Goal: Transaction & Acquisition: Purchase product/service

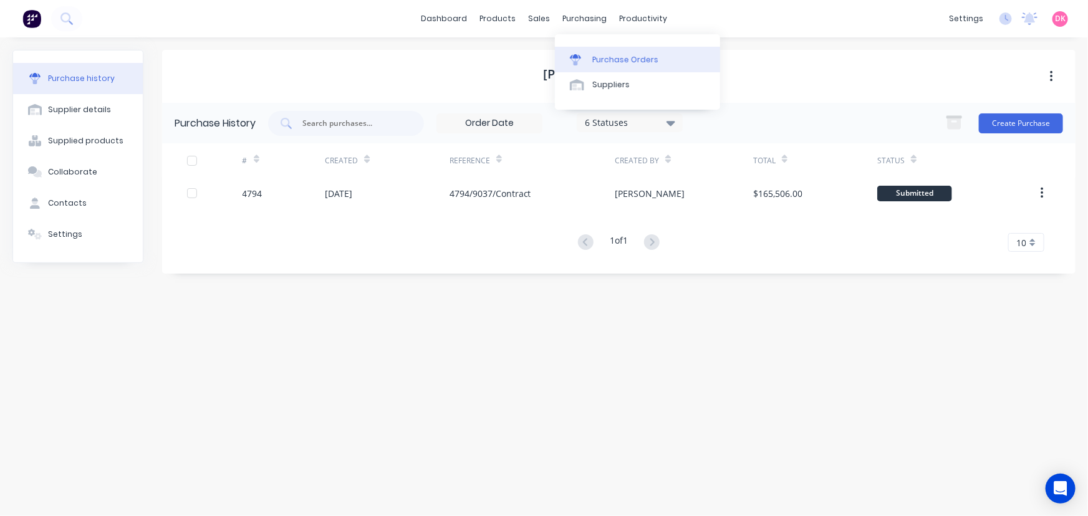
click at [595, 60] on div "Purchase Orders" at bounding box center [625, 59] width 66 height 11
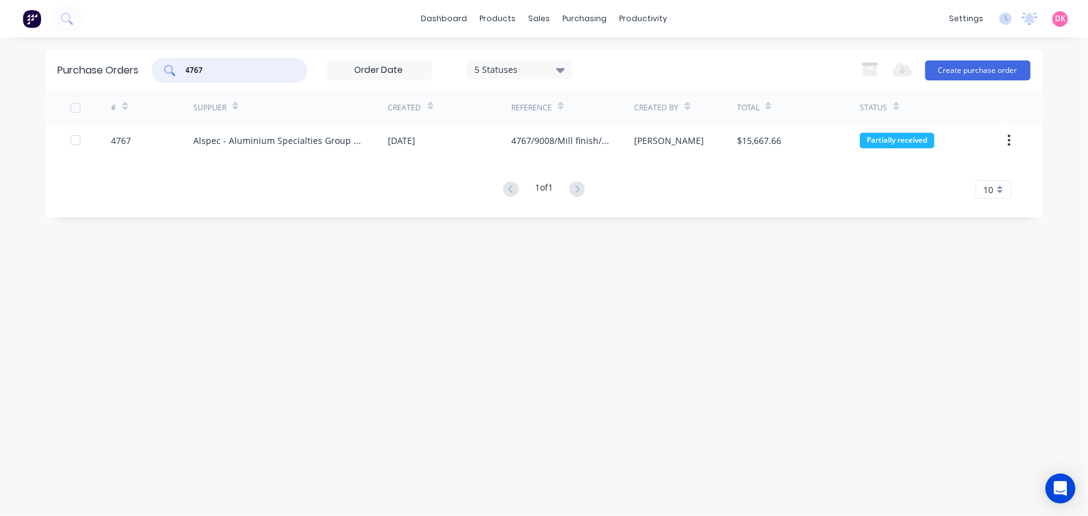
drag, startPoint x: 236, startPoint y: 72, endPoint x: 168, endPoint y: 92, distance: 70.2
click at [168, 92] on div "Purchase Orders 4767 5 Statuses 5 Statuses Export to Excel (XLSX) Create purcha…" at bounding box center [544, 134] width 997 height 168
click at [972, 70] on button "Create purchase order" at bounding box center [977, 70] width 105 height 20
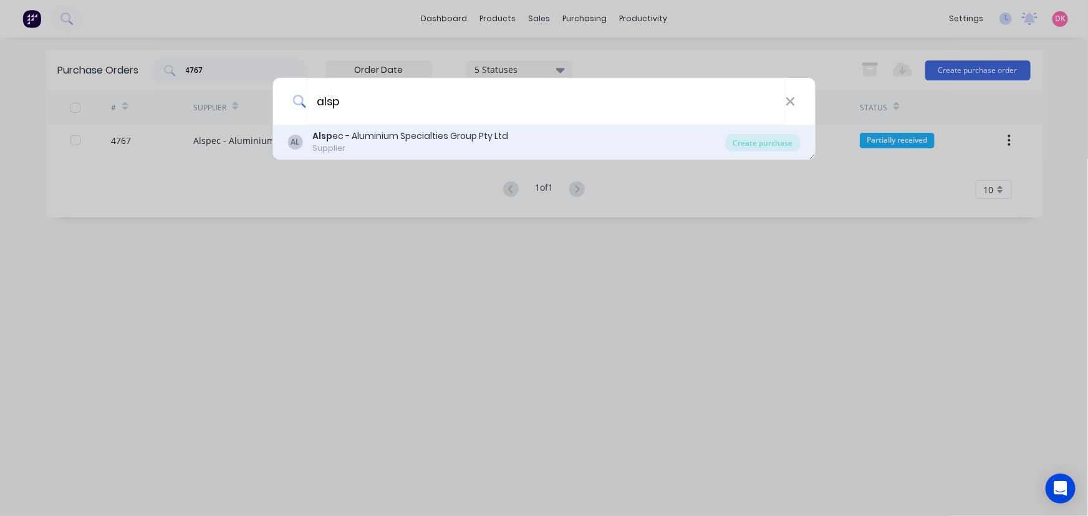
type input "alsp"
click at [355, 144] on div "Supplier" at bounding box center [410, 148] width 196 height 11
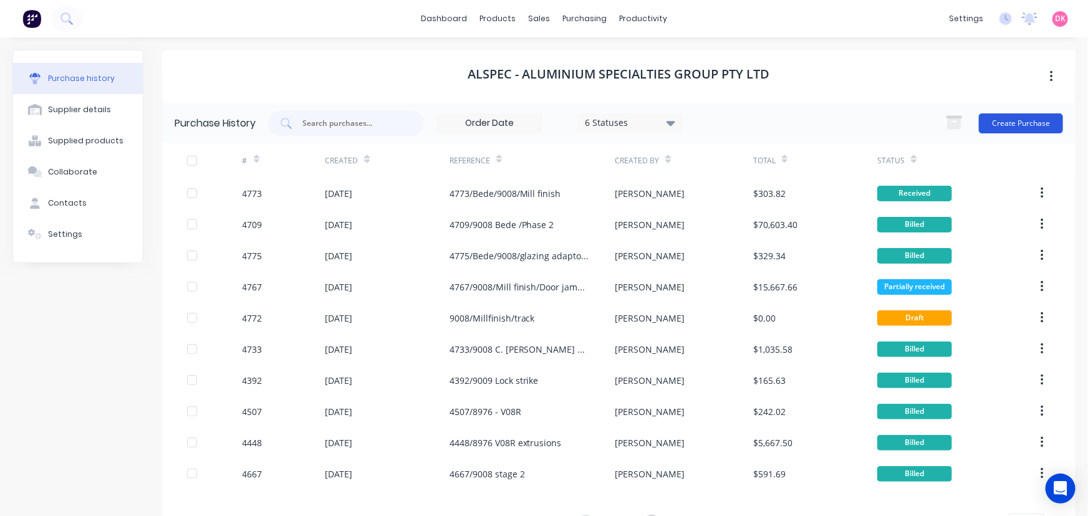
click at [1022, 128] on button "Create Purchase" at bounding box center [1021, 123] width 84 height 20
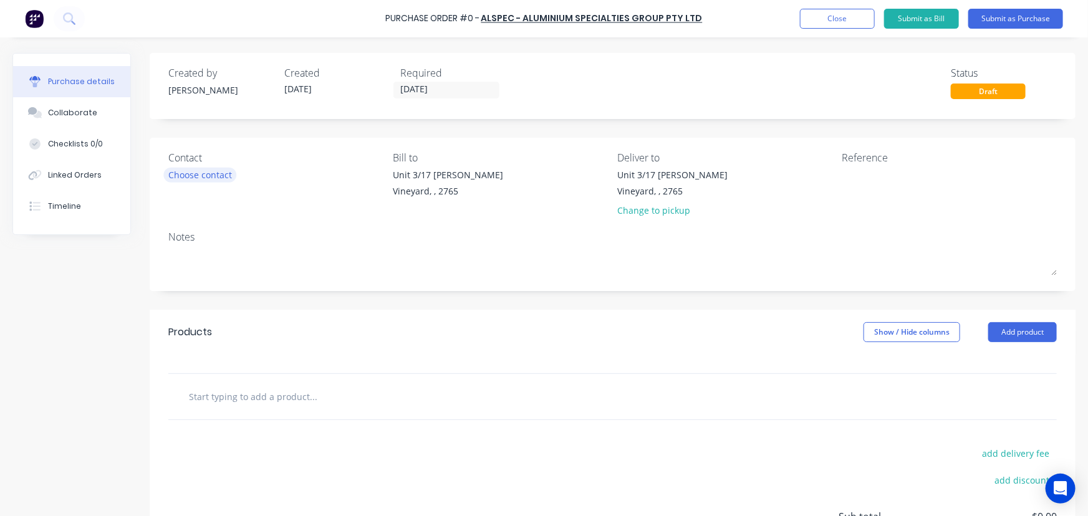
click at [188, 181] on div "Choose contact" at bounding box center [200, 174] width 64 height 13
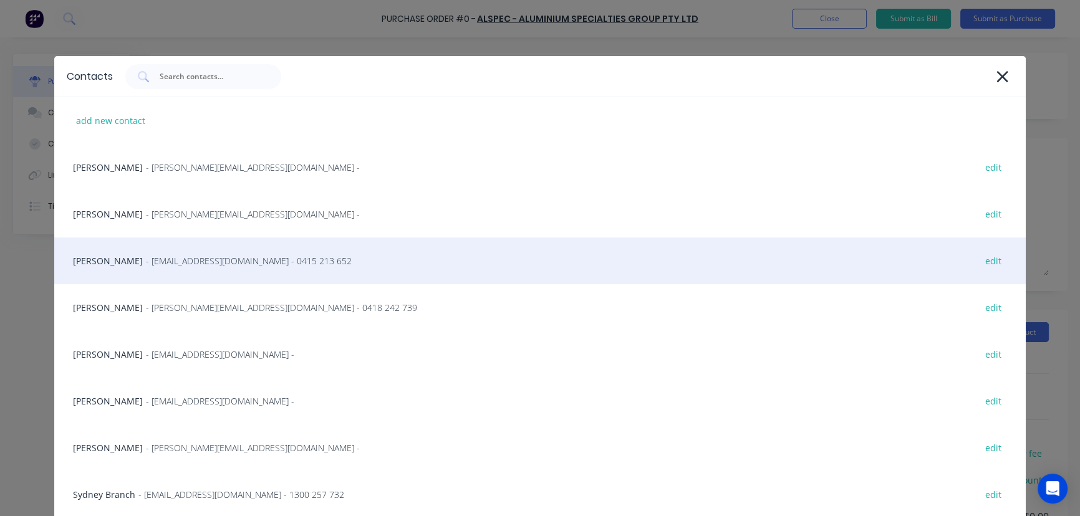
click at [211, 266] on span "- [EMAIL_ADDRESS][DOMAIN_NAME] - 0415 213 652" at bounding box center [249, 260] width 206 height 13
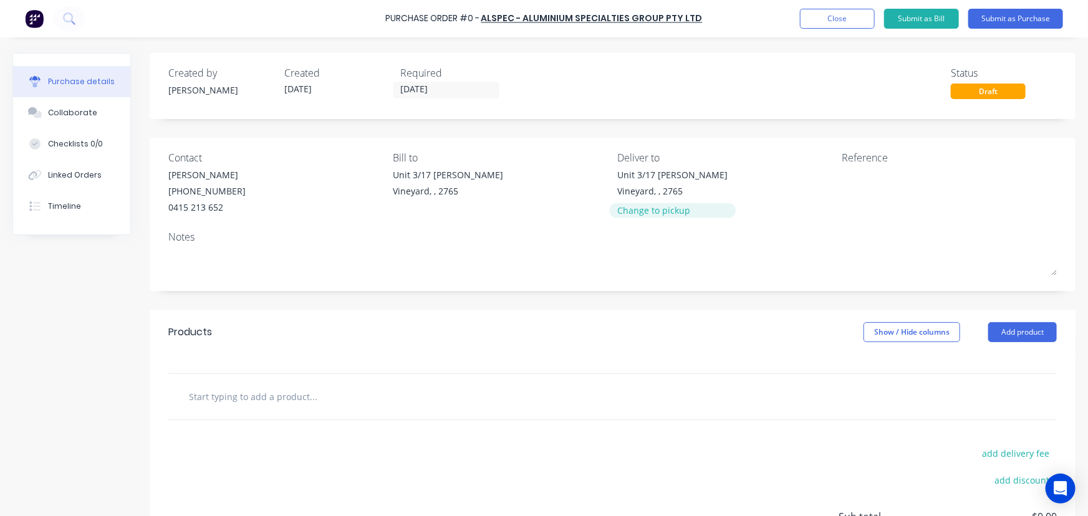
click at [665, 213] on div "Change to pickup" at bounding box center [672, 210] width 110 height 13
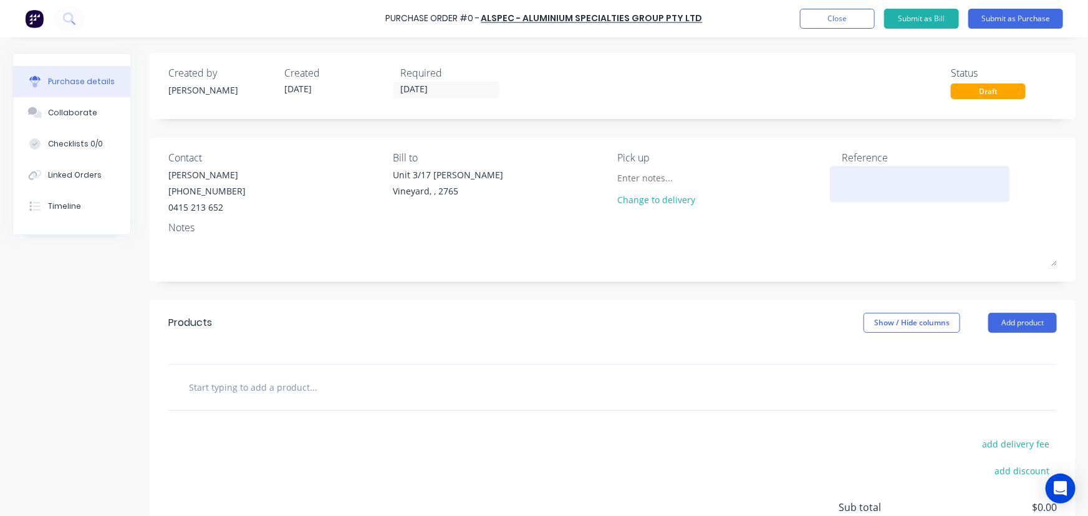
click at [862, 190] on textarea at bounding box center [920, 182] width 156 height 28
click at [862, 185] on textarea at bounding box center [920, 182] width 156 height 28
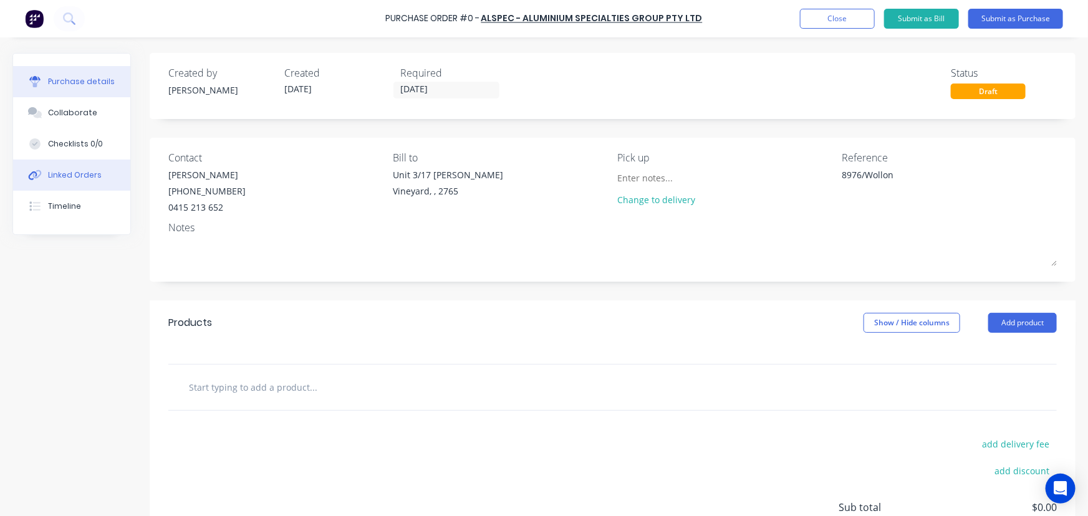
type textarea "8976/Wollon"
type textarea "x"
type textarea "8976/[GEOGRAPHIC_DATA]"
type textarea "x"
type textarea "8976/[GEOGRAPHIC_DATA]"
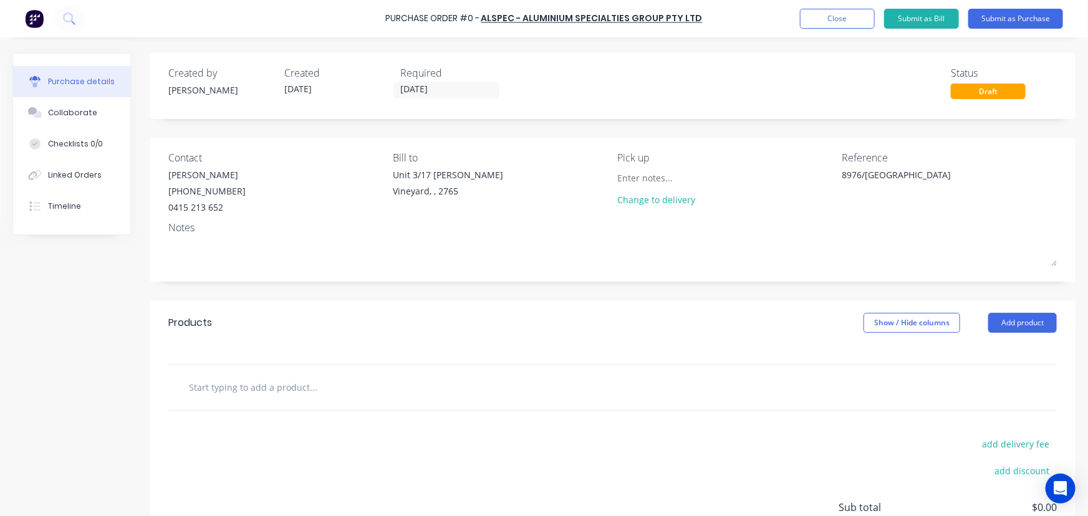
click at [246, 386] on input "text" at bounding box center [312, 387] width 249 height 25
type textarea "x"
type input "1"
type textarea "x"
type input "16"
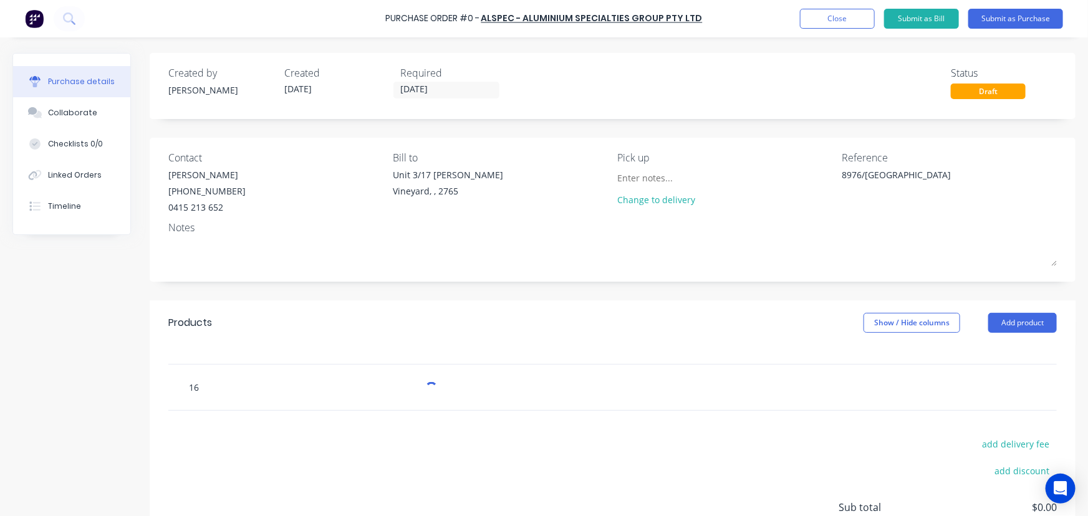
type textarea "x"
type input "160"
type textarea "x"
type input "1602"
type textarea "x"
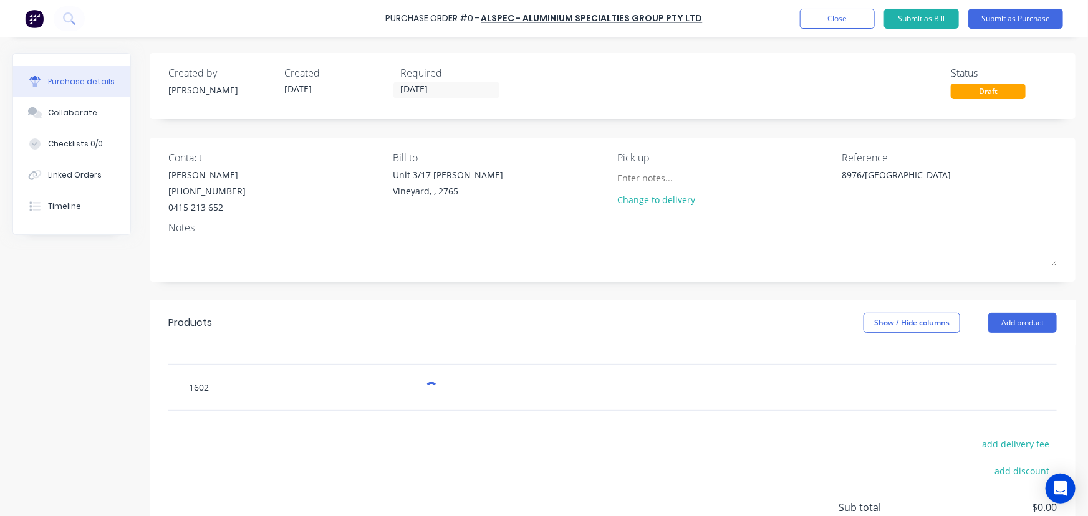
type input "16029"
type textarea "x"
type input "160297"
type textarea "x"
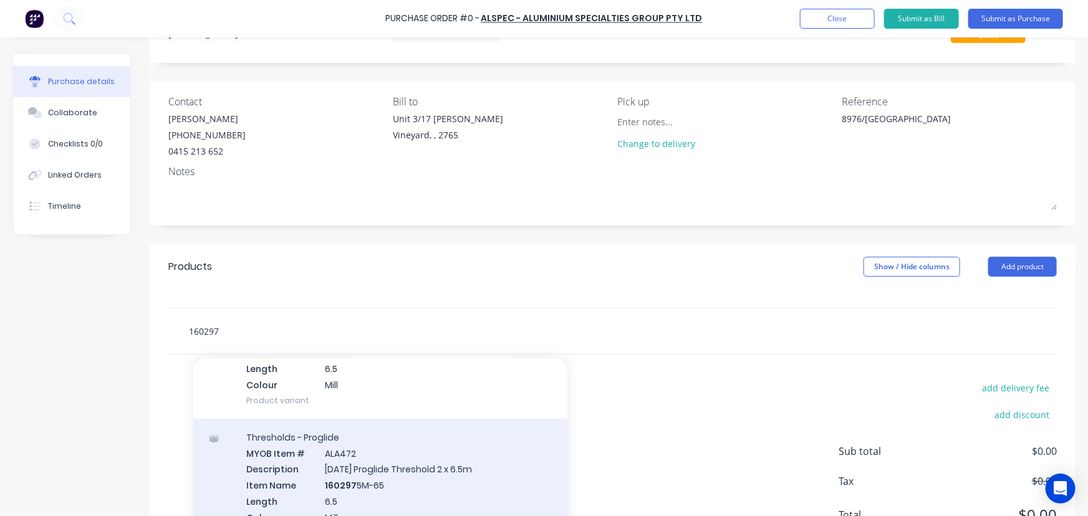
scroll to position [113, 0]
type input "160297"
click at [364, 484] on div "Thresholds - Proglide MYOB Item # ALA472 Description [DATE] Proglide Threshold …" at bounding box center [380, 484] width 374 height 133
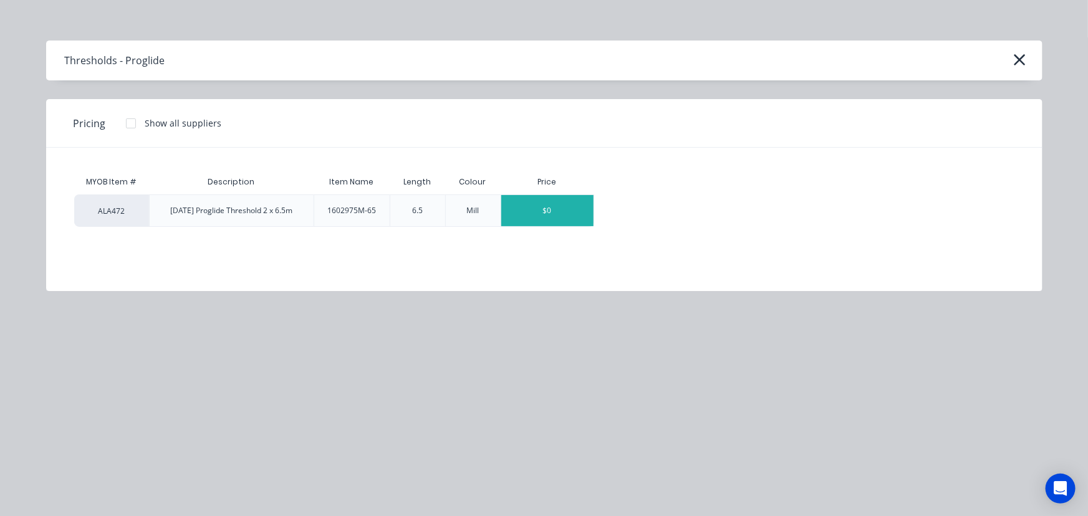
click at [573, 217] on div "$0" at bounding box center [547, 210] width 92 height 31
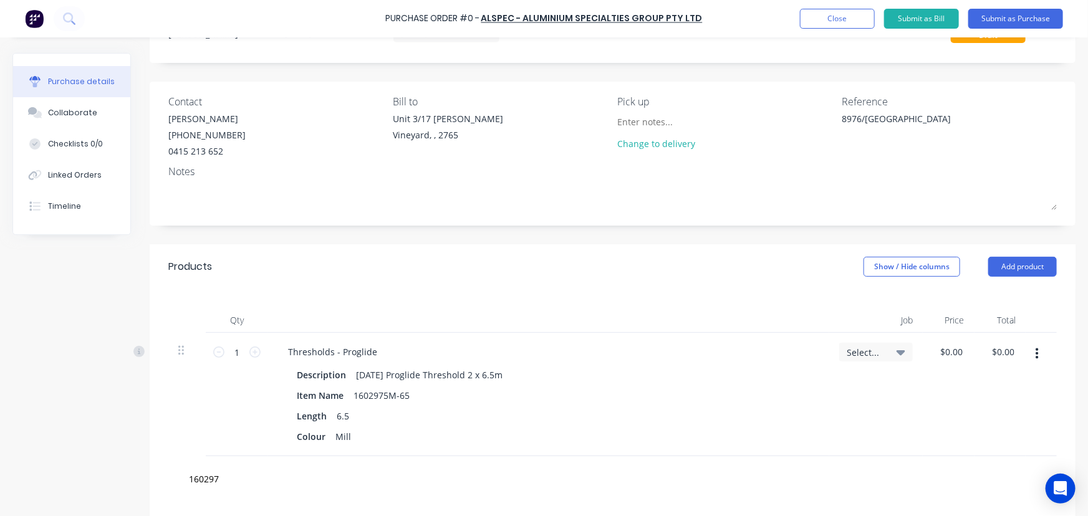
type textarea "x"
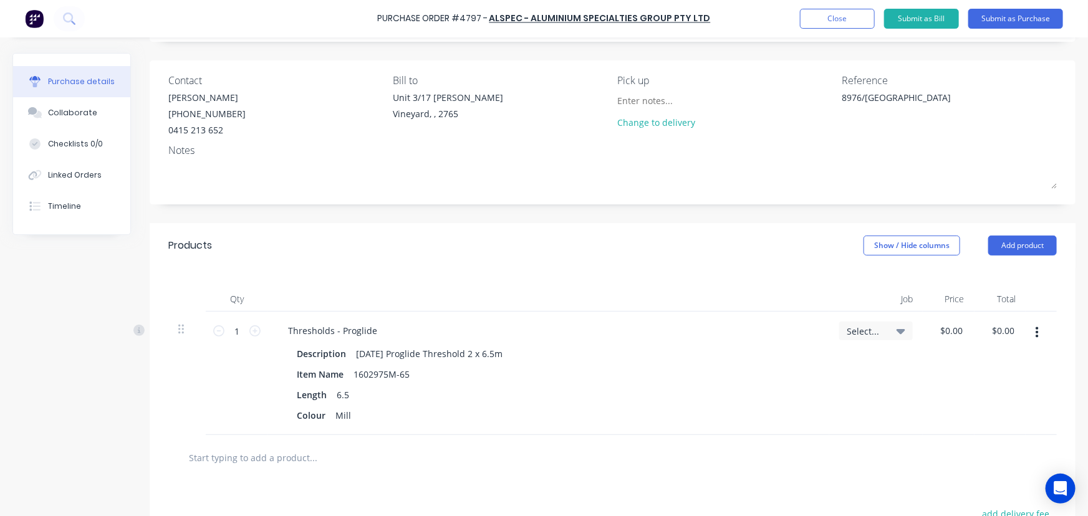
scroll to position [113, 0]
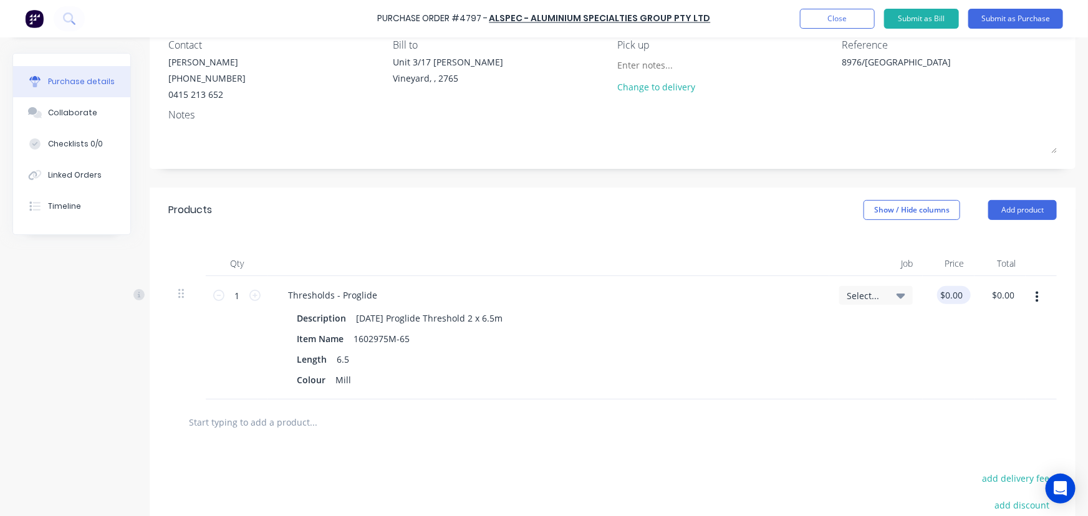
type textarea "x"
type input "0.00"
click at [946, 298] on input "0.00" at bounding box center [951, 295] width 29 height 18
type textarea "x"
click at [946, 298] on input "0.00" at bounding box center [954, 295] width 24 height 18
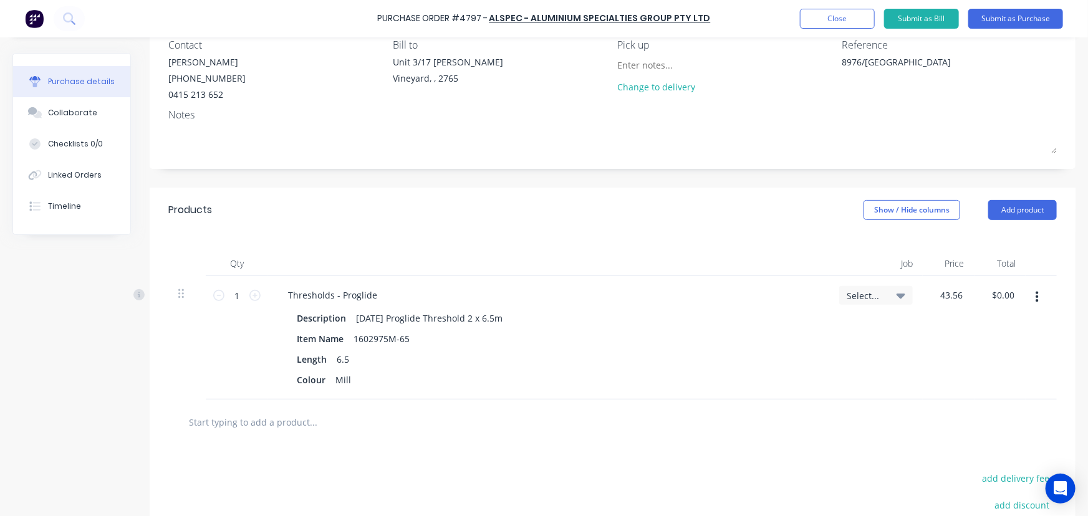
type input "43.56"
type textarea "x"
type input "$43.56"
click at [807, 344] on div "Description [DATE] Proglide Threshold 2 x 6.5m Item Name 1602975M-65 Length 6.5…" at bounding box center [548, 349] width 541 height 80
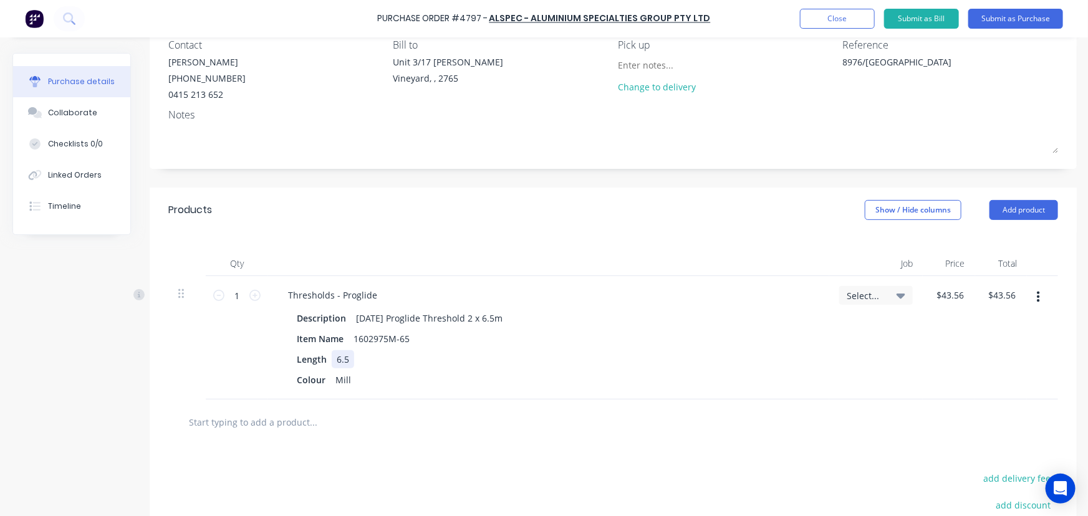
click at [732, 349] on div "Description [DATE] Proglide Threshold 2 x 6.5m Item Name 1602975M-65 Length 6.5…" at bounding box center [548, 349] width 541 height 80
click at [499, 437] on div at bounding box center [613, 423] width 890 height 46
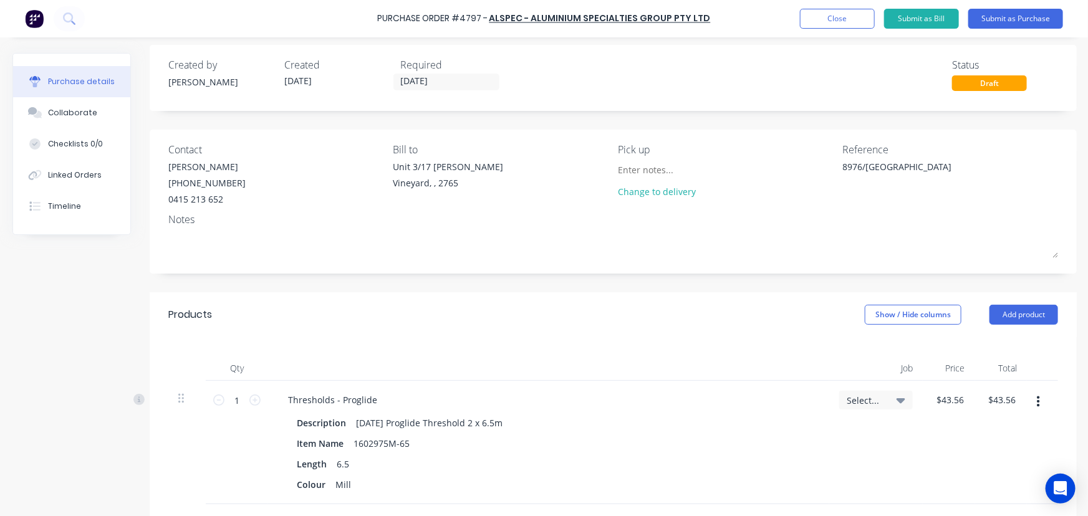
scroll to position [0, 0]
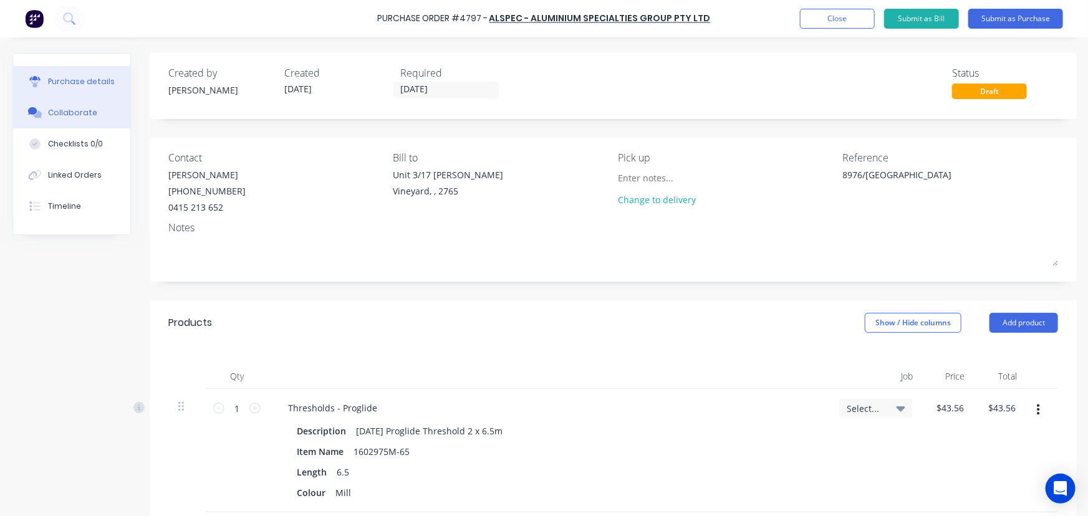
click at [77, 107] on div "Collaborate" at bounding box center [72, 112] width 49 height 11
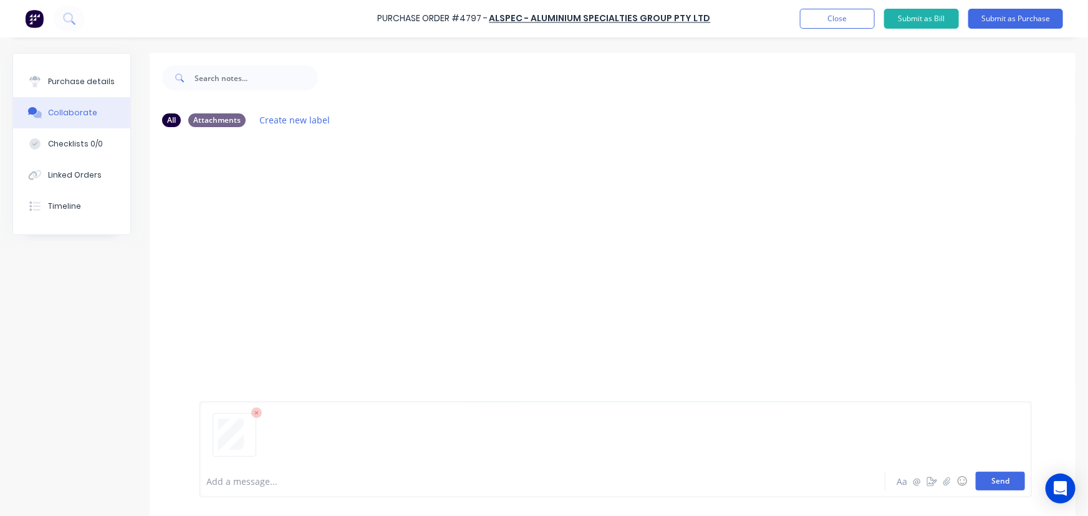
click at [992, 482] on button "Send" at bounding box center [1000, 481] width 49 height 19
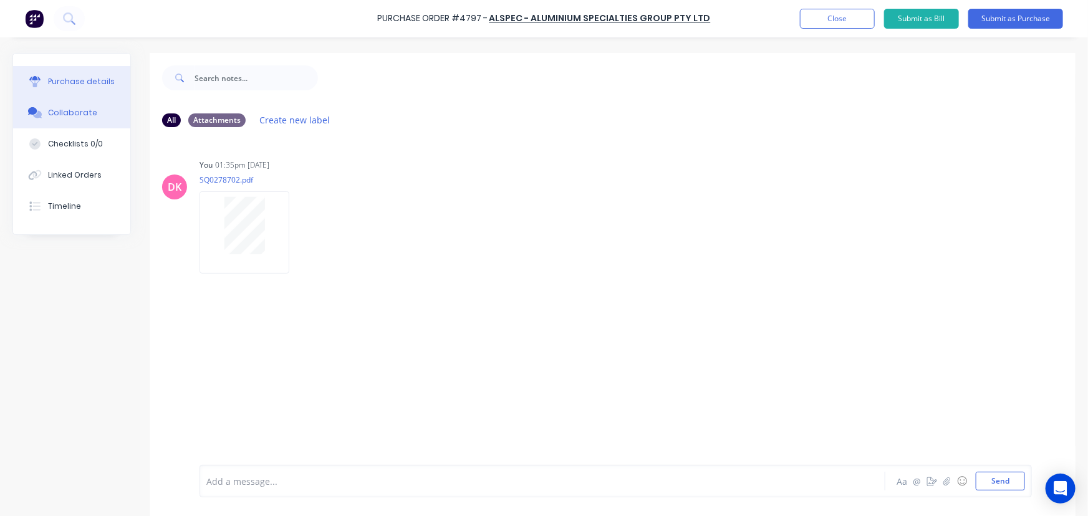
click at [72, 81] on div "Purchase details" at bounding box center [81, 81] width 67 height 11
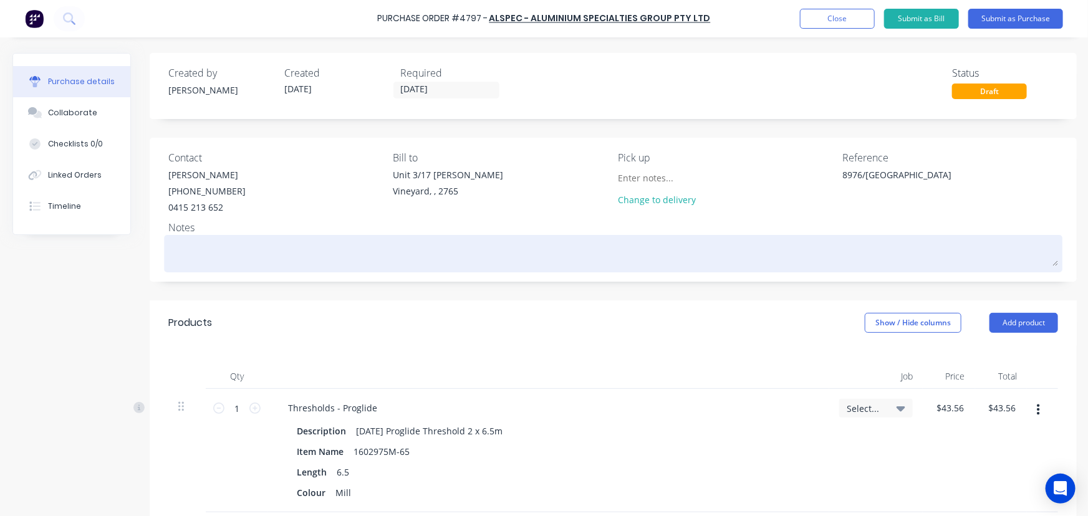
click at [264, 262] on textarea at bounding box center [613, 252] width 890 height 28
type textarea "x"
type textarea "P"
type textarea "x"
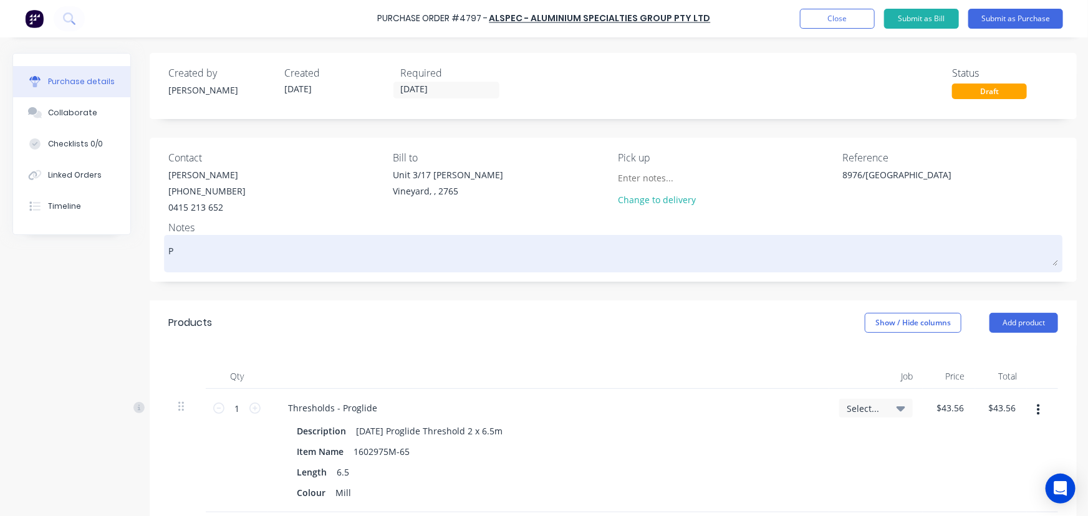
type textarea "Pr"
type textarea "x"
type textarea "Pri"
type textarea "x"
type textarea "Pric"
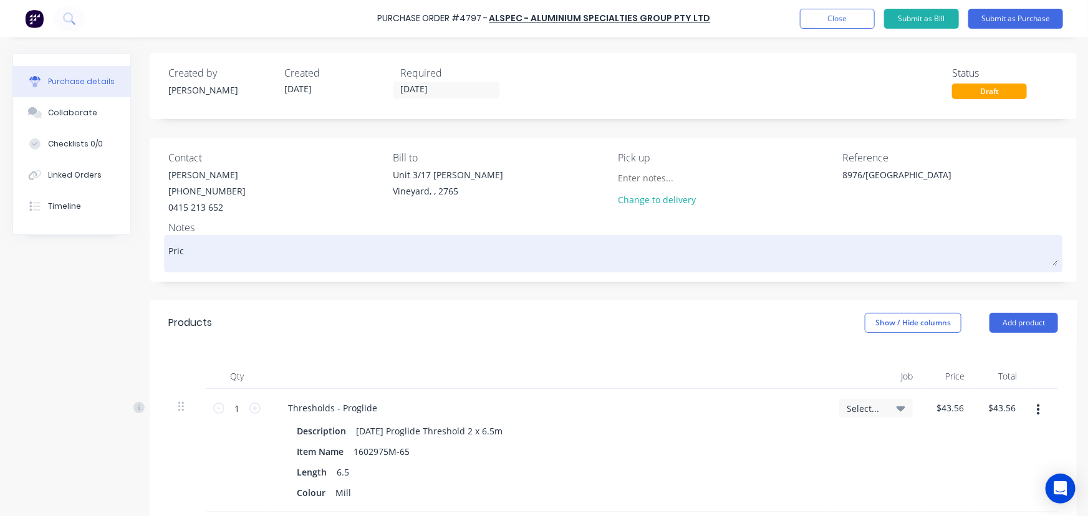
type textarea "x"
type textarea "Price"
type textarea "x"
type textarea "Price"
type textarea "x"
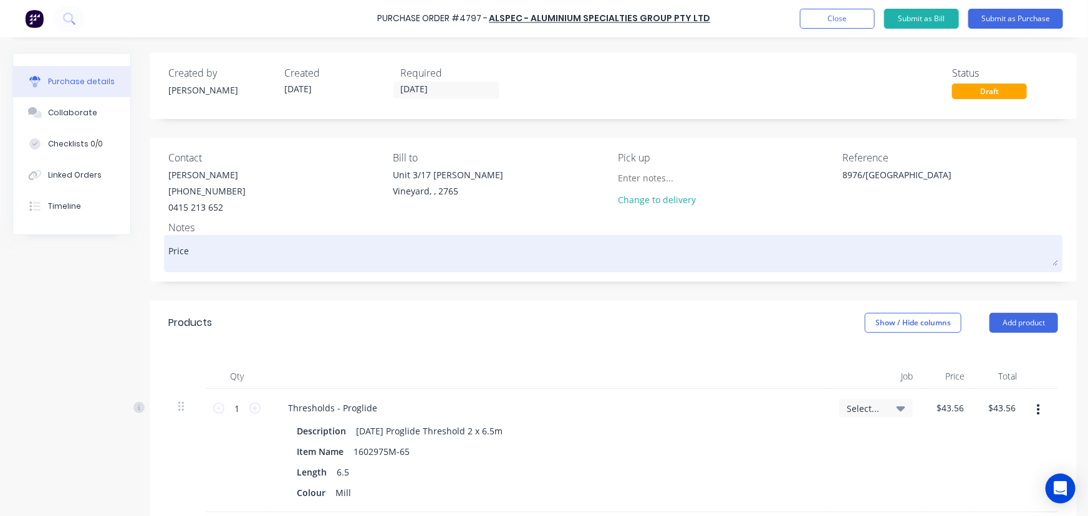
type textarea "Price a"
type textarea "x"
type textarea "Price as"
type textarea "x"
type textarea "Price as"
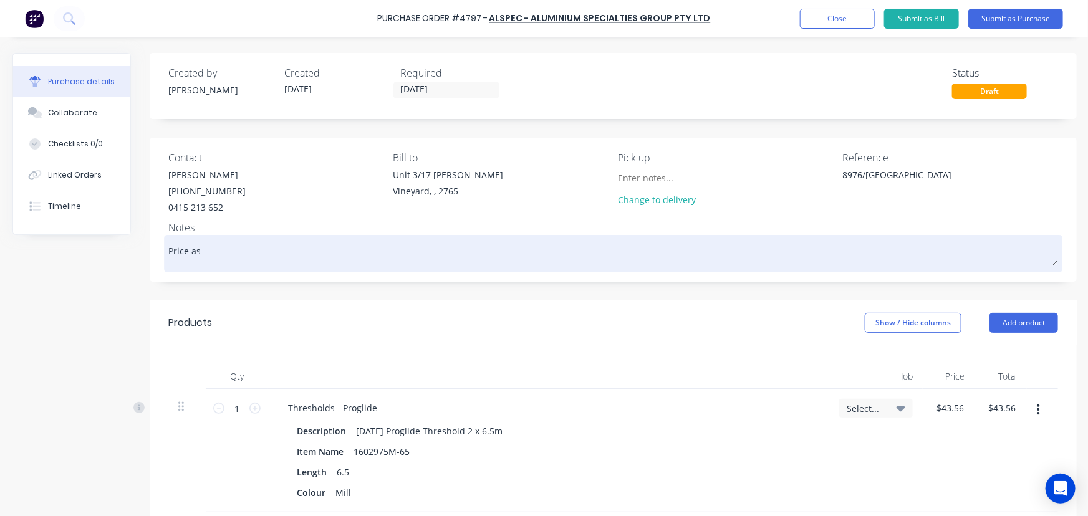
type textarea "x"
type textarea "Price as p"
type textarea "x"
type textarea "Price as pe"
type textarea "x"
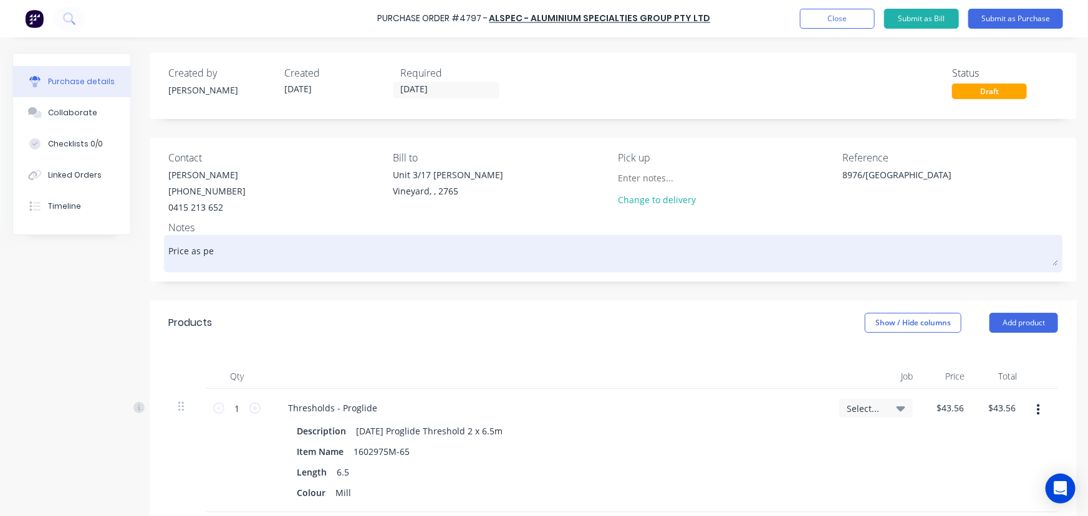
type textarea "Price as per"
type textarea "x"
type textarea "Price as per"
type textarea "x"
type textarea "Price as per q"
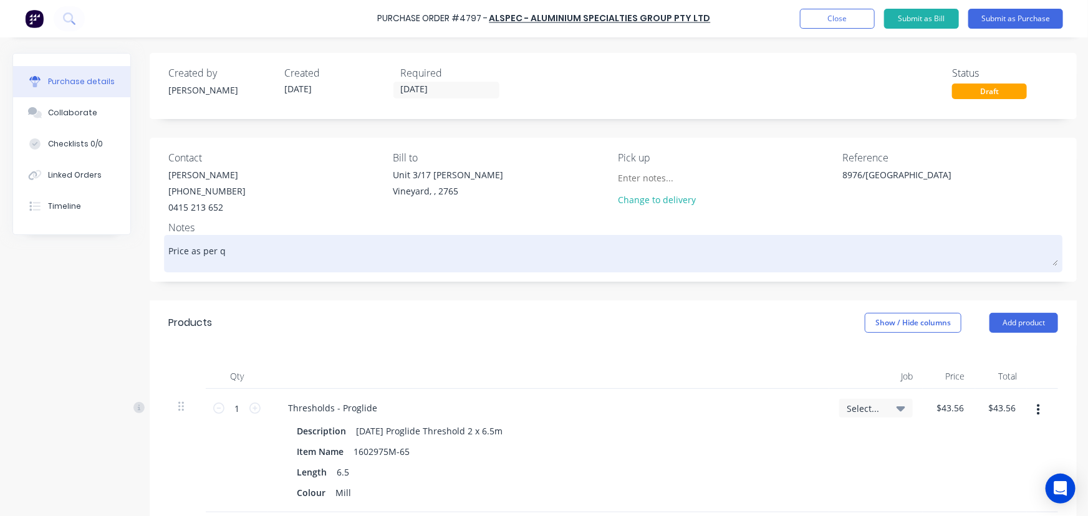
type textarea "x"
type textarea "Price as per qu"
type textarea "x"
type textarea "Price as per quo"
type textarea "x"
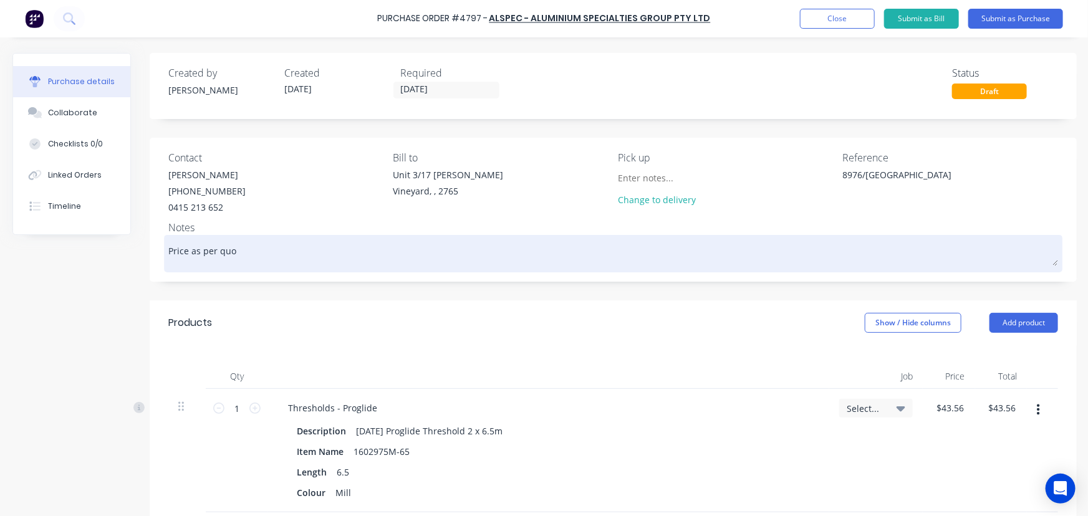
type textarea "Price as per quot"
type textarea "x"
type textarea "Price as per quote"
type textarea "x"
type textarea "Price as per quote"
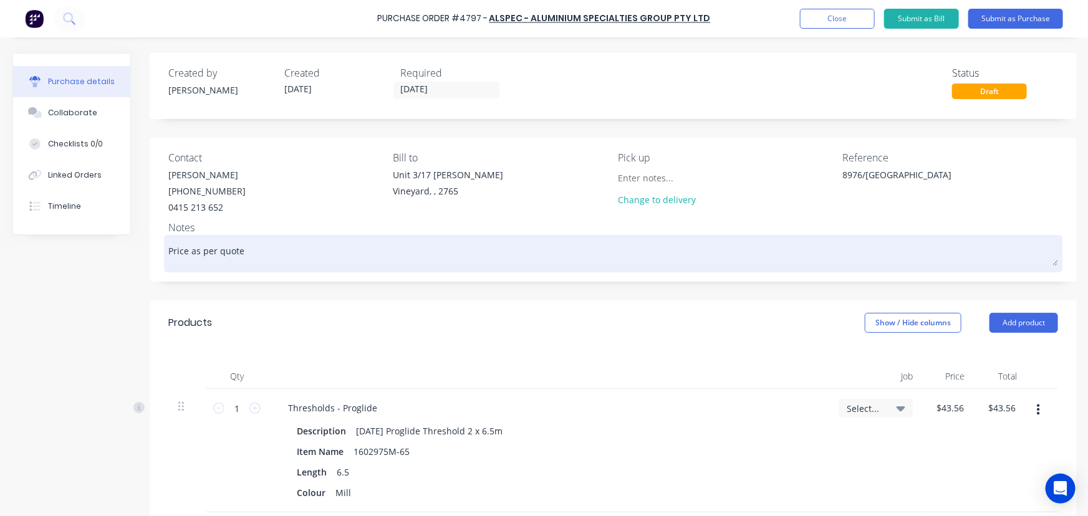
type textarea "x"
type textarea "Price as per quote S"
type textarea "x"
type textarea "Price as per quote SQ"
type textarea "x"
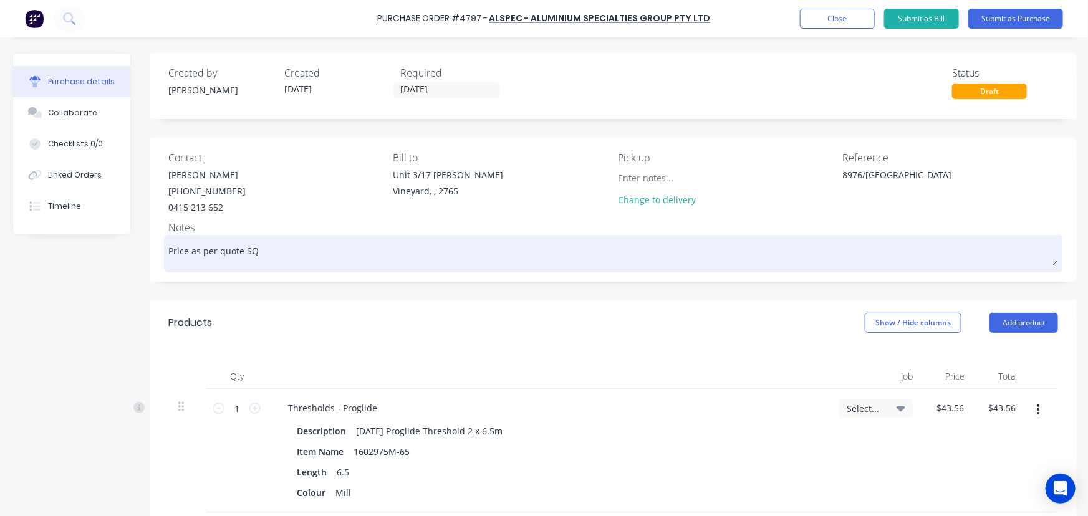
type textarea "Price as per quote SQ0"
type textarea "x"
type textarea "Price as per quote SQ02"
type textarea "x"
type textarea "Price as per quote SQ027"
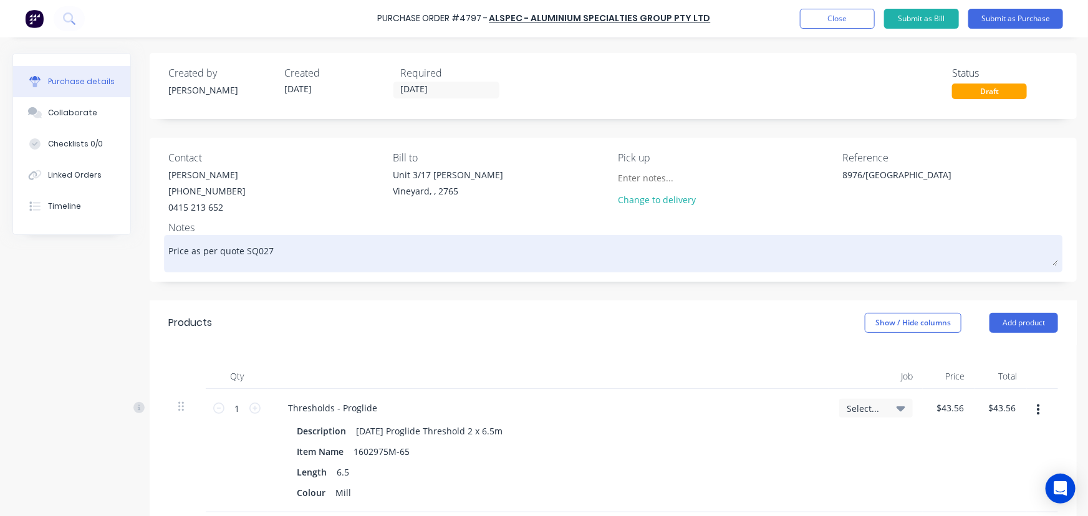
type textarea "x"
type textarea "Price as per quote SQ0275"
type textarea "x"
type textarea "Price as per quote SQ02758"
type textarea "x"
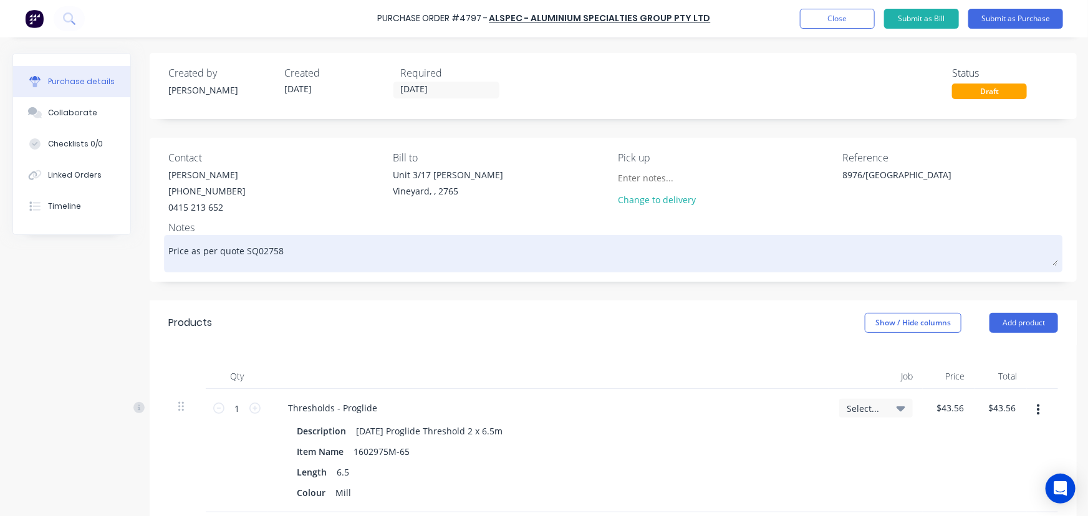
type textarea "Price as per quote SQ027587"
type textarea "x"
type textarea "Price as per quote SQ0275870"
type textarea "x"
type textarea "Price as per quote SQ02758702"
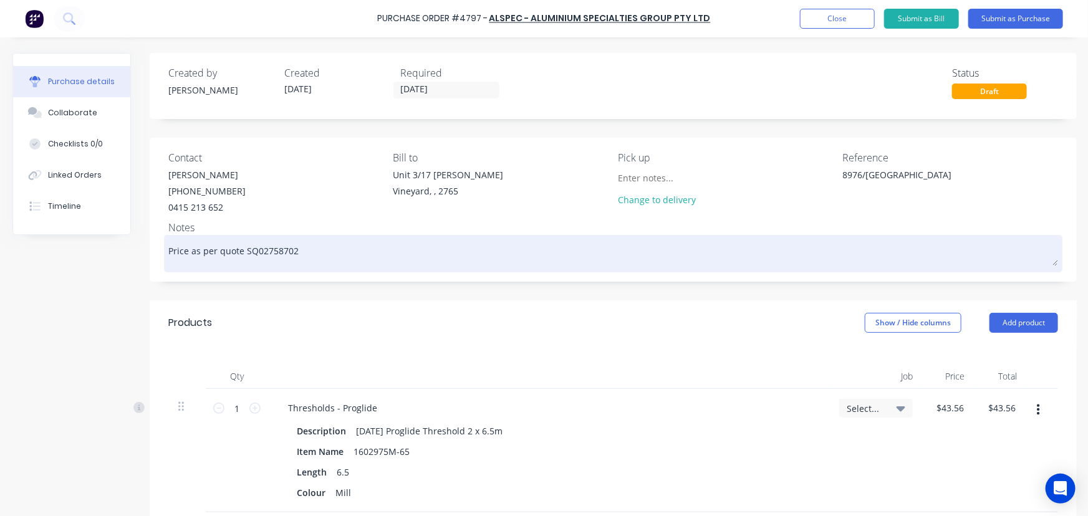
click at [274, 246] on textarea "Price as per quote SQ02758702" at bounding box center [613, 252] width 890 height 28
type textarea "x"
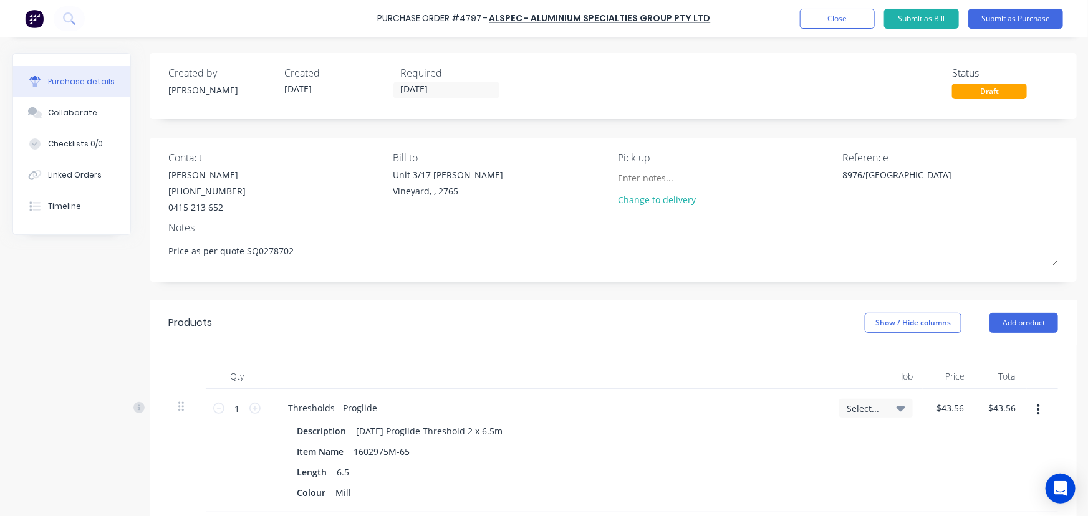
type textarea "Price as per quote SQ0278702"
type textarea "x"
type textarea "Price as per quote SQ0278702"
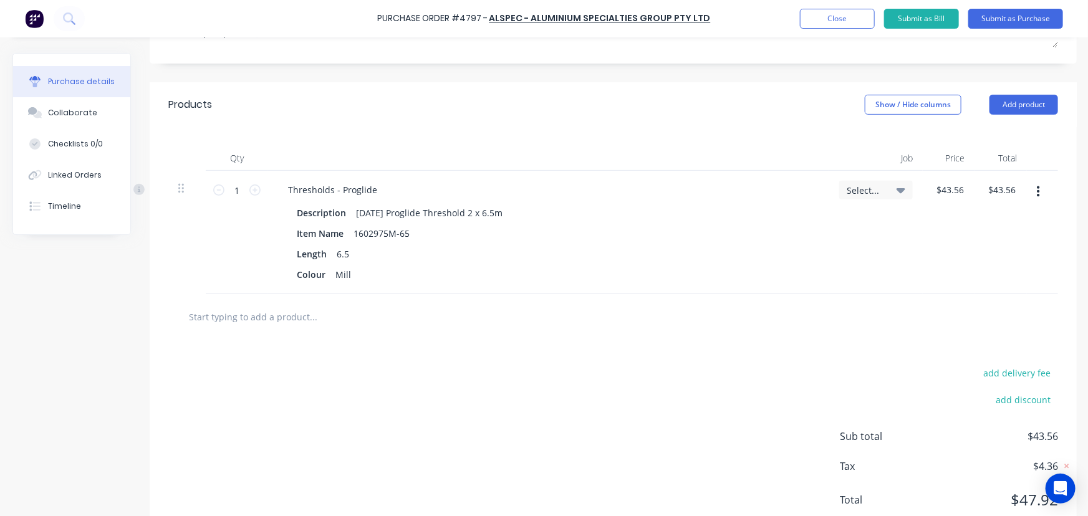
scroll to position [226, 0]
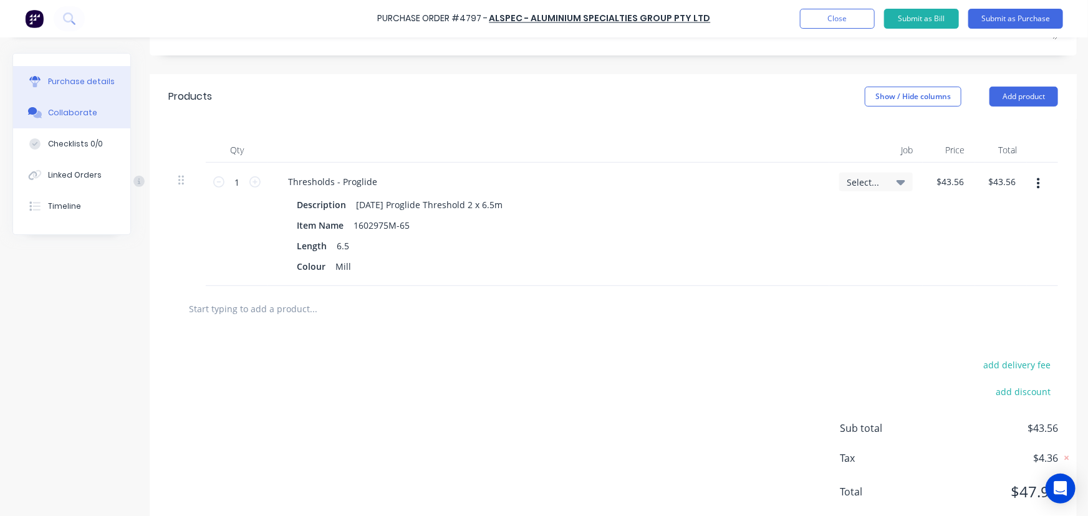
click at [71, 116] on div "Collaborate" at bounding box center [72, 112] width 49 height 11
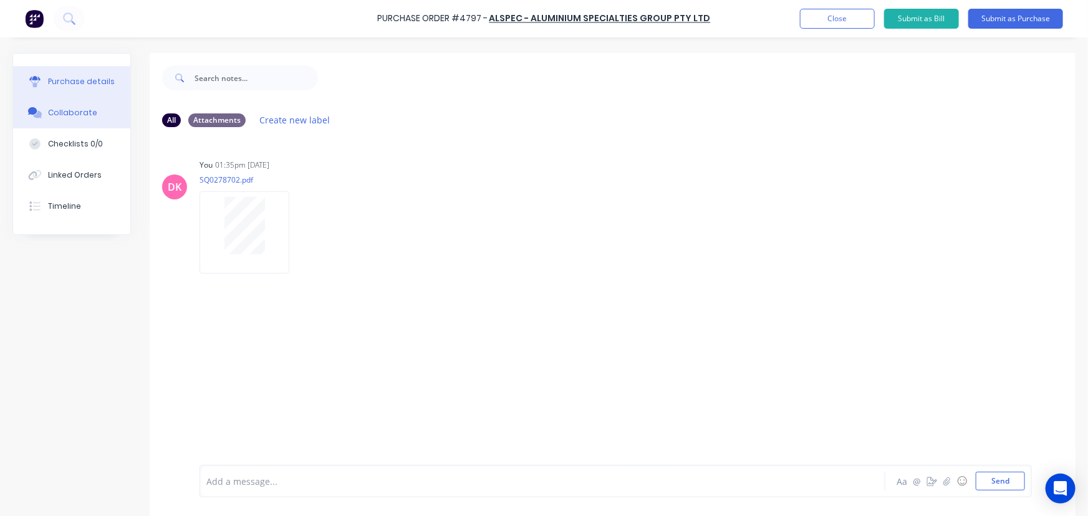
click at [84, 80] on div "Purchase details" at bounding box center [81, 81] width 67 height 11
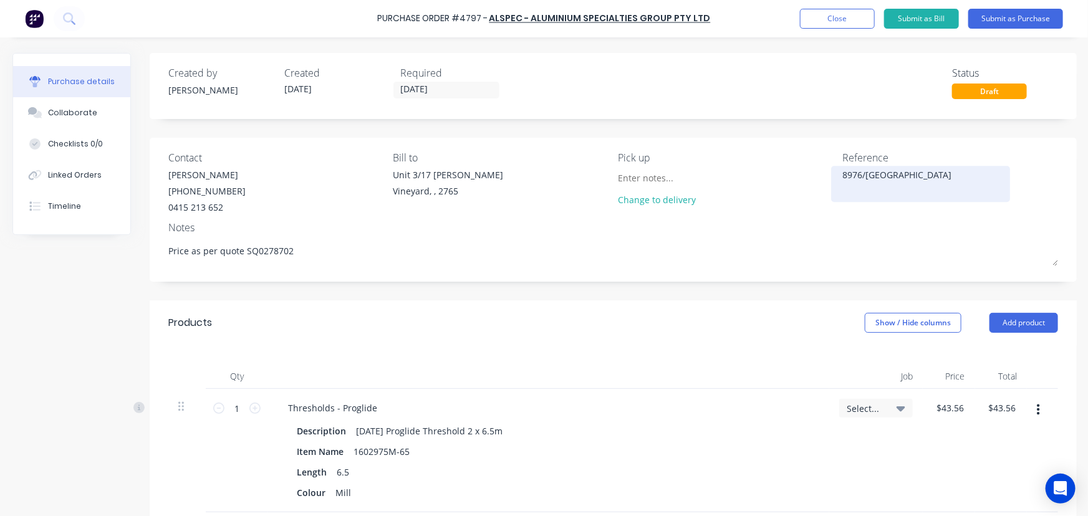
type textarea "x"
click at [843, 174] on div "8976/[GEOGRAPHIC_DATA]" at bounding box center [921, 183] width 156 height 31
click at [843, 176] on textarea "8976/[GEOGRAPHIC_DATA]" at bounding box center [921, 182] width 156 height 28
type textarea "4797/8976/[GEOGRAPHIC_DATA]"
type textarea "x"
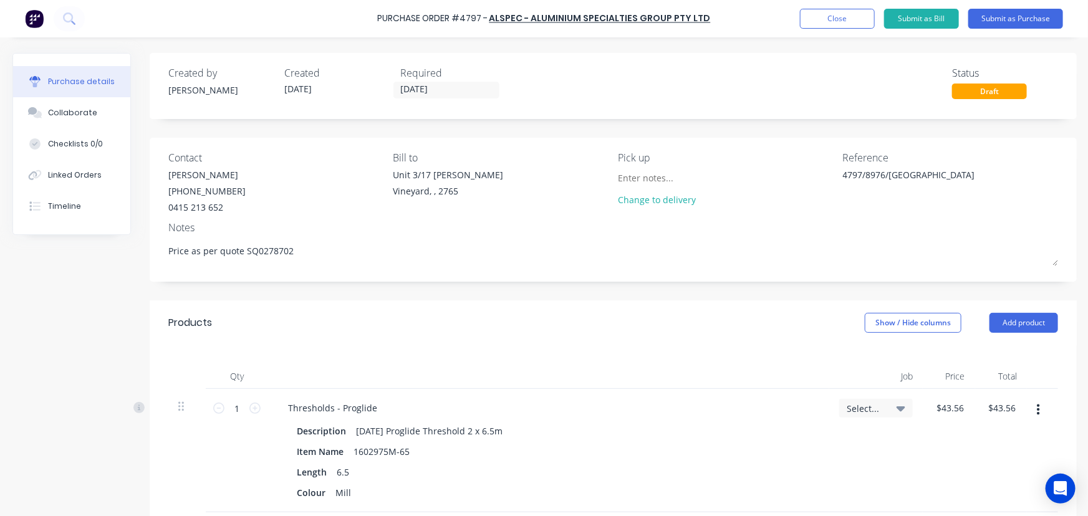
type textarea "4797/8976/[GEOGRAPHIC_DATA]"
click at [567, 78] on div "Created by [PERSON_NAME] Created [DATE] Required [DATE] Status Draft" at bounding box center [613, 82] width 890 height 34
click at [443, 94] on input "[DATE]" at bounding box center [446, 90] width 105 height 16
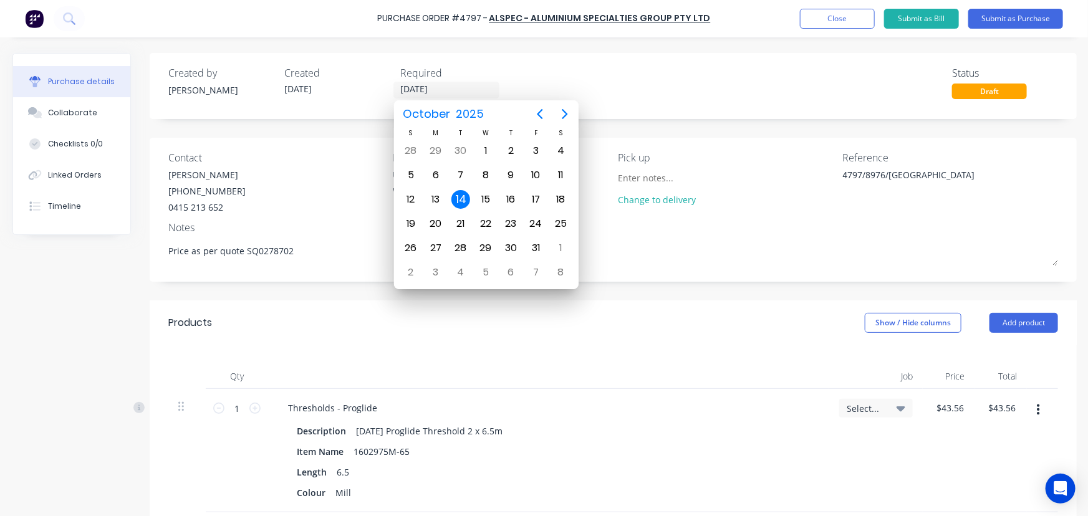
click at [640, 95] on div "Created by [PERSON_NAME] Created [DATE] Required [DATE] Status Draft" at bounding box center [613, 82] width 890 height 34
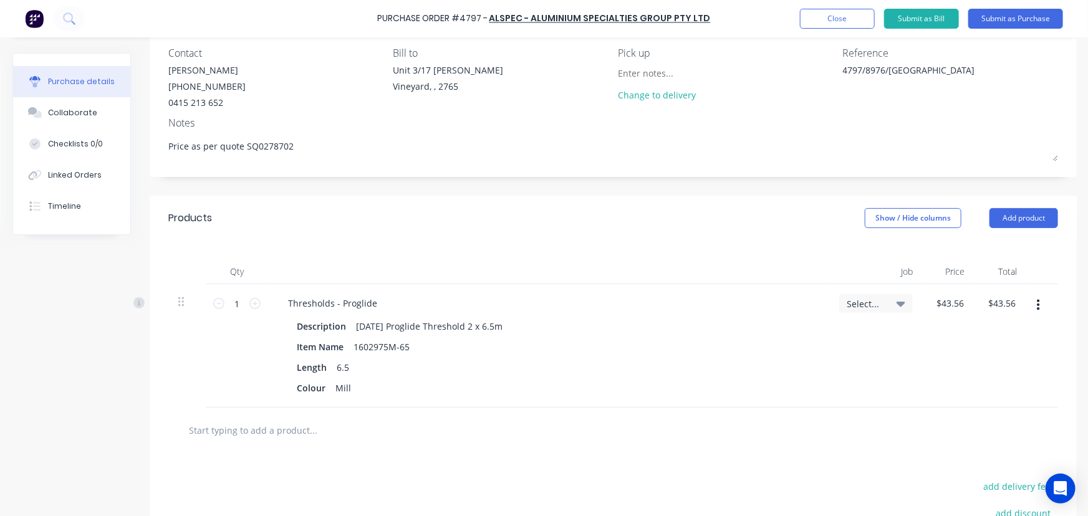
scroll to position [113, 0]
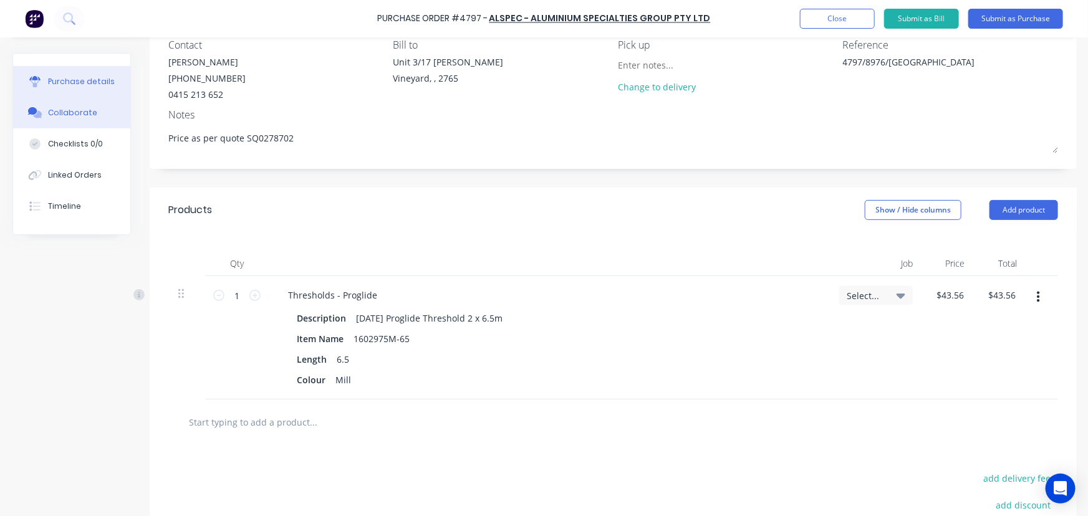
click at [84, 122] on button "Collaborate" at bounding box center [71, 112] width 117 height 31
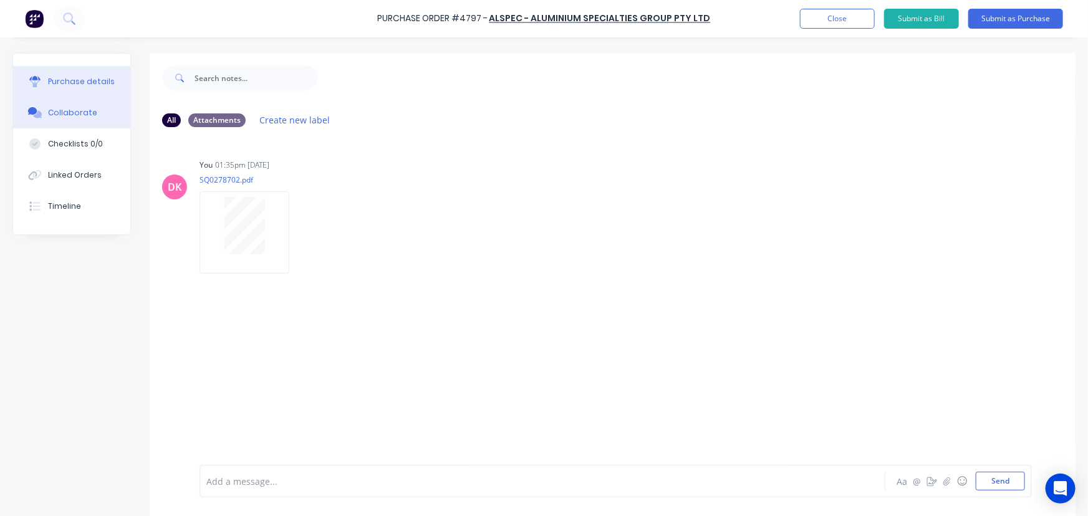
click at [84, 87] on button "Purchase details" at bounding box center [71, 81] width 117 height 31
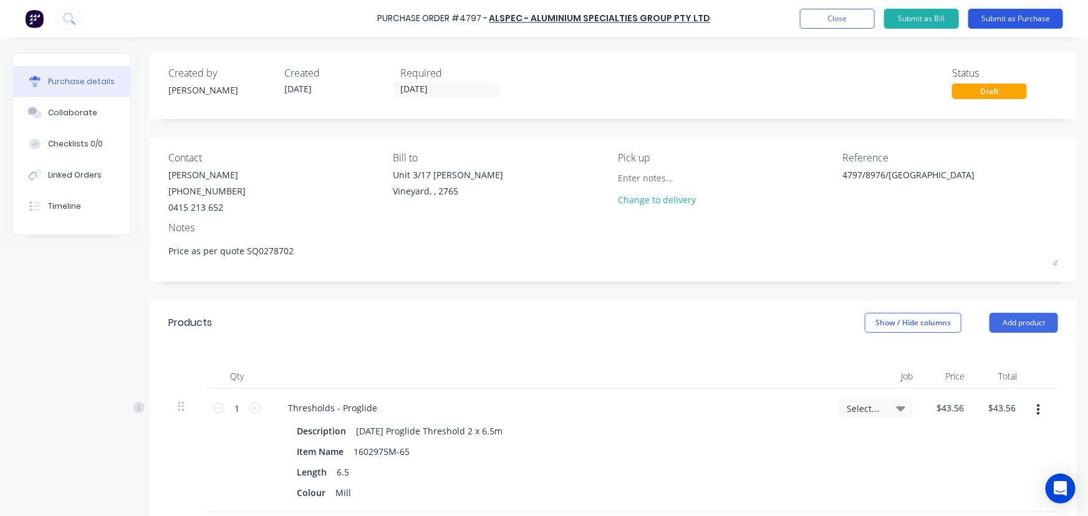
click at [1015, 17] on button "Submit as Purchase" at bounding box center [1015, 19] width 95 height 20
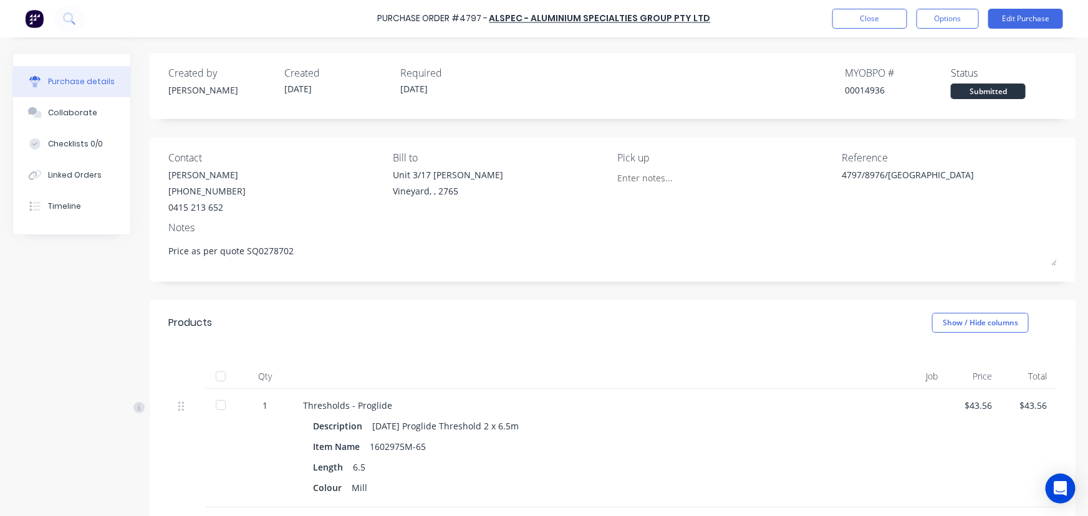
scroll to position [168, 0]
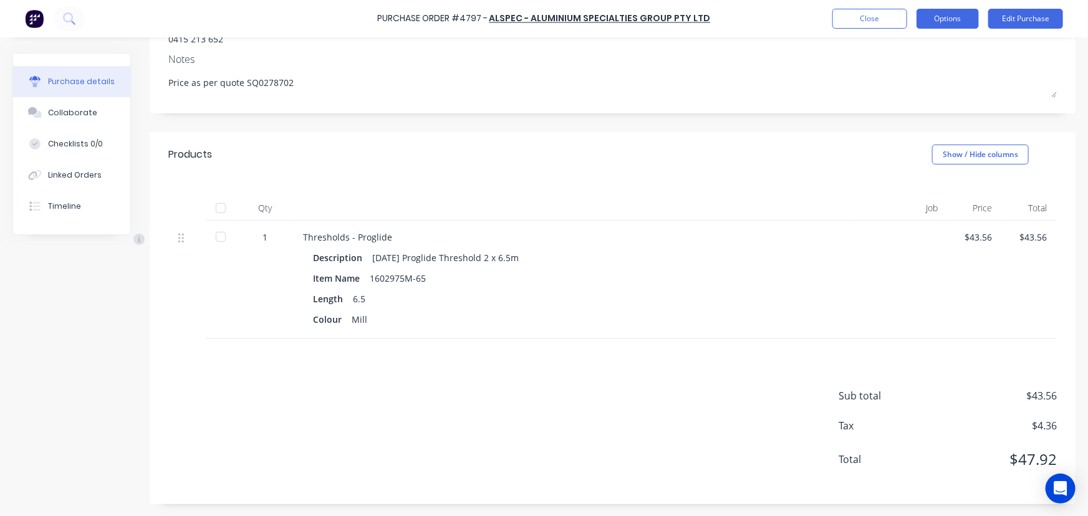
click at [943, 12] on button "Options" at bounding box center [947, 19] width 62 height 20
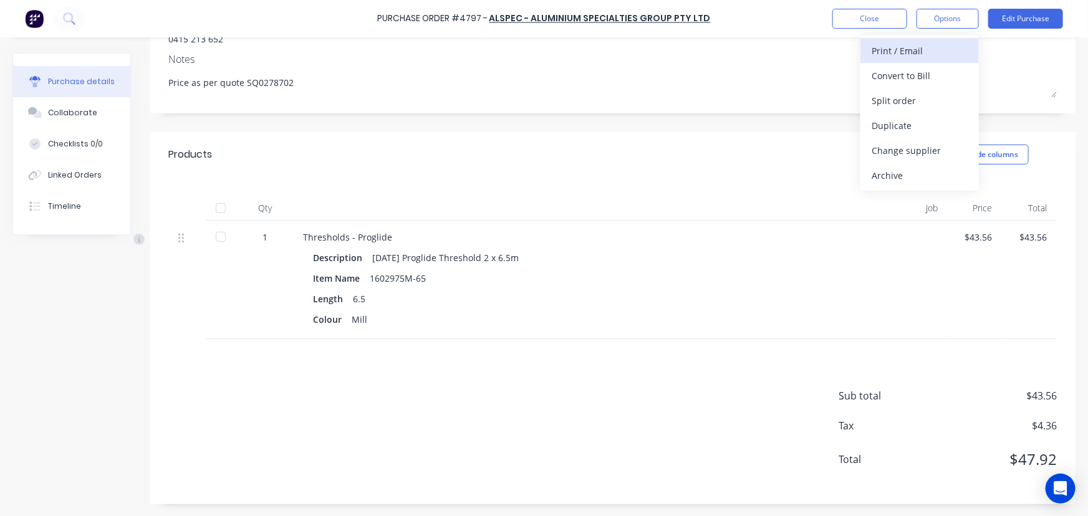
click at [915, 53] on div "Print / Email" at bounding box center [919, 51] width 96 height 18
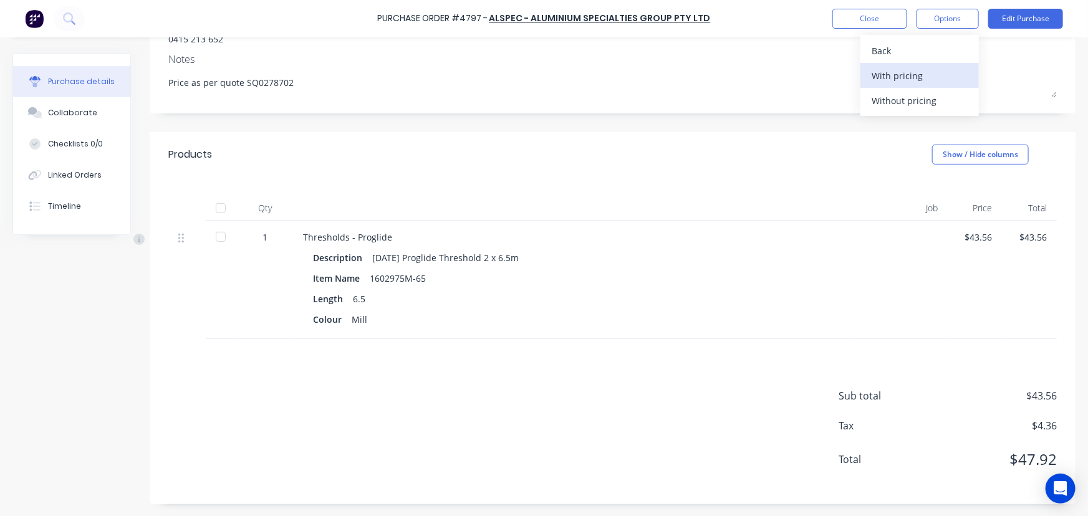
click at [885, 74] on div "With pricing" at bounding box center [919, 76] width 96 height 18
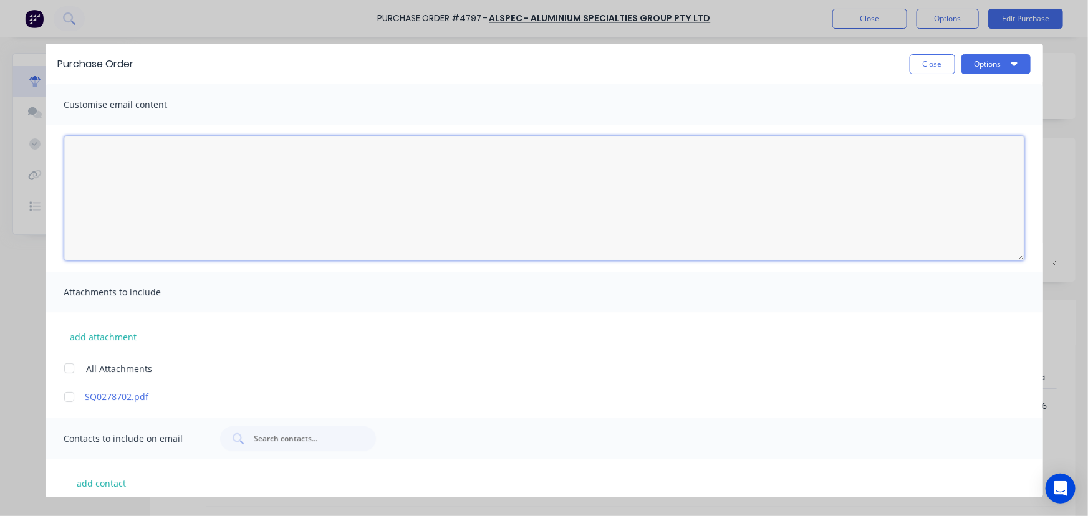
click at [106, 196] on textarea "[DATE]" at bounding box center [544, 198] width 960 height 125
click at [64, 366] on div at bounding box center [69, 368] width 25 height 25
type textarea "x"
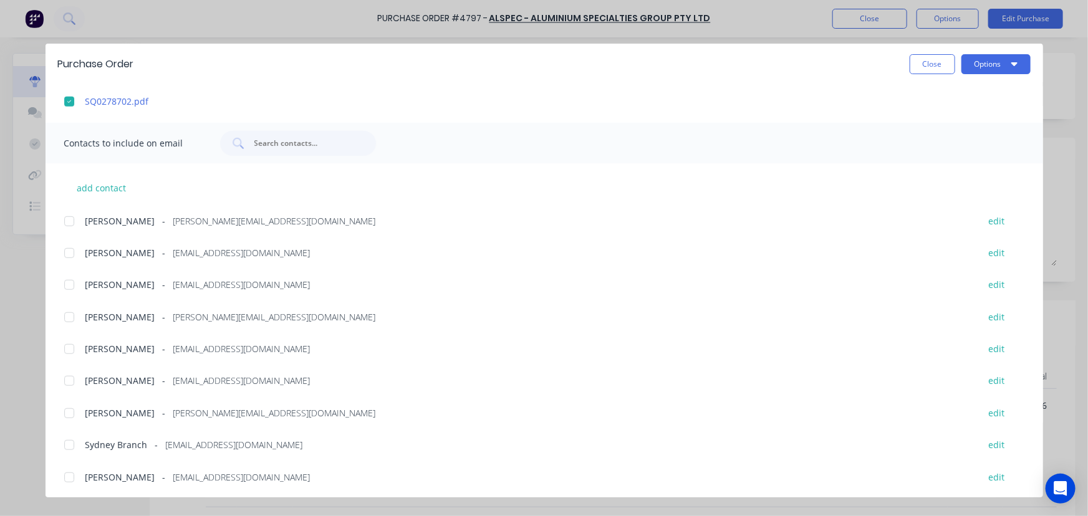
scroll to position [299, 0]
click at [67, 443] on div at bounding box center [69, 442] width 25 height 25
click at [64, 282] on div at bounding box center [69, 281] width 25 height 25
click at [50, 349] on div "add contact Charle Garnica - [EMAIL_ADDRESS][DOMAIN_NAME] edit Clinton Kroutz -…" at bounding box center [544, 321] width 997 height 322
click at [64, 346] on div at bounding box center [69, 346] width 25 height 25
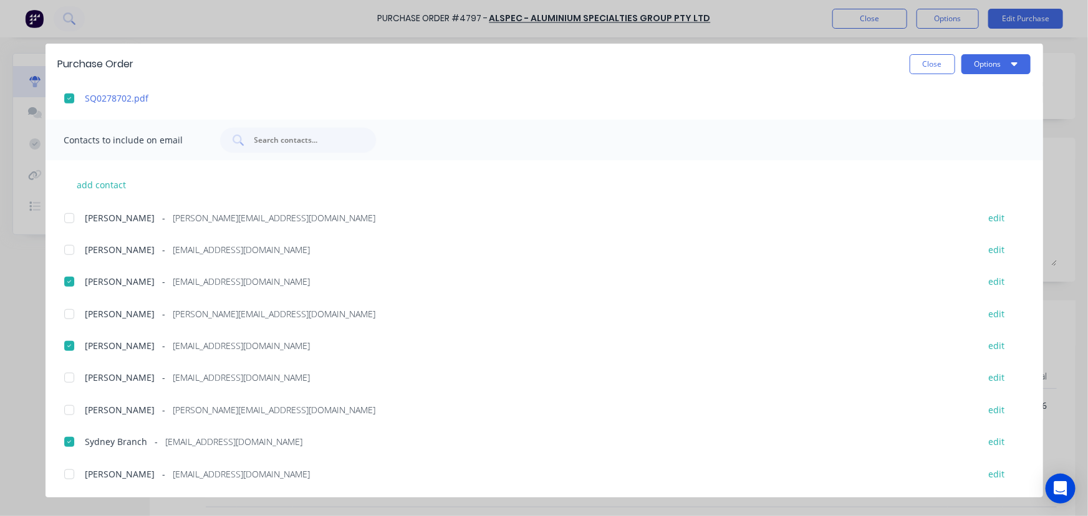
click at [73, 226] on div at bounding box center [69, 218] width 25 height 25
click at [64, 319] on div at bounding box center [69, 314] width 25 height 25
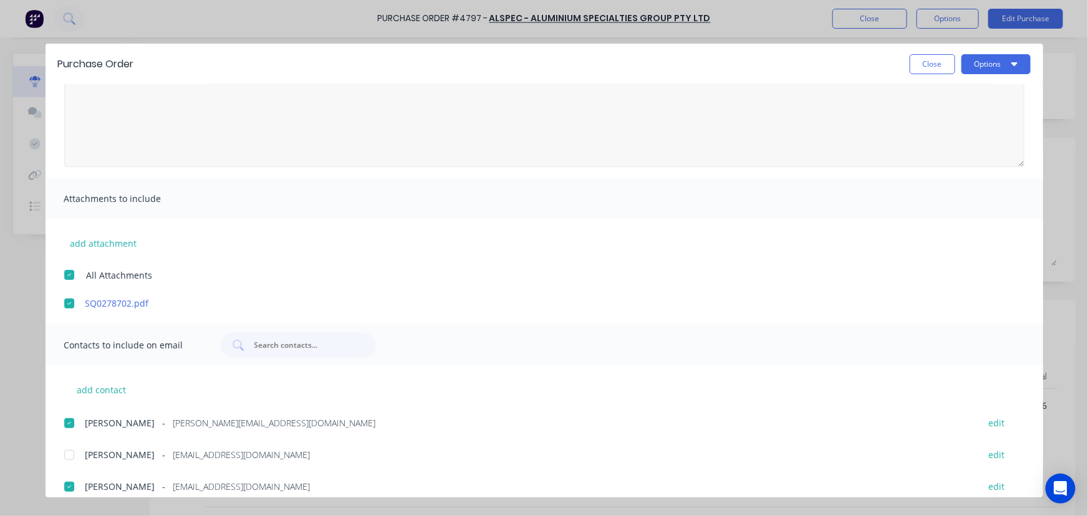
scroll to position [0, 0]
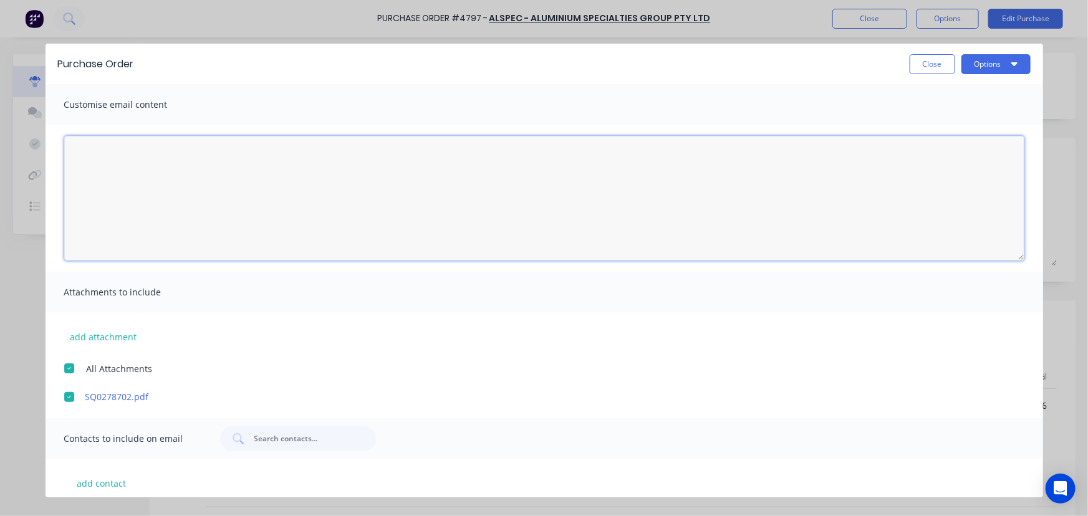
click at [170, 178] on textarea "[DATE]" at bounding box center [544, 198] width 960 height 125
click at [302, 185] on textarea "Hi [PERSON_NAME], Please see the attached PO for 1 length of" at bounding box center [544, 198] width 960 height 125
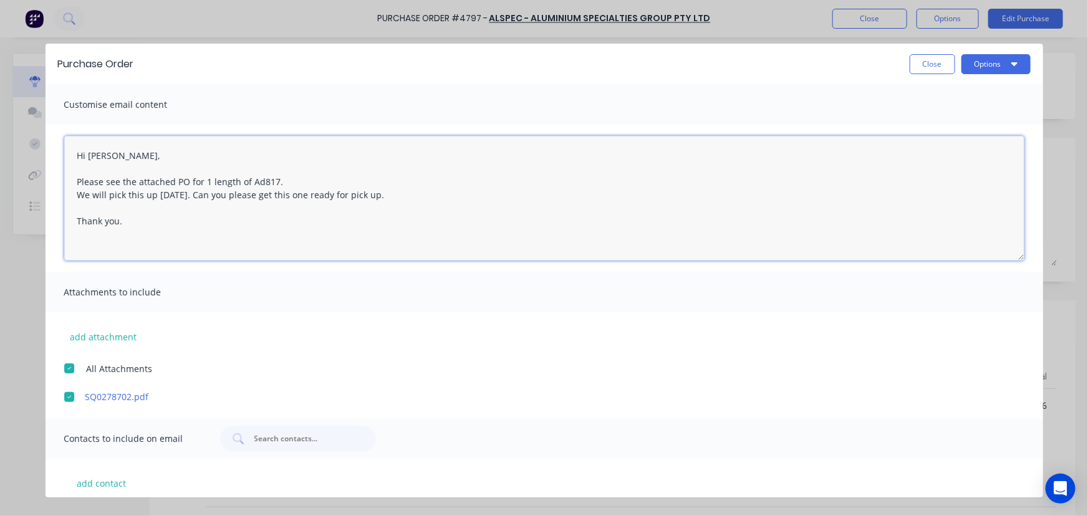
click at [187, 181] on textarea "Hi [PERSON_NAME], Please see the attached PO for 1 length of Ad817. We will pic…" at bounding box center [544, 198] width 960 height 125
type textarea "Hi [PERSON_NAME], Please see the attached PO 4797 for 1 length of Ad817. We wil…"
drag, startPoint x: 170, startPoint y: 236, endPoint x: 61, endPoint y: 150, distance: 138.1
click at [61, 150] on div "Hi [PERSON_NAME], Please see the attached PO 4797 for 1 length of Ad817. We wil…" at bounding box center [544, 198] width 997 height 147
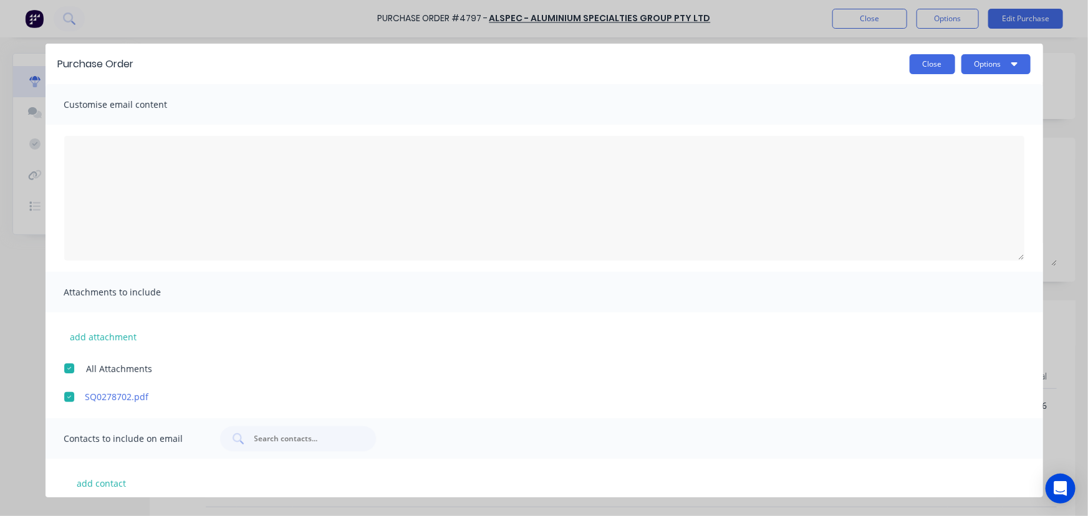
click at [938, 69] on button "Close" at bounding box center [933, 64] width 46 height 20
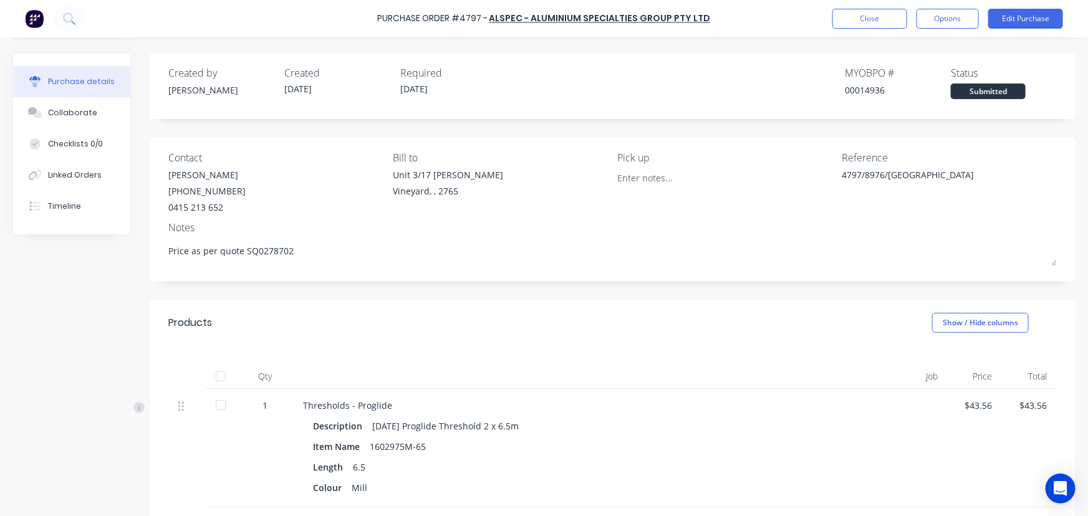
click at [422, 82] on label "[DATE]" at bounding box center [446, 90] width 106 height 17
click at [984, 17] on div "Close Options Edit Purchase" at bounding box center [947, 19] width 231 height 20
click at [1006, 18] on button "Edit Purchase" at bounding box center [1025, 19] width 75 height 20
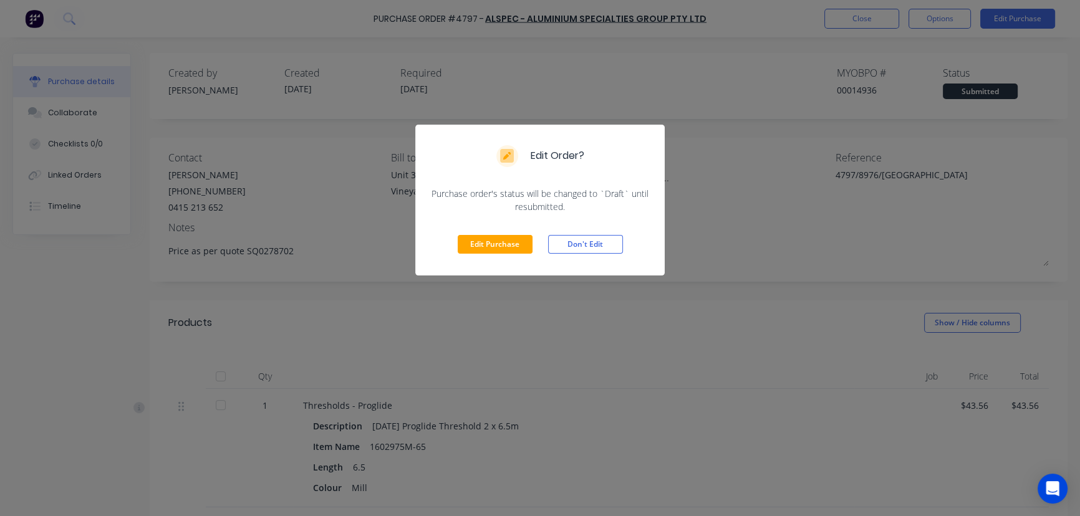
drag, startPoint x: 494, startPoint y: 233, endPoint x: 504, endPoint y: 244, distance: 14.6
click at [494, 233] on div "Edit Purchase Don't Edit" at bounding box center [539, 244] width 249 height 62
click at [504, 244] on button "Edit Purchase" at bounding box center [495, 244] width 75 height 19
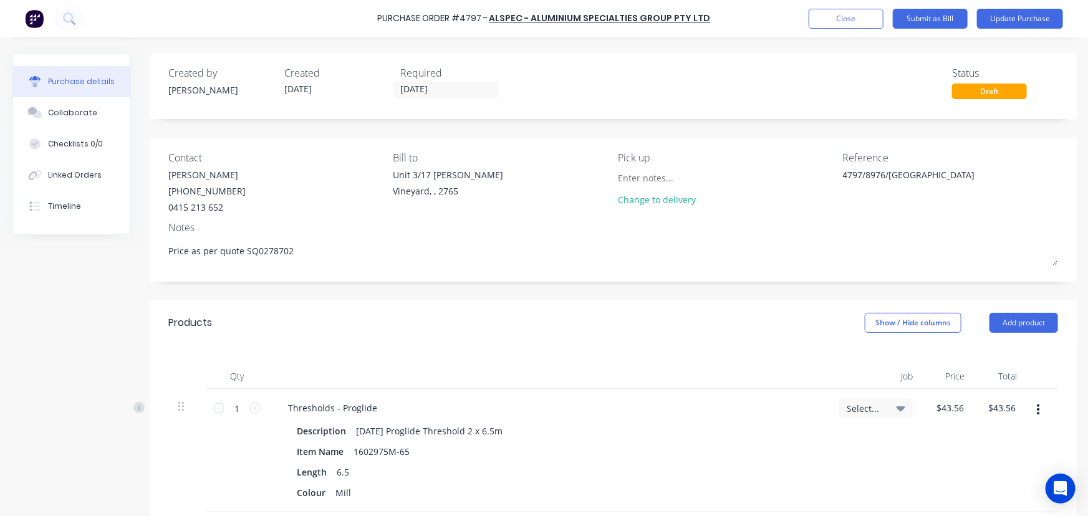
click at [418, 79] on div "Required" at bounding box center [453, 72] width 106 height 15
click at [426, 90] on input "[DATE]" at bounding box center [446, 90] width 105 height 16
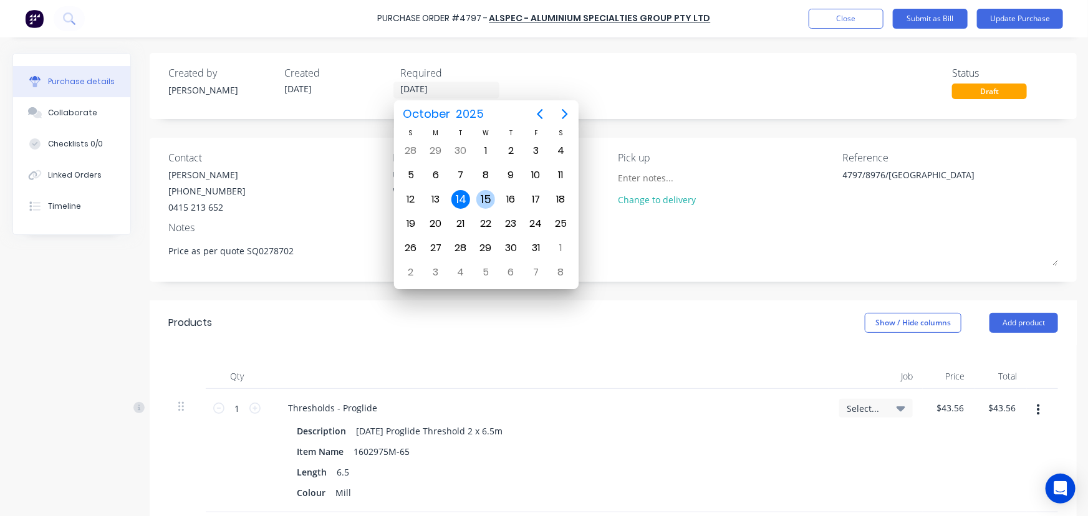
click at [491, 203] on div "15" at bounding box center [485, 199] width 19 height 19
type textarea "x"
type input "[DATE]"
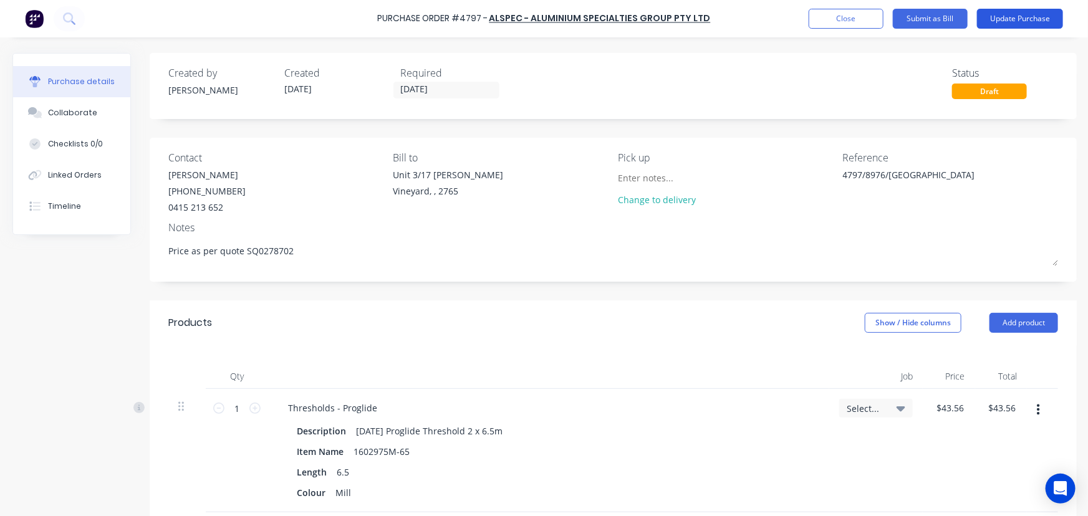
click at [1023, 21] on button "Update Purchase" at bounding box center [1020, 19] width 86 height 20
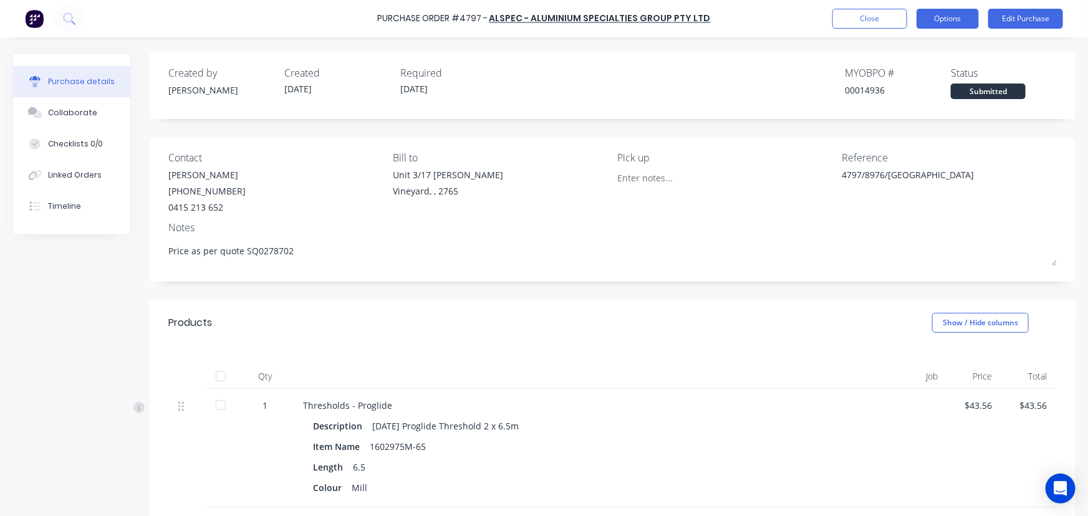
click at [965, 19] on button "Options" at bounding box center [947, 19] width 62 height 20
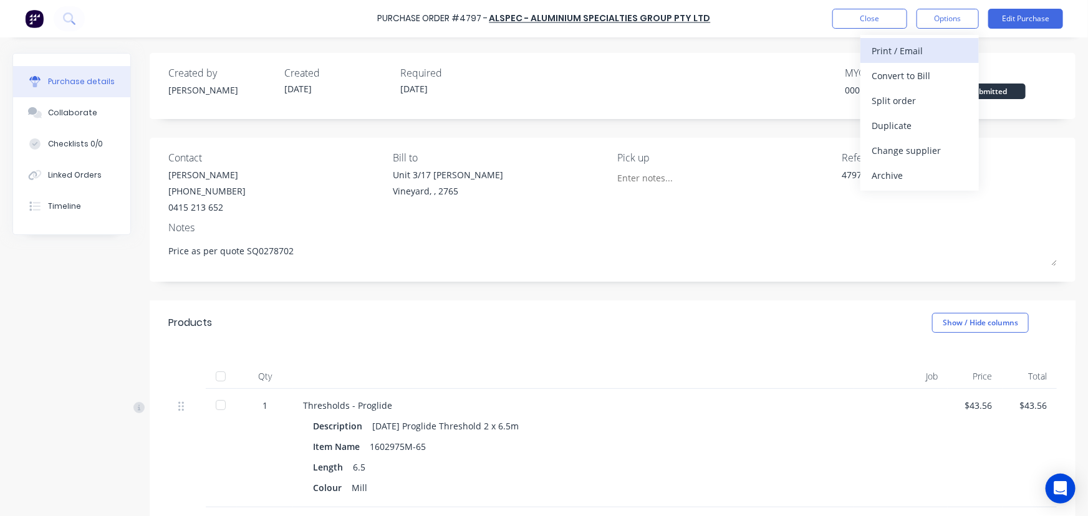
click at [923, 51] on div "Print / Email" at bounding box center [919, 51] width 96 height 18
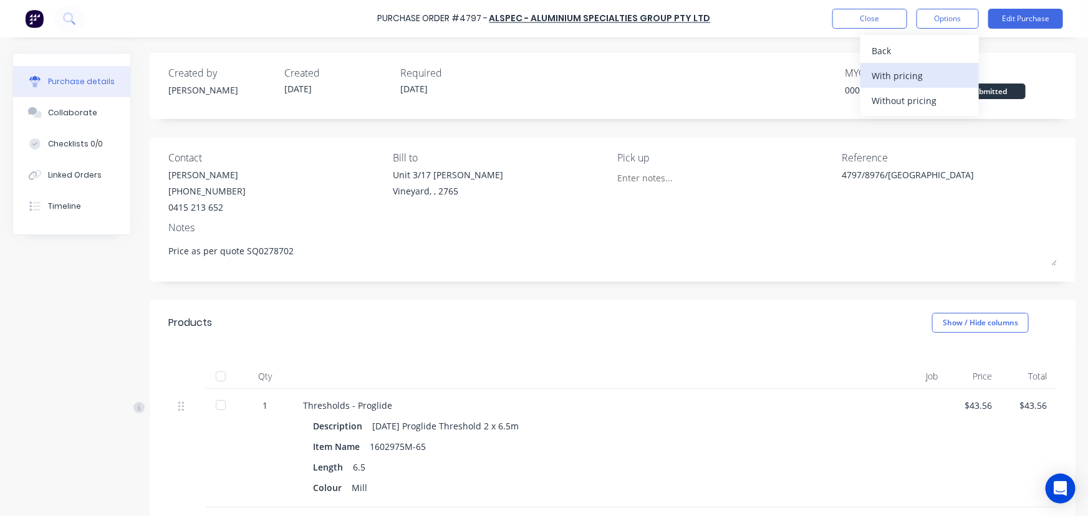
click at [969, 70] on button "With pricing" at bounding box center [919, 75] width 118 height 25
type textarea "x"
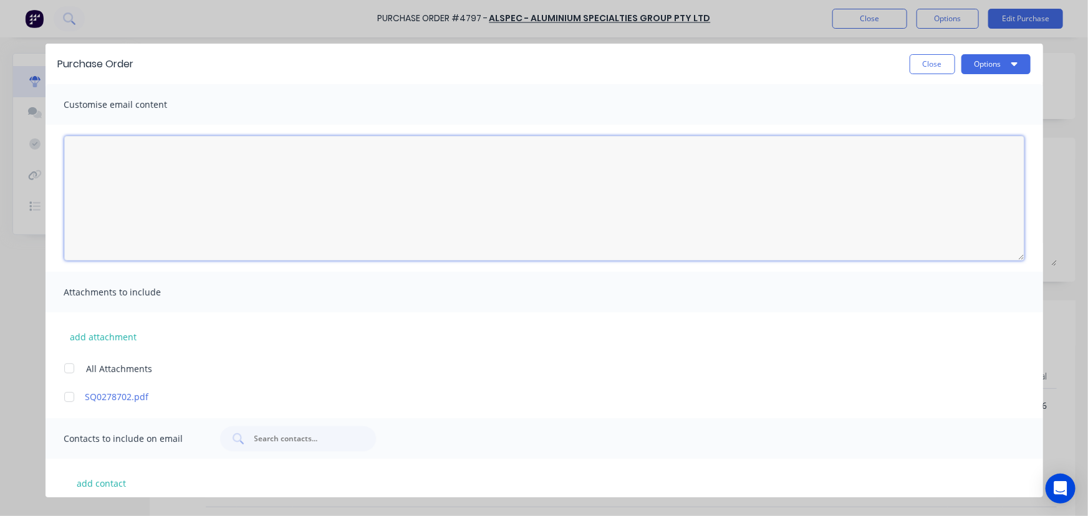
click at [271, 195] on textarea "[DATE]" at bounding box center [544, 198] width 960 height 125
paste textarea "Hi [PERSON_NAME], Please see the attached PO 4797 for 1 length of Ad817. We wil…"
type textarea "Hi [PERSON_NAME], Please see the attached PO 4797 for 1 length of Ad817. We wil…"
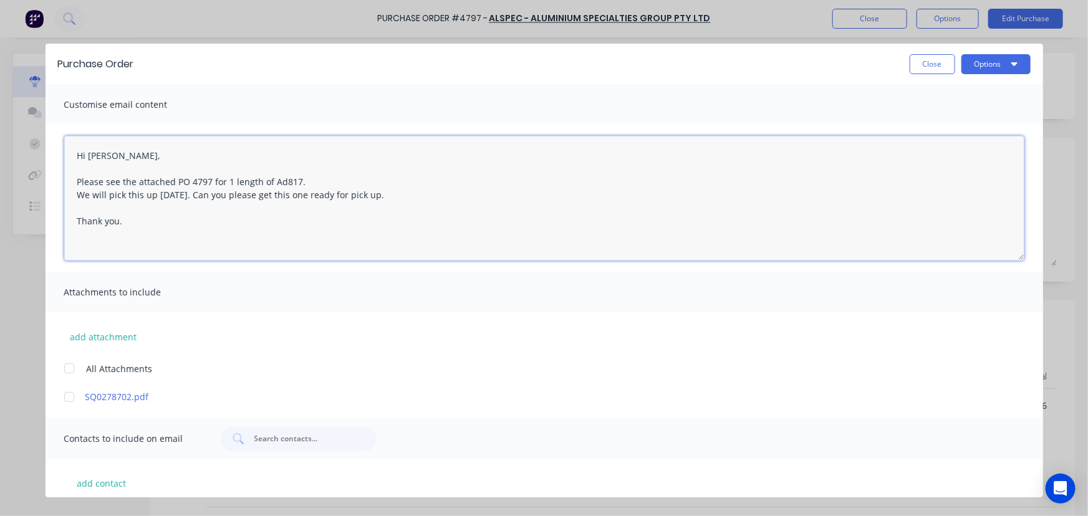
click at [62, 372] on div at bounding box center [69, 368] width 25 height 25
type textarea "x"
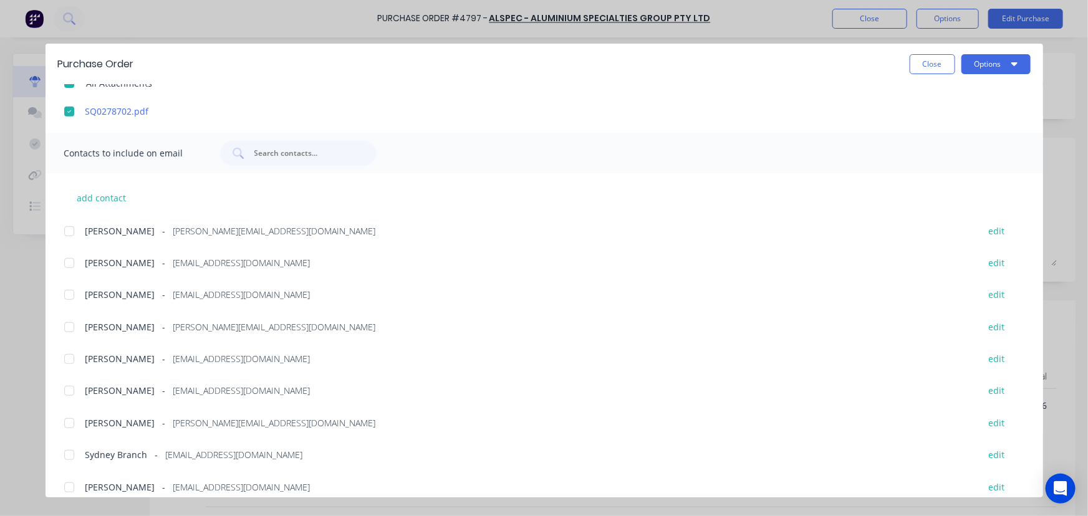
scroll to position [299, 0]
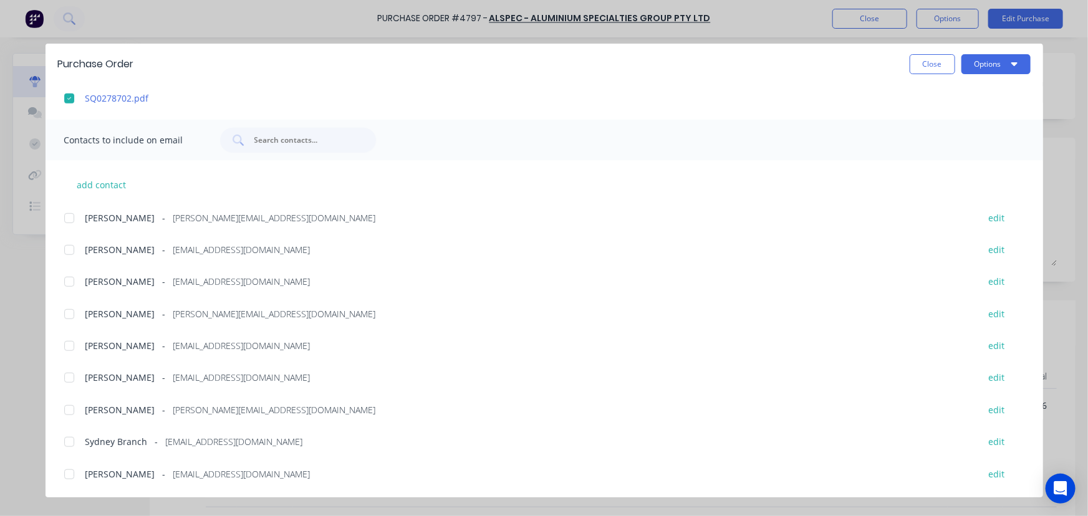
click at [68, 218] on div at bounding box center [69, 218] width 25 height 25
click at [70, 282] on div at bounding box center [69, 281] width 25 height 25
click at [67, 314] on div at bounding box center [69, 314] width 25 height 25
click at [69, 342] on div at bounding box center [69, 346] width 25 height 25
click at [68, 439] on div at bounding box center [69, 442] width 25 height 25
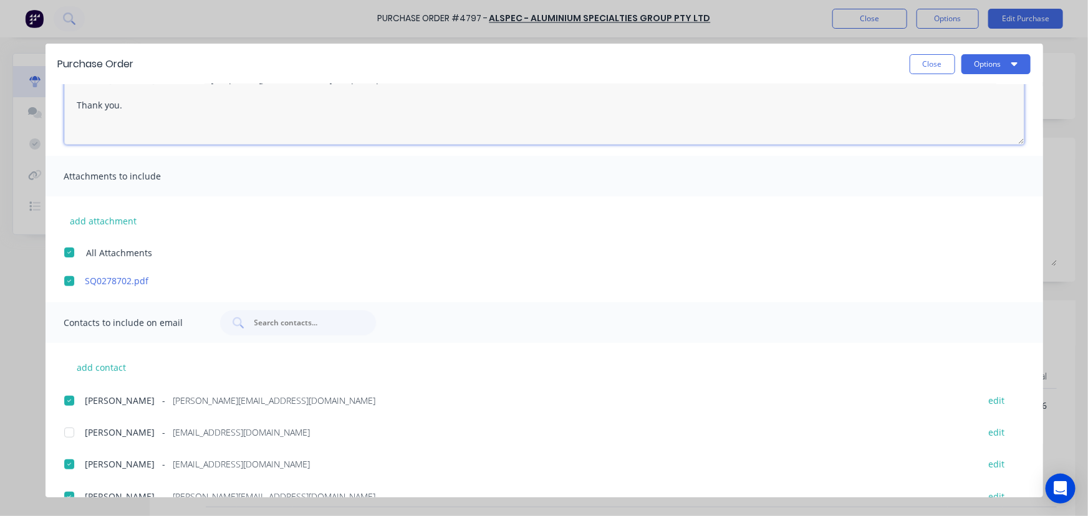
scroll to position [72, 0]
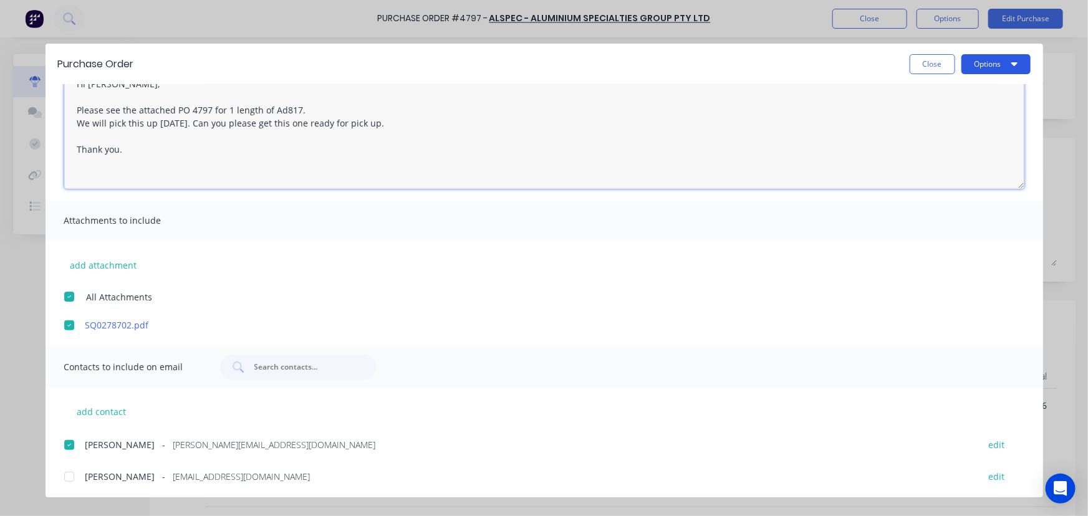
type textarea "Hi [PERSON_NAME], Please see the attached PO 4797 for 1 length of Ad817. We wil…"
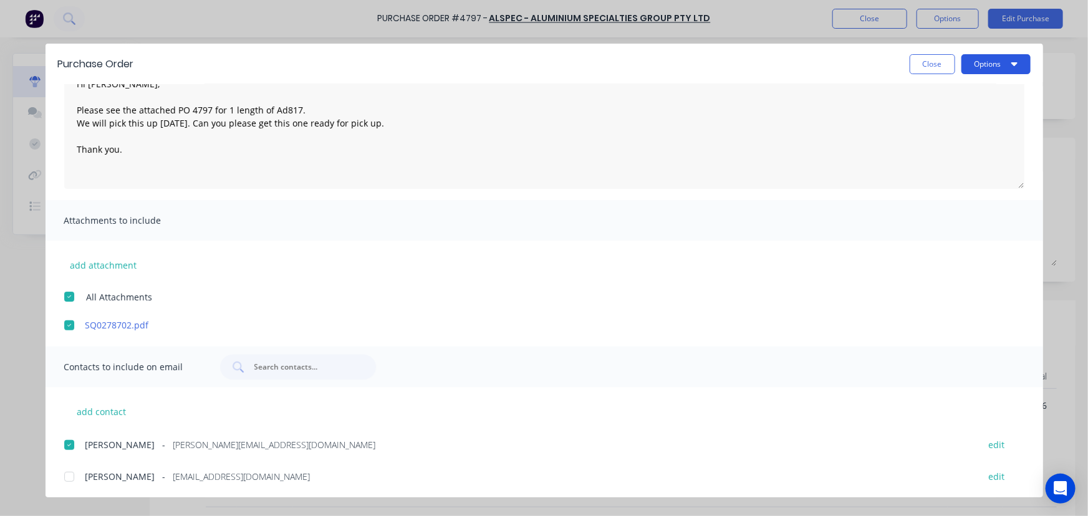
click at [994, 72] on button "Options" at bounding box center [995, 64] width 69 height 20
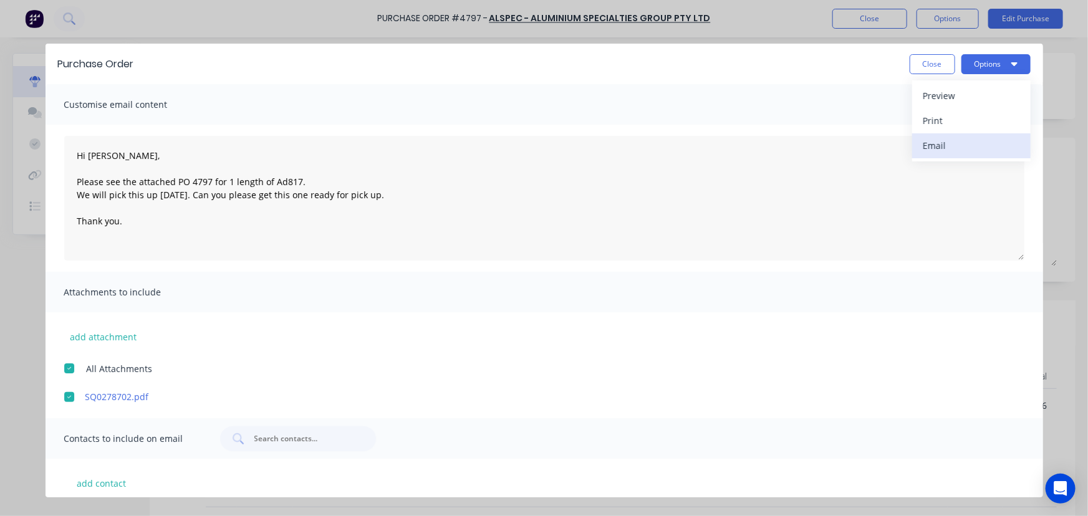
click at [948, 150] on div "Email" at bounding box center [971, 146] width 96 height 18
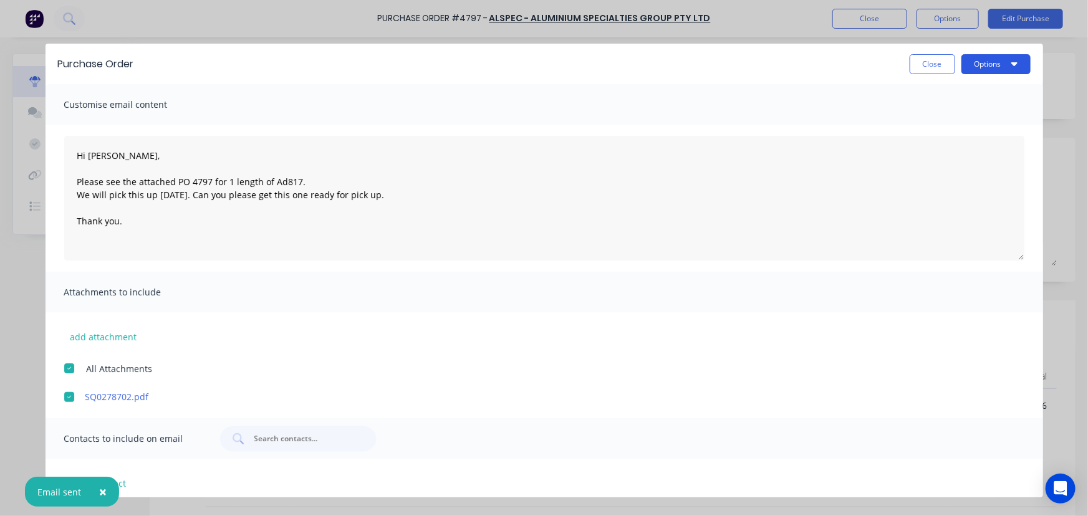
click at [991, 67] on button "Options" at bounding box center [995, 64] width 69 height 20
click at [964, 120] on div "Print" at bounding box center [971, 121] width 96 height 18
click at [936, 67] on button "Close" at bounding box center [933, 64] width 46 height 20
type textarea "x"
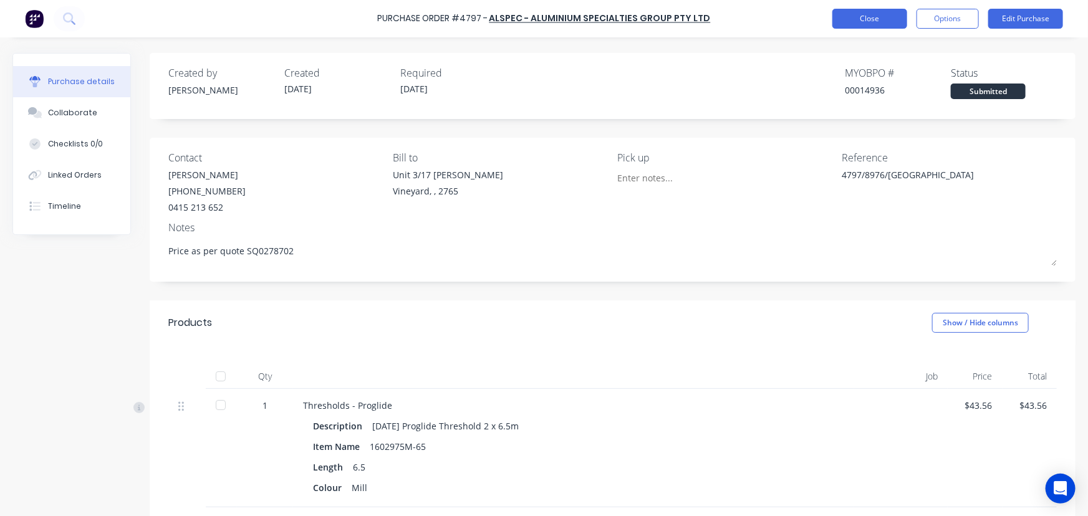
click at [878, 11] on button "Close" at bounding box center [869, 19] width 75 height 20
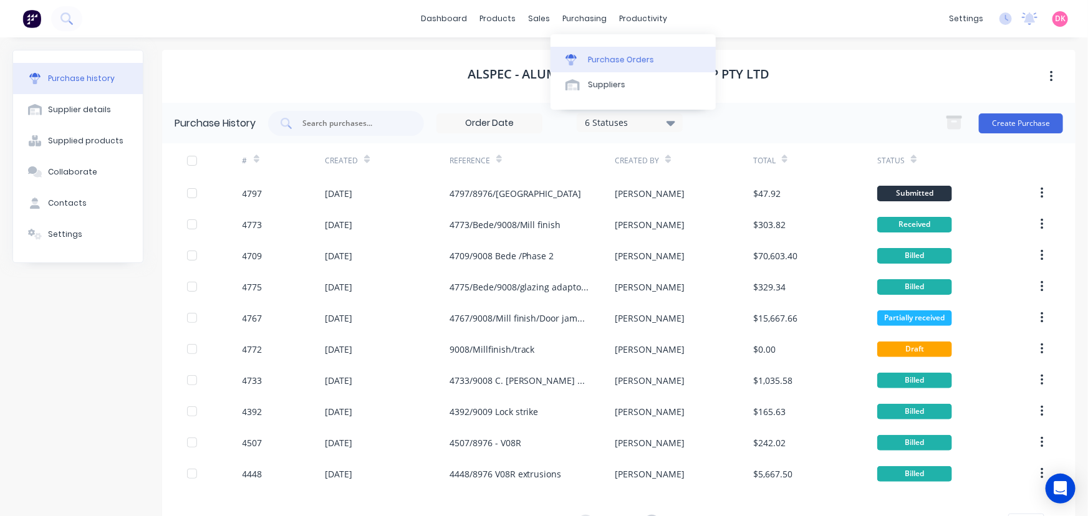
click at [601, 54] on div "Purchase Orders" at bounding box center [621, 59] width 66 height 11
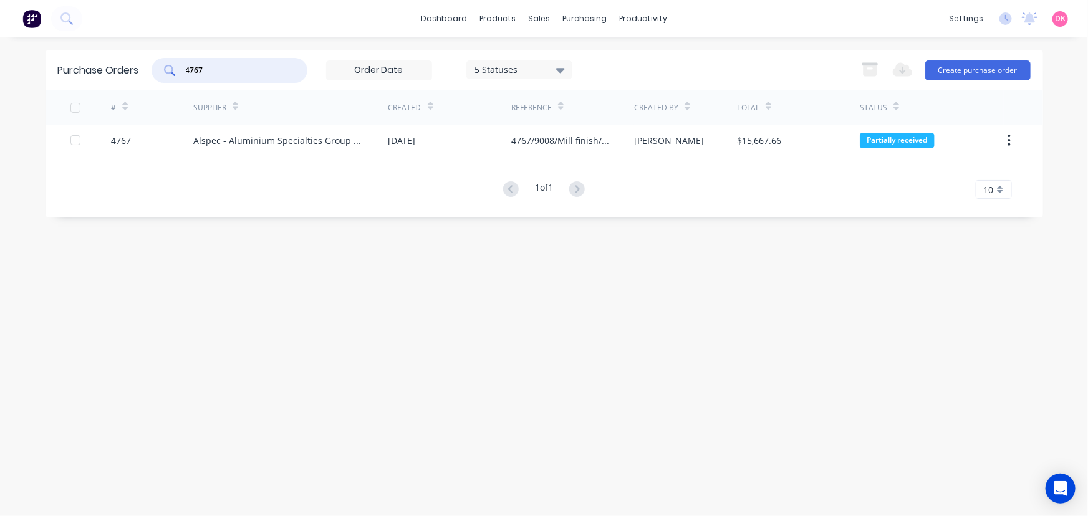
drag, startPoint x: 216, startPoint y: 69, endPoint x: 181, endPoint y: 72, distance: 35.0
click at [181, 72] on div "4767" at bounding box center [229, 70] width 156 height 25
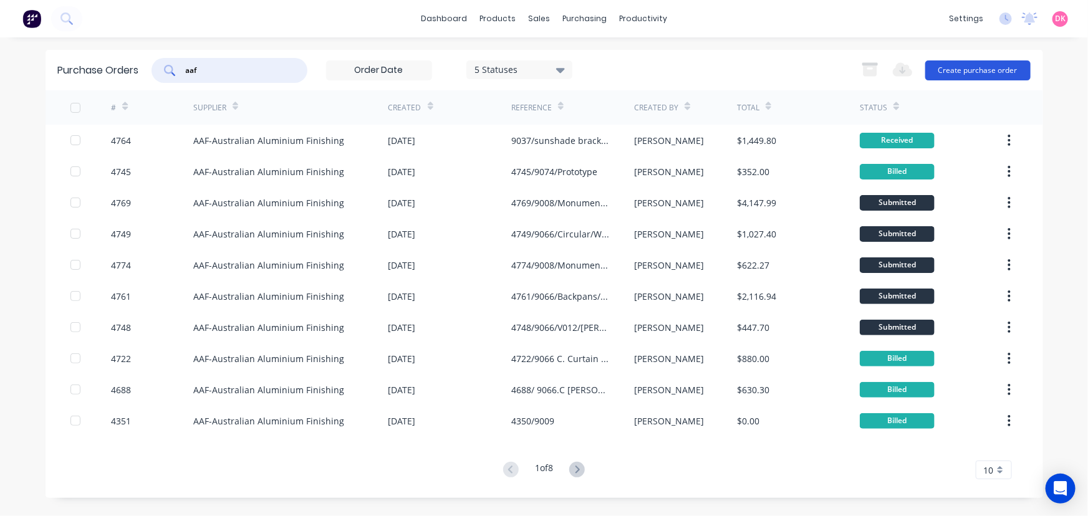
type input "aaf"
click at [959, 67] on button "Create purchase order" at bounding box center [977, 70] width 105 height 20
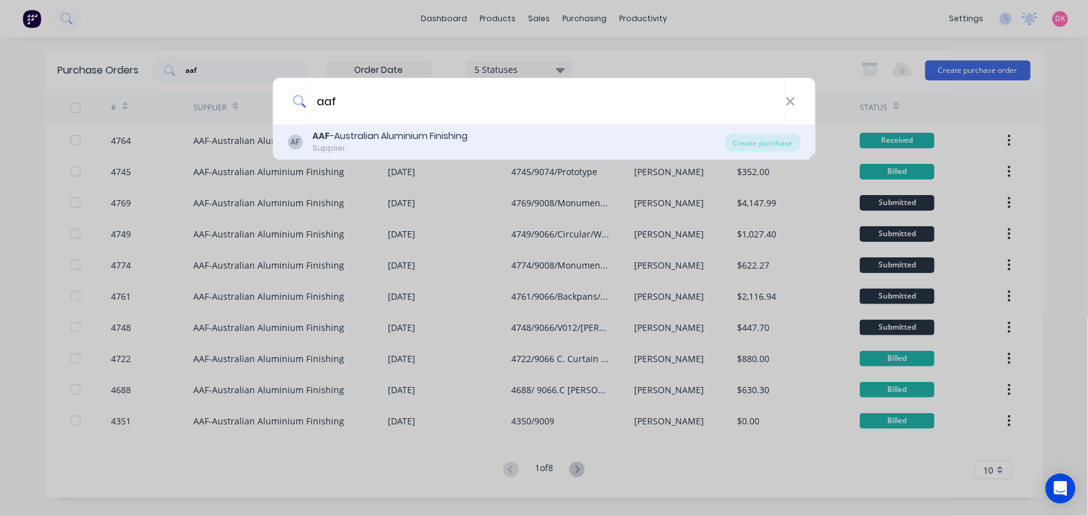
type input "aaf"
click at [372, 144] on div "Supplier" at bounding box center [389, 148] width 155 height 11
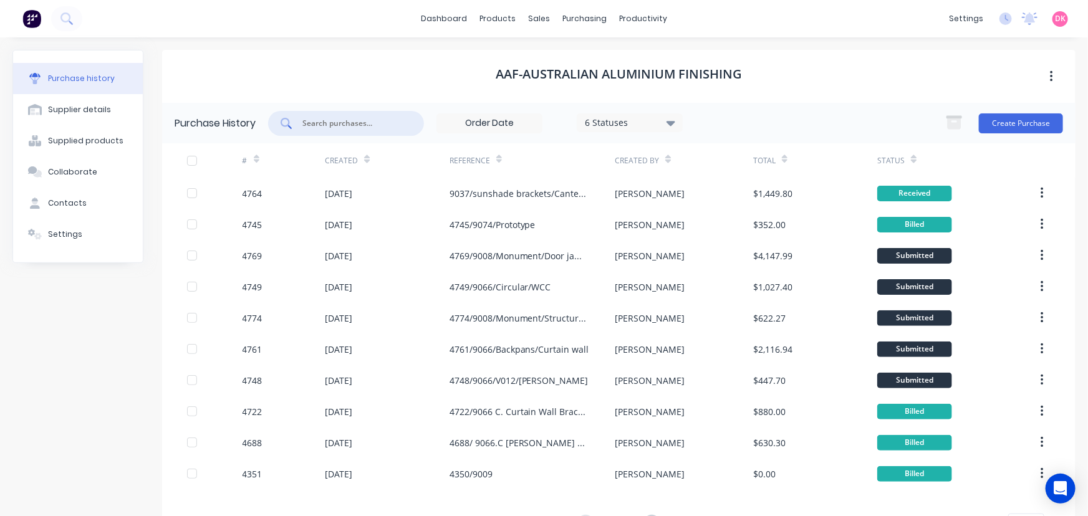
click at [317, 123] on input "text" at bounding box center [352, 123] width 103 height 12
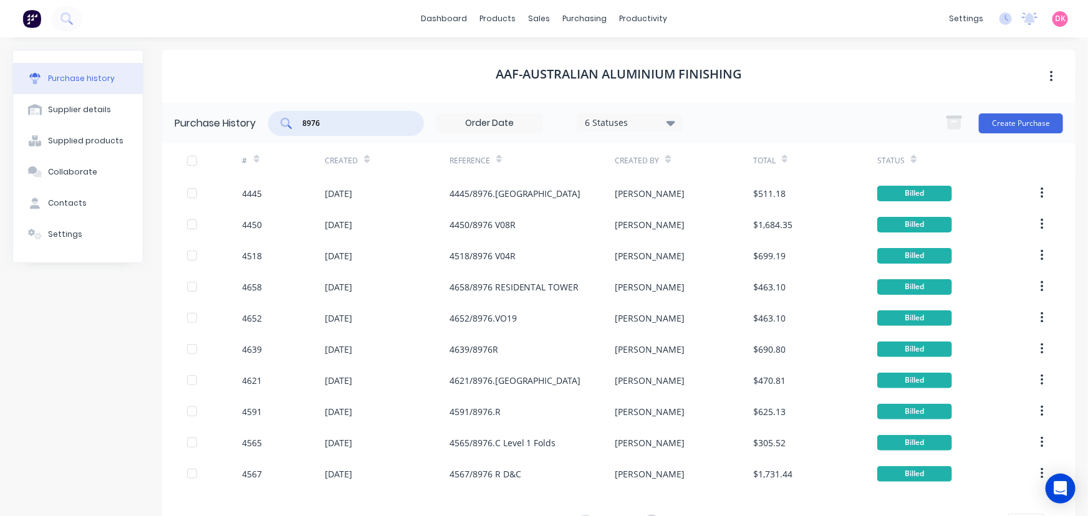
type input "8976"
click at [365, 161] on icon at bounding box center [367, 162] width 6 height 4
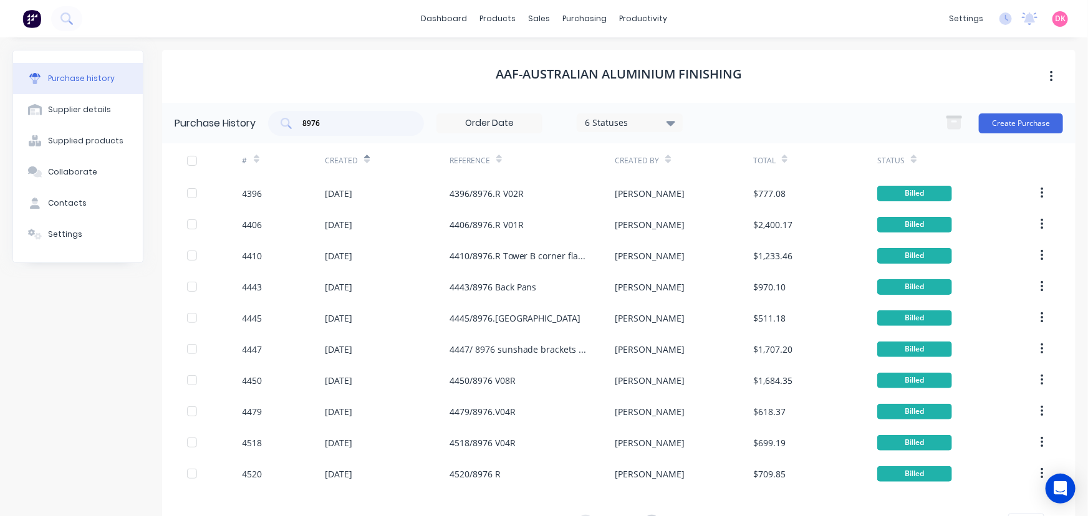
click at [365, 161] on icon at bounding box center [367, 162] width 6 height 4
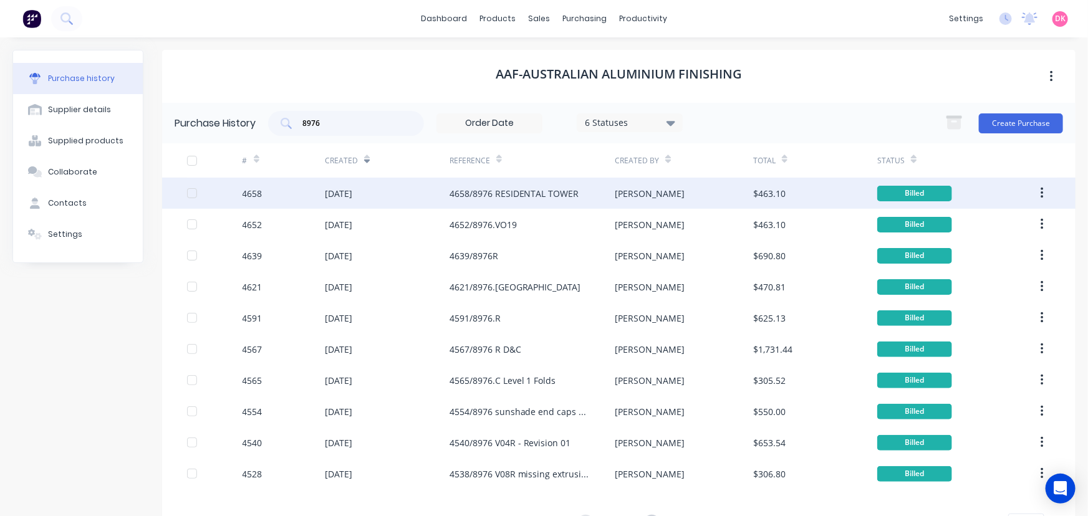
click at [300, 187] on div "4658" at bounding box center [283, 193] width 83 height 31
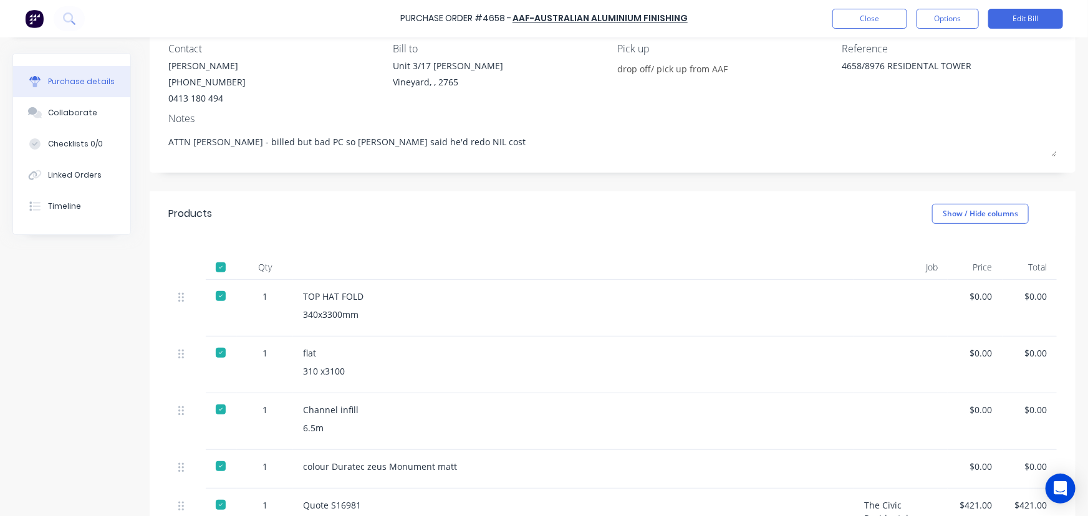
scroll to position [283, 0]
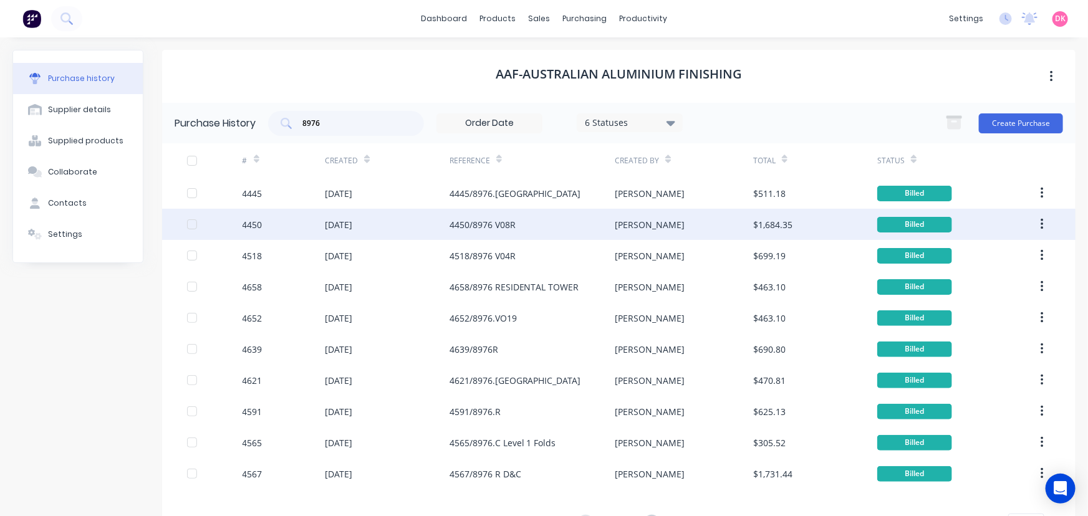
click at [393, 229] on div "[DATE]" at bounding box center [387, 224] width 124 height 31
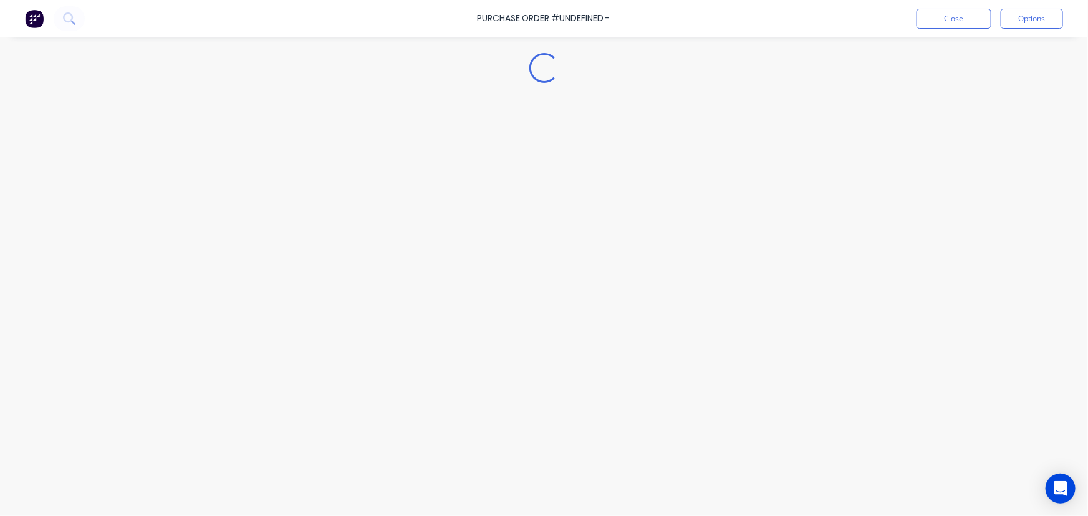
type textarea "x"
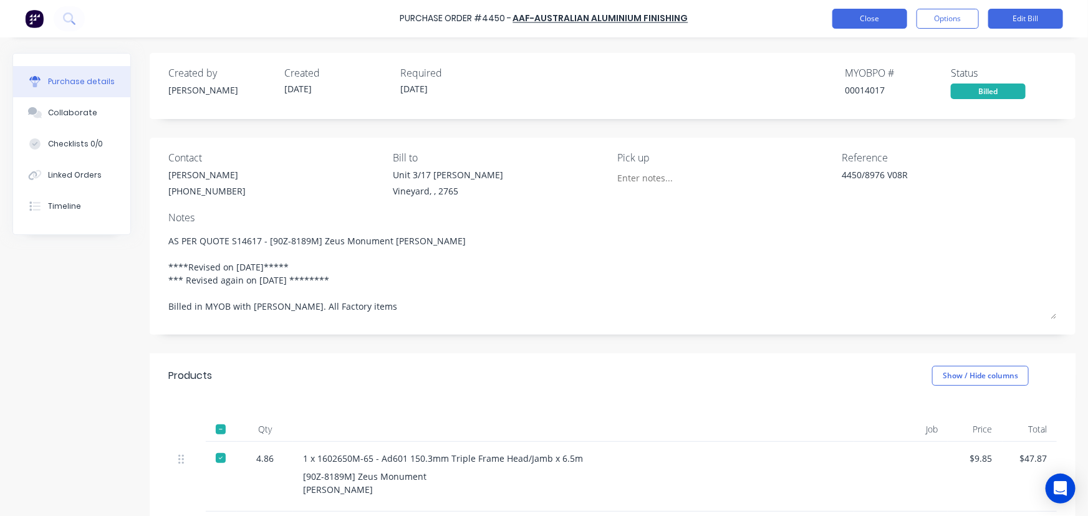
click at [872, 22] on button "Close" at bounding box center [869, 19] width 75 height 20
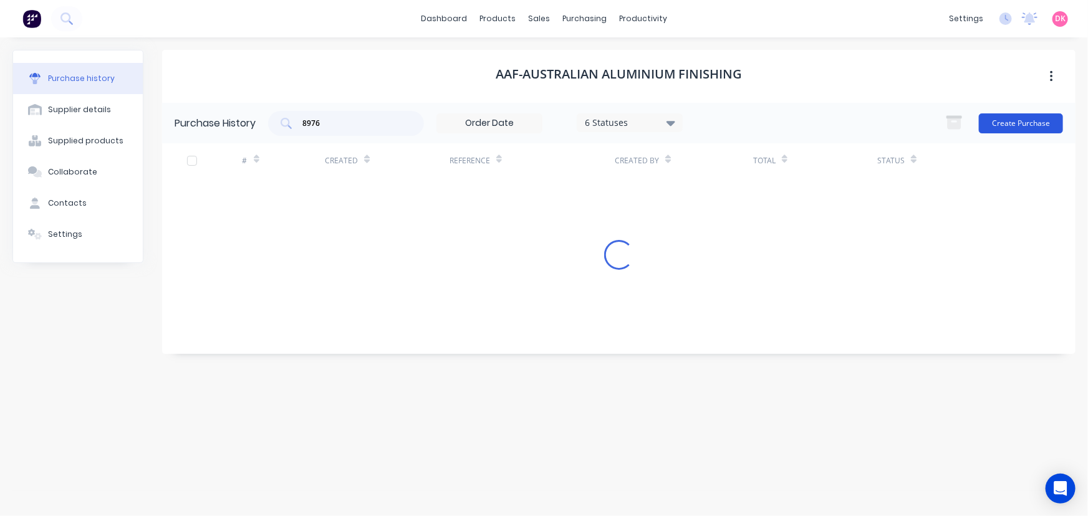
click at [1004, 127] on button "Create Purchase" at bounding box center [1021, 123] width 84 height 20
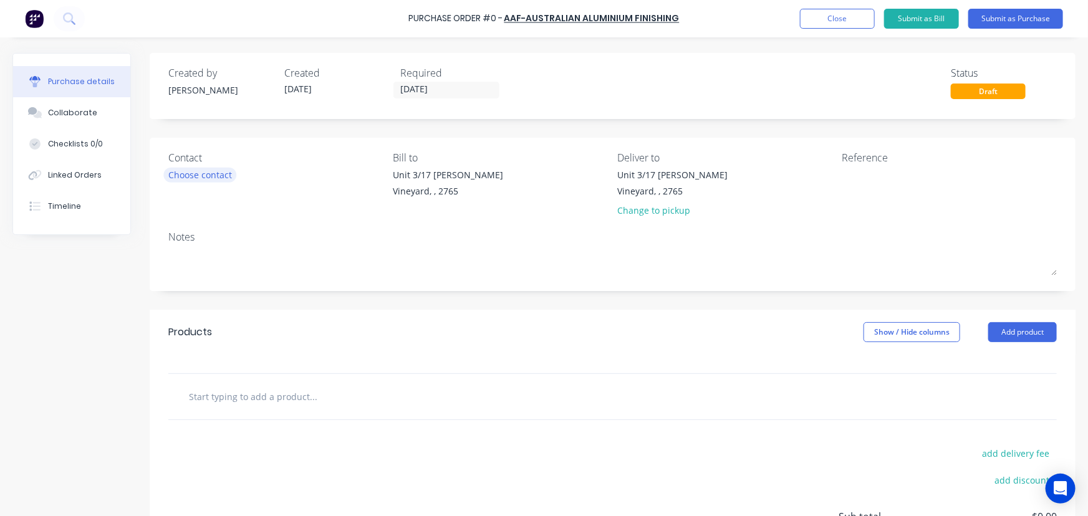
click at [198, 175] on div "Choose contact" at bounding box center [200, 174] width 64 height 13
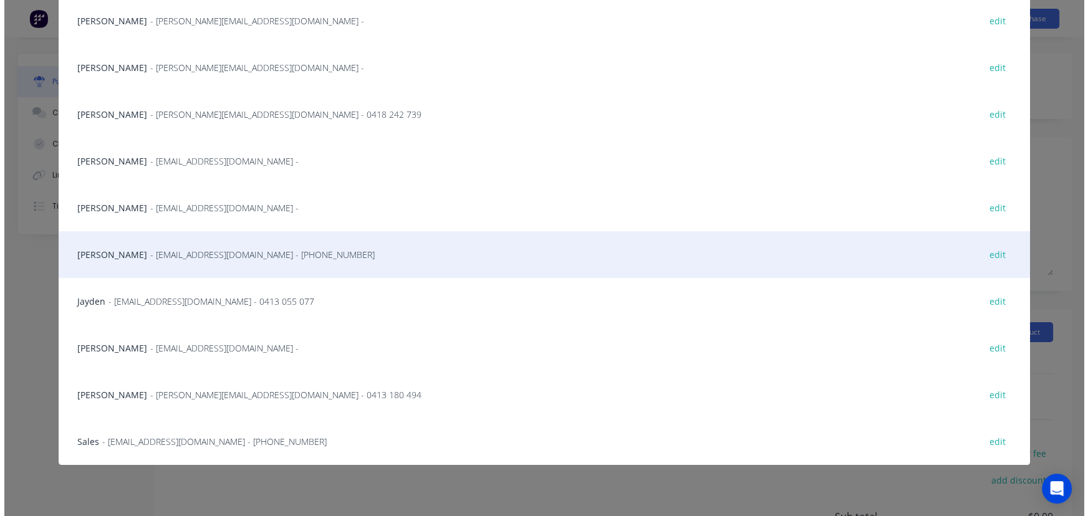
scroll to position [151, 0]
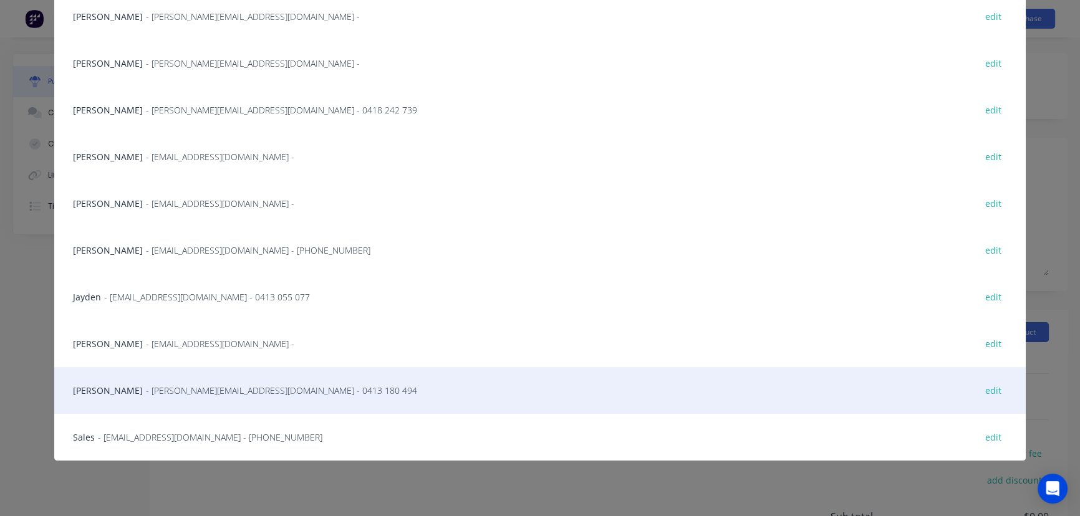
click at [164, 394] on span "- [PERSON_NAME][EMAIL_ADDRESS][DOMAIN_NAME] - 0413 180 494" at bounding box center [281, 390] width 271 height 13
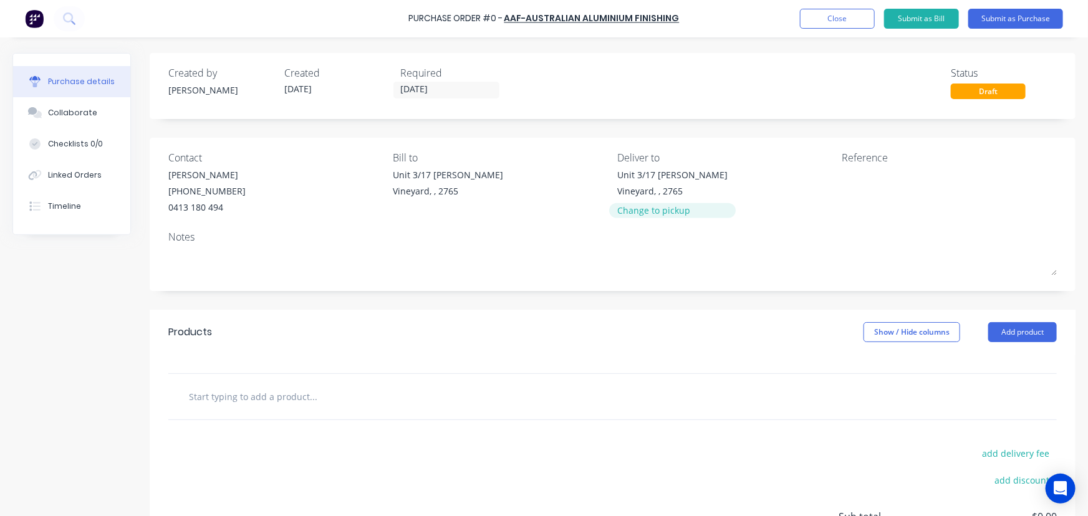
click at [643, 209] on div "Change to pickup" at bounding box center [672, 210] width 110 height 13
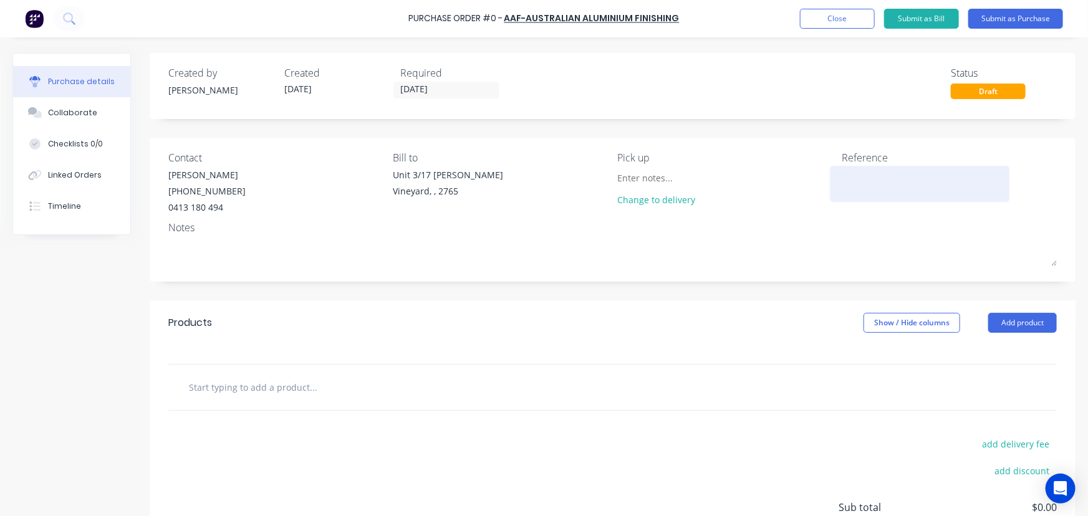
click at [868, 176] on textarea at bounding box center [920, 182] width 156 height 28
type textarea "8976/[GEOGRAPHIC_DATA]"
click at [241, 383] on input "text" at bounding box center [312, 387] width 249 height 25
click at [234, 393] on input "text" at bounding box center [312, 387] width 249 height 25
click at [269, 372] on div at bounding box center [612, 388] width 888 height 46
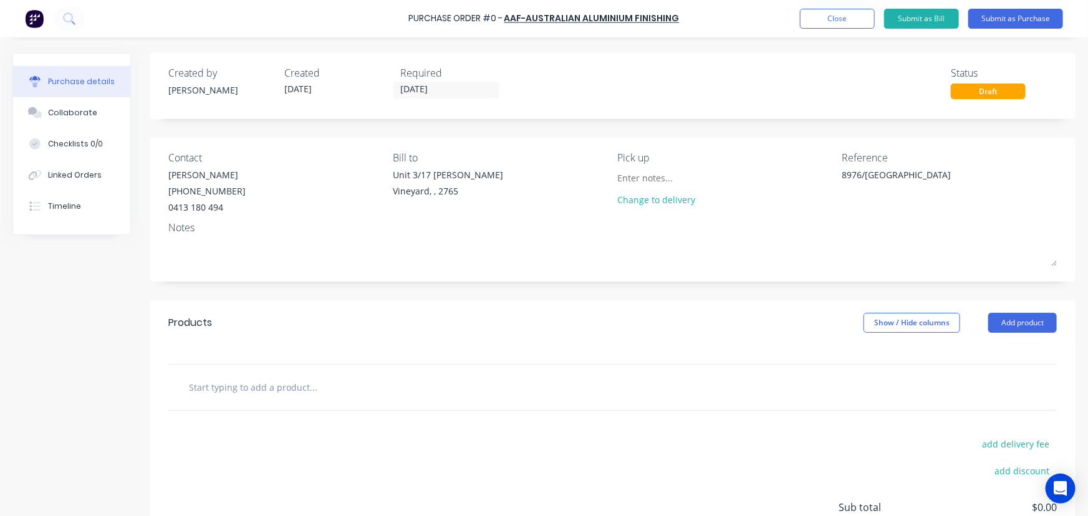
click at [277, 388] on input "text" at bounding box center [312, 387] width 249 height 25
click at [319, 388] on input "text" at bounding box center [312, 387] width 249 height 25
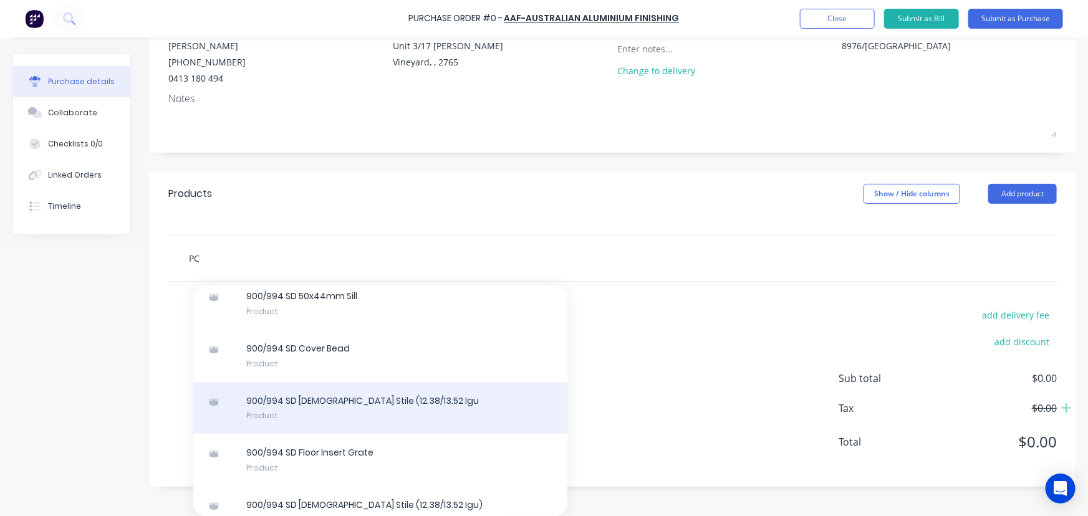
scroll to position [49925, 0]
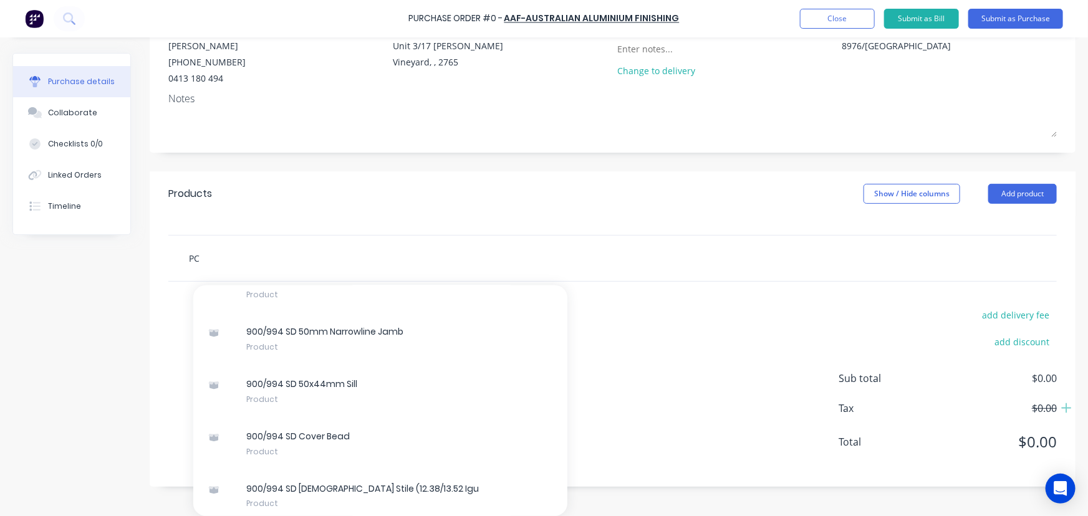
drag, startPoint x: 216, startPoint y: 253, endPoint x: 181, endPoint y: 261, distance: 35.2
click at [181, 261] on div "PC Add PC to order JN161 CRL Monument Matt Touch-Up Paint Product 10Gx 1 Pan He…" at bounding box center [365, 258] width 374 height 25
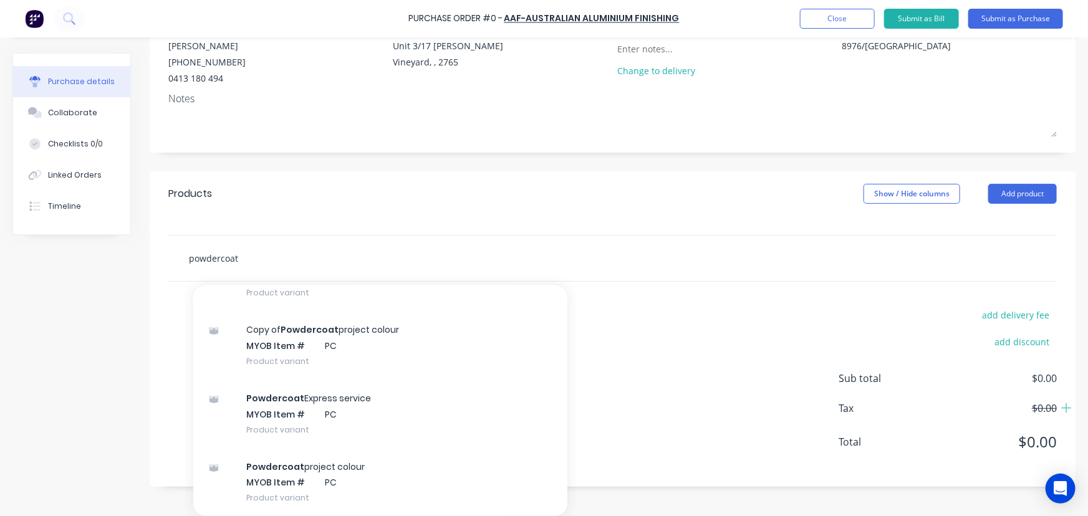
scroll to position [396, 0]
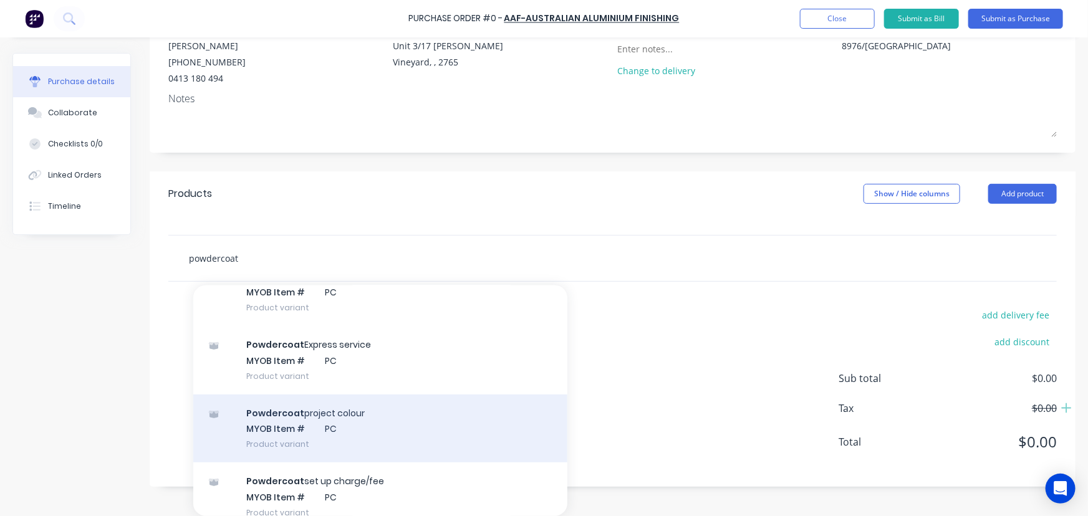
type input "powdercoat"
click at [384, 434] on div "Powdercoat project colour MYOB Item # PC Product variant" at bounding box center [380, 429] width 374 height 69
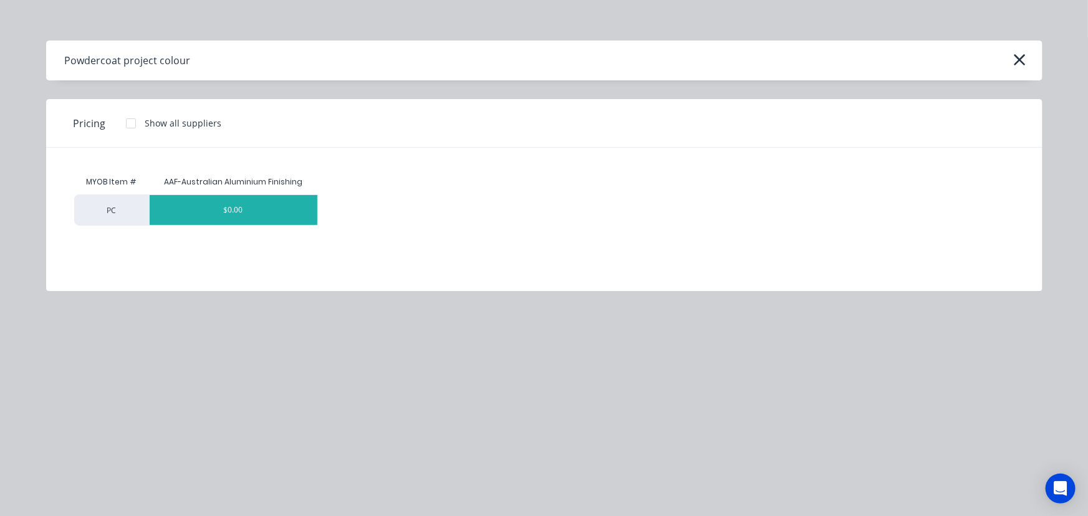
click at [233, 212] on div "$0.00" at bounding box center [234, 210] width 168 height 30
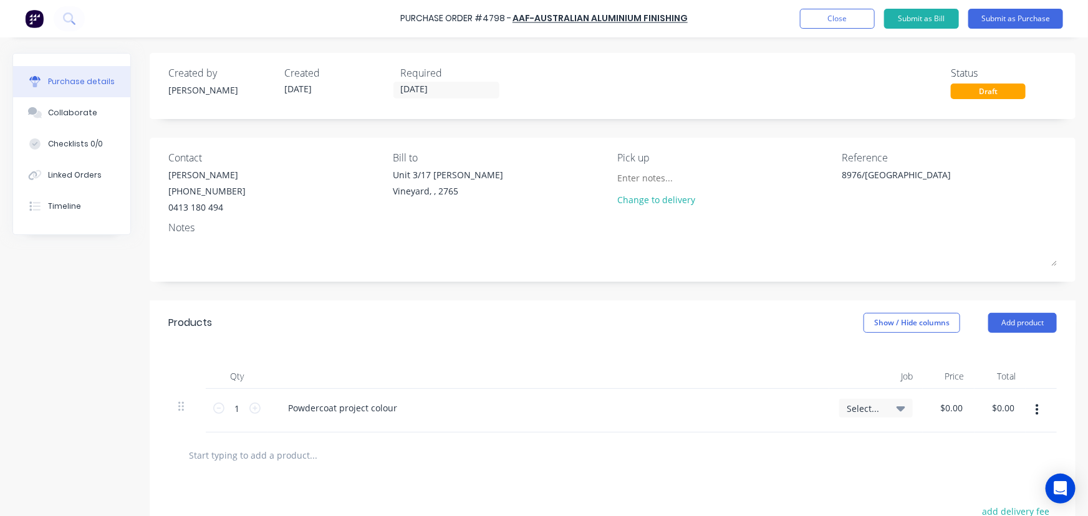
click at [974, 409] on div "$0.00 $0.00" at bounding box center [1000, 411] width 52 height 44
click at [947, 410] on input "0.00" at bounding box center [954, 408] width 24 height 18
type input "$436.00"
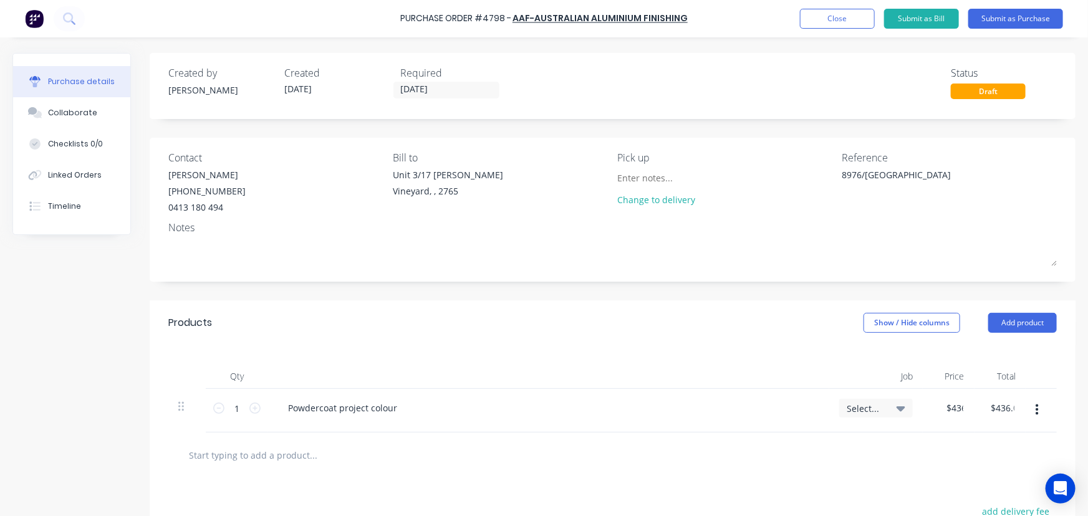
click at [885, 409] on div "Select..." at bounding box center [876, 408] width 59 height 11
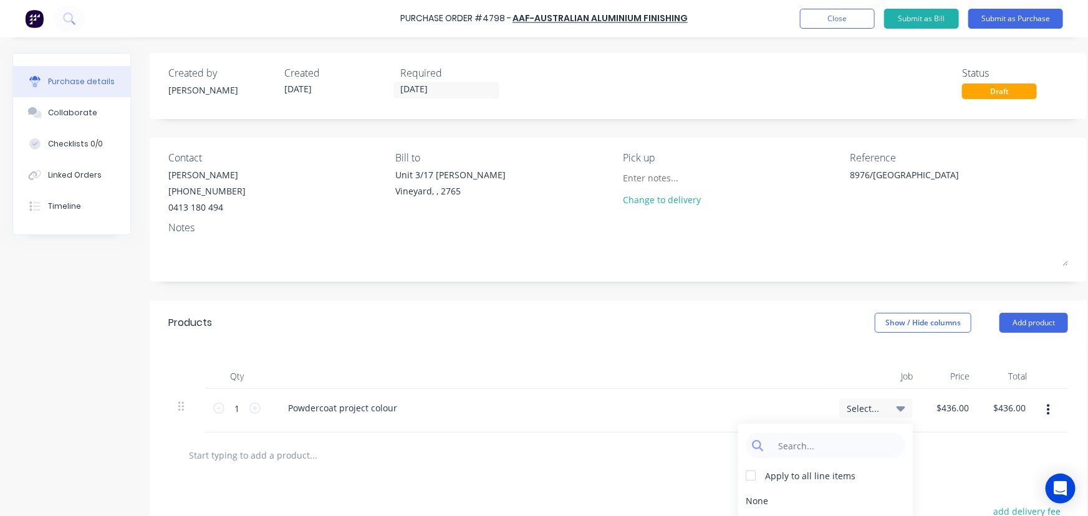
click at [538, 449] on div at bounding box center [365, 455] width 374 height 25
click at [395, 404] on div "Powdercoat project colour" at bounding box center [342, 408] width 129 height 18
click at [393, 427] on div "Powdercoat project colour" at bounding box center [548, 411] width 561 height 44
click at [391, 403] on div "Powdercoat project colour" at bounding box center [342, 408] width 129 height 18
click at [395, 407] on div "Powdercoat project colour" at bounding box center [342, 408] width 129 height 18
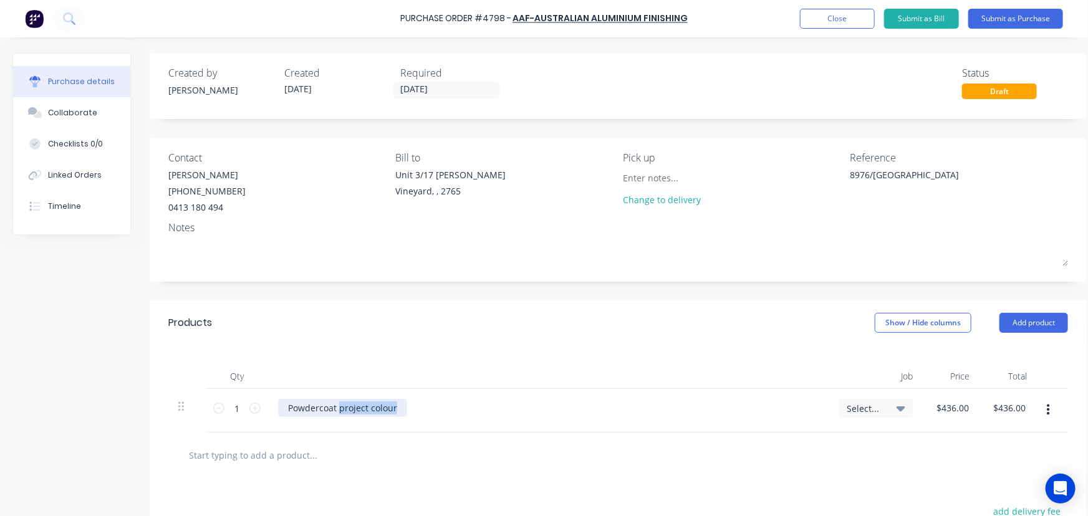
drag, startPoint x: 337, startPoint y: 405, endPoint x: 419, endPoint y: 408, distance: 81.7
click at [419, 408] on div "Powdercoat project colour" at bounding box center [548, 408] width 541 height 18
click at [346, 413] on div "Powdercoat project colour" at bounding box center [342, 408] width 129 height 18
drag, startPoint x: 338, startPoint y: 406, endPoint x: 440, endPoint y: 411, distance: 101.7
click at [440, 411] on div "Powdercoat project colour" at bounding box center [548, 408] width 541 height 18
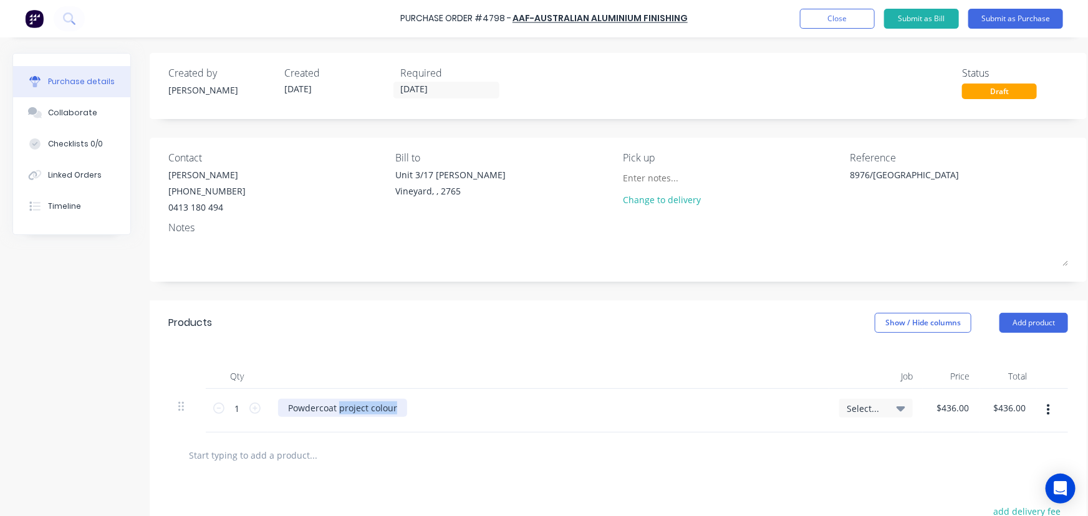
paste div
click at [443, 409] on div "Powdercoat [DATE] Proglide Threshold 2 x 6.5m" at bounding box center [387, 408] width 218 height 18
click at [487, 416] on div "Powdercoat [DATE] Proglide Threshold2 x 6.5m" at bounding box center [548, 408] width 541 height 18
click at [480, 410] on div "Powdercoat [DATE] Proglide Threshold2 x 6.5m" at bounding box center [385, 408] width 215 height 18
click at [383, 425] on div "Powdercoat [DATE] Proglide Threshold2 x 6.5m" at bounding box center [548, 411] width 561 height 44
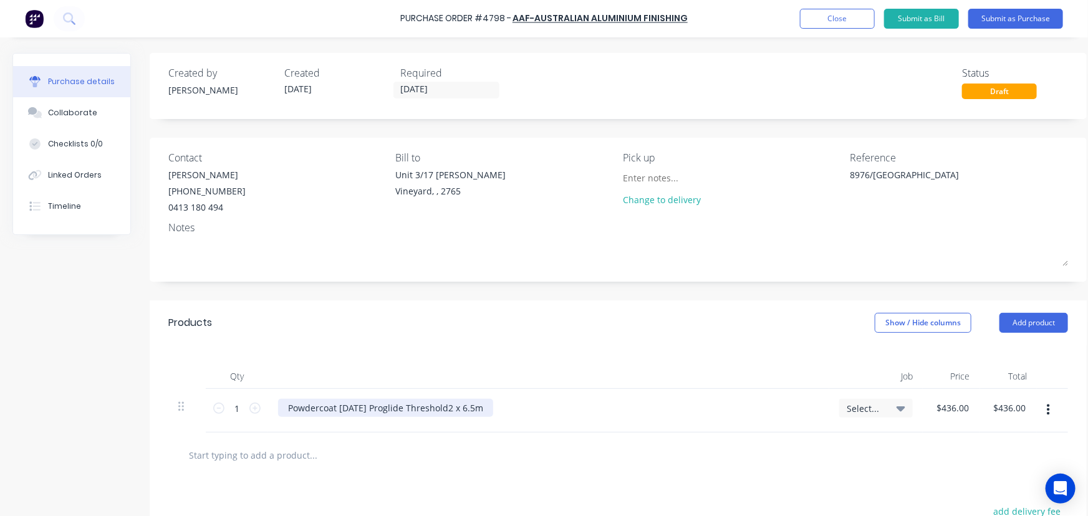
click at [485, 409] on div "Powdercoat [DATE] Proglide Threshold2 x 6.5m" at bounding box center [385, 408] width 215 height 18
click at [332, 426] on div "Powdercoat [DATE] Proglide Threshold2 x 6.5m Colour:" at bounding box center [385, 414] width 215 height 31
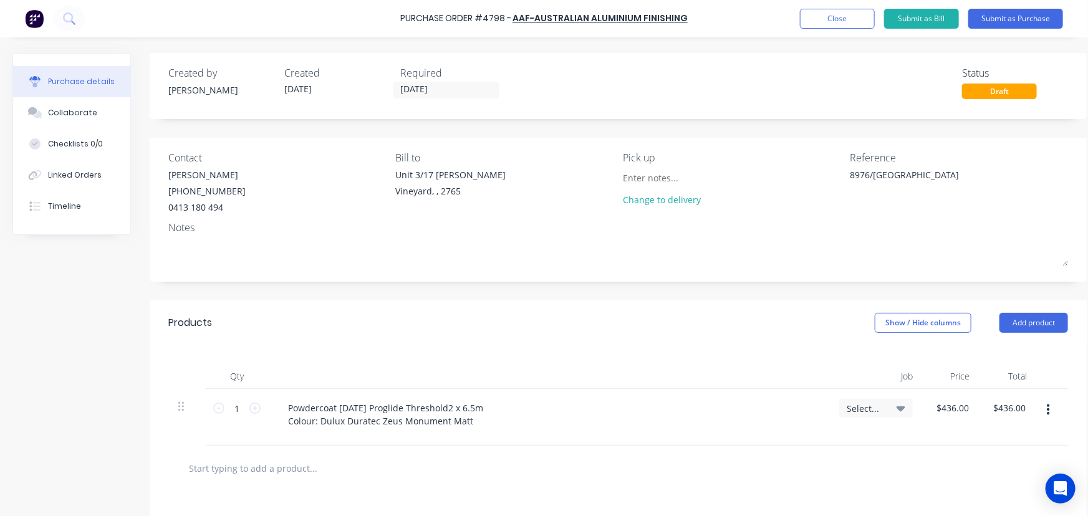
click at [725, 378] on div at bounding box center [548, 376] width 561 height 25
click at [479, 428] on div "Powdercoat [DATE] Proglide Threshold2 x 6.5m Colour: Dulux Duratec Zeus Monumen…" at bounding box center [385, 414] width 215 height 31
click at [360, 482] on input "text" at bounding box center [312, 481] width 249 height 25
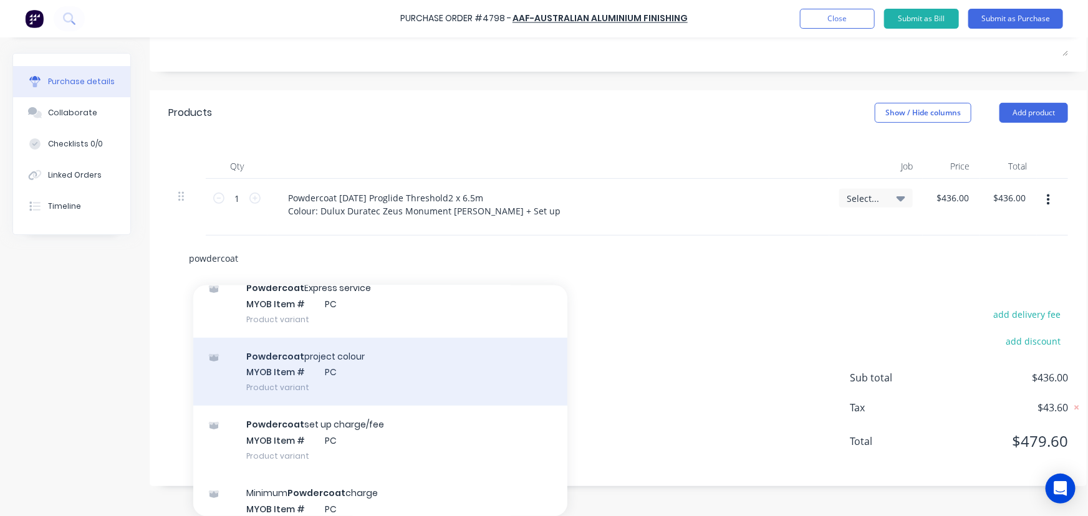
scroll to position [396, 0]
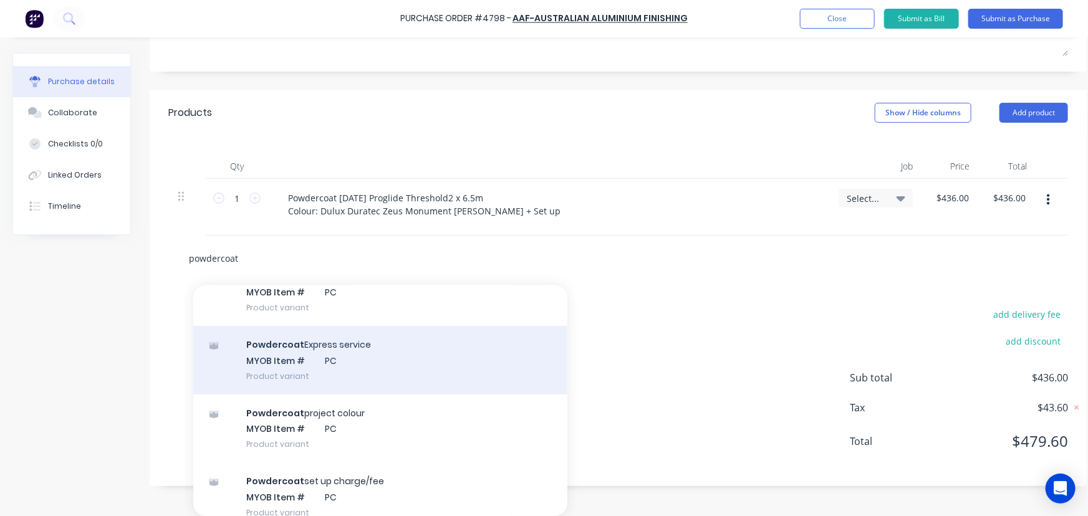
type input "powdercoat"
click at [358, 362] on div "Powdercoat Express service MYOB Item # PC Product variant" at bounding box center [380, 360] width 374 height 69
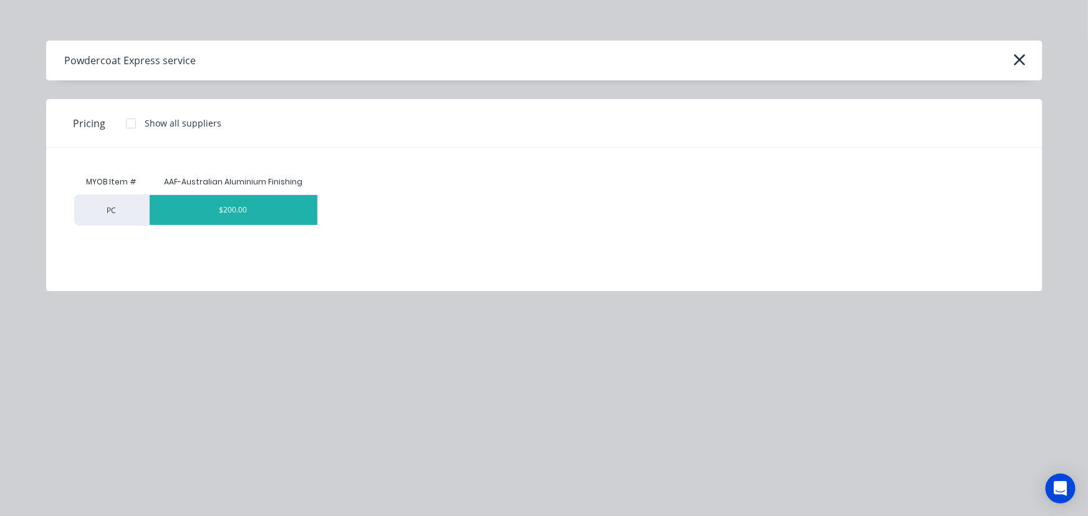
click at [204, 206] on div "$200.00" at bounding box center [234, 210] width 168 height 30
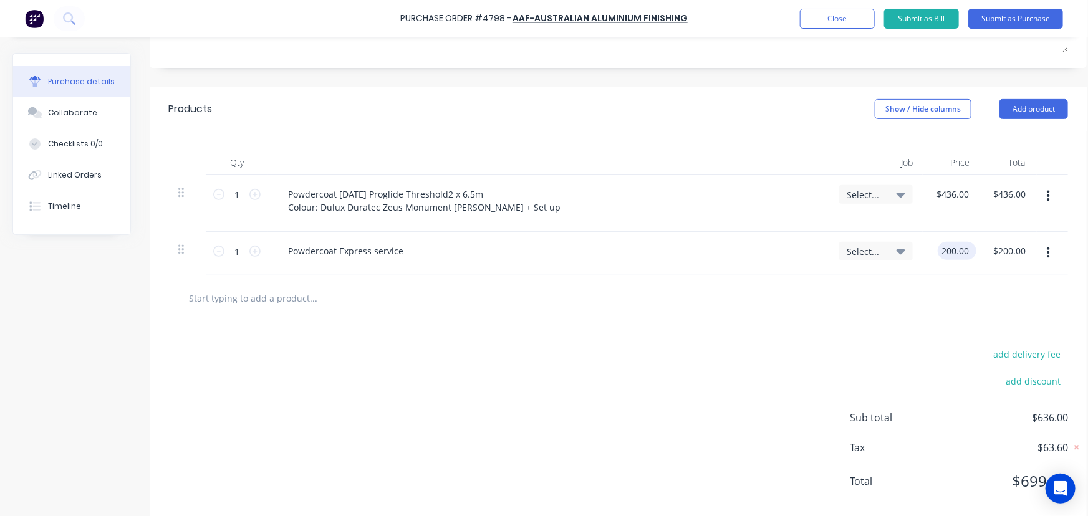
click at [962, 260] on input "200.00" at bounding box center [955, 251] width 34 height 18
type input "$0.00"
click at [812, 355] on div "add delivery fee add discount Sub total $636.00 Tax $63.60 Total $699.60" at bounding box center [618, 423] width 937 height 205
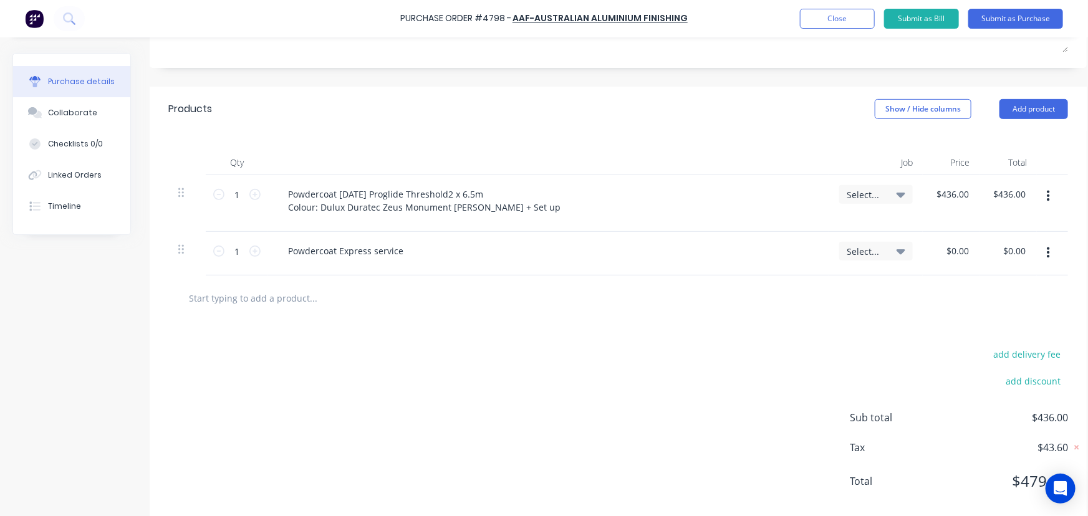
click at [304, 275] on div "Powdercoat Express service" at bounding box center [548, 254] width 561 height 44
click at [409, 260] on div "Powdercoat Express service" at bounding box center [345, 251] width 135 height 18
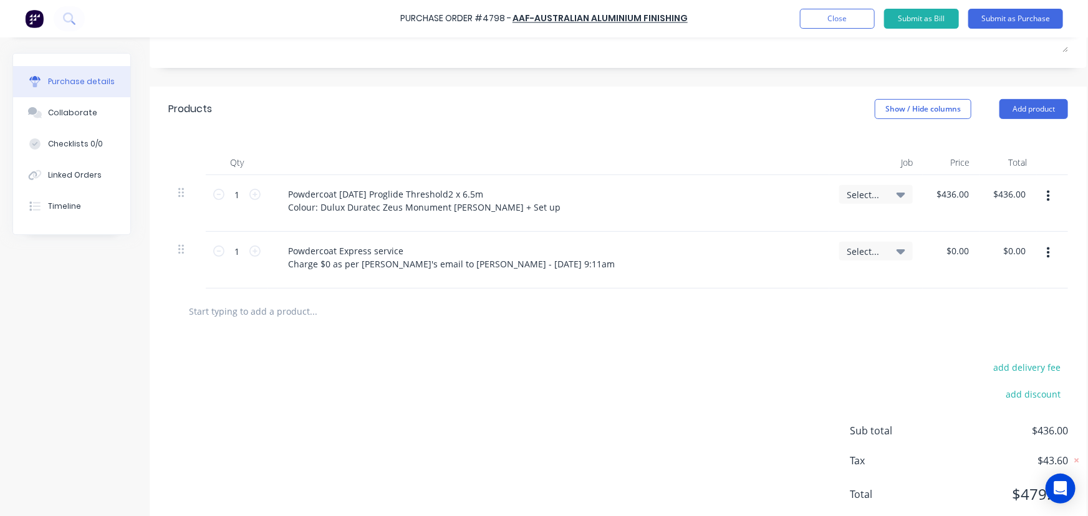
click at [418, 324] on input "text" at bounding box center [312, 311] width 249 height 25
click at [273, 324] on input "text" at bounding box center [312, 311] width 249 height 25
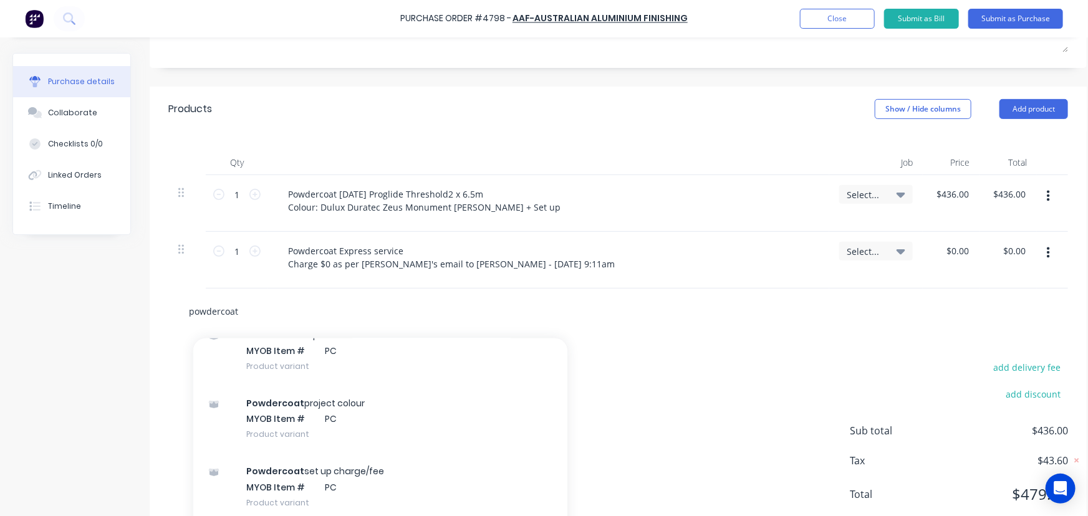
scroll to position [510, 0]
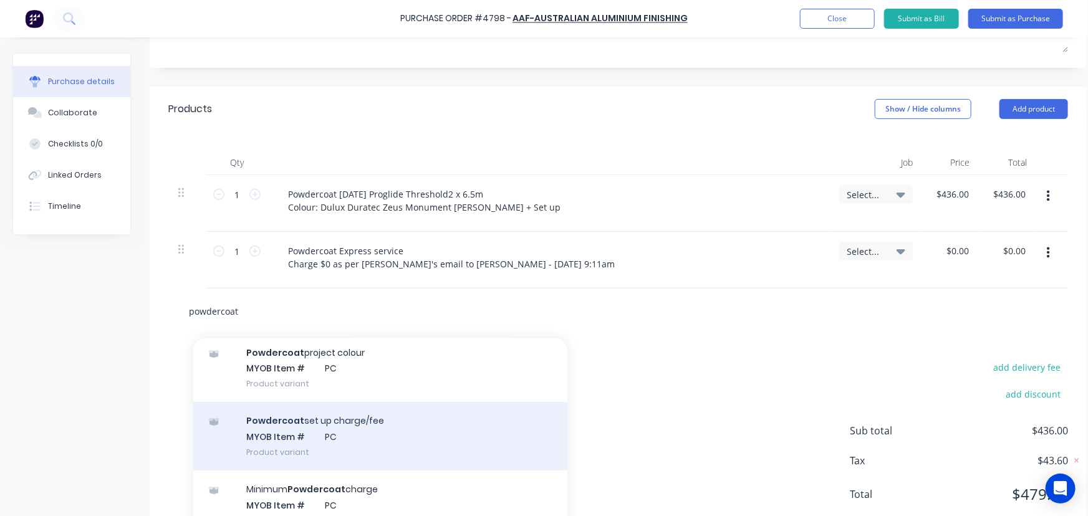
type input "powdercoat"
click at [417, 447] on div "Powdercoat set up charge/fee MYOB Item # PC Product variant" at bounding box center [380, 436] width 374 height 69
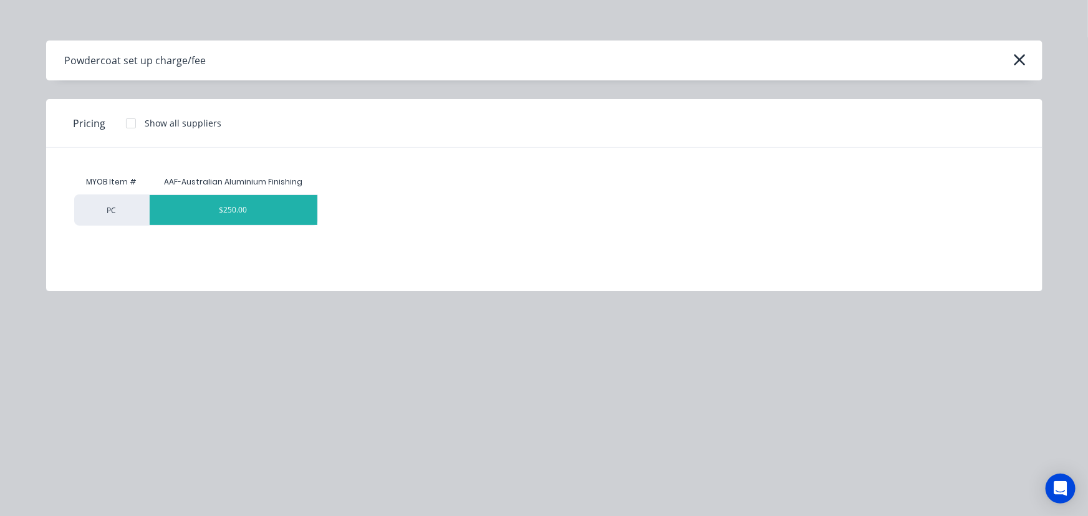
click at [214, 212] on div "$250.00" at bounding box center [234, 210] width 168 height 30
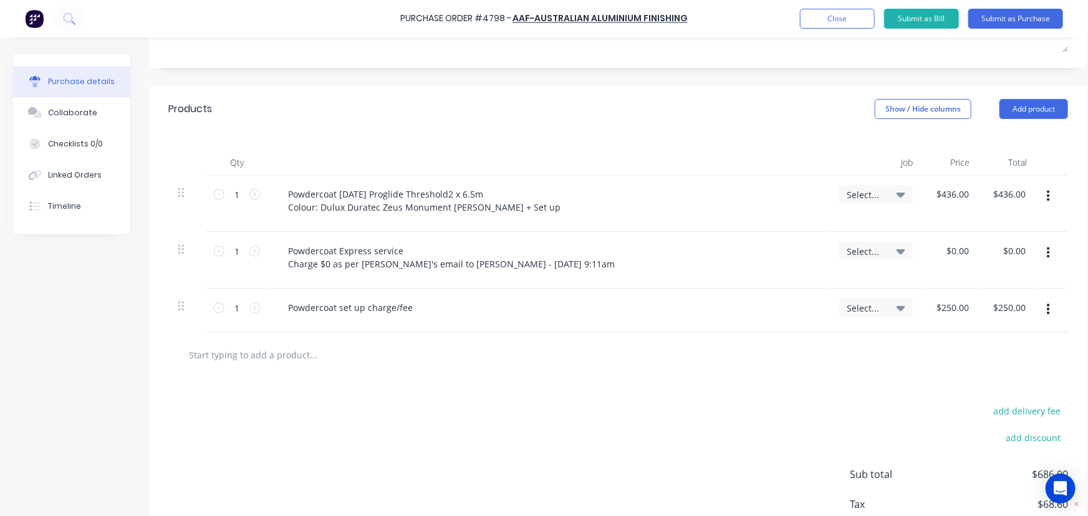
click at [338, 367] on input "text" at bounding box center [312, 354] width 249 height 25
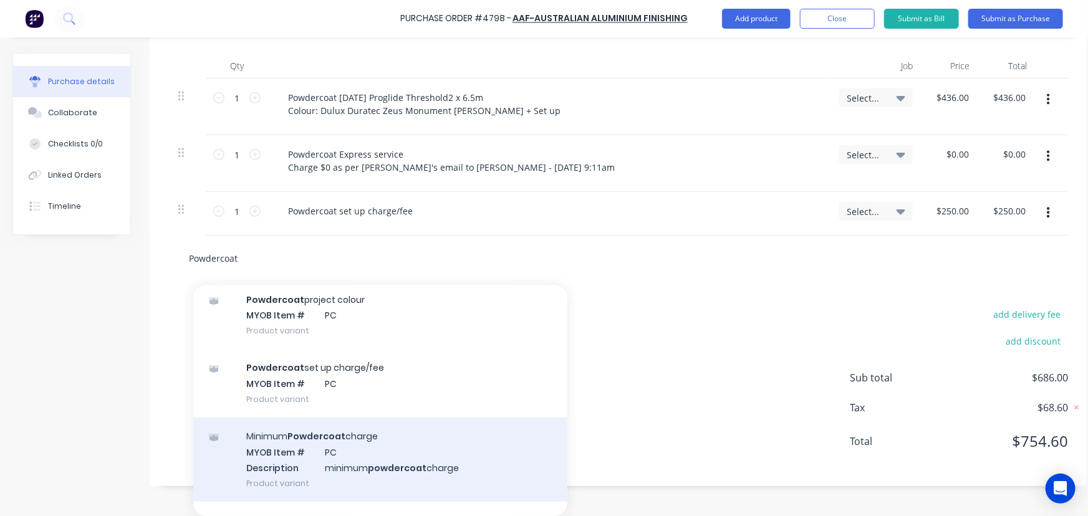
type input "Powdercoat"
click at [415, 454] on div "Minimum Powdercoat charge MYOB Item # PC Description minimum powdercoat charge …" at bounding box center [380, 460] width 374 height 84
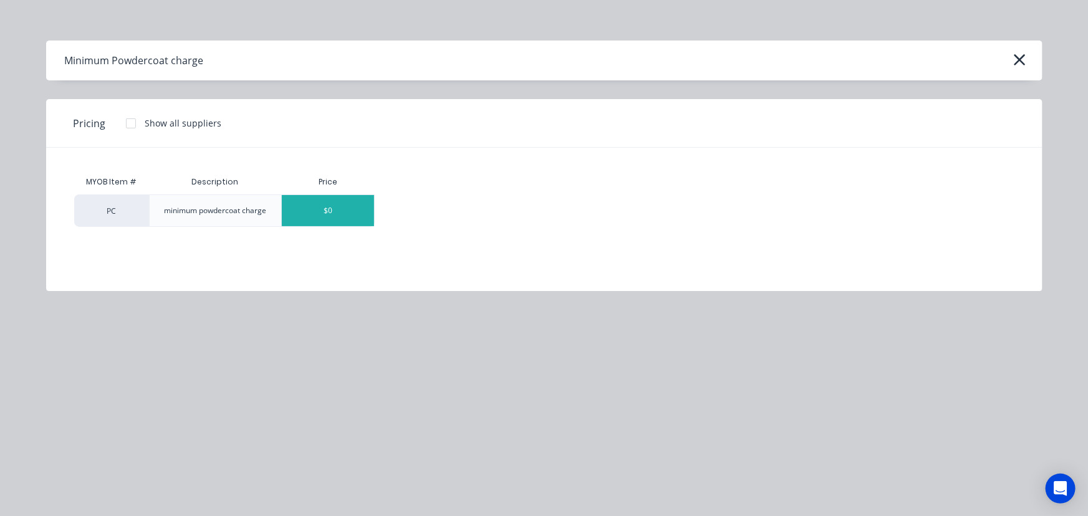
click at [305, 218] on div "$0" at bounding box center [328, 210] width 92 height 31
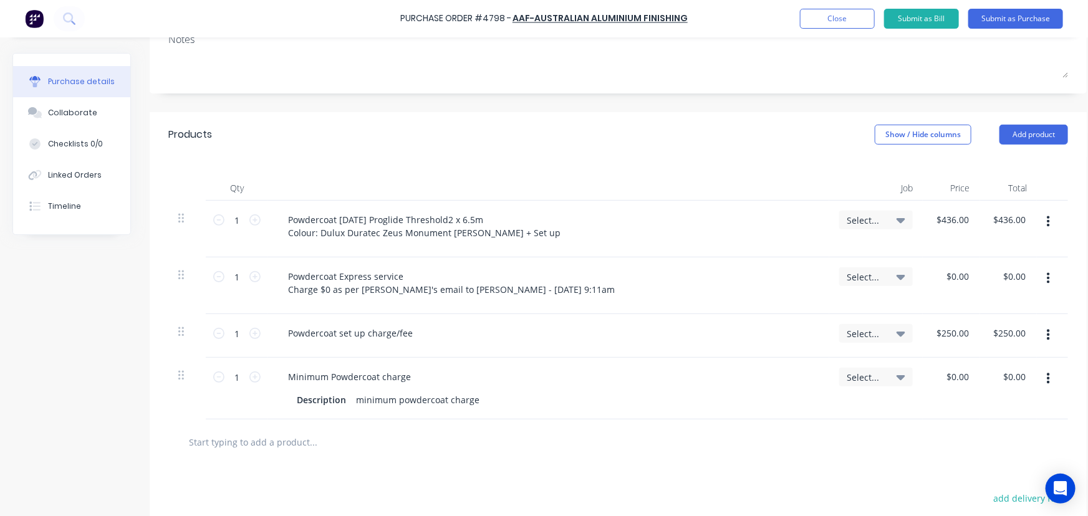
scroll to position [162, 0]
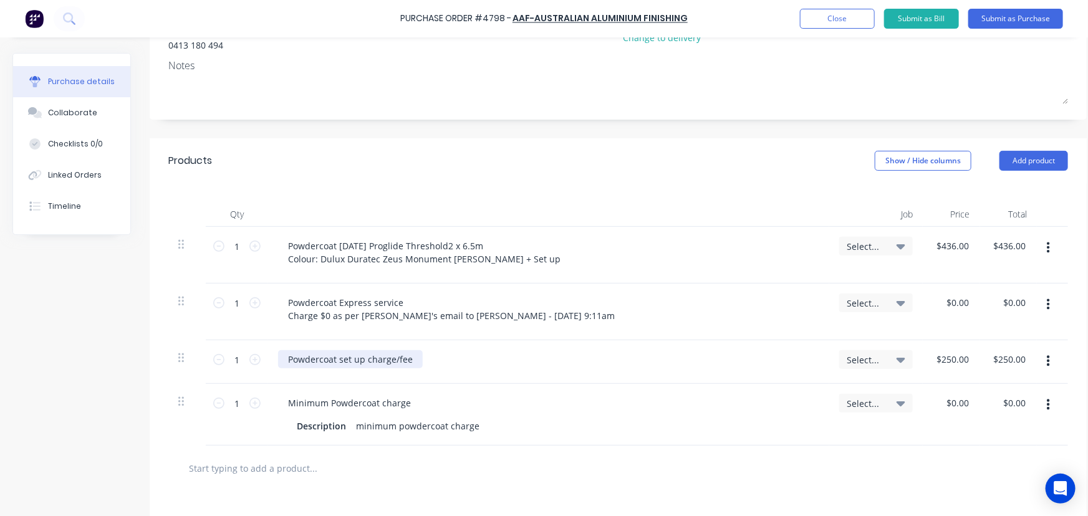
click at [416, 368] on div "Powdercoat set up charge/fee" at bounding box center [350, 359] width 145 height 18
click at [946, 368] on input "250.00" at bounding box center [955, 359] width 34 height 18
type input "$200.00"
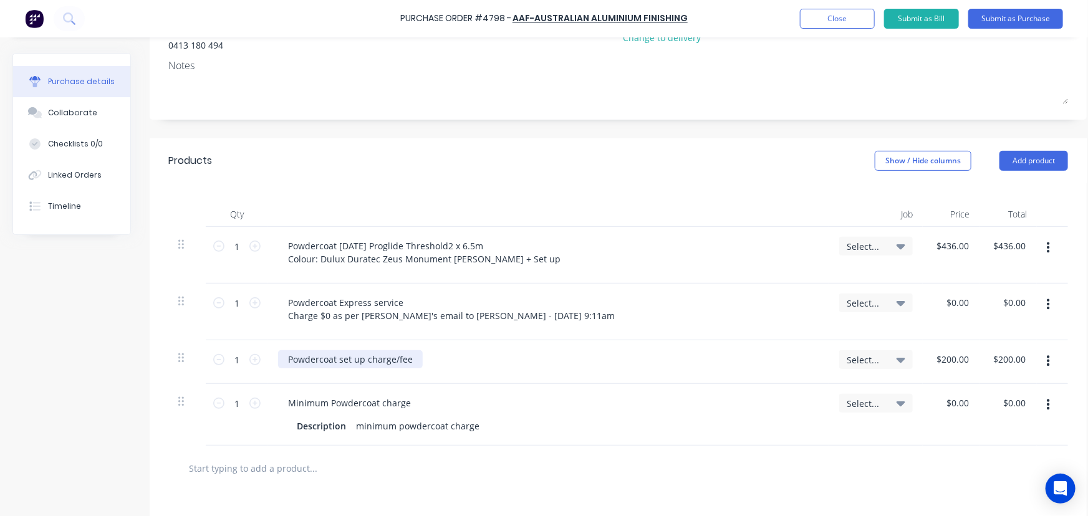
click at [417, 368] on div "Powdercoat set up charge/fee" at bounding box center [350, 359] width 145 height 18
click at [949, 244] on input "436.00" at bounding box center [955, 246] width 34 height 18
type input "$236.00"
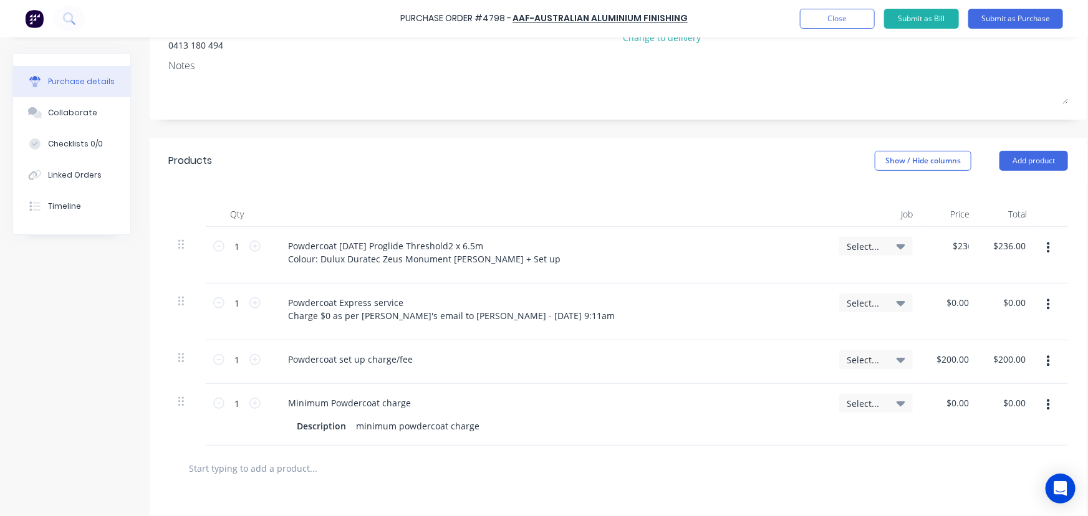
click at [740, 468] on div at bounding box center [618, 468] width 880 height 25
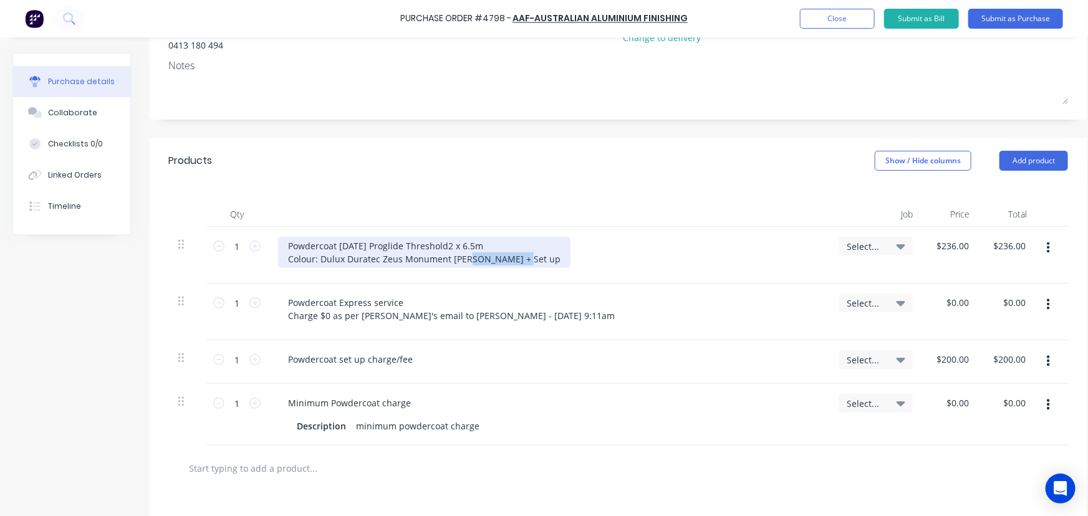
drag, startPoint x: 362, startPoint y: 269, endPoint x: 258, endPoint y: 274, distance: 103.6
click at [258, 274] on div "1 1 Powdercoat [DATE] Proglide Threshold2 x 6.5m Colour: Dulux Duratec Zeus Mon…" at bounding box center [618, 255] width 900 height 57
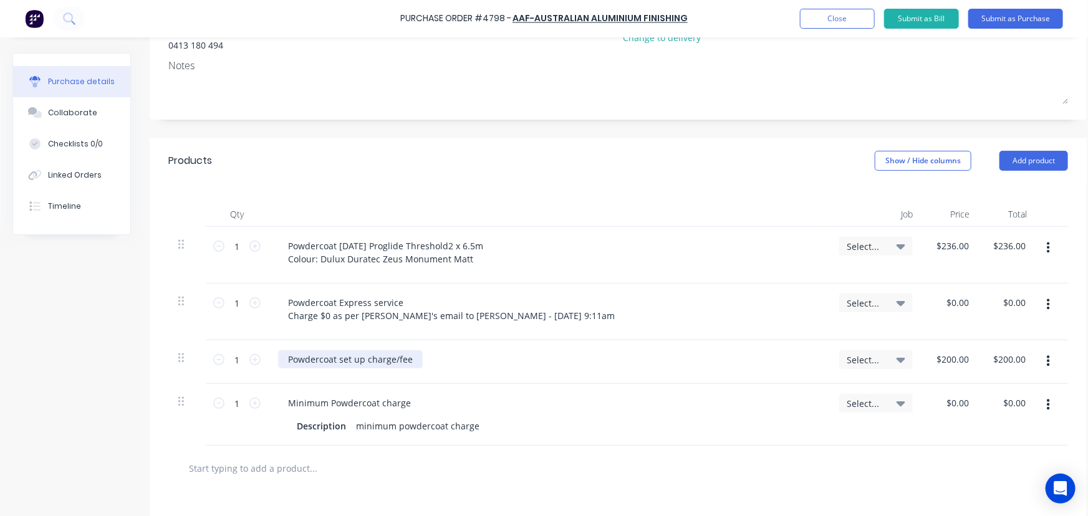
click at [410, 361] on div "Powdercoat set up charge/fee" at bounding box center [350, 359] width 145 height 18
click at [844, 468] on div at bounding box center [618, 468] width 880 height 25
drag, startPoint x: 1048, startPoint y: 307, endPoint x: 1062, endPoint y: 361, distance: 56.1
click at [1062, 361] on div "1 1 Powdercoat [DATE] Proglide Threshold2 x 6.5m Colour: Dulux Duratec Zeus Mon…" at bounding box center [618, 336] width 900 height 219
drag, startPoint x: 1047, startPoint y: 303, endPoint x: 1054, endPoint y: 322, distance: 20.3
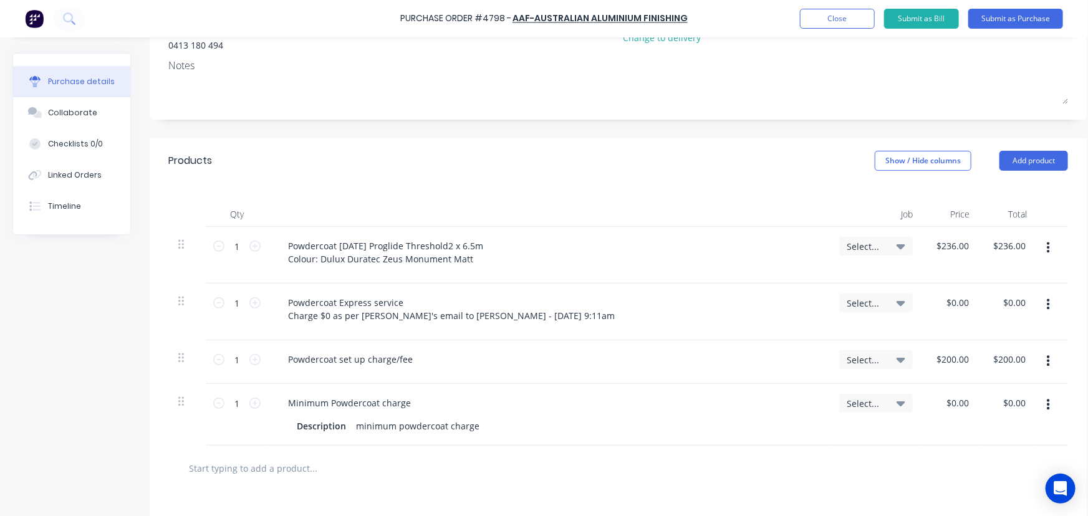
click at [1054, 322] on div at bounding box center [1052, 312] width 31 height 57
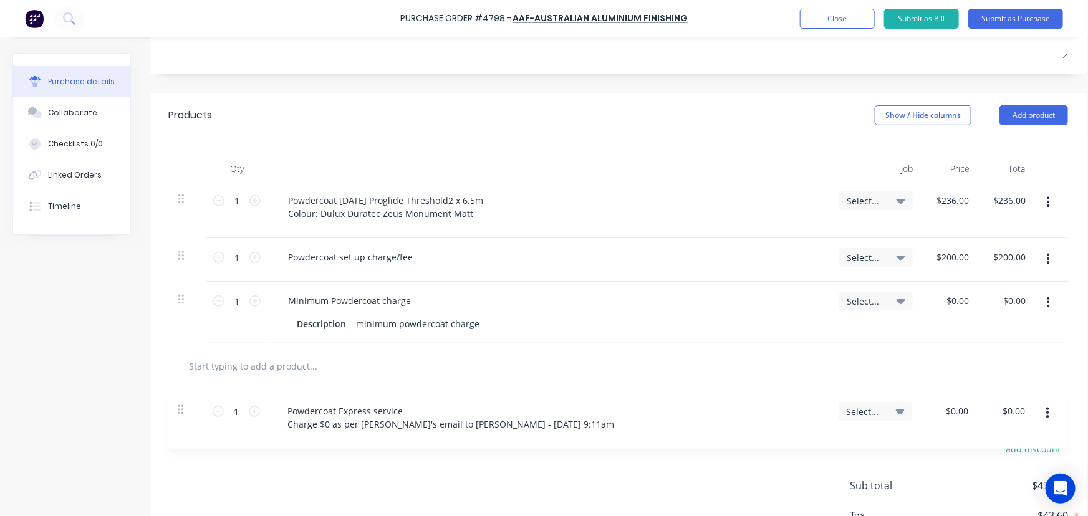
drag, startPoint x: 185, startPoint y: 303, endPoint x: 184, endPoint y: 416, distance: 113.5
click at [184, 416] on div "Products Show / Hide columns Add product Qty Job Price Total 1 1 Powdercoat [DA…" at bounding box center [618, 343] width 937 height 501
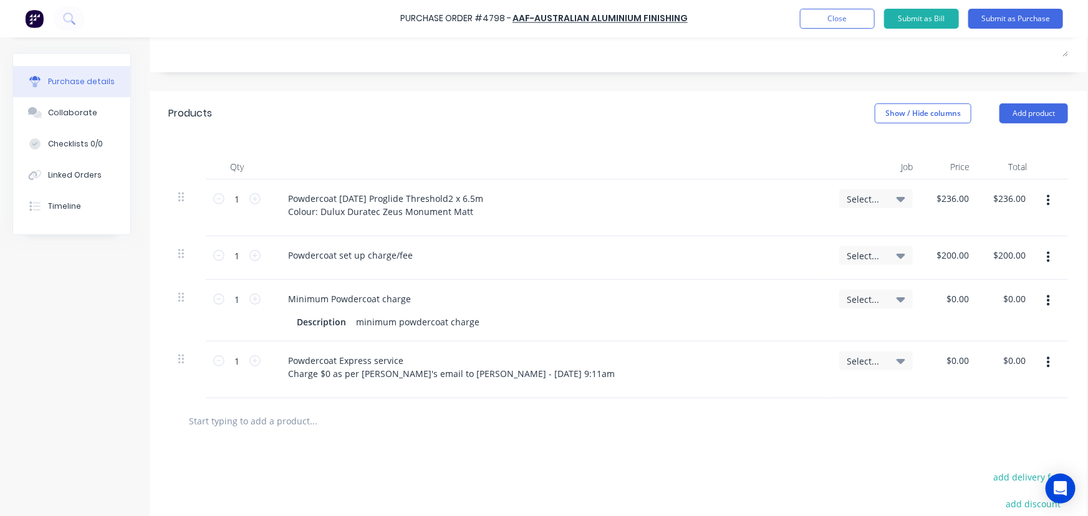
scroll to position [0, 0]
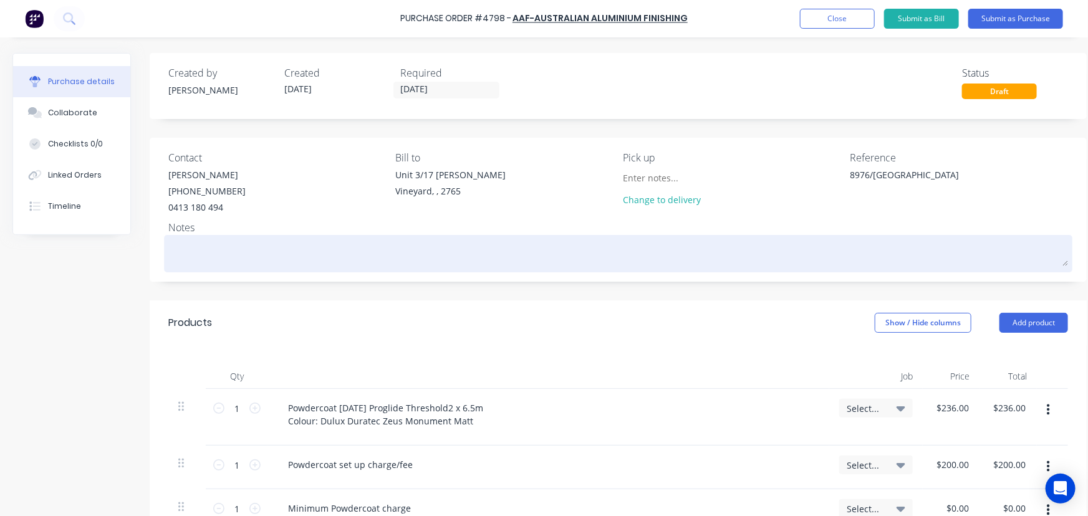
click at [201, 262] on textarea at bounding box center [618, 252] width 900 height 28
click at [171, 249] on textarea "As per email to [PERSON_NAME] on [DATE] 9:11am" at bounding box center [618, 252] width 900 height 28
click at [168, 247] on div "As per email to [PERSON_NAME] on [DATE] 9:11am" at bounding box center [618, 253] width 900 height 31
click at [168, 251] on textarea "As per email to [PERSON_NAME] on [DATE] 9:11am" at bounding box center [618, 252] width 900 height 28
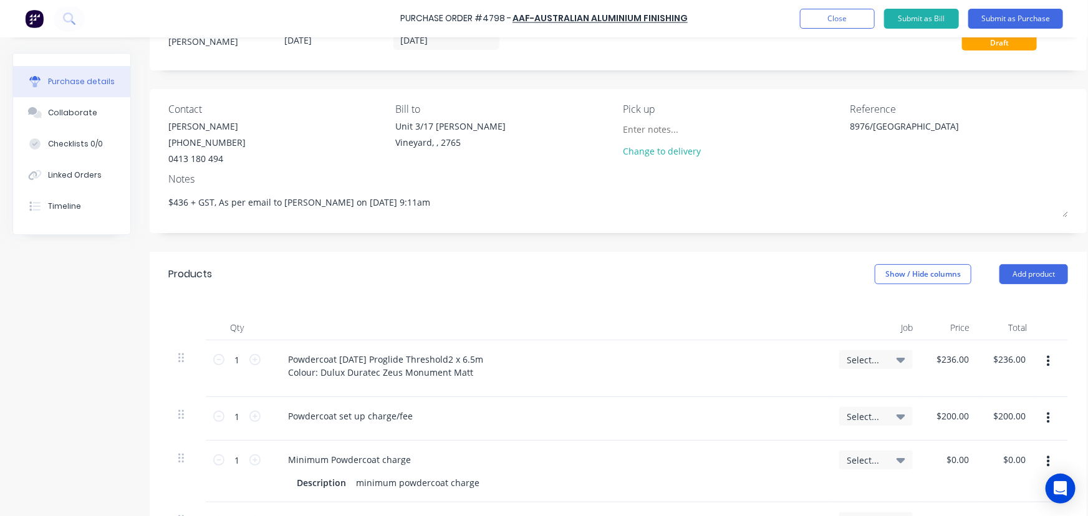
scroll to position [170, 0]
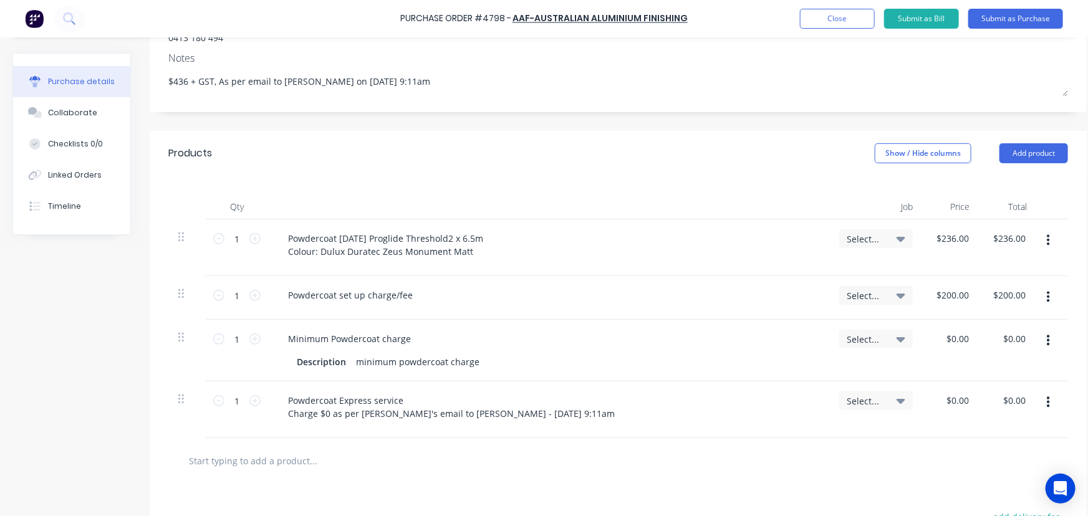
type textarea "$436 + GST, As per email to [PERSON_NAME] on [DATE] 9:11am"
click at [1047, 343] on icon "button" at bounding box center [1048, 341] width 3 height 14
click at [1001, 440] on button "Delete" at bounding box center [1010, 448] width 106 height 25
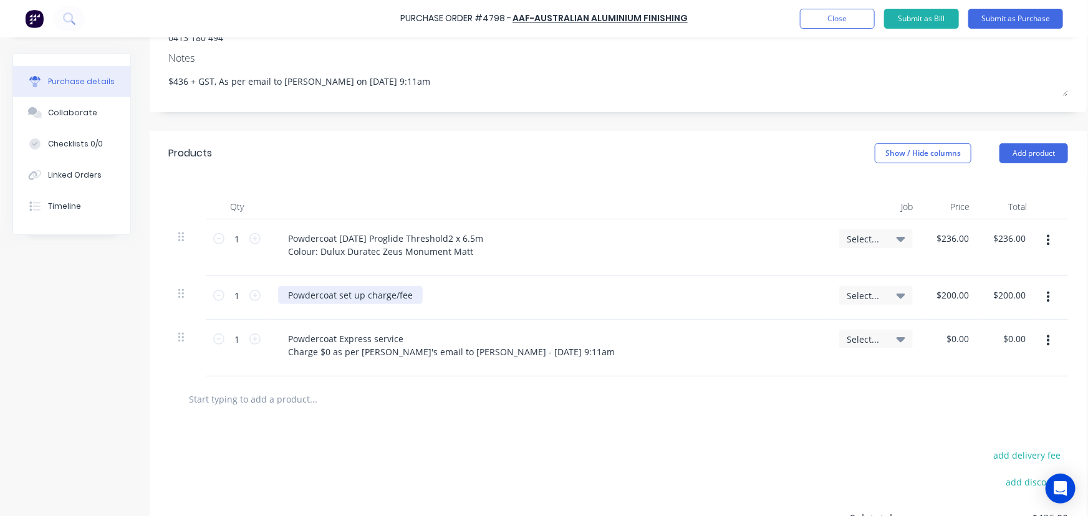
click at [408, 292] on div "Powdercoat set up charge/fee" at bounding box center [350, 295] width 145 height 18
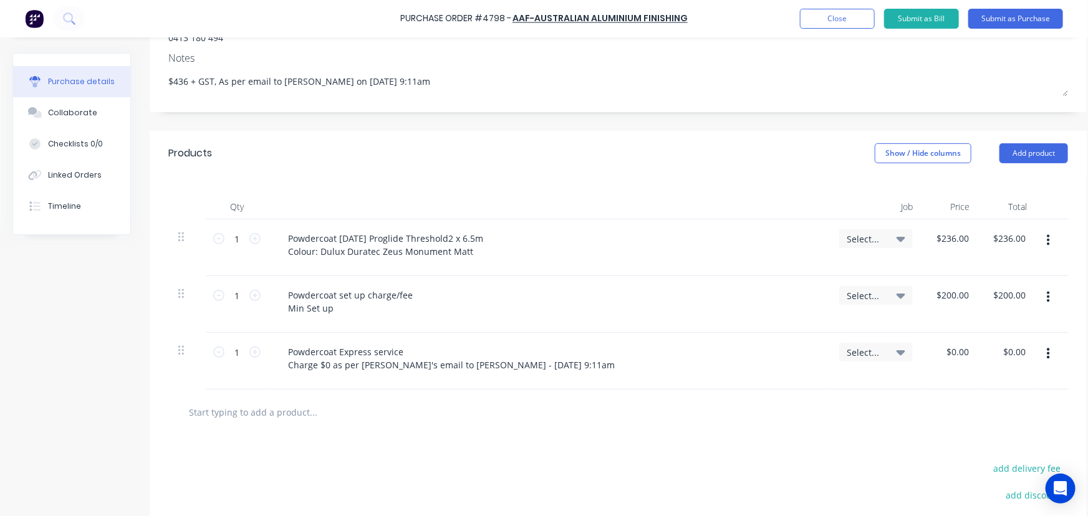
drag, startPoint x: 335, startPoint y: 305, endPoint x: 280, endPoint y: 309, distance: 55.0
click at [280, 309] on div "Powdercoat set up charge/fee Min Set up" at bounding box center [350, 301] width 145 height 31
click at [409, 421] on input "text" at bounding box center [312, 412] width 249 height 25
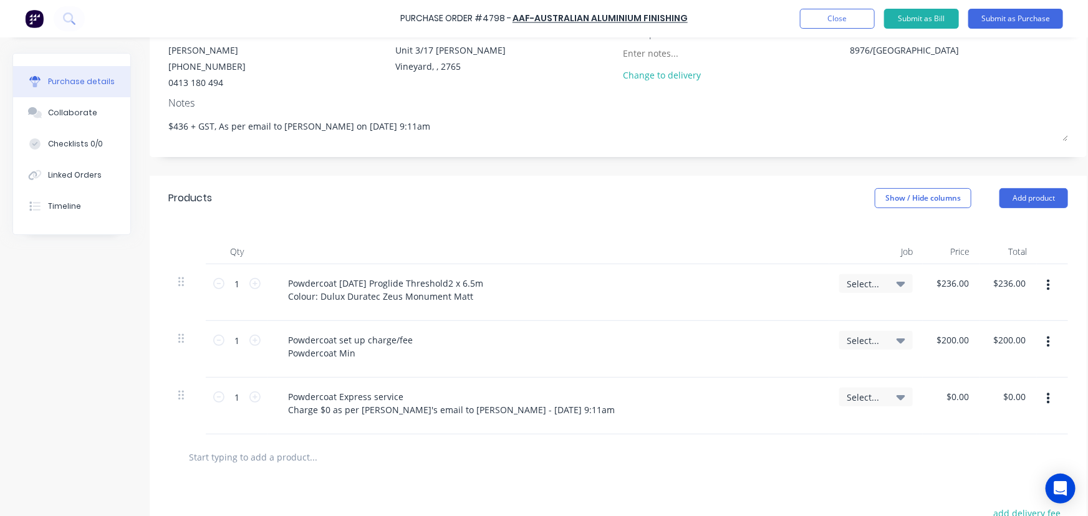
scroll to position [0, 0]
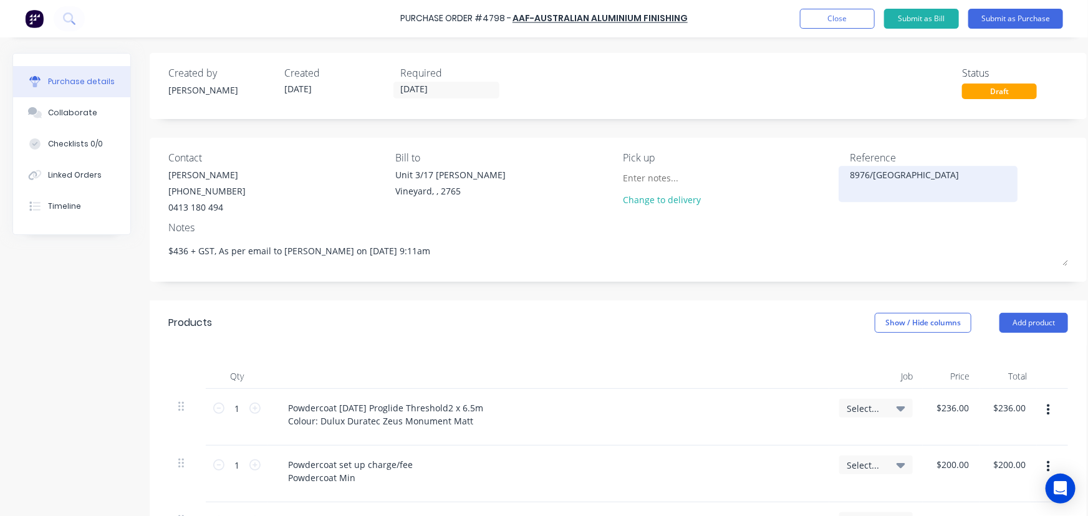
click at [854, 175] on textarea "8976/[GEOGRAPHIC_DATA]" at bounding box center [928, 182] width 156 height 28
click at [850, 176] on textarea "8976/[GEOGRAPHIC_DATA]" at bounding box center [928, 182] width 156 height 28
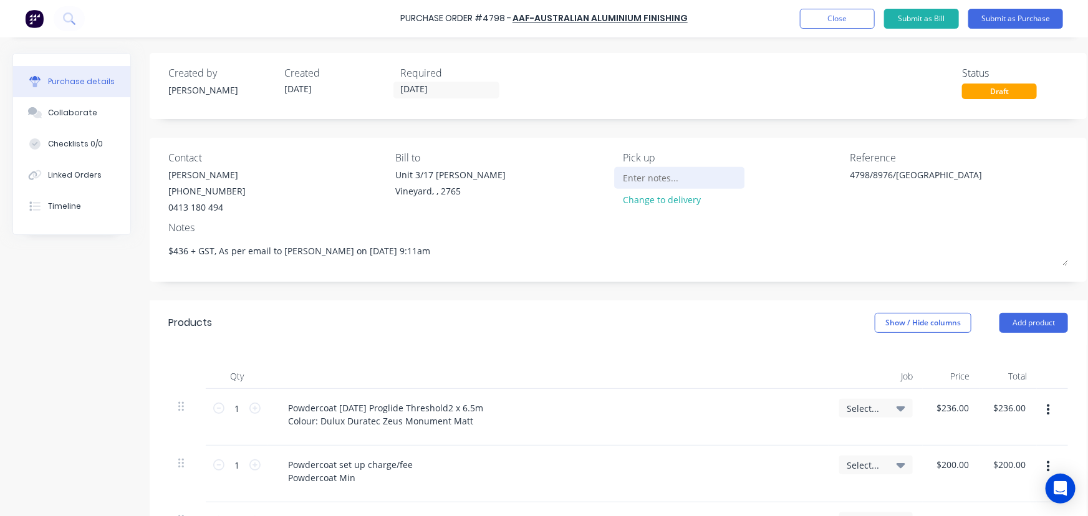
type textarea "4798/8976/[GEOGRAPHIC_DATA]"
click at [658, 181] on input at bounding box center [679, 177] width 113 height 19
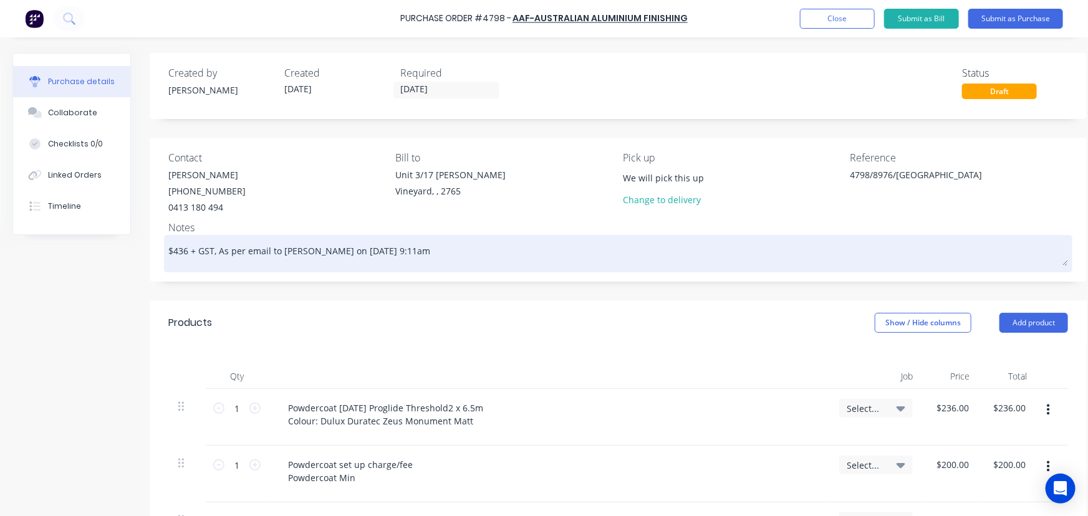
type input "We will pick this up"
click at [416, 255] on textarea "$436 + GST, As per email to [PERSON_NAME] on [DATE] 9:11am" at bounding box center [618, 252] width 900 height 28
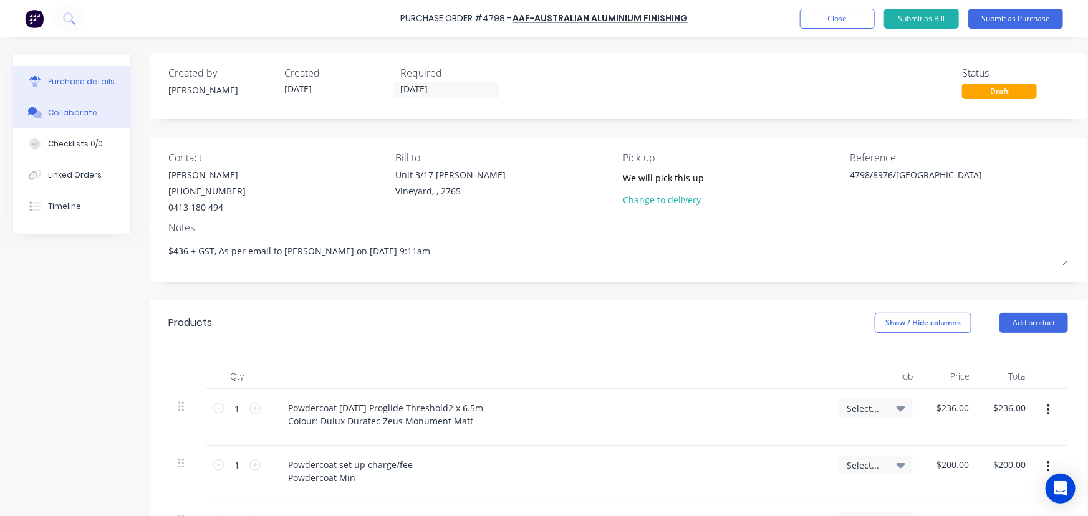
click at [47, 114] on button "Collaborate" at bounding box center [71, 112] width 117 height 31
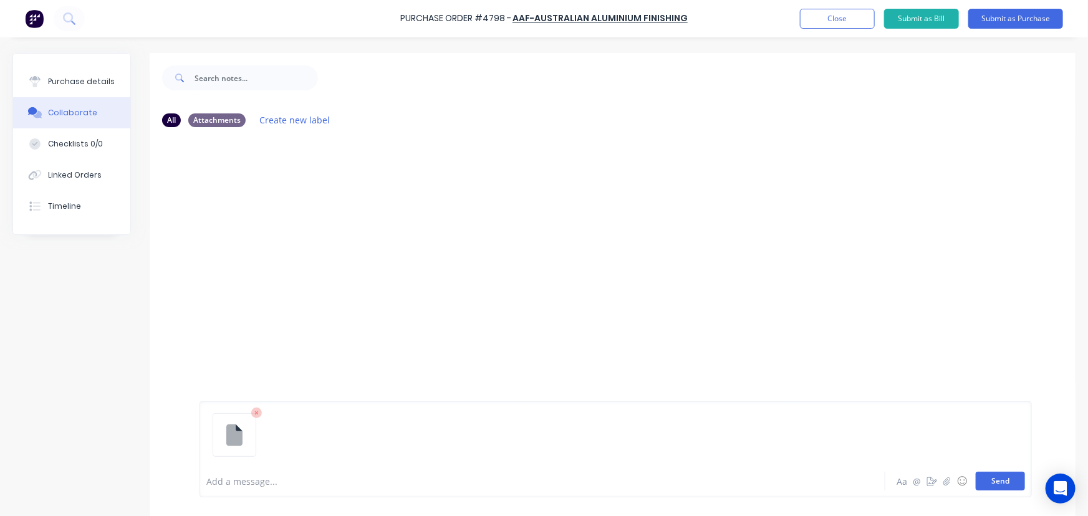
click at [978, 478] on button "Send" at bounding box center [1000, 481] width 49 height 19
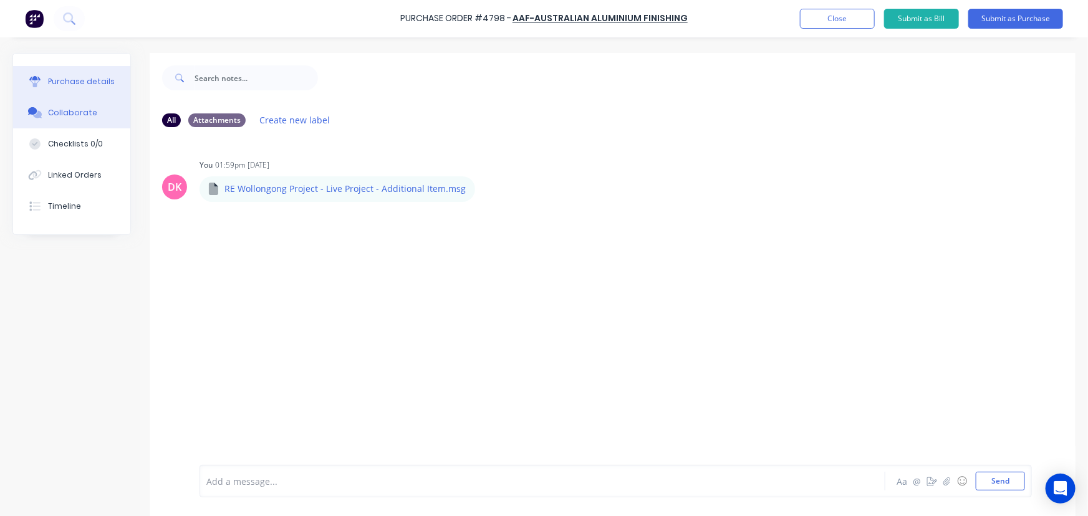
click at [95, 89] on button "Purchase details" at bounding box center [71, 81] width 117 height 31
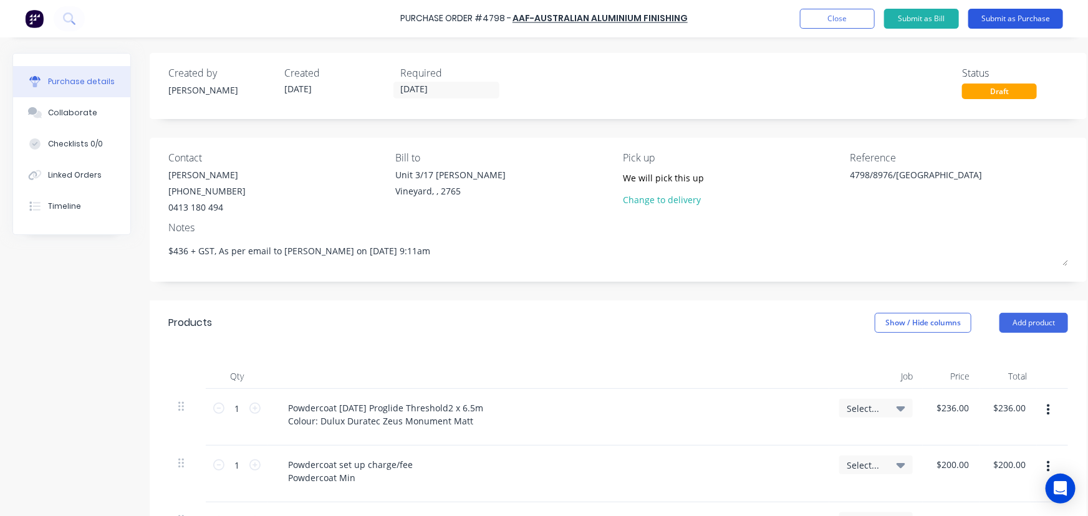
click at [1036, 16] on button "Submit as Purchase" at bounding box center [1015, 19] width 95 height 20
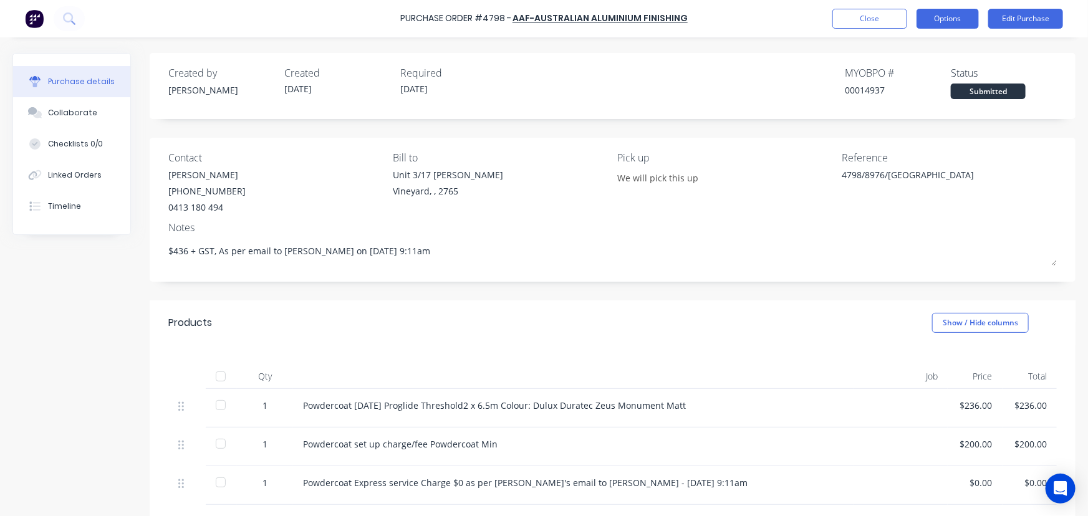
click at [946, 26] on button "Options" at bounding box center [947, 19] width 62 height 20
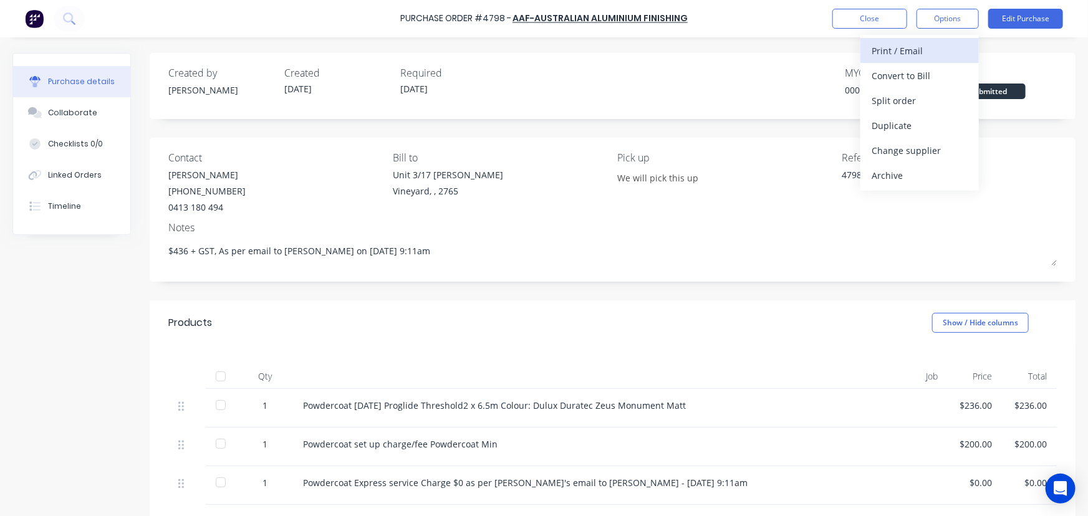
click at [908, 46] on div "Print / Email" at bounding box center [919, 51] width 96 height 18
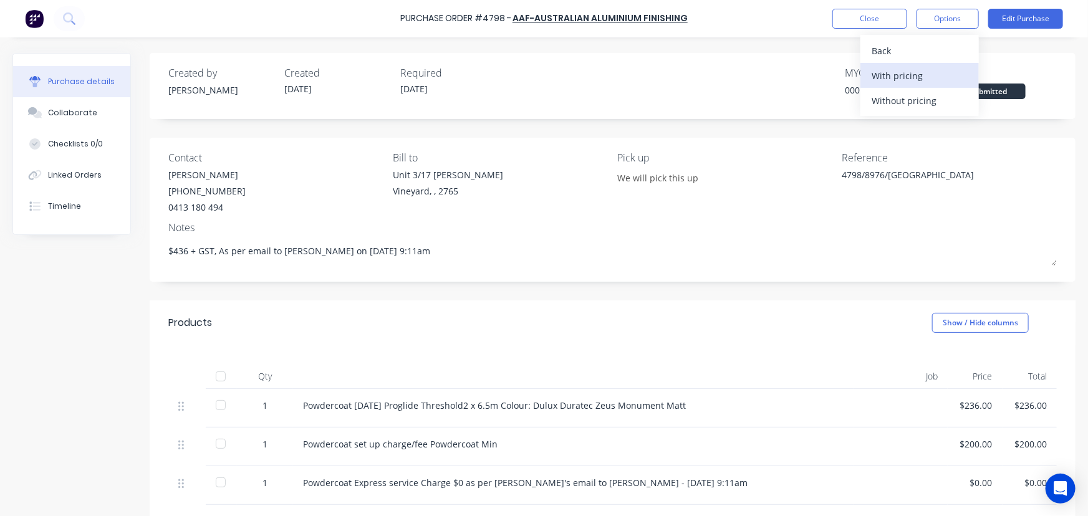
click at [910, 82] on div "With pricing" at bounding box center [919, 76] width 96 height 18
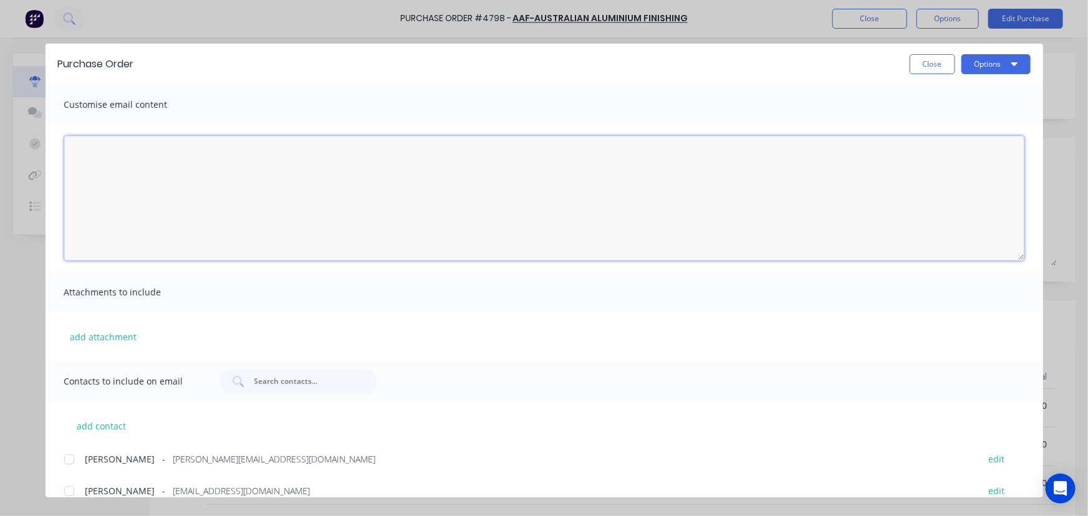
click at [134, 171] on textarea "[DATE]" at bounding box center [544, 198] width 960 height 125
click at [413, 186] on textarea "Hi [PERSON_NAME], Please see the attached PO-4798 for pwdercoating 1 length of …" at bounding box center [544, 198] width 960 height 125
paste textarea "• Dulux Duratec Zeus Monument [PERSON_NAME]"
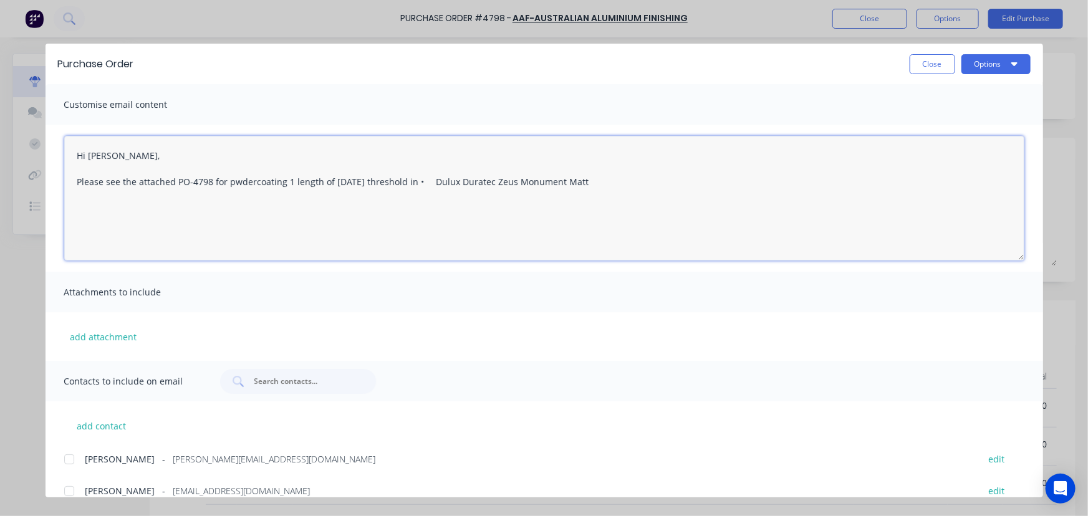
click at [421, 181] on textarea "Hi [PERSON_NAME], Please see the attached PO-4798 for pwdercoating 1 length of …" at bounding box center [544, 198] width 960 height 125
click at [568, 186] on textarea "Hi [PERSON_NAME], Please see the attached PO-4798 for pwdercoating 1 length of …" at bounding box center [544, 198] width 960 height 125
click at [100, 193] on textarea "Hi [PERSON_NAME], Please see the attached PO-4798 for pwdercoating 1 length of …" at bounding box center [544, 198] width 960 height 125
click at [245, 196] on textarea "Hi [PERSON_NAME], Please see the attached PO-4798 for pwdercoating 1 length of …" at bounding box center [544, 198] width 960 height 125
click at [87, 204] on textarea "Hi [PERSON_NAME], Please see the attached PO-4798 for pwdercoating 1 length of …" at bounding box center [544, 198] width 960 height 125
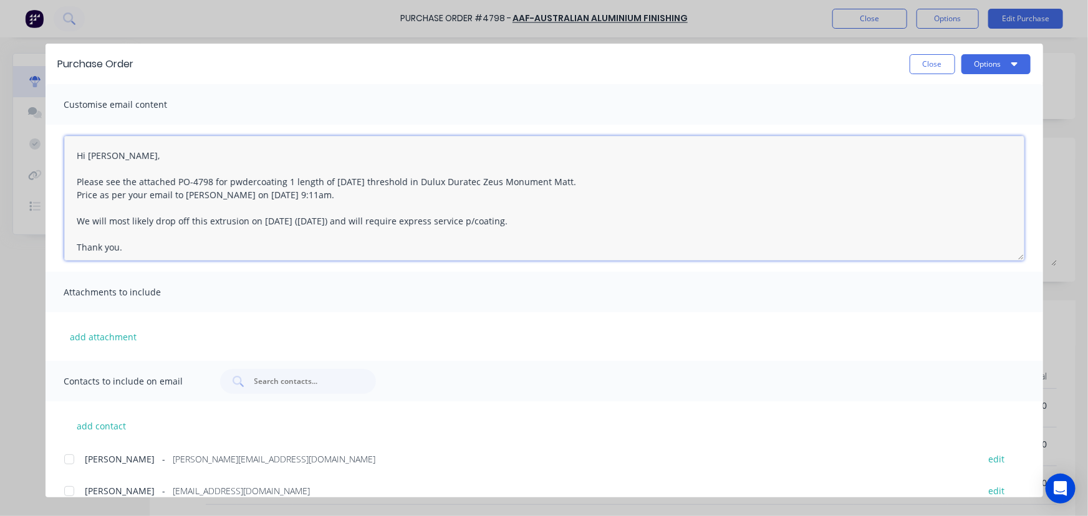
click at [297, 249] on textarea "Hi [PERSON_NAME], Please see the attached PO-4798 for pwdercoating 1 length of …" at bounding box center [544, 198] width 960 height 125
click at [242, 221] on textarea "Hi [PERSON_NAME], Please see the attached PO-4798 for pwdercoating 1 length of …" at bounding box center [544, 198] width 960 height 125
click at [176, 216] on textarea "Hi [PERSON_NAME], Please see the attached PO-4798 for pwdercoating 1 length of …" at bounding box center [544, 198] width 960 height 125
click at [231, 214] on textarea "Hi [PERSON_NAME], Please see the attached PO-4798 for pwdercoating 1 length of …" at bounding box center [544, 198] width 960 height 125
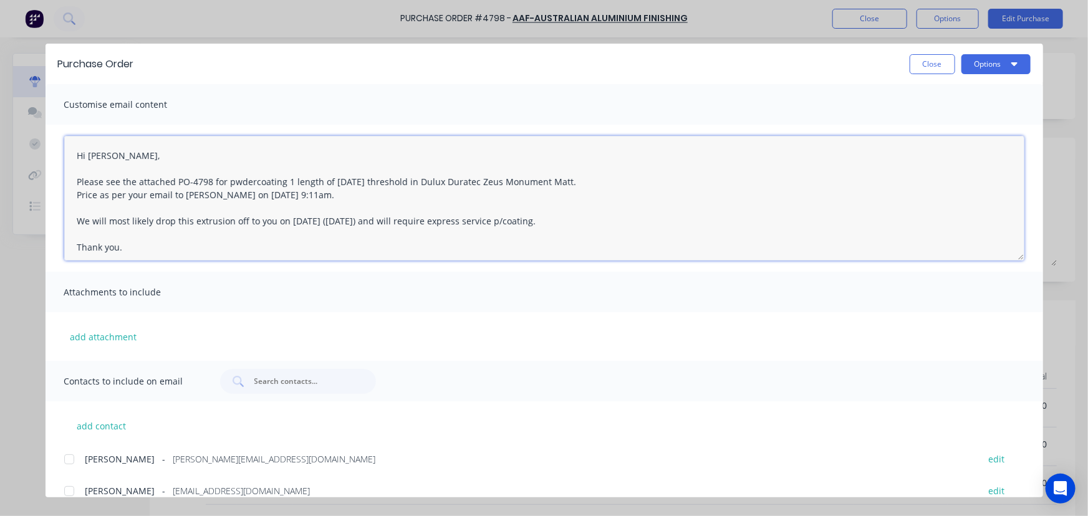
click at [603, 239] on textarea "Hi [PERSON_NAME], Please see the attached PO-4798 for pwdercoating 1 length of …" at bounding box center [544, 198] width 960 height 125
drag, startPoint x: 127, startPoint y: 249, endPoint x: 59, endPoint y: 145, distance: 124.7
click at [59, 145] on div "Hi [PERSON_NAME], Please see the attached PO-4798 for pwdercoating 1 length of …" at bounding box center [544, 198] width 997 height 147
click at [271, 241] on textarea "Hi [PERSON_NAME], Please see the attached PO-4798 for pwdercoating 1 length of …" at bounding box center [544, 198] width 960 height 125
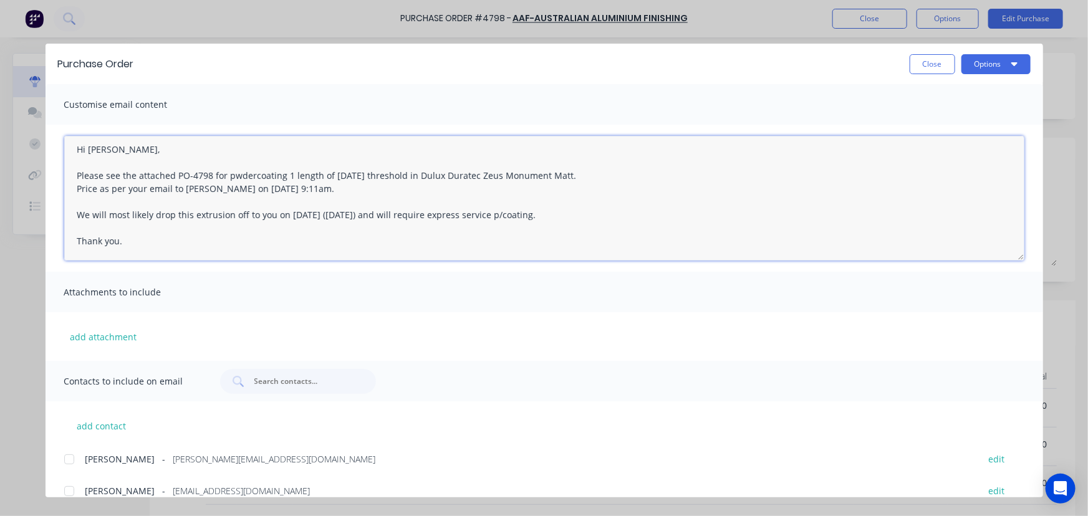
scroll to position [216, 0]
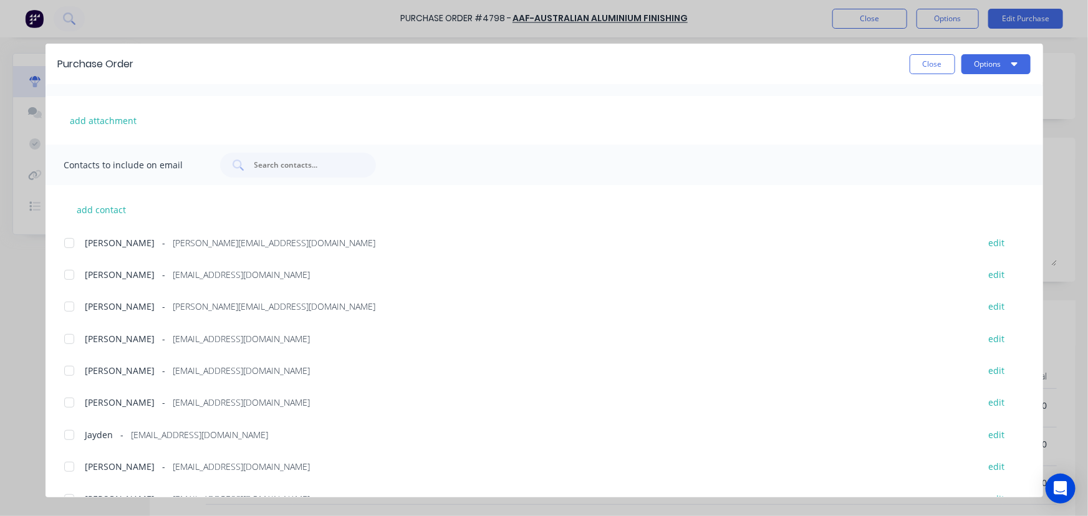
click at [72, 241] on div at bounding box center [69, 243] width 25 height 25
click at [69, 308] on div at bounding box center [69, 306] width 25 height 25
click at [65, 343] on div at bounding box center [69, 339] width 25 height 25
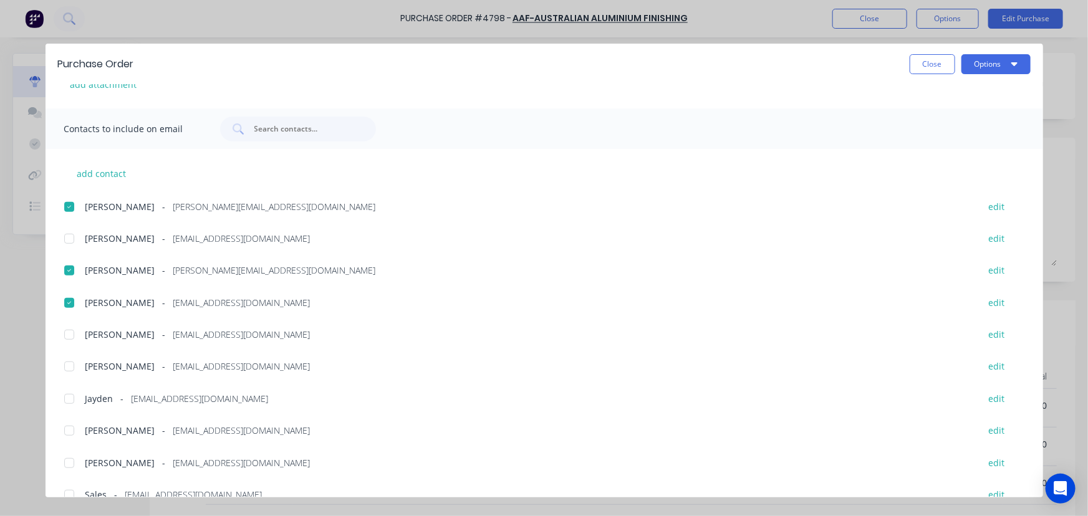
scroll to position [273, 0]
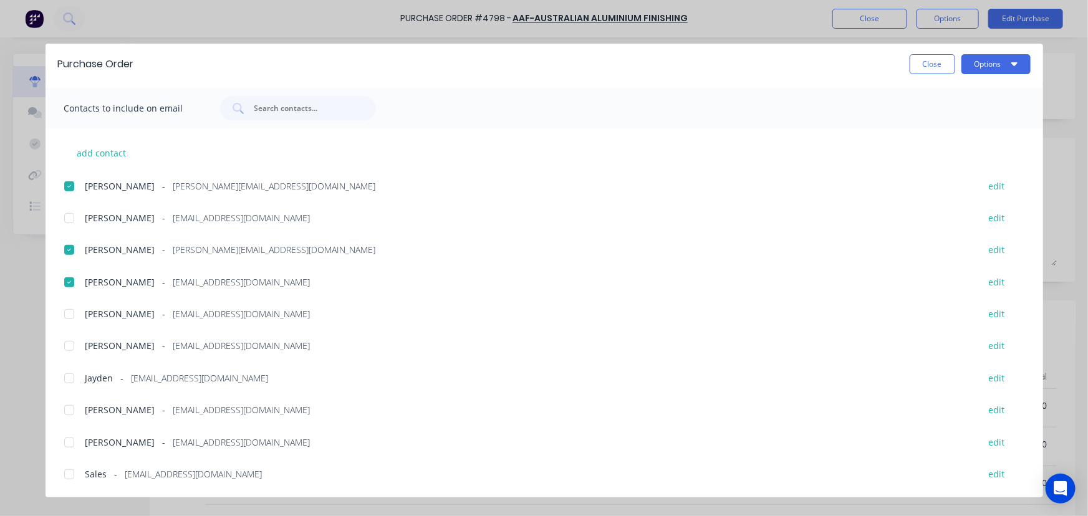
click at [79, 345] on div at bounding box center [69, 346] width 25 height 25
click at [70, 438] on div at bounding box center [69, 442] width 25 height 25
click at [60, 478] on div at bounding box center [69, 474] width 25 height 25
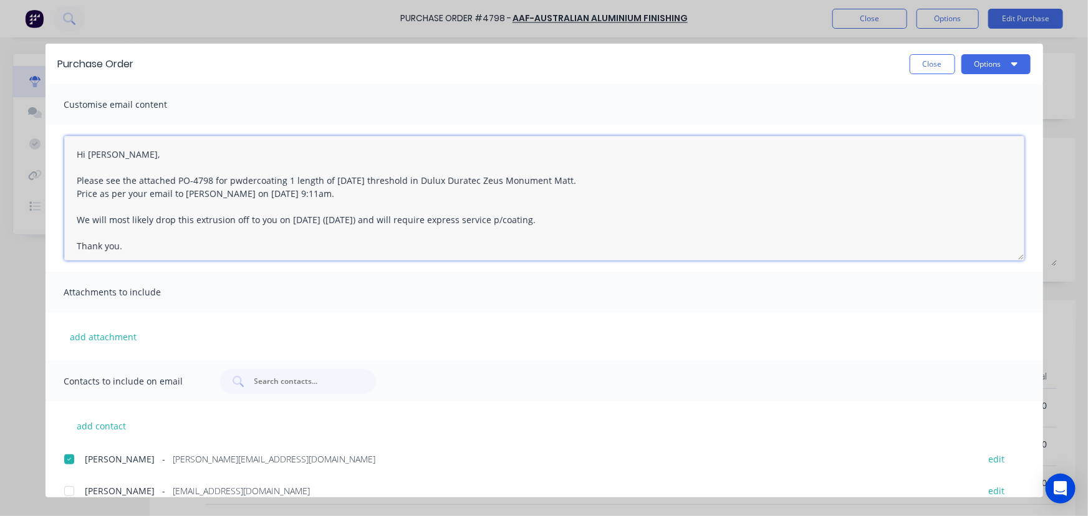
scroll to position [0, 0]
click at [117, 155] on textarea "Hi [PERSON_NAME], Please see the attached PO-4798 for pwdercoating 1 length of …" at bounding box center [544, 198] width 960 height 125
type textarea "Hi [PERSON_NAME]/[PERSON_NAME], Please see the attached PO-4798 for pwdercoatin…"
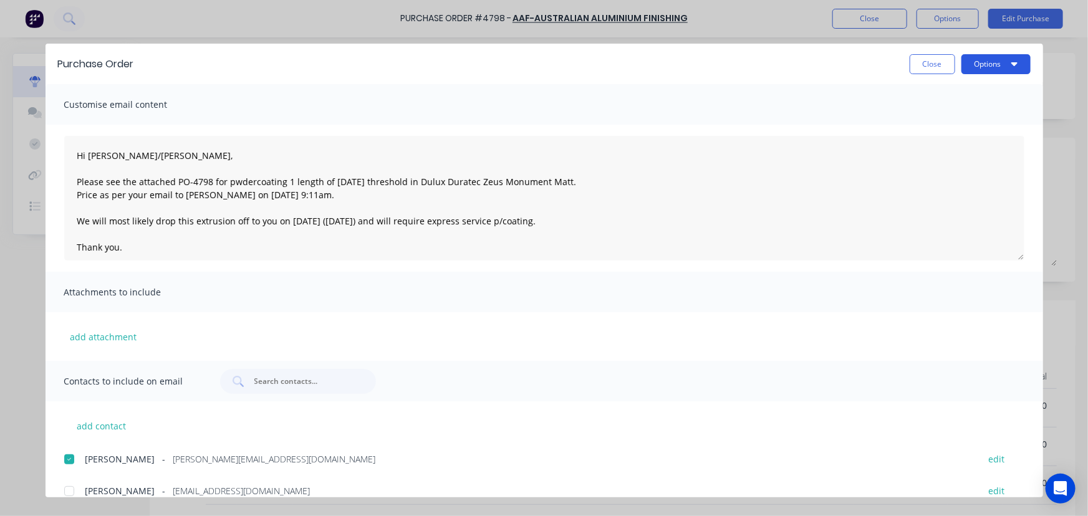
click at [1007, 69] on button "Options" at bounding box center [995, 64] width 69 height 20
click at [990, 153] on div "Email" at bounding box center [971, 146] width 96 height 18
click at [1014, 61] on icon "button" at bounding box center [1014, 64] width 6 height 10
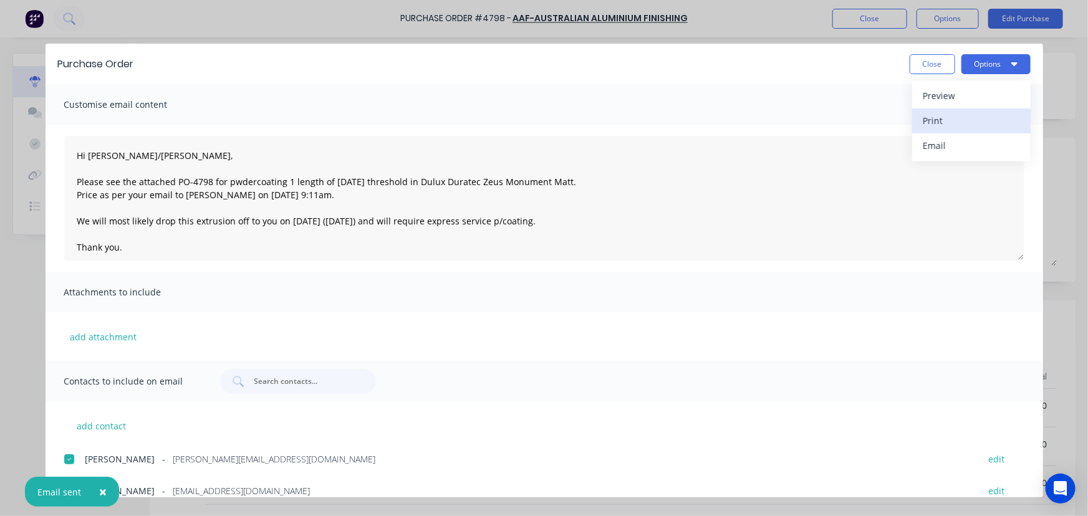
click at [961, 123] on div "Print" at bounding box center [971, 121] width 96 height 18
click at [929, 86] on div "Customise email content" at bounding box center [544, 104] width 997 height 41
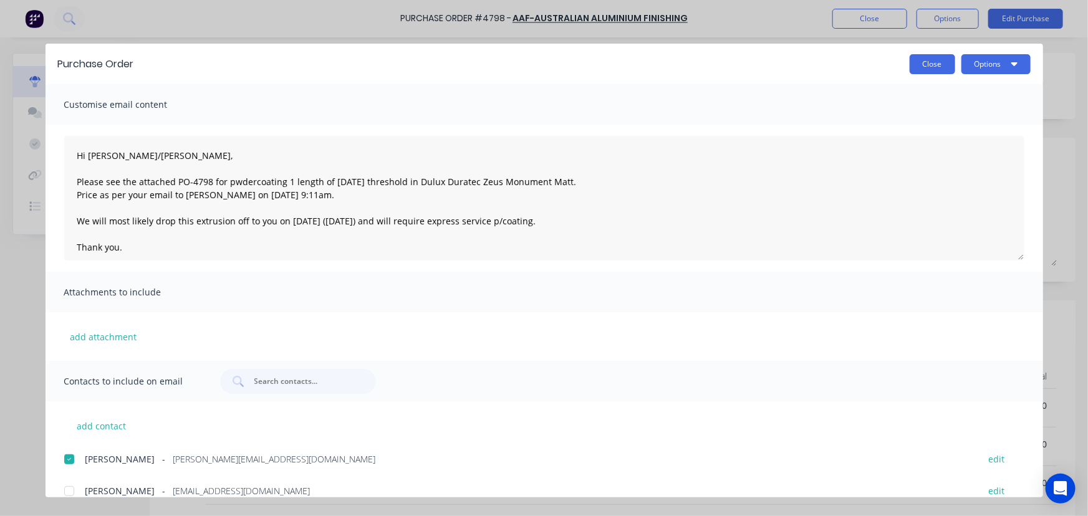
click at [939, 66] on button "Close" at bounding box center [933, 64] width 46 height 20
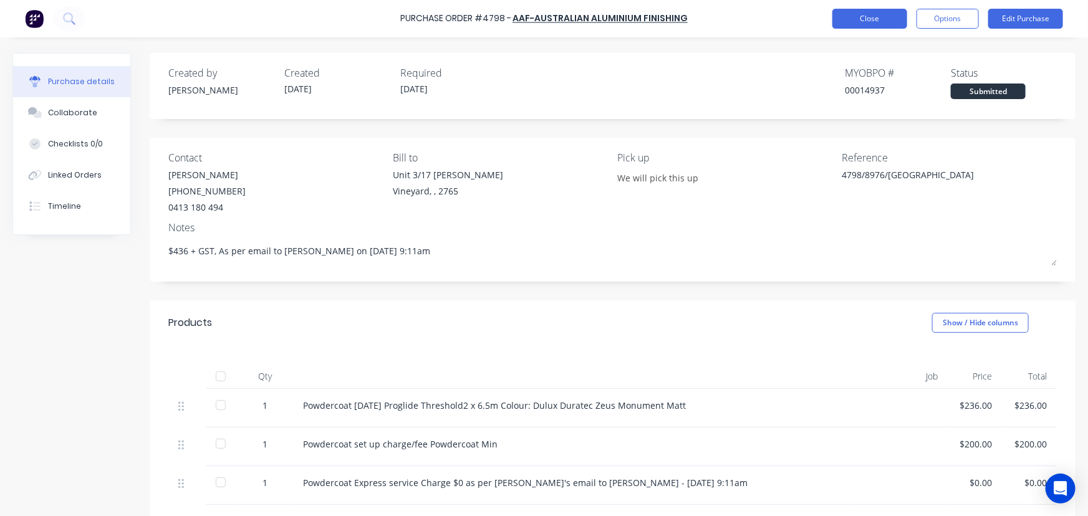
click at [869, 23] on button "Close" at bounding box center [869, 19] width 75 height 20
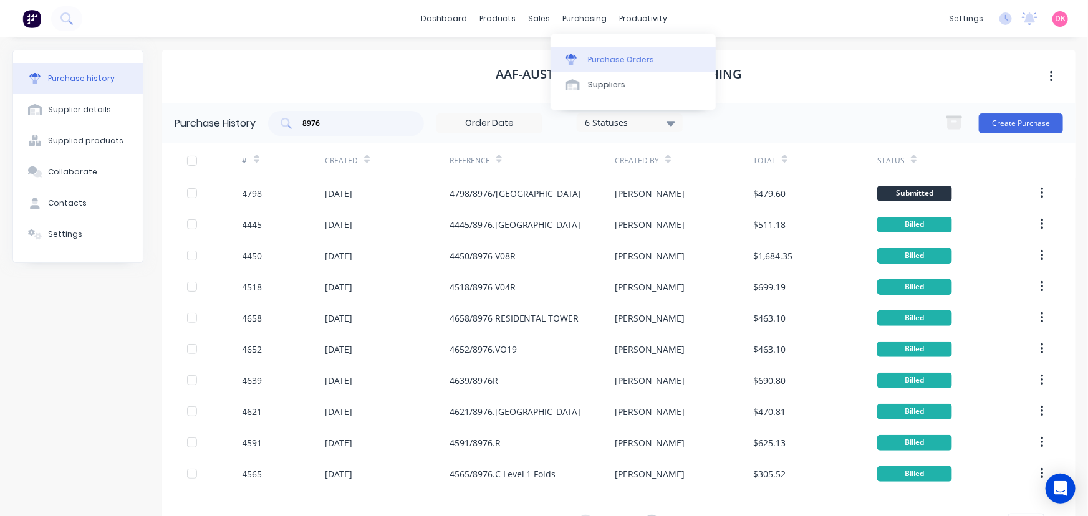
click at [604, 65] on div "Purchase Orders" at bounding box center [621, 59] width 66 height 11
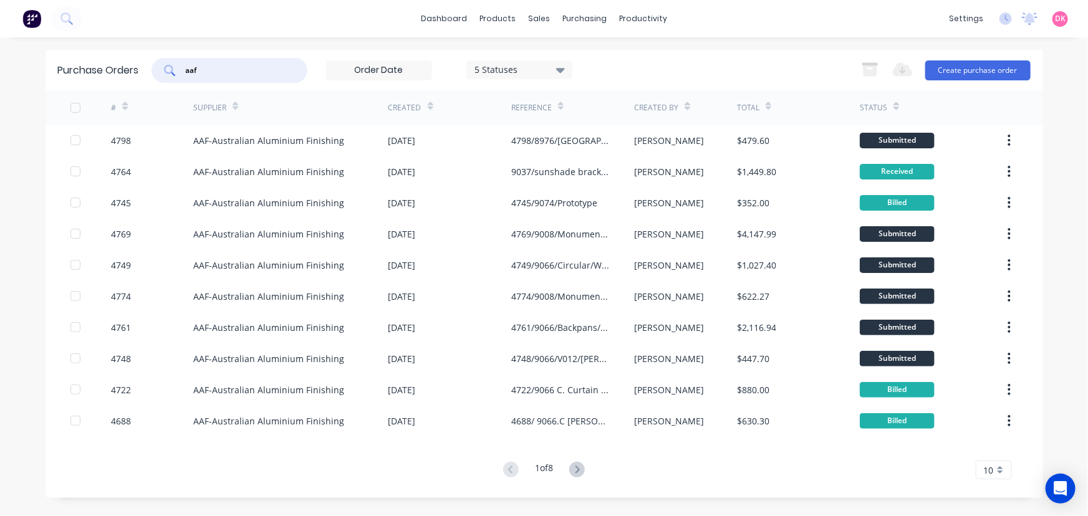
drag, startPoint x: 236, startPoint y: 65, endPoint x: 149, endPoint y: 70, distance: 86.8
click at [149, 70] on div "Purchase Orders aaf 5 Statuses 5 Statuses Export to Excel (XLSX) Create purchas…" at bounding box center [544, 70] width 997 height 41
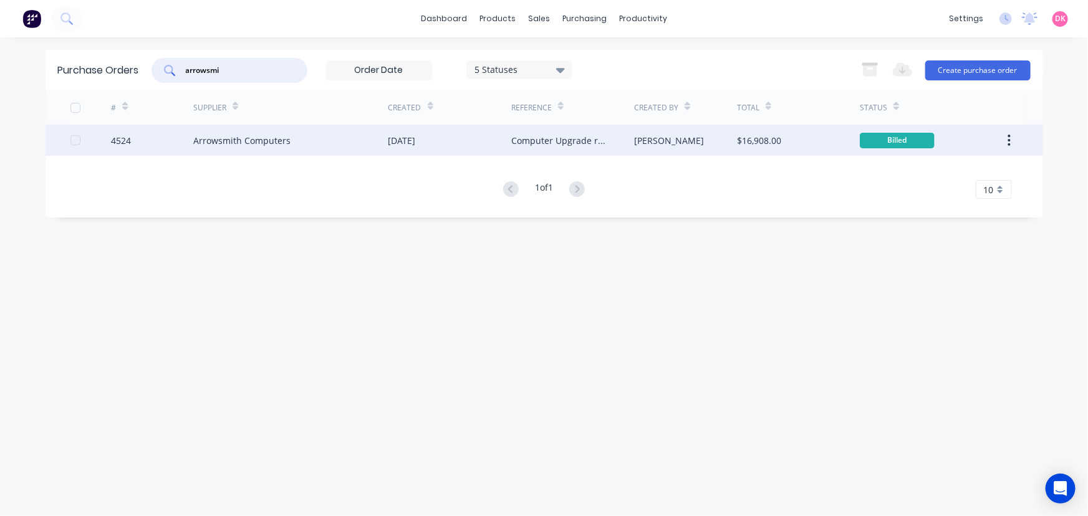
type input "arrowsmi"
click at [288, 150] on div "Arrowsmith Computers" at bounding box center [290, 140] width 195 height 31
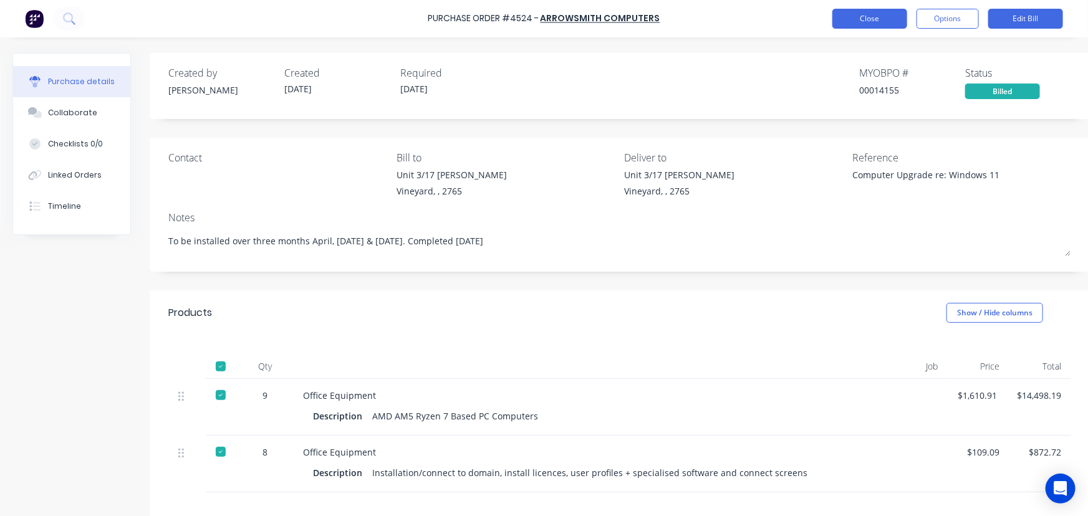
click at [861, 21] on button "Close" at bounding box center [869, 19] width 75 height 20
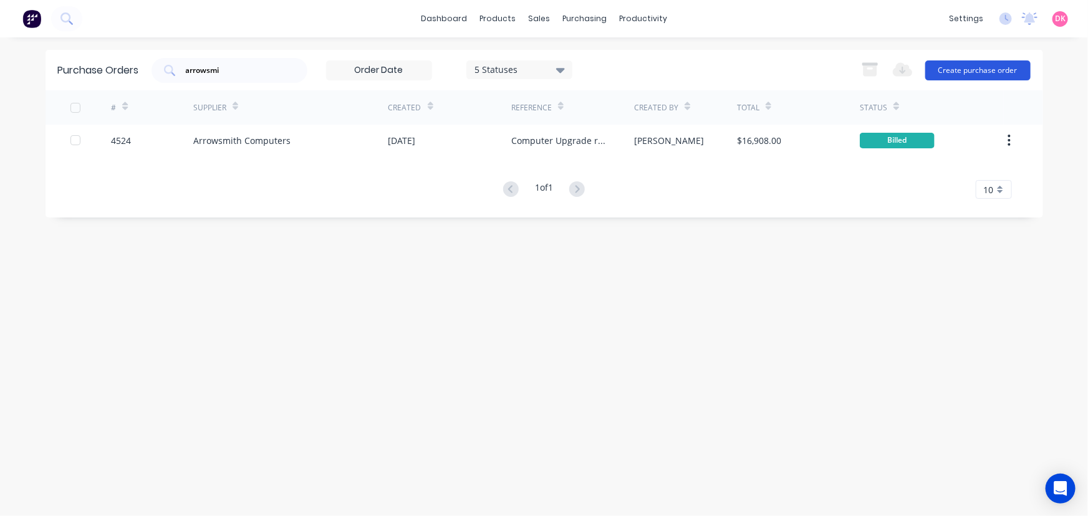
click at [986, 67] on button "Create purchase order" at bounding box center [977, 70] width 105 height 20
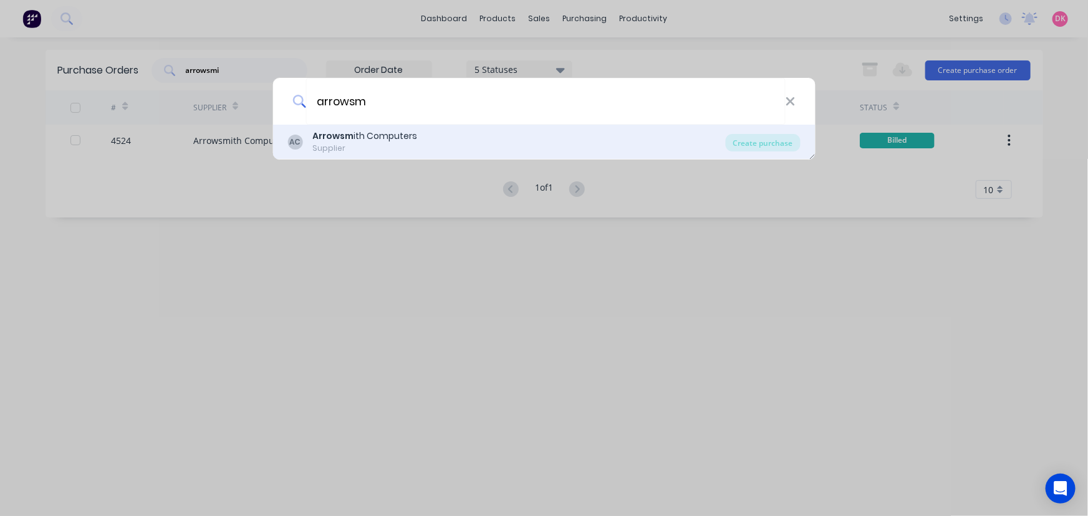
type input "arrowsm"
click at [418, 143] on div "AC Arrowsm ith Computers Supplier" at bounding box center [506, 142] width 438 height 24
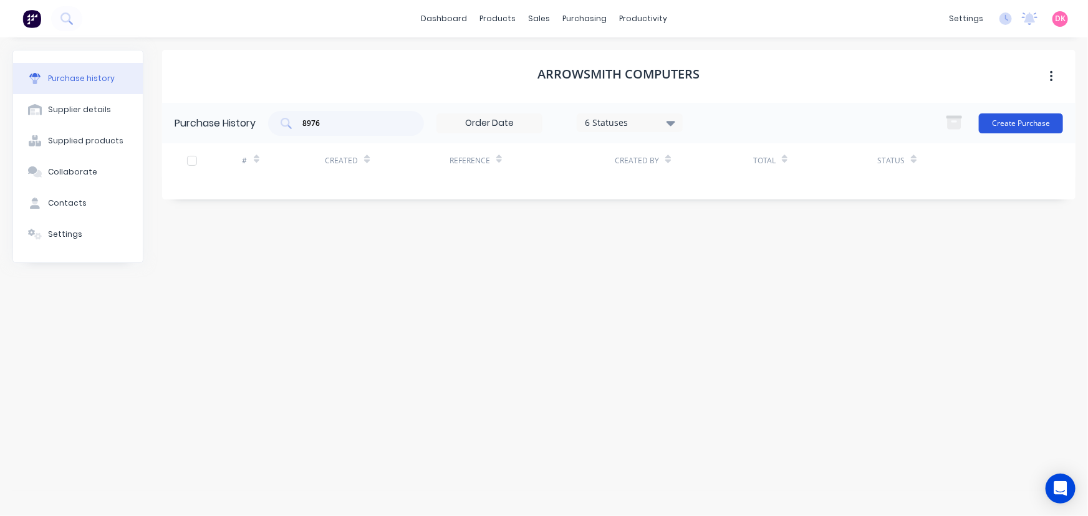
click at [1006, 123] on button "Create Purchase" at bounding box center [1021, 123] width 84 height 20
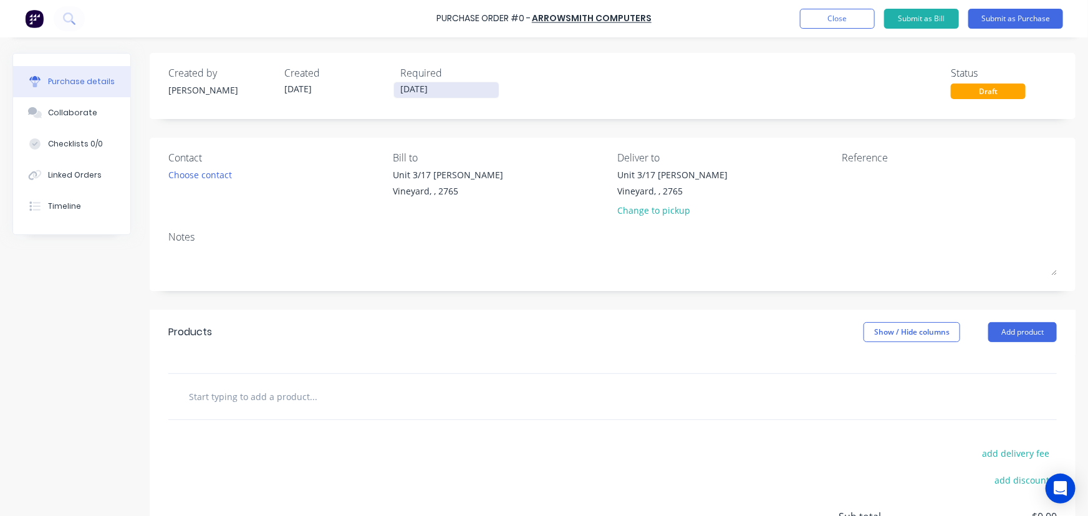
click at [472, 89] on input "[DATE]" at bounding box center [446, 90] width 105 height 16
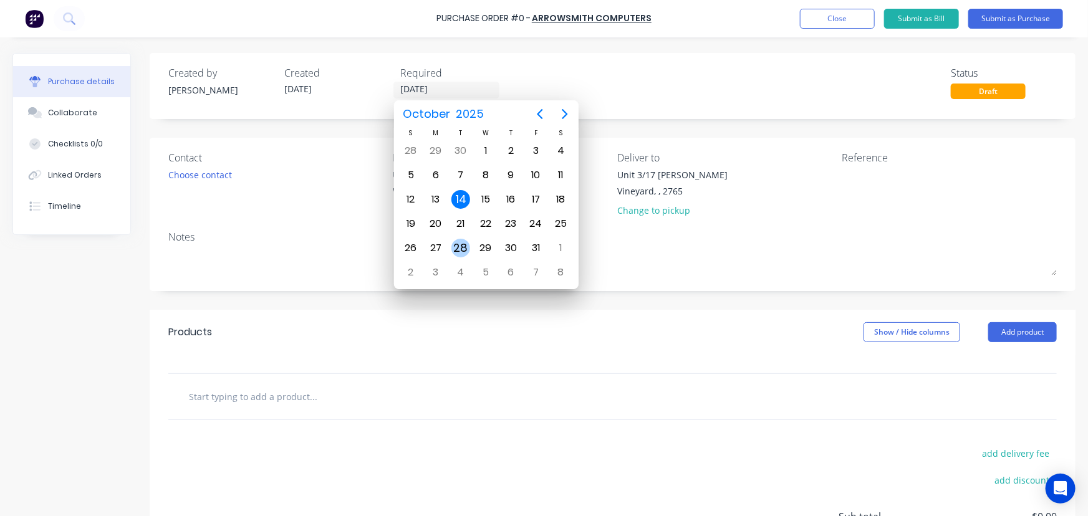
click at [464, 249] on div "28" at bounding box center [460, 248] width 19 height 19
type input "[DATE]"
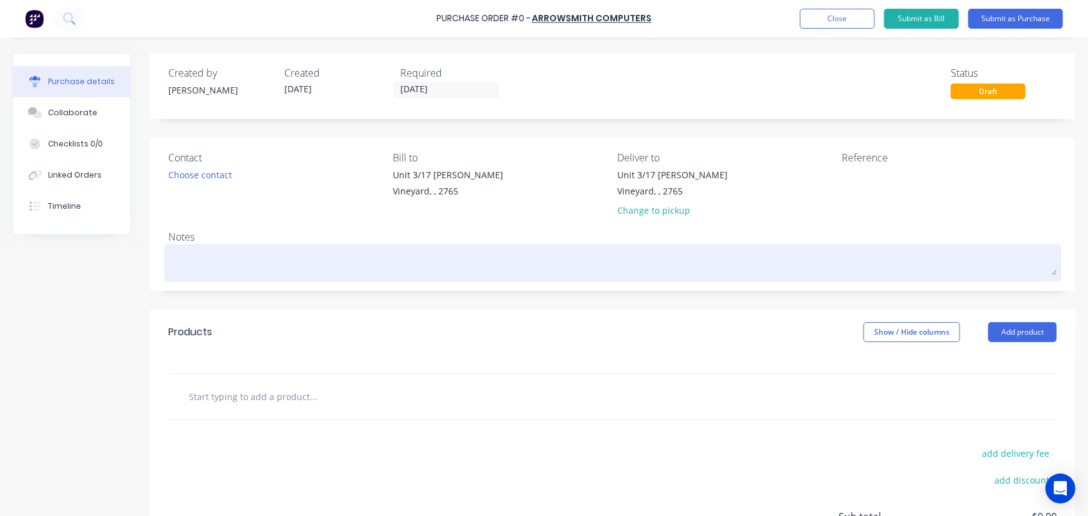
click at [299, 267] on textarea at bounding box center [612, 261] width 888 height 28
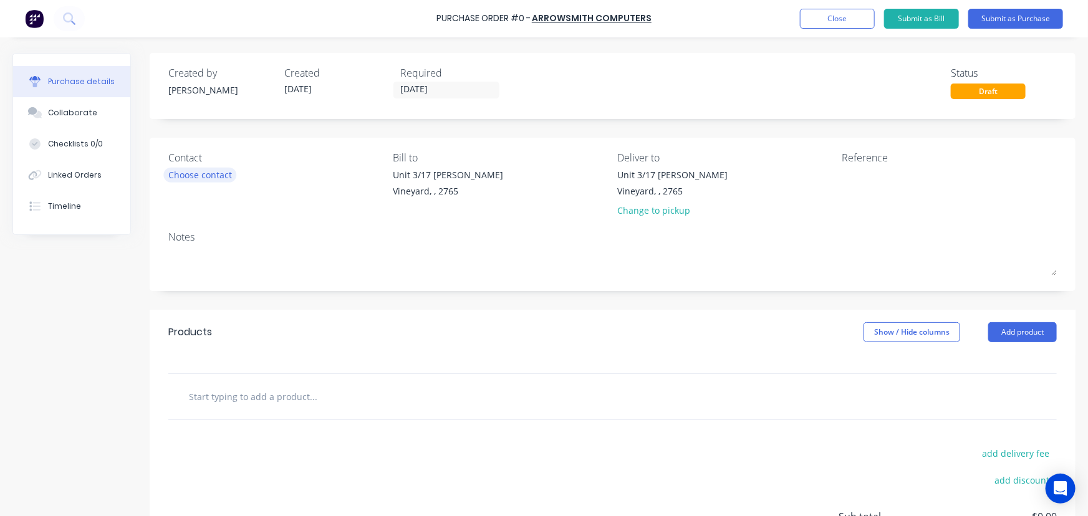
click at [226, 180] on div "Choose contact" at bounding box center [200, 174] width 64 height 13
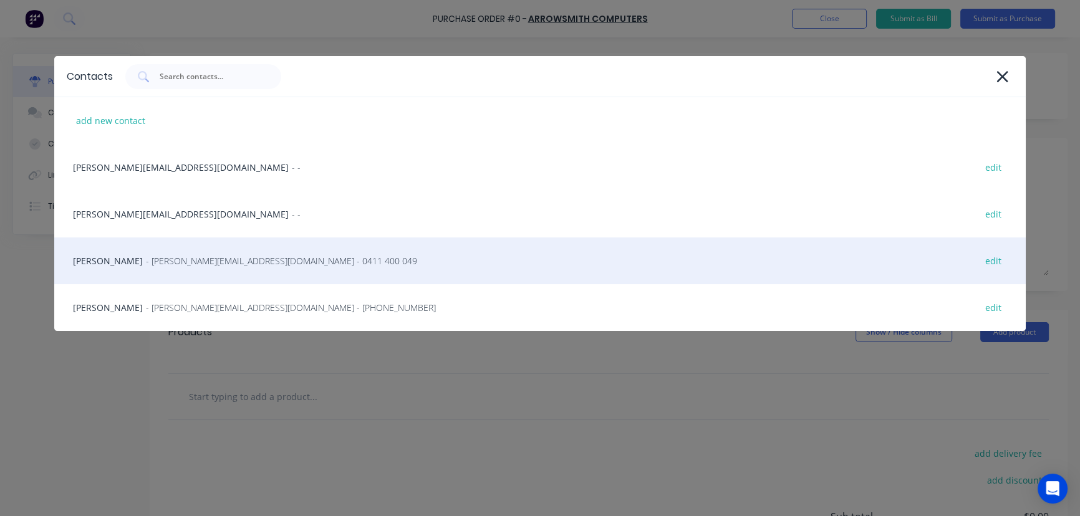
click at [186, 267] on div "[PERSON_NAME] - [PERSON_NAME][EMAIL_ADDRESS][DOMAIN_NAME] - 0411 400 049 edit" at bounding box center [540, 261] width 972 height 47
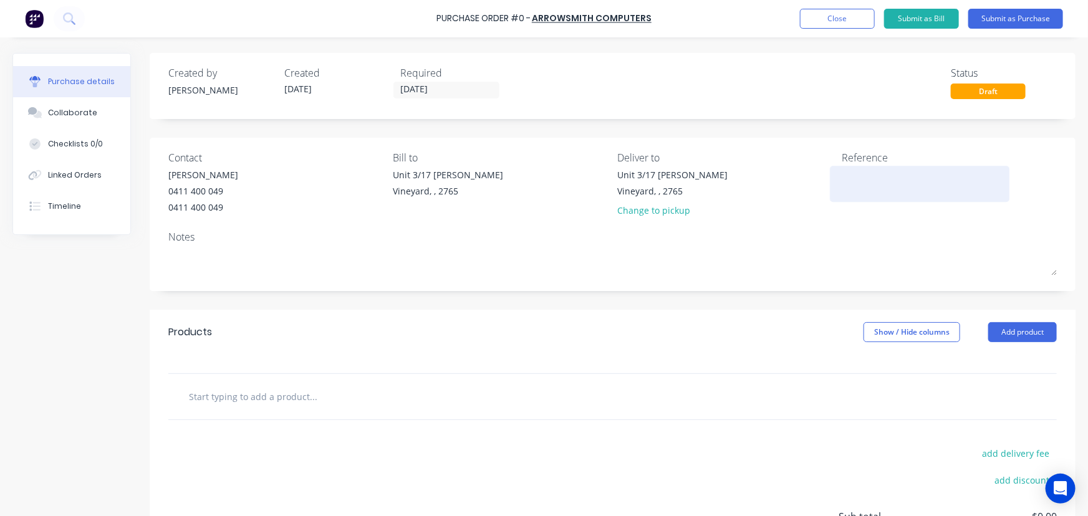
click at [866, 188] on textarea at bounding box center [920, 182] width 156 height 28
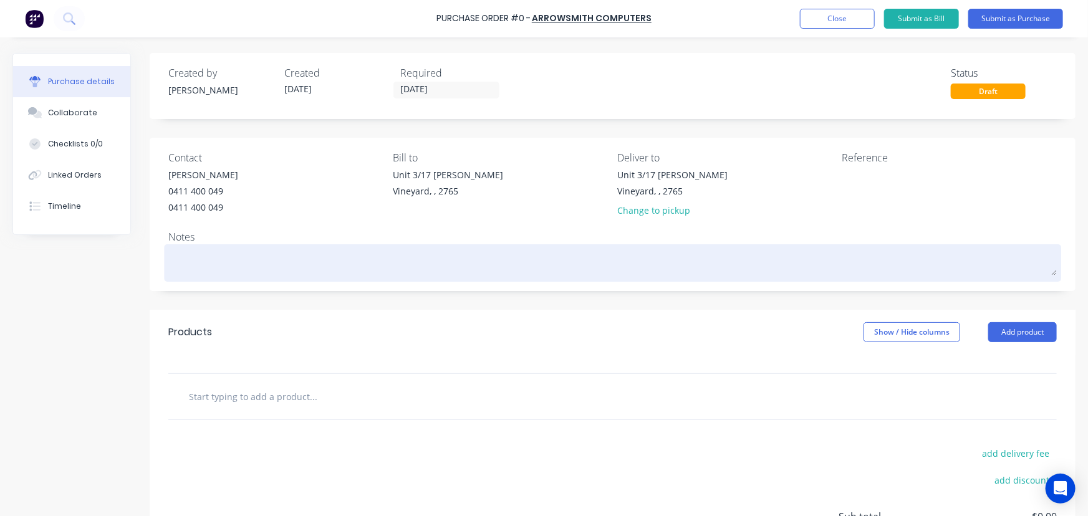
click at [245, 259] on textarea at bounding box center [612, 261] width 888 height 28
click at [201, 264] on textarea at bounding box center [612, 261] width 888 height 28
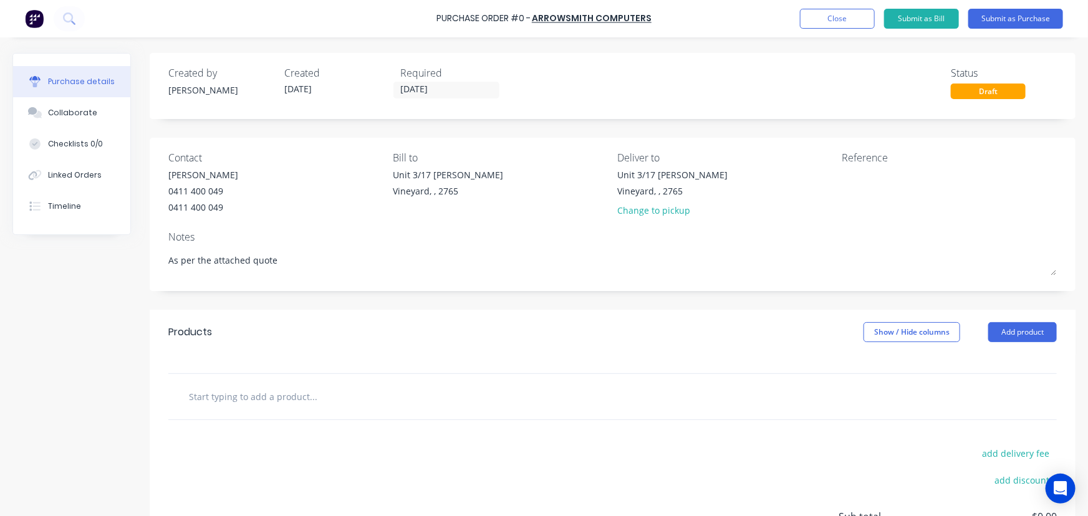
click at [264, 405] on input "text" at bounding box center [312, 396] width 249 height 25
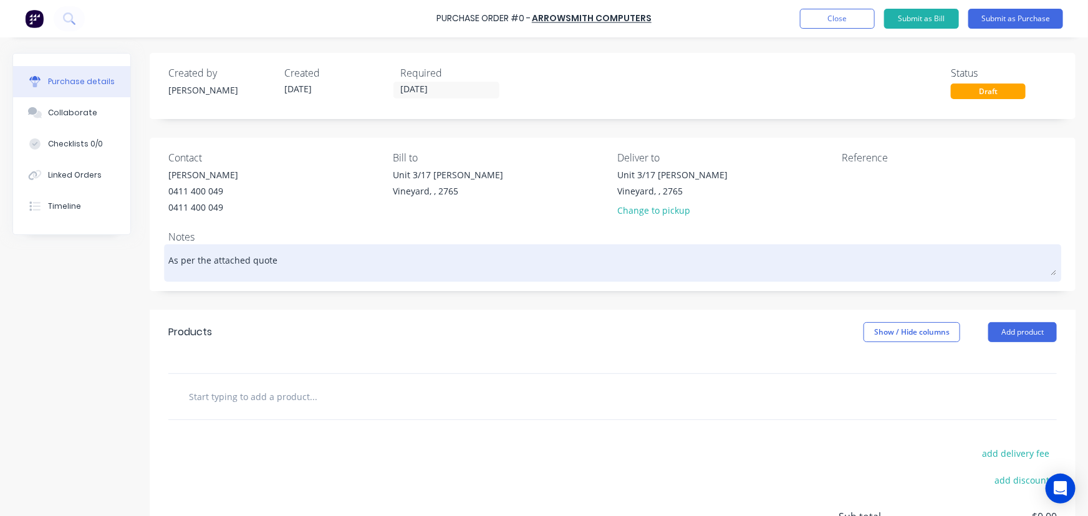
click at [274, 260] on textarea "As per the attached quote" at bounding box center [612, 261] width 888 height 28
click at [170, 259] on textarea "As per the attached quote" at bounding box center [612, 261] width 888 height 28
click at [170, 259] on textarea "New PC as per the attached quote" at bounding box center [612, 261] width 888 height 28
click at [304, 260] on textarea "Supply and installation of new PC as per the attached quote" at bounding box center [612, 261] width 888 height 28
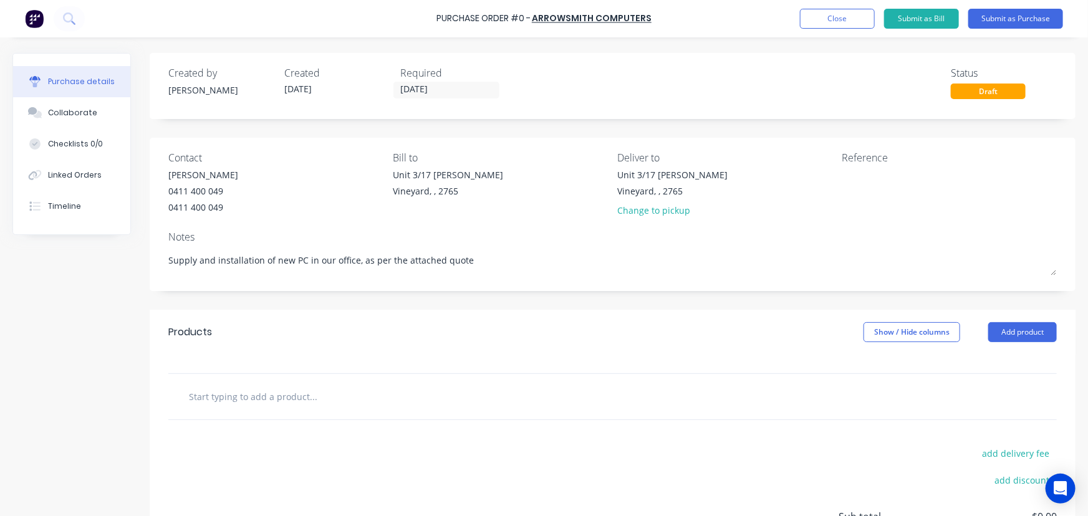
type textarea "Supply and installation of new PC in our office, as per the attached quote"
click at [289, 399] on input "text" at bounding box center [312, 396] width 249 height 25
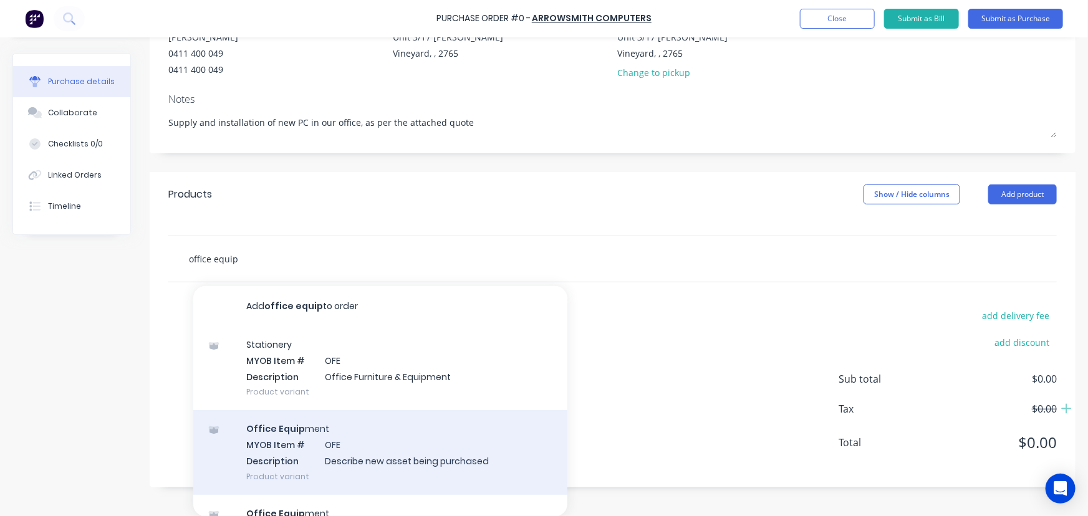
type input "office equip"
click at [388, 462] on div "Office Equip ment MYOB Item # OFE Description Describe new asset being purchase…" at bounding box center [380, 452] width 374 height 84
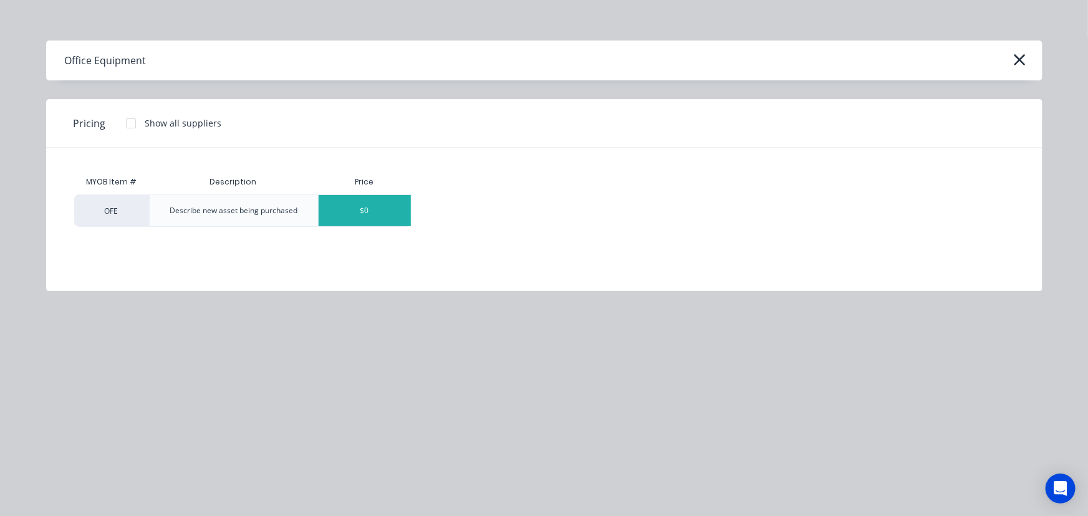
click at [362, 219] on div "$0" at bounding box center [365, 210] width 92 height 31
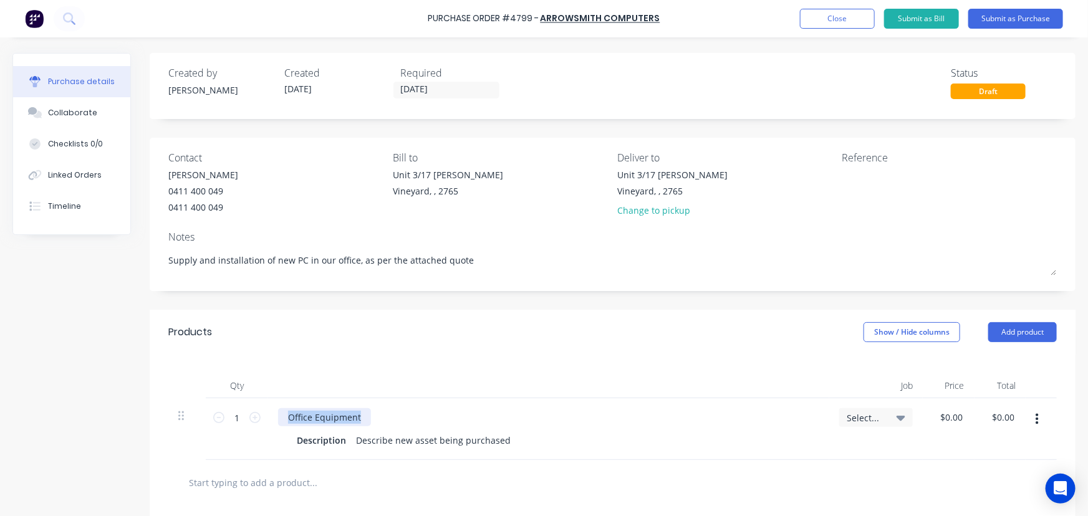
drag, startPoint x: 362, startPoint y: 416, endPoint x: 263, endPoint y: 424, distance: 98.8
click at [263, 424] on div "1 1 Office Equipment Description Describe new asset being purchased Select... $…" at bounding box center [612, 429] width 888 height 62
click at [350, 416] on div "Office Equipment" at bounding box center [324, 417] width 93 height 18
drag, startPoint x: 360, startPoint y: 418, endPoint x: 284, endPoint y: 421, distance: 76.1
click at [284, 421] on div "Office Equipment" at bounding box center [324, 417] width 93 height 18
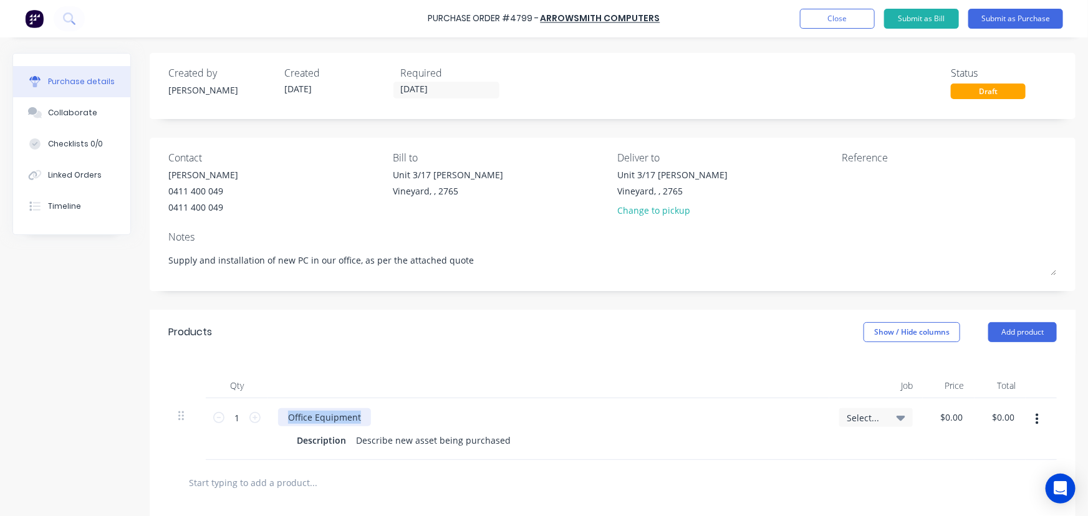
paste div
click at [528, 426] on div "AMD AM5 Based PC Description Describe new asset being purchased" at bounding box center [548, 429] width 561 height 62
drag, startPoint x: 436, startPoint y: 443, endPoint x: 346, endPoint y: 447, distance: 89.9
click at [346, 447] on div "Description Describe new asset being purchased" at bounding box center [546, 440] width 509 height 18
paste div
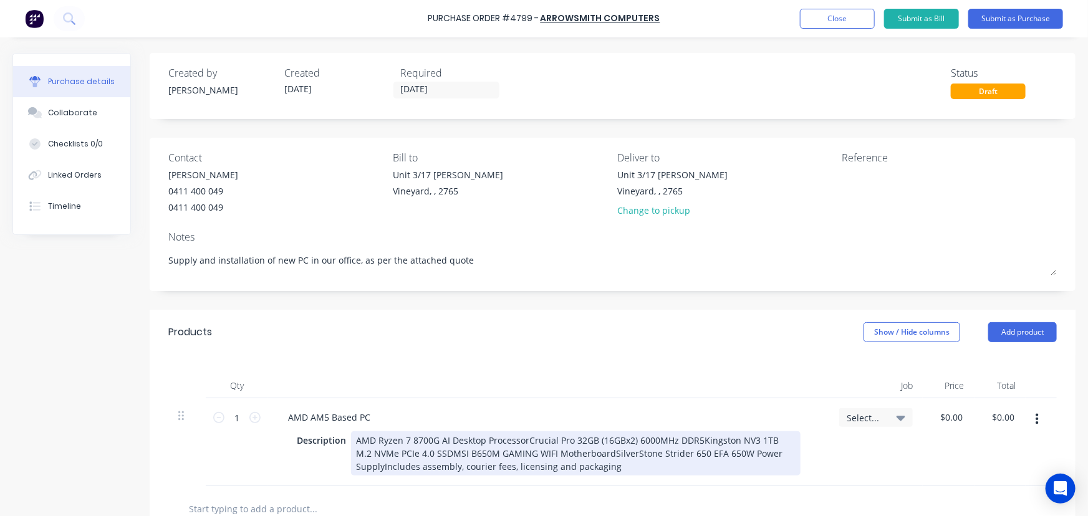
click at [354, 444] on div "AMD Ryzen 7 8700G AI Desktop ProcessorCrucial Pro 32GB (16GBx2) 6000MHz DDR5Kin…" at bounding box center [575, 453] width 449 height 44
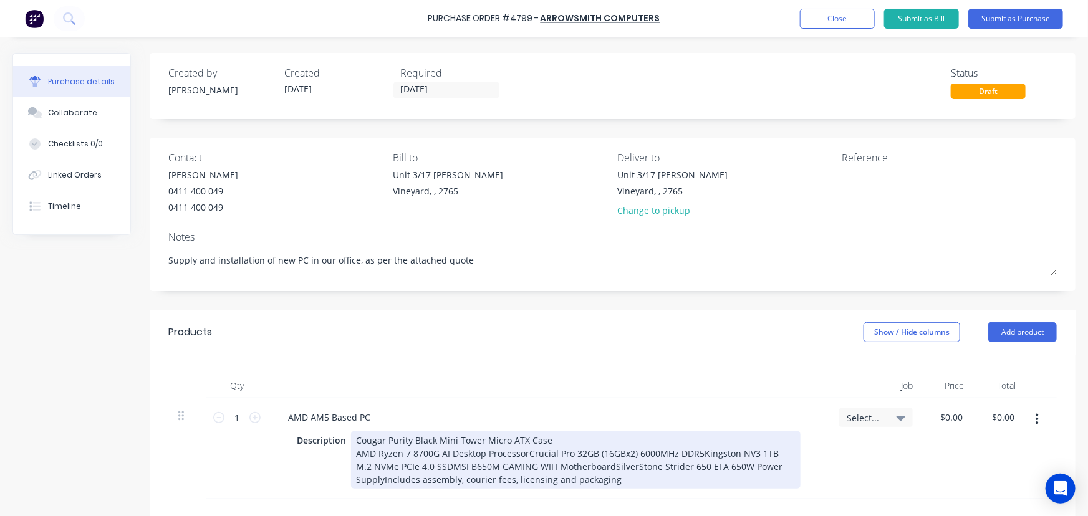
click at [527, 452] on div "Cougar Purity Black Mini Tower Micro ATX Case AMD Ryzen 7 8700G AI Desktop Proc…" at bounding box center [575, 459] width 449 height 57
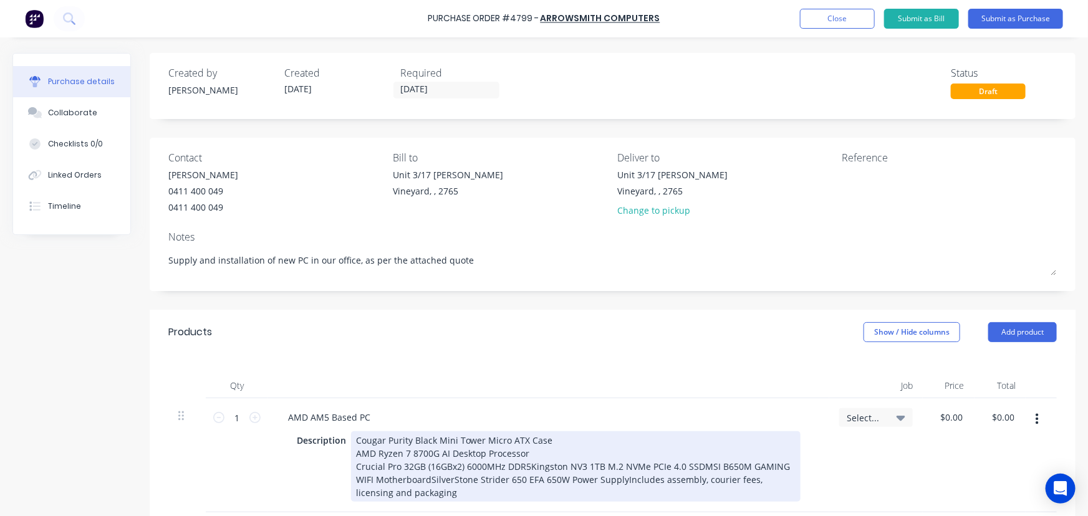
click at [528, 467] on div "Cougar Purity Black Mini Tower Micro ATX Case AMD Ryzen 7 8700G AI Desktop Proc…" at bounding box center [575, 466] width 449 height 70
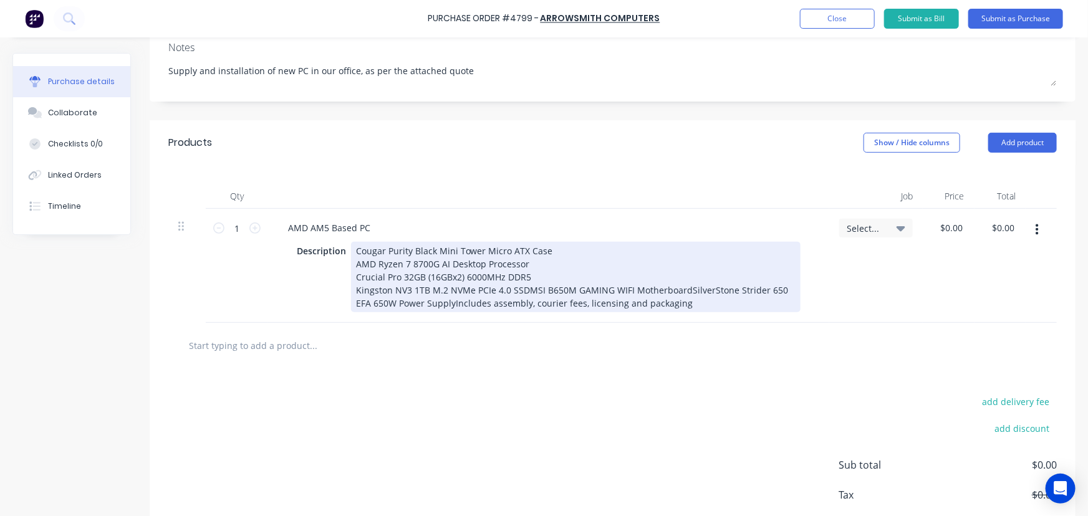
scroll to position [226, 0]
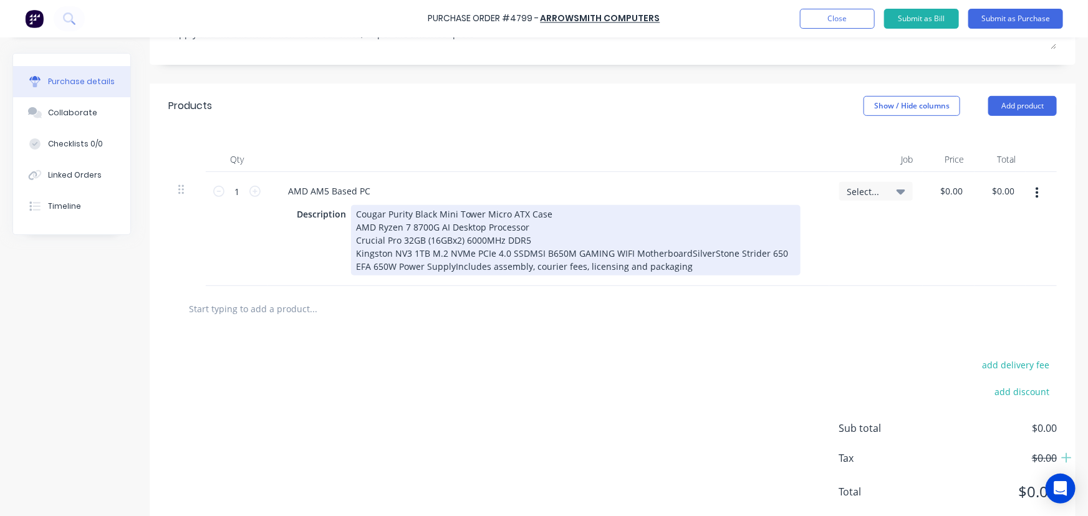
click at [524, 251] on div "Cougar Purity Black Mini Tower Micro ATX Case AMD Ryzen 7 8700G AI Desktop Proc…" at bounding box center [575, 240] width 449 height 70
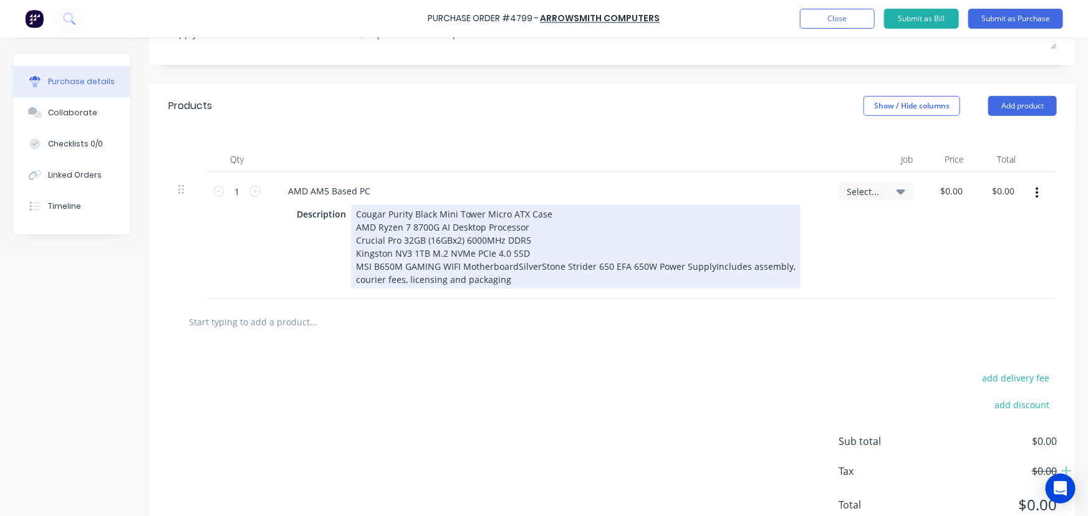
click at [512, 266] on div "Cougar Purity Black Mini Tower Micro ATX Case AMD Ryzen 7 8700G AI Desktop Proc…" at bounding box center [575, 247] width 449 height 84
click at [548, 281] on div "Cougar Purity Black Mini Tower Micro ATX Case AMD Ryzen 7 8700G AI Desktop Proc…" at bounding box center [573, 247] width 444 height 84
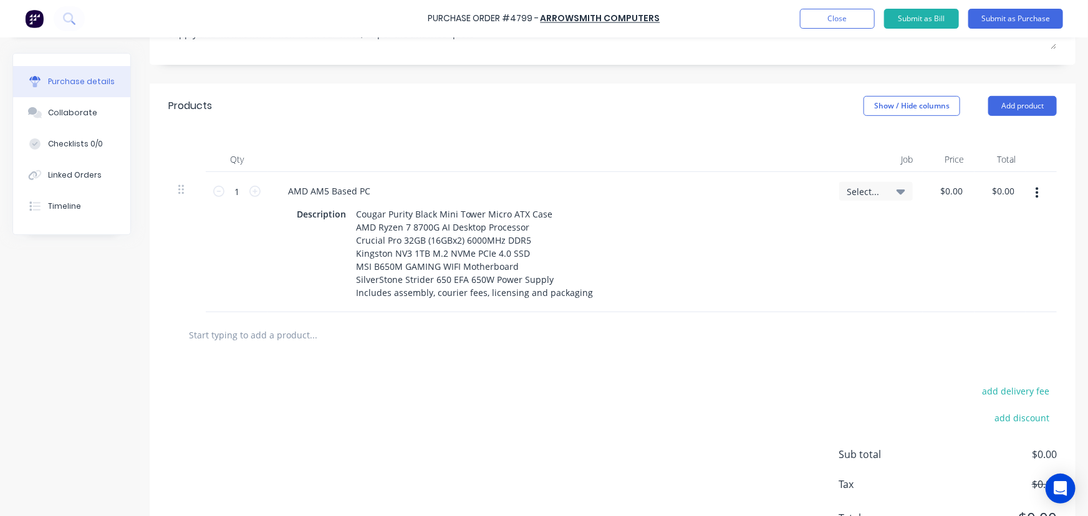
click at [500, 322] on div at bounding box center [365, 334] width 374 height 25
click at [408, 317] on div at bounding box center [612, 335] width 888 height 46
click at [288, 327] on input "text" at bounding box center [312, 334] width 249 height 25
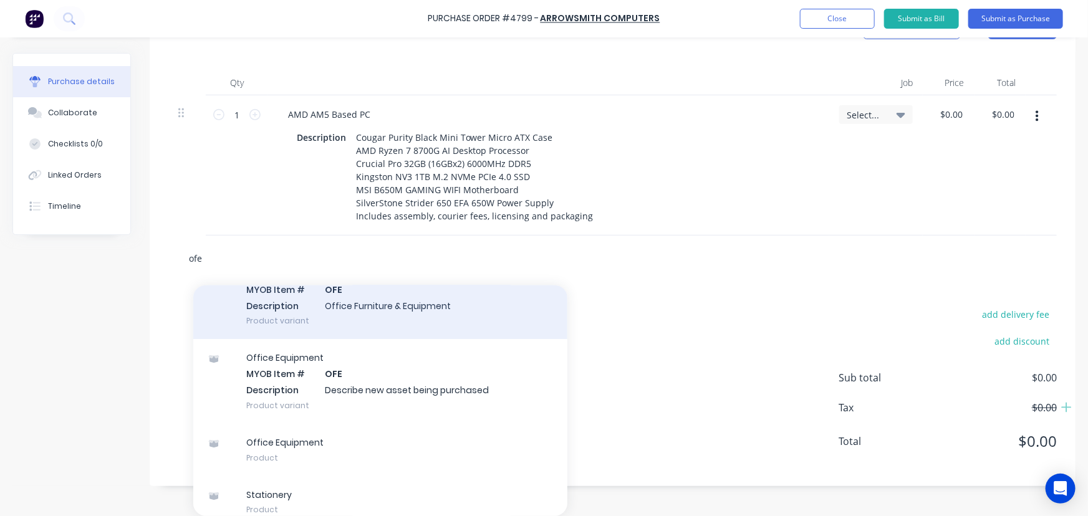
scroll to position [82, 0]
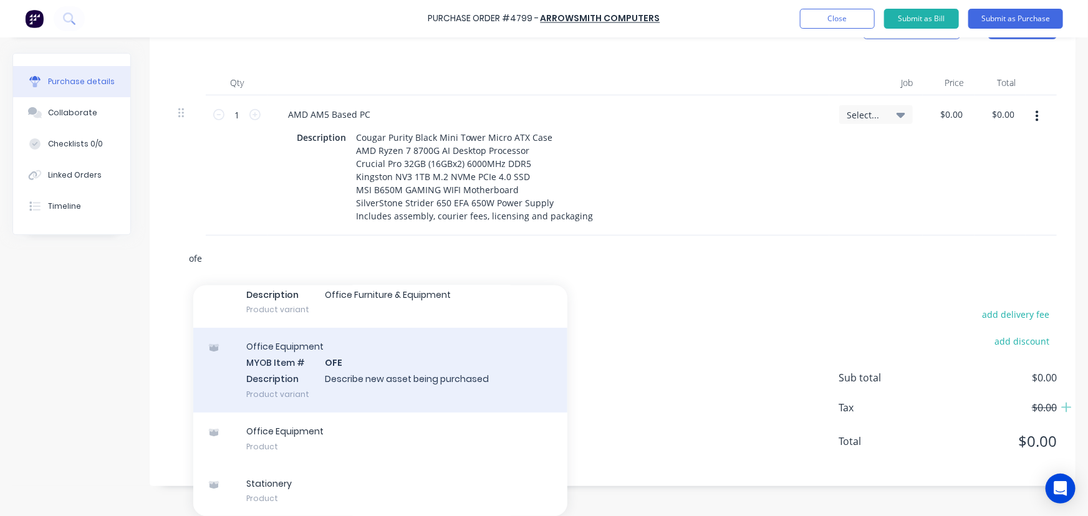
type input "ofe"
click at [395, 387] on div "Office Equipment MYOB Item # OFE Description Describe new asset being purchased…" at bounding box center [380, 370] width 374 height 84
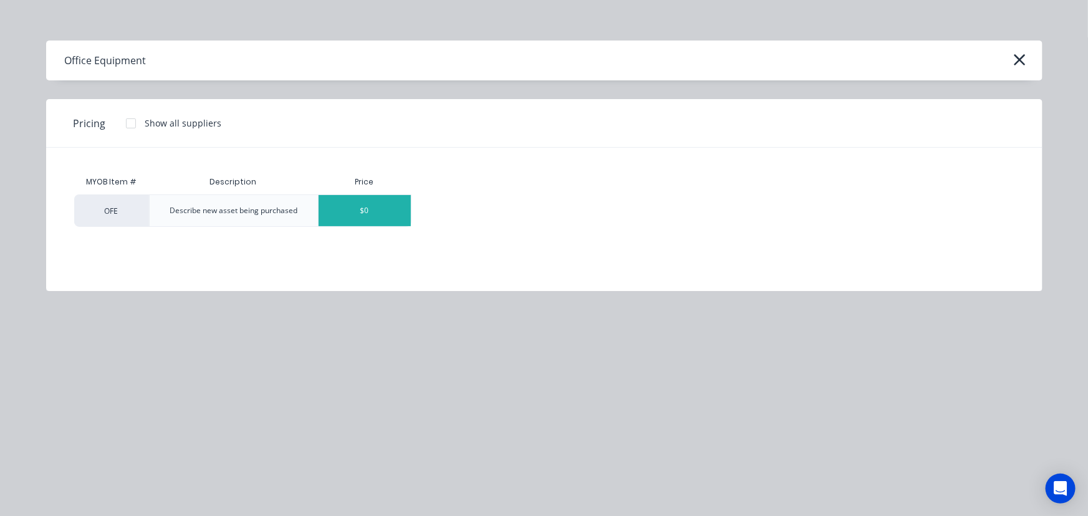
click at [368, 213] on div "$0" at bounding box center [365, 210] width 92 height 31
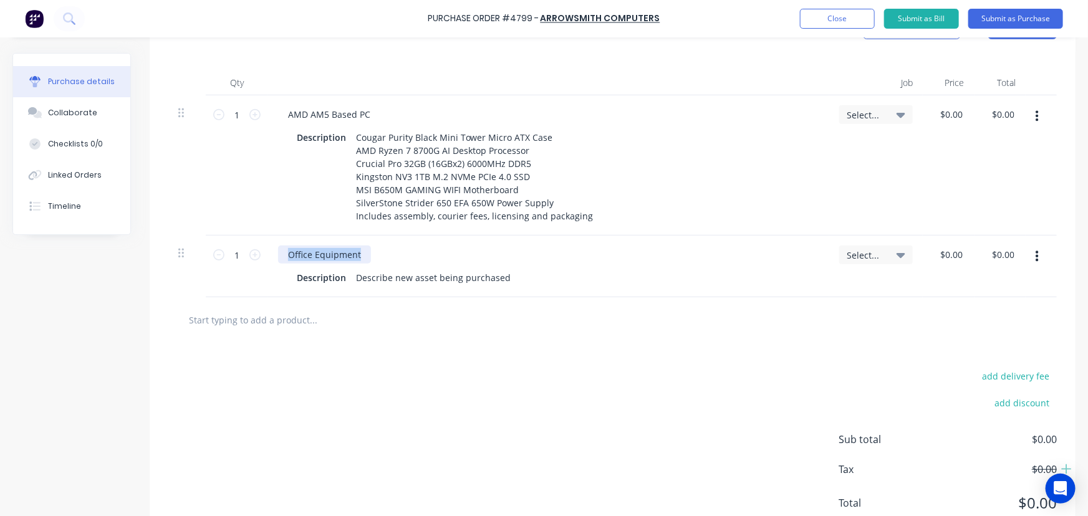
drag, startPoint x: 360, startPoint y: 254, endPoint x: 200, endPoint y: 258, distance: 159.6
click at [202, 261] on div "1 1 Office Equipment Description Describe new asset being purchased Select... $…" at bounding box center [612, 267] width 888 height 62
click at [954, 253] on input "0.00" at bounding box center [951, 255] width 29 height 18
click at [953, 254] on input "0.00" at bounding box center [954, 255] width 24 height 18
type input "$40.00"
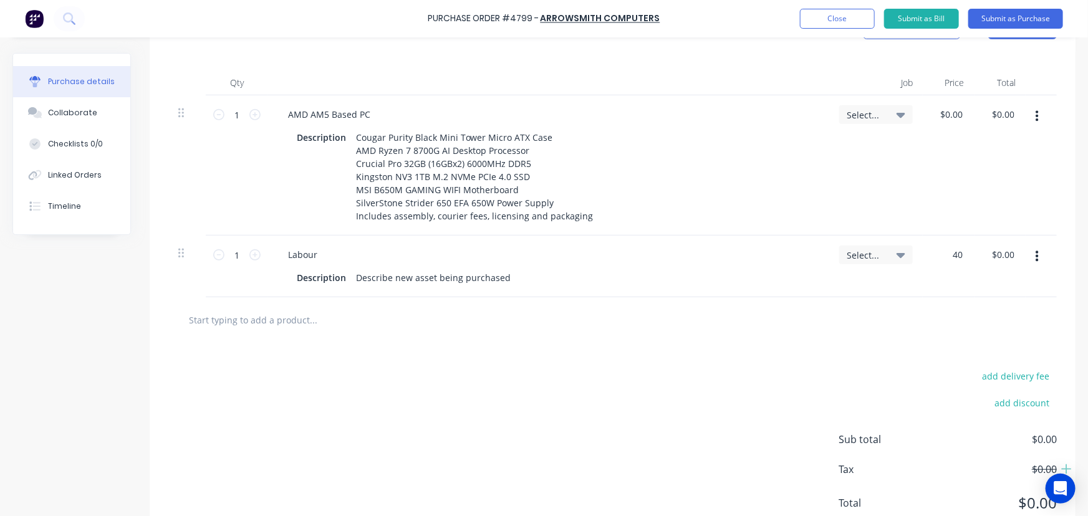
type input "$40.00"
click at [683, 261] on div "Labour" at bounding box center [548, 255] width 541 height 18
click at [252, 256] on icon at bounding box center [254, 254] width 11 height 11
type input "2"
type input "$80.00"
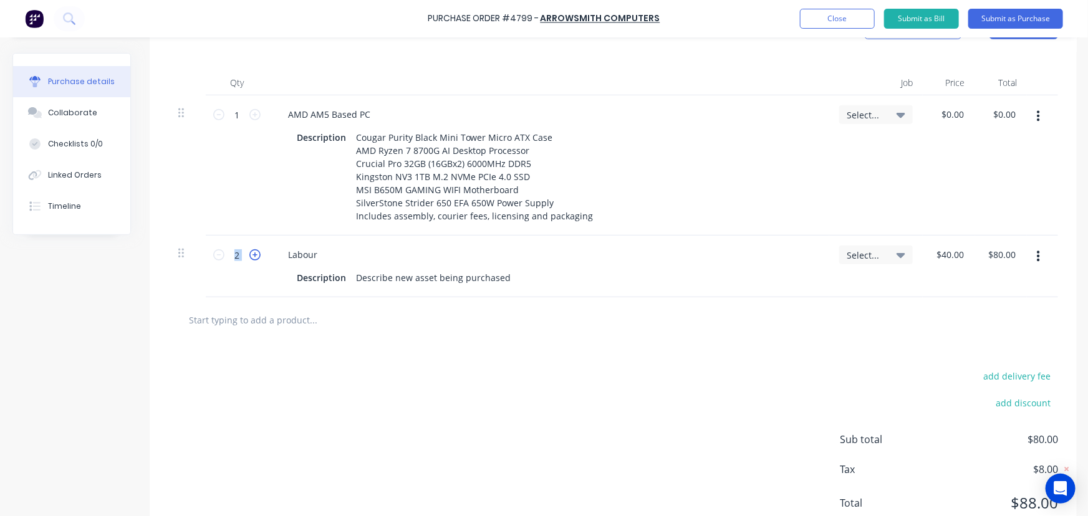
click at [252, 256] on icon at bounding box center [254, 254] width 11 height 11
type input "3"
type input "$120.00"
click at [951, 117] on input "0.00" at bounding box center [954, 114] width 29 height 18
click at [951, 117] on input "0.00" at bounding box center [957, 114] width 24 height 18
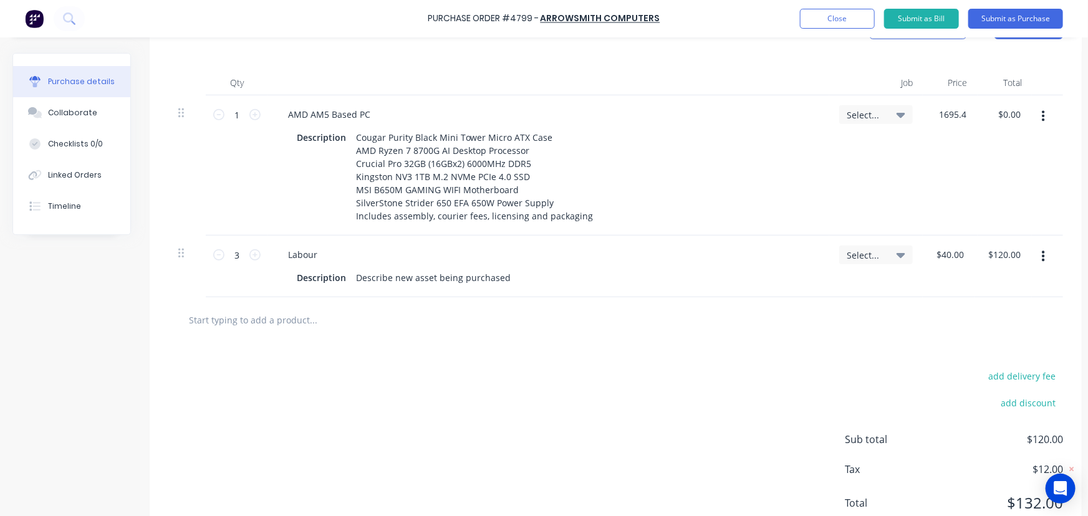
type input "$1,695.40"
click at [868, 164] on div "Select..." at bounding box center [876, 165] width 94 height 140
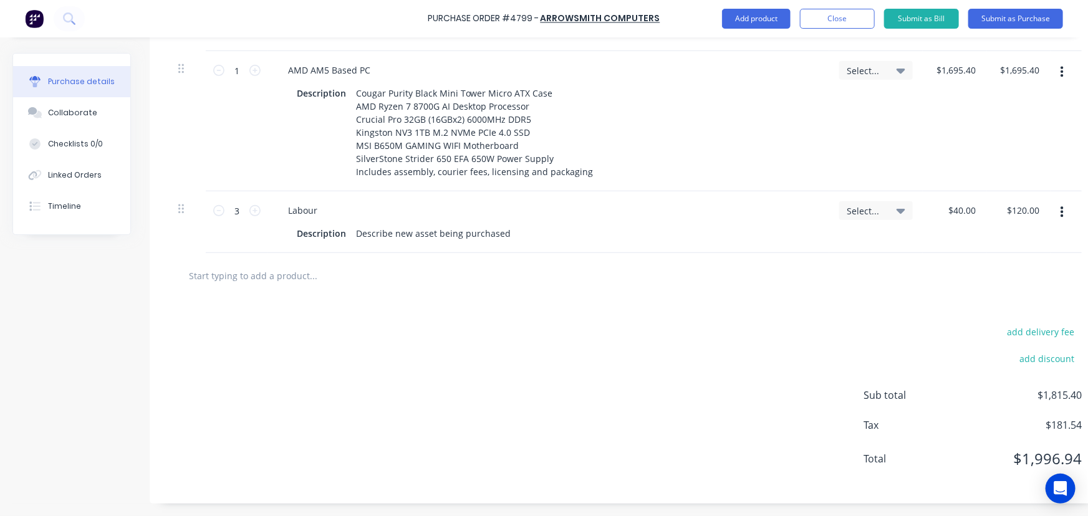
scroll to position [242, 0]
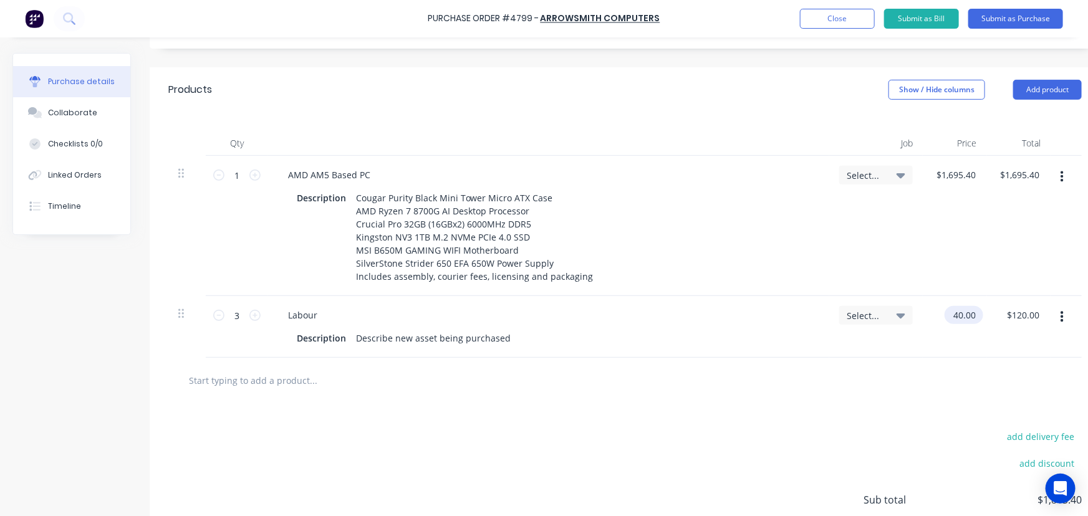
click at [969, 311] on input "40.00" at bounding box center [961, 315] width 34 height 18
click at [969, 311] on input "40.00" at bounding box center [963, 315] width 29 height 18
type input "$120.00"
type input "$360.00"
click at [660, 405] on div "add delivery fee add discount Sub total $1,815.40 Tax $181.54 Total $1,996.94" at bounding box center [625, 505] width 951 height 205
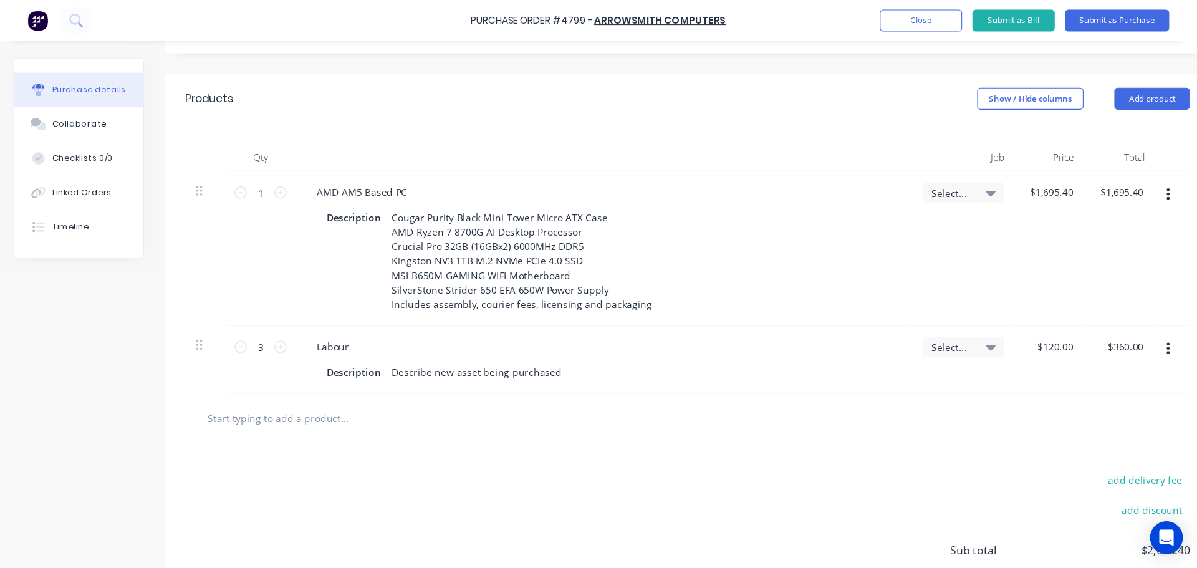
scroll to position [355, 0]
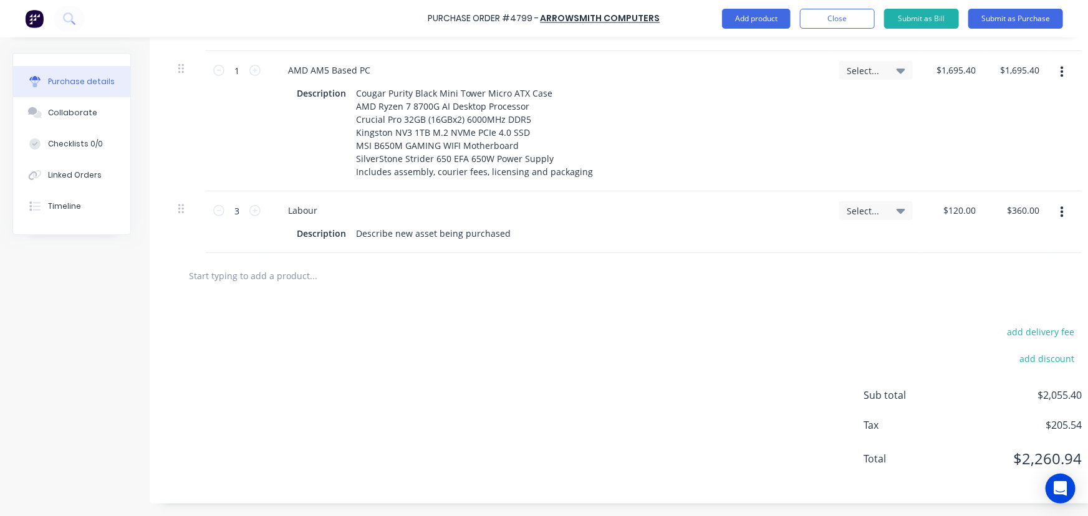
click at [638, 322] on div "add delivery fee add discount Sub total $2,055.40 Tax $205.54 Total $2,260.94" at bounding box center [625, 401] width 951 height 205
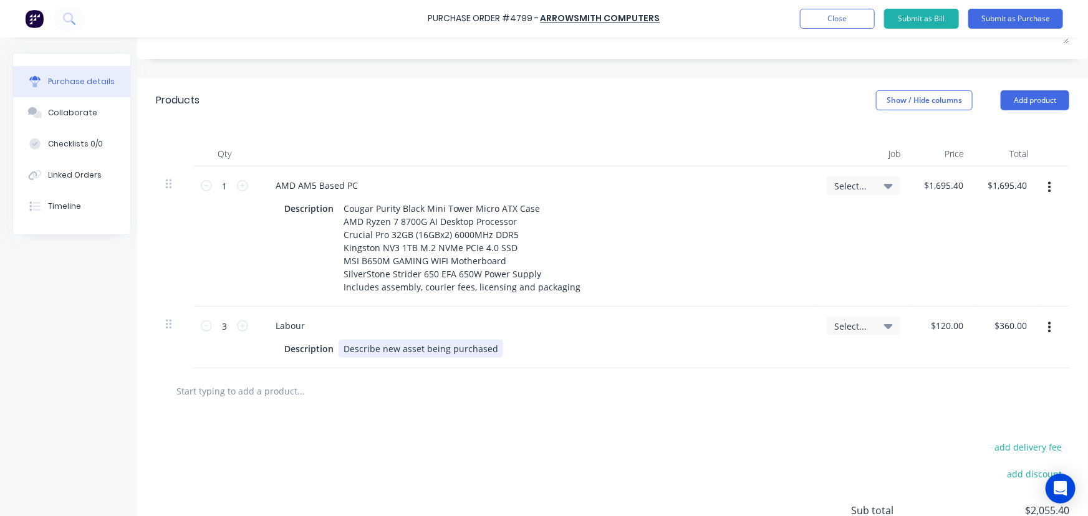
scroll to position [299, 21]
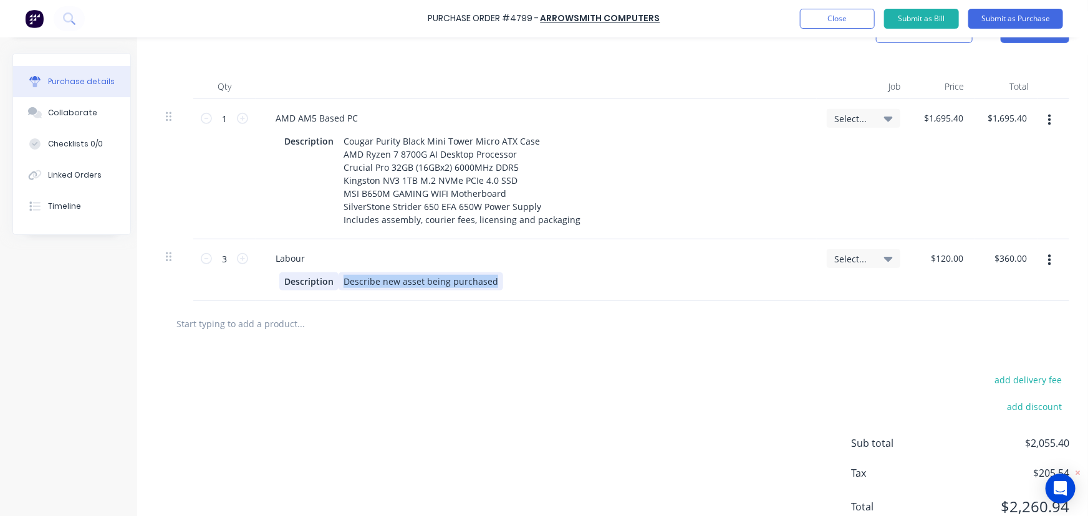
drag, startPoint x: 482, startPoint y: 281, endPoint x: 324, endPoint y: 284, distance: 158.4
click at [324, 284] on div "Description Describe new asset being purchased" at bounding box center [533, 281] width 509 height 18
paste div
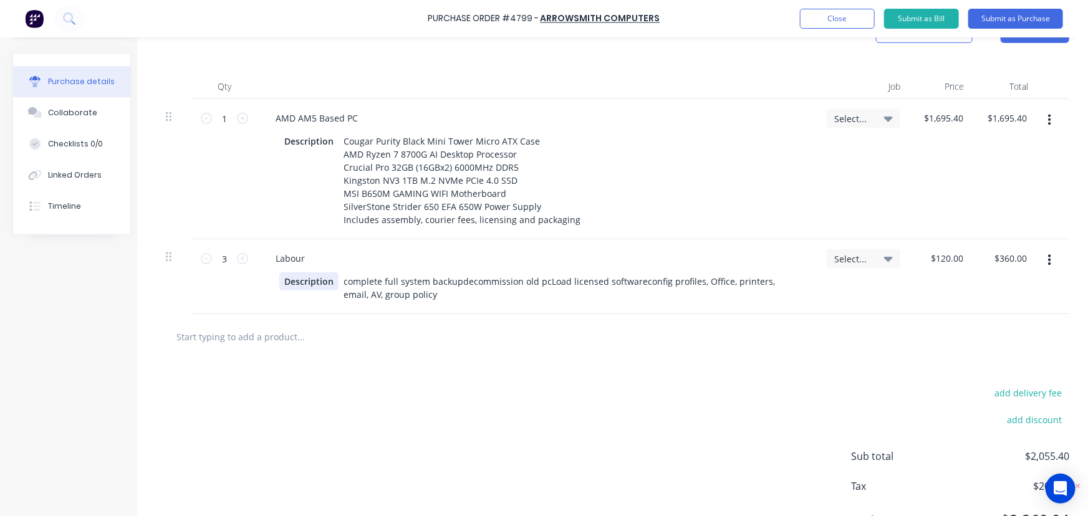
click at [316, 282] on div "Description" at bounding box center [308, 281] width 59 height 18
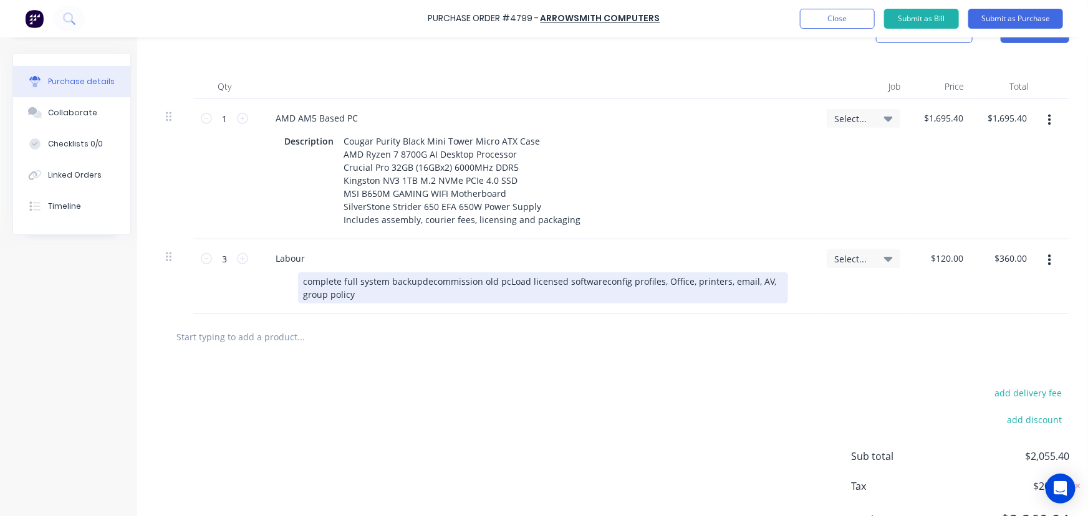
click at [336, 298] on div "complete full system backupdecommission old pcLoad licensed softwareconfig prof…" at bounding box center [543, 287] width 490 height 31
click at [347, 295] on div "complete full system backupdecommission old pcLoad licensed softwareconfig prof…" at bounding box center [543, 287] width 490 height 31
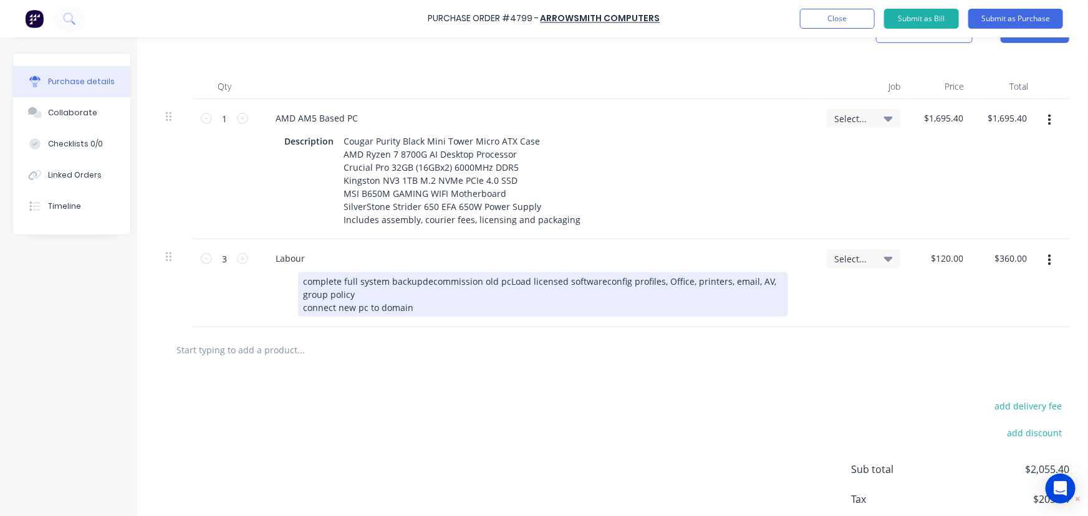
click at [409, 280] on div "complete full system backupdecommission old pcLoad licensed softwareconfig prof…" at bounding box center [543, 294] width 490 height 44
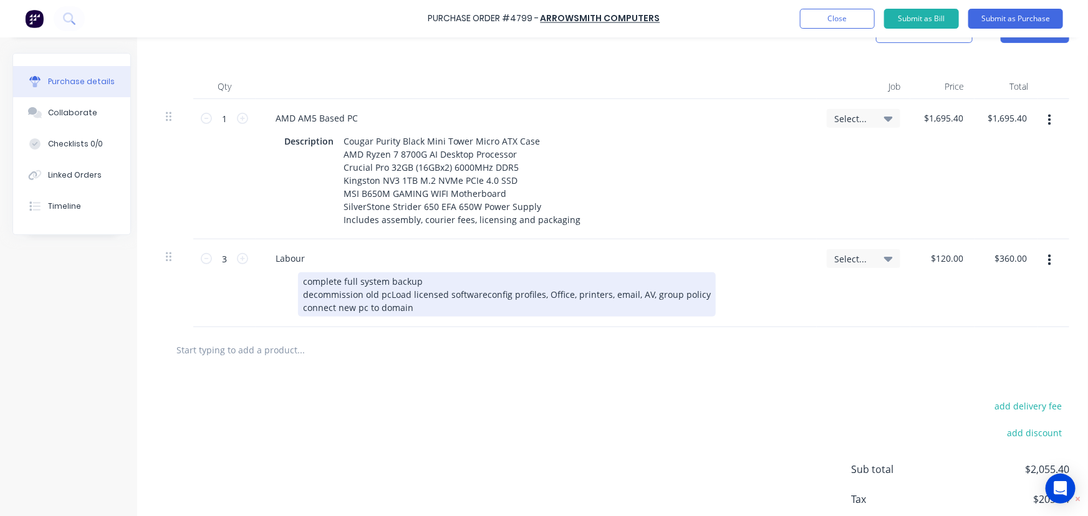
click at [380, 295] on div "complete full system backup decommission old pcLoad licensed softwareconfig pro…" at bounding box center [507, 294] width 418 height 44
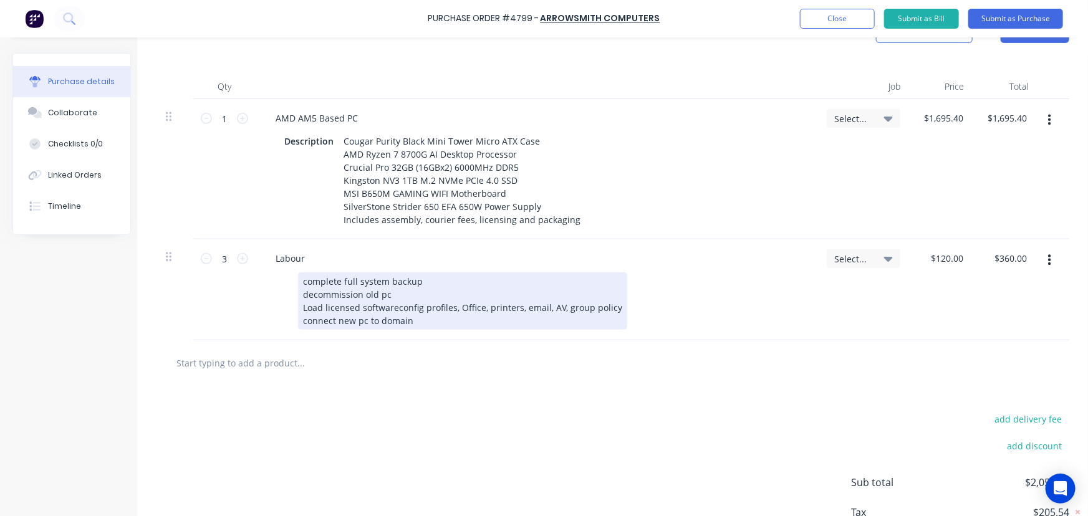
click at [388, 306] on div "complete full system backup decommission old pc Load licensed softwareconfig pr…" at bounding box center [462, 300] width 329 height 57
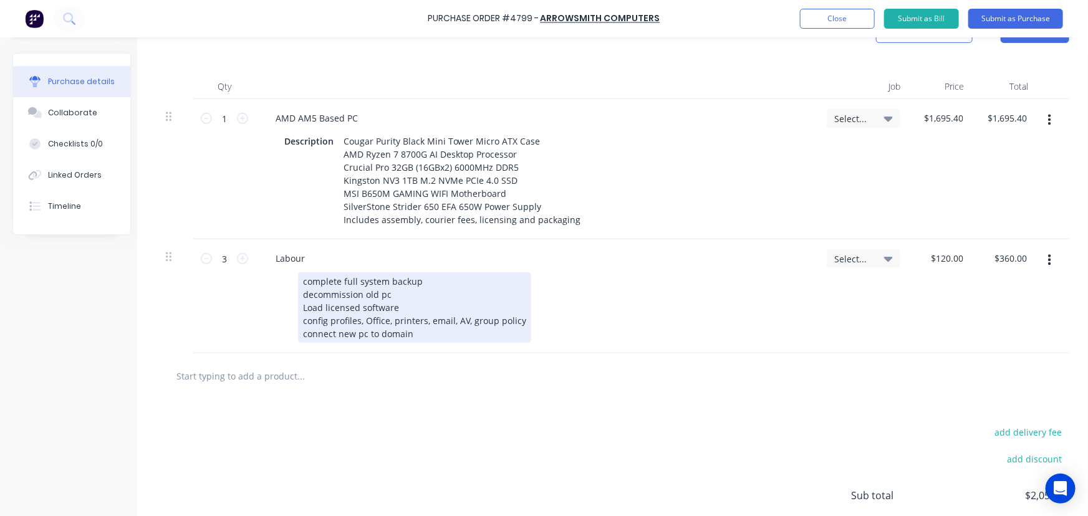
click at [641, 327] on div "complete full system backup decommission old pc [PERSON_NAME] licensed software…" at bounding box center [533, 307] width 509 height 70
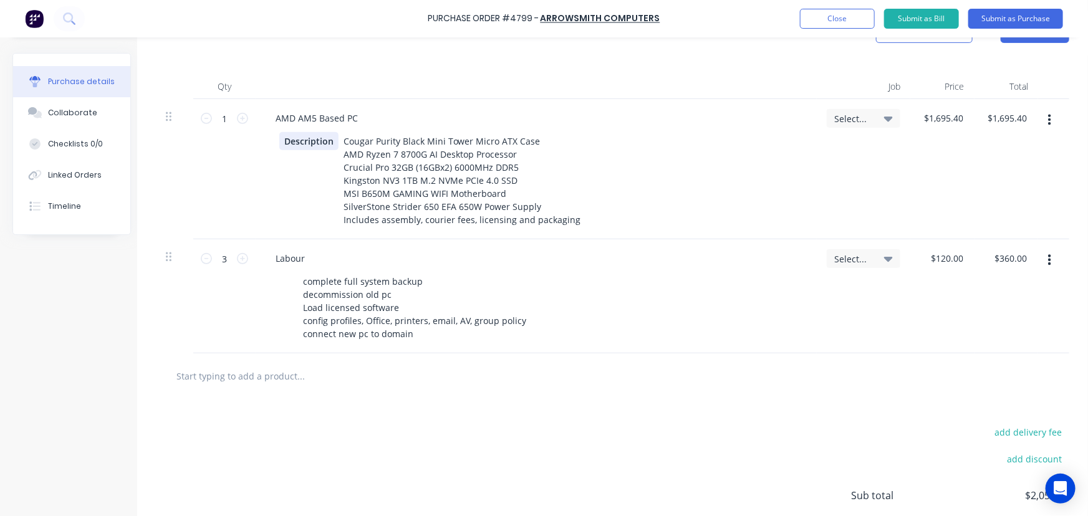
click at [314, 141] on div "Description" at bounding box center [308, 141] width 59 height 18
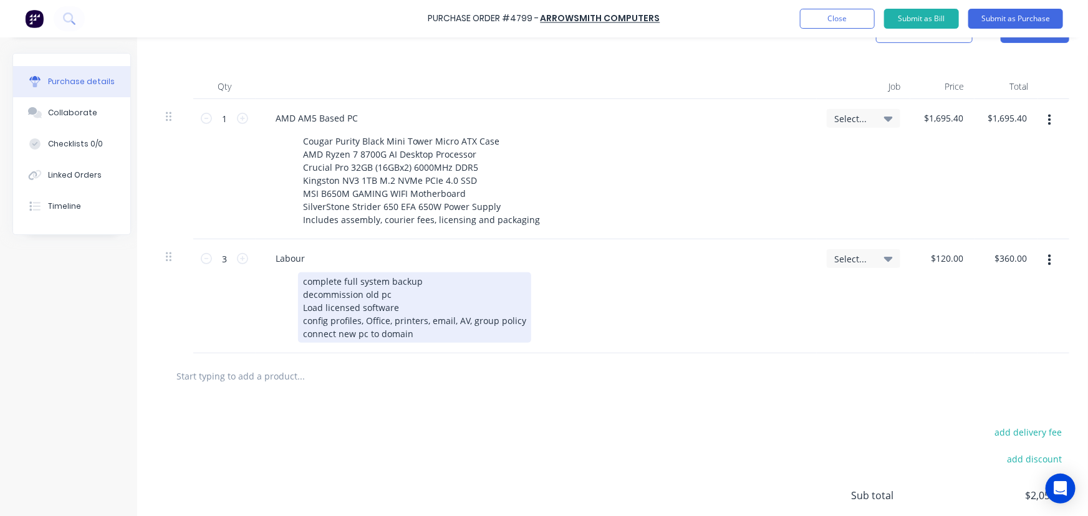
drag, startPoint x: 295, startPoint y: 274, endPoint x: 309, endPoint y: 282, distance: 15.9
click at [298, 274] on div "complete full system backup decommission old pc [PERSON_NAME] licensed software…" at bounding box center [414, 307] width 233 height 70
click at [696, 311] on div "Complete full system backup decommission old pc [PERSON_NAME] licensed software…" at bounding box center [533, 307] width 509 height 70
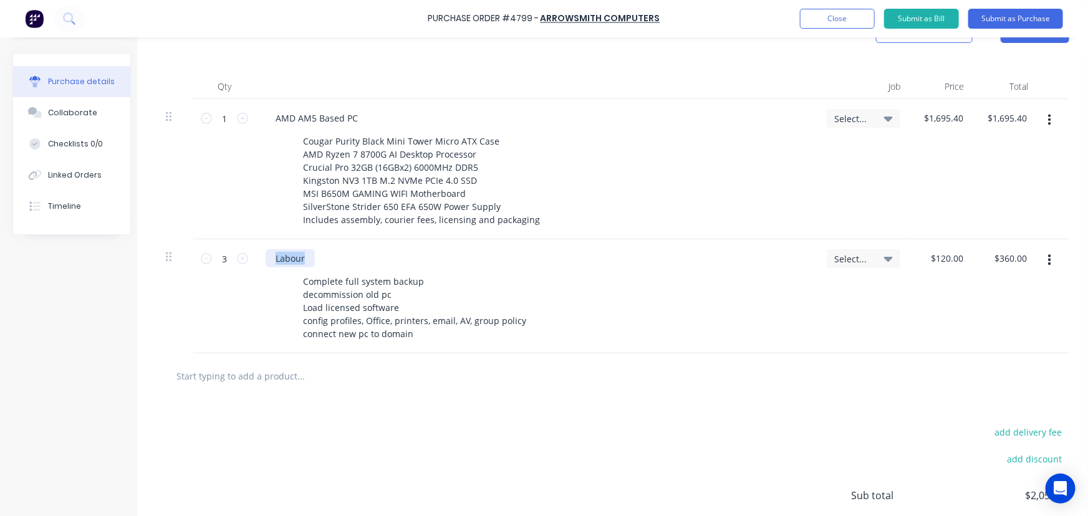
drag, startPoint x: 294, startPoint y: 257, endPoint x: 258, endPoint y: 256, distance: 36.2
click at [266, 256] on div "Labour" at bounding box center [290, 258] width 49 height 18
click at [266, 258] on div "hours labour (in excess but say)" at bounding box center [342, 258] width 153 height 18
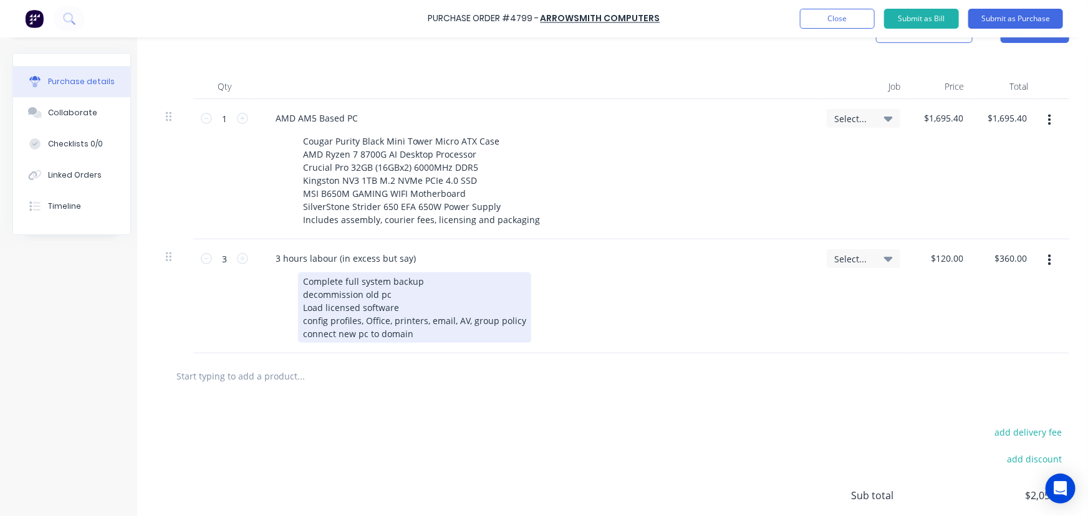
click at [659, 281] on div "Complete full system backup decommission old pc [PERSON_NAME] licensed software…" at bounding box center [533, 307] width 509 height 70
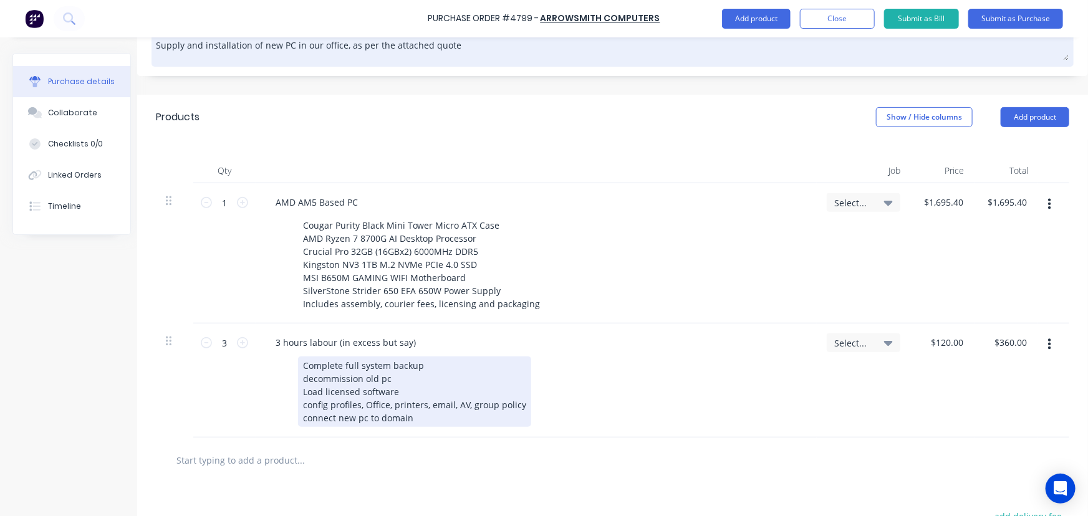
scroll to position [68, 21]
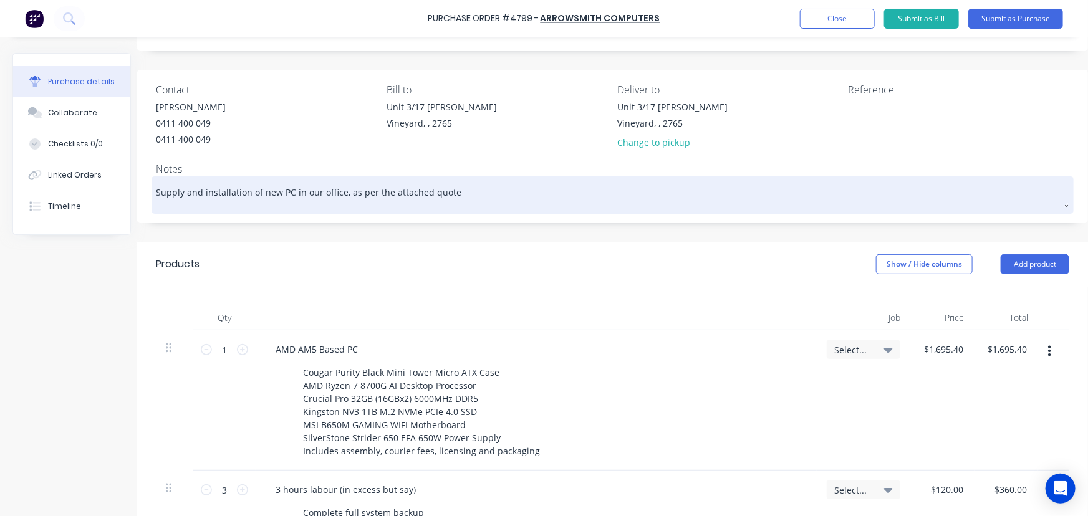
click at [459, 190] on textarea "Supply and installation of new PC in our office, as per the attached quote" at bounding box center [612, 194] width 913 height 28
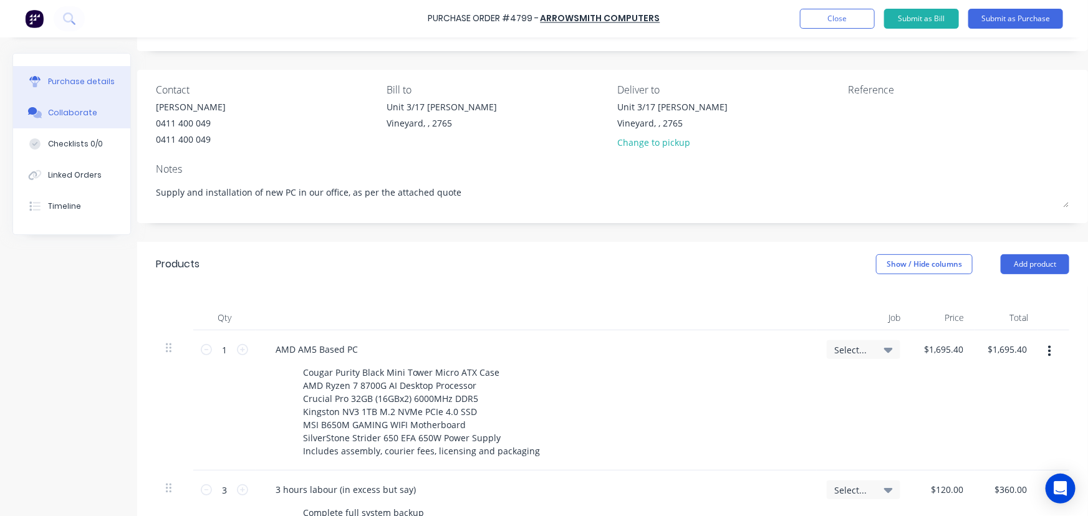
click at [58, 112] on div "Collaborate" at bounding box center [72, 112] width 49 height 11
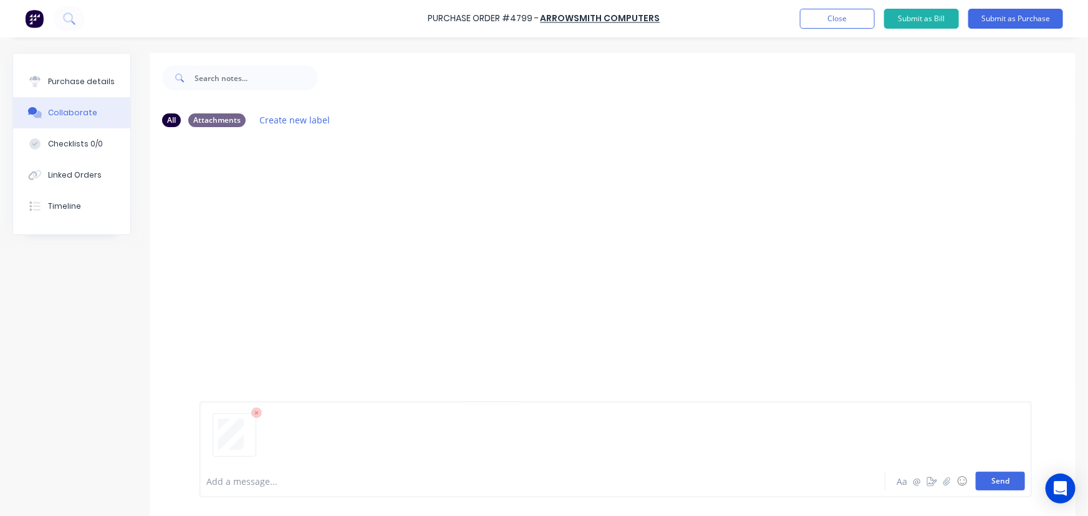
click at [999, 478] on button "Send" at bounding box center [1000, 481] width 49 height 19
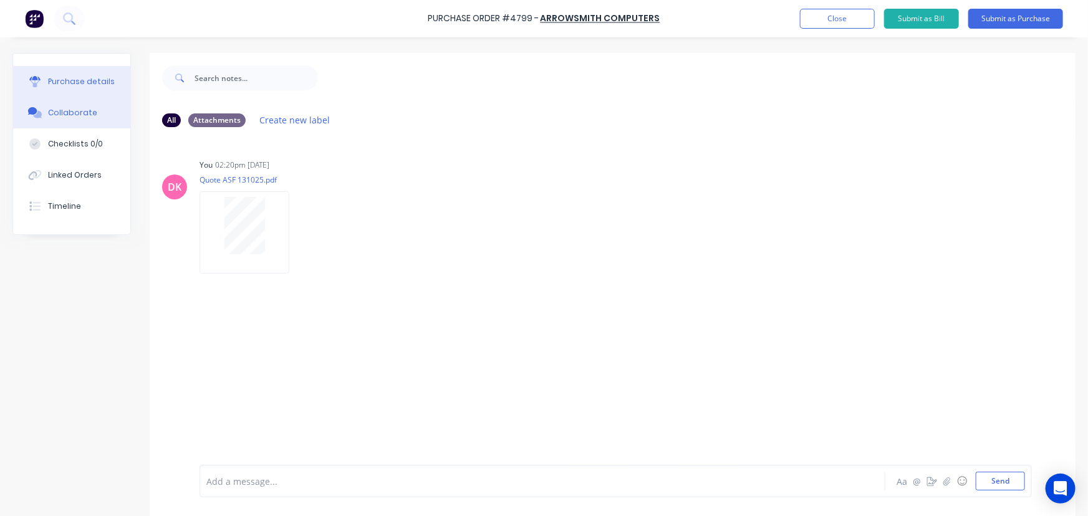
click at [61, 90] on button "Purchase details" at bounding box center [71, 81] width 117 height 31
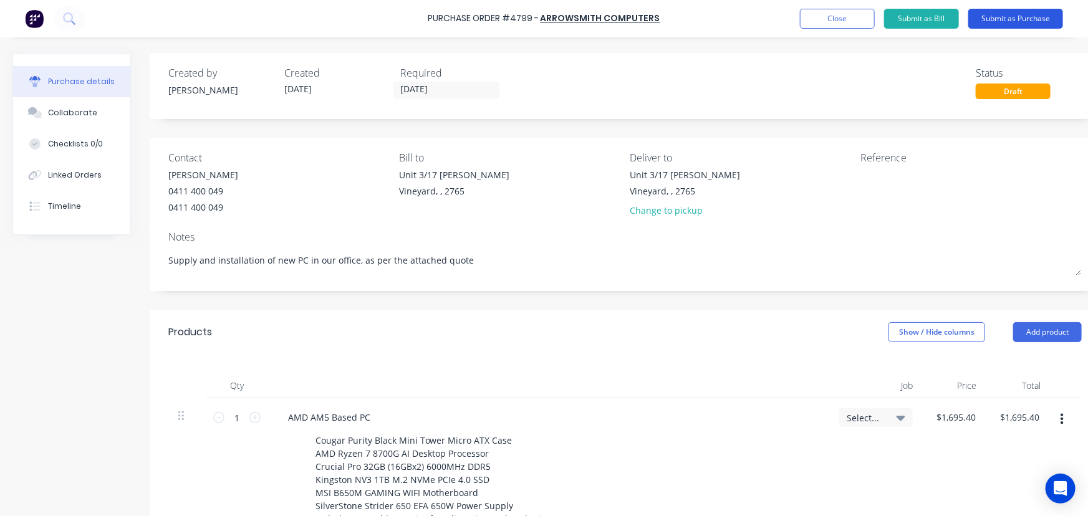
click at [1011, 18] on button "Submit as Purchase" at bounding box center [1015, 19] width 95 height 20
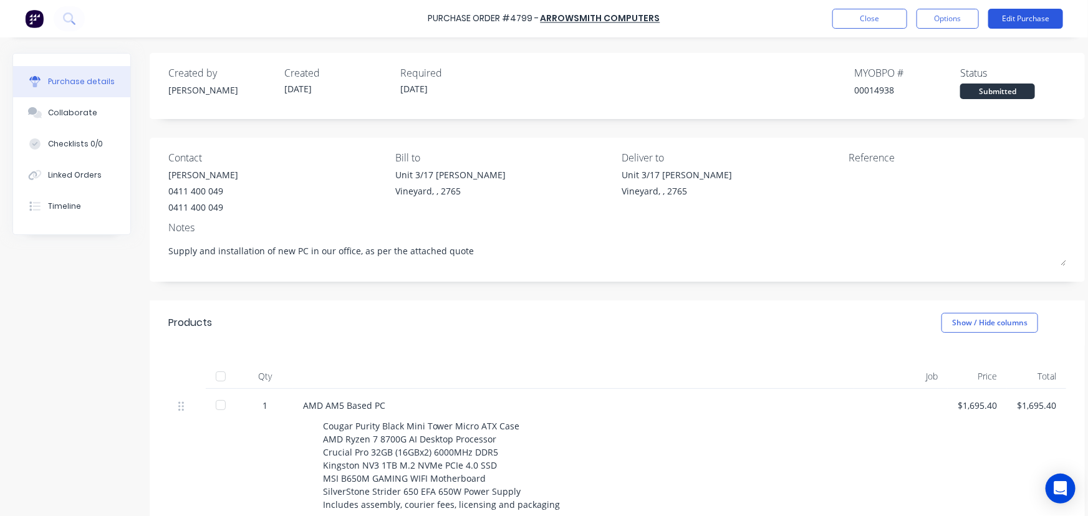
click at [1040, 12] on button "Edit Purchase" at bounding box center [1025, 19] width 75 height 20
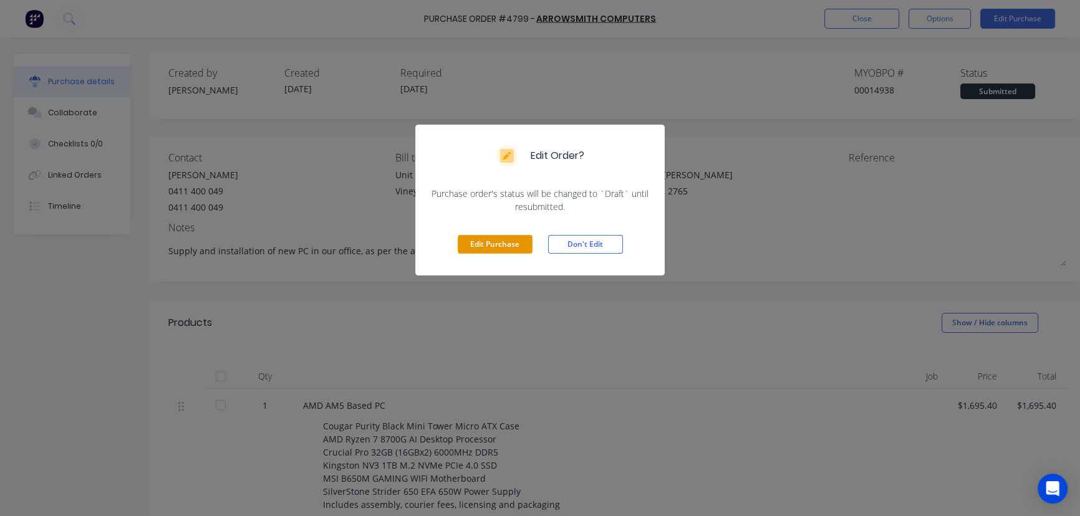
click at [519, 240] on button "Edit Purchase" at bounding box center [495, 244] width 75 height 19
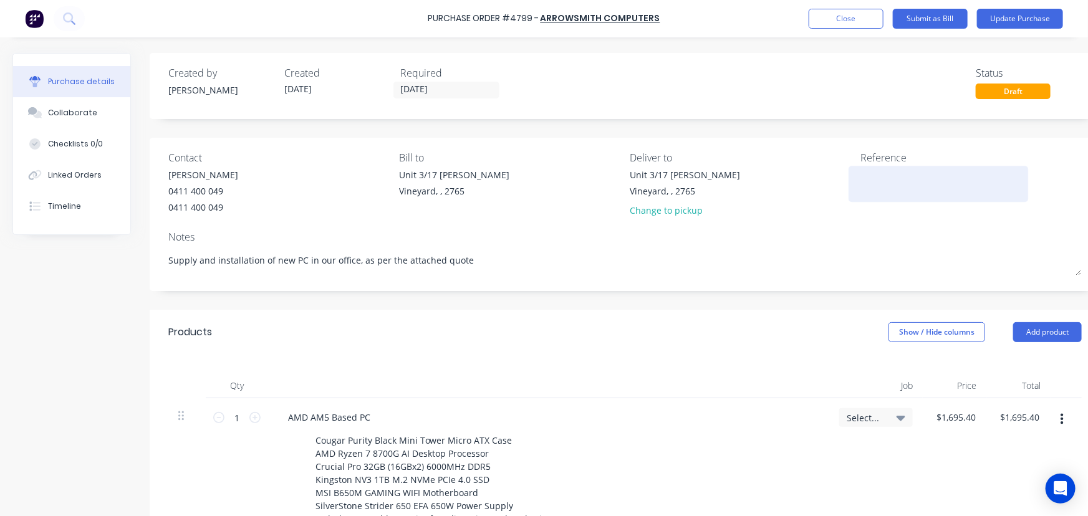
click at [888, 181] on textarea at bounding box center [938, 182] width 156 height 28
click at [921, 175] on textarea "4799/Office euqipment" at bounding box center [938, 182] width 156 height 28
type textarea "4799/Office equipment"
click at [900, 234] on div "Notes" at bounding box center [624, 236] width 913 height 15
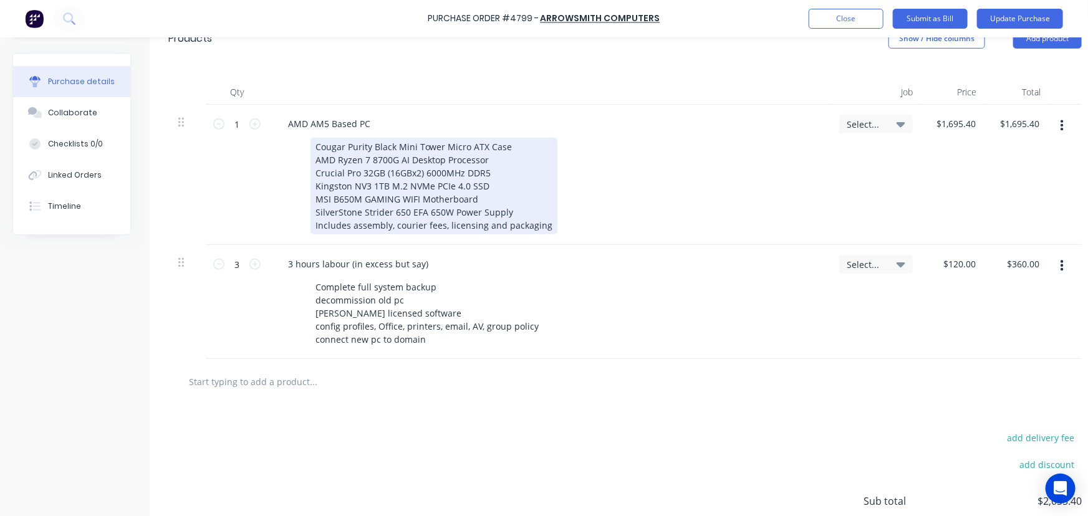
scroll to position [170, 0]
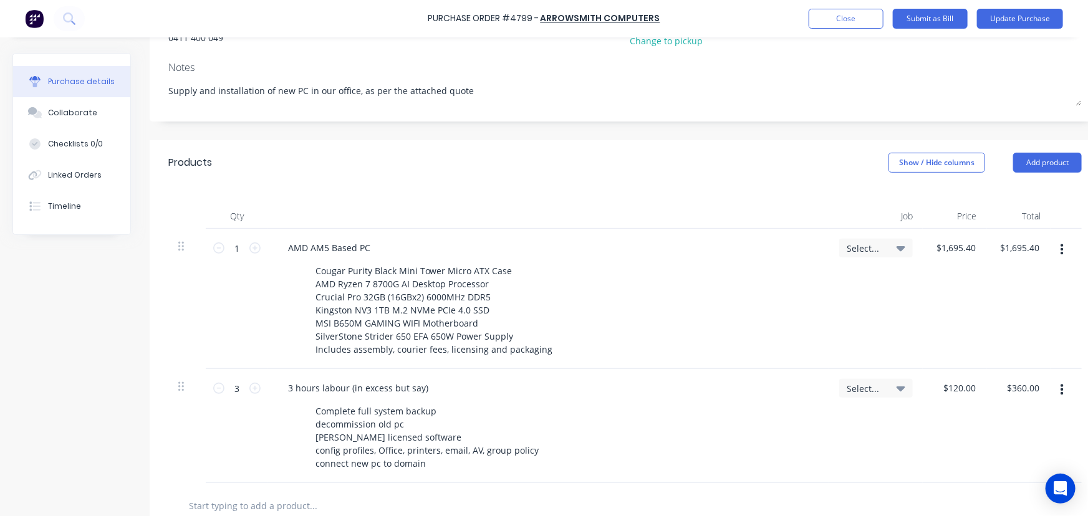
click at [906, 249] on div "Select..." at bounding box center [876, 248] width 74 height 19
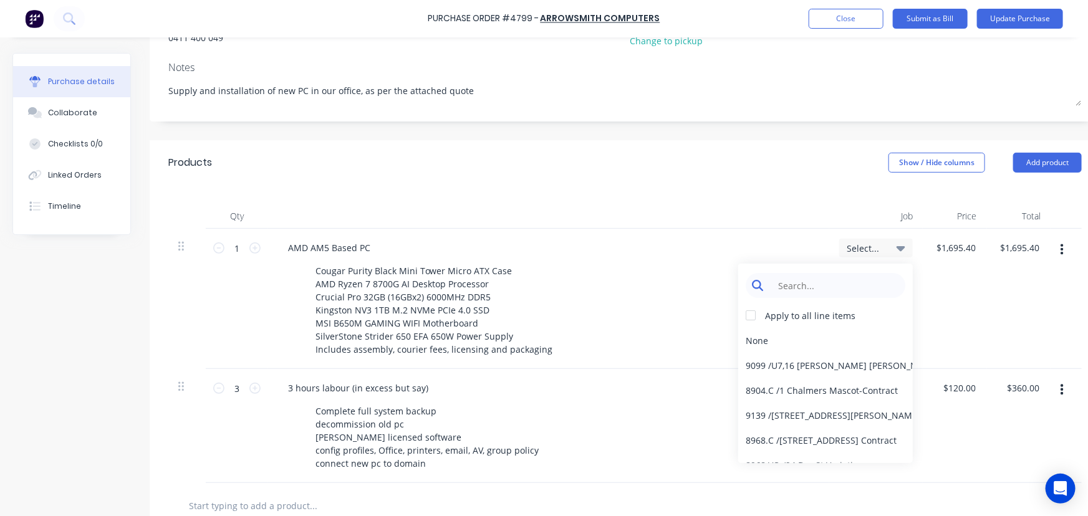
click at [845, 286] on input at bounding box center [835, 285] width 128 height 25
type input "o"
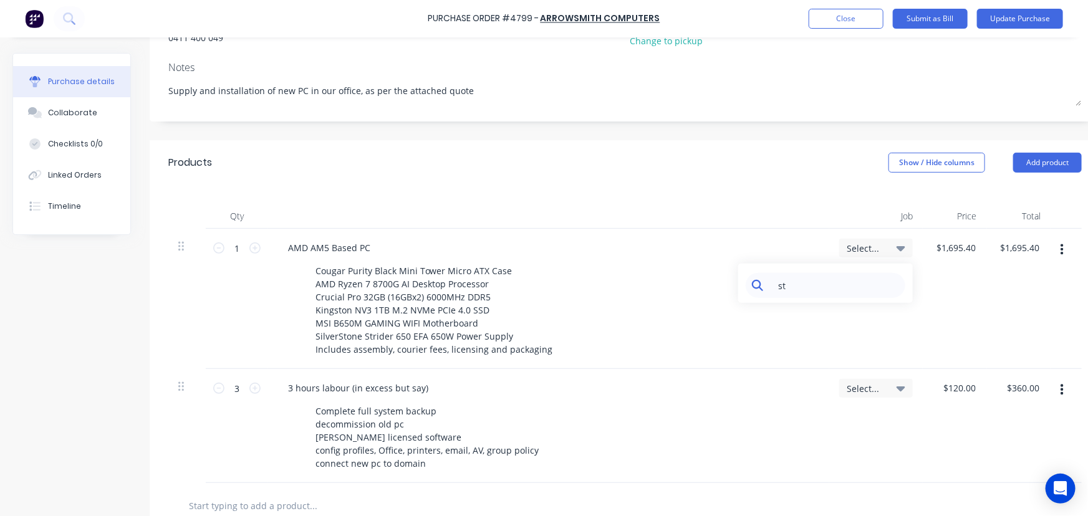
type input "s"
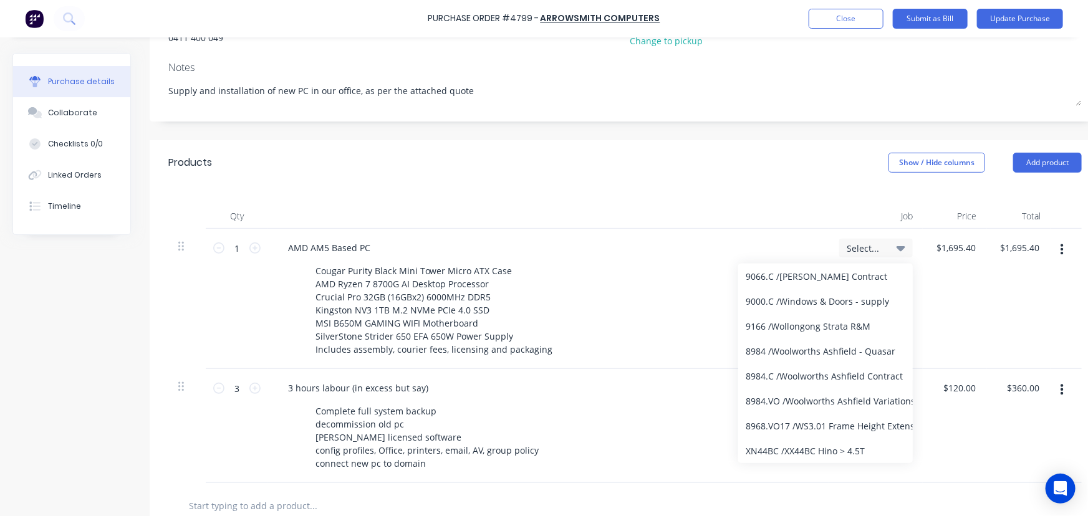
scroll to position [0, 0]
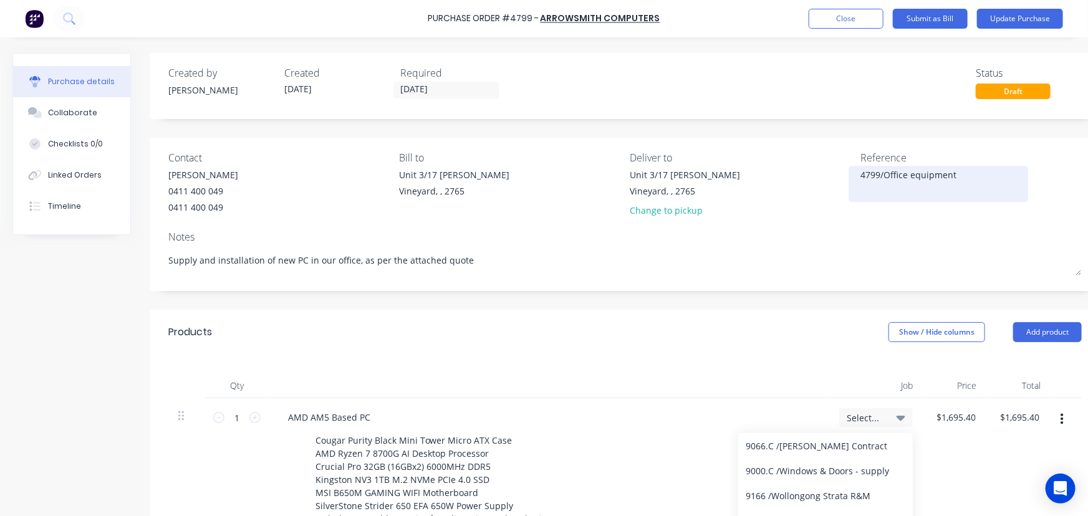
click at [967, 175] on textarea "4799/Office equipment" at bounding box center [938, 182] width 156 height 28
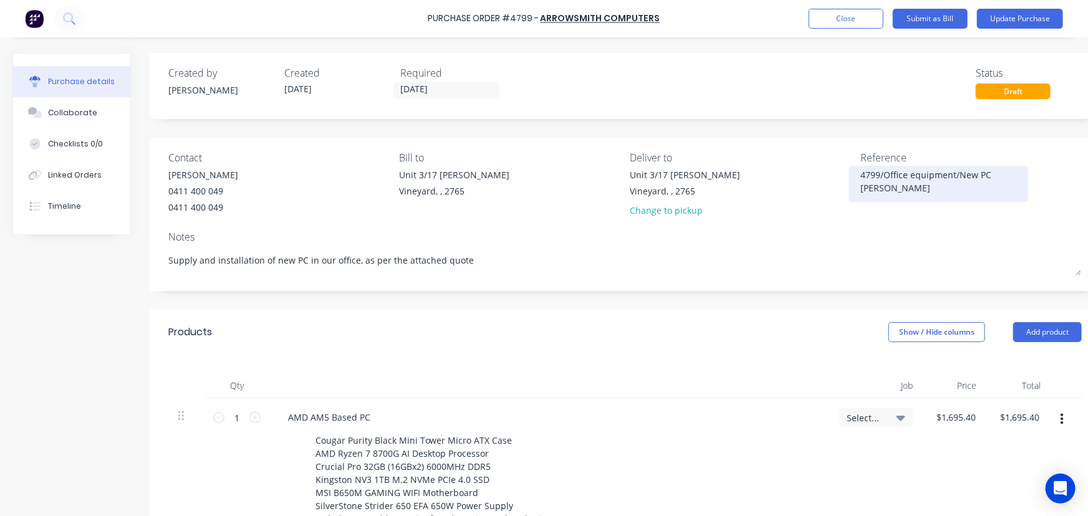
click at [1015, 175] on textarea "4799/Office equipment/New PC [PERSON_NAME]" at bounding box center [938, 182] width 156 height 28
click at [943, 175] on textarea "4799/Office equipment/New PC [PERSON_NAME]" at bounding box center [938, 182] width 156 height 28
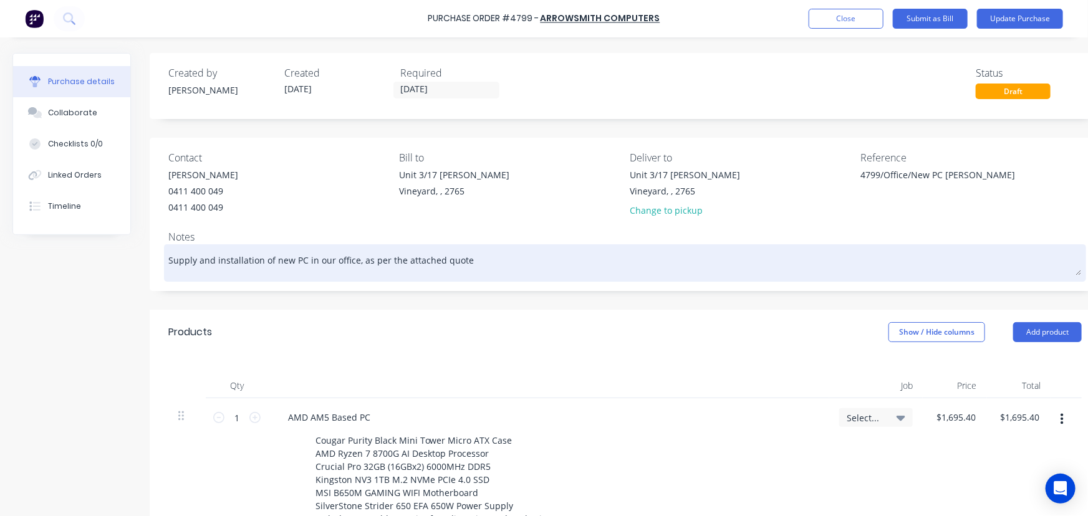
type textarea "4799/Office/New PC [PERSON_NAME]"
click at [897, 247] on div "Supply and installation of new PC in our office, as per the attached quote" at bounding box center [624, 262] width 913 height 31
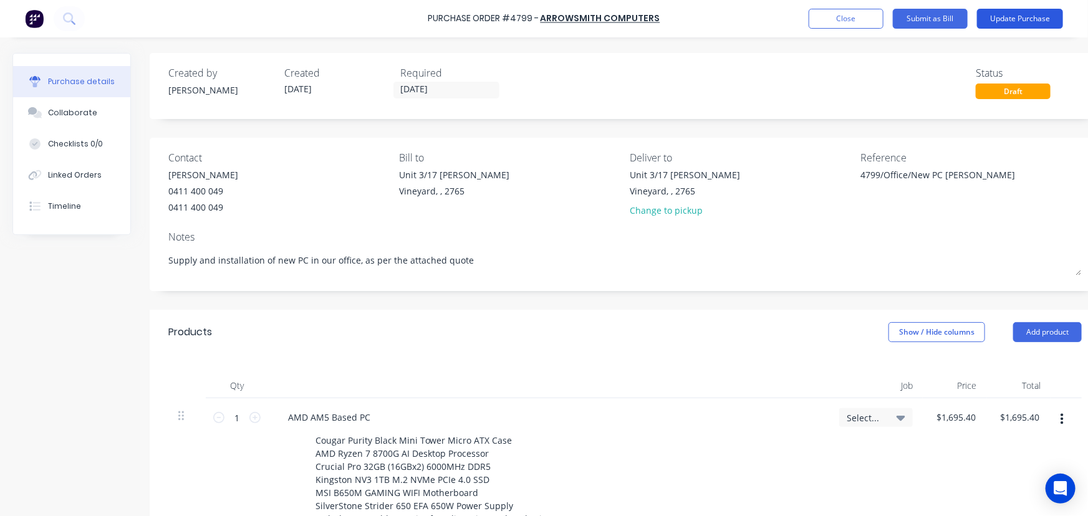
click at [1034, 16] on button "Update Purchase" at bounding box center [1020, 19] width 86 height 20
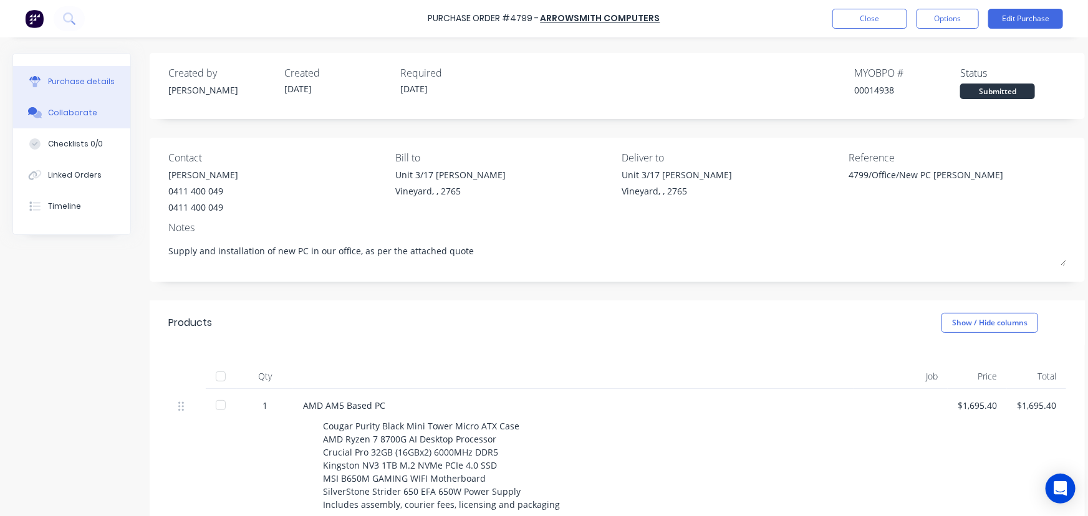
click at [68, 107] on div "Collaborate" at bounding box center [72, 112] width 49 height 11
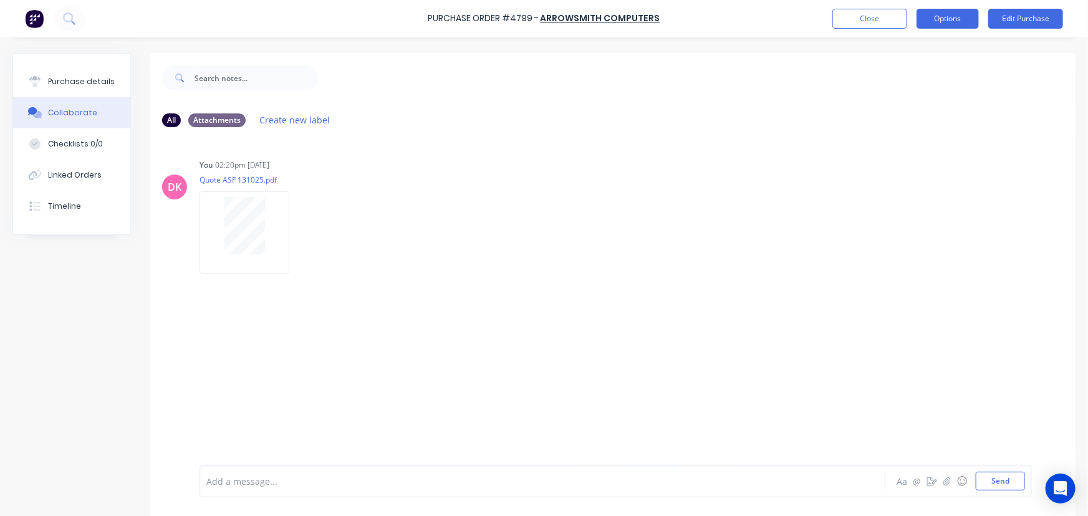
click at [952, 20] on button "Options" at bounding box center [947, 19] width 62 height 20
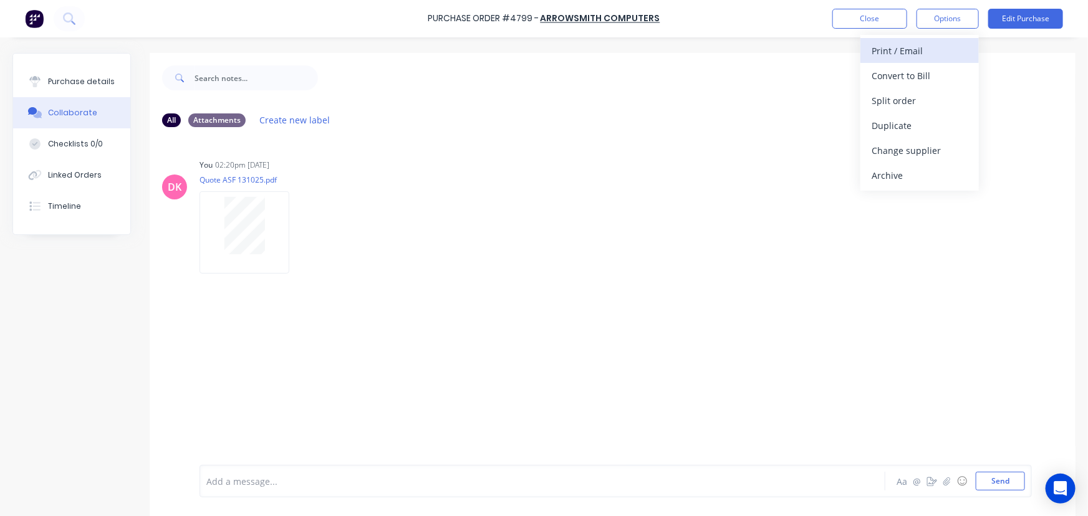
click at [913, 59] on button "Print / Email" at bounding box center [919, 50] width 118 height 25
click at [932, 81] on div "With pricing" at bounding box center [919, 76] width 96 height 18
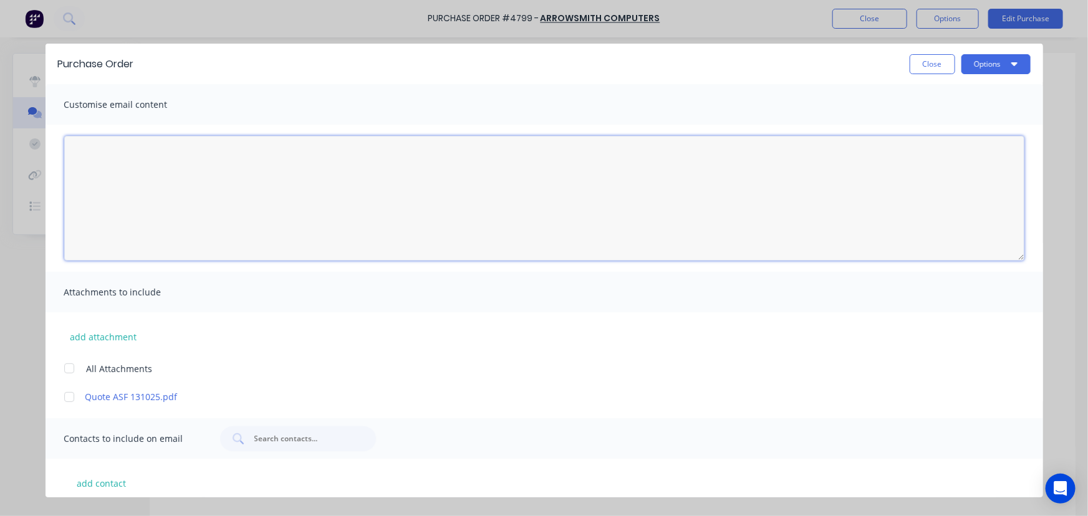
click at [206, 163] on textarea at bounding box center [544, 198] width 960 height 125
click at [180, 178] on textarea "Hi" at bounding box center [544, 198] width 960 height 125
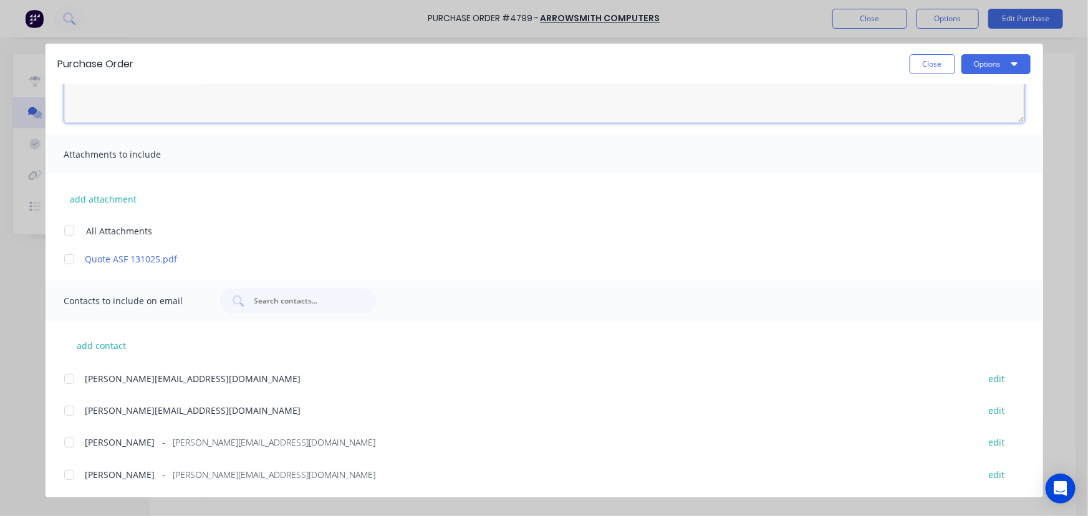
click at [69, 443] on div at bounding box center [69, 442] width 25 height 25
click at [67, 411] on div at bounding box center [69, 410] width 25 height 25
click at [68, 474] on div at bounding box center [69, 475] width 25 height 25
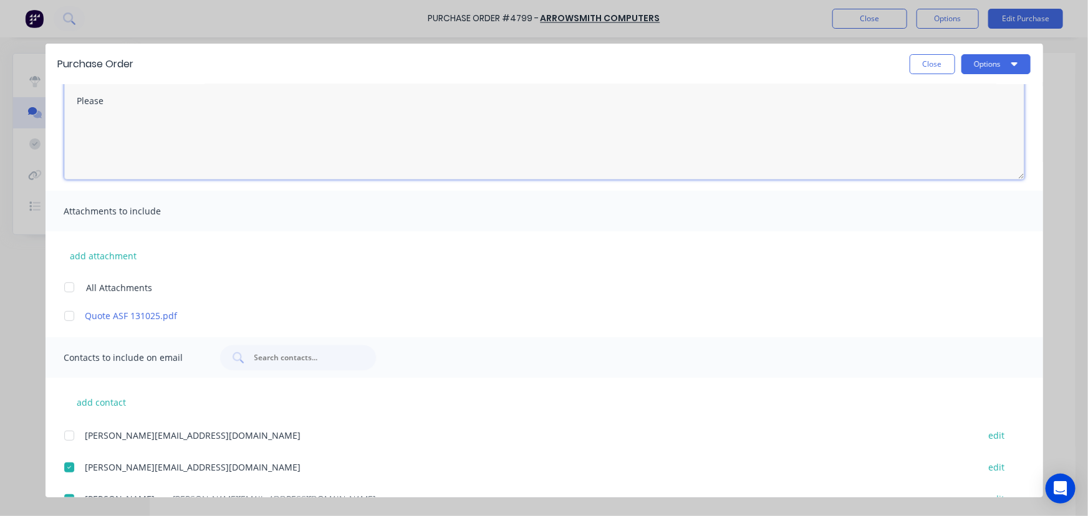
click at [71, 291] on div at bounding box center [69, 287] width 25 height 25
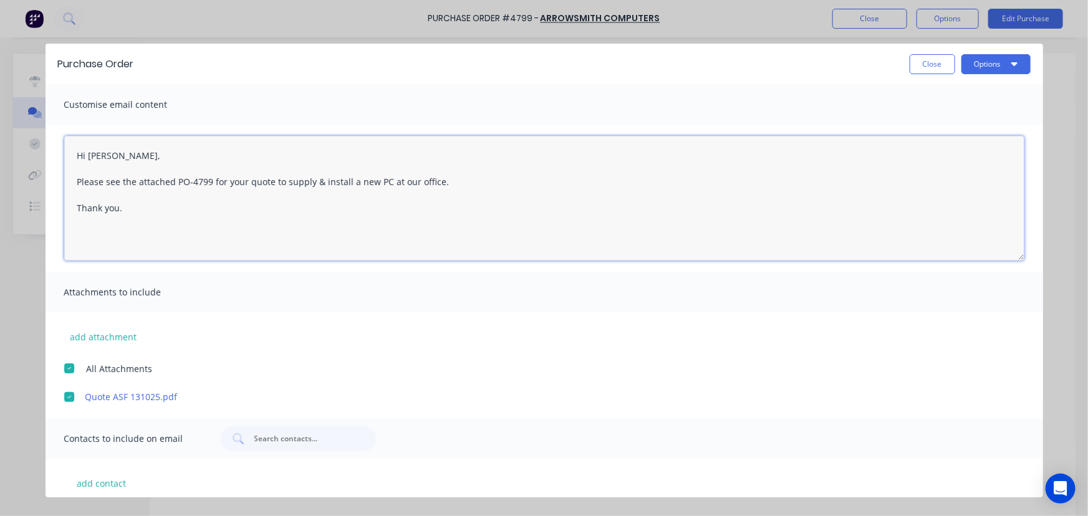
click at [219, 180] on textarea "Hi [PERSON_NAME], Please see the attached PO-4799 for your quote to supply & in…" at bounding box center [544, 198] width 960 height 125
click at [211, 178] on textarea "Hi [PERSON_NAME], Please see the attached PO-4799 for your quote to supply & in…" at bounding box center [544, 198] width 960 height 125
drag, startPoint x: 214, startPoint y: 180, endPoint x: 269, endPoint y: 186, distance: 54.6
click at [269, 186] on textarea "Hi [PERSON_NAME], Please see the attached PO-4799 for your quote to supply & in…" at bounding box center [544, 198] width 960 height 125
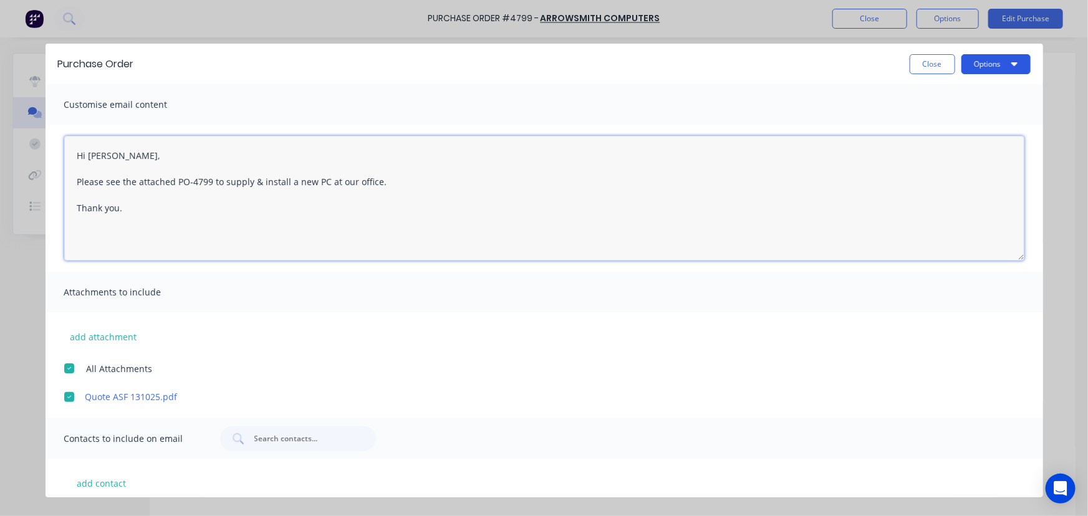
type textarea "Hi [PERSON_NAME], Please see the attached PO-4799 to supply & install a new PC …"
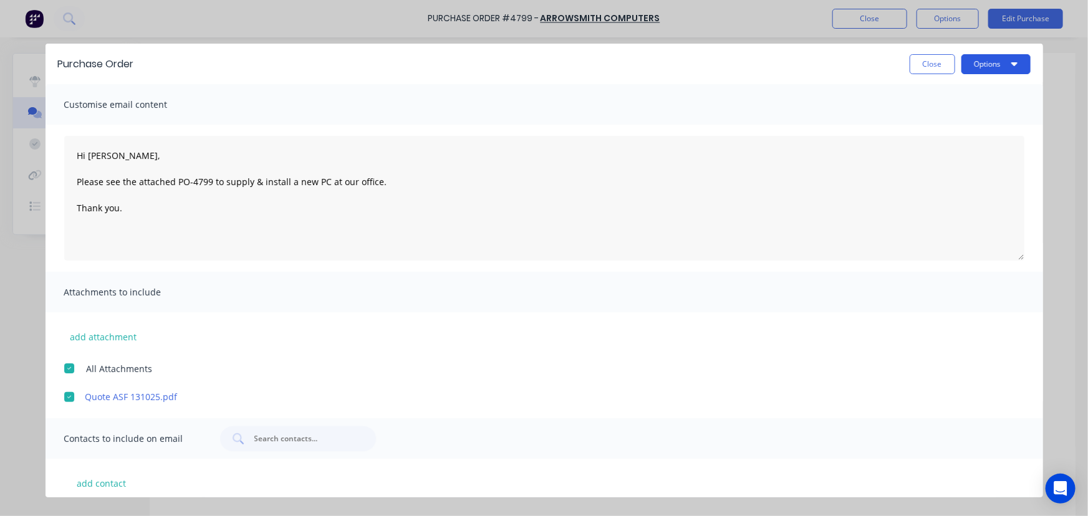
click at [976, 60] on button "Options" at bounding box center [995, 64] width 69 height 20
click at [959, 144] on div "Email" at bounding box center [971, 146] width 96 height 18
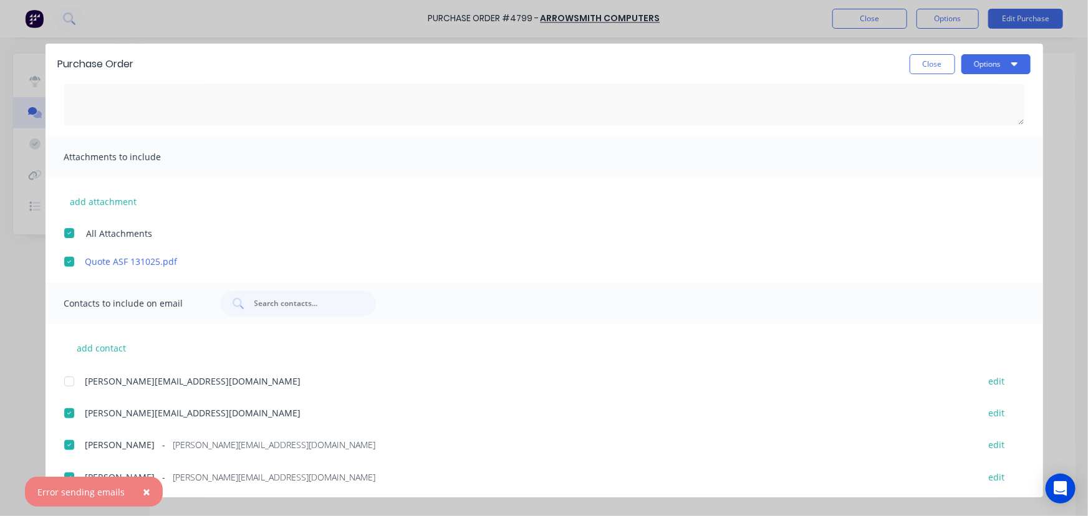
scroll to position [138, 0]
click at [146, 486] on span "×" at bounding box center [146, 491] width 7 height 17
click at [73, 383] on div at bounding box center [69, 379] width 25 height 25
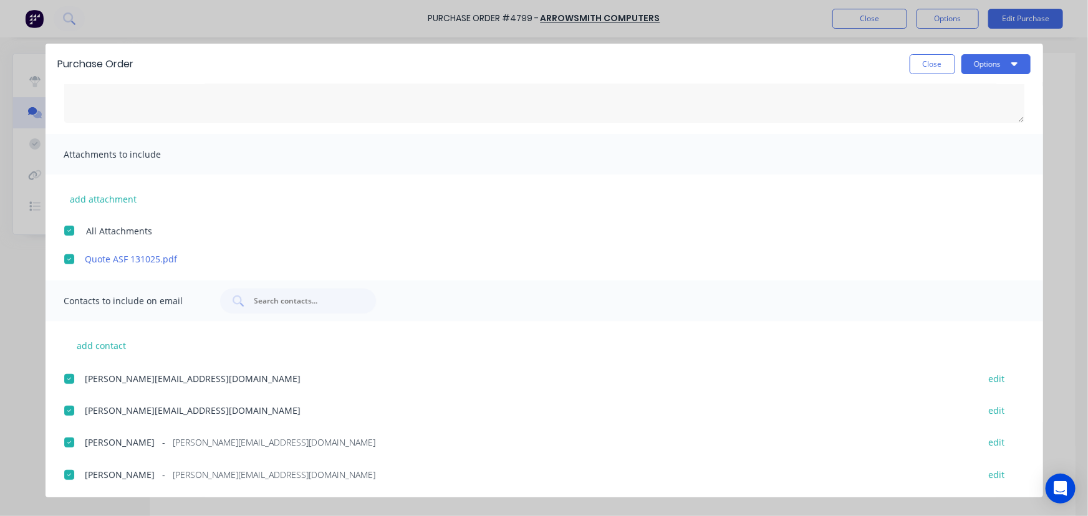
click at [67, 411] on div at bounding box center [69, 410] width 25 height 25
click at [991, 62] on button "Options" at bounding box center [995, 64] width 69 height 20
click at [961, 146] on div "Email" at bounding box center [971, 146] width 96 height 18
click at [143, 492] on span "×" at bounding box center [146, 491] width 7 height 17
click at [919, 64] on button "Close" at bounding box center [933, 64] width 46 height 20
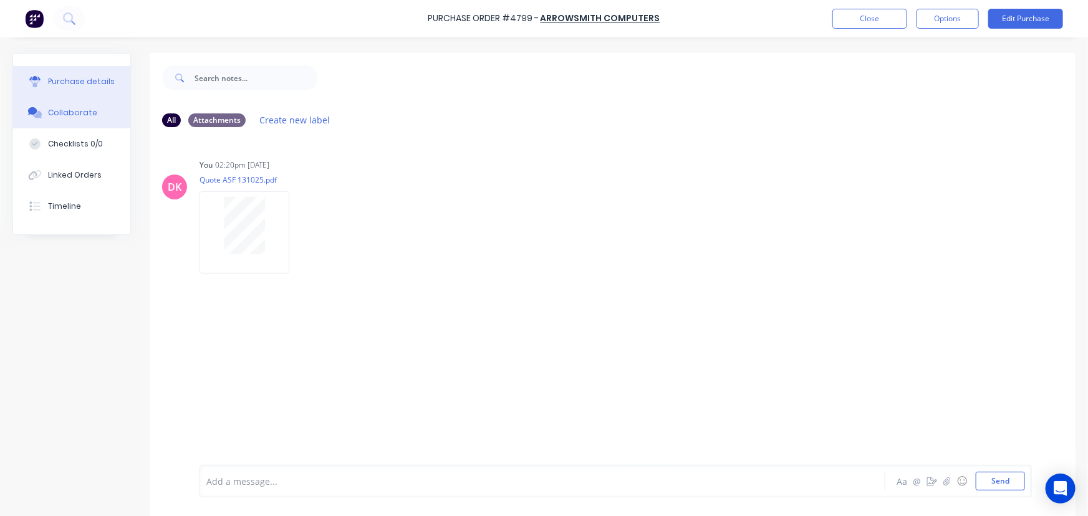
click at [55, 92] on button "Purchase details" at bounding box center [71, 81] width 117 height 31
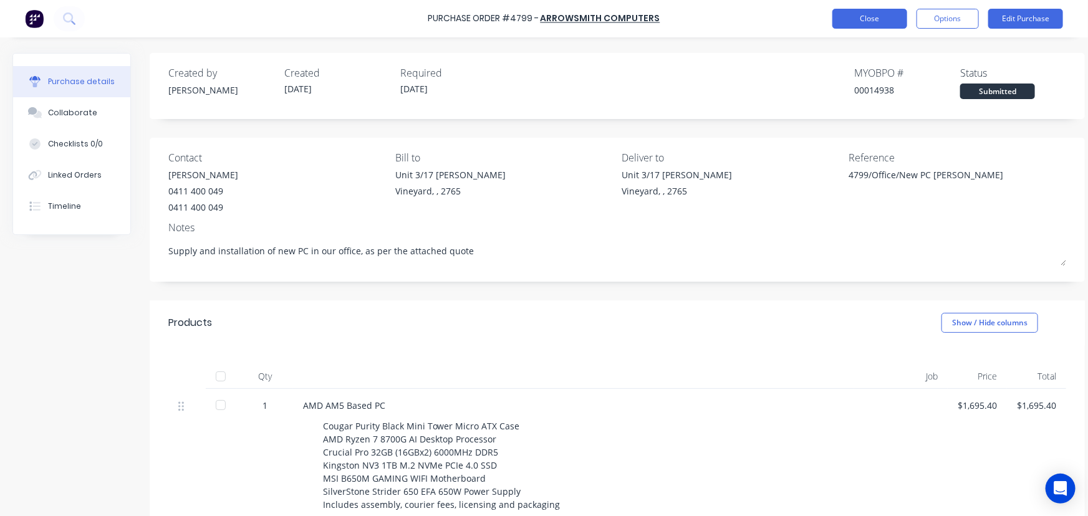
click at [885, 25] on button "Close" at bounding box center [869, 19] width 75 height 20
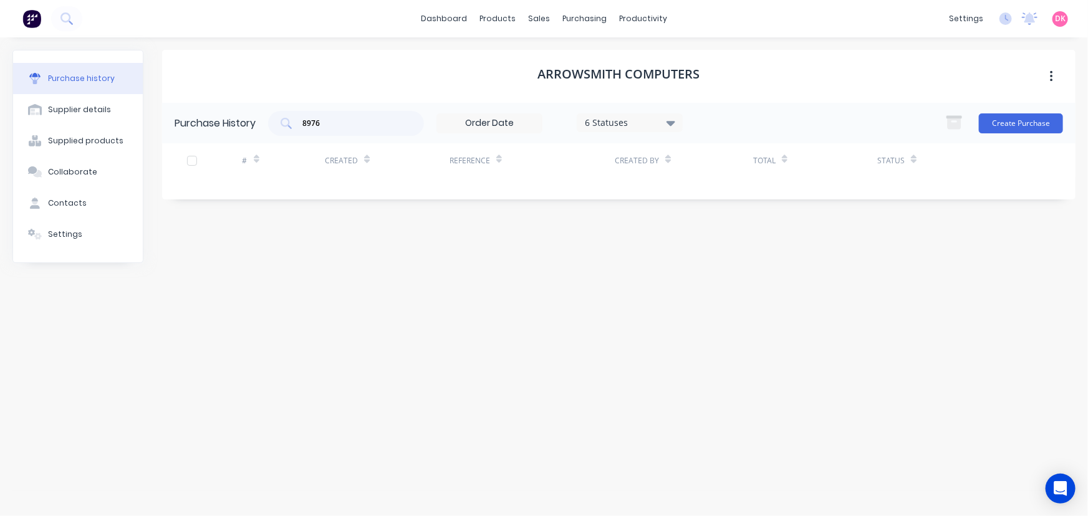
click at [66, 82] on div "Purchase history" at bounding box center [81, 78] width 67 height 11
drag, startPoint x: 360, startPoint y: 120, endPoint x: 293, endPoint y: 127, distance: 67.7
click at [293, 127] on div "8976" at bounding box center [346, 123] width 156 height 25
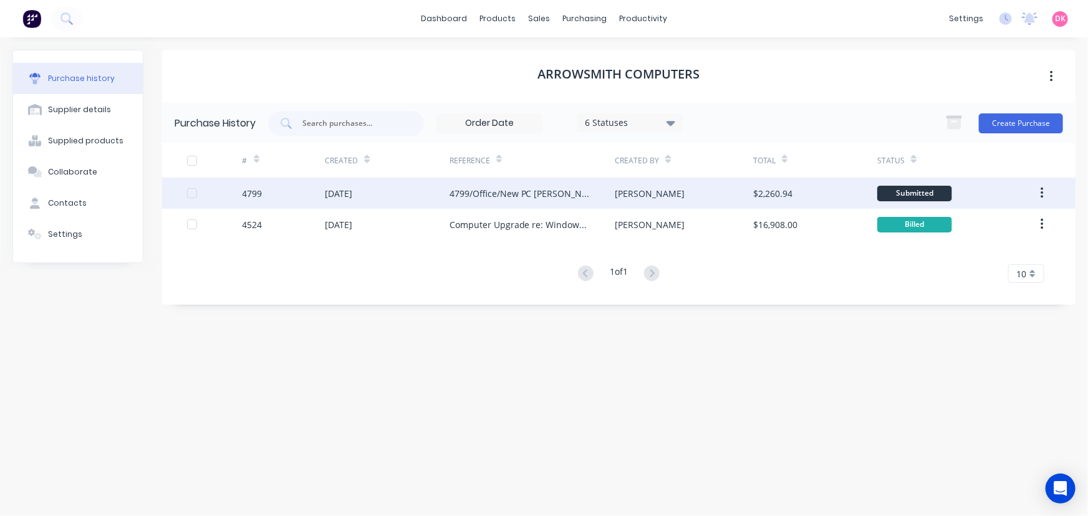
click at [554, 199] on div "4799/Office/New PC [PERSON_NAME]" at bounding box center [519, 193] width 141 height 13
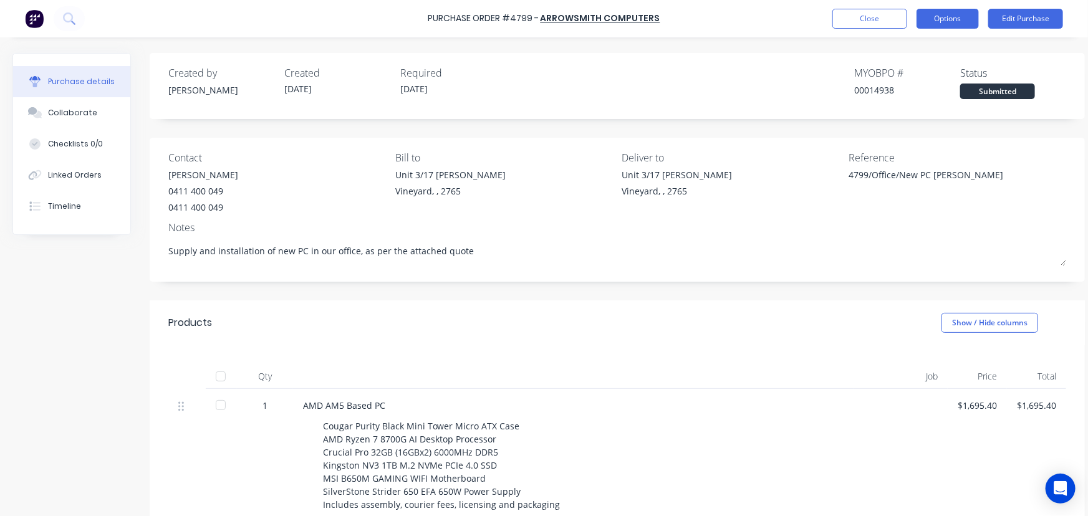
click at [938, 16] on button "Options" at bounding box center [947, 19] width 62 height 20
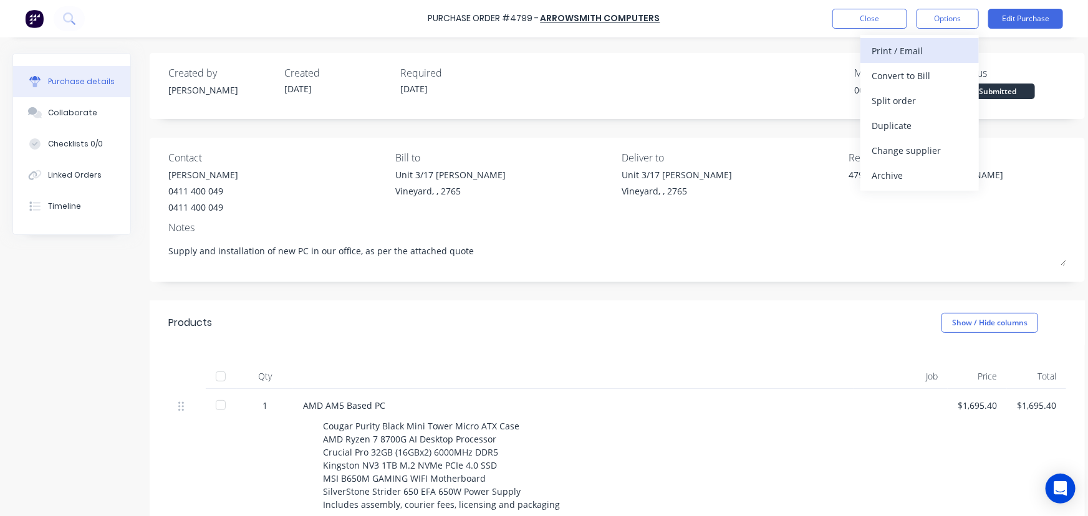
click at [898, 58] on div "Print / Email" at bounding box center [919, 51] width 96 height 18
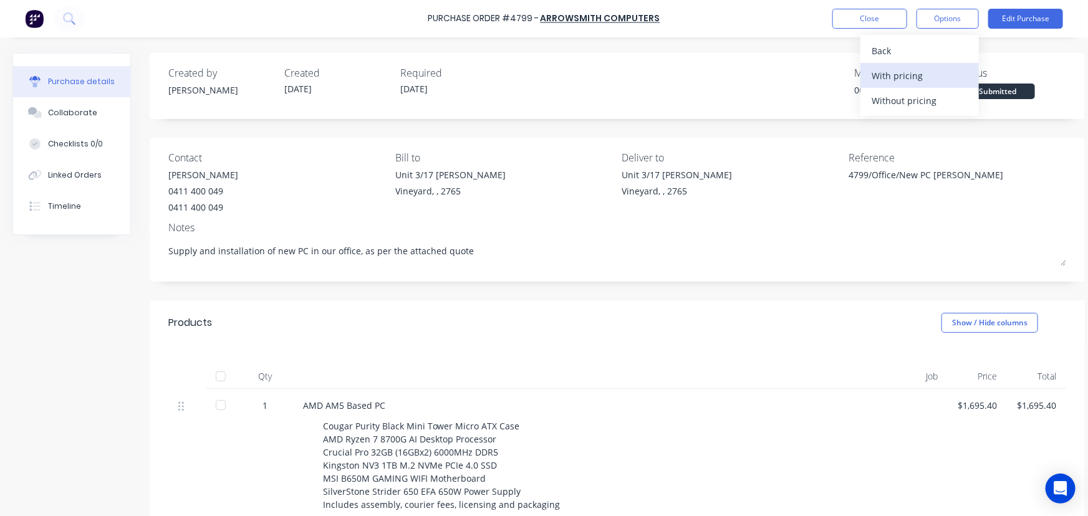
click at [886, 75] on div "With pricing" at bounding box center [919, 76] width 96 height 18
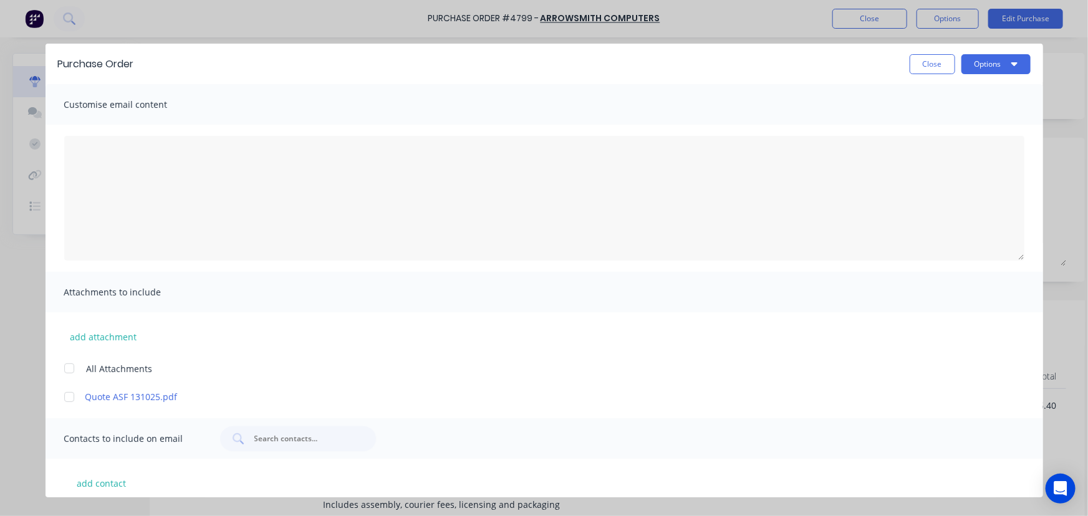
click at [79, 368] on div at bounding box center [69, 368] width 25 height 25
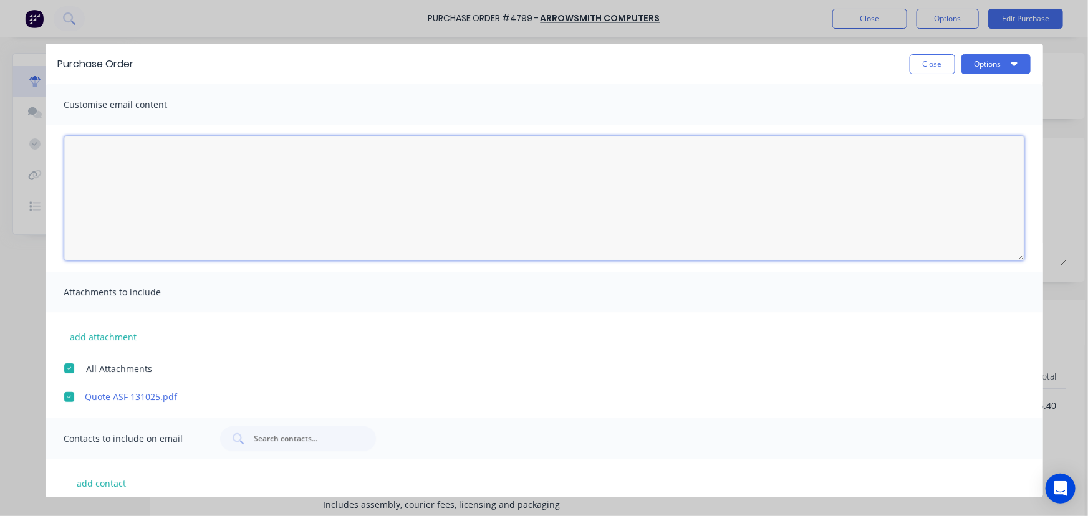
click at [122, 200] on textarea "[DATE]" at bounding box center [544, 198] width 960 height 125
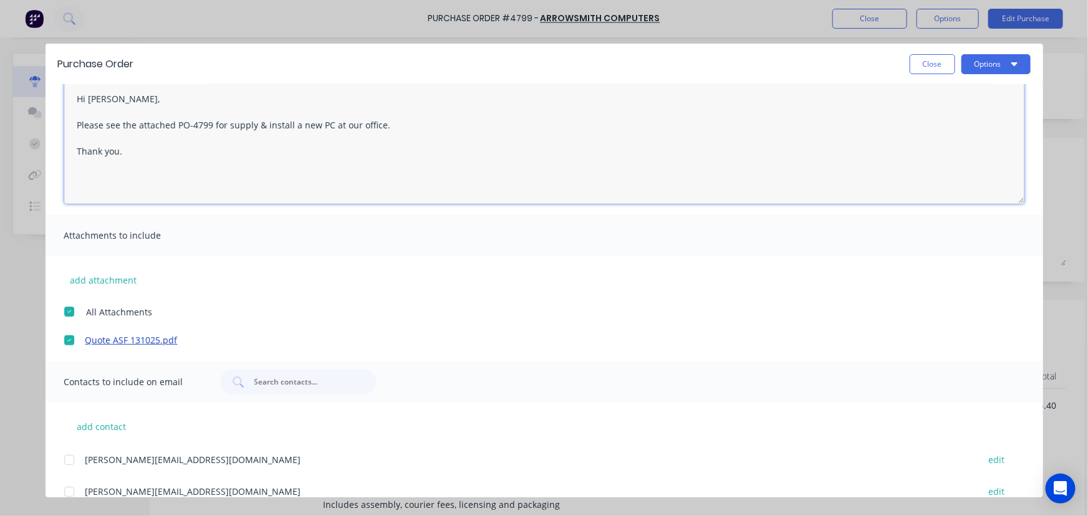
scroll to position [138, 0]
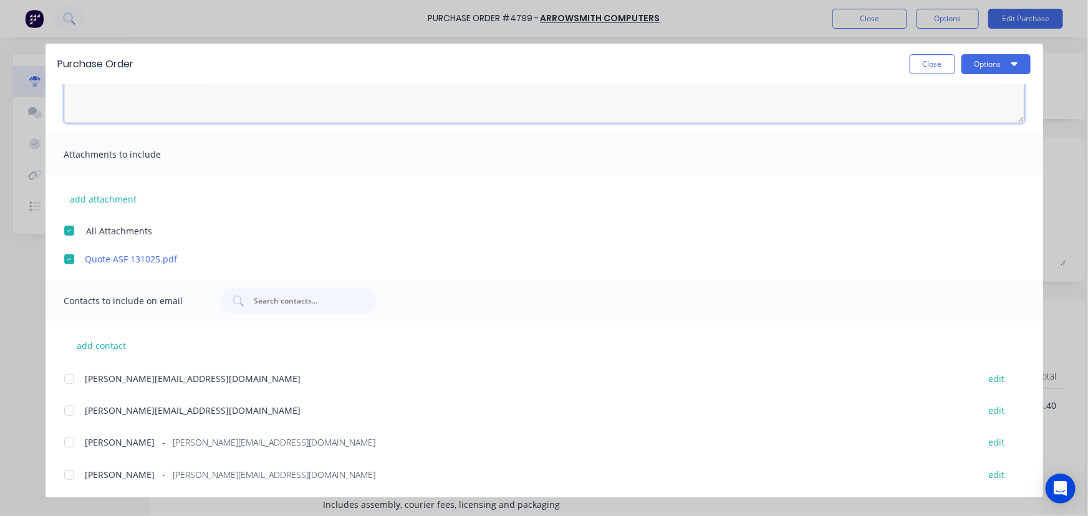
click at [64, 377] on div at bounding box center [69, 379] width 25 height 25
click at [72, 444] on div at bounding box center [69, 442] width 25 height 25
click at [70, 474] on div at bounding box center [69, 475] width 25 height 25
type textarea "Hi [PERSON_NAME], Please see the attached PO-4799 for supply & install a new PC…"
click at [992, 74] on div "Purchase Order Close Options" at bounding box center [544, 64] width 997 height 41
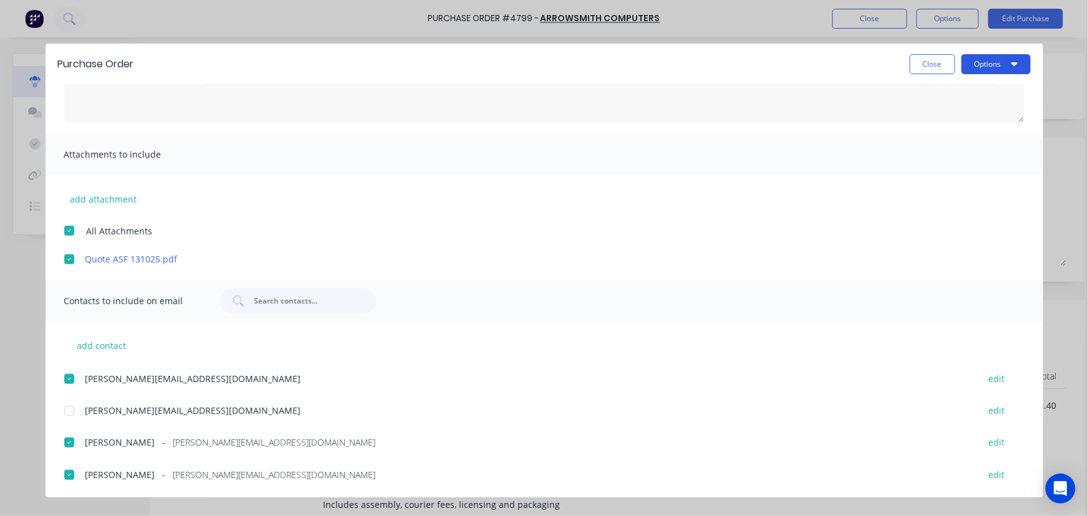
click at [986, 64] on button "Options" at bounding box center [995, 64] width 69 height 20
click at [963, 137] on div "Email" at bounding box center [971, 146] width 96 height 18
click at [143, 495] on span "×" at bounding box center [146, 491] width 7 height 17
click at [944, 68] on button "Close" at bounding box center [933, 64] width 46 height 20
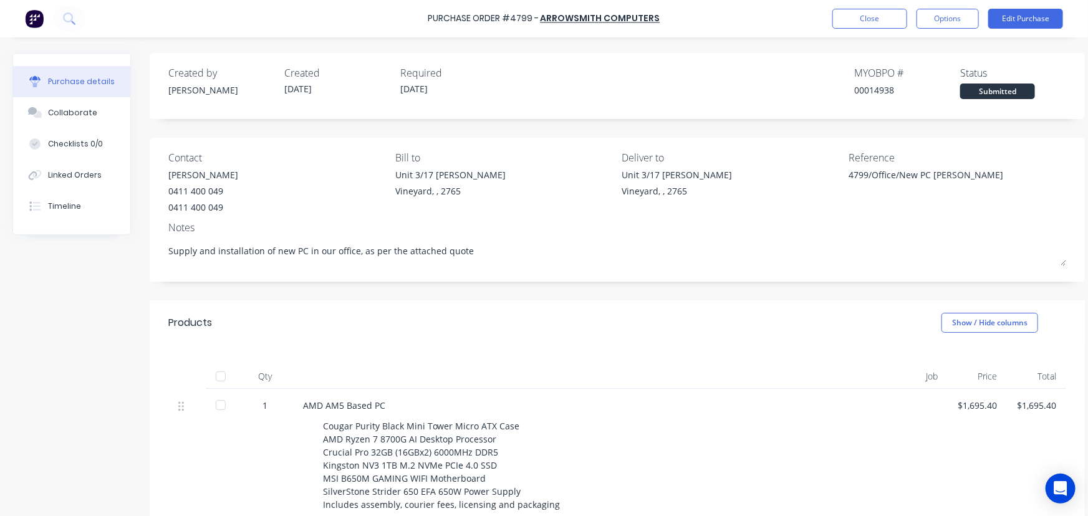
click at [1054, 53] on div "Created by [PERSON_NAME] Created [DATE] Required [DATE] MYOB PO # 00014938 Stat…" at bounding box center [617, 86] width 935 height 66
click at [945, 12] on button "Options" at bounding box center [947, 19] width 62 height 20
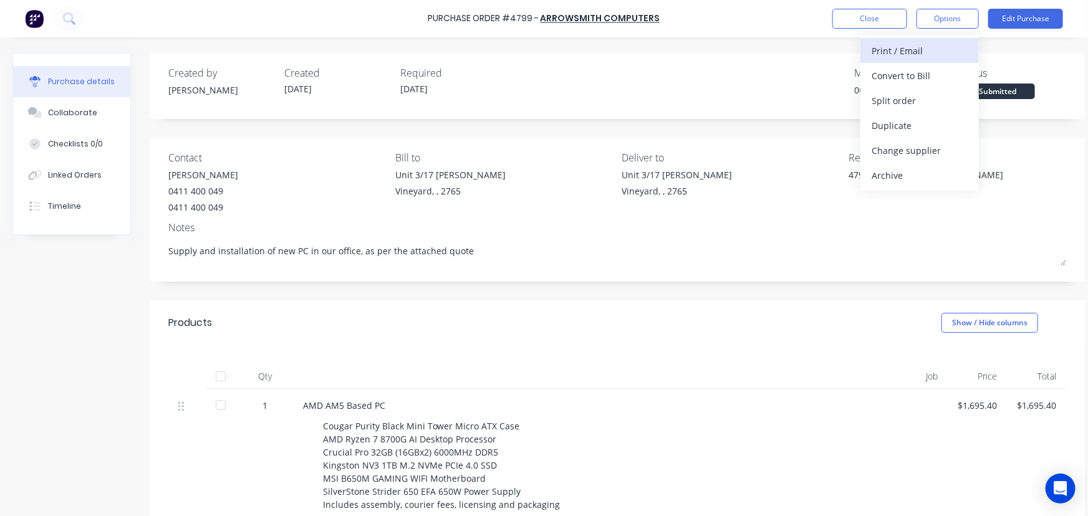
click at [923, 56] on div "Print / Email" at bounding box center [919, 51] width 96 height 18
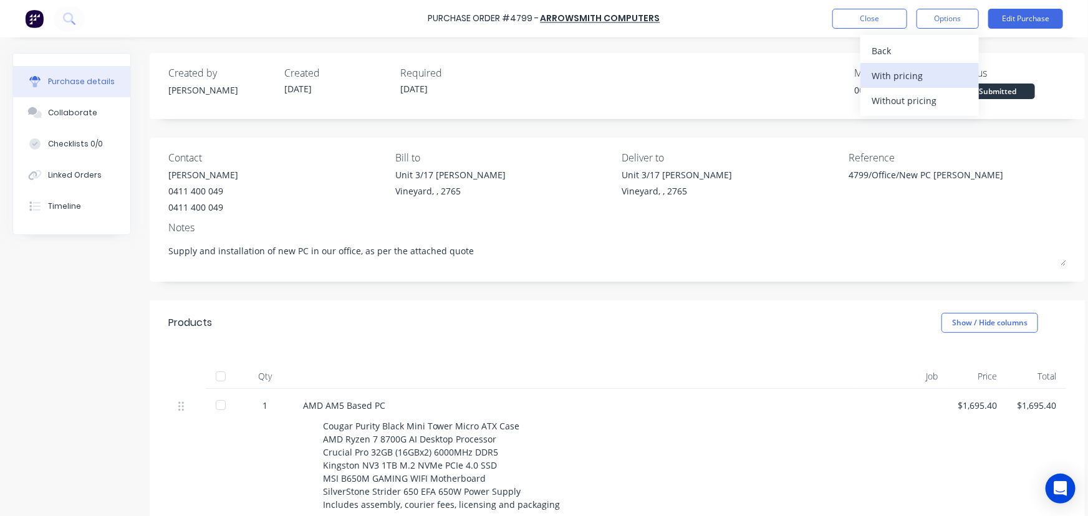
click at [898, 82] on div "With pricing" at bounding box center [919, 76] width 96 height 18
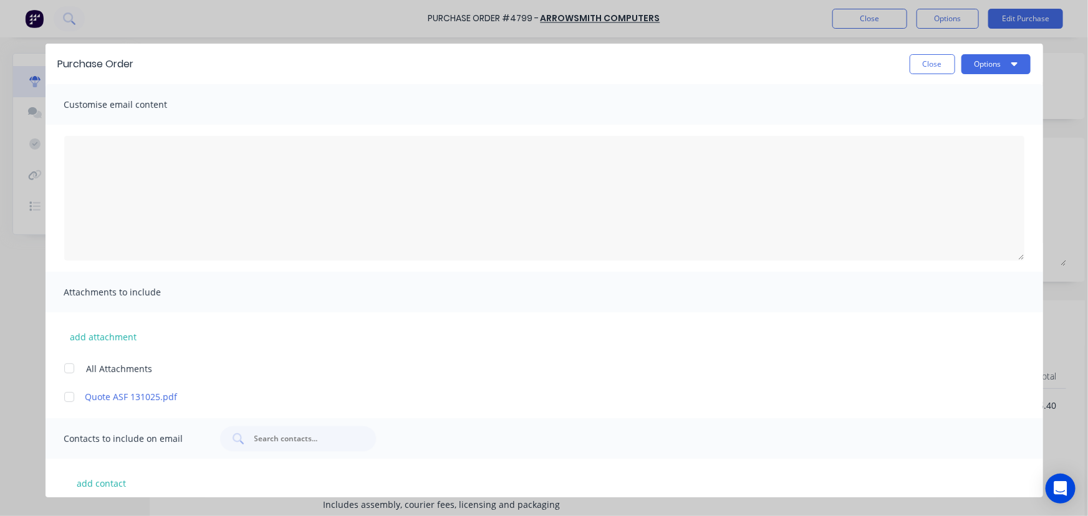
click at [73, 368] on div at bounding box center [69, 368] width 25 height 25
click at [1002, 66] on button "Options" at bounding box center [995, 64] width 69 height 20
click at [982, 122] on div "Print" at bounding box center [971, 121] width 96 height 18
click at [923, 64] on button "Close" at bounding box center [933, 64] width 46 height 20
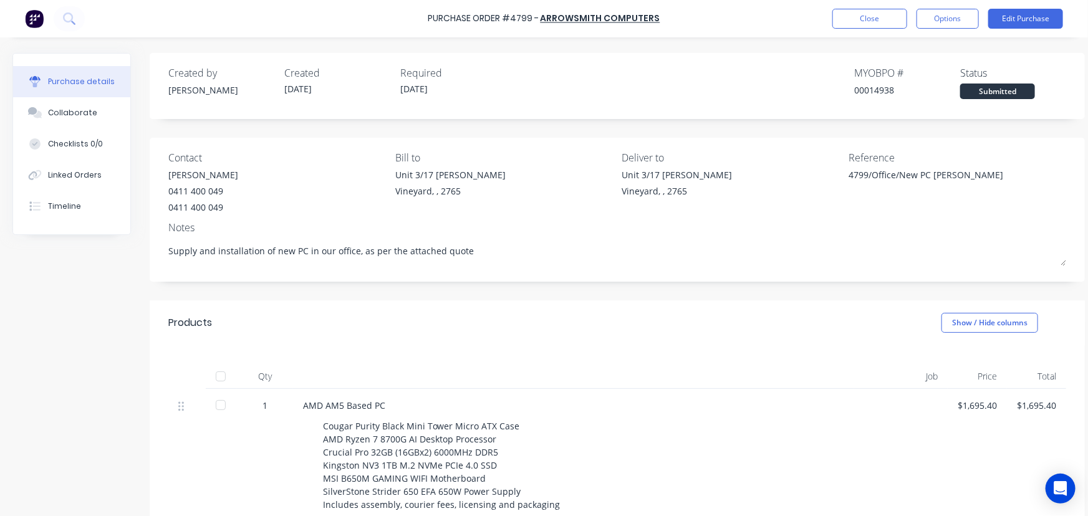
click at [661, 362] on div "Qty Job Price Total 1 AMD AM5 Based PC Cougar Purity Black Mini Tower Micro ATX…" at bounding box center [617, 489] width 935 height 288
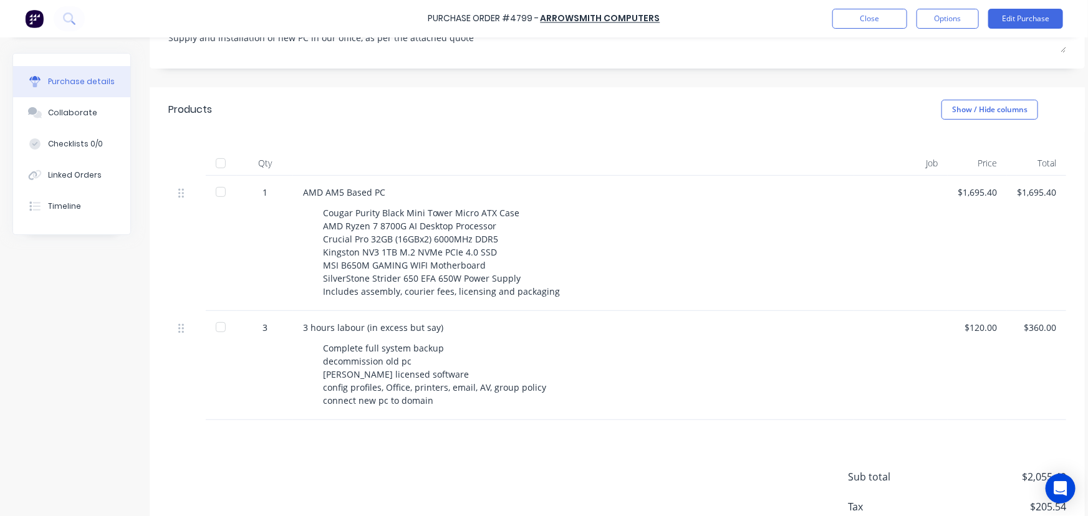
scroll to position [0, 0]
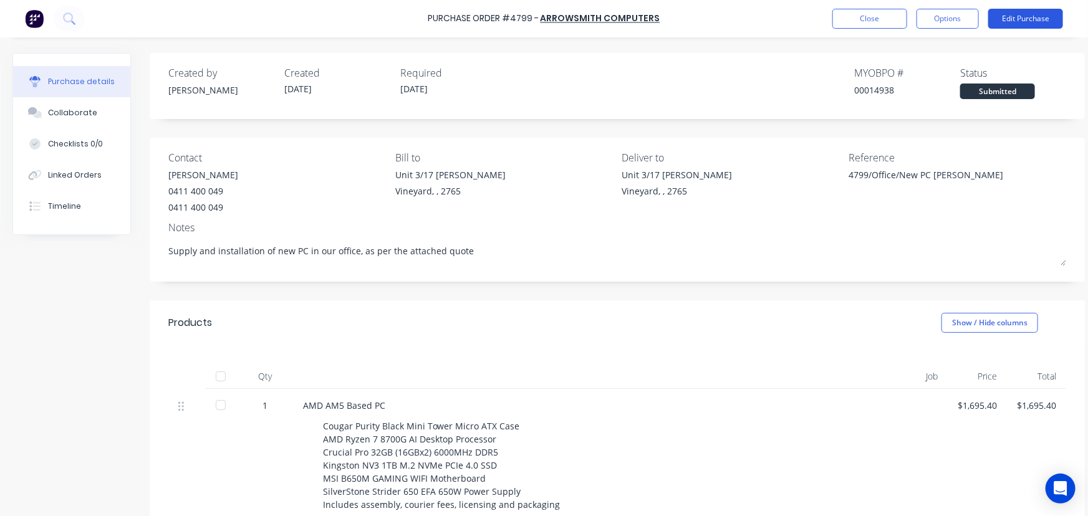
click at [1035, 9] on button "Edit Purchase" at bounding box center [1025, 19] width 75 height 20
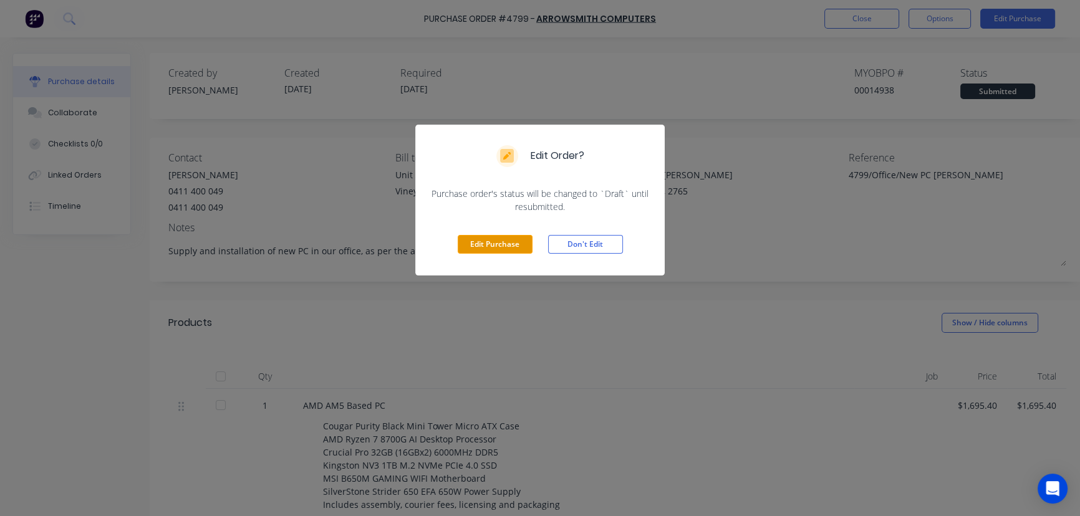
click at [484, 243] on button "Edit Purchase" at bounding box center [495, 244] width 75 height 19
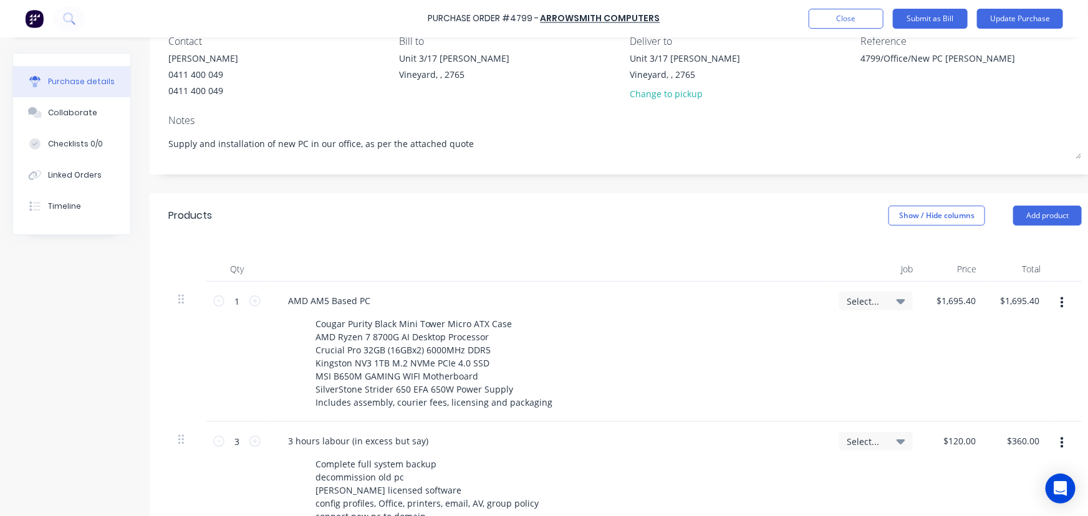
scroll to position [113, 0]
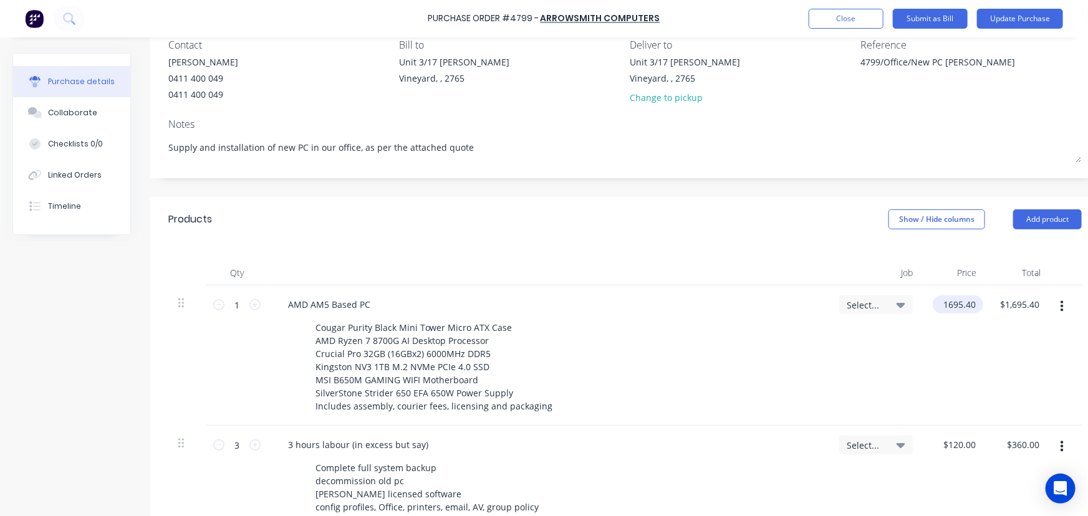
click at [967, 303] on input "1695.40" at bounding box center [956, 304] width 46 height 18
click at [967, 303] on input "1695.40" at bounding box center [952, 304] width 39 height 18
type input "$1,541.27"
click at [870, 347] on div "Select..." at bounding box center [876, 356] width 94 height 140
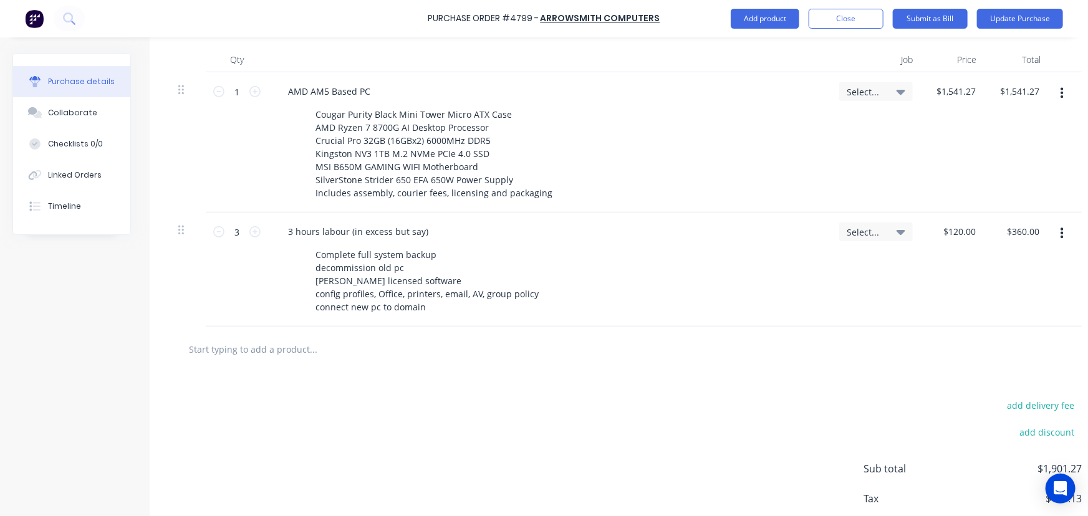
scroll to position [340, 0]
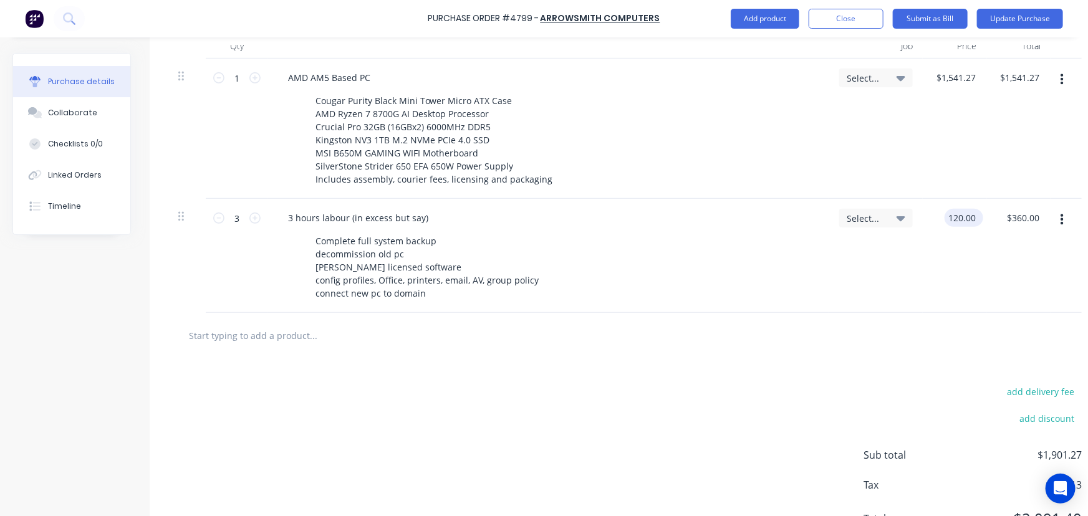
click at [960, 213] on input "120.00" at bounding box center [961, 218] width 34 height 18
type input "$109.09"
type input "$327.27"
click at [848, 362] on div "add delivery fee add discount Sub total $1,901.27 Tax $190.13 Total $2,091.40" at bounding box center [625, 460] width 951 height 205
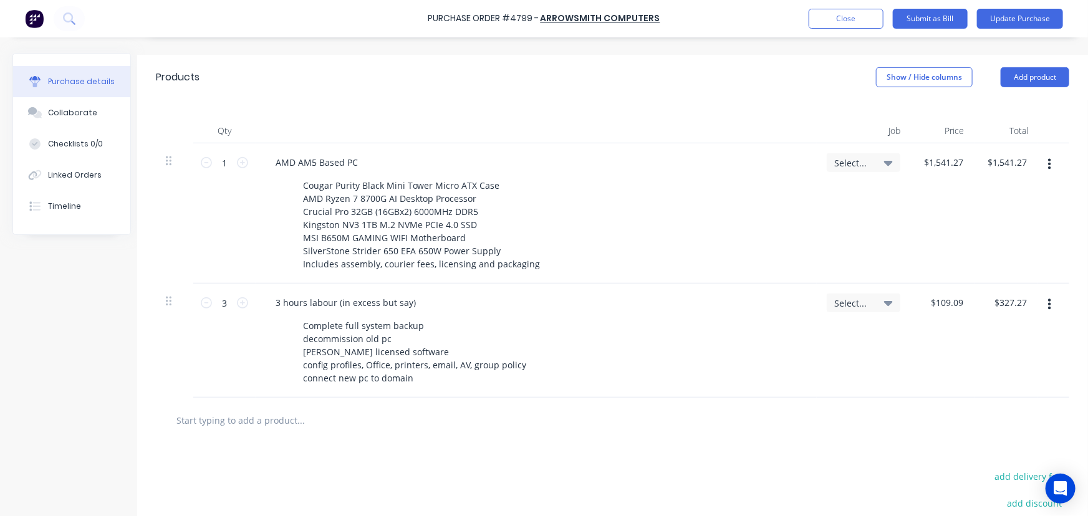
scroll to position [11, 20]
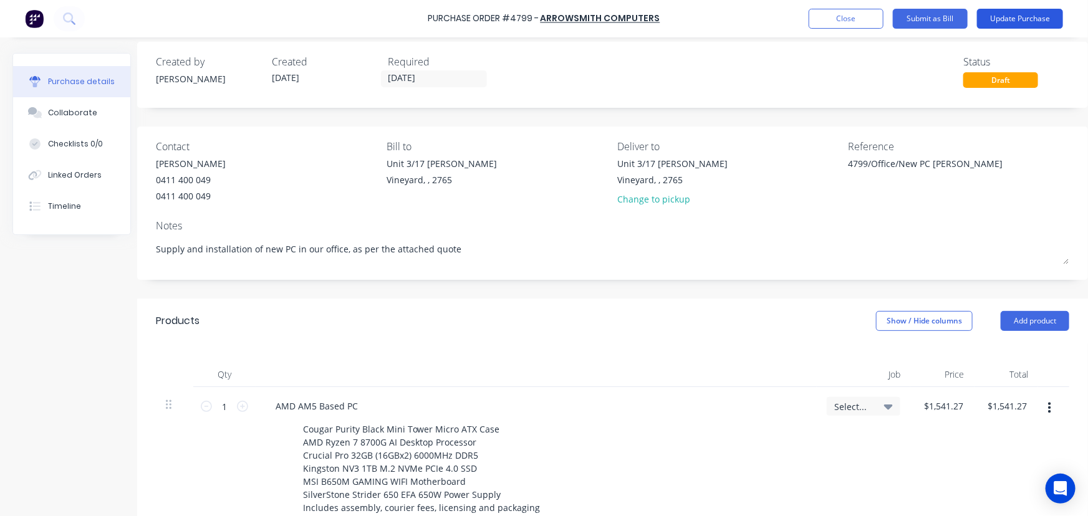
click at [1035, 12] on button "Update Purchase" at bounding box center [1020, 19] width 86 height 20
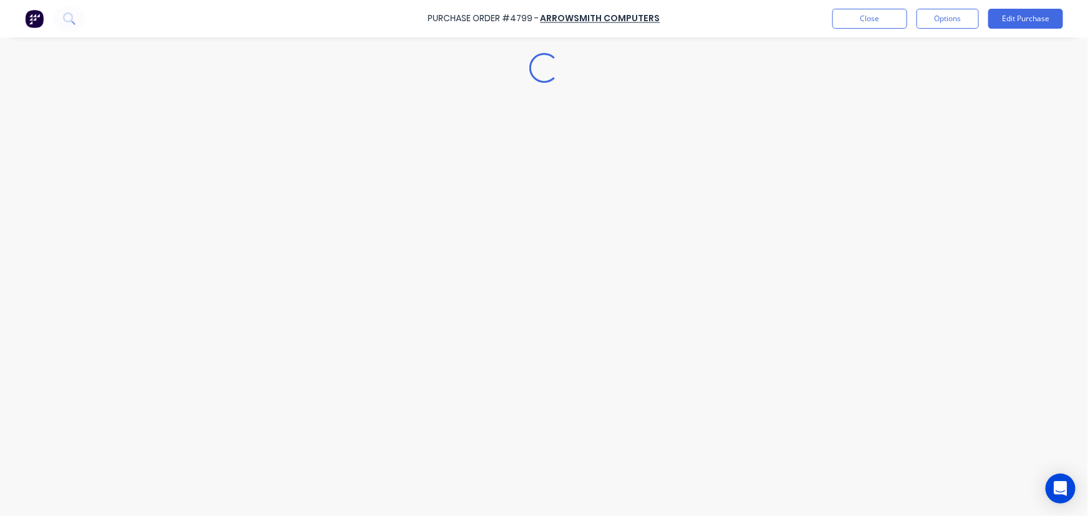
scroll to position [0, 0]
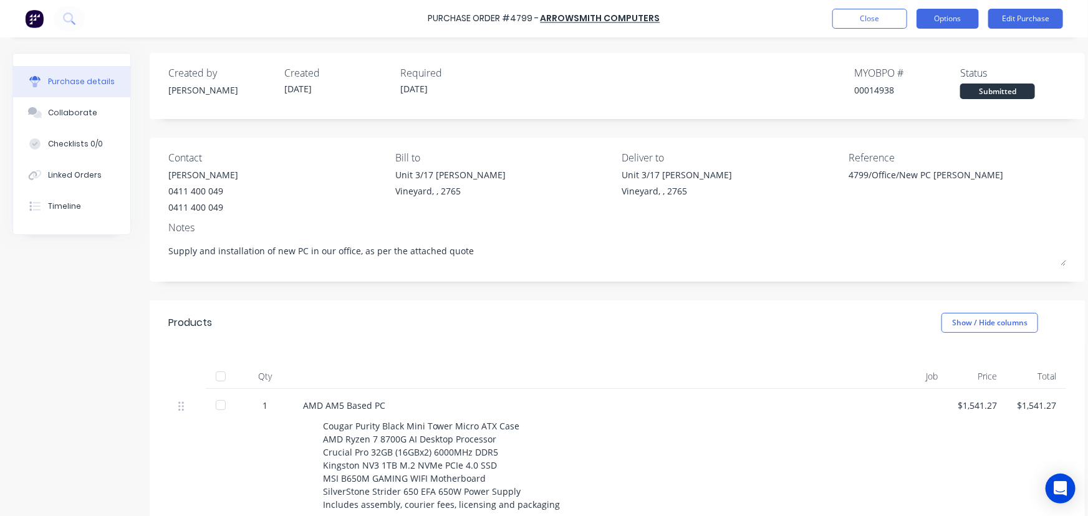
click at [943, 19] on button "Options" at bounding box center [947, 19] width 62 height 20
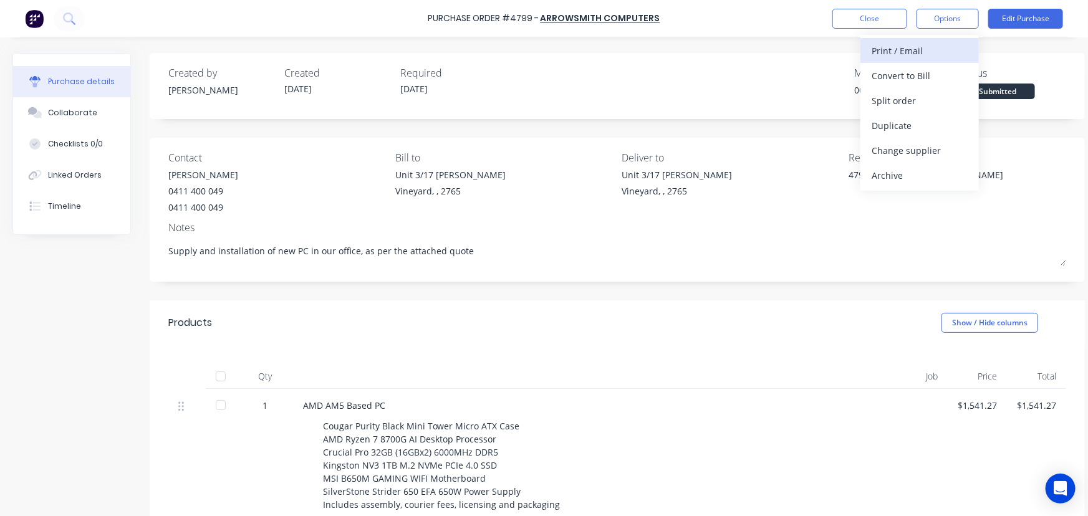
click at [919, 59] on div "Print / Email" at bounding box center [919, 51] width 96 height 18
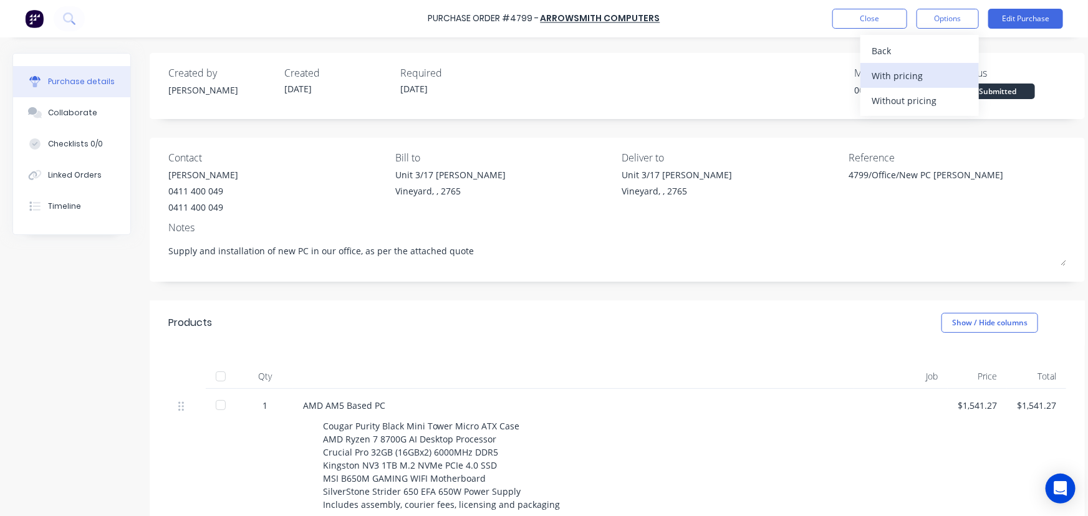
click at [903, 75] on div "With pricing" at bounding box center [919, 76] width 96 height 18
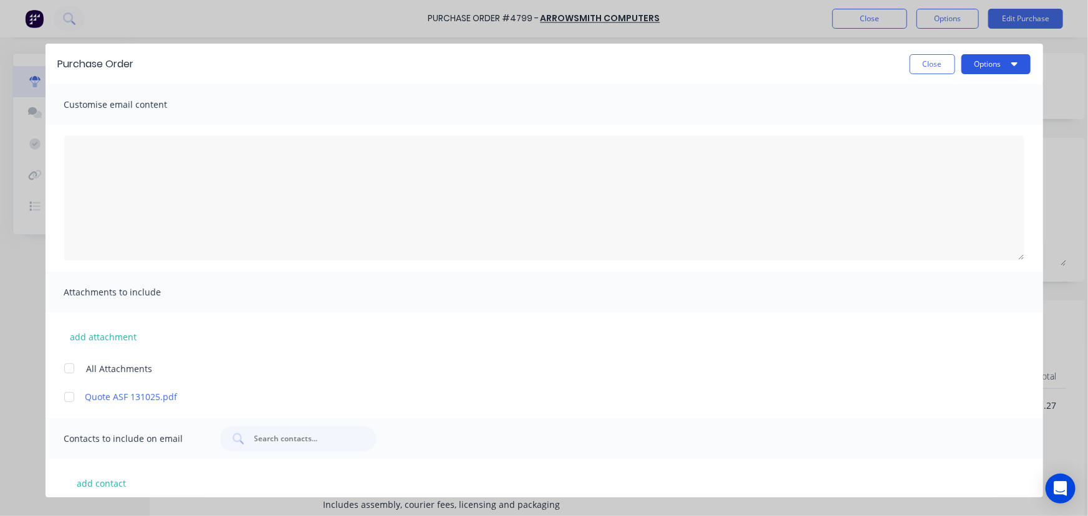
click at [1004, 64] on button "Options" at bounding box center [995, 64] width 69 height 20
click at [957, 117] on div "Print" at bounding box center [971, 121] width 96 height 18
click at [929, 72] on button "Close" at bounding box center [933, 64] width 46 height 20
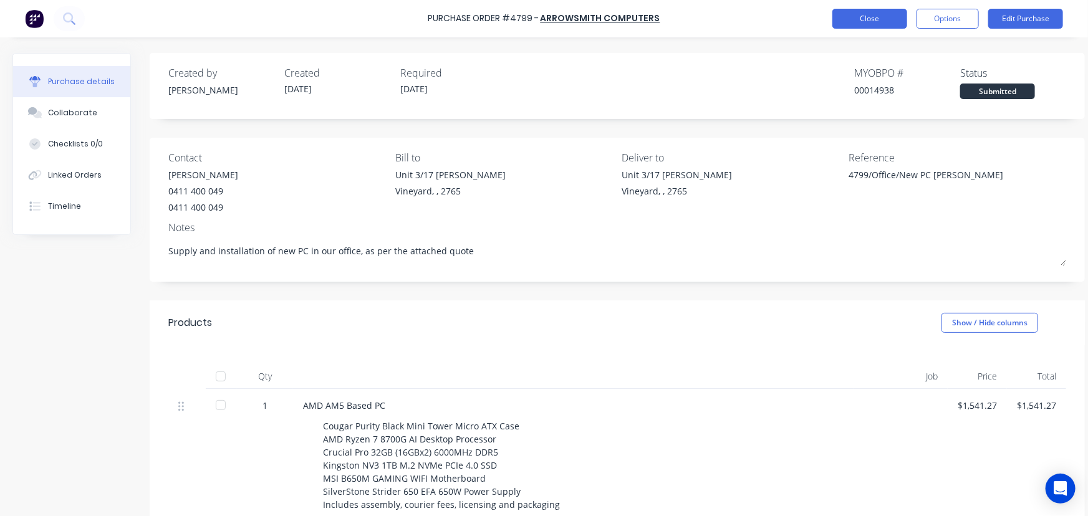
click at [868, 16] on button "Close" at bounding box center [869, 19] width 75 height 20
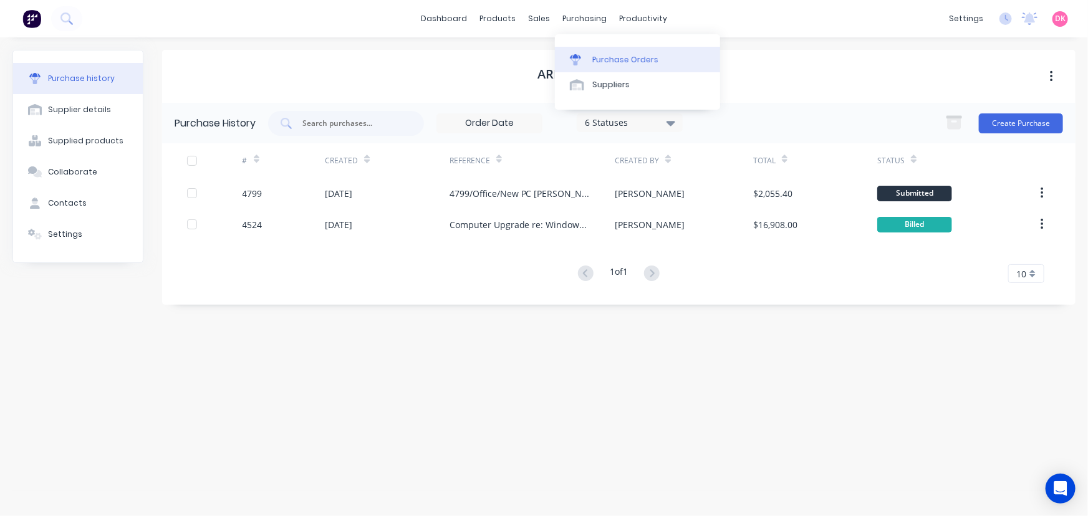
click at [601, 59] on div "Purchase Orders" at bounding box center [625, 59] width 66 height 11
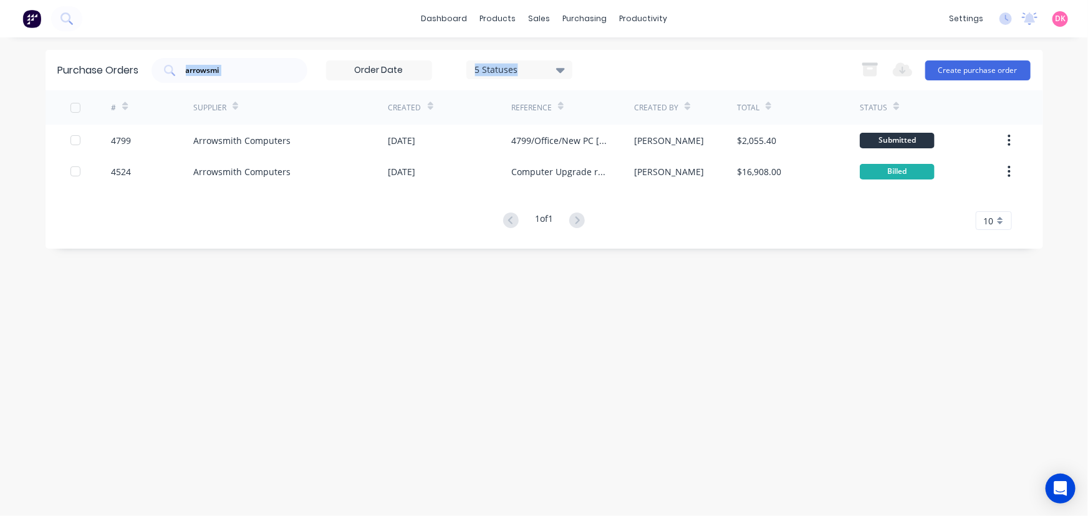
drag, startPoint x: 245, startPoint y: 76, endPoint x: 132, endPoint y: 94, distance: 114.9
click at [132, 94] on div "Purchase Orders arrowsmi 5 Statuses 5 Statuses Export to Excel (XLSX) Create pu…" at bounding box center [544, 149] width 997 height 199
drag, startPoint x: 231, startPoint y: 72, endPoint x: 165, endPoint y: 82, distance: 66.3
click at [165, 82] on div "Purchase Orders arrowsmi 5 Statuses 5 Statuses Export to Excel (XLSX) Create pu…" at bounding box center [544, 70] width 997 height 41
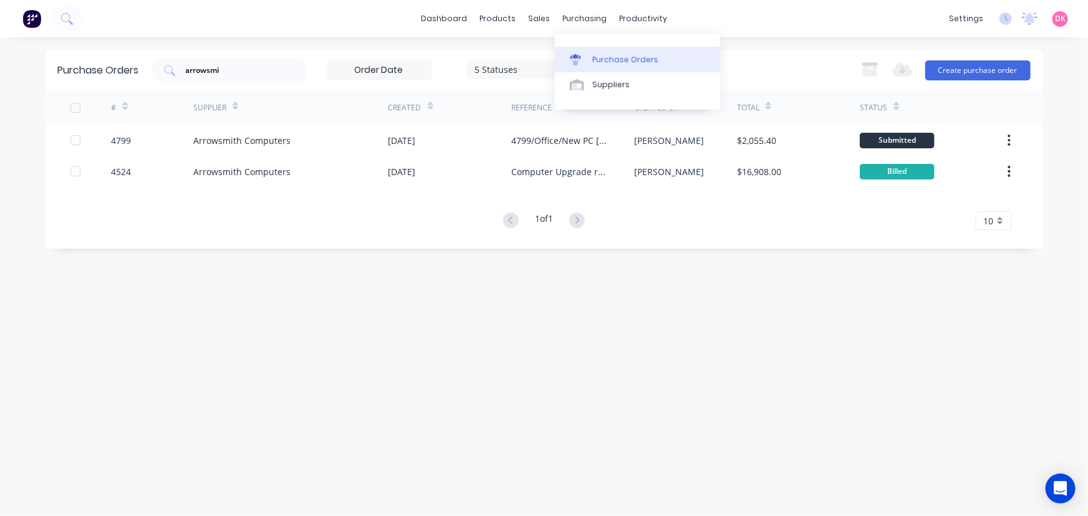
click at [608, 52] on link "Purchase Orders" at bounding box center [637, 59] width 165 height 25
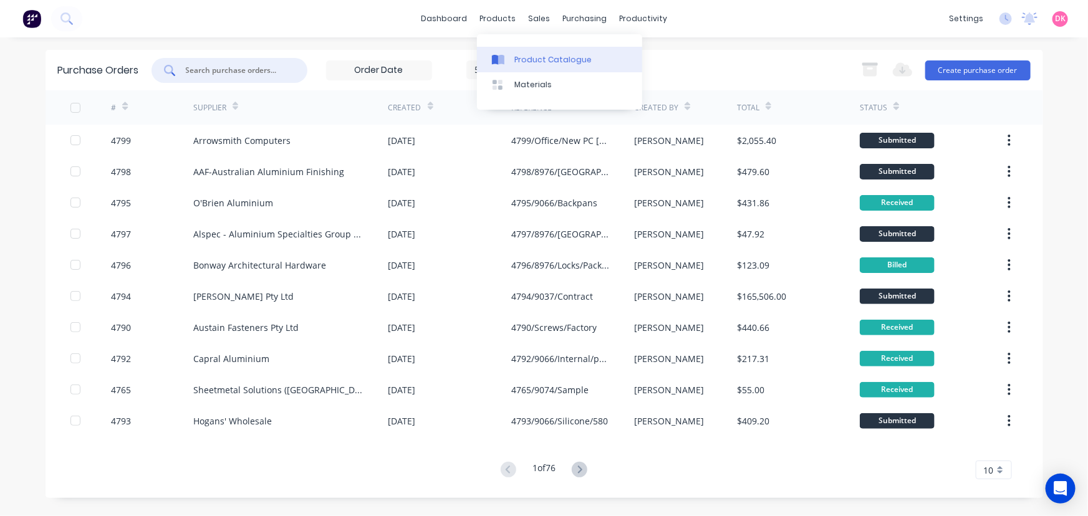
click at [522, 54] on div "Product Catalogue" at bounding box center [552, 59] width 77 height 11
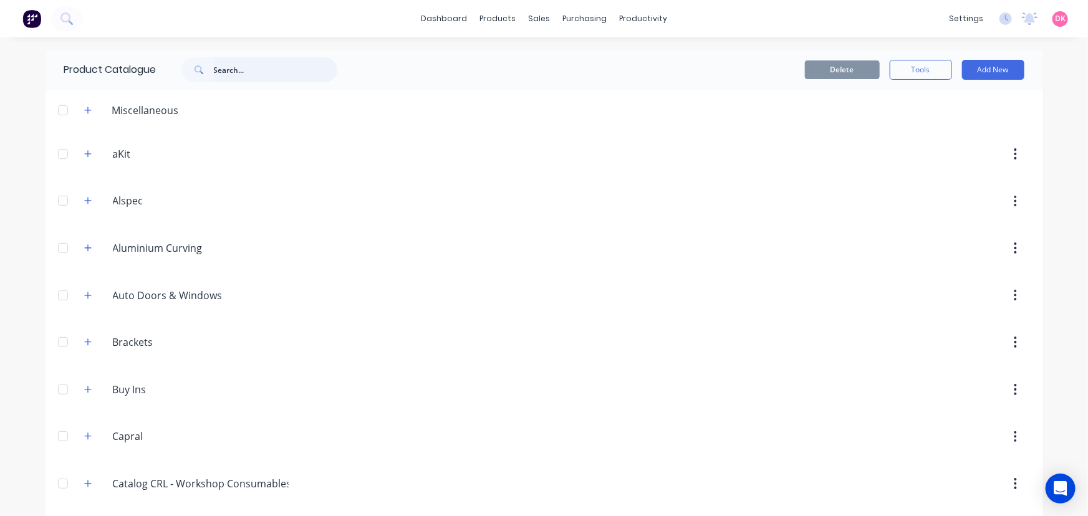
click at [249, 64] on input "text" at bounding box center [275, 69] width 123 height 25
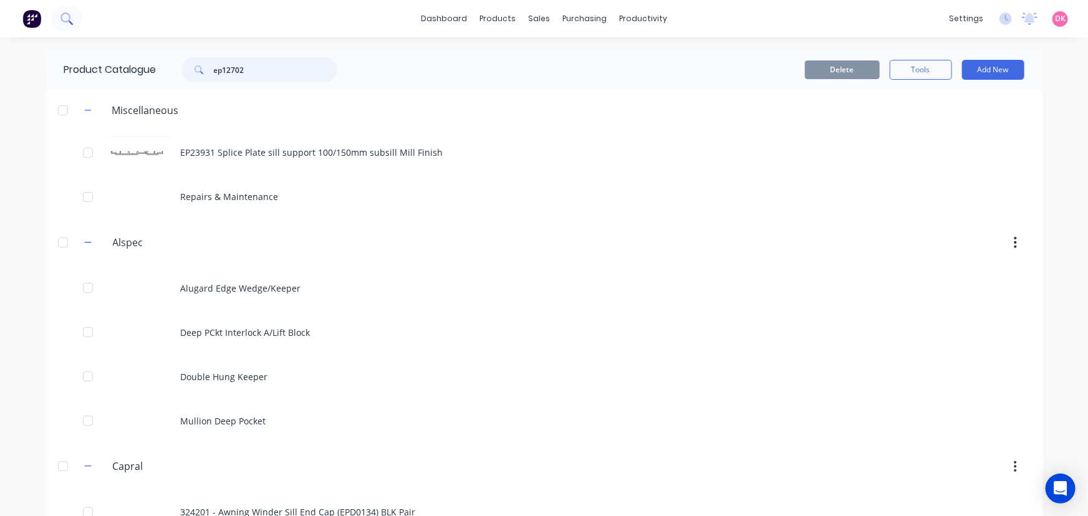
type input "ep12702"
click at [61, 12] on button at bounding box center [66, 18] width 31 height 25
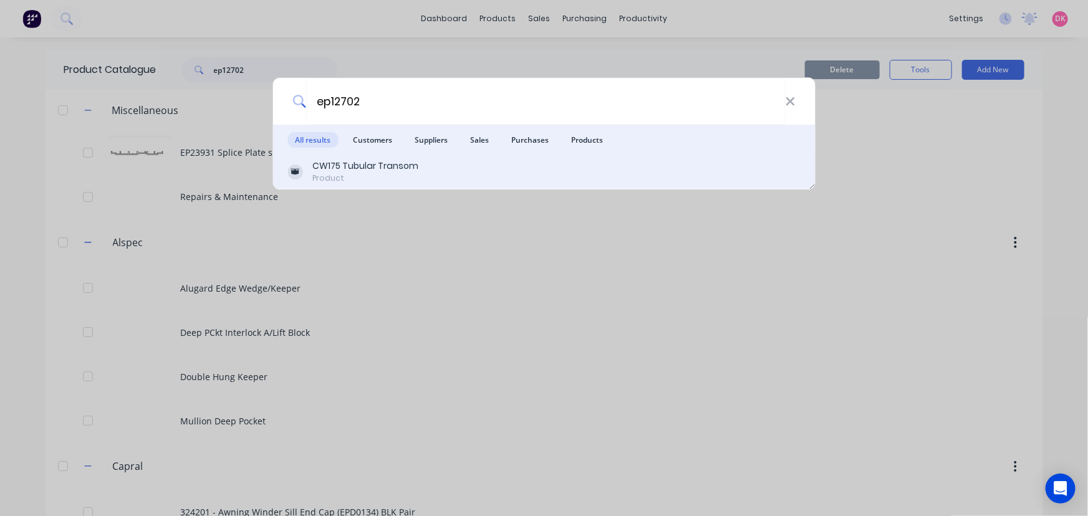
type input "ep12702"
click at [374, 179] on div "Product" at bounding box center [365, 178] width 106 height 11
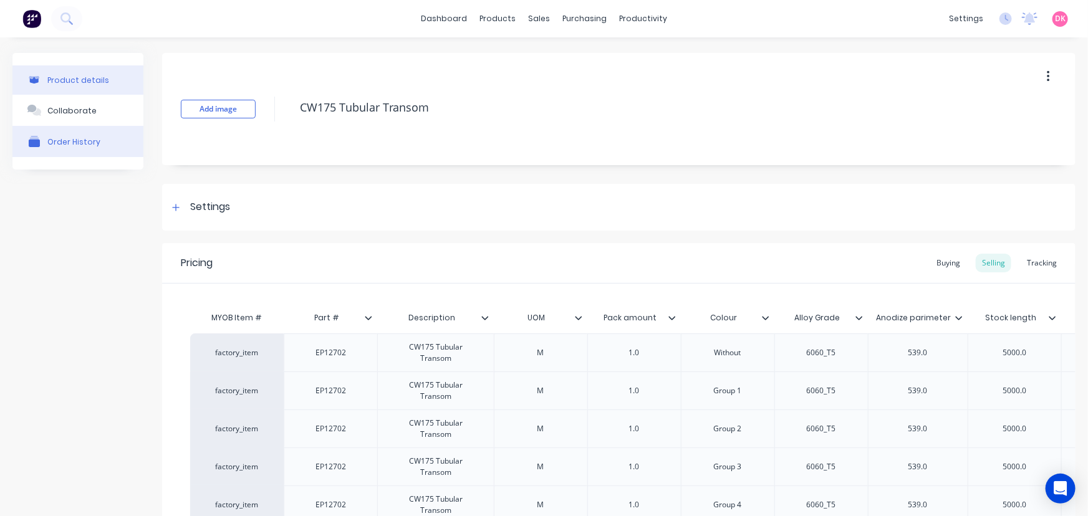
click at [56, 138] on div "Order History" at bounding box center [73, 141] width 53 height 9
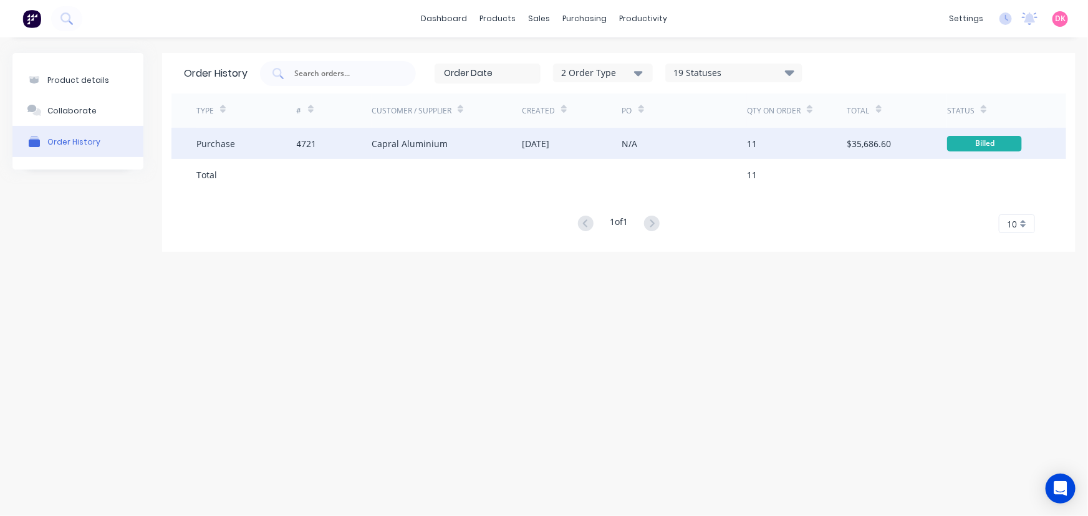
click at [680, 154] on div "N/A" at bounding box center [684, 143] width 125 height 31
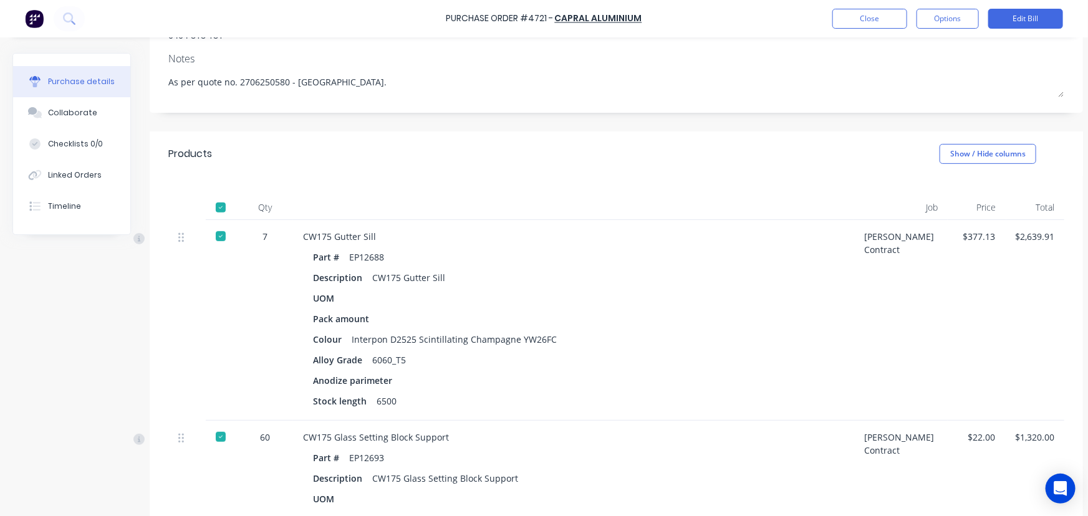
scroll to position [574, 0]
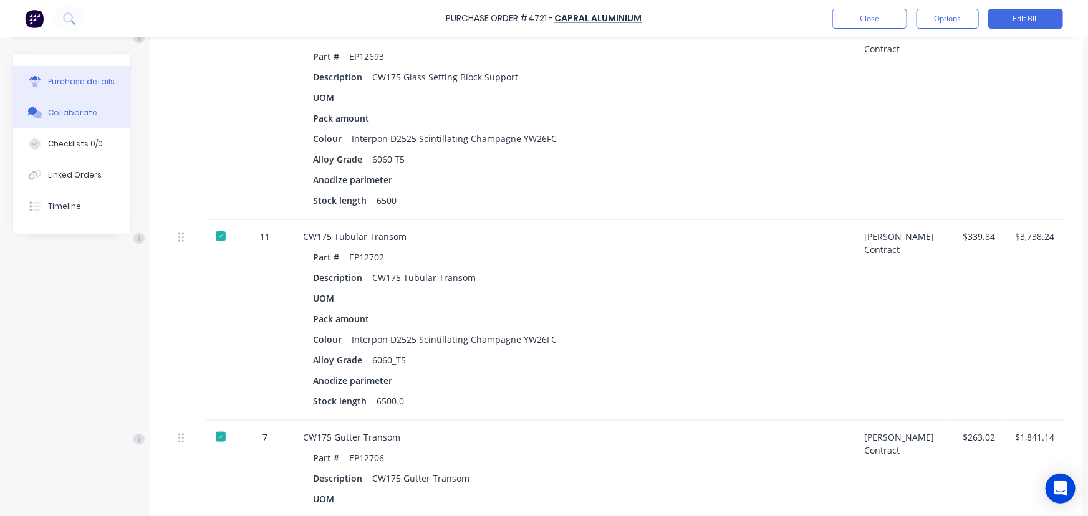
click at [76, 118] on button "Collaborate" at bounding box center [71, 112] width 117 height 31
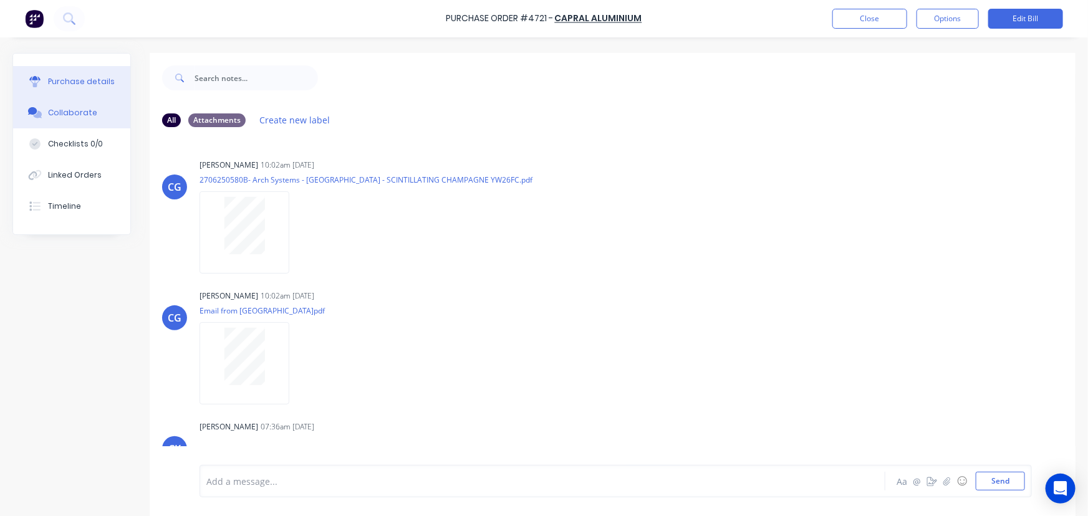
click at [68, 74] on button "Purchase details" at bounding box center [71, 81] width 117 height 31
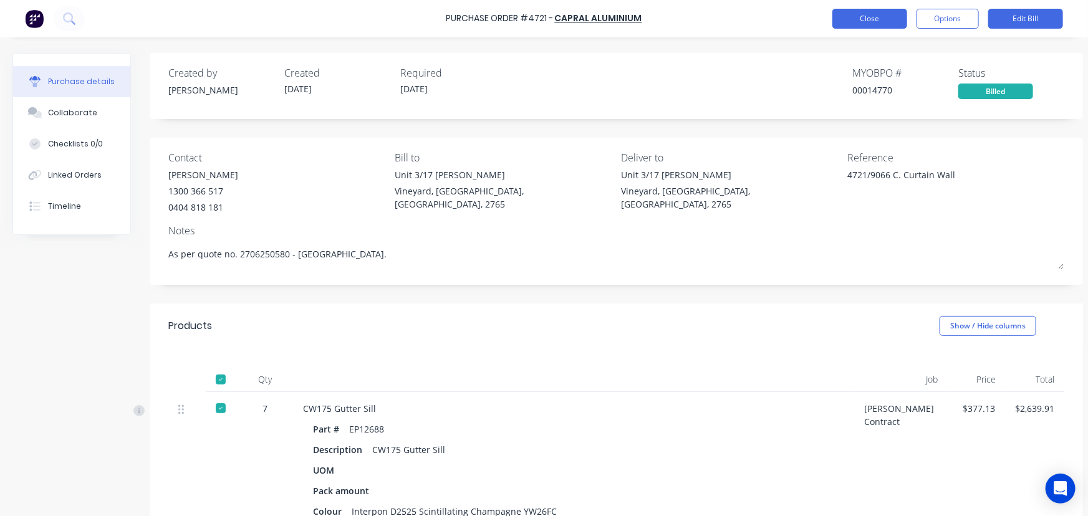
click at [880, 21] on button "Close" at bounding box center [869, 19] width 75 height 20
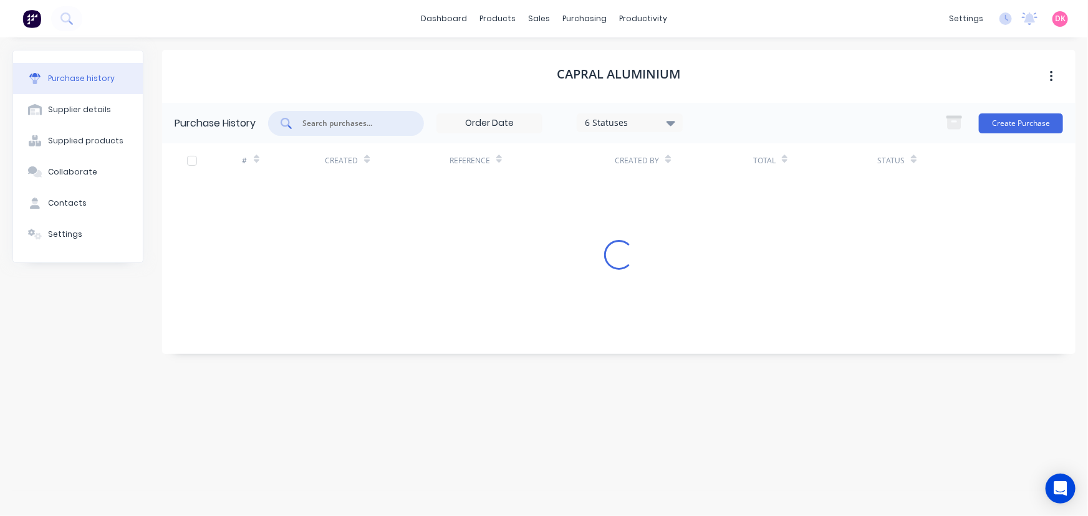
click at [340, 126] on input "text" at bounding box center [352, 123] width 103 height 12
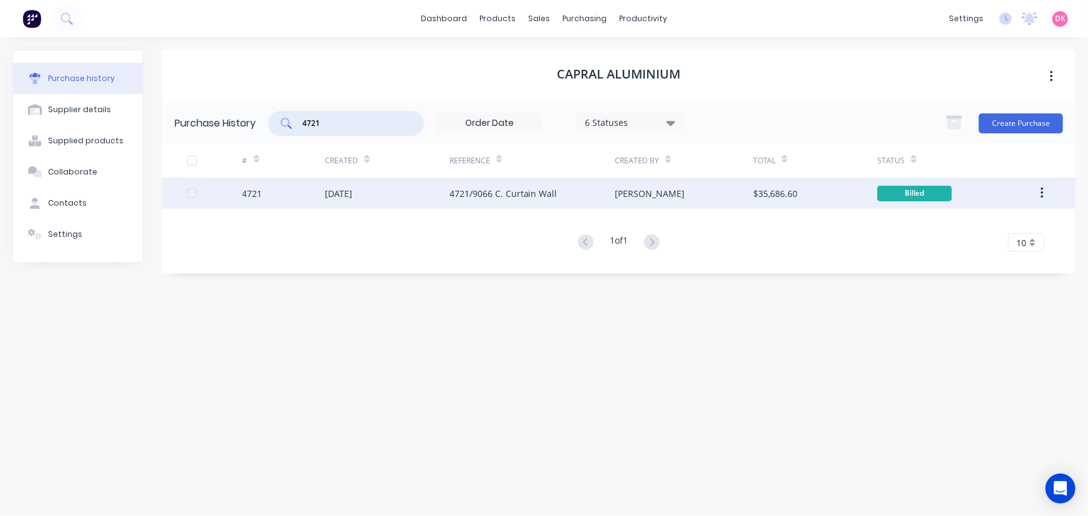
type input "4721"
click at [1043, 188] on icon "button" at bounding box center [1041, 193] width 3 height 14
click at [984, 252] on div "Duplicate" at bounding box center [997, 251] width 96 height 18
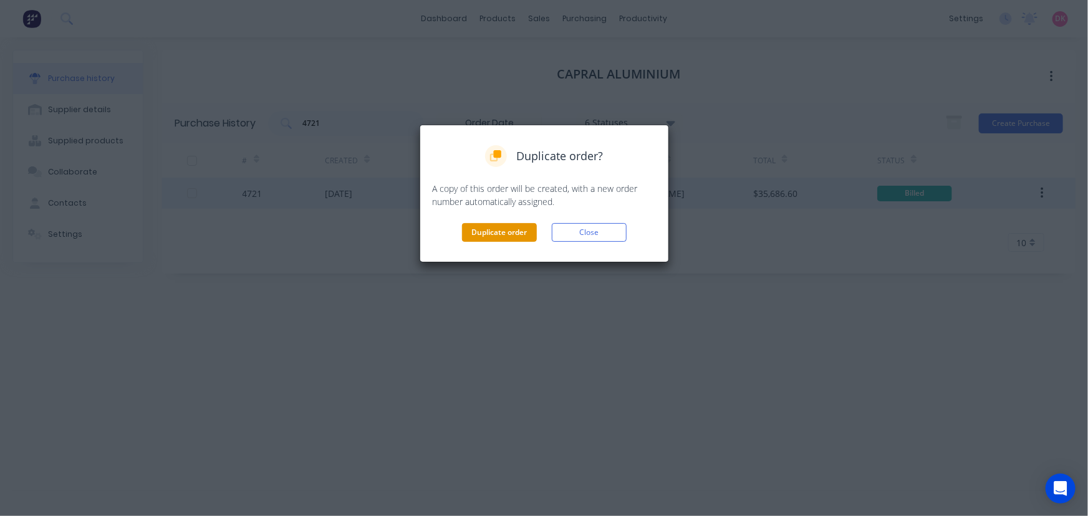
click at [506, 233] on button "Duplicate order" at bounding box center [499, 232] width 75 height 19
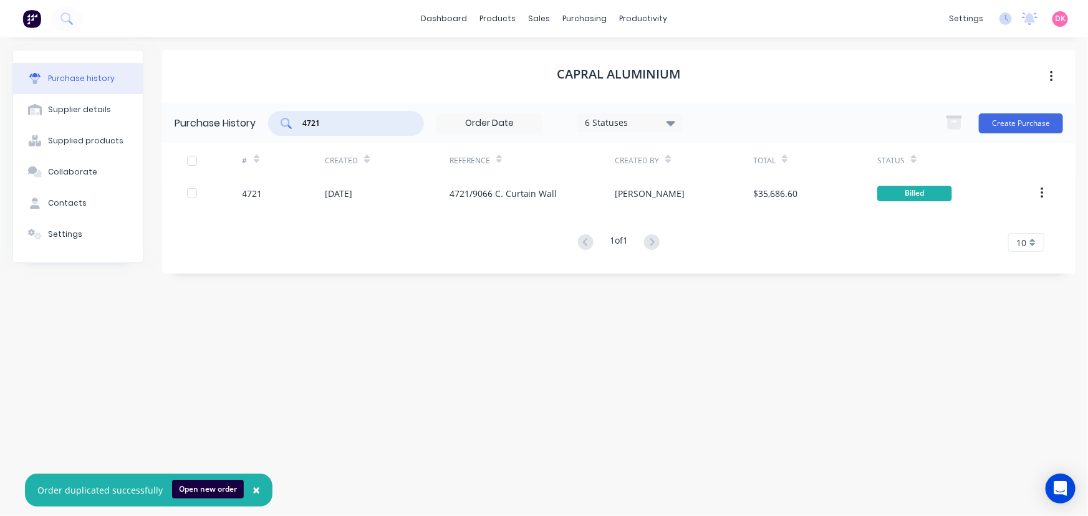
drag, startPoint x: 351, startPoint y: 125, endPoint x: 283, endPoint y: 138, distance: 69.3
click at [283, 138] on div "Purchase History 4721 6 Statuses 6 Statuses Create Purchase" at bounding box center [618, 123] width 913 height 41
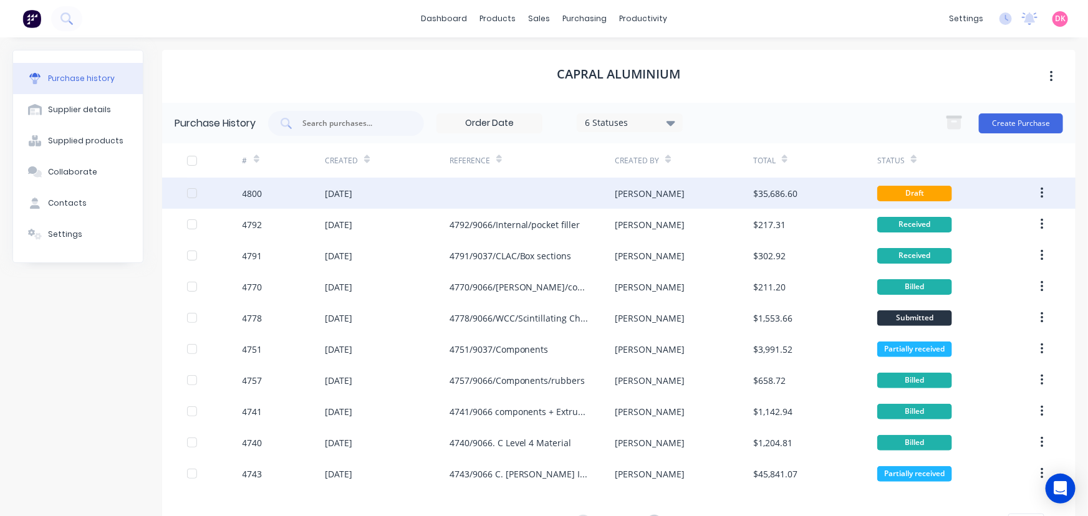
click at [557, 191] on div at bounding box center [532, 193] width 166 height 31
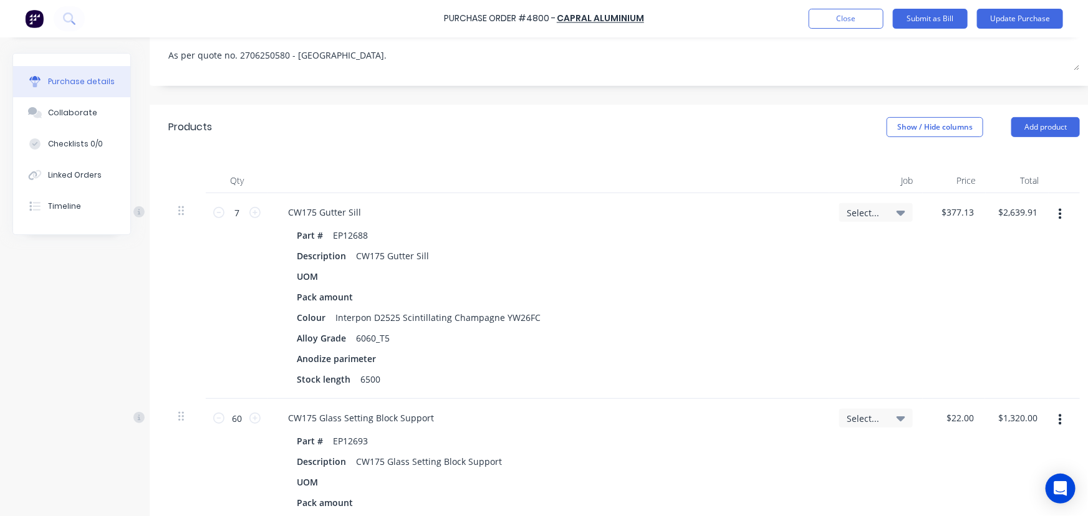
scroll to position [226, 0]
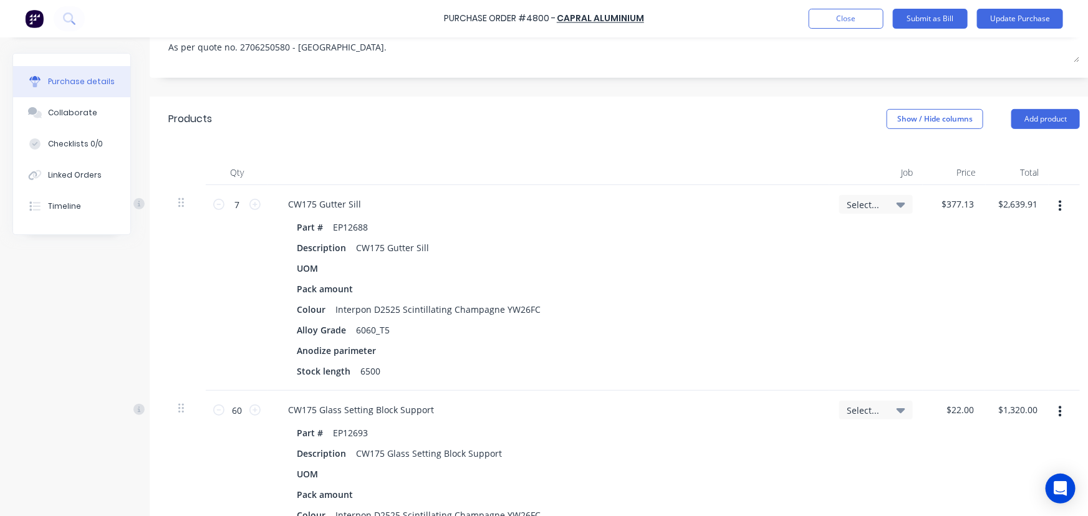
click at [587, 123] on div "Products Show / Hide columns Add product" at bounding box center [624, 119] width 949 height 45
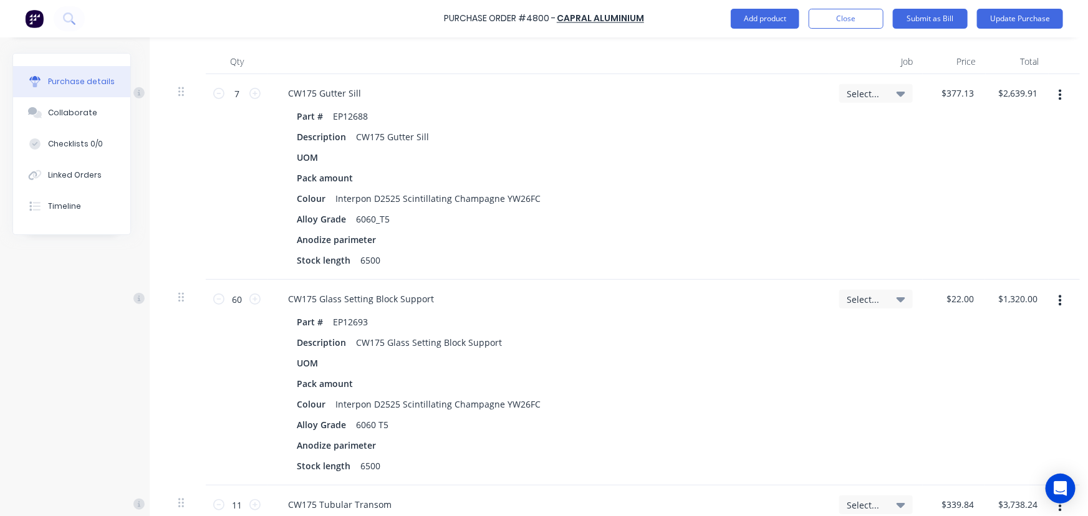
scroll to position [314, 0]
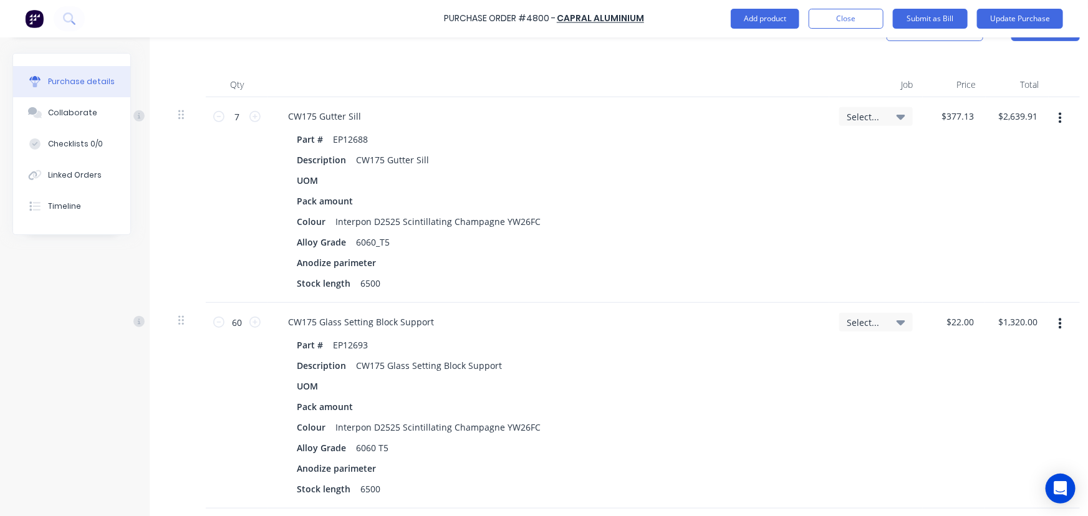
click at [1057, 313] on button "button" at bounding box center [1059, 324] width 29 height 22
click at [1035, 420] on button "Delete" at bounding box center [1022, 432] width 106 height 25
click at [1057, 107] on button "button" at bounding box center [1059, 118] width 29 height 22
click at [1032, 214] on button "Delete" at bounding box center [1022, 226] width 106 height 25
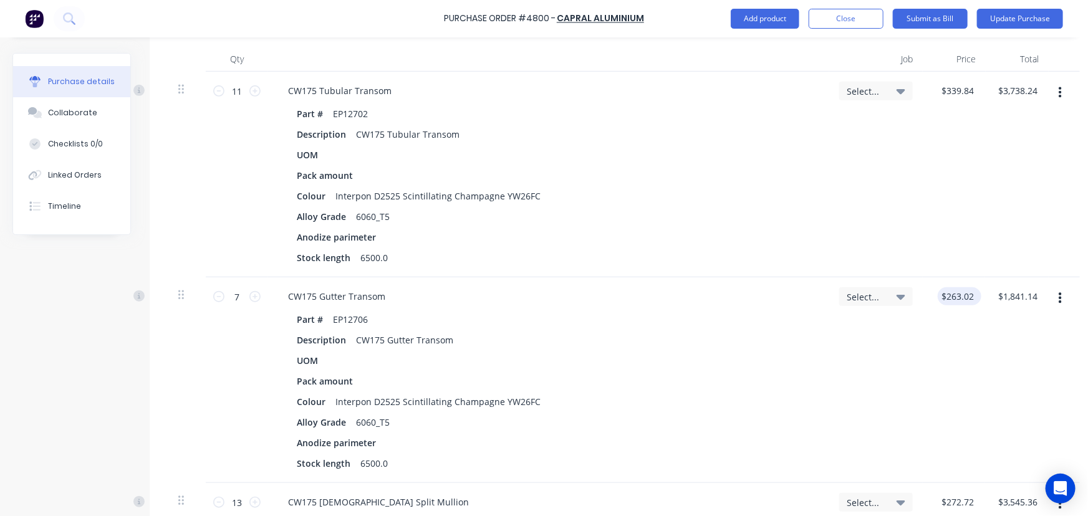
scroll to position [453, 0]
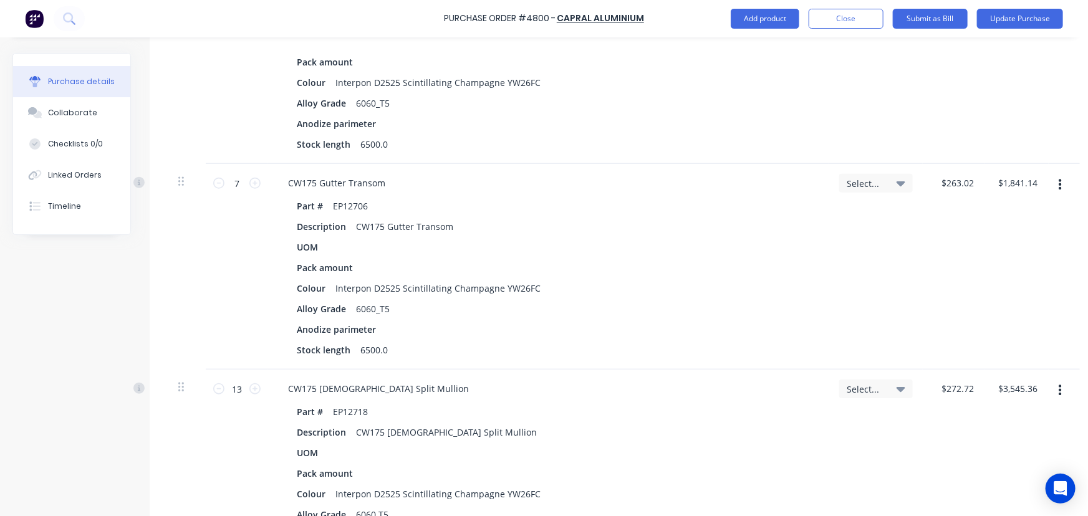
click at [1060, 178] on icon "button" at bounding box center [1060, 185] width 3 height 14
click at [1020, 281] on button "Delete" at bounding box center [1022, 293] width 106 height 25
click at [1059, 178] on icon "button" at bounding box center [1060, 185] width 3 height 14
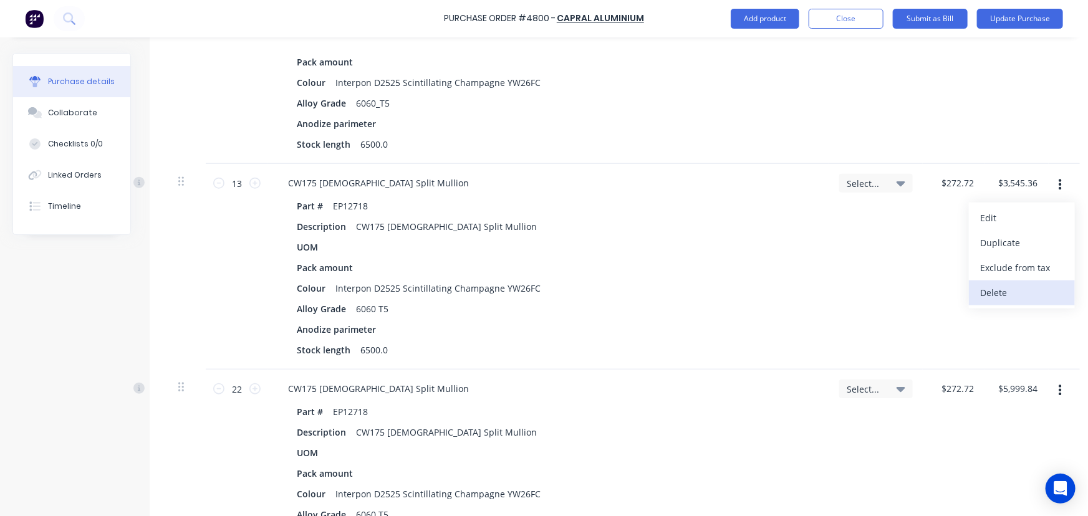
click at [1041, 281] on button "Delete" at bounding box center [1022, 293] width 106 height 25
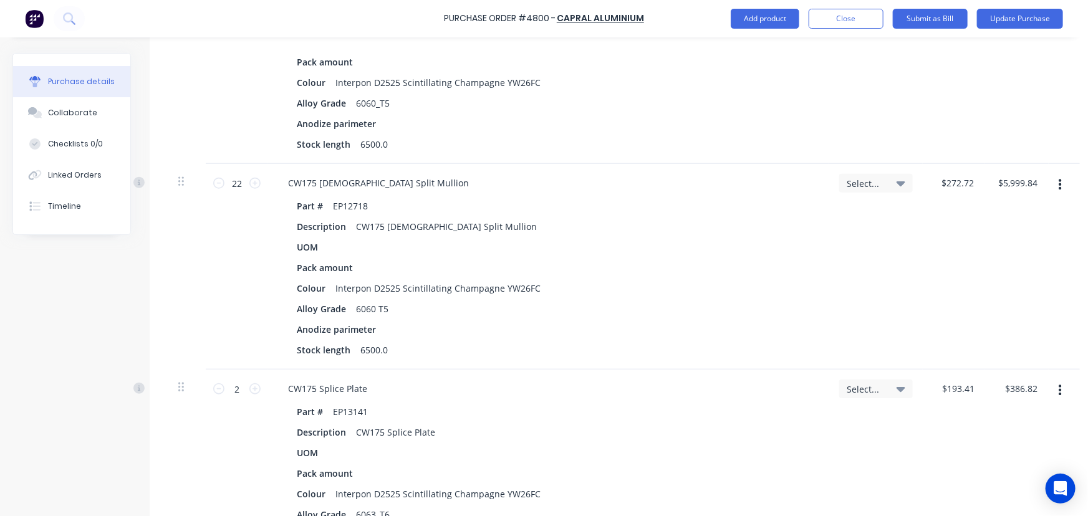
click at [1059, 178] on icon "button" at bounding box center [1060, 185] width 3 height 14
click at [1036, 281] on button "Delete" at bounding box center [1022, 293] width 106 height 25
drag, startPoint x: 1062, startPoint y: 169, endPoint x: 1059, endPoint y: 181, distance: 12.4
click at [1062, 174] on button "button" at bounding box center [1059, 185] width 29 height 22
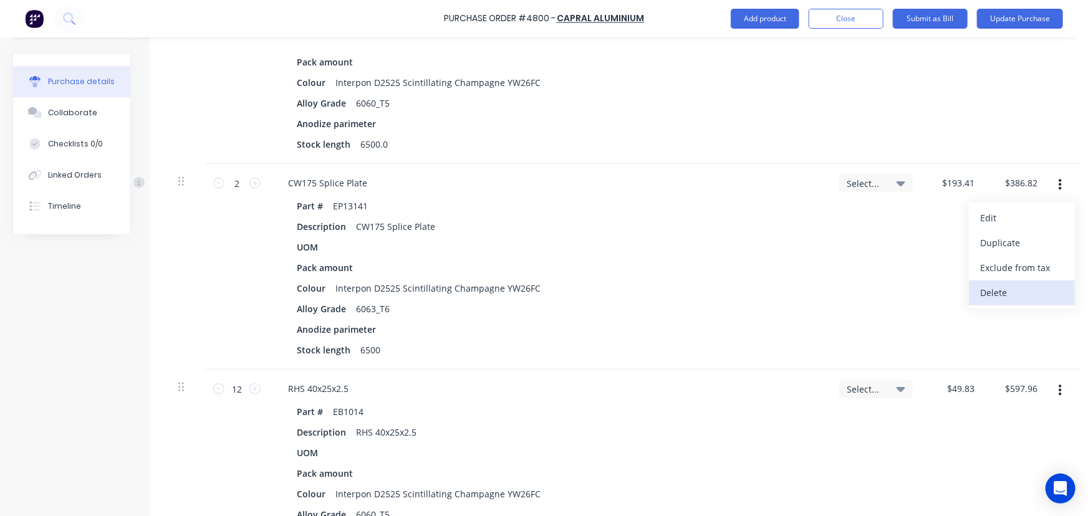
click at [1035, 286] on button "Delete" at bounding box center [1022, 293] width 106 height 25
drag, startPoint x: 1057, startPoint y: 174, endPoint x: 1057, endPoint y: 181, distance: 6.9
click at [1057, 175] on button "button" at bounding box center [1059, 185] width 29 height 22
click at [1029, 281] on button "Delete" at bounding box center [1022, 293] width 106 height 25
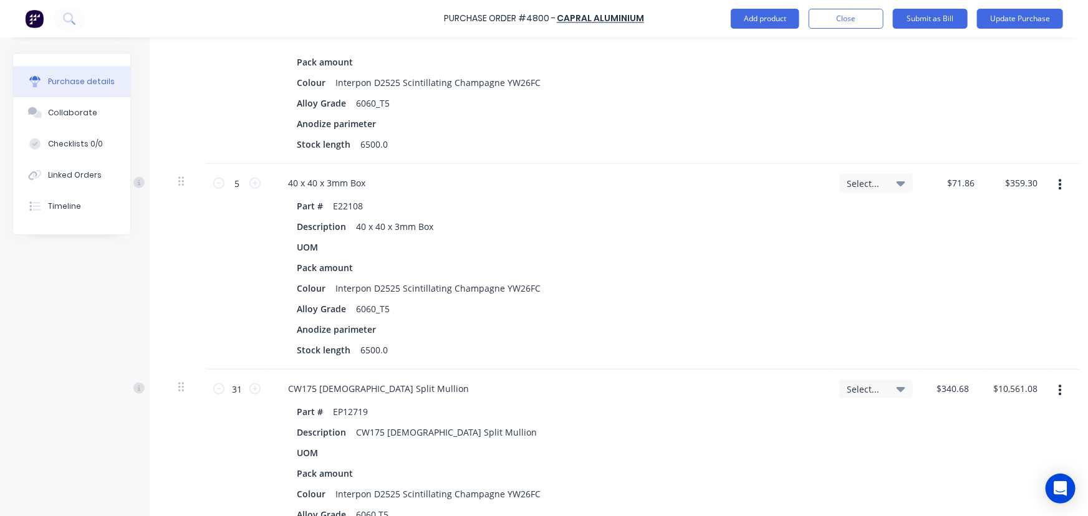
click at [1060, 174] on button "button" at bounding box center [1059, 185] width 29 height 22
click at [1035, 281] on button "Delete" at bounding box center [1022, 293] width 106 height 25
click at [1060, 180] on icon "button" at bounding box center [1060, 185] width 3 height 11
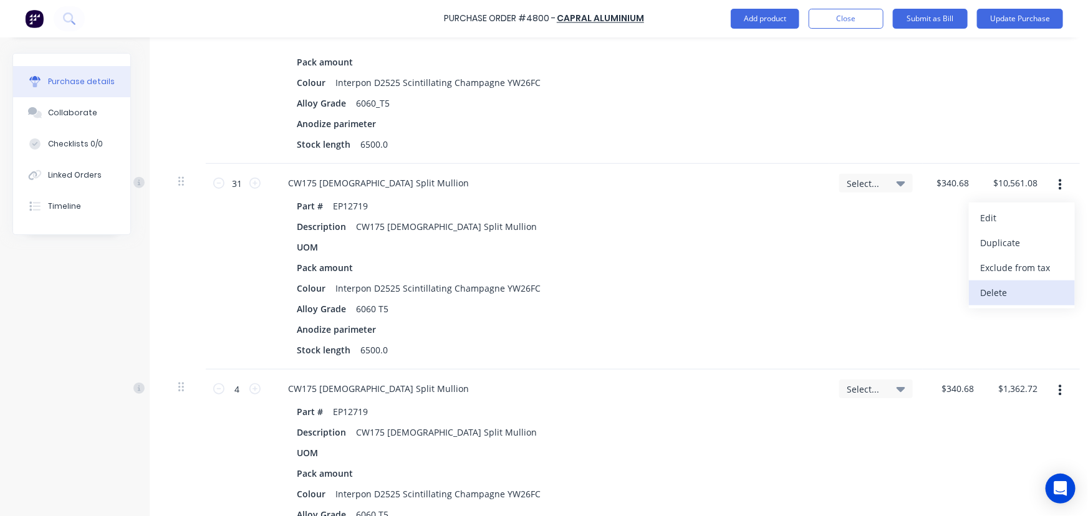
click at [1054, 283] on button "Delete" at bounding box center [1022, 293] width 106 height 25
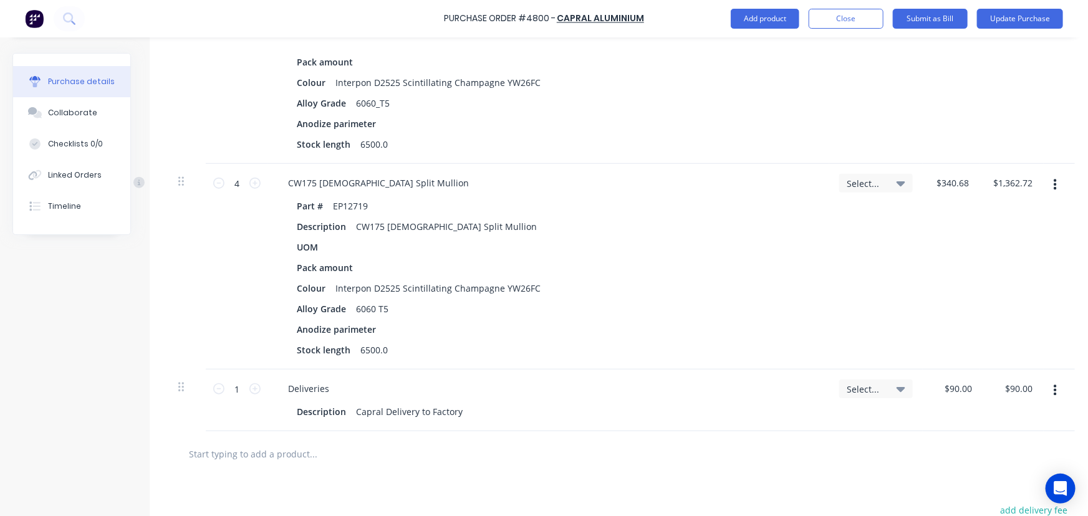
click at [1057, 175] on button "button" at bounding box center [1054, 185] width 29 height 22
click at [1039, 281] on button "Delete" at bounding box center [1017, 293] width 106 height 25
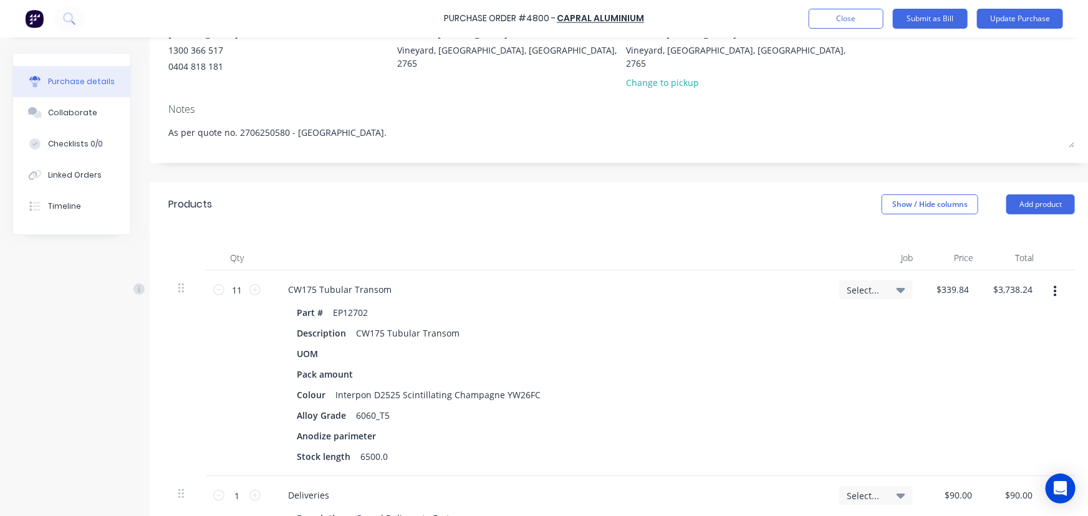
scroll to position [0, 0]
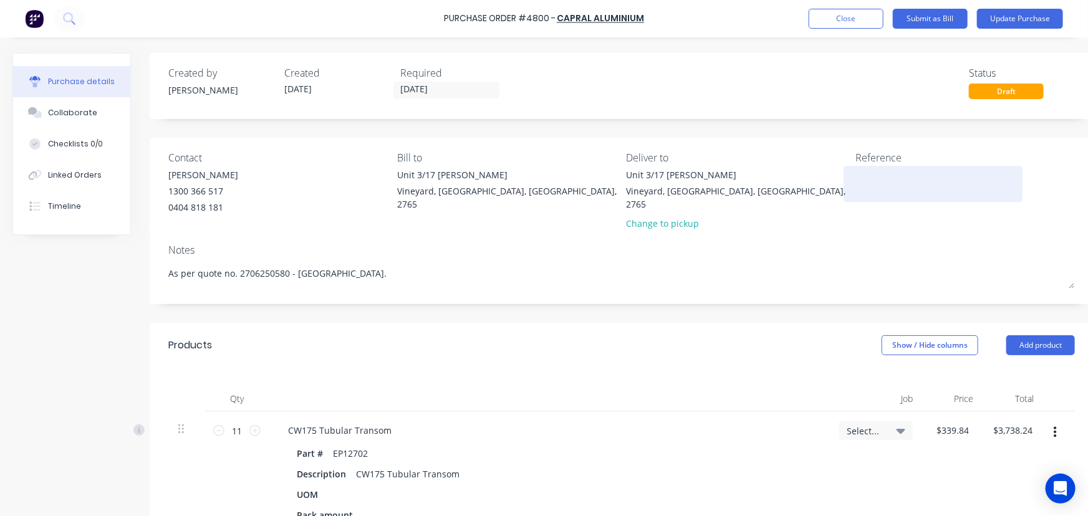
click at [885, 178] on textarea at bounding box center [933, 182] width 156 height 28
click at [867, 180] on textarea at bounding box center [933, 182] width 156 height 28
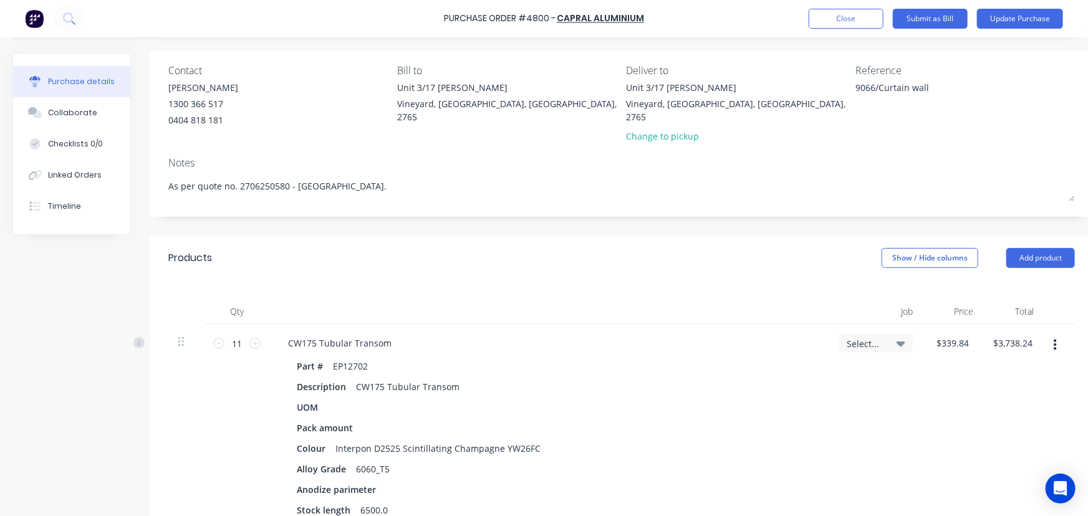
scroll to position [226, 0]
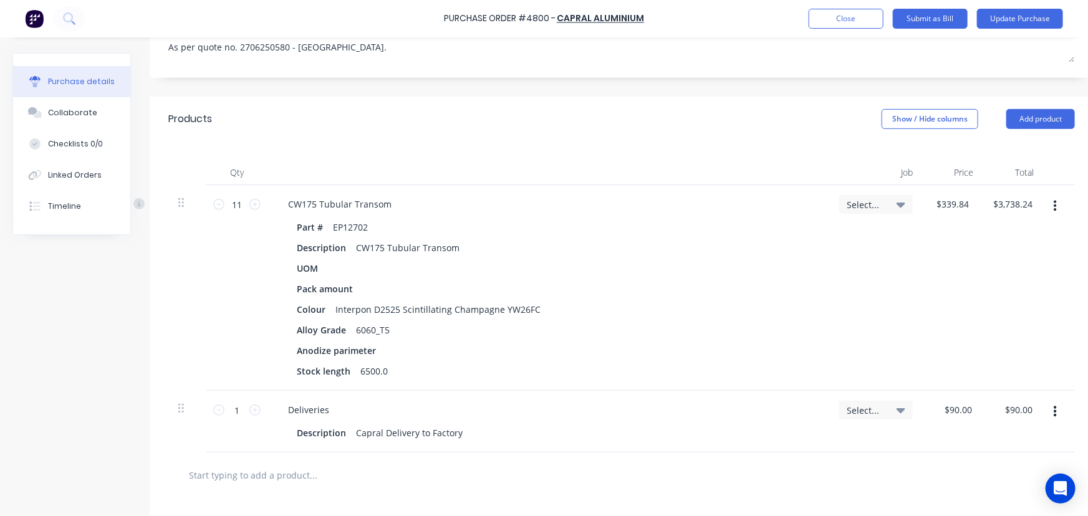
type textarea "9066/Curtain wall"
click at [895, 199] on div "Select..." at bounding box center [876, 204] width 59 height 11
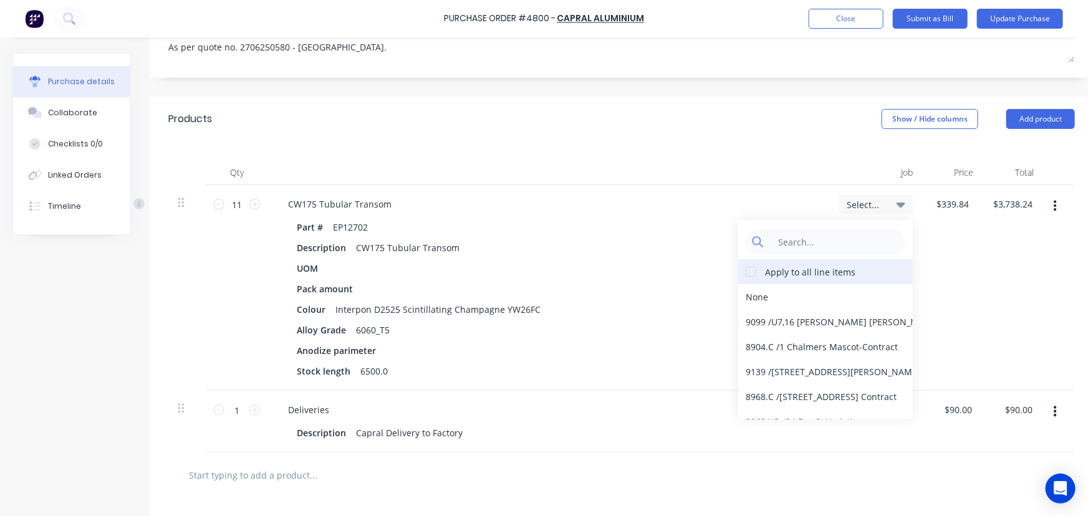
click at [754, 259] on div at bounding box center [750, 271] width 25 height 25
click at [823, 229] on input at bounding box center [835, 241] width 128 height 25
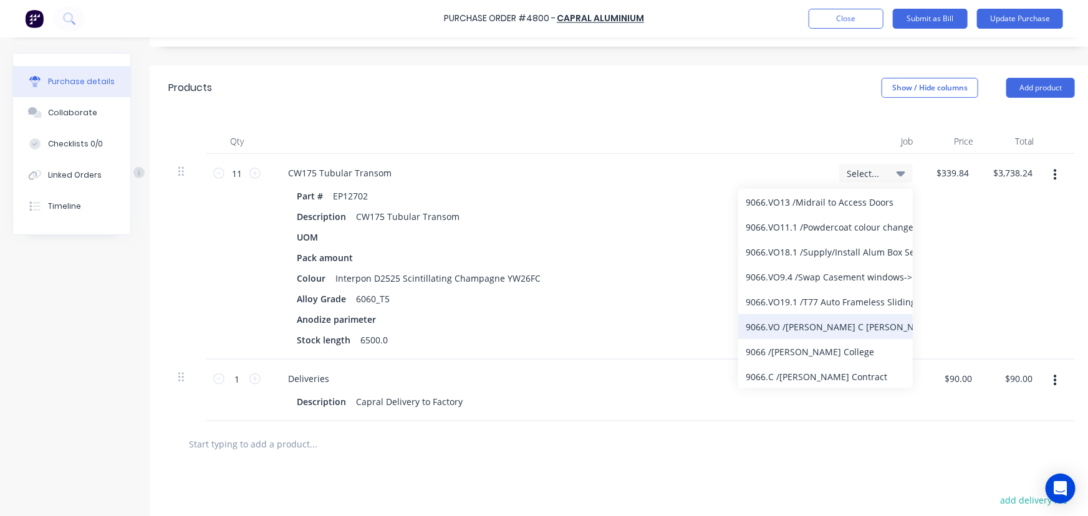
scroll to position [283, 0]
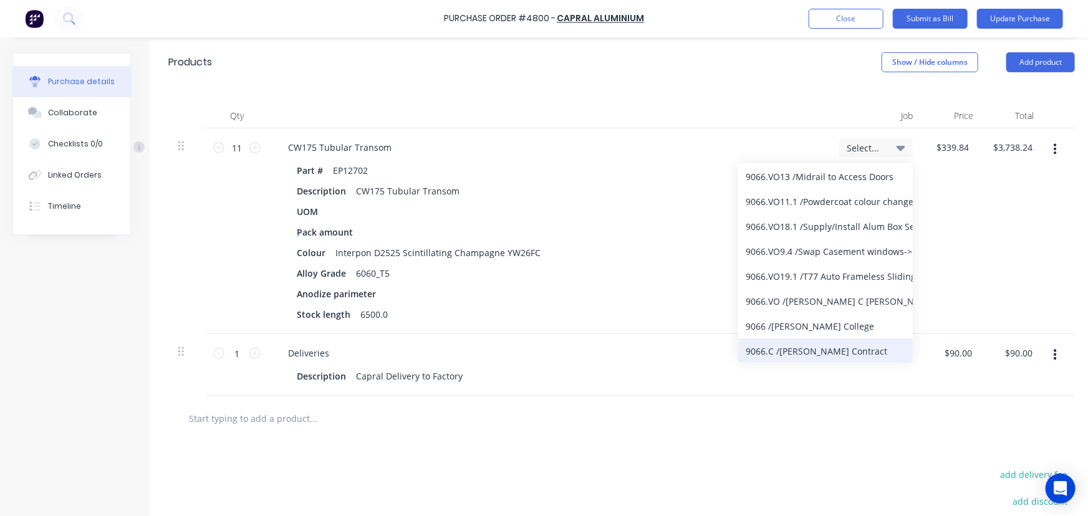
type input "9066"
click at [827, 341] on div "9066.C / [PERSON_NAME] Contract" at bounding box center [825, 350] width 175 height 25
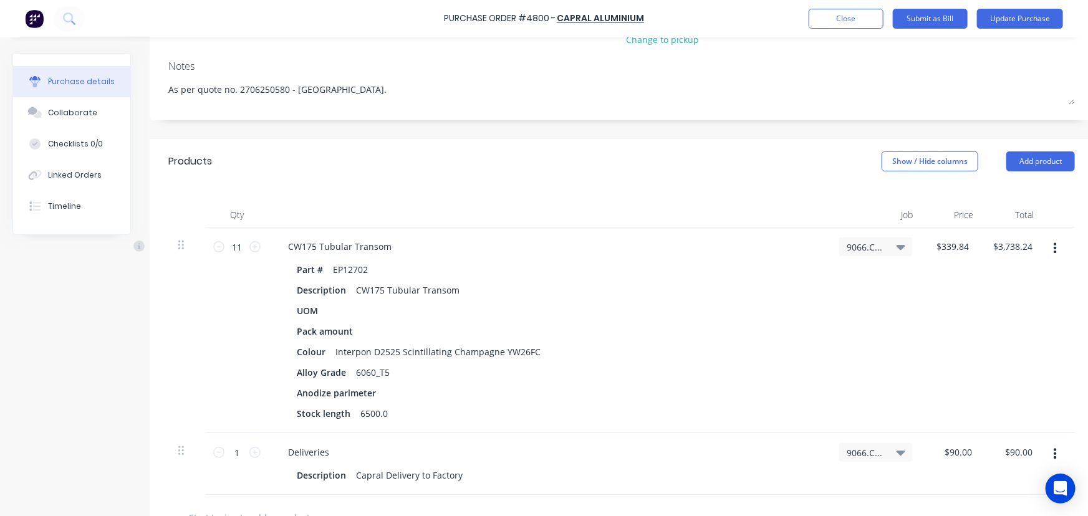
scroll to position [170, 0]
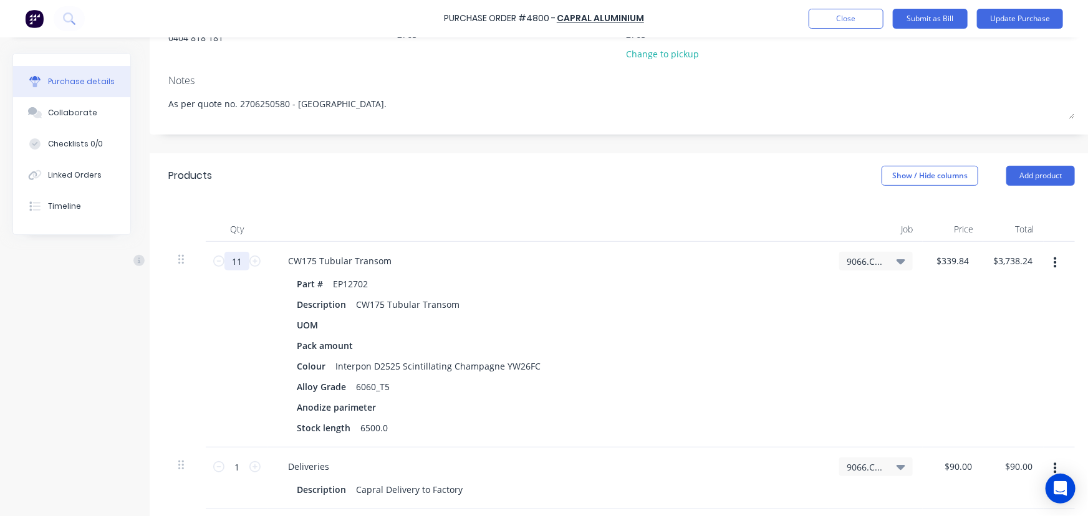
click at [236, 252] on input "11" at bounding box center [236, 261] width 25 height 19
type input "1"
type input "$339.84"
type input "1"
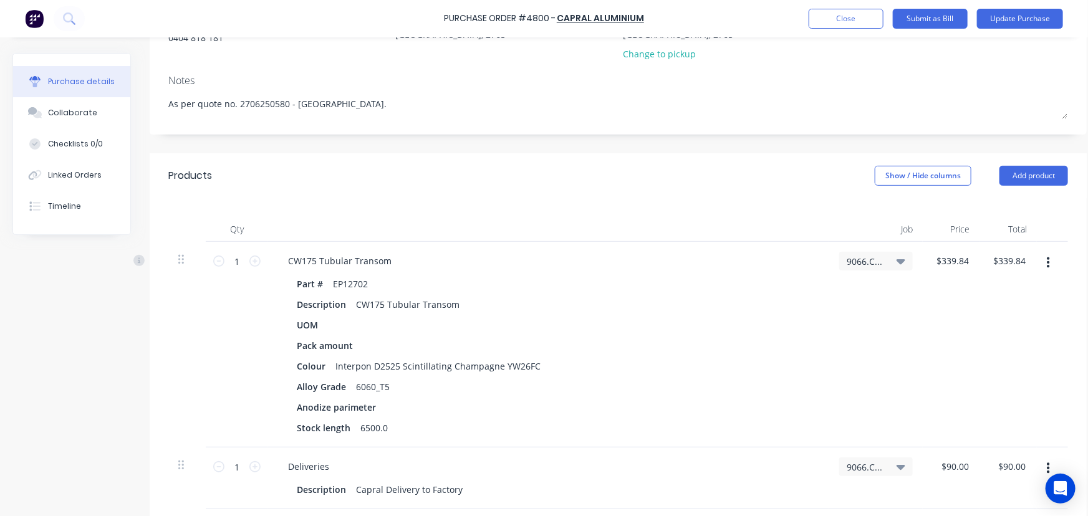
click at [564, 198] on div "Qty Job Price Total 1 1 CW175 Tubular Transom Part # EP12702 Description CW175 …" at bounding box center [618, 353] width 937 height 311
click at [71, 114] on div "Collaborate" at bounding box center [72, 112] width 49 height 11
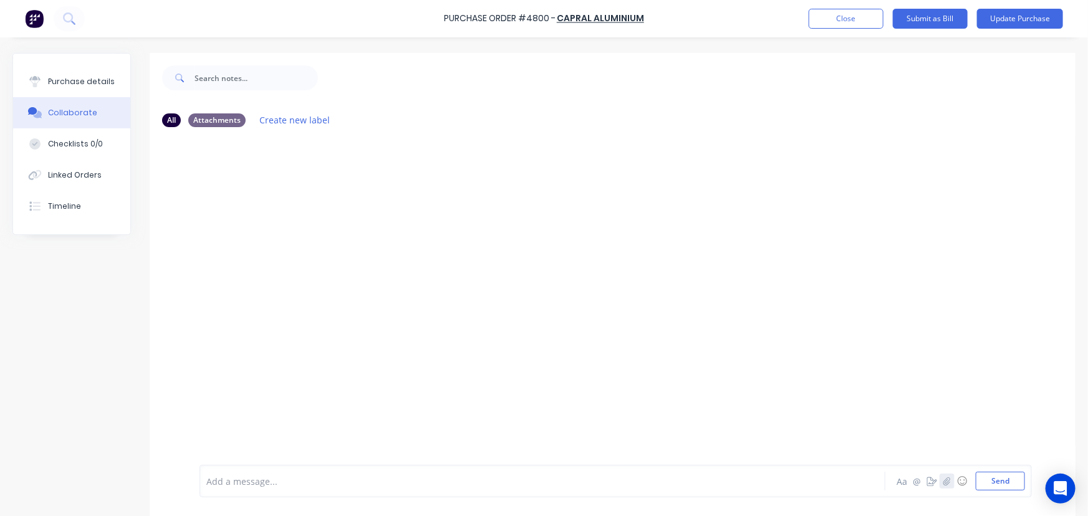
click at [939, 480] on button "button" at bounding box center [946, 481] width 15 height 15
click at [1004, 483] on button "Send" at bounding box center [1000, 481] width 49 height 19
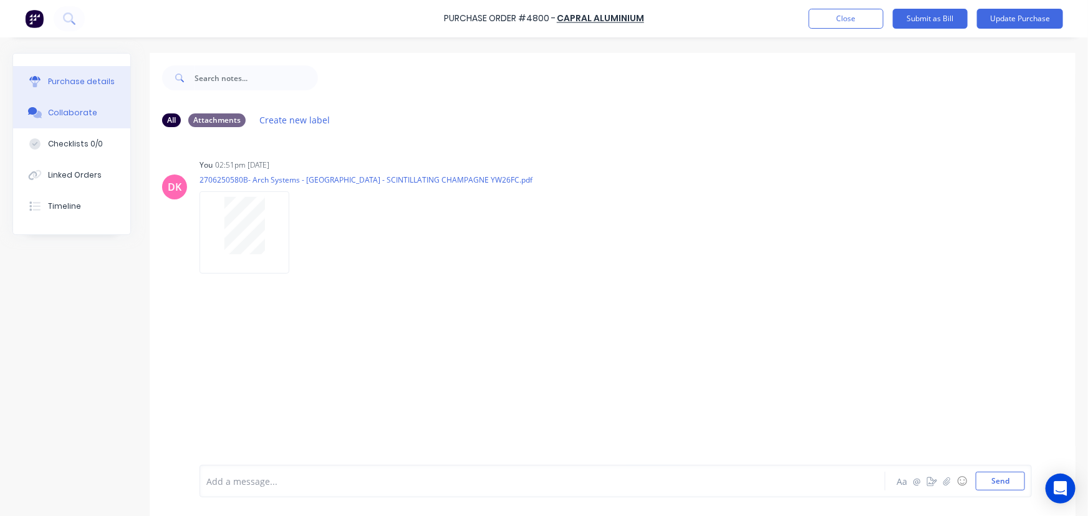
click at [69, 86] on div "Purchase details" at bounding box center [81, 81] width 67 height 11
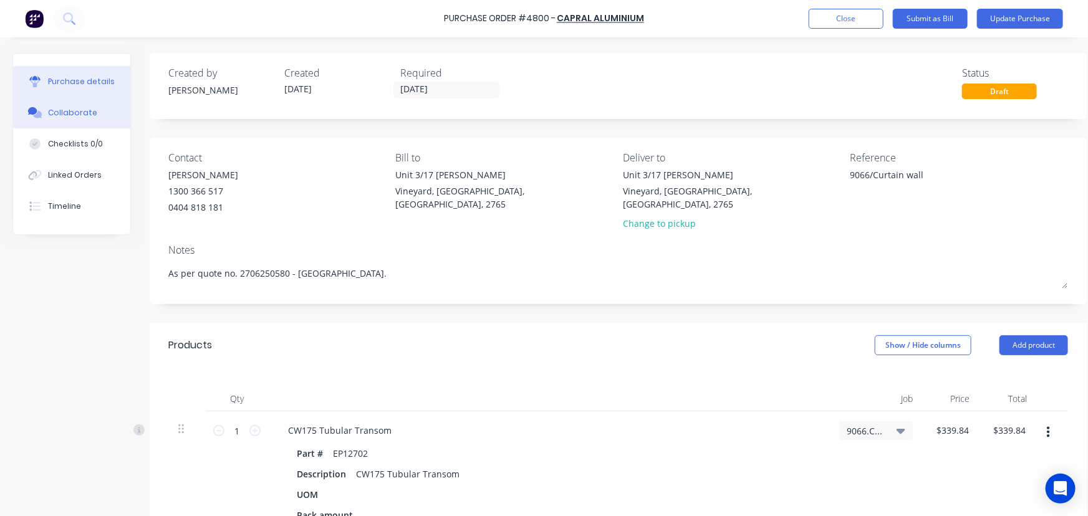
click at [72, 105] on button "Collaborate" at bounding box center [71, 112] width 117 height 31
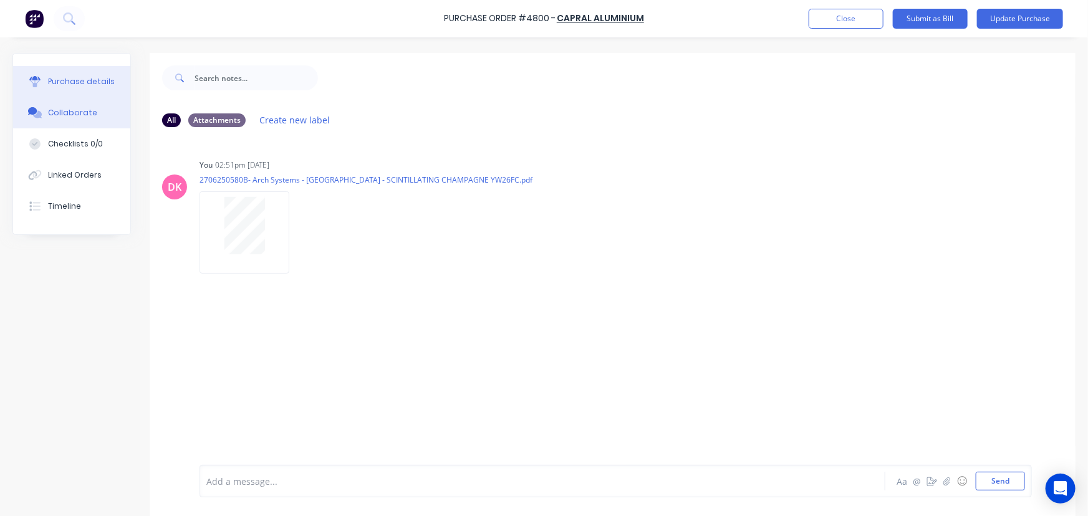
click at [68, 80] on div "Purchase details" at bounding box center [81, 81] width 67 height 11
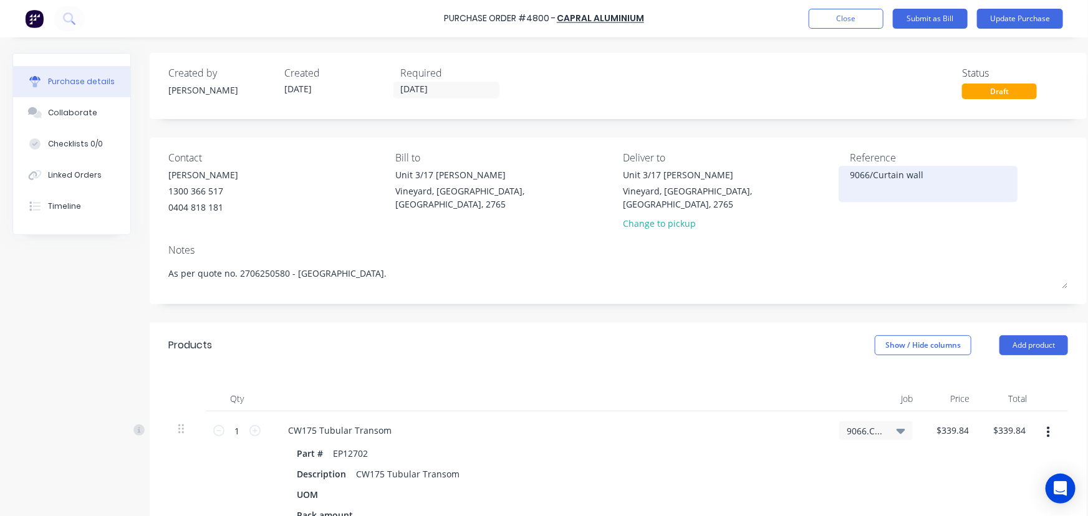
click at [850, 175] on div "9066/Curtain wall" at bounding box center [928, 183] width 156 height 31
click at [850, 176] on textarea "9066/Curtain wall" at bounding box center [928, 182] width 156 height 28
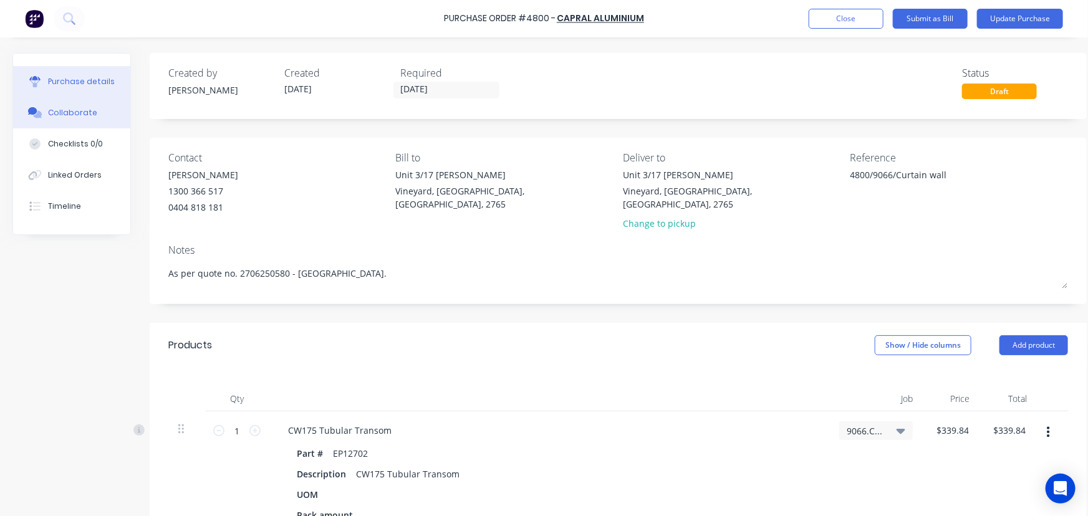
type textarea "4800/9066/Curtain wall"
click at [75, 115] on div "Collaborate" at bounding box center [72, 112] width 49 height 11
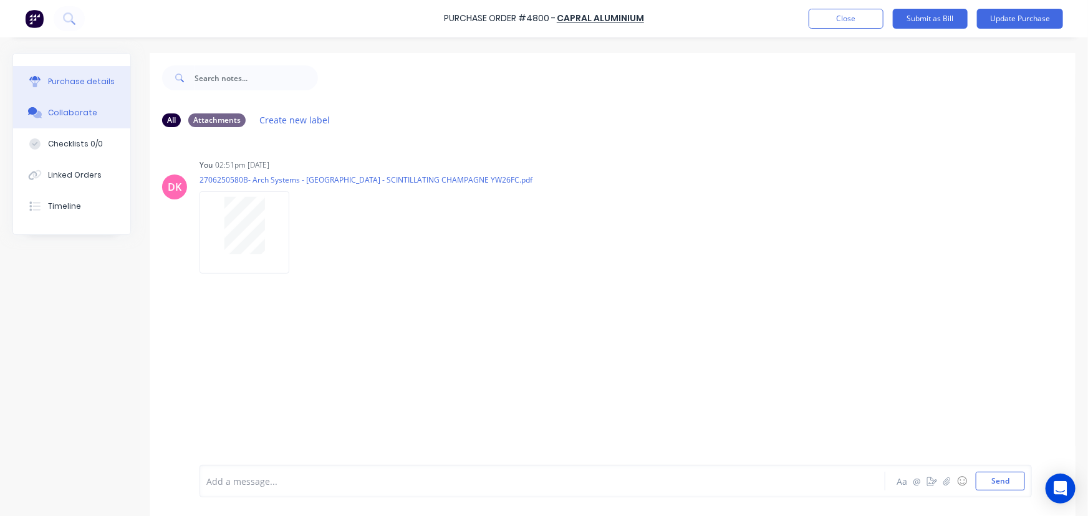
click at [75, 81] on div "Purchase details" at bounding box center [81, 81] width 67 height 11
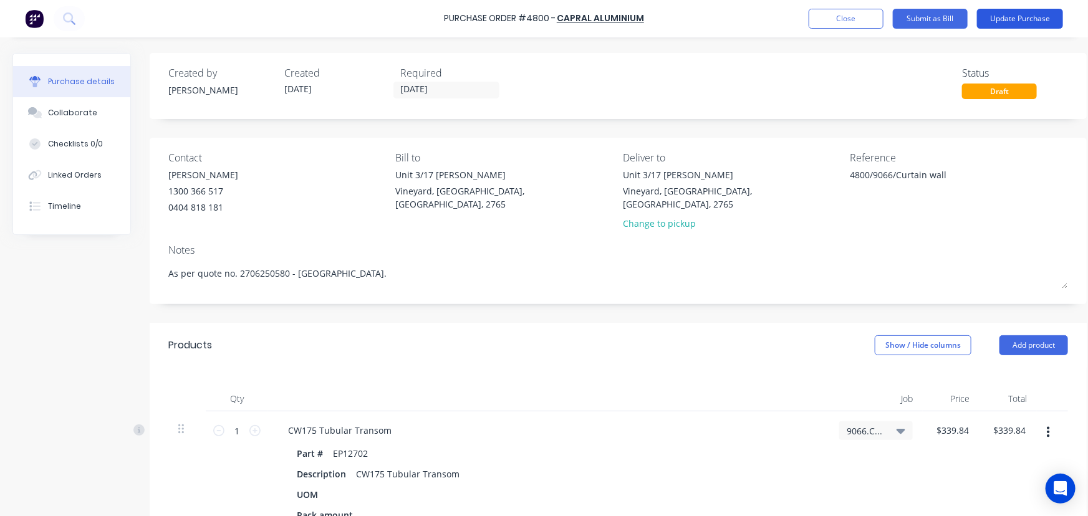
click at [1007, 16] on button "Update Purchase" at bounding box center [1020, 19] width 86 height 20
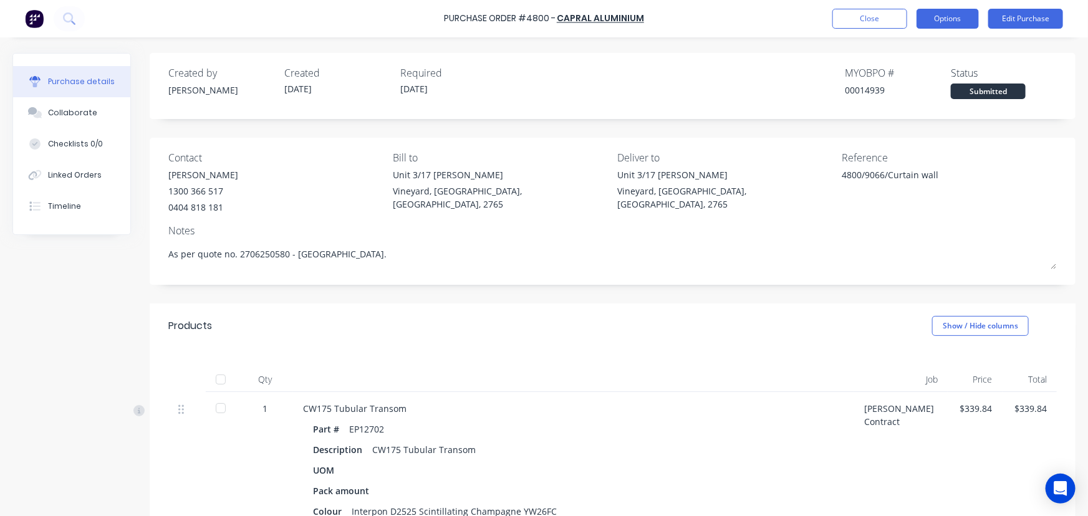
click at [935, 17] on button "Options" at bounding box center [947, 19] width 62 height 20
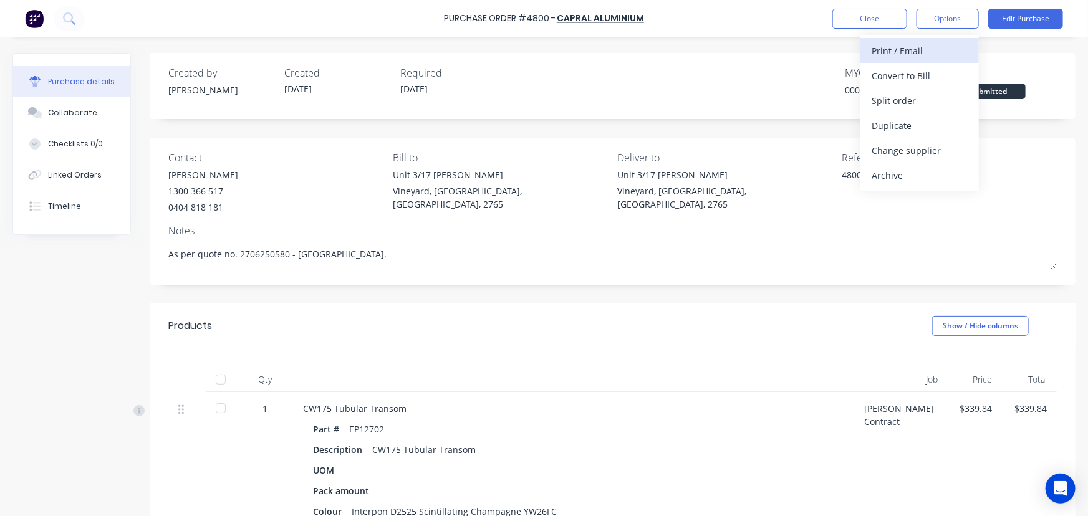
click at [914, 52] on div "Print / Email" at bounding box center [919, 51] width 96 height 18
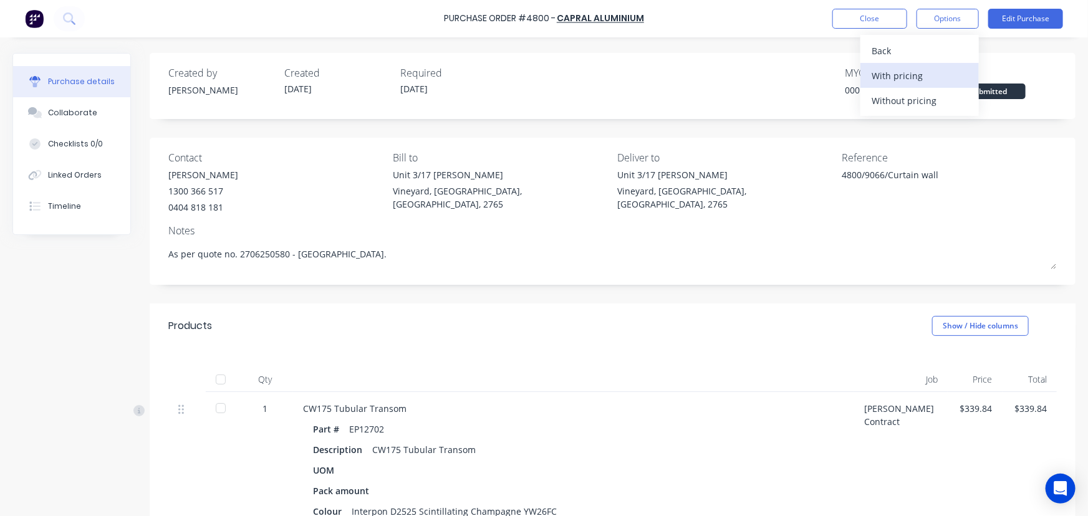
click at [907, 68] on div "With pricing" at bounding box center [919, 76] width 96 height 18
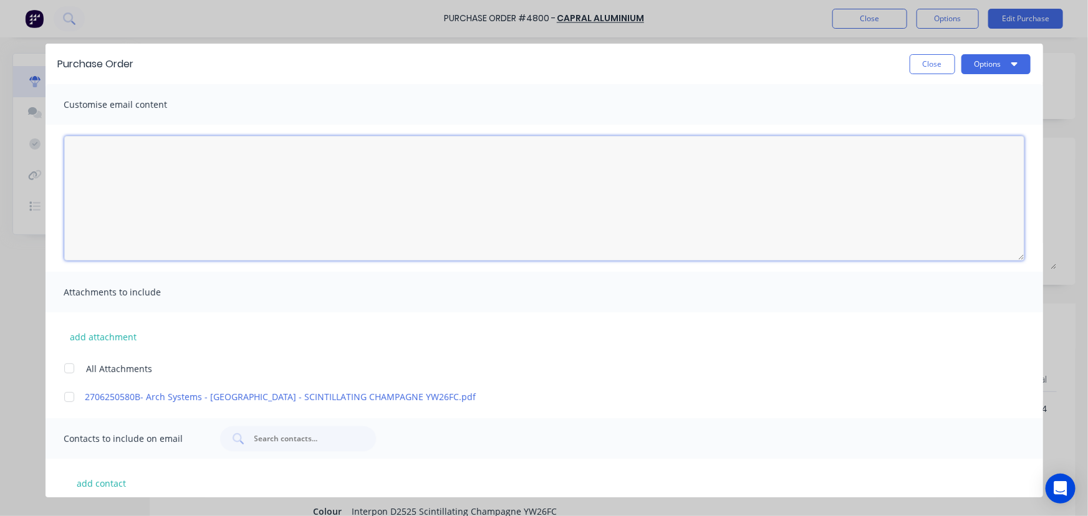
click at [226, 185] on textarea "[DATE]" at bounding box center [544, 198] width 960 height 125
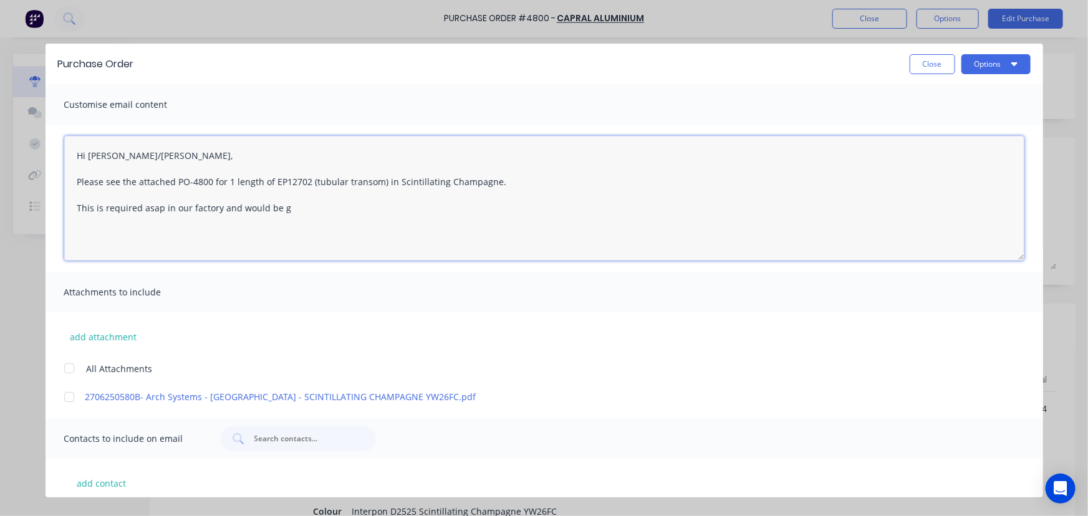
drag, startPoint x: 338, startPoint y: 212, endPoint x: 220, endPoint y: 209, distance: 118.5
click at [220, 209] on textarea "Hi [PERSON_NAME]/[PERSON_NAME], Please see the attached PO-4800 for 1 length of…" at bounding box center [544, 198] width 960 height 125
type textarea "Hi [PERSON_NAME]/[PERSON_NAME], Please see the attached PO-4800 for 1 length of…"
click at [64, 367] on div at bounding box center [69, 368] width 25 height 25
drag, startPoint x: 145, startPoint y: 242, endPoint x: 31, endPoint y: 139, distance: 153.6
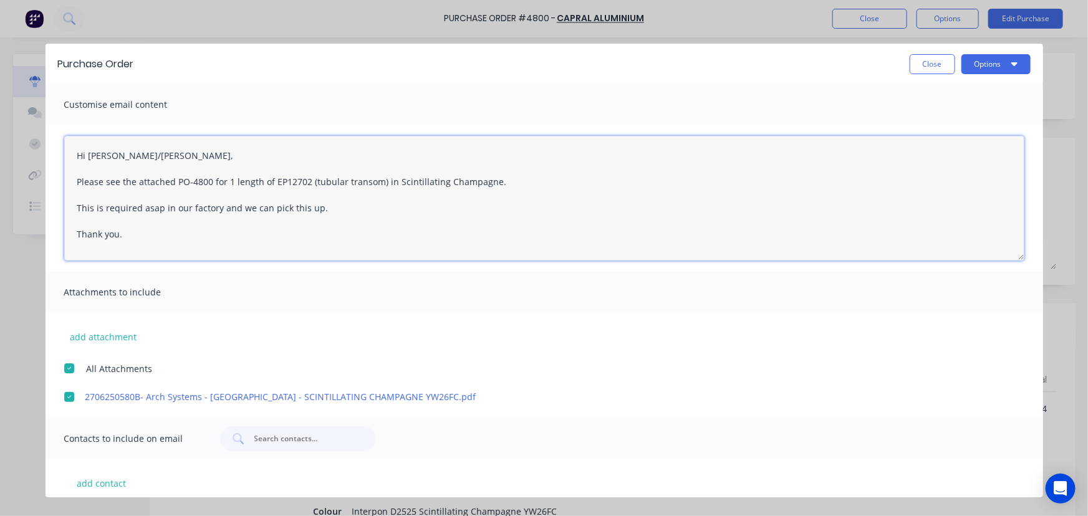
click at [31, 139] on div "Purchase Order Close Options Customise email content Hi [PERSON_NAME]/[PERSON_N…" at bounding box center [544, 258] width 1088 height 516
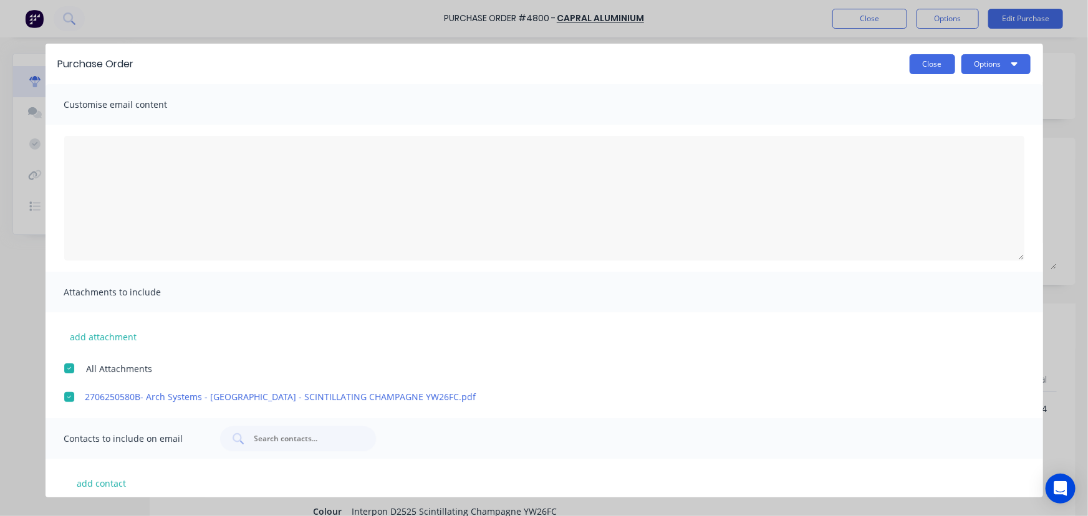
click at [932, 68] on button "Close" at bounding box center [933, 64] width 46 height 20
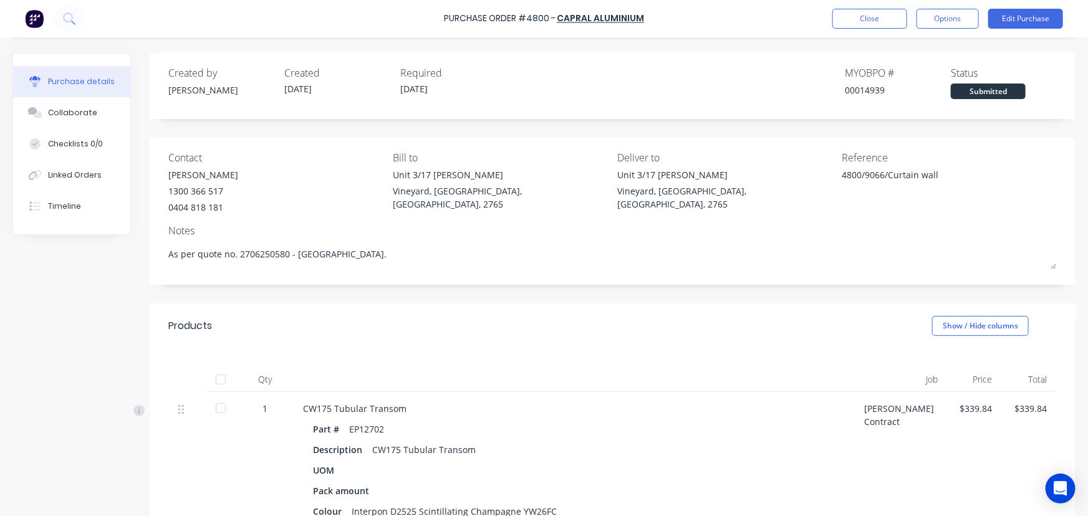
click at [655, 160] on div "Deliver to" at bounding box center [724, 157] width 215 height 15
click at [1032, 17] on button "Edit Purchase" at bounding box center [1025, 19] width 75 height 20
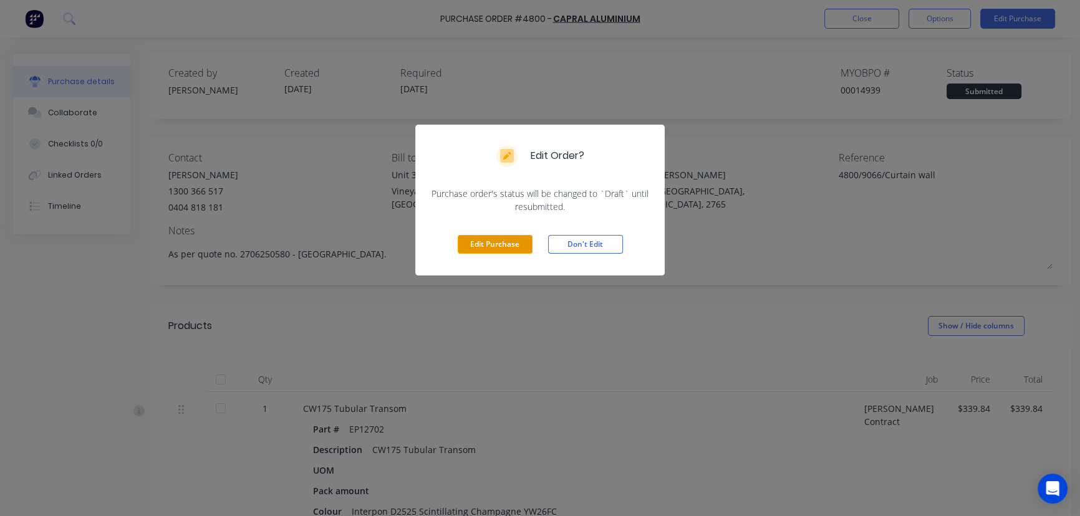
click at [503, 244] on button "Edit Purchase" at bounding box center [495, 244] width 75 height 19
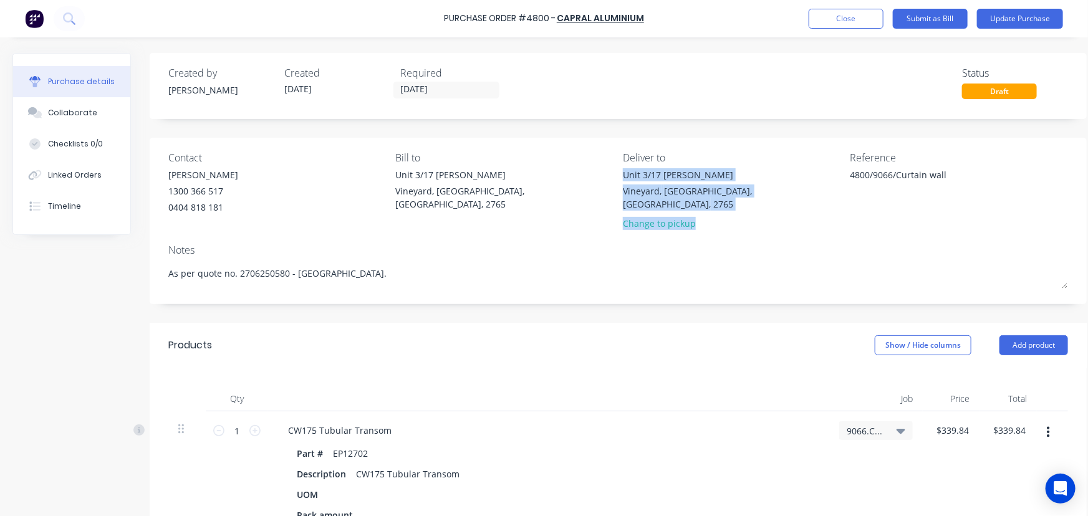
drag, startPoint x: 802, startPoint y: 196, endPoint x: 842, endPoint y: 205, distance: 41.4
click at [842, 205] on div "Contact [PERSON_NAME] [PHONE_NUMBER] Bill to [STREET_ADDRESS][PERSON_NAME][PERS…" at bounding box center [618, 193] width 900 height 86
click at [678, 217] on div "Change to pickup" at bounding box center [732, 223] width 218 height 13
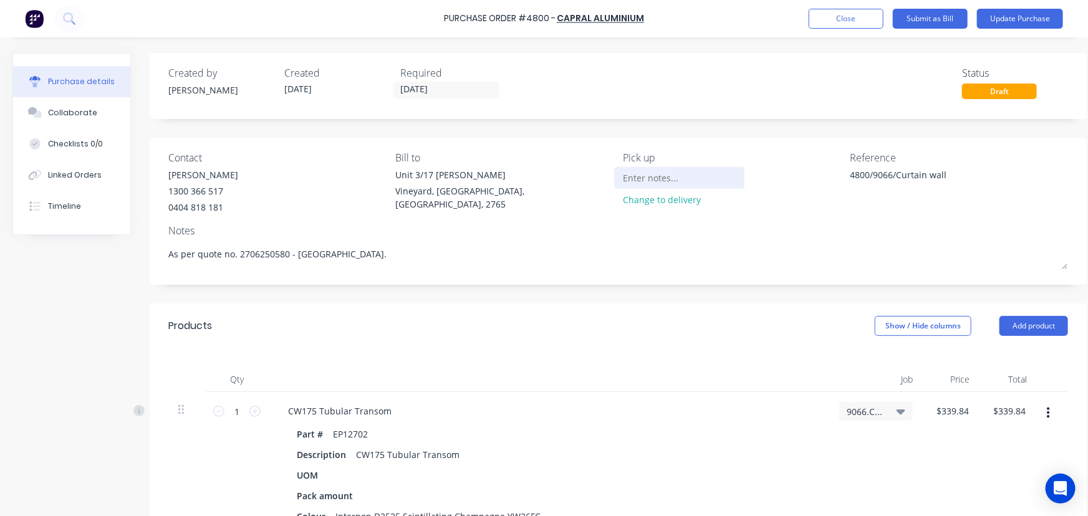
click at [645, 173] on input at bounding box center [679, 177] width 113 height 19
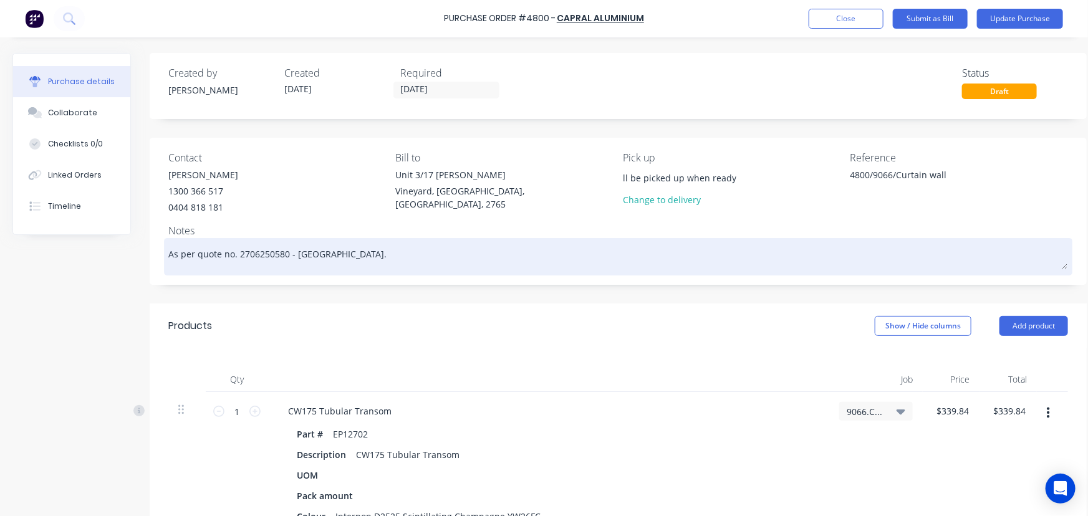
type input "Will be picked up when ready"
click at [420, 242] on textarea "As per quote no. 2706250580 - [GEOGRAPHIC_DATA]." at bounding box center [618, 255] width 900 height 28
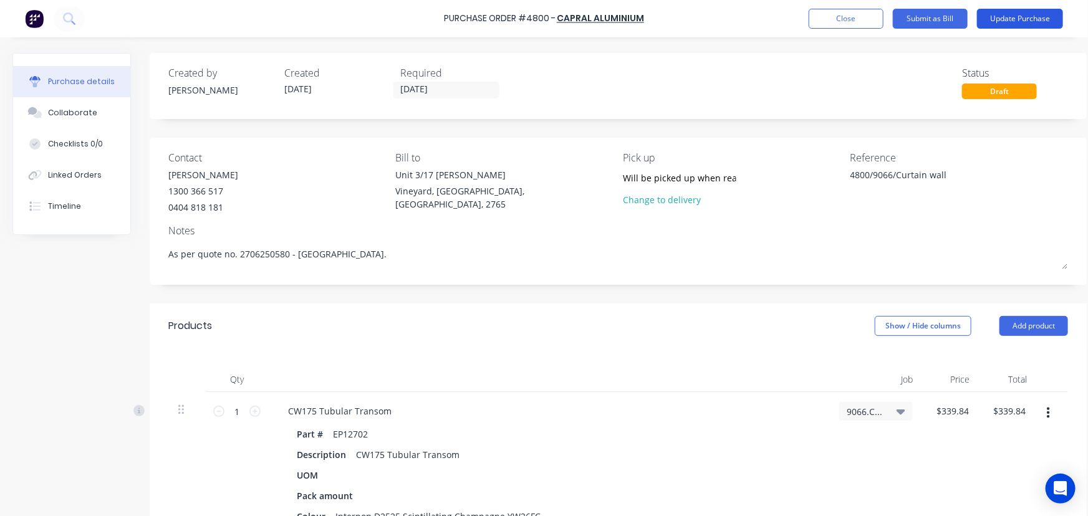
click at [1022, 21] on button "Update Purchase" at bounding box center [1020, 19] width 86 height 20
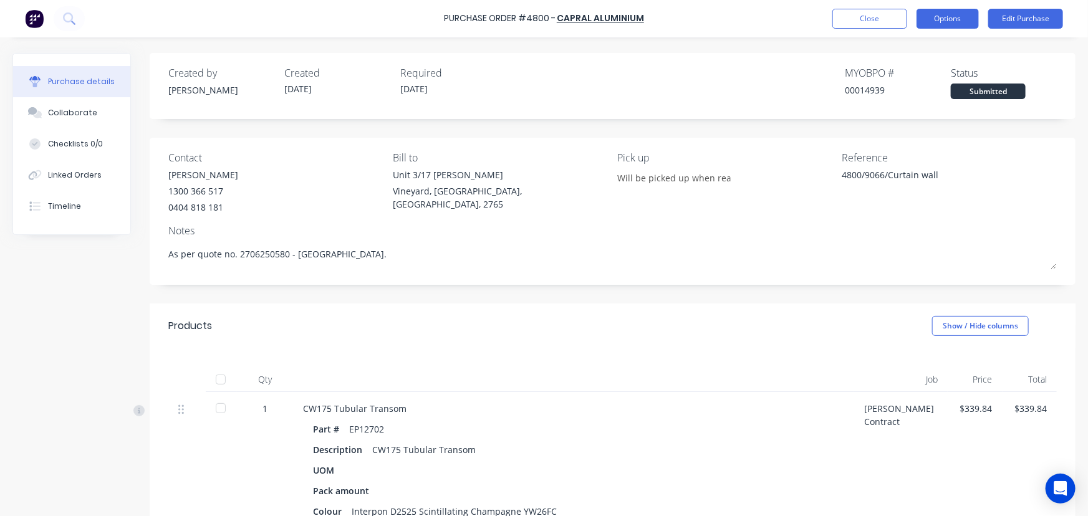
click at [966, 18] on button "Options" at bounding box center [947, 19] width 62 height 20
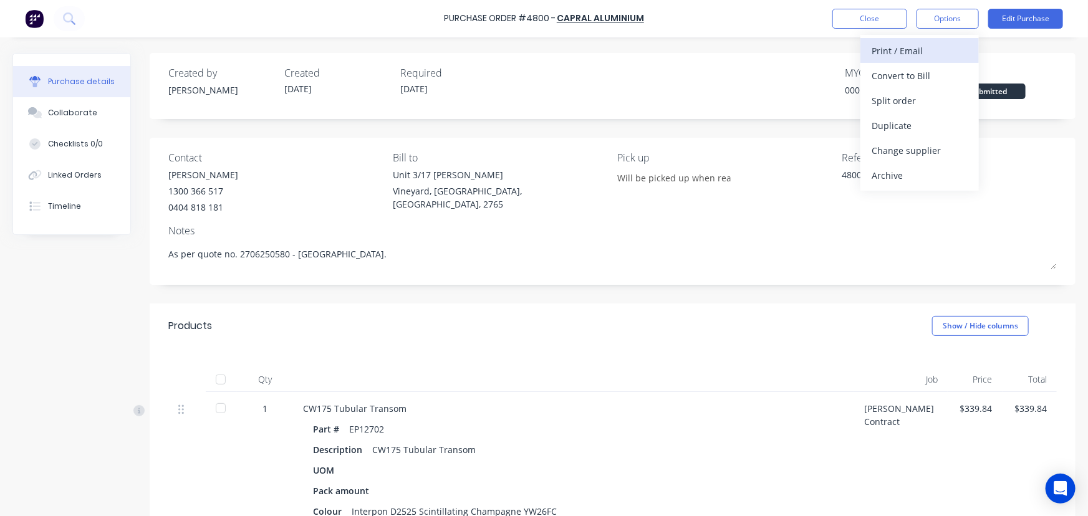
click at [916, 53] on div "Print / Email" at bounding box center [919, 51] width 96 height 18
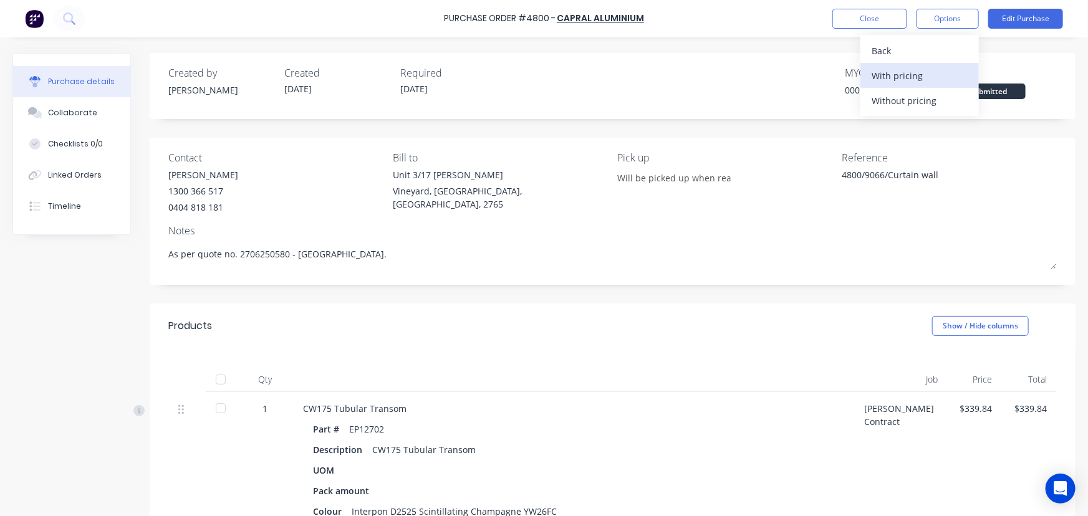
click at [896, 80] on div "With pricing" at bounding box center [919, 76] width 96 height 18
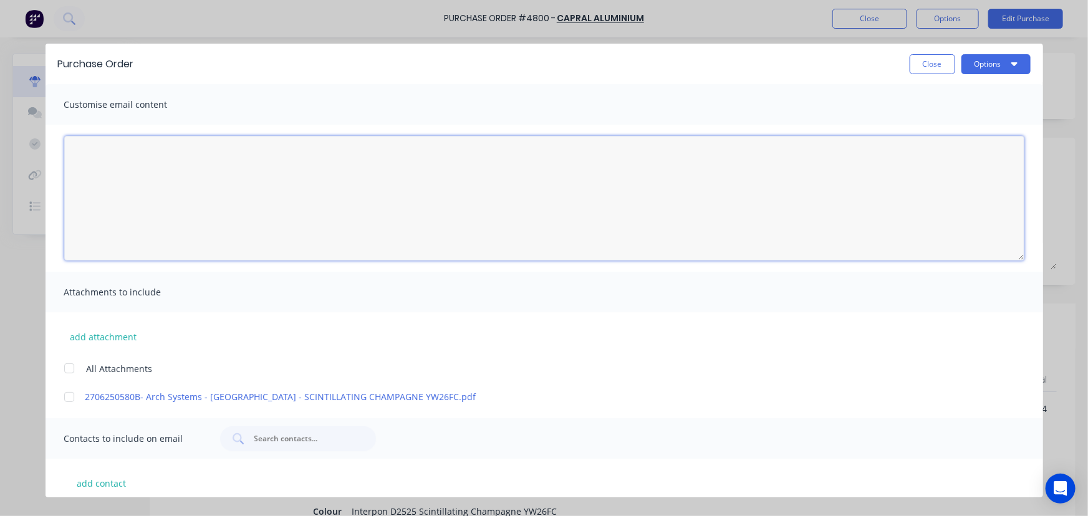
click at [206, 214] on textarea "[DATE]" at bounding box center [544, 198] width 960 height 125
paste textarea "Hi [PERSON_NAME]/[PERSON_NAME], Please see the attached PO-4800 for 1 length of…"
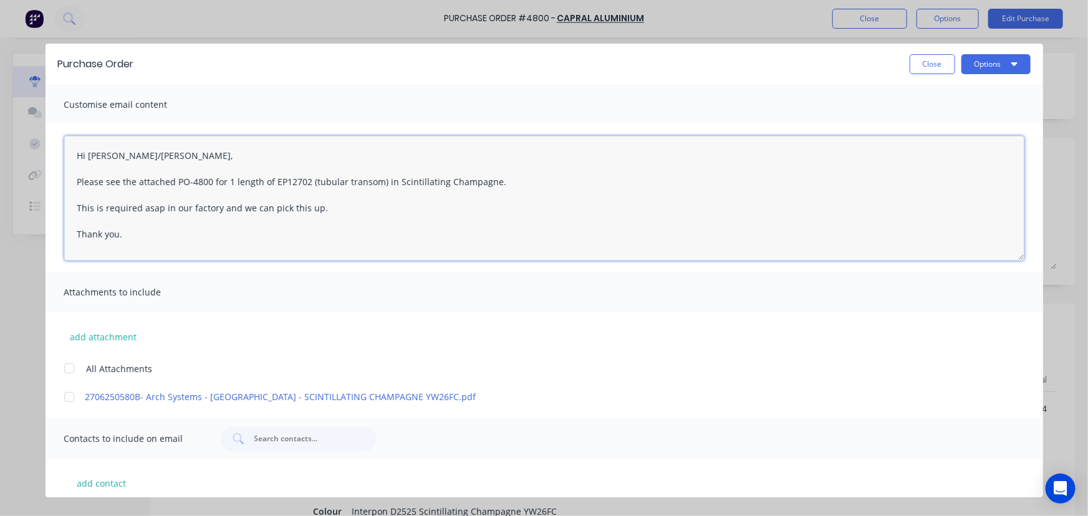
click at [68, 368] on div at bounding box center [69, 368] width 25 height 25
click at [259, 205] on textarea "Hi [PERSON_NAME]/[PERSON_NAME], Please see the attached PO-4800 for 1 length of…" at bounding box center [544, 198] width 960 height 125
click at [323, 207] on textarea "Hi [PERSON_NAME]/[PERSON_NAME], Please see the attached PO-4800 for 1 length of…" at bounding box center [544, 198] width 960 height 125
click at [388, 212] on textarea "Hi [PERSON_NAME]/[PERSON_NAME], Please see the attached PO-4800 for 1 length of…" at bounding box center [544, 198] width 960 height 125
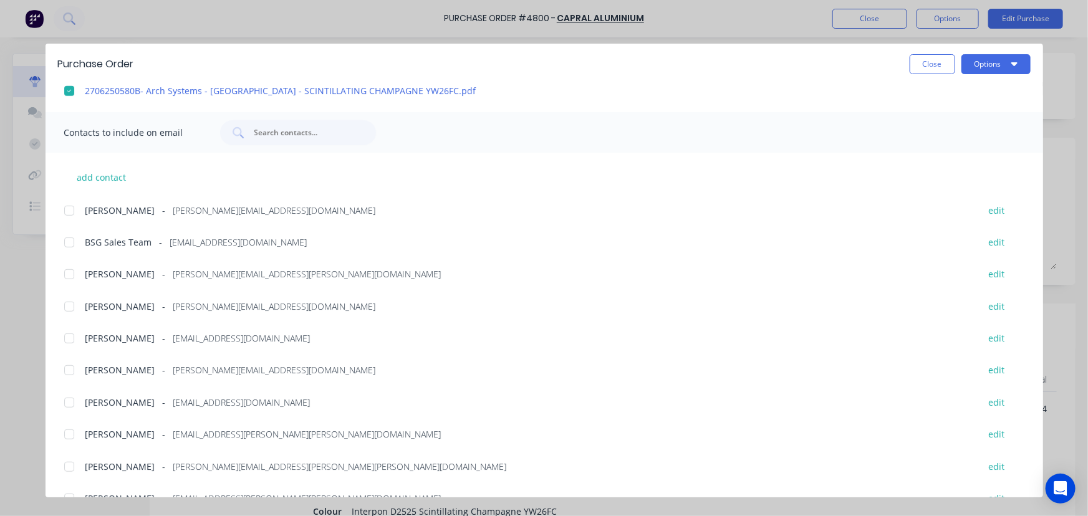
scroll to position [340, 0]
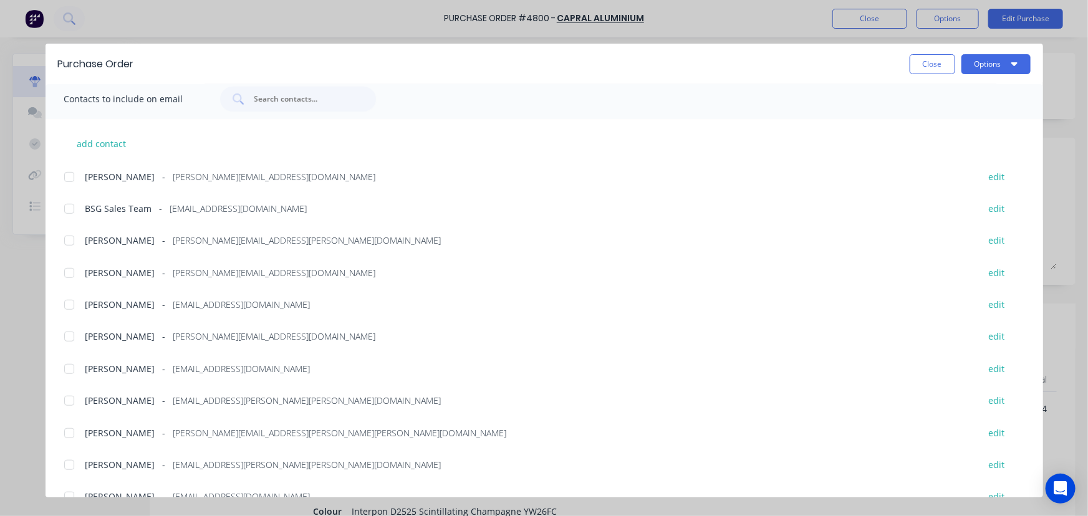
click at [71, 341] on div at bounding box center [69, 336] width 25 height 25
click at [71, 367] on div at bounding box center [69, 369] width 25 height 25
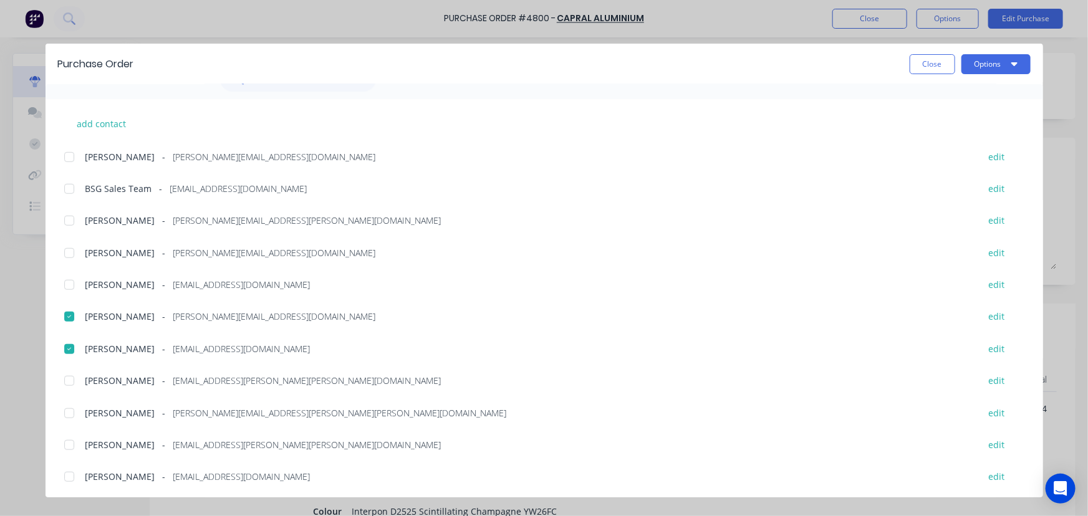
scroll to position [394, 0]
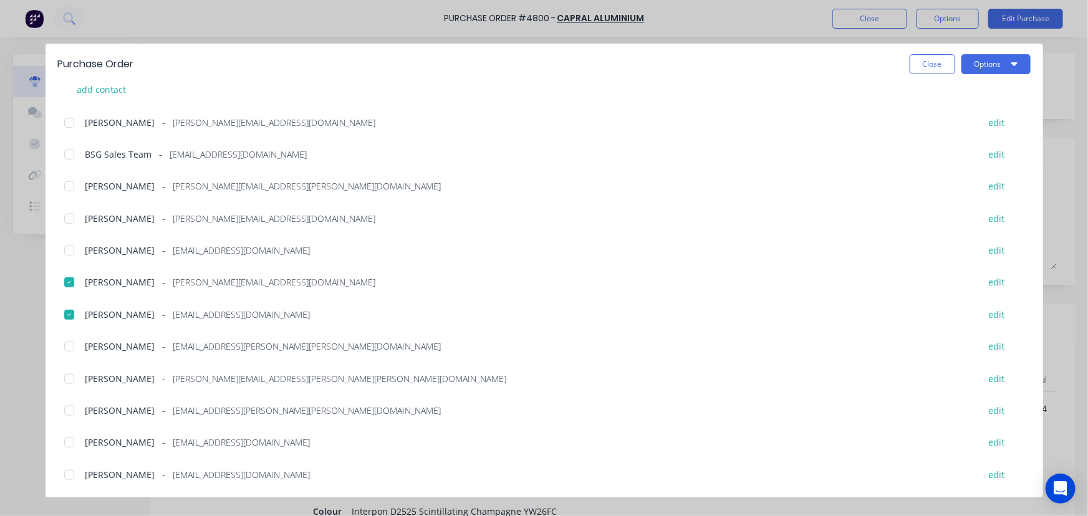
click at [70, 343] on div at bounding box center [69, 346] width 25 height 25
click at [73, 474] on div at bounding box center [69, 475] width 25 height 25
click at [68, 190] on div at bounding box center [69, 186] width 25 height 25
click at [70, 153] on div at bounding box center [69, 154] width 25 height 25
type textarea "Hi [PERSON_NAME]/[PERSON_NAME], Please see the attached PO-4800 for 1 length of…"
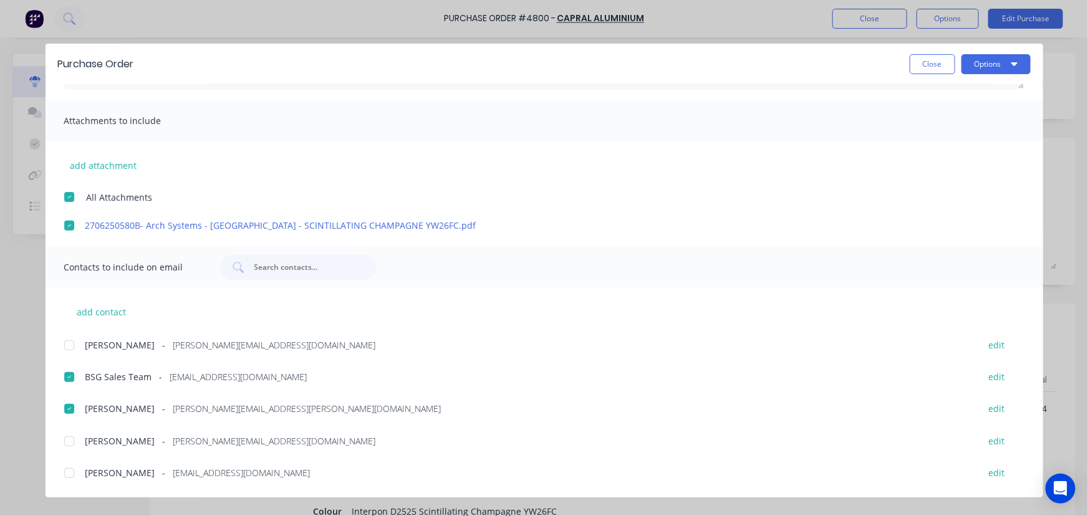
scroll to position [0, 0]
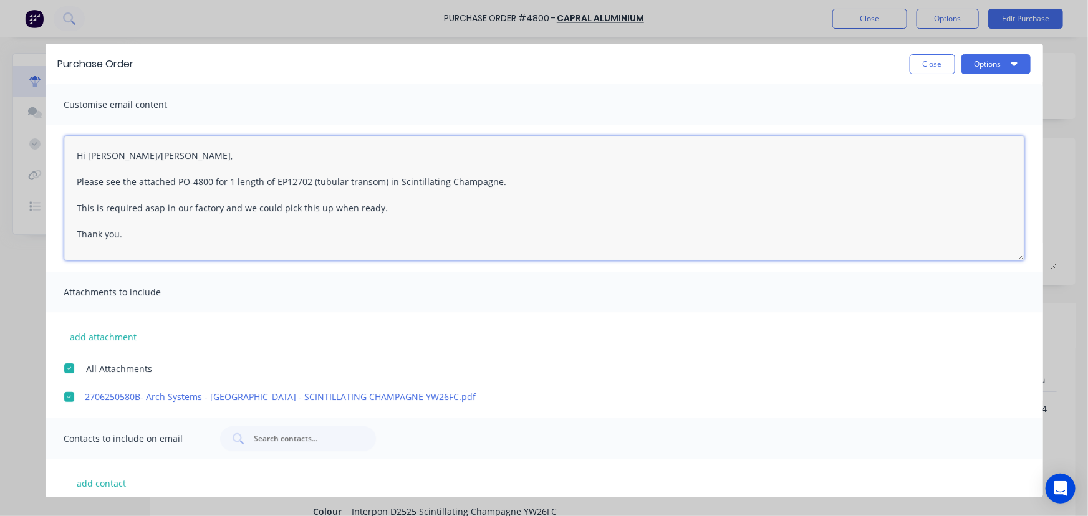
click at [375, 209] on textarea "Hi [PERSON_NAME]/[PERSON_NAME], Please see the attached PO-4800 for 1 length of…" at bounding box center [544, 198] width 960 height 125
drag, startPoint x: 160, startPoint y: 248, endPoint x: 77, endPoint y: 137, distance: 139.0
click at [77, 137] on textarea "Hi [PERSON_NAME]/[PERSON_NAME], Please see the attached PO-4800 for 1 length of…" at bounding box center [544, 198] width 960 height 125
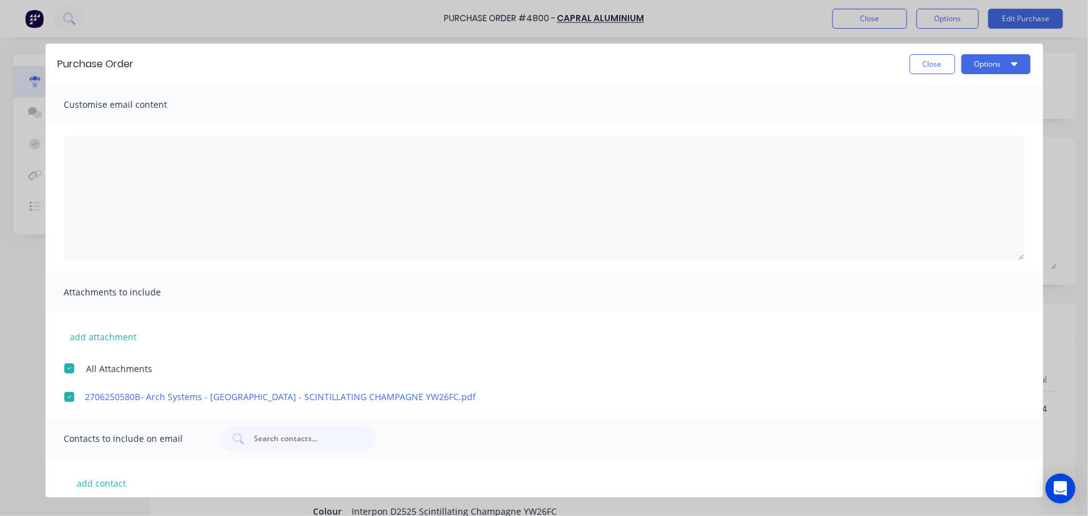
click at [939, 52] on div "Purchase Order Close Options" at bounding box center [544, 64] width 997 height 41
click at [934, 62] on button "Close" at bounding box center [933, 64] width 46 height 20
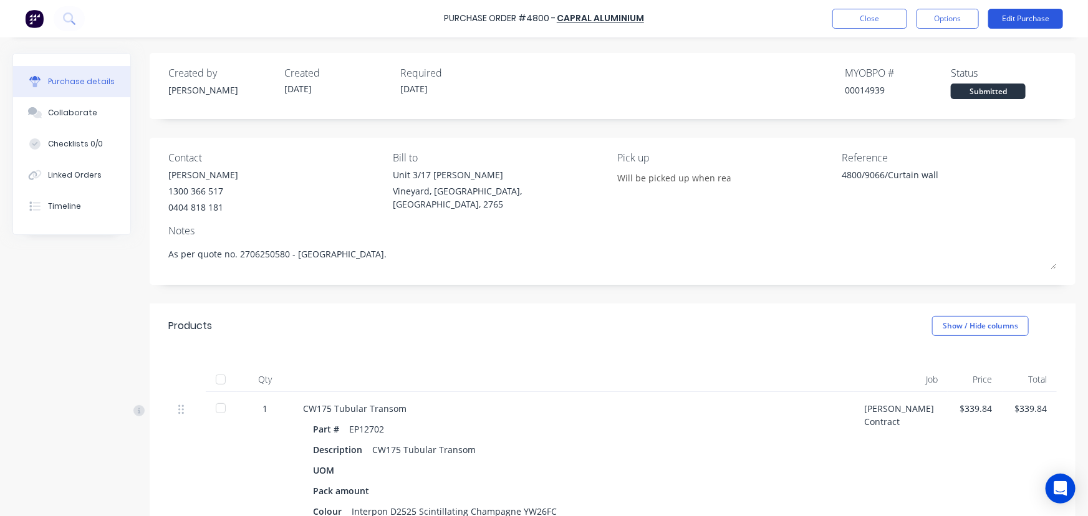
click at [1009, 18] on button "Edit Purchase" at bounding box center [1025, 19] width 75 height 20
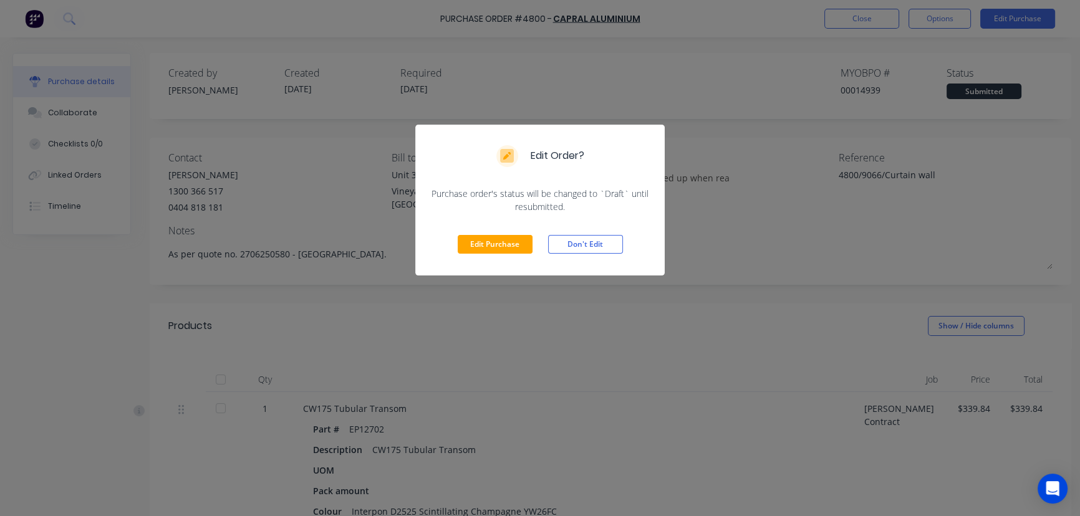
click at [503, 257] on div "Edit Purchase Don't Edit" at bounding box center [539, 244] width 249 height 62
click at [496, 250] on button "Edit Purchase" at bounding box center [495, 244] width 75 height 19
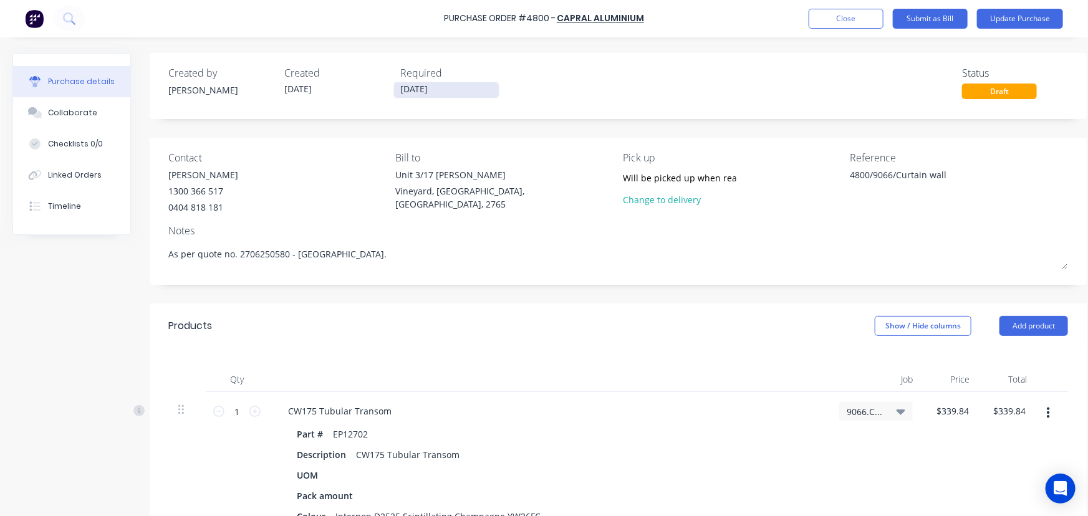
click at [449, 94] on input "[DATE]" at bounding box center [446, 90] width 105 height 16
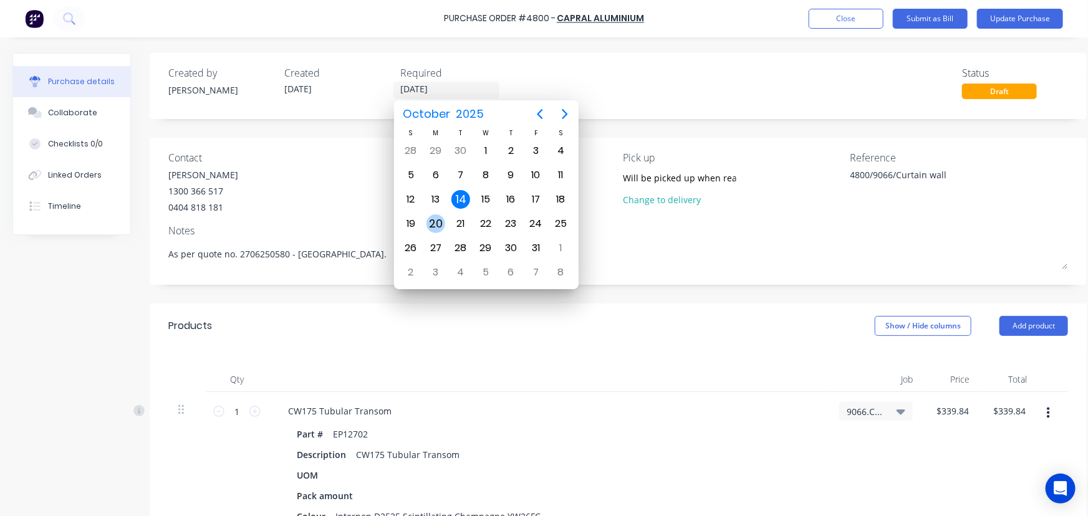
click at [440, 224] on div "20" at bounding box center [435, 223] width 19 height 19
type input "[DATE]"
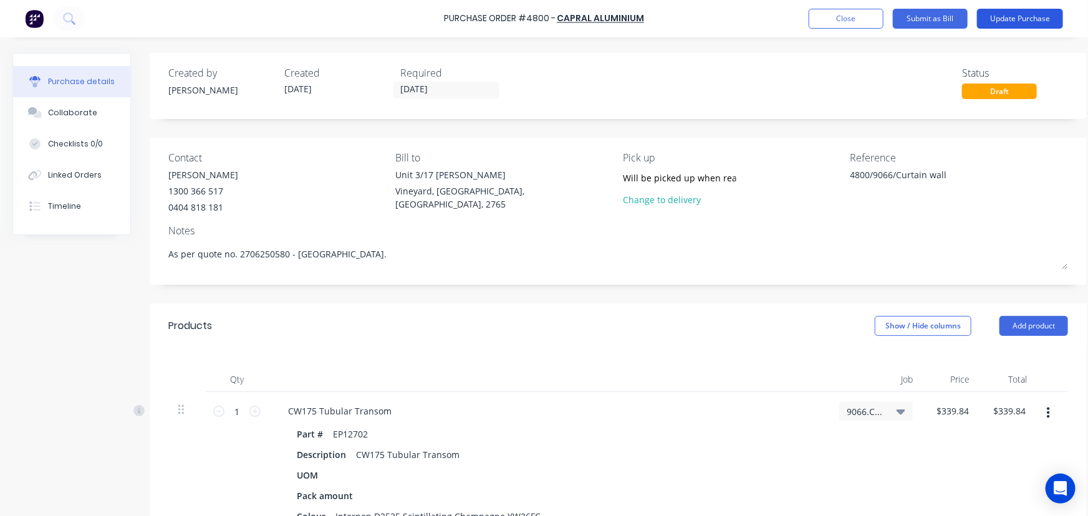
click at [1017, 24] on button "Update Purchase" at bounding box center [1020, 19] width 86 height 20
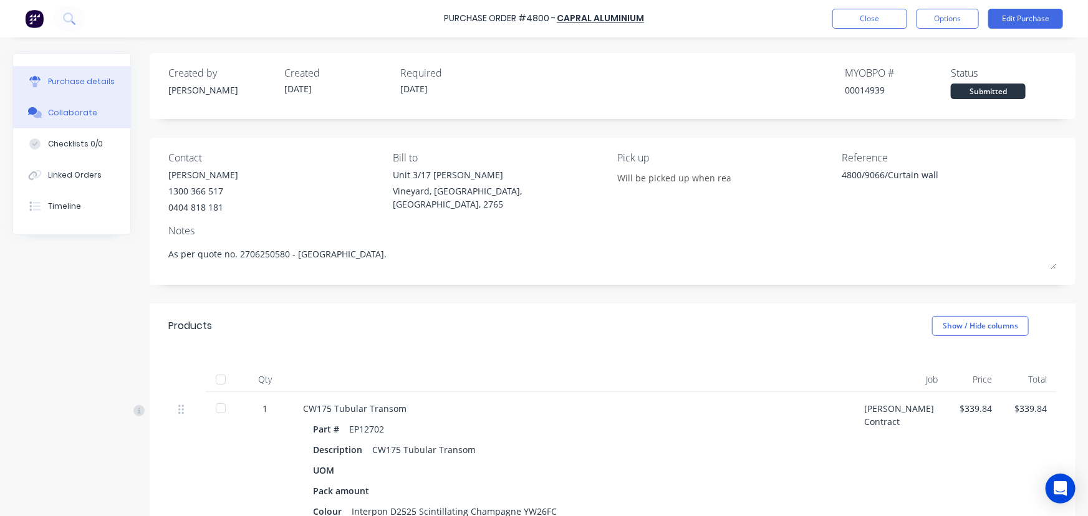
click at [79, 115] on div "Collaborate" at bounding box center [72, 112] width 49 height 11
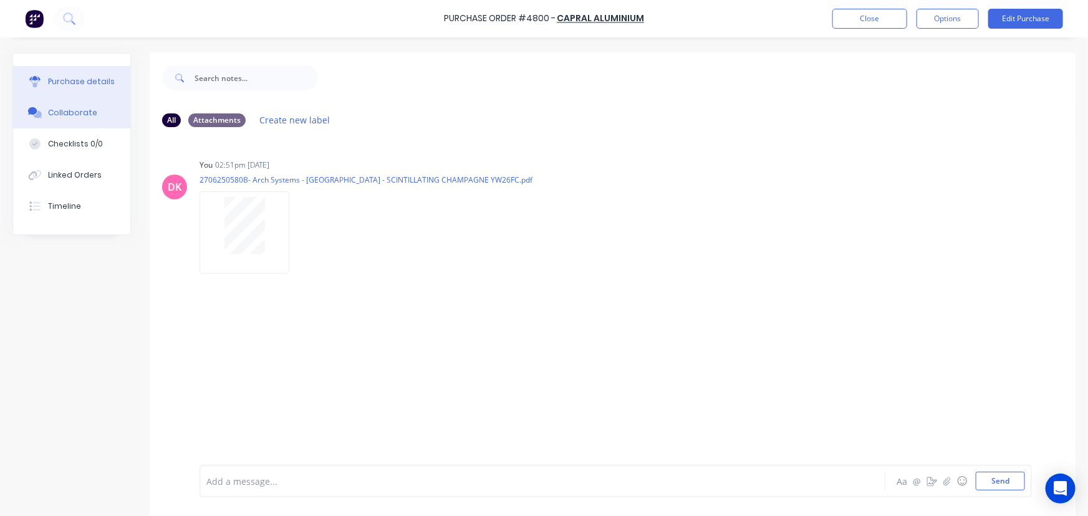
click at [81, 85] on div "Purchase details" at bounding box center [81, 81] width 67 height 11
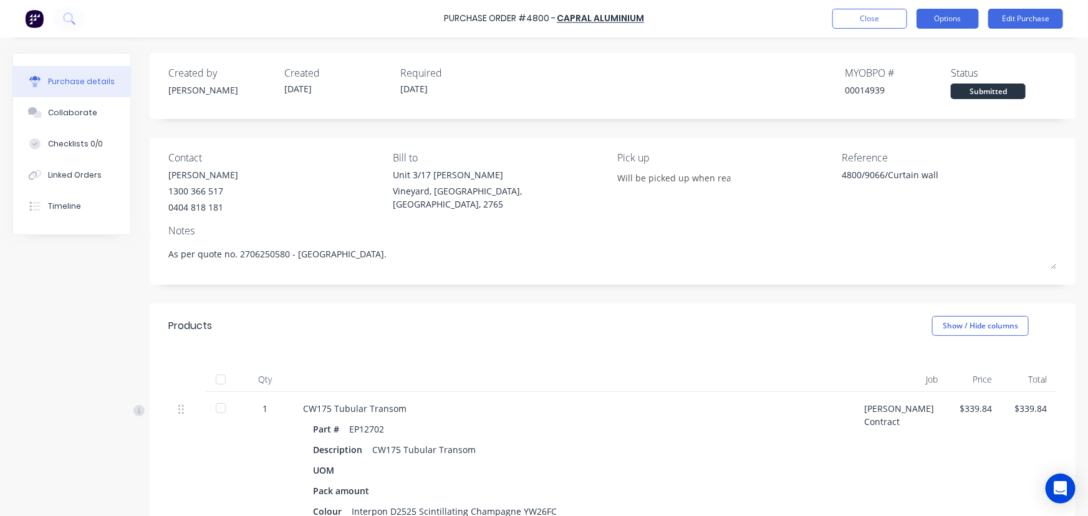
click at [951, 22] on button "Options" at bounding box center [947, 19] width 62 height 20
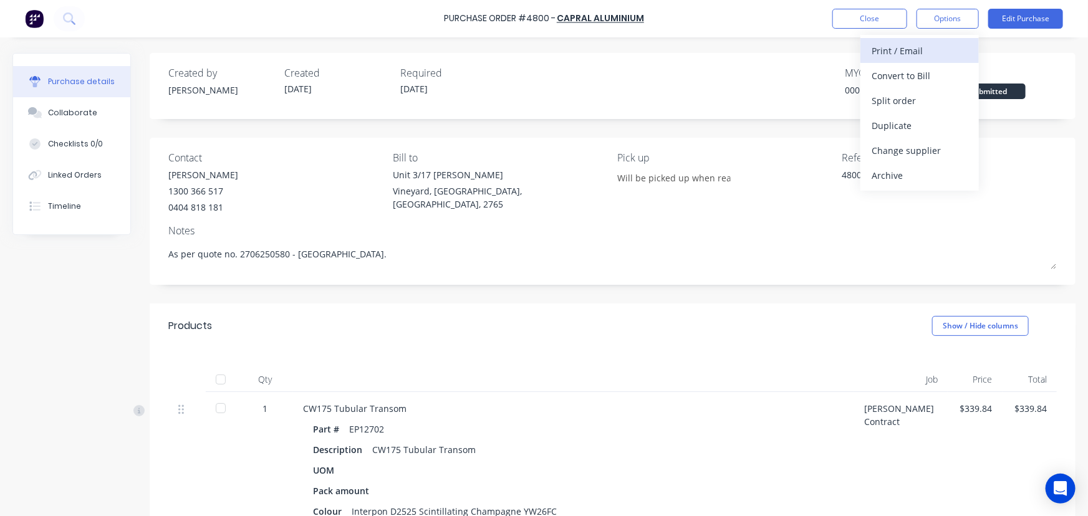
click at [913, 60] on button "Print / Email" at bounding box center [919, 50] width 118 height 25
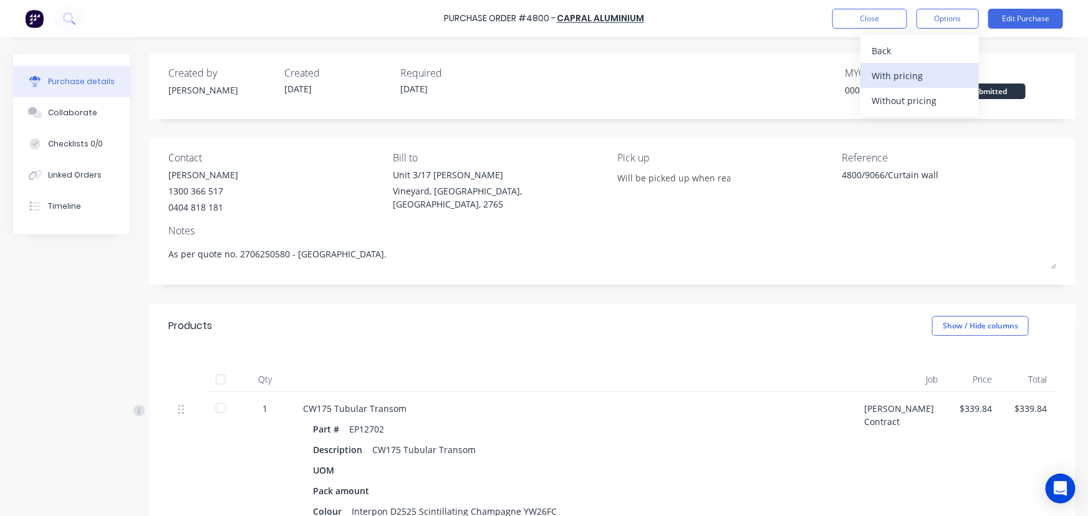
click at [913, 79] on div "With pricing" at bounding box center [919, 76] width 96 height 18
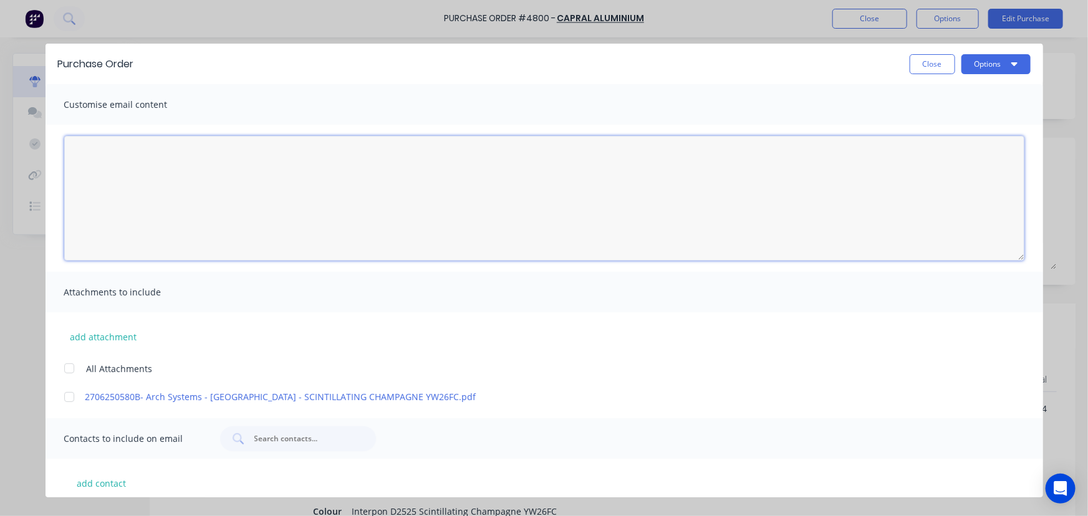
click at [265, 179] on textarea "[DATE]" at bounding box center [544, 198] width 960 height 125
paste textarea "Hi [PERSON_NAME]/[PERSON_NAME], Please see the attached PO-4800 for 1 length of…"
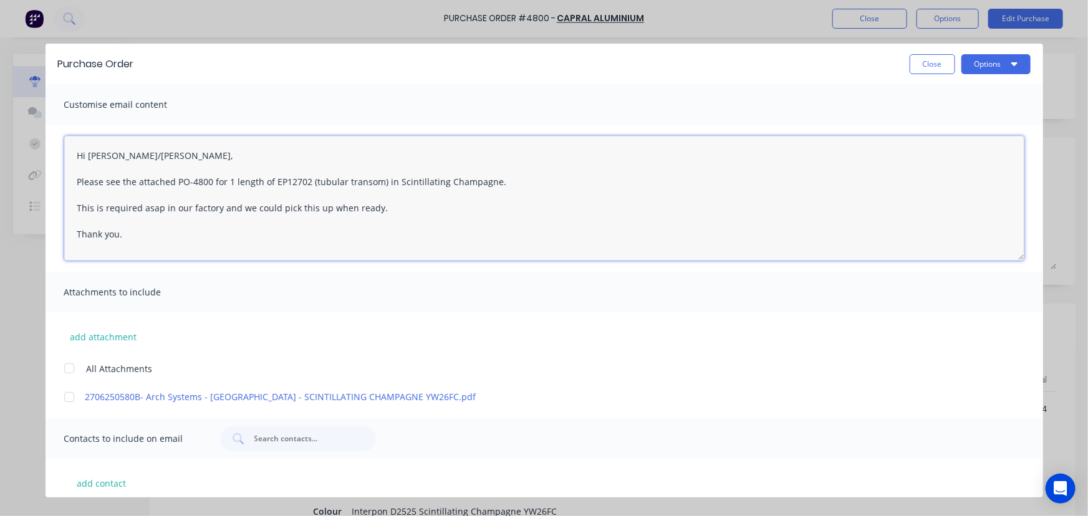
click at [387, 211] on textarea "Hi [PERSON_NAME]/[PERSON_NAME], Please see the attached PO-4800 for 1 length of…" at bounding box center [544, 198] width 960 height 125
click at [480, 221] on textarea "Hi [PERSON_NAME]/[PERSON_NAME], Please see the attached PO-4800 for 1 length of…" at bounding box center [544, 198] width 960 height 125
click at [451, 218] on textarea "Hi [PERSON_NAME]/[PERSON_NAME], Please see the attached PO-4800 for 1 length of…" at bounding box center [544, 198] width 960 height 125
click at [454, 220] on textarea "Hi [PERSON_NAME]/[PERSON_NAME], Please see the attached PO-4800 for 1 length of…" at bounding box center [544, 198] width 960 height 125
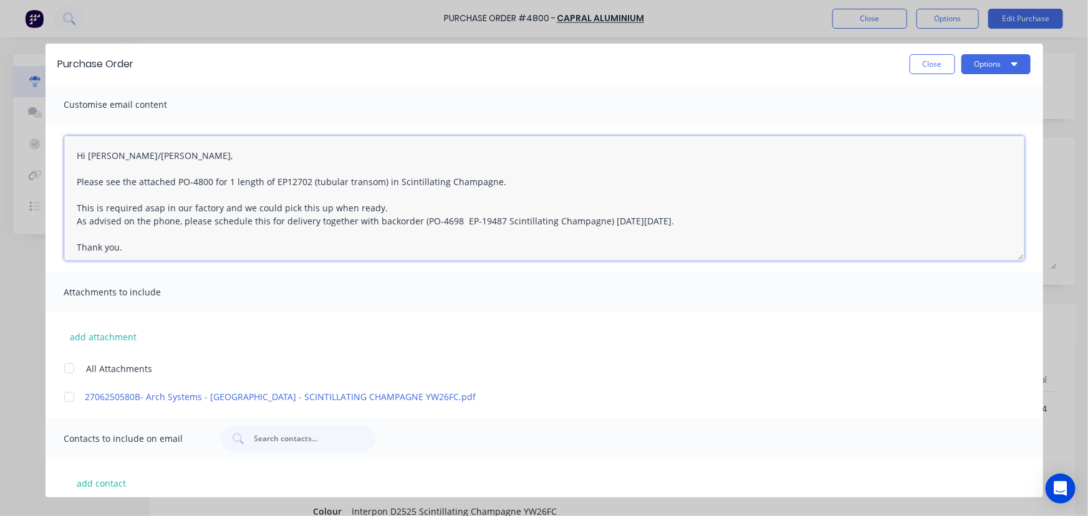
click at [754, 220] on textarea "Hi [PERSON_NAME]/[PERSON_NAME], Please see the attached PO-4800 for 1 length of…" at bounding box center [544, 198] width 960 height 125
click at [68, 368] on div at bounding box center [69, 368] width 25 height 25
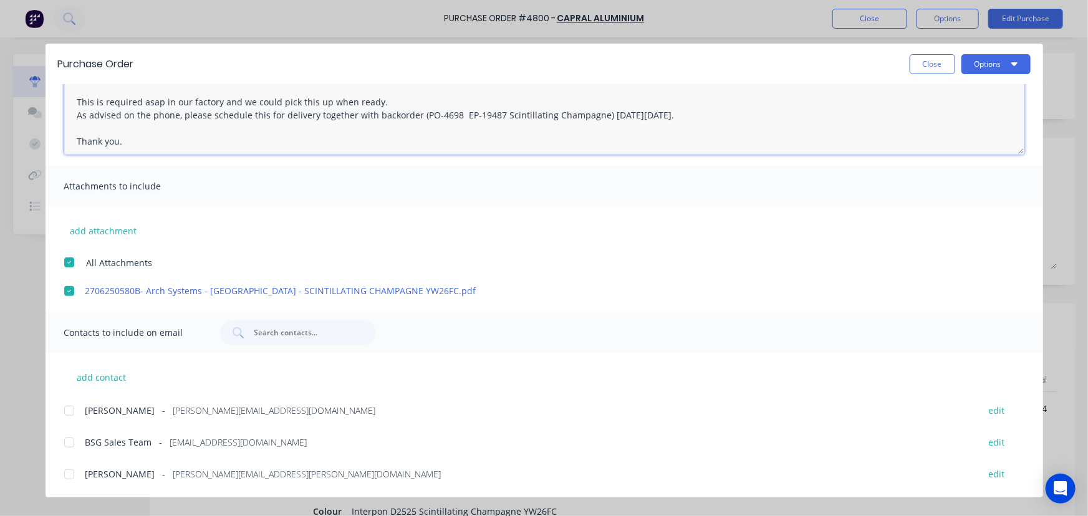
scroll to position [283, 0]
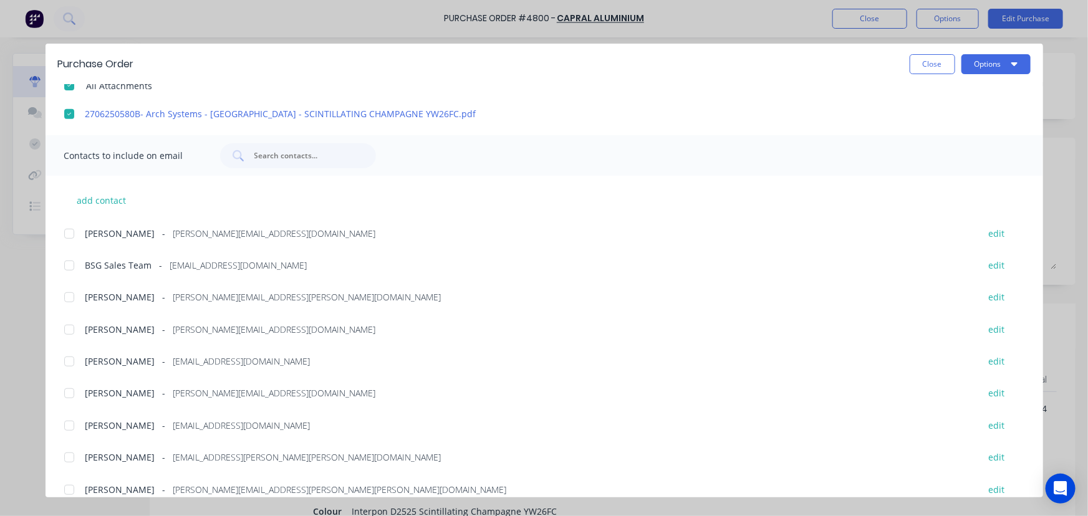
click at [68, 267] on div at bounding box center [69, 265] width 25 height 25
click at [69, 300] on div at bounding box center [69, 297] width 25 height 25
click at [66, 395] on div at bounding box center [69, 393] width 25 height 25
click at [67, 428] on div at bounding box center [69, 425] width 25 height 25
click at [73, 456] on div at bounding box center [69, 457] width 25 height 25
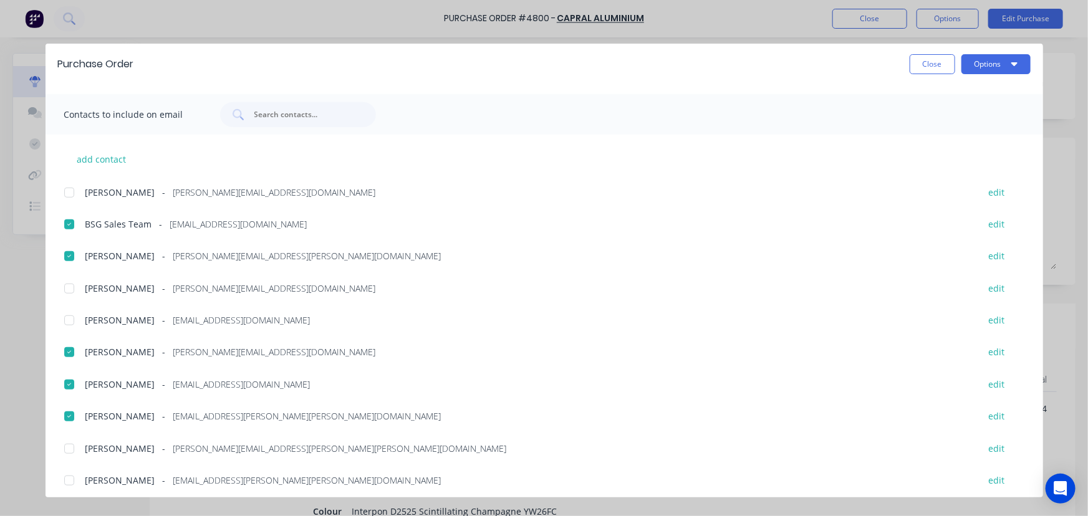
scroll to position [394, 0]
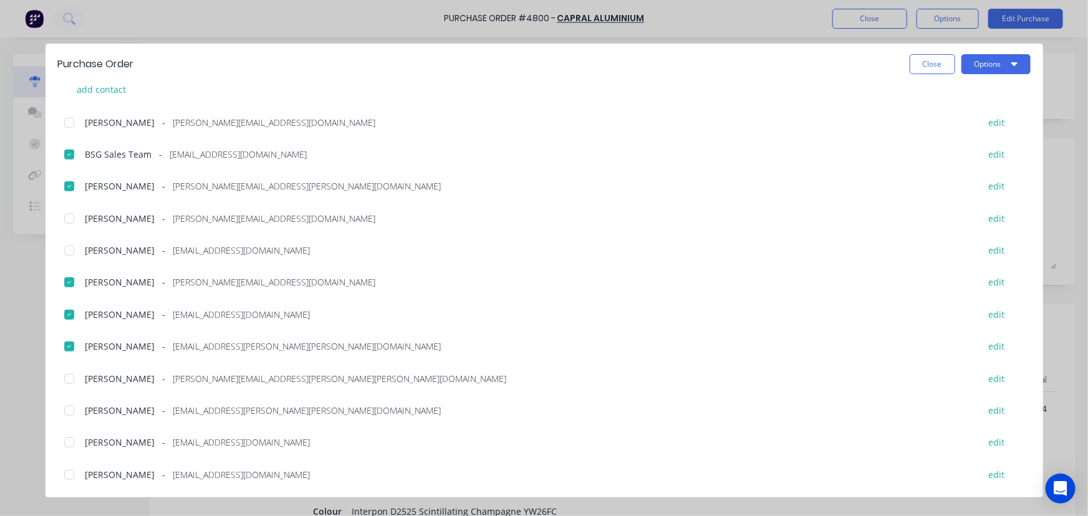
click at [76, 474] on div at bounding box center [69, 475] width 25 height 25
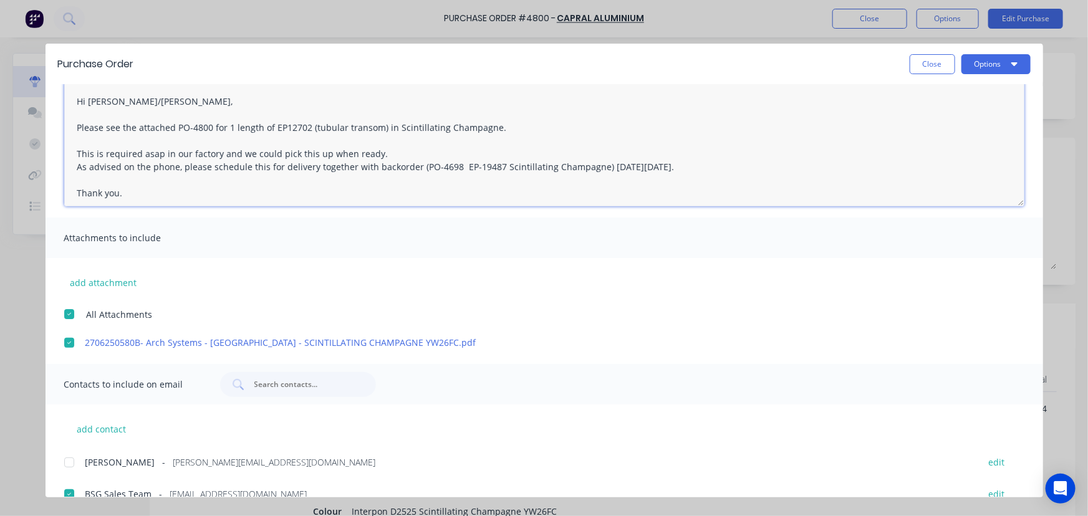
scroll to position [0, 0]
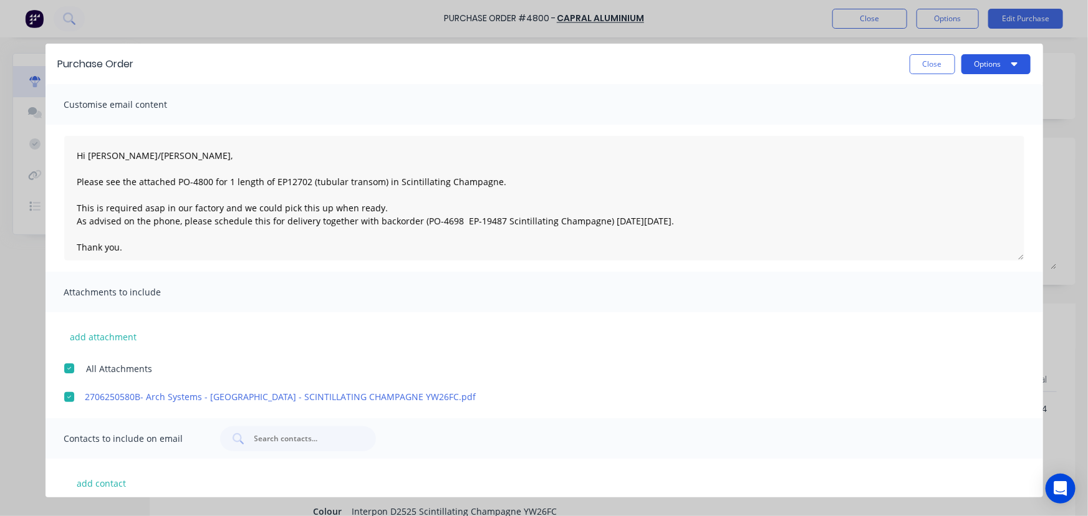
click at [1008, 60] on button "Options" at bounding box center [995, 64] width 69 height 20
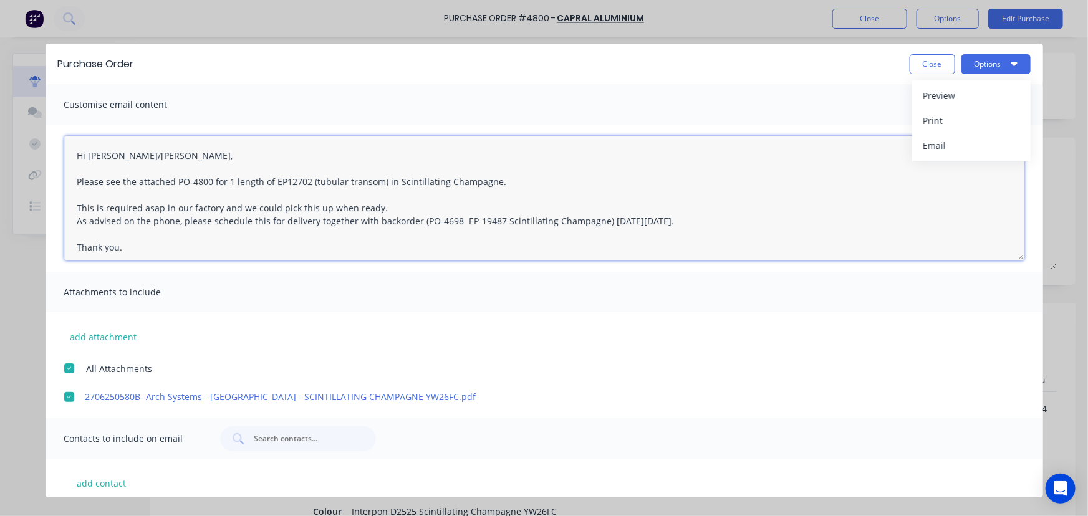
click at [344, 218] on textarea "Hi [PERSON_NAME]/[PERSON_NAME], Please see the attached PO-4800 for 1 length of…" at bounding box center [544, 198] width 960 height 125
drag, startPoint x: 375, startPoint y: 208, endPoint x: 64, endPoint y: 209, distance: 311.1
click at [64, 209] on textarea "Hi [PERSON_NAME]/[PERSON_NAME], Please see the attached PO-4800 for 1 length of…" at bounding box center [544, 198] width 960 height 125
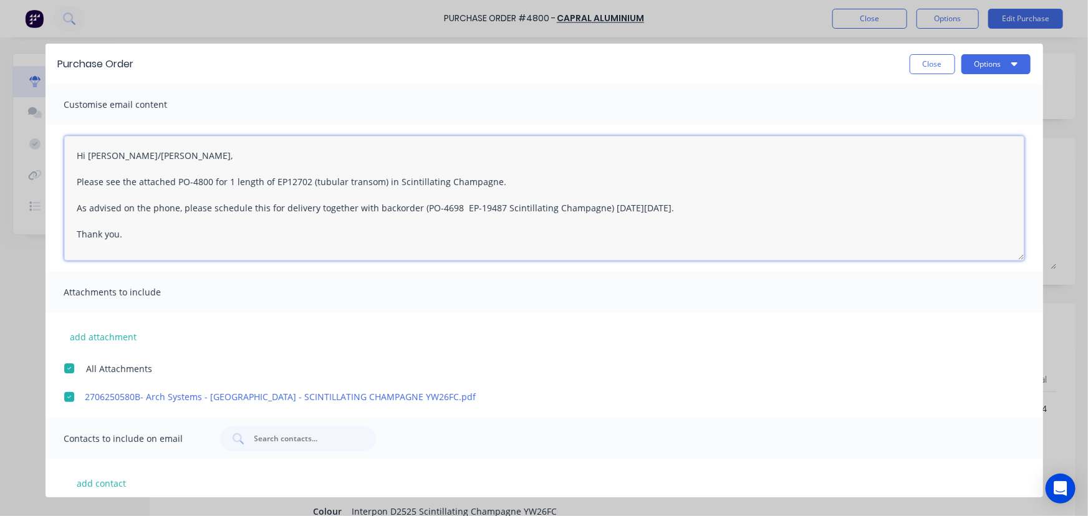
click at [190, 246] on textarea "Hi [PERSON_NAME]/[PERSON_NAME], Please see the attached PO-4800 for 1 length of…" at bounding box center [544, 198] width 960 height 125
drag, startPoint x: 119, startPoint y: 206, endPoint x: 90, endPoint y: 209, distance: 28.8
click at [90, 209] on textarea "Hi [PERSON_NAME]/[PERSON_NAME], Please see the attached PO-4800 for 1 length of…" at bounding box center [544, 198] width 960 height 125
drag, startPoint x: 146, startPoint y: 206, endPoint x: 156, endPoint y: 210, distance: 10.9
click at [146, 206] on textarea "Hi [PERSON_NAME]/[PERSON_NAME], Please see the attached PO-4800 for 1 length of…" at bounding box center [544, 198] width 960 height 125
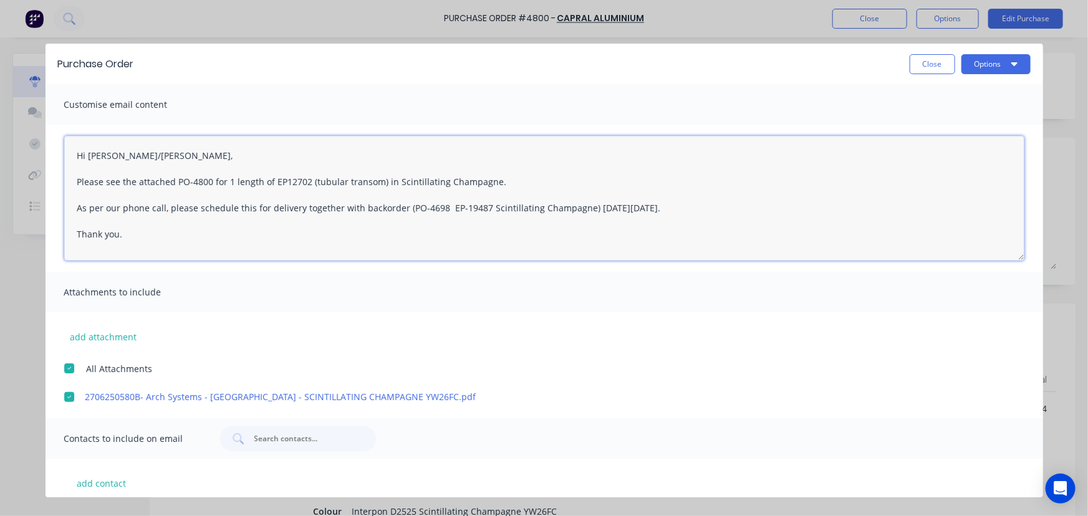
click at [159, 241] on textarea "Hi [PERSON_NAME]/[PERSON_NAME], Please see the attached PO-4800 for 1 length of…" at bounding box center [544, 198] width 960 height 125
click at [112, 205] on textarea "Hi [PERSON_NAME]/[PERSON_NAME], Please see the attached PO-4800 for 1 length of…" at bounding box center [544, 198] width 960 height 125
drag, startPoint x: 145, startPoint y: 206, endPoint x: 151, endPoint y: 210, distance: 7.6
click at [145, 206] on textarea "Hi [PERSON_NAME]/[PERSON_NAME], Please see the attached PO-4800 for 1 length of…" at bounding box center [544, 198] width 960 height 125
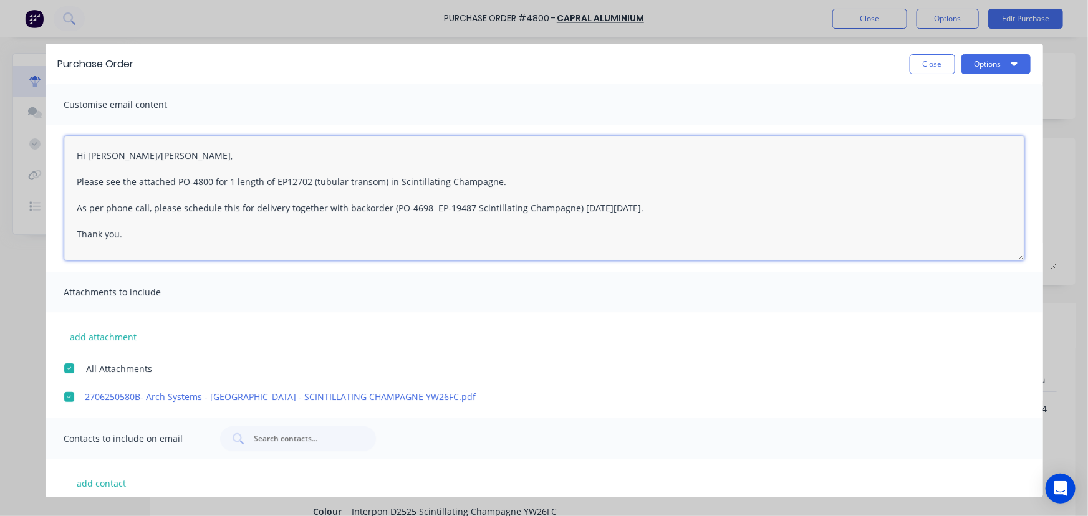
click at [145, 206] on textarea "Hi [PERSON_NAME]/[PERSON_NAME], Please see the attached PO-4800 for 1 length of…" at bounding box center [544, 198] width 960 height 125
click at [149, 206] on textarea "Hi [PERSON_NAME]/[PERSON_NAME], Please see the attached PO-4800 for 1 length of…" at bounding box center [544, 198] width 960 height 125
click at [146, 206] on textarea "Hi [PERSON_NAME]/[PERSON_NAME], Please see the attached PO-4800 for 1 length of…" at bounding box center [544, 198] width 960 height 125
click at [105, 209] on textarea "Hi [PERSON_NAME]/[PERSON_NAME], Please see the attached PO-4800 for 1 length of…" at bounding box center [544, 198] width 960 height 125
click at [194, 231] on textarea "Hi [PERSON_NAME]/[PERSON_NAME], Please see the attached PO-4800 for 1 length of…" at bounding box center [544, 198] width 960 height 125
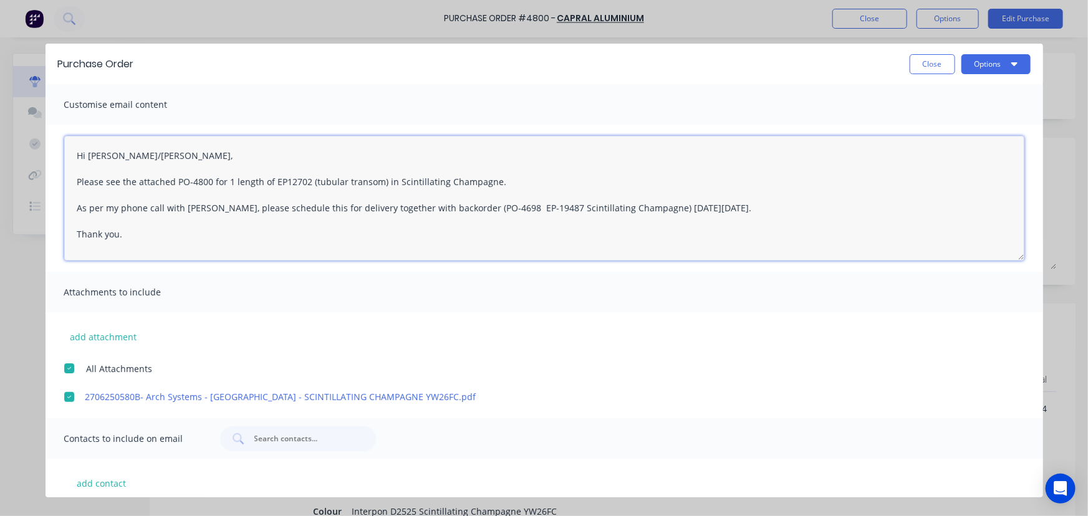
click at [285, 208] on textarea "Hi [PERSON_NAME]/[PERSON_NAME], Please see the attached PO-4800 for 1 length of…" at bounding box center [544, 198] width 960 height 125
click at [339, 241] on textarea "Hi [PERSON_NAME]/[PERSON_NAME], Please see the attached PO-4800 for 1 length of…" at bounding box center [544, 198] width 960 height 125
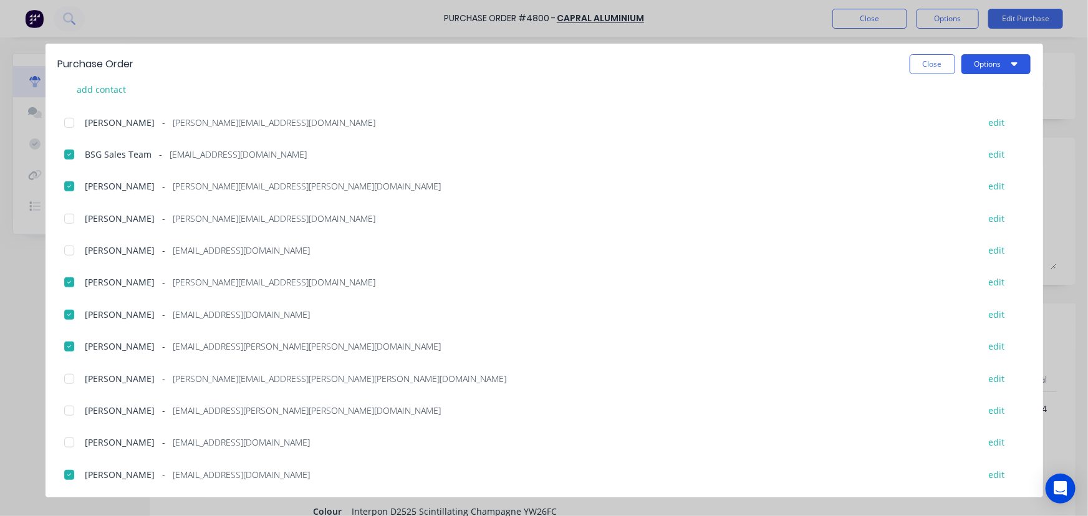
type textarea "Hi [PERSON_NAME]/[PERSON_NAME], Please see the attached PO-4800 for 1 length of…"
click at [990, 59] on button "Options" at bounding box center [995, 64] width 69 height 20
click at [952, 142] on div "Email" at bounding box center [971, 146] width 96 height 18
click at [993, 63] on button "Options" at bounding box center [995, 64] width 69 height 20
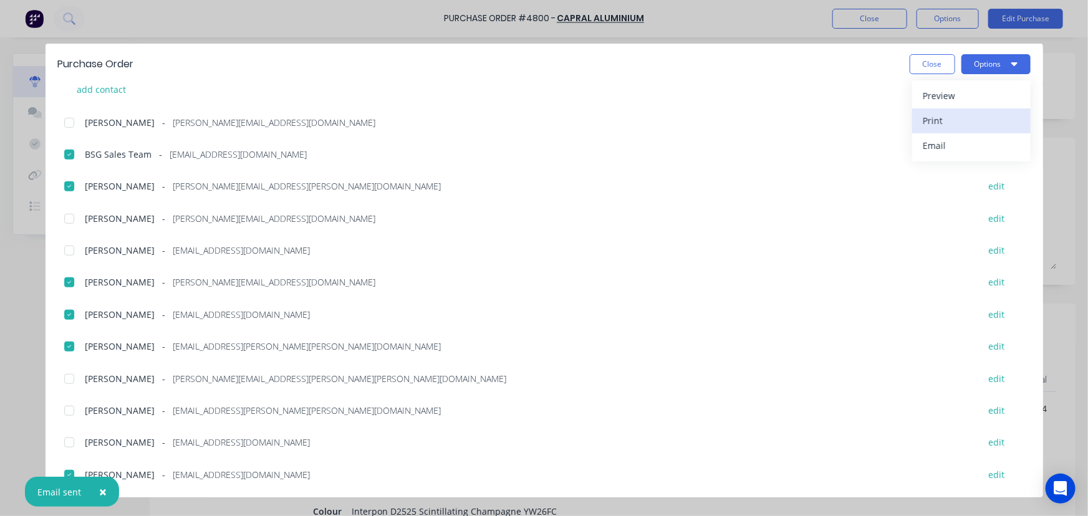
click at [944, 122] on div "Print" at bounding box center [971, 121] width 96 height 18
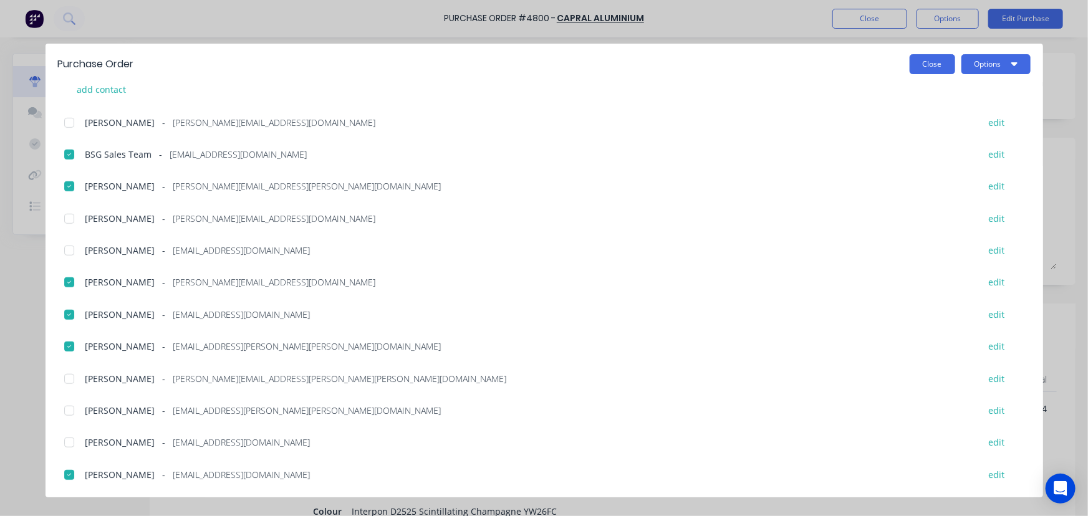
click at [934, 68] on button "Close" at bounding box center [933, 64] width 46 height 20
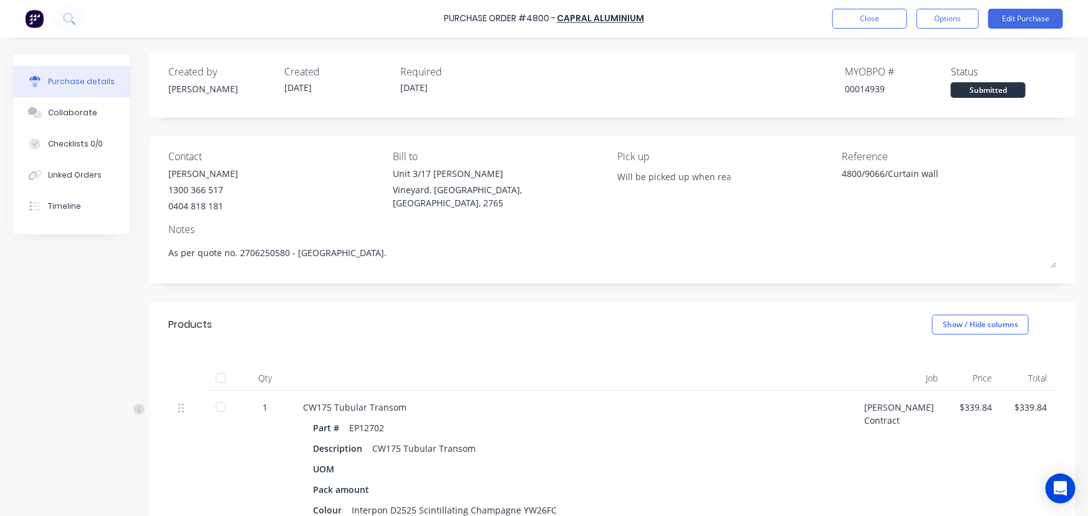
scroll to position [0, 0]
click at [1016, 27] on button "Edit Purchase" at bounding box center [1025, 19] width 75 height 20
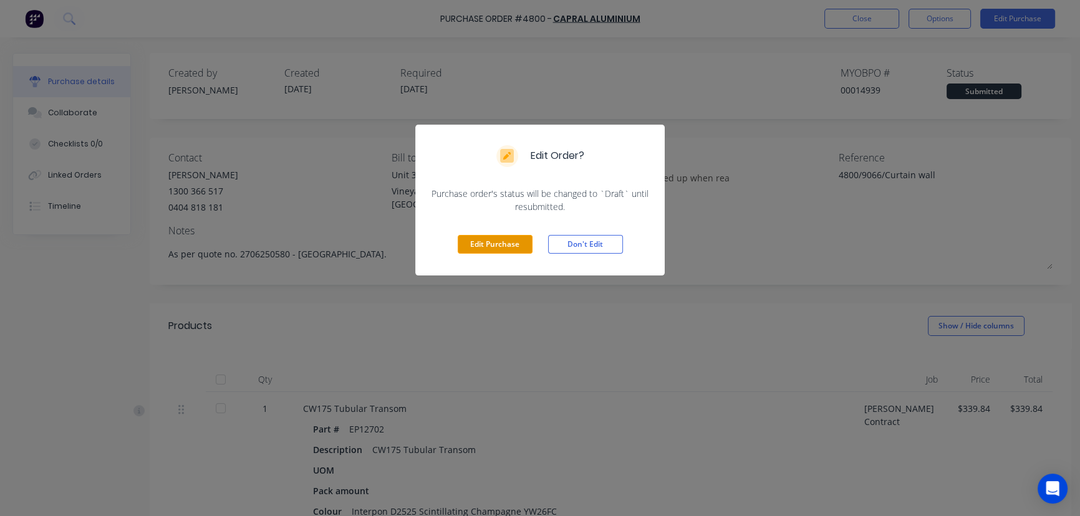
click at [505, 249] on button "Edit Purchase" at bounding box center [495, 244] width 75 height 19
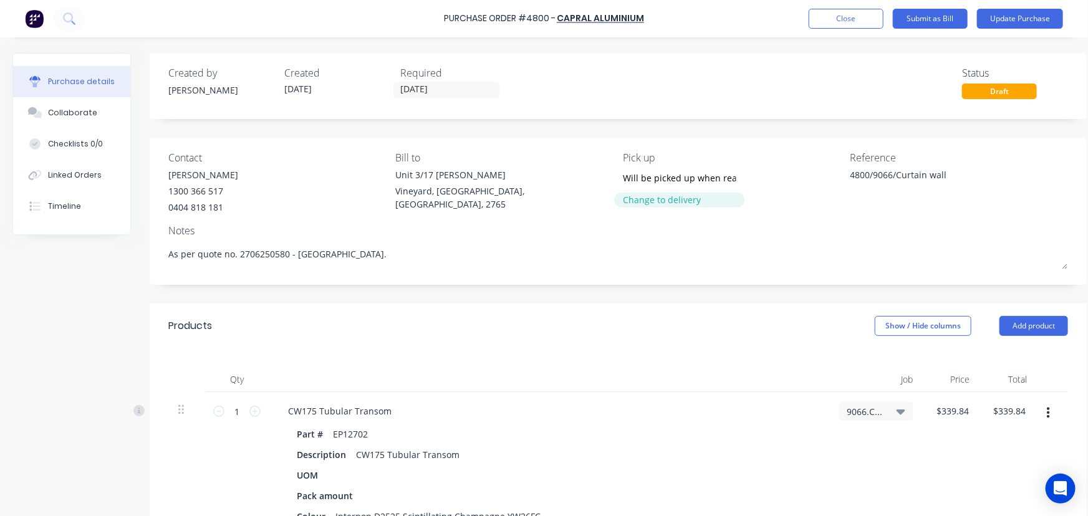
click at [666, 196] on div "Change to delivery" at bounding box center [679, 199] width 113 height 13
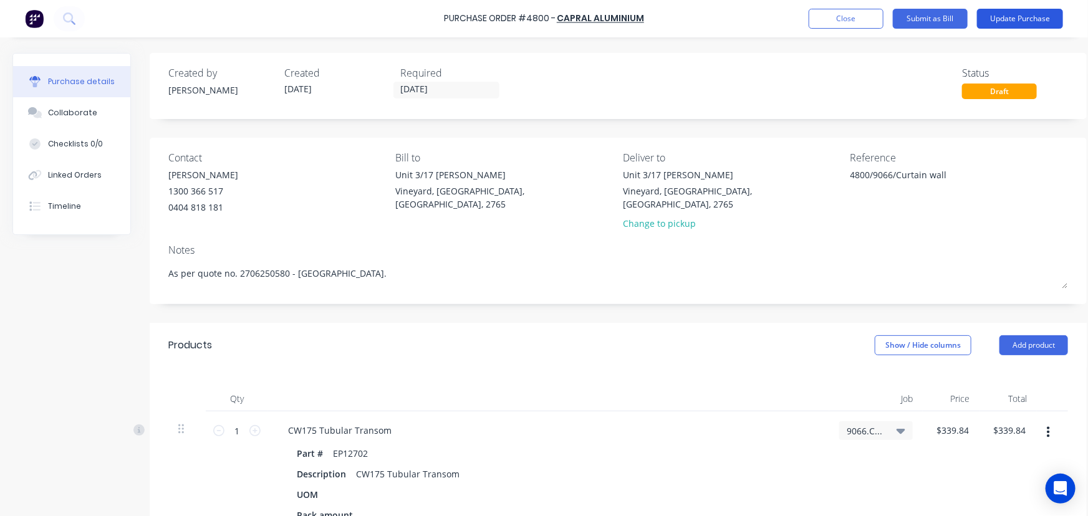
click at [1004, 22] on button "Update Purchase" at bounding box center [1020, 19] width 86 height 20
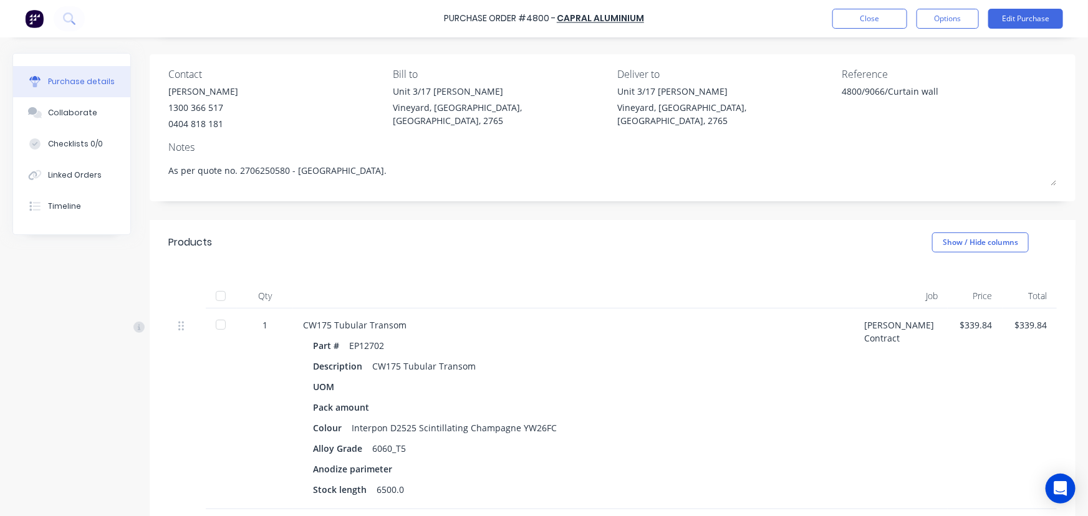
scroll to position [81, 0]
click at [957, 24] on button "Options" at bounding box center [947, 19] width 62 height 20
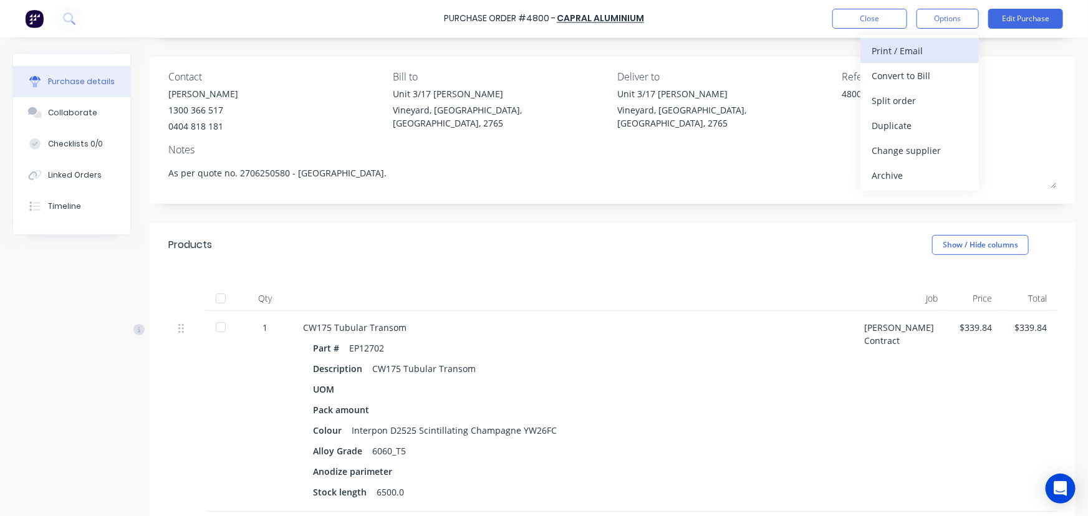
click at [916, 54] on div "Print / Email" at bounding box center [919, 51] width 96 height 18
click at [930, 72] on div "With pricing" at bounding box center [919, 76] width 96 height 18
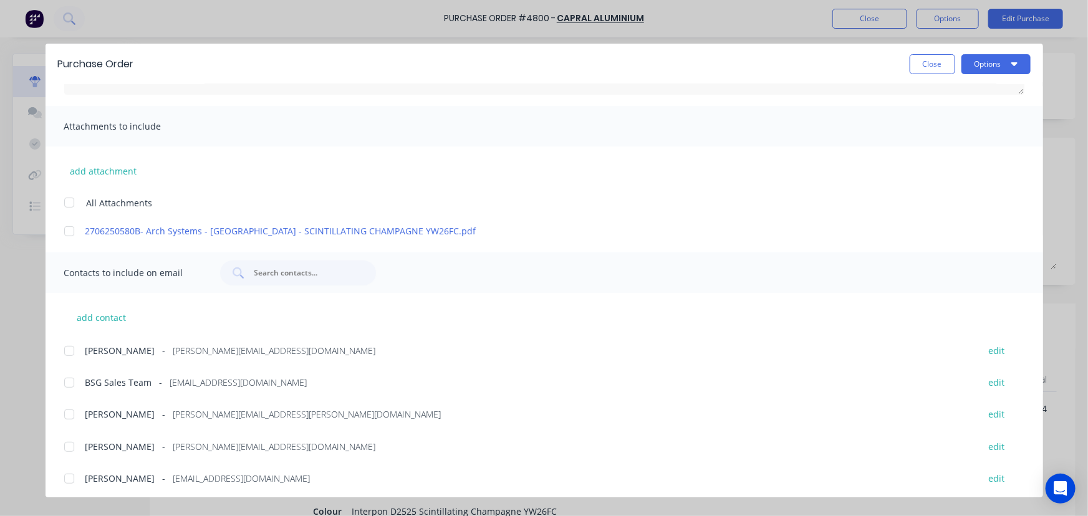
scroll to position [226, 0]
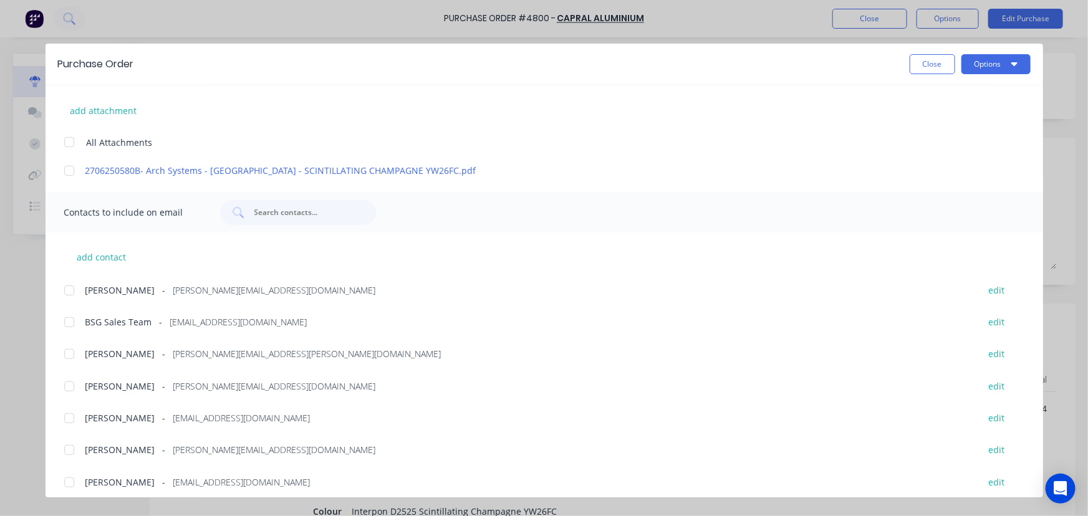
click at [68, 143] on div at bounding box center [69, 142] width 25 height 25
click at [76, 326] on div at bounding box center [69, 322] width 25 height 25
click at [72, 355] on div at bounding box center [69, 354] width 25 height 25
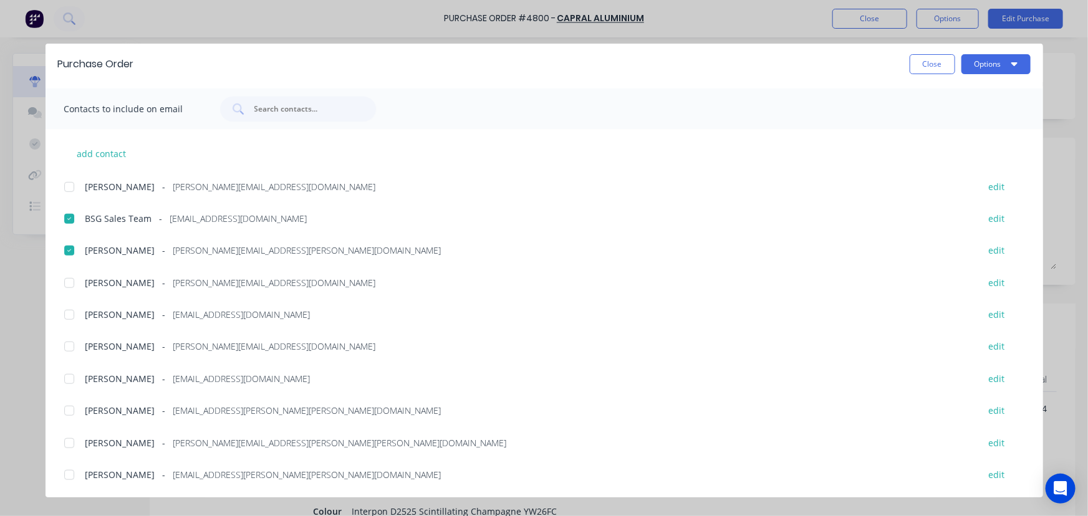
scroll to position [340, 0]
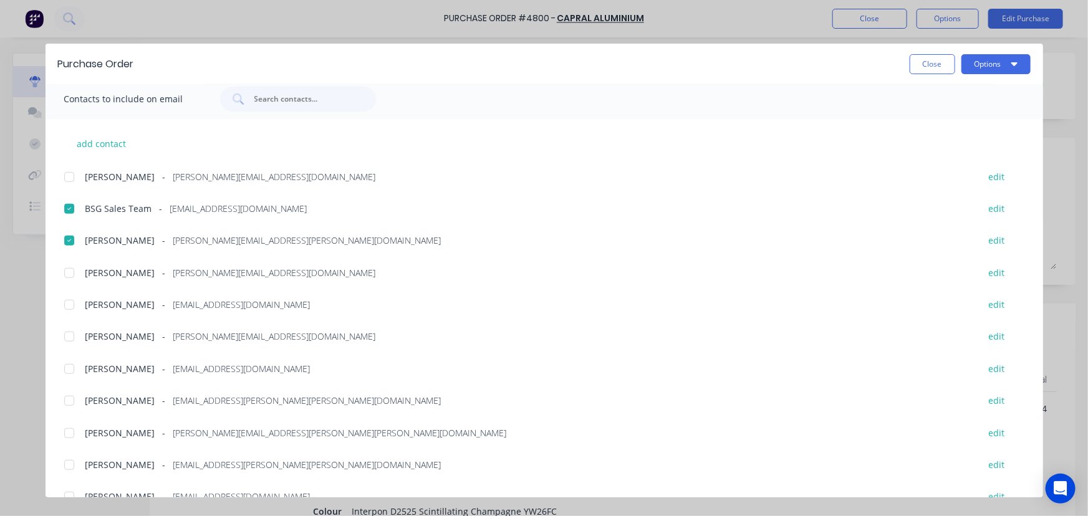
click at [69, 396] on div at bounding box center [69, 400] width 25 height 25
click at [69, 333] on div at bounding box center [69, 336] width 25 height 25
click at [69, 372] on div at bounding box center [69, 369] width 25 height 25
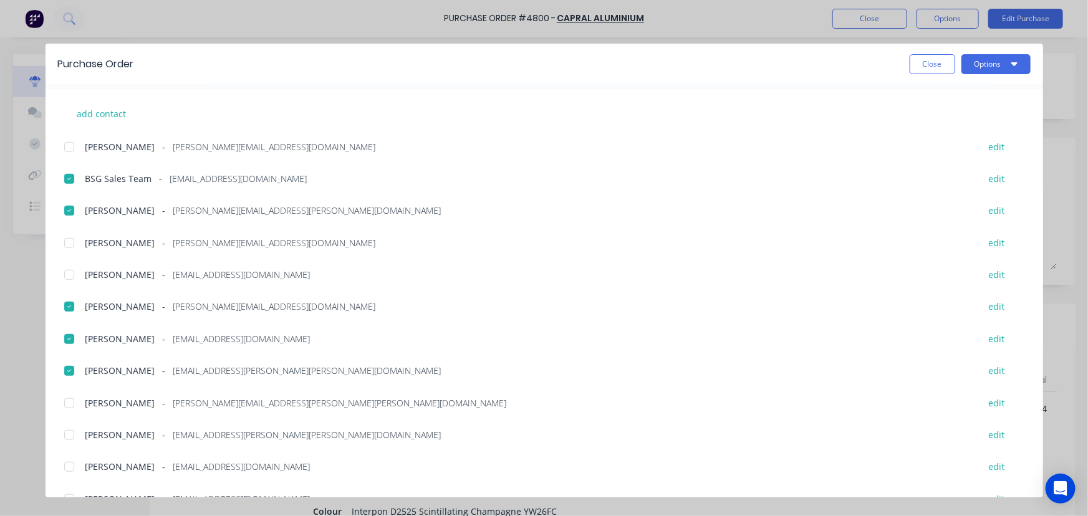
scroll to position [394, 0]
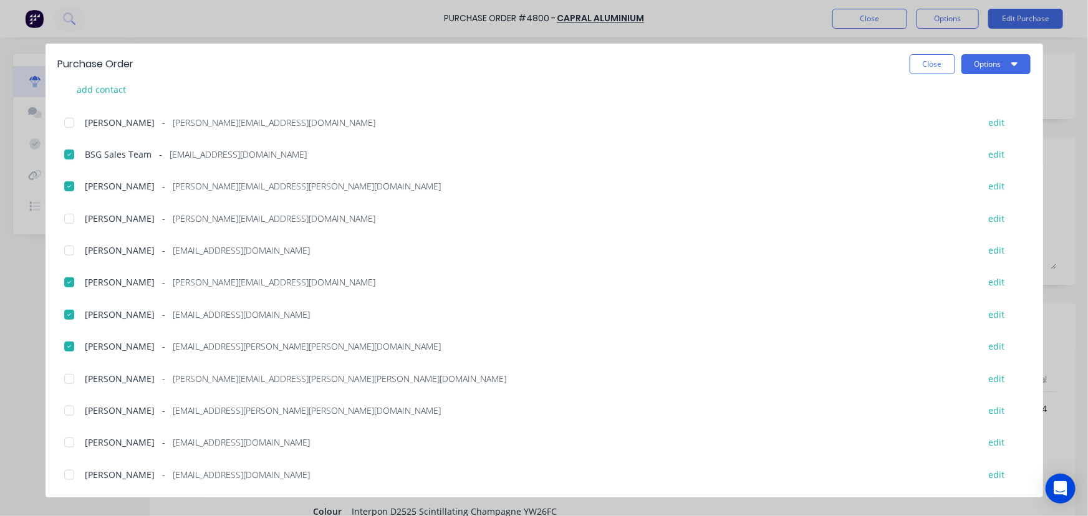
click at [68, 471] on div at bounding box center [69, 475] width 25 height 25
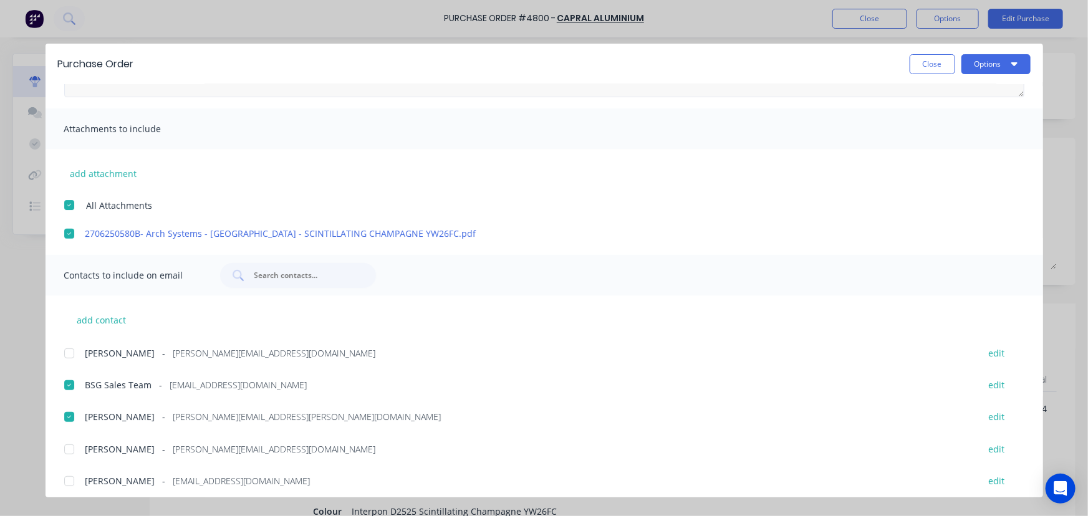
scroll to position [0, 0]
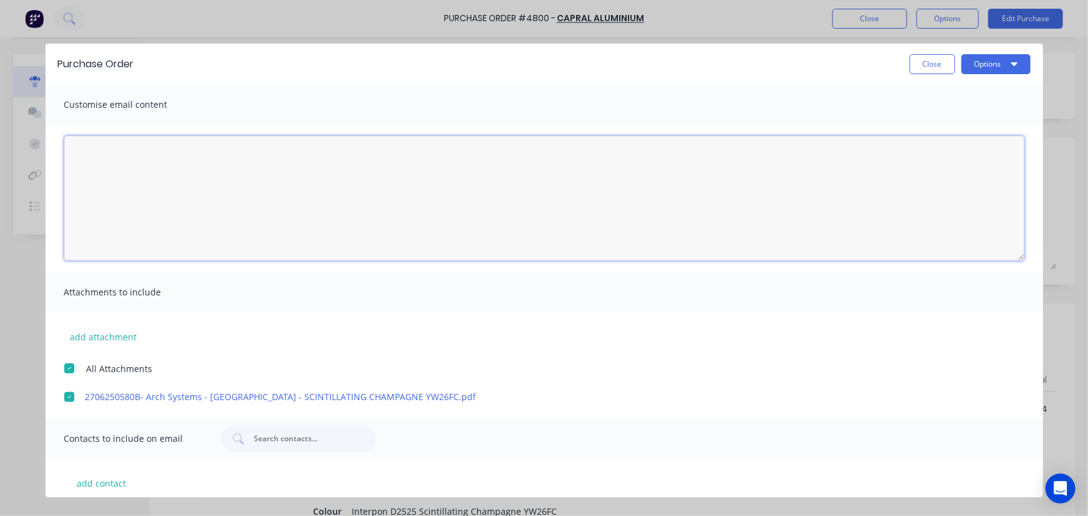
click at [161, 193] on textarea "[DATE]" at bounding box center [544, 198] width 960 height 125
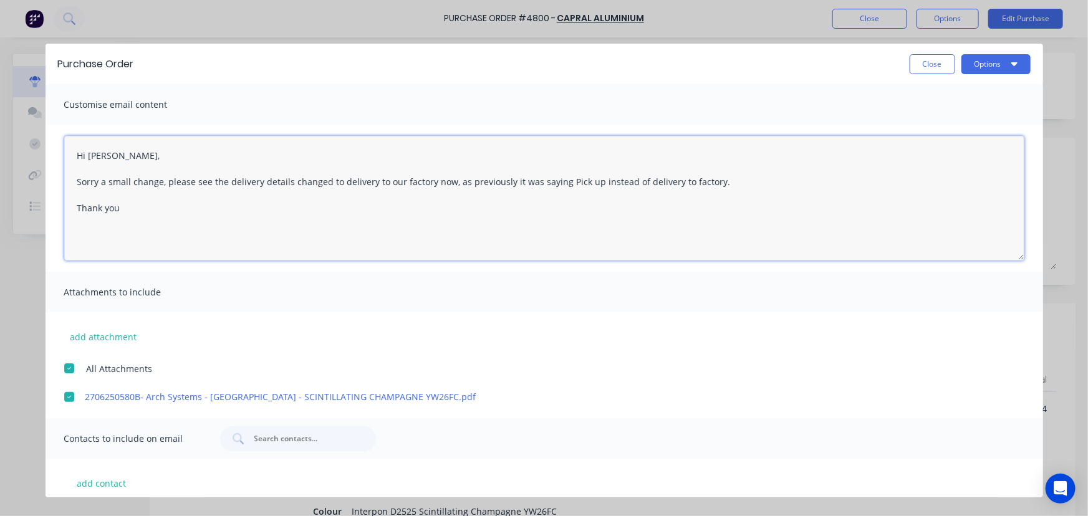
type textarea "Hi [PERSON_NAME], Sorry a small change, please see the delivery details changed…"
drag, startPoint x: 138, startPoint y: 220, endPoint x: 74, endPoint y: 153, distance: 93.5
click at [74, 153] on textarea "Hi [PERSON_NAME], Sorry a small change, please see the delivery details changed…" at bounding box center [544, 198] width 960 height 125
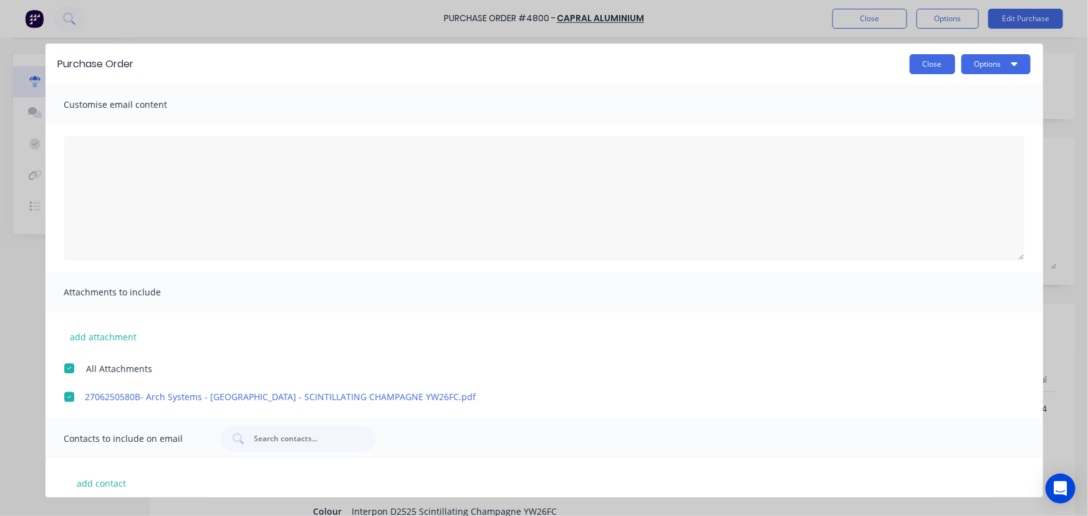
click at [943, 68] on button "Close" at bounding box center [933, 64] width 46 height 20
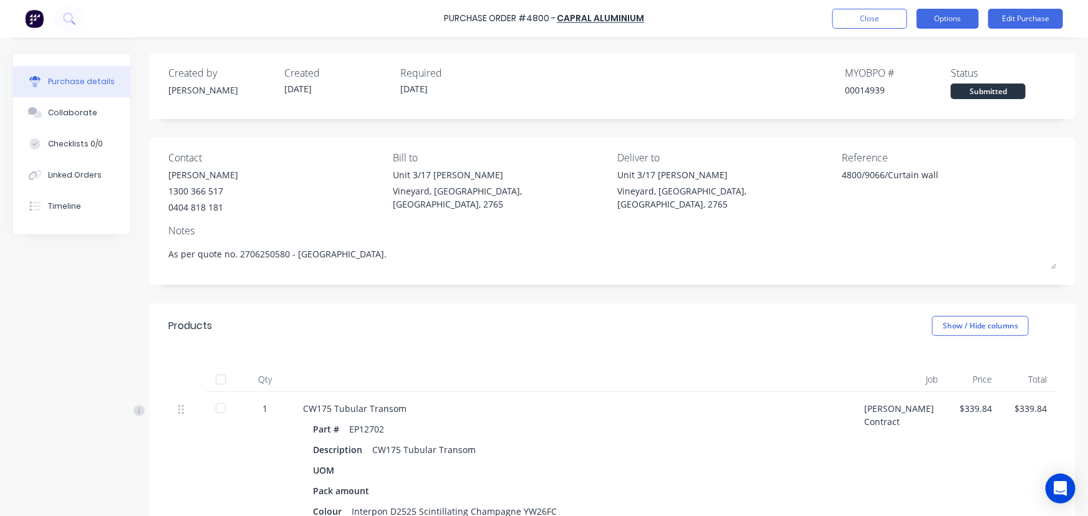
click at [935, 21] on button "Options" at bounding box center [947, 19] width 62 height 20
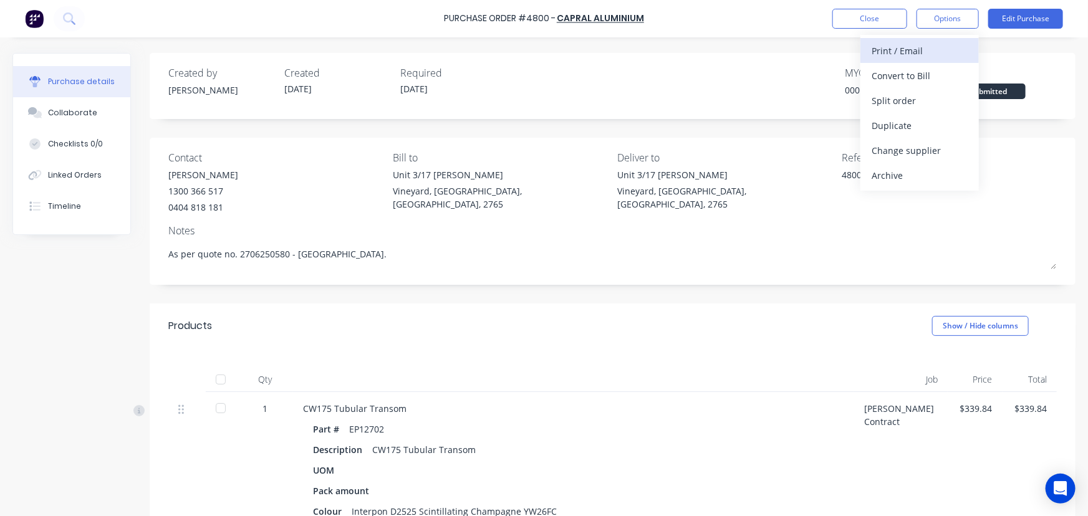
click at [915, 42] on div "Print / Email" at bounding box center [919, 51] width 96 height 18
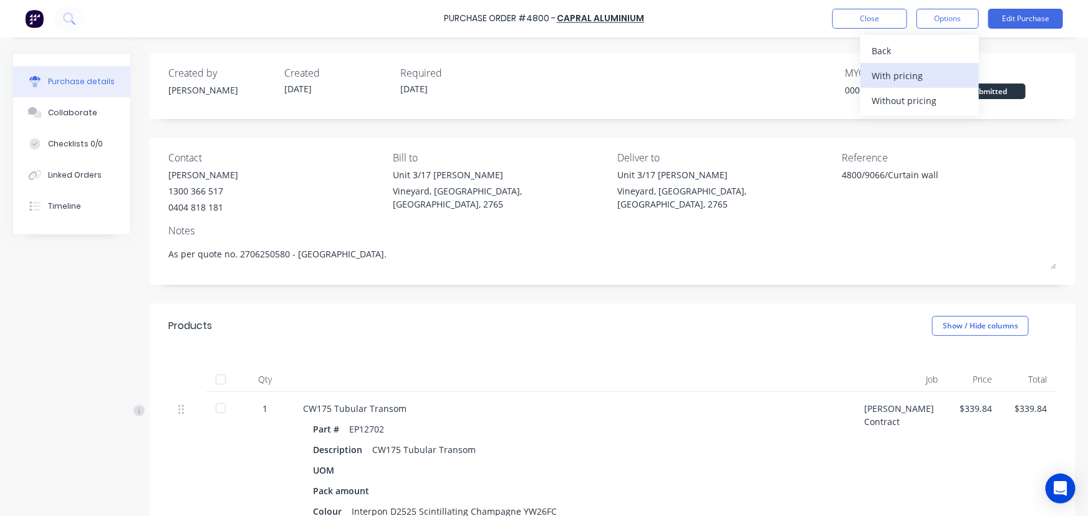
click at [882, 79] on div "With pricing" at bounding box center [919, 76] width 96 height 18
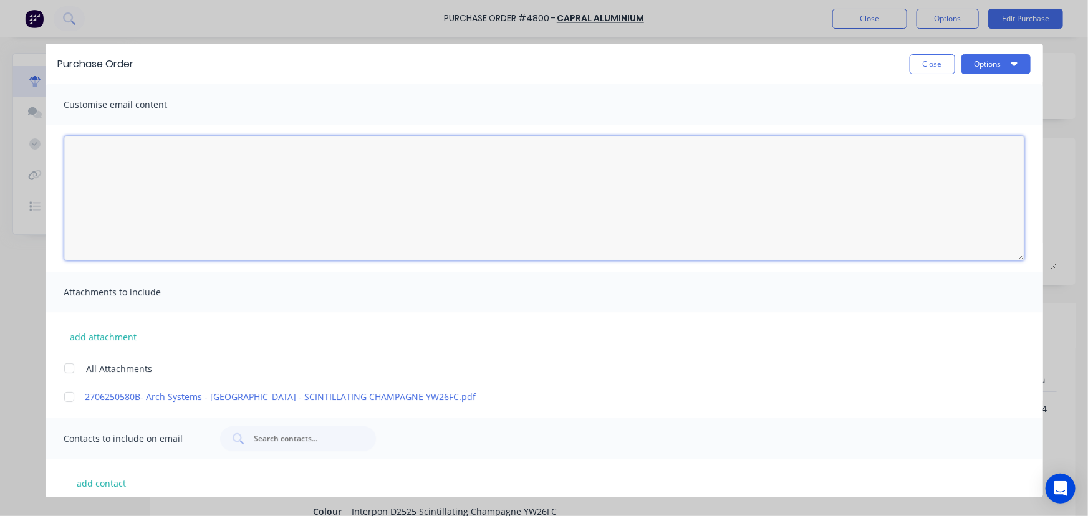
click at [218, 183] on textarea "[DATE]" at bounding box center [544, 198] width 960 height 125
paste textarea "Hi [PERSON_NAME], Sorry a small change, please see the delivery details changed…"
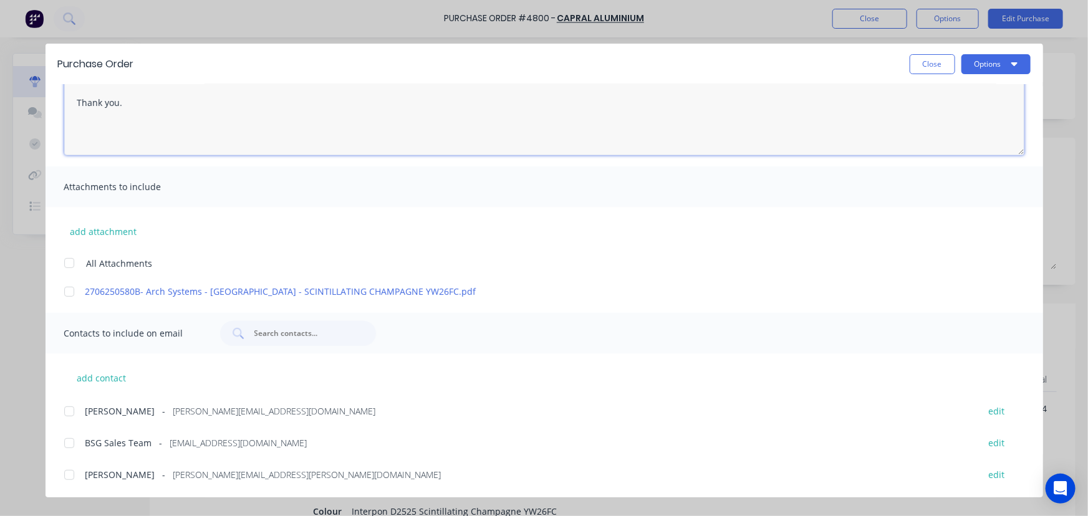
scroll to position [113, 0]
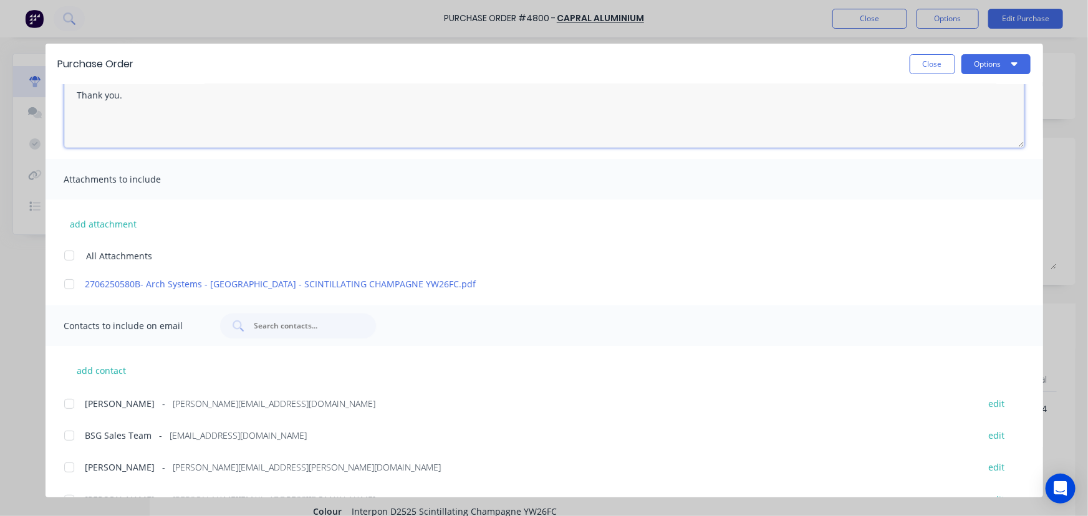
drag, startPoint x: 69, startPoint y: 249, endPoint x: 94, endPoint y: 307, distance: 63.4
click at [70, 249] on div at bounding box center [69, 255] width 25 height 25
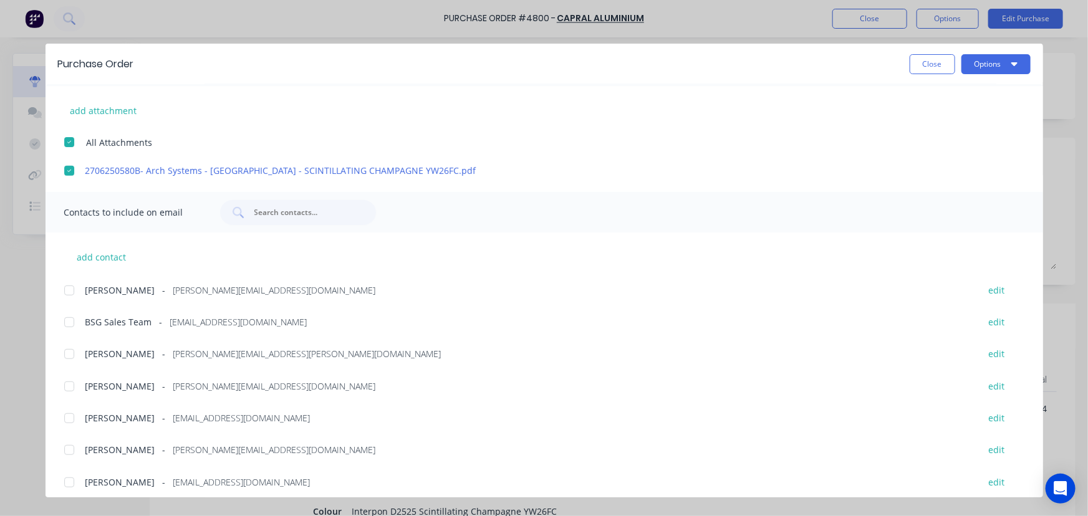
type textarea "Hi [PERSON_NAME], Sorry a small change, please see the delivery details changed…"
click at [73, 307] on div "add contact Brent Chidgey - [EMAIL_ADDRESS][DOMAIN_NAME] edit BSG Sales Team - …" at bounding box center [544, 442] width 997 height 418
click at [74, 319] on div at bounding box center [69, 322] width 25 height 25
click at [67, 356] on div at bounding box center [69, 354] width 25 height 25
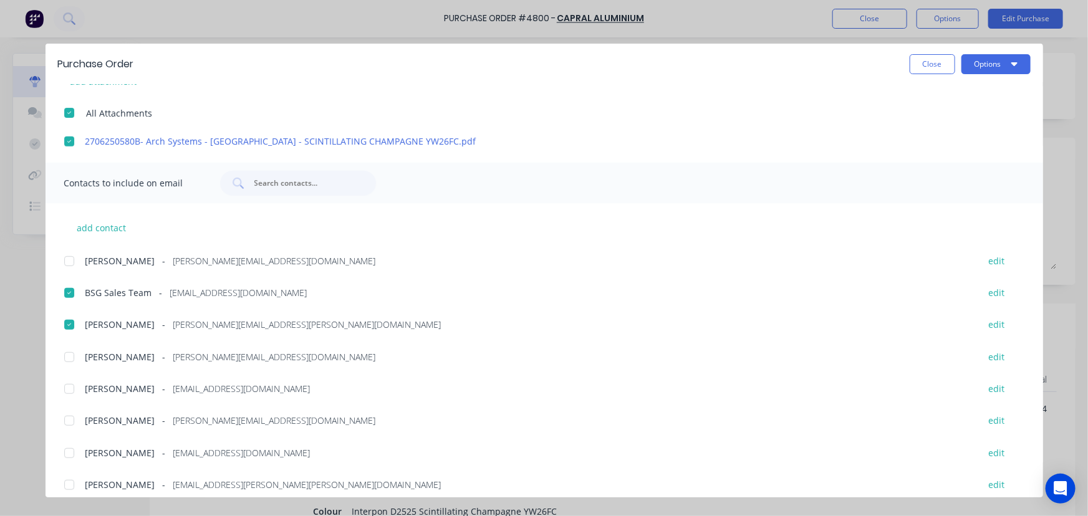
scroll to position [283, 0]
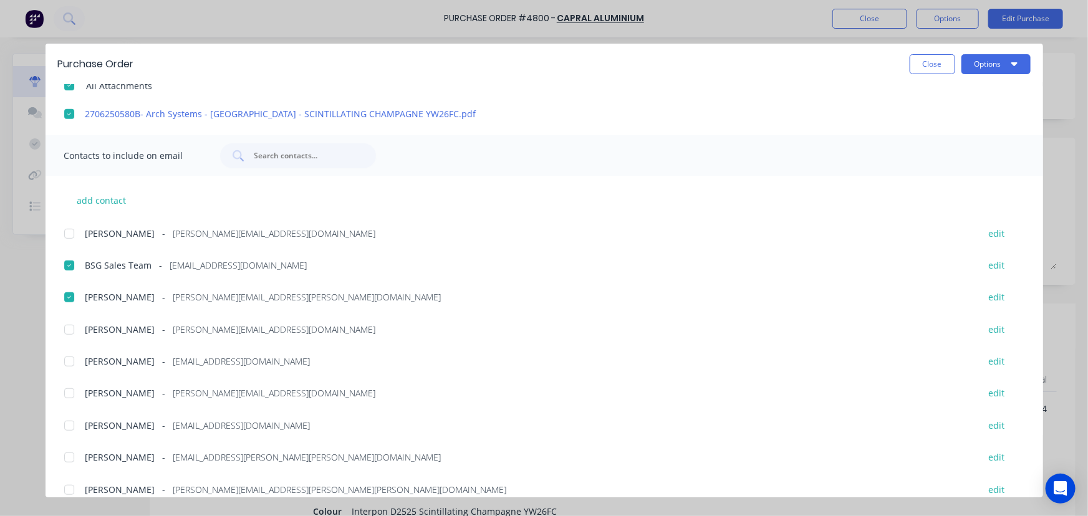
click at [68, 392] on div at bounding box center [69, 393] width 25 height 25
click at [69, 421] on div at bounding box center [69, 425] width 25 height 25
click at [74, 454] on div at bounding box center [69, 457] width 25 height 25
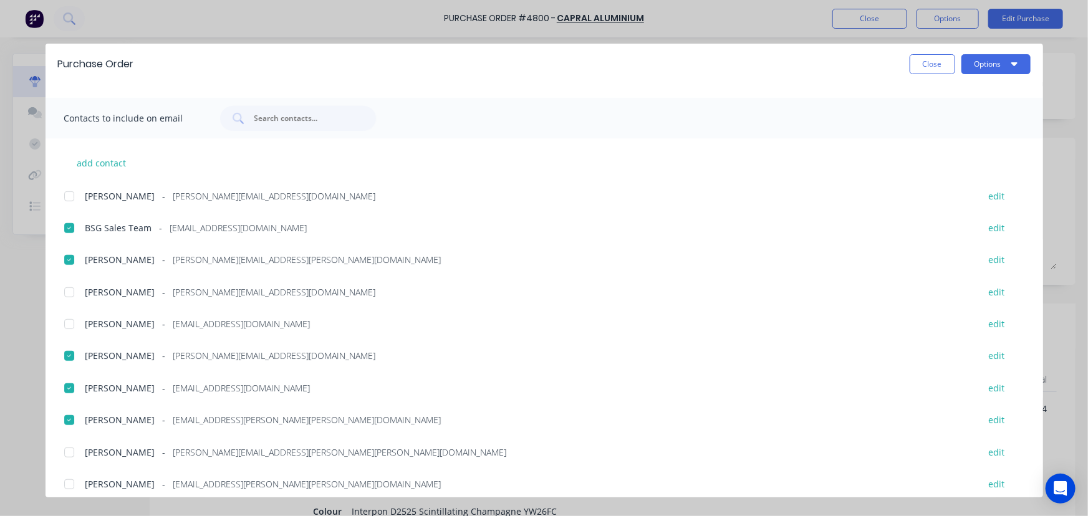
scroll to position [394, 0]
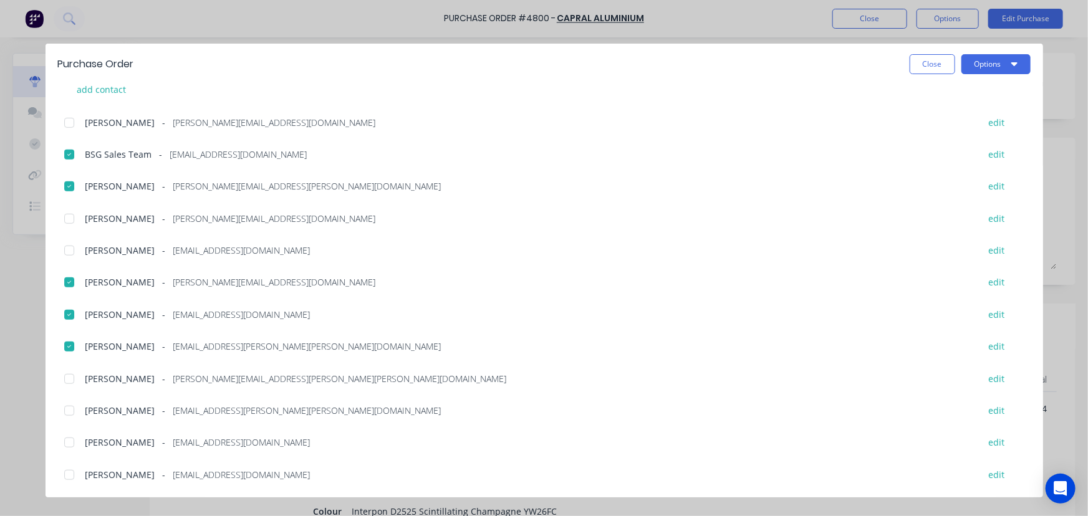
click at [71, 469] on div at bounding box center [69, 475] width 25 height 25
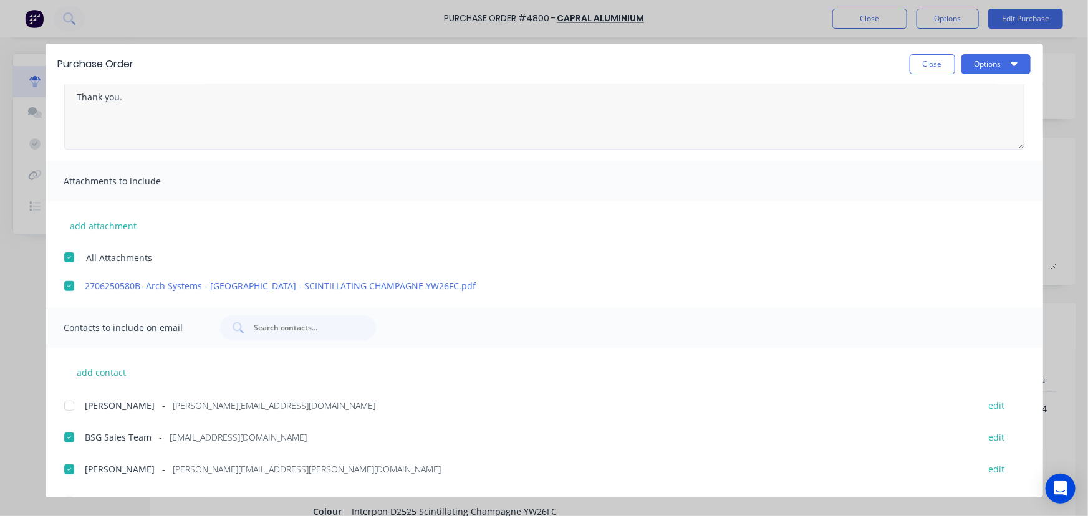
scroll to position [0, 0]
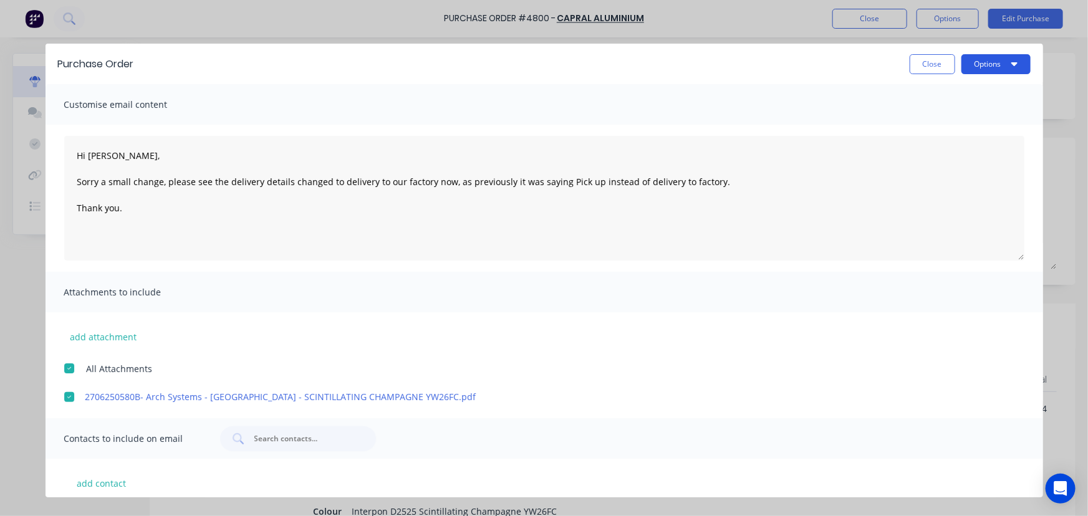
click at [991, 62] on button "Options" at bounding box center [995, 64] width 69 height 20
click at [949, 143] on div "Email" at bounding box center [971, 146] width 96 height 18
click at [932, 62] on button "Close" at bounding box center [933, 64] width 46 height 20
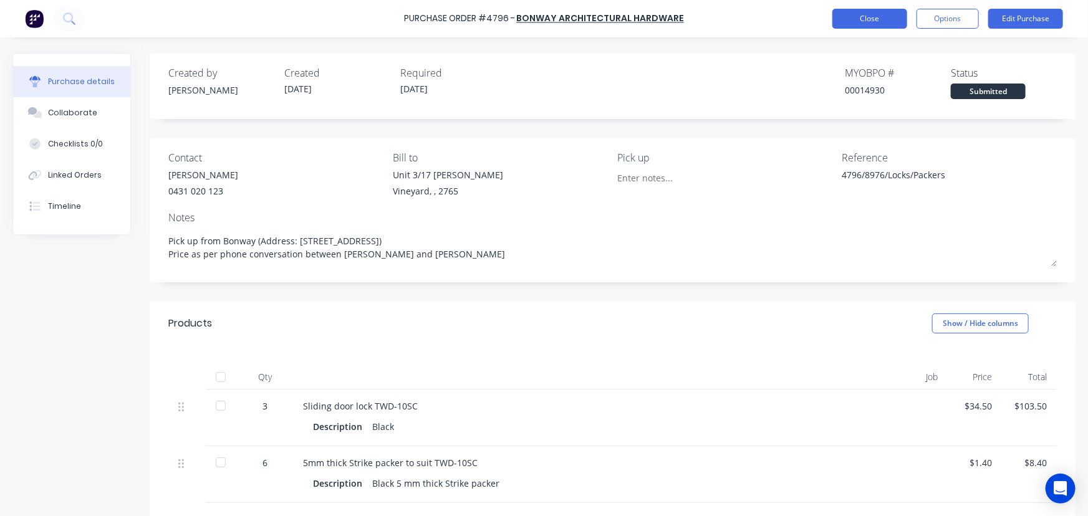
click at [877, 18] on button "Close" at bounding box center [869, 19] width 75 height 20
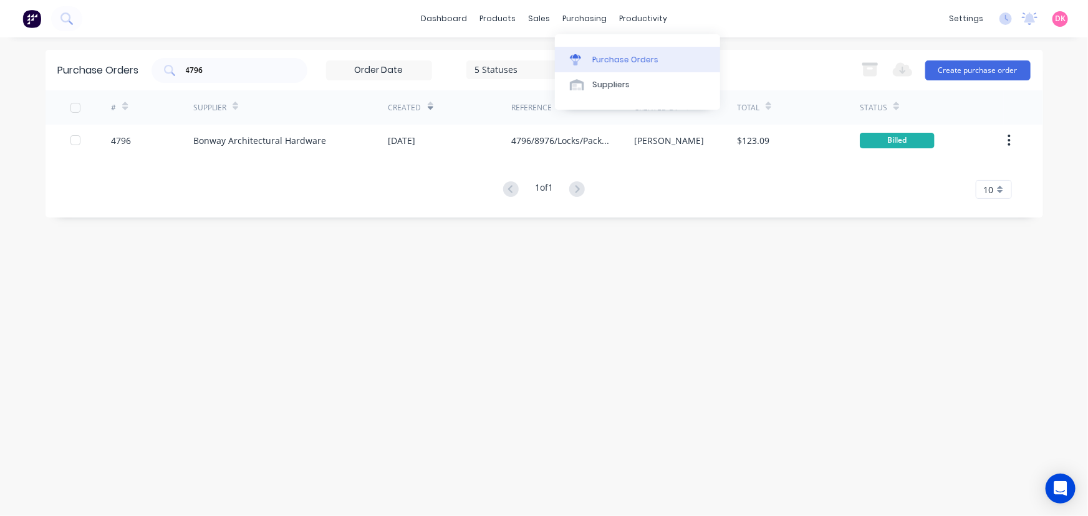
click at [602, 58] on div "Purchase Orders" at bounding box center [625, 59] width 66 height 11
click at [595, 56] on div "Purchase Orders" at bounding box center [625, 59] width 66 height 11
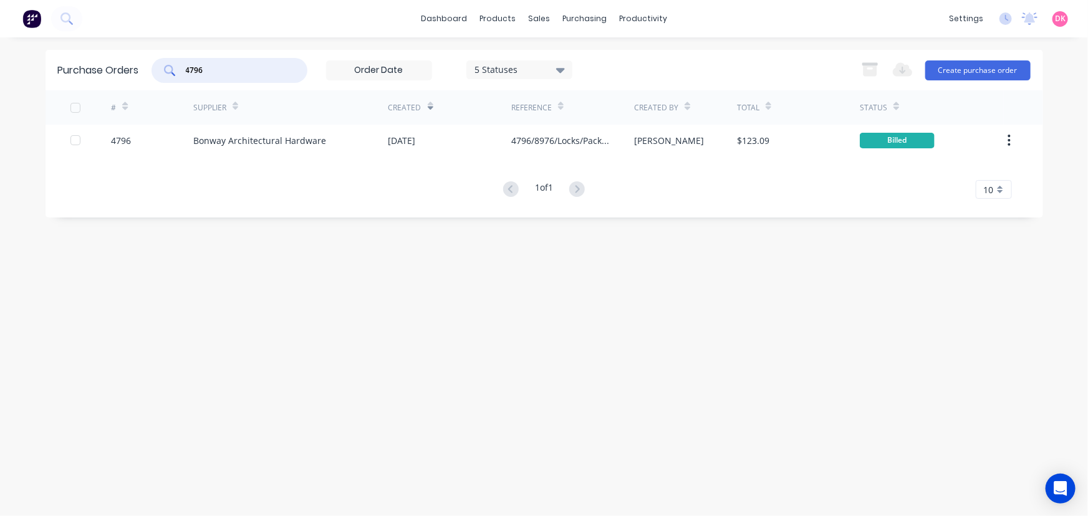
drag, startPoint x: 219, startPoint y: 67, endPoint x: 152, endPoint y: 67, distance: 67.3
click at [152, 67] on div "4796 5 Statuses 5 Statuses" at bounding box center [361, 70] width 421 height 25
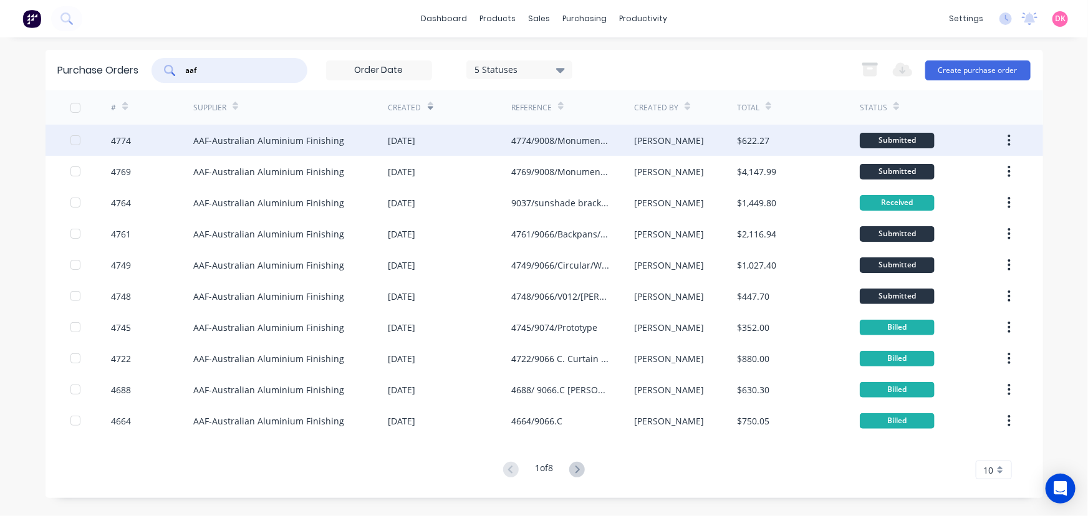
type input "aaf"
click at [305, 140] on div "AAF-Australian Aluminium Finishing" at bounding box center [268, 140] width 151 height 13
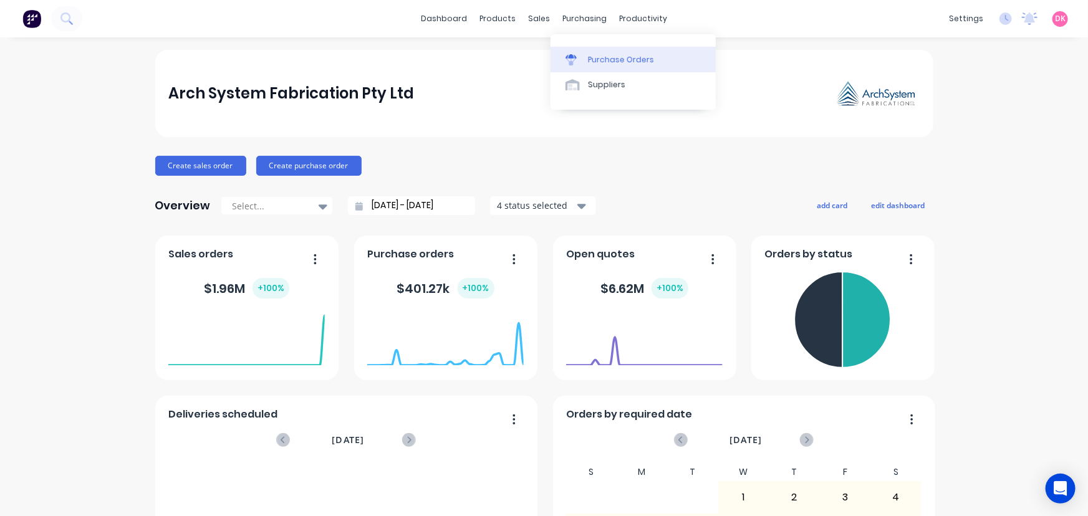
click at [607, 62] on div "Purchase Orders" at bounding box center [621, 59] width 66 height 11
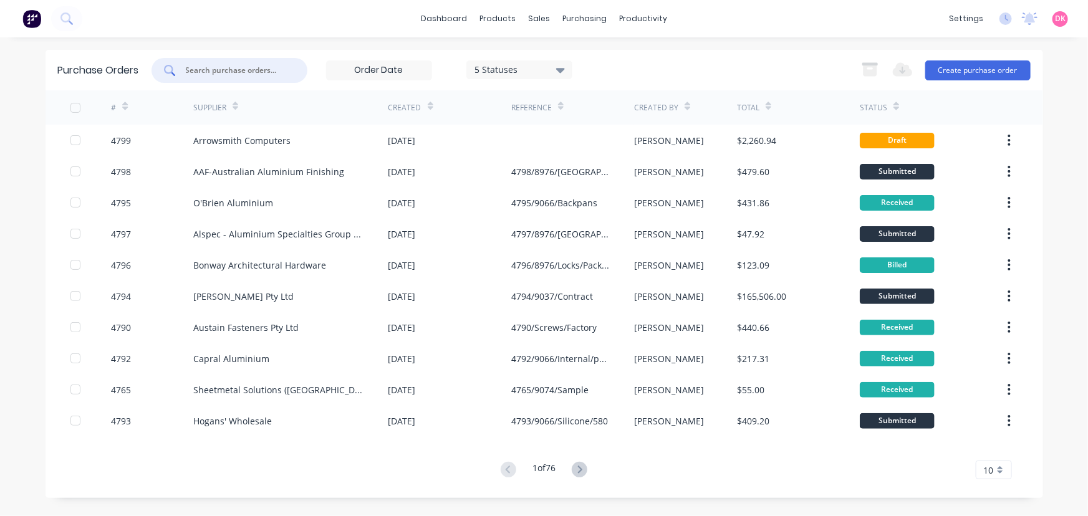
click at [211, 70] on input "text" at bounding box center [236, 70] width 103 height 12
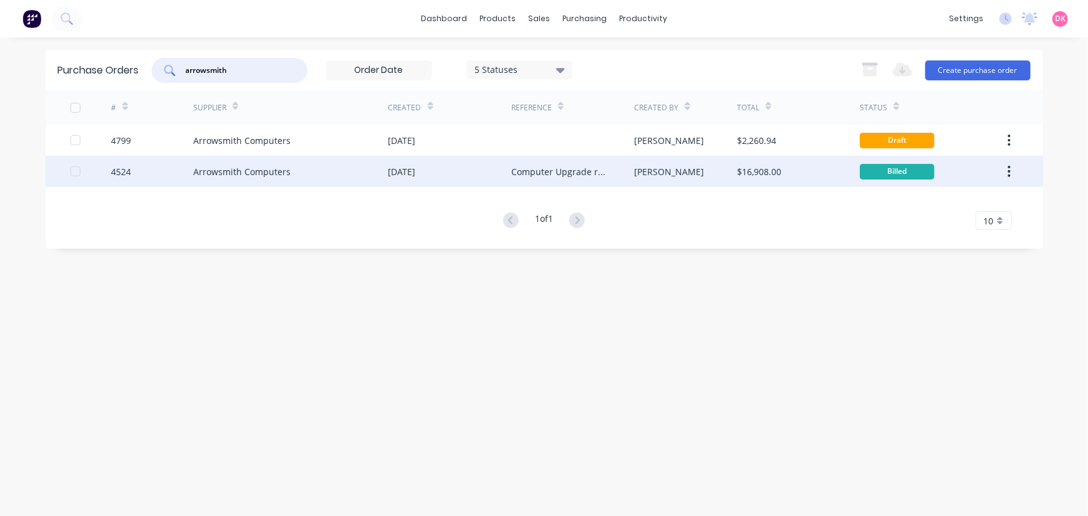
type input "arrowsmith"
click at [335, 175] on div "Arrowsmith Computers" at bounding box center [290, 171] width 195 height 31
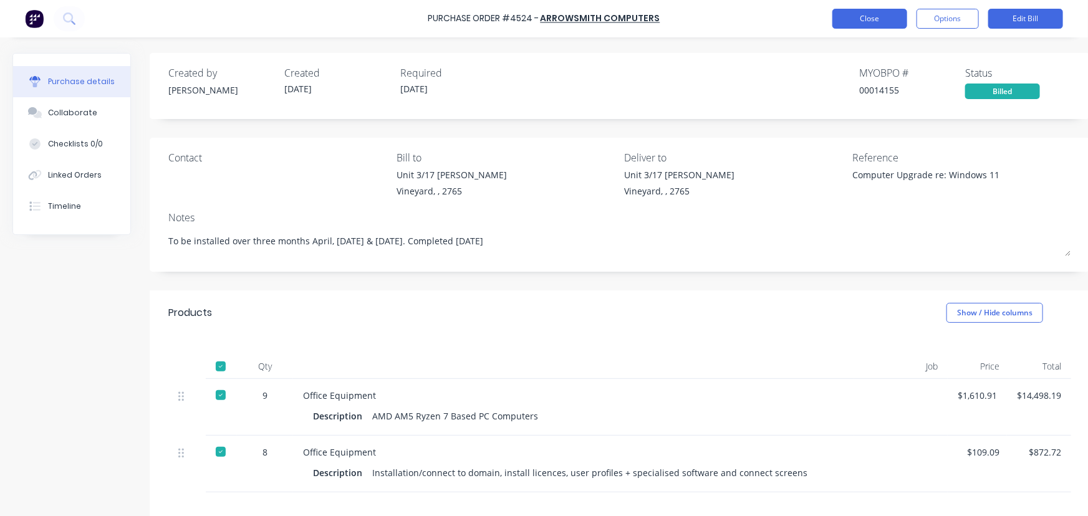
click at [870, 10] on button "Close" at bounding box center [869, 19] width 75 height 20
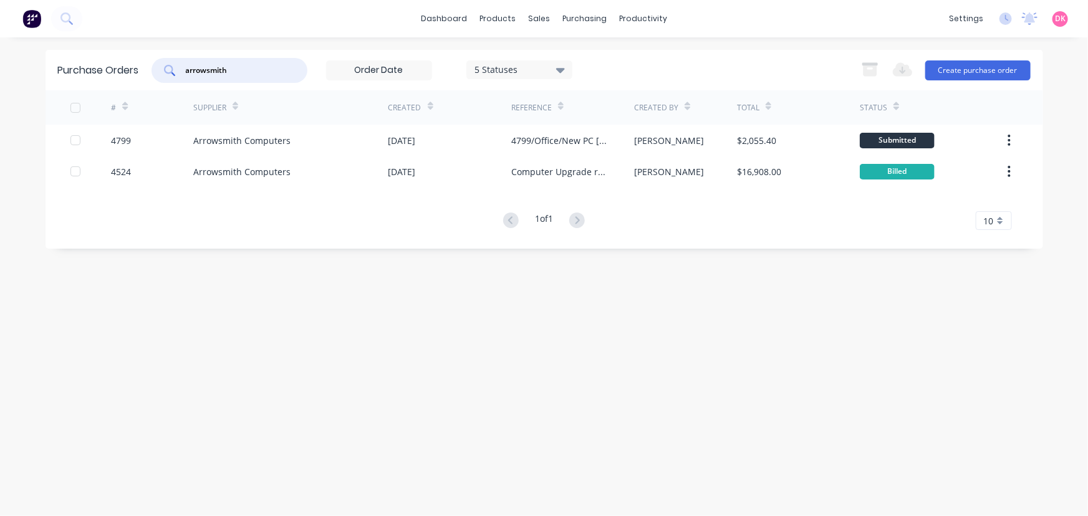
drag, startPoint x: 272, startPoint y: 69, endPoint x: 138, endPoint y: 88, distance: 135.3
click at [138, 88] on div "Purchase Orders arrowsmith 5 Statuses 5 Statuses Export to Excel (XLSX) Create …" at bounding box center [544, 70] width 997 height 41
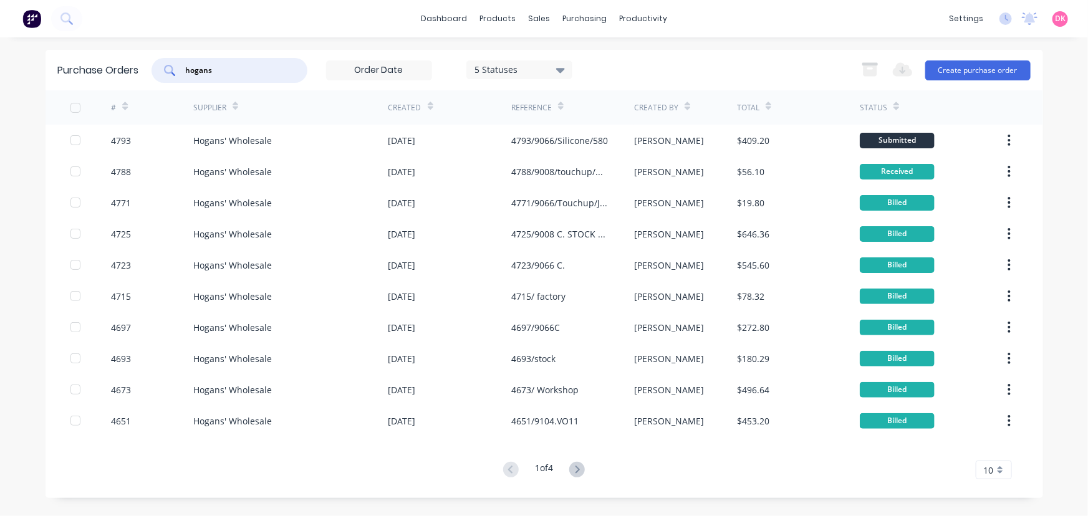
type input "hogans"
click at [368, 148] on div "Hogans' Wholesale" at bounding box center [290, 140] width 195 height 31
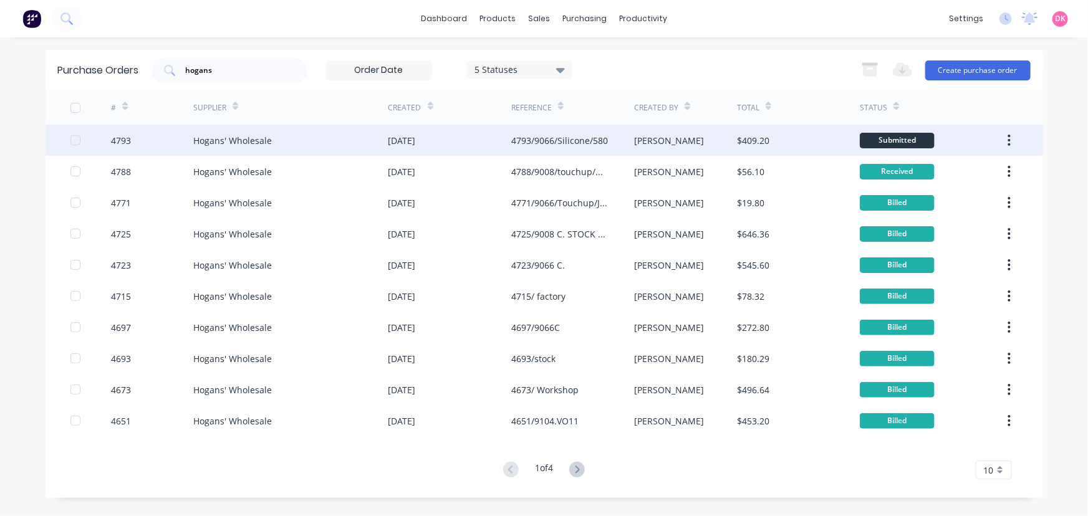
click at [763, 144] on div "$409.20" at bounding box center [753, 140] width 32 height 13
click at [1016, 145] on button "button" at bounding box center [1008, 140] width 29 height 22
click at [954, 202] on div "Duplicate" at bounding box center [965, 198] width 96 height 18
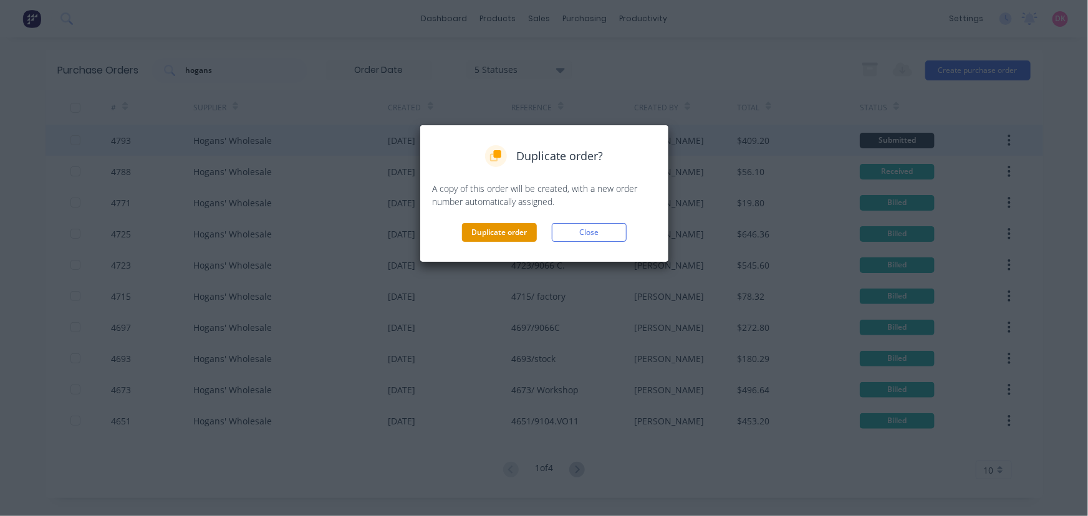
click at [480, 231] on button "Duplicate order" at bounding box center [499, 232] width 75 height 19
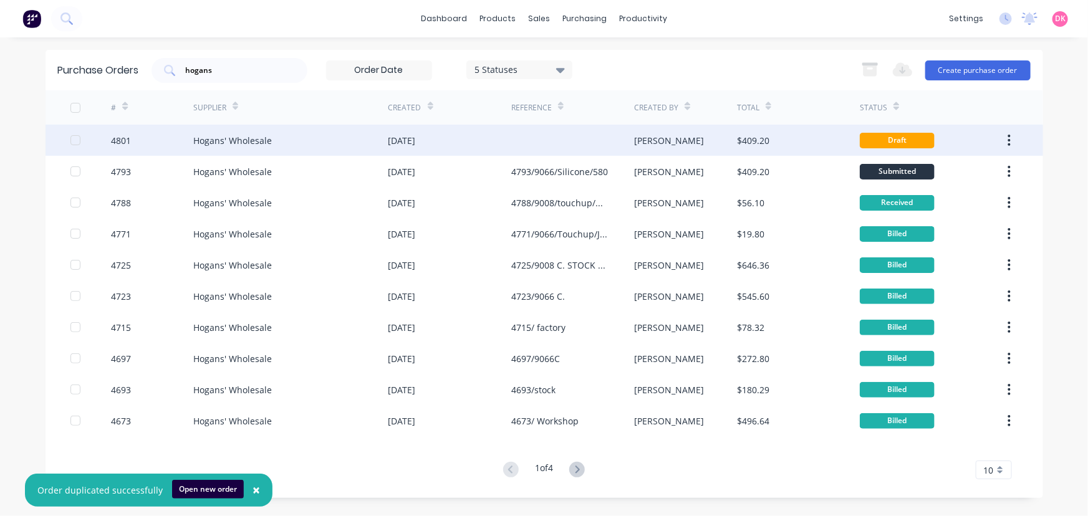
click at [468, 135] on div "[DATE]" at bounding box center [449, 140] width 123 height 31
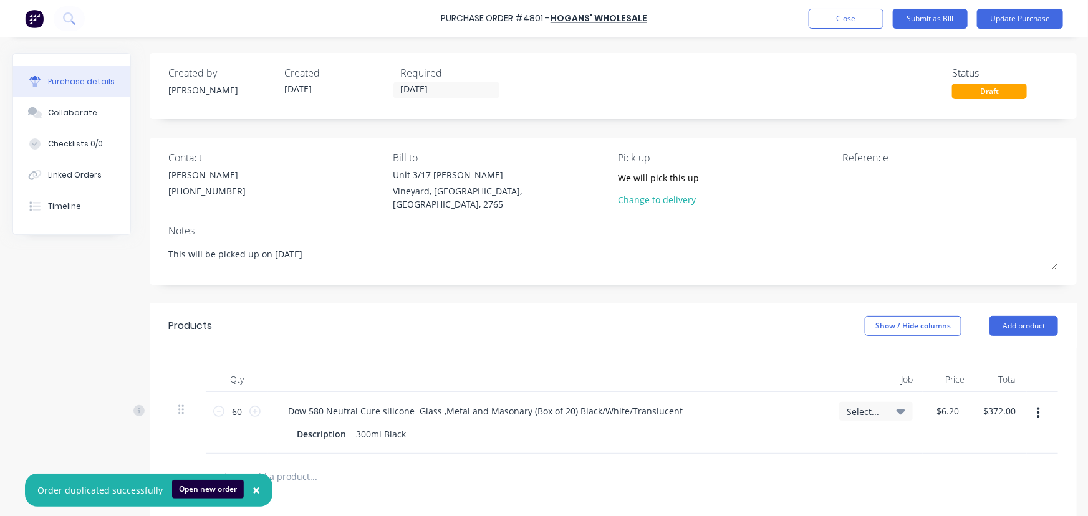
scroll to position [56, 0]
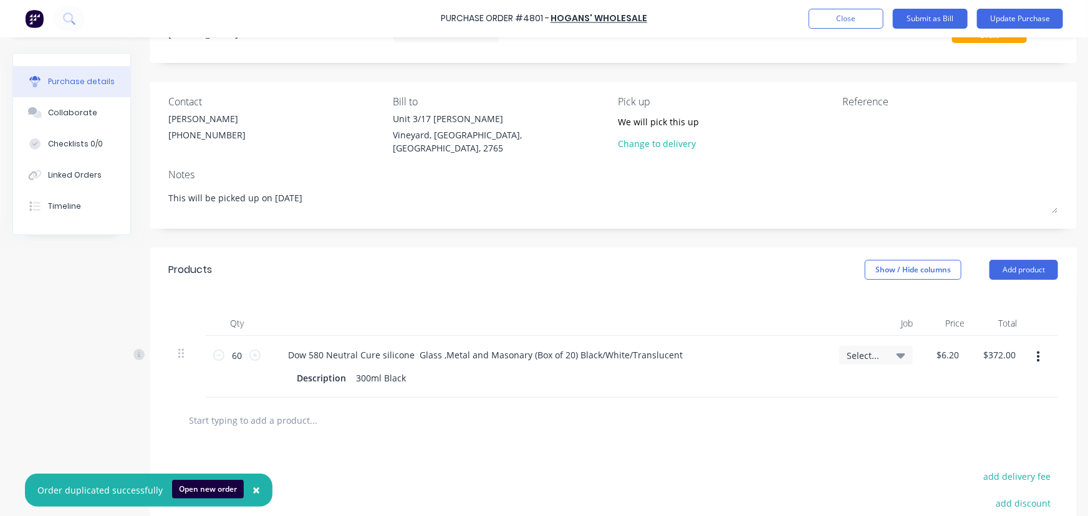
click at [239, 415] on input "text" at bounding box center [312, 420] width 249 height 25
click at [1040, 349] on button "button" at bounding box center [1038, 357] width 29 height 22
click at [962, 457] on button "Delete" at bounding box center [1000, 465] width 106 height 25
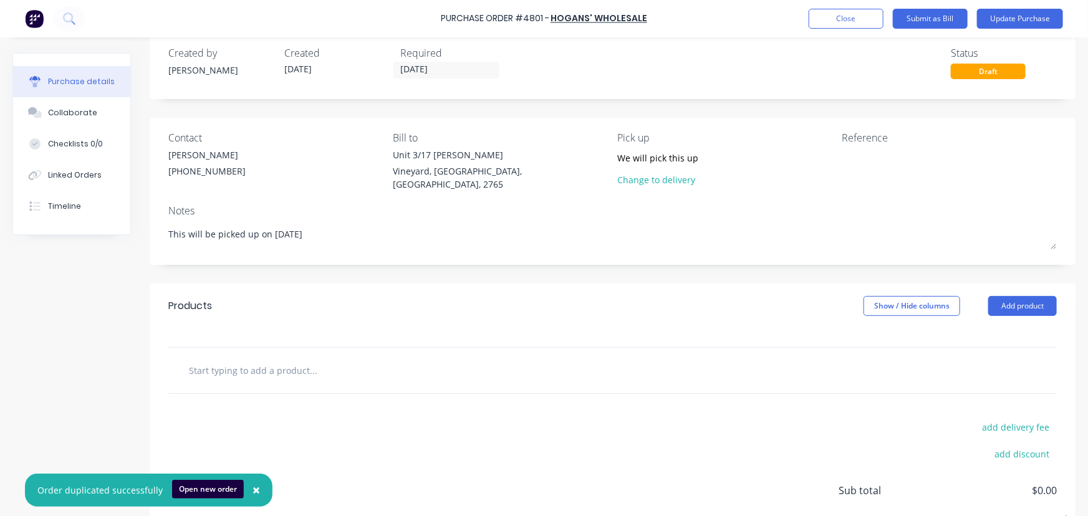
scroll to position [0, 0]
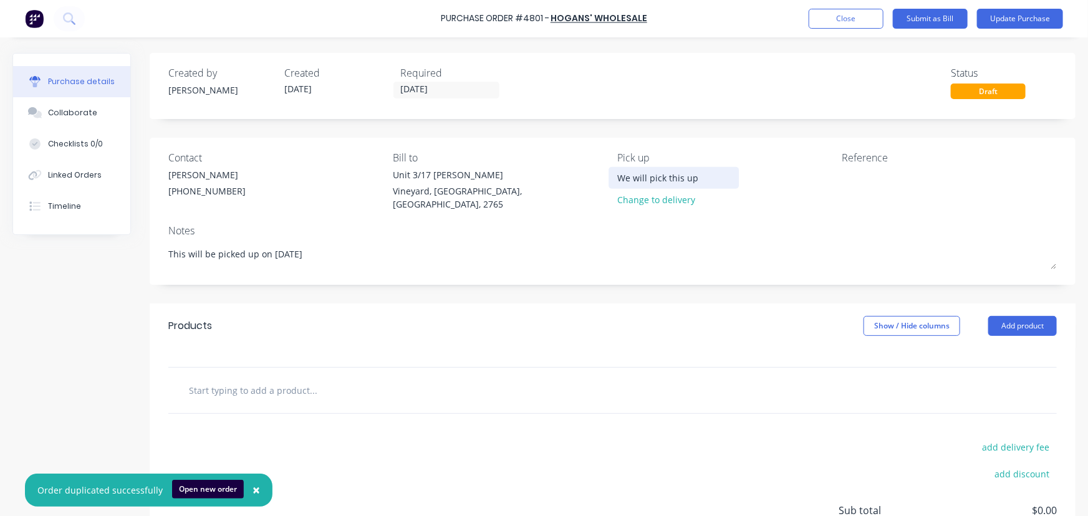
click at [622, 178] on input "We will pick this up" at bounding box center [673, 177] width 113 height 19
drag, startPoint x: 703, startPoint y: 179, endPoint x: 587, endPoint y: 187, distance: 116.9
click at [587, 187] on div "Contact Helen (02) 9756 5913 Bill to Unit 3/17 Rob Pl Vineyard, New South Wales…" at bounding box center [612, 183] width 888 height 67
type textarea "x"
type input "M"
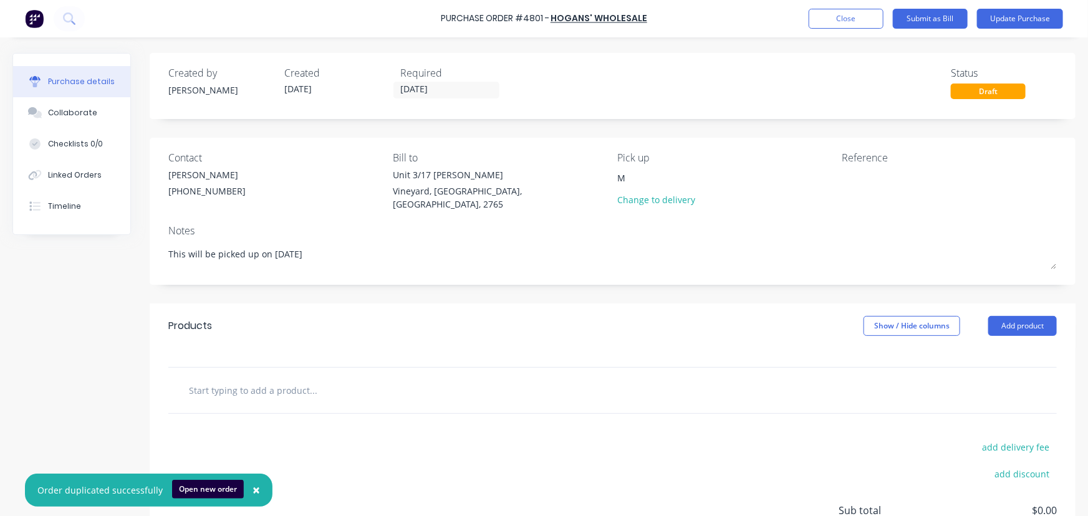
type textarea "x"
type input "Ma"
type textarea "x"
type input "Mat"
type textarea "x"
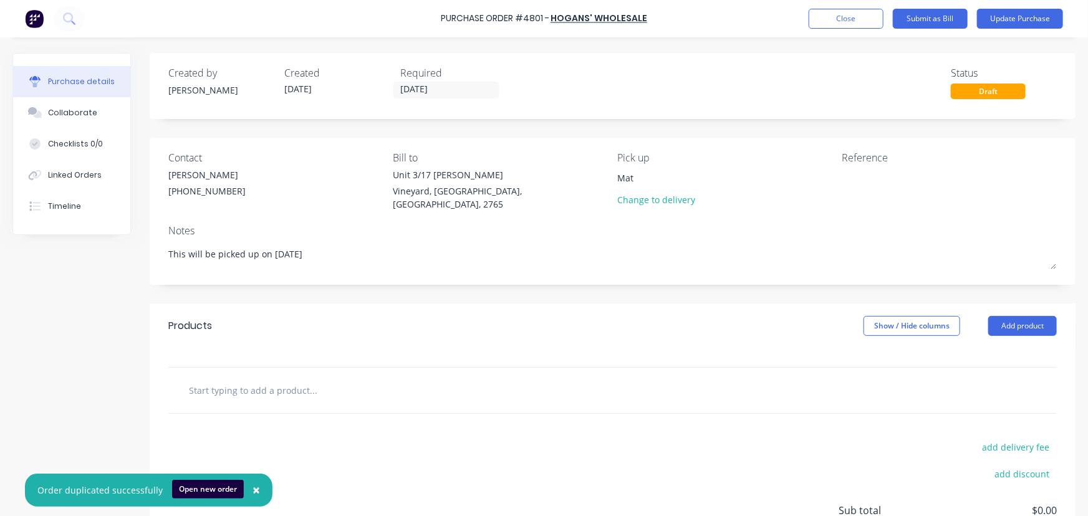
type input "Mat"
type textarea "x"
type input "Mat"
type textarea "x"
type input "Ma"
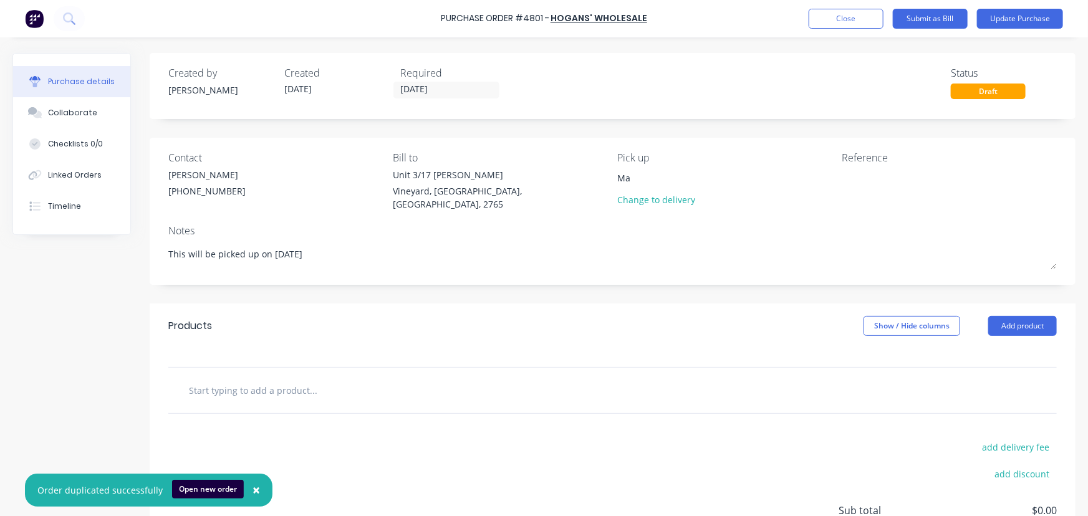
type textarea "x"
type input "M"
type textarea "x"
type input "c"
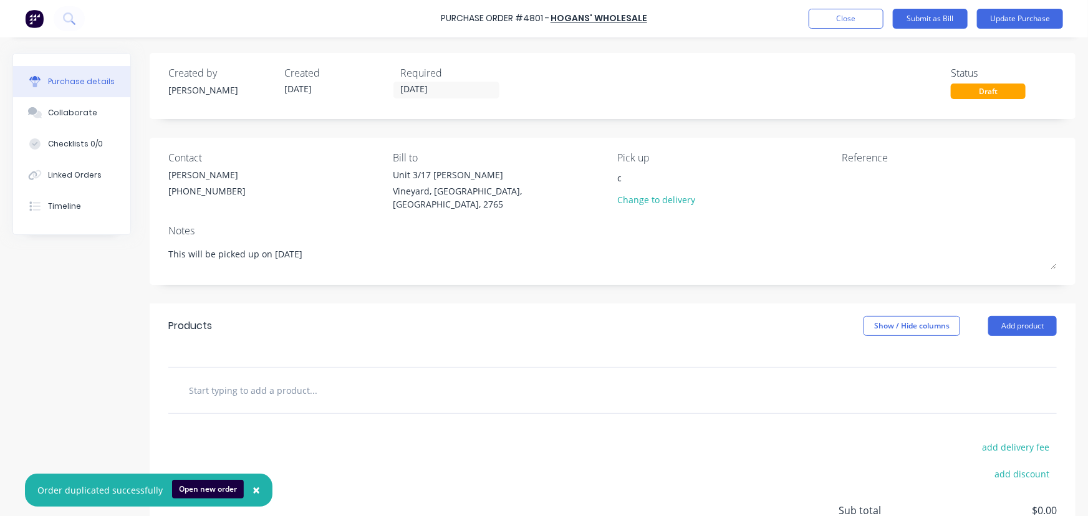
type textarea "x"
type input "ca"
type textarea "x"
type input "can"
type textarea "x"
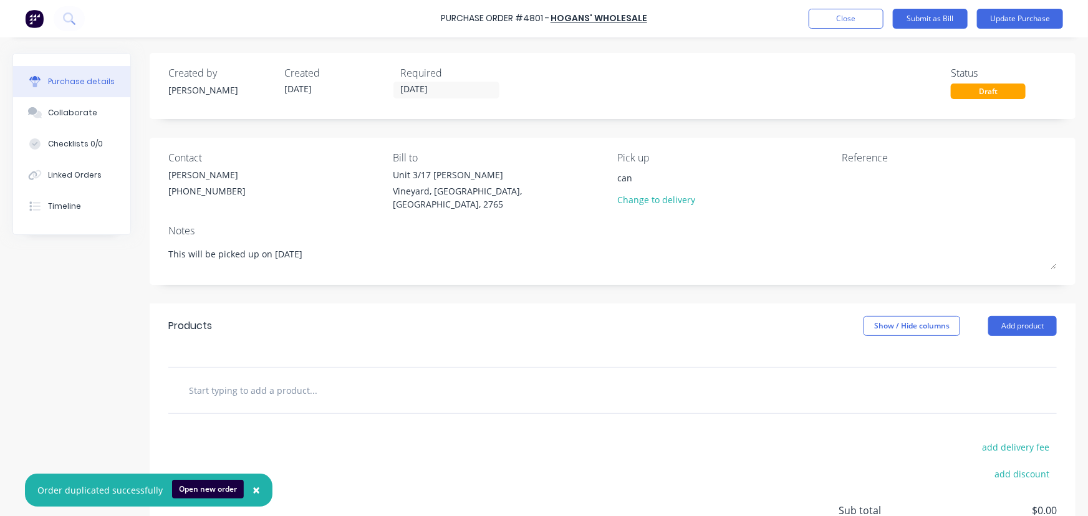
type input "can"
type textarea "x"
type input "can"
type textarea "x"
type input "ca"
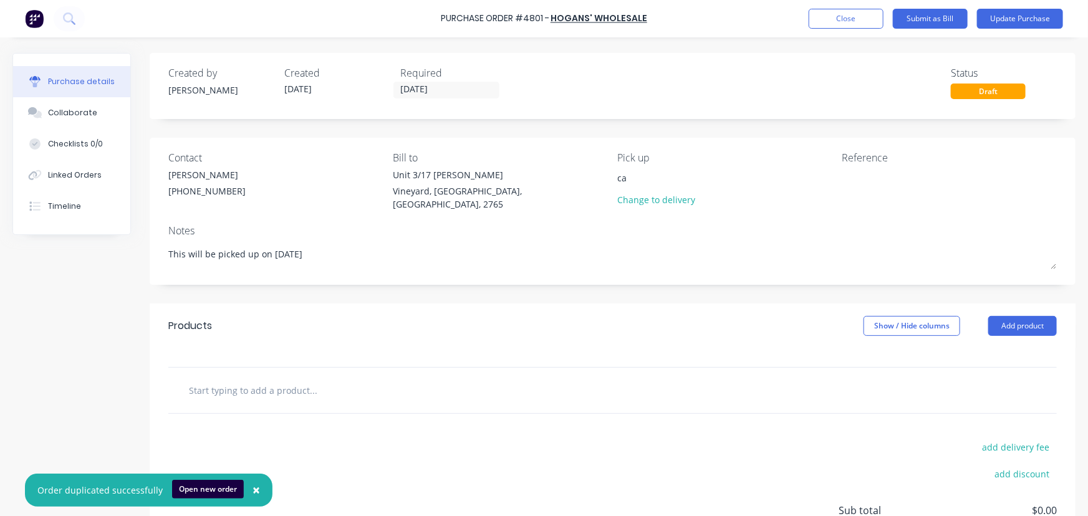
type textarea "x"
type input "c"
type textarea "x"
click at [671, 199] on div "Change to delivery" at bounding box center [673, 199] width 113 height 13
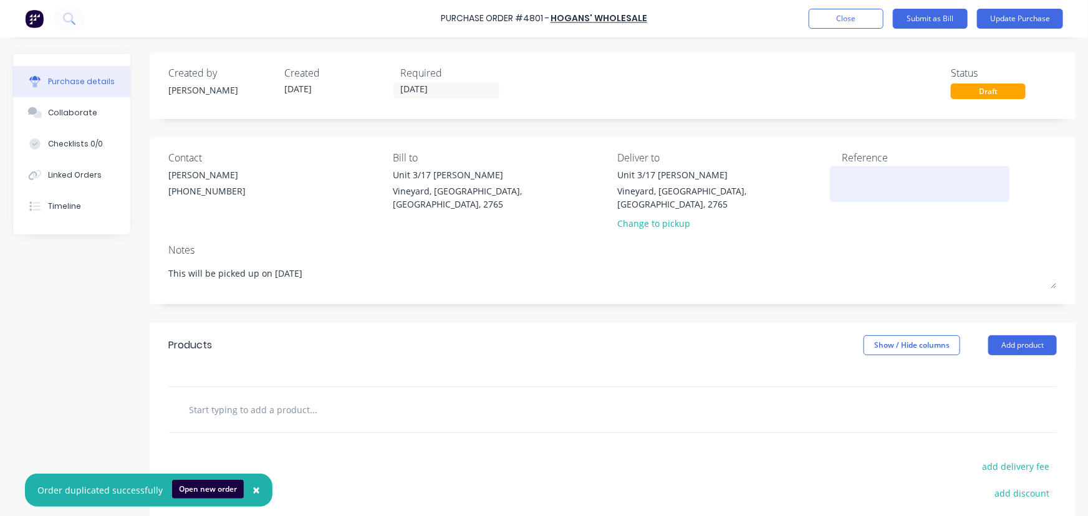
type textarea "x"
click at [842, 168] on div at bounding box center [920, 183] width 156 height 31
click at [865, 181] on textarea at bounding box center [920, 182] width 156 height 28
type textarea "9066/WCC/Tape9"
type textarea "x"
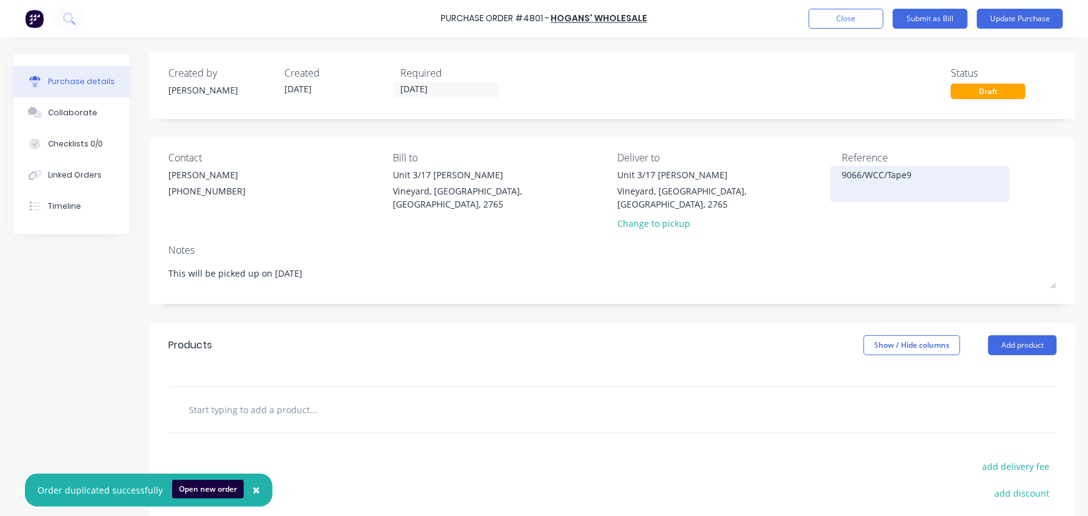
type textarea "9066/WCC/Tape9."
type textarea "x"
type textarea "9066/WCC/Tape9.5"
type textarea "x"
type textarea "9066/WCC/Tape9.5m"
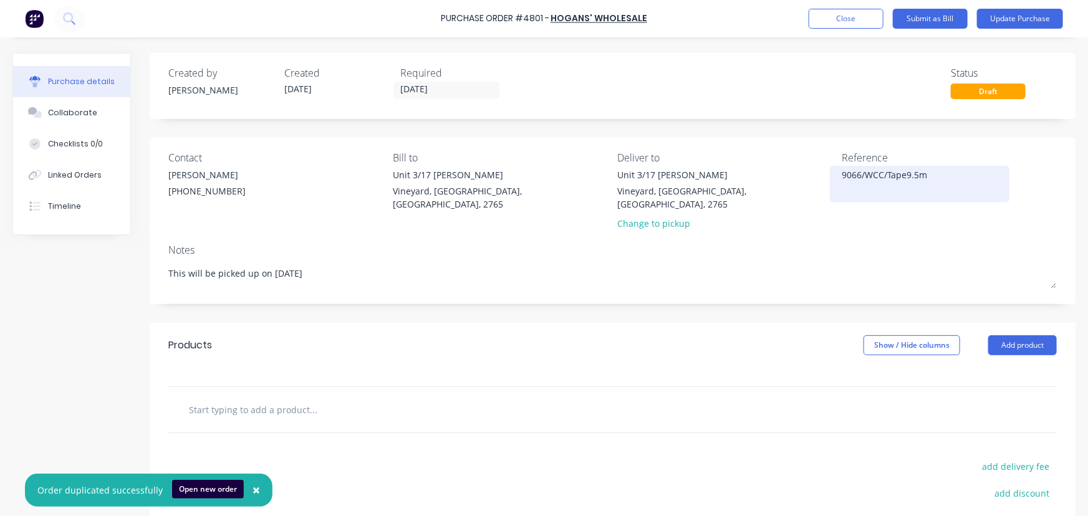
type textarea "x"
type textarea "9066/WCC/Tape9.5mm"
type textarea "x"
click at [883, 175] on textarea "9066/WCC/Tape9.5mm" at bounding box center [920, 182] width 156 height 28
type textarea "9066/WCC/Structuralape9.5mm"
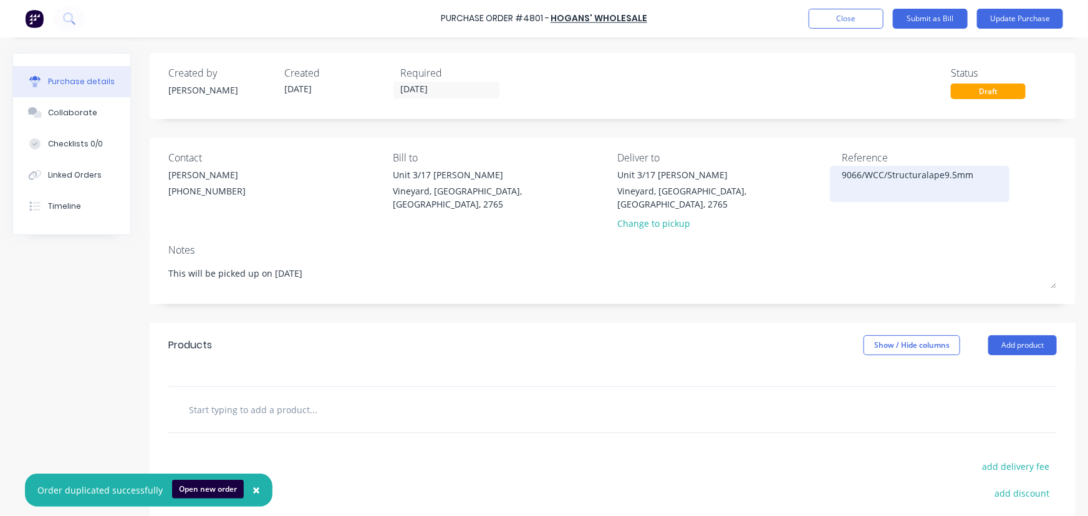
type textarea "x"
type textarea "9066/WCC/StructuralTape9.5mm"
type textarea "x"
type textarea "9066/WCC/StructuralTRape9.5mm"
type textarea "x"
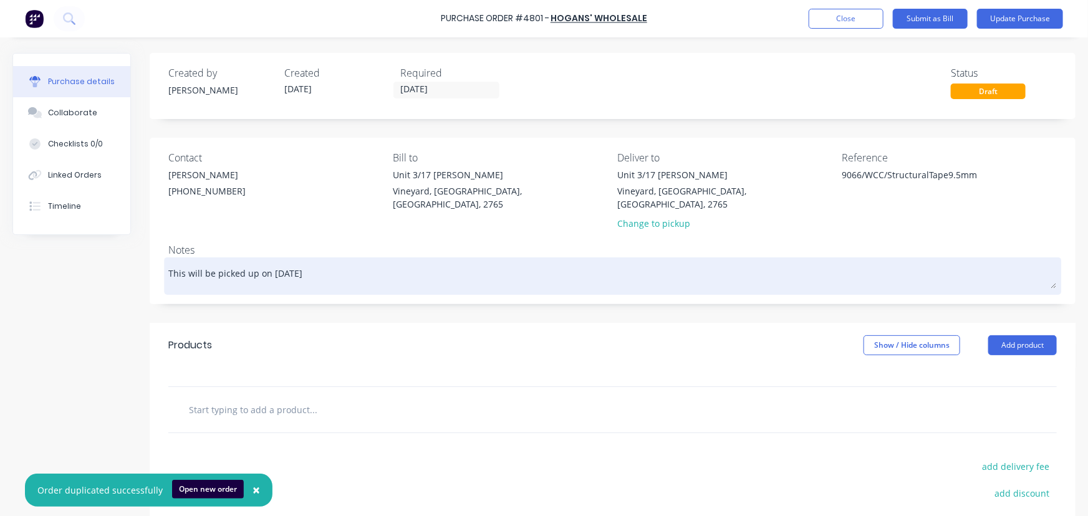
type textarea "9066/WCC/StructuralTape9.5mm"
type textarea "x"
type textarea "9066/WCC/StructuralTape9.5mm"
click at [378, 261] on textarea "This will be picked up on 13/10/25" at bounding box center [612, 275] width 888 height 28
type textarea "x"
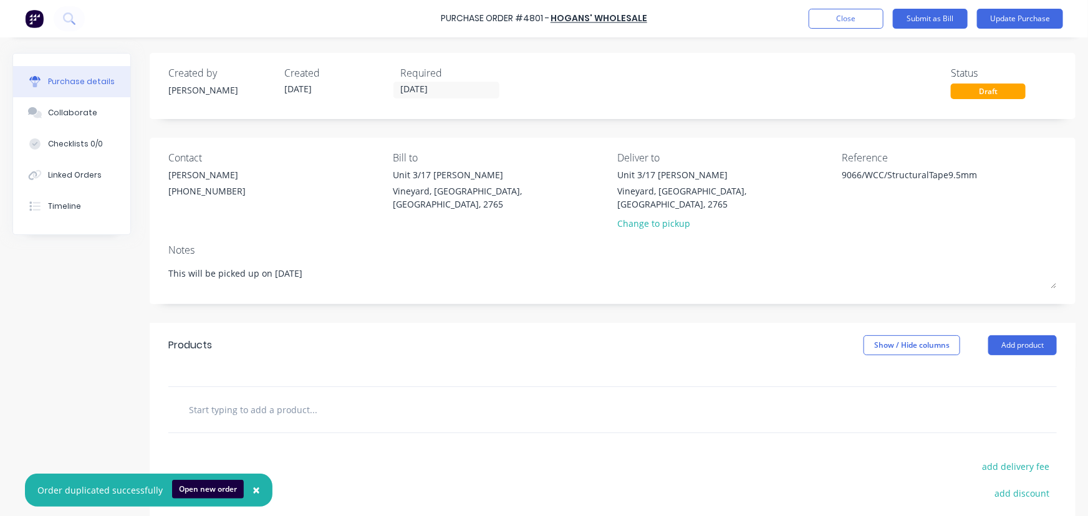
drag, startPoint x: 359, startPoint y: 262, endPoint x: 126, endPoint y: 267, distance: 233.2
click at [126, 267] on div "Created by Dee Created 14/10/25 Required 14/10/25 Status Draft Contact Helen (0…" at bounding box center [543, 345] width 1063 height 585
type textarea "x"
click at [275, 399] on input "text" at bounding box center [312, 409] width 249 height 25
type textarea "x"
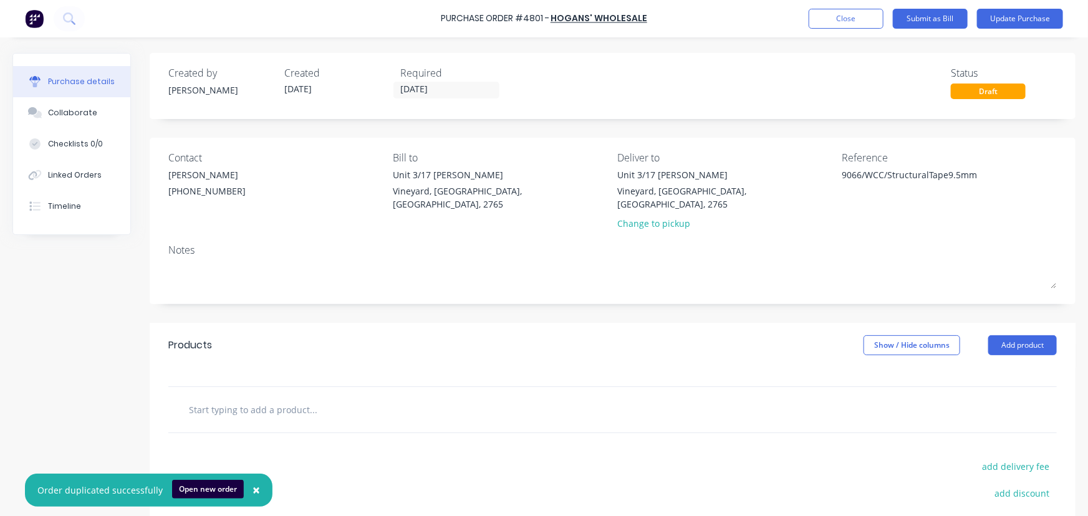
type input "S"
type textarea "x"
type input "St"
type textarea "x"
type input "Sto"
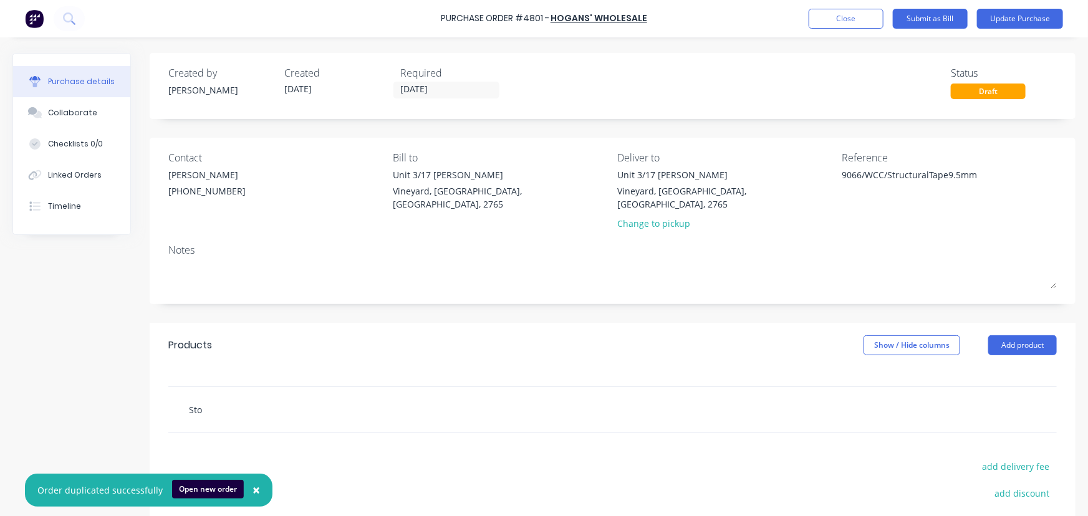
type textarea "x"
type input "Stoc"
type textarea "x"
type input "Stocv"
type textarea "x"
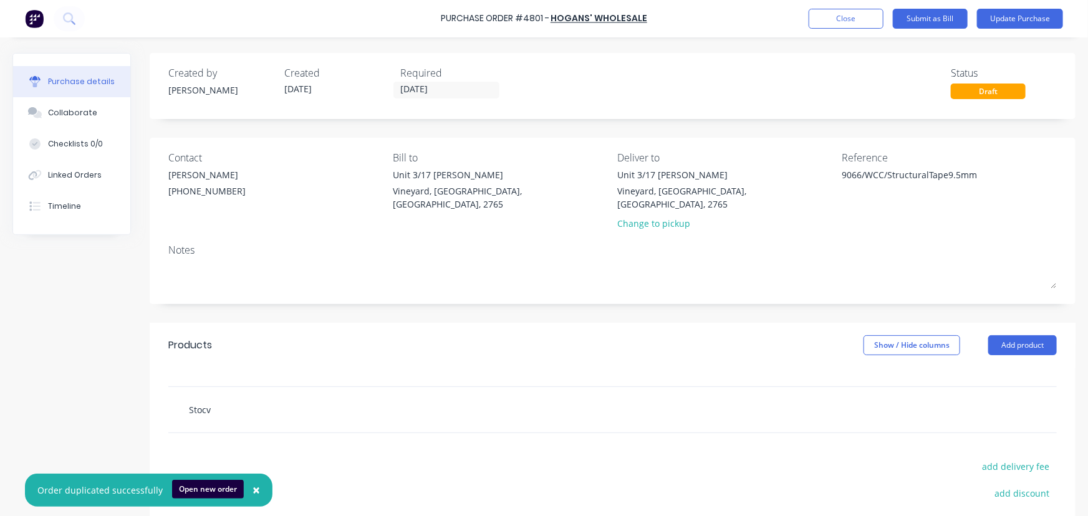
type input "Stocvk"
type textarea "x"
type input "Stocv"
type textarea "x"
type input "Stoc"
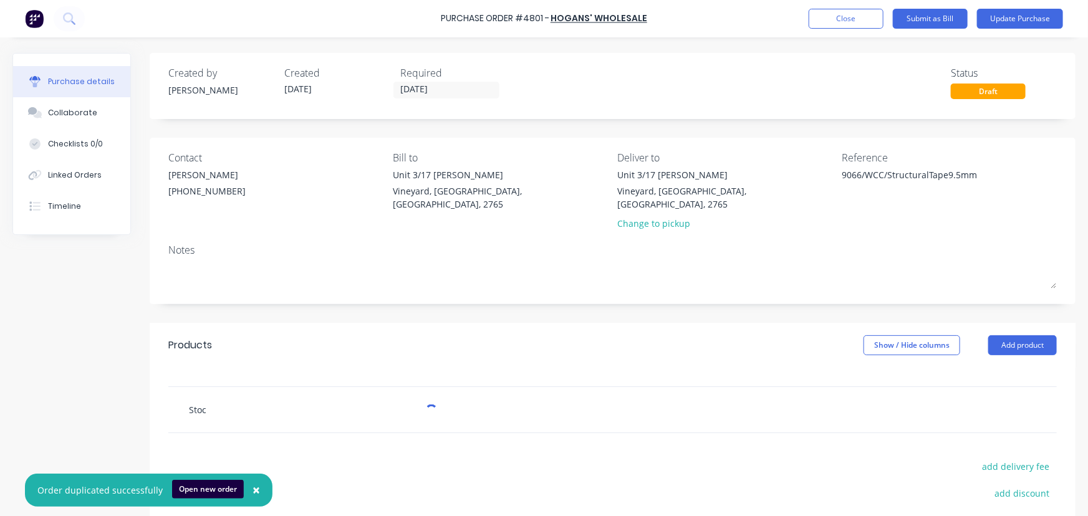
type textarea "x"
type input "Stock"
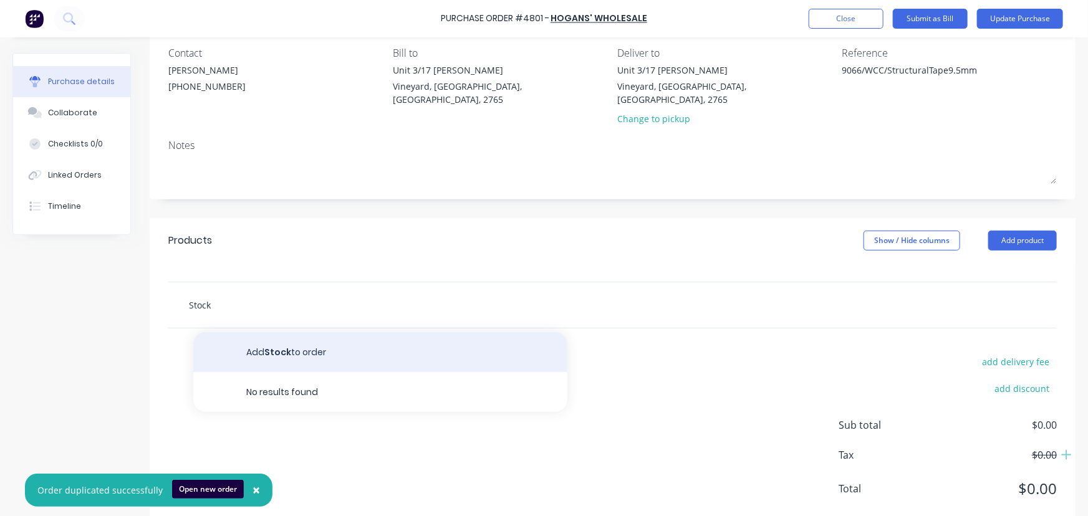
scroll to position [122, 0]
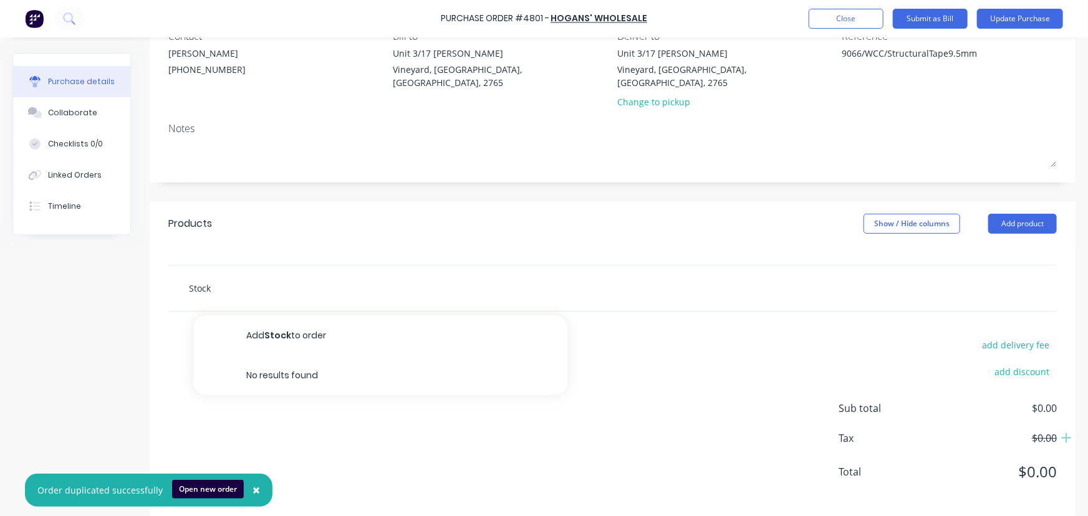
drag, startPoint x: 226, startPoint y: 274, endPoint x: 106, endPoint y: 274, distance: 120.3
click at [106, 274] on div "Created by Dee Created 14/10/25 Required 14/10/25 Status Draft Contact Helen (0…" at bounding box center [543, 223] width 1063 height 585
type textarea "x"
type input "s"
type textarea "x"
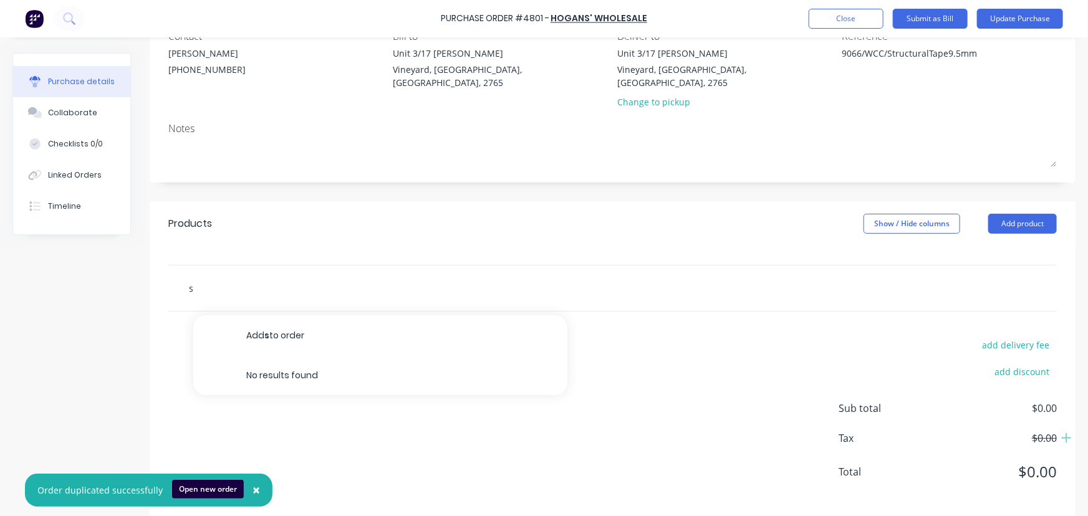
type input "st"
type textarea "x"
type input "stk"
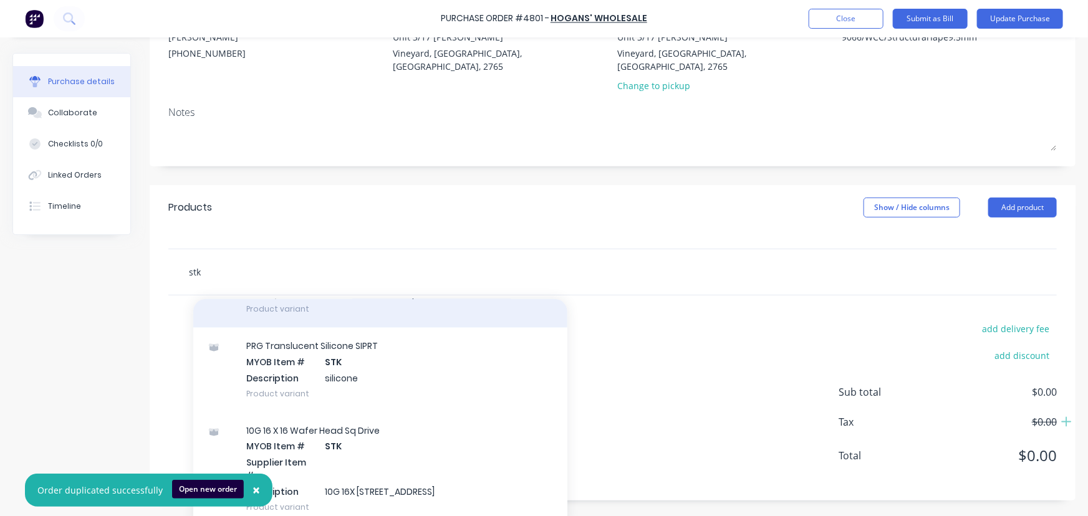
scroll to position [1317, 0]
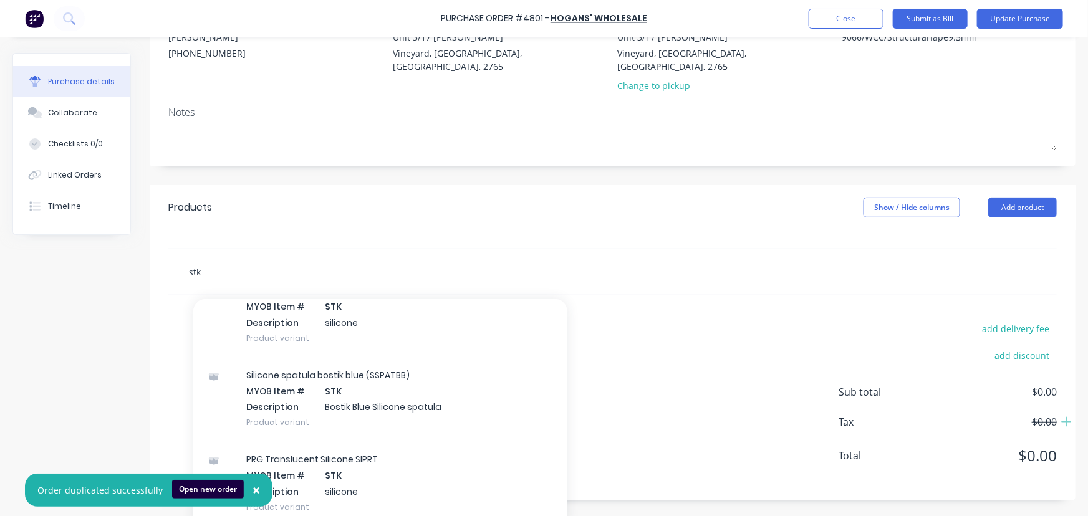
drag, startPoint x: 269, startPoint y: 271, endPoint x: 164, endPoint y: 262, distance: 105.7
click at [166, 262] on div "stk Add stk to order Flyscreen Plastic Cnr Stk MYOB Item # factory_item Part # …" at bounding box center [613, 272] width 926 height 47
type textarea "x"
type input "p"
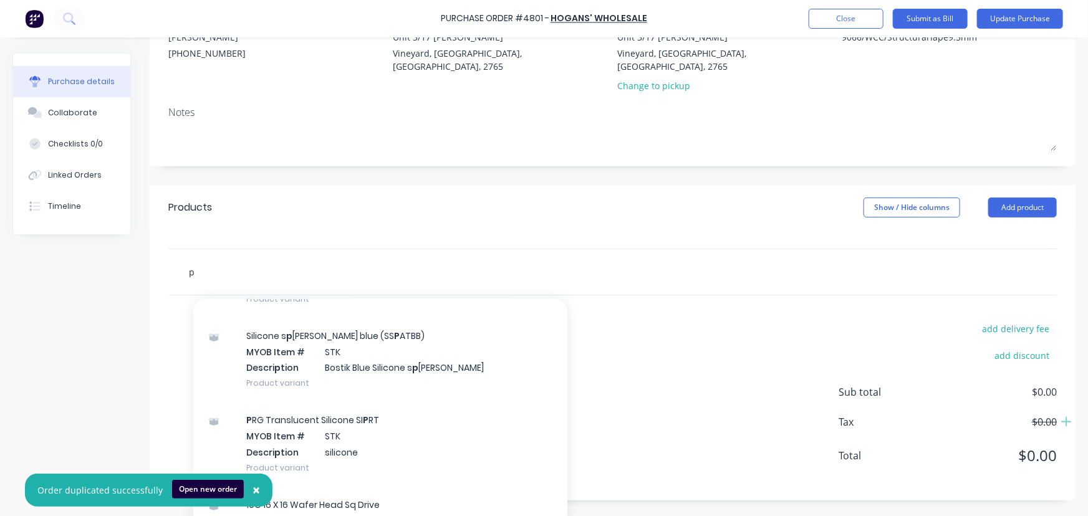
type textarea "x"
type input "pt"
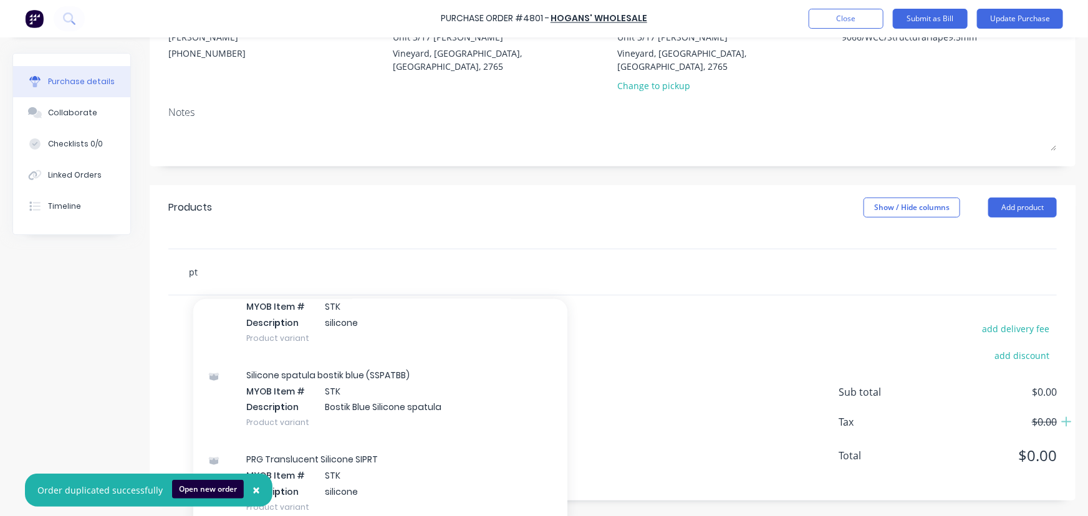
type textarea "x"
type input "ptf"
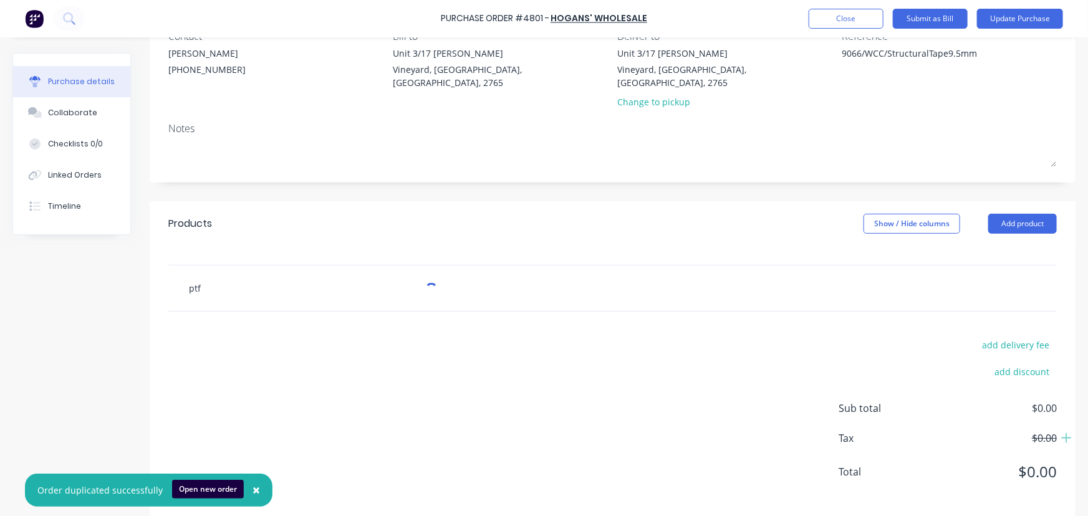
type textarea "x"
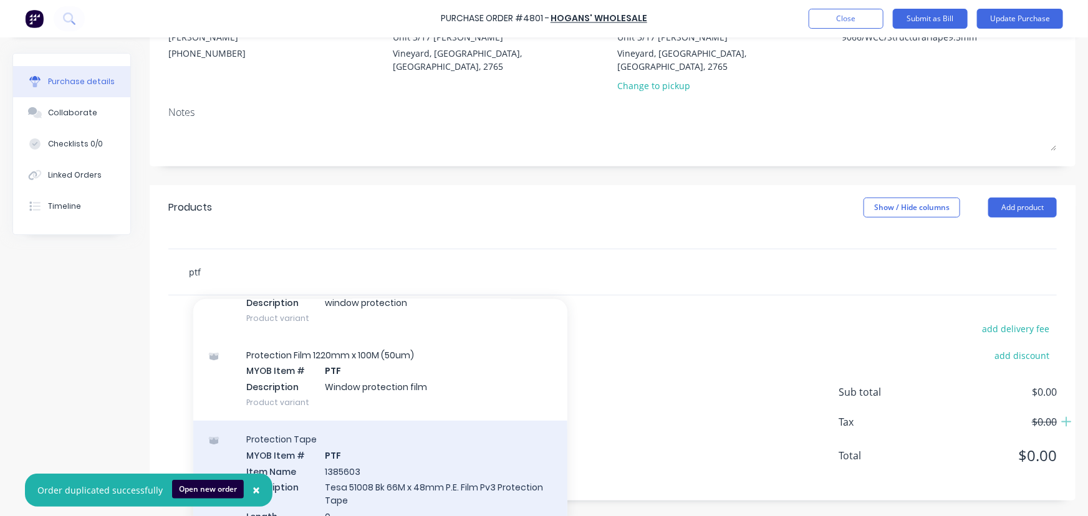
scroll to position [0, 0]
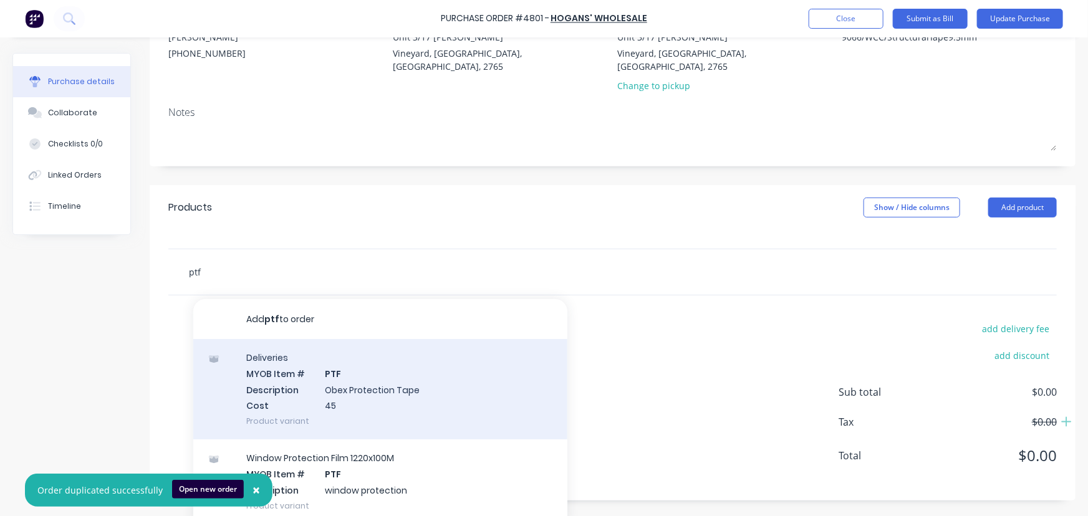
type input "ptf"
click at [357, 391] on div "Deliveries MYOB Item # PTF Description Obex Protection Tape Cost 45 Product var…" at bounding box center [380, 389] width 374 height 100
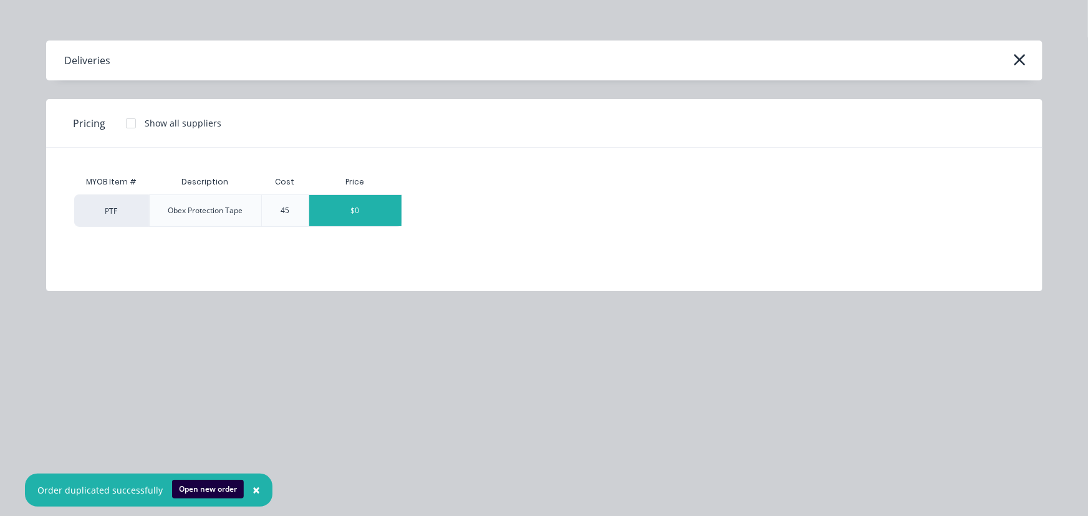
click at [368, 223] on div "$0" at bounding box center [355, 210] width 92 height 31
type textarea "x"
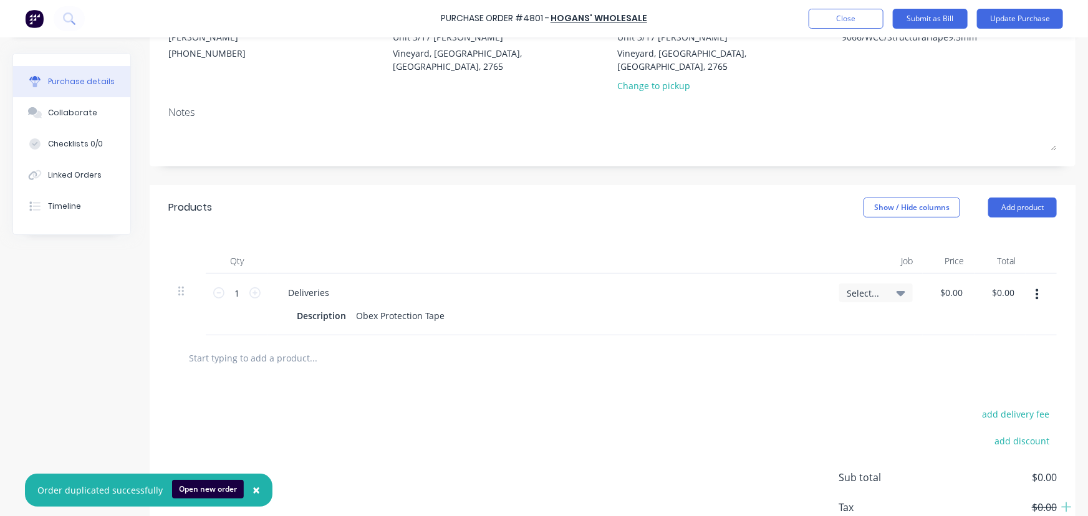
click at [1035, 289] on icon "button" at bounding box center [1036, 294] width 3 height 11
click at [982, 390] on button "Delete" at bounding box center [999, 402] width 106 height 25
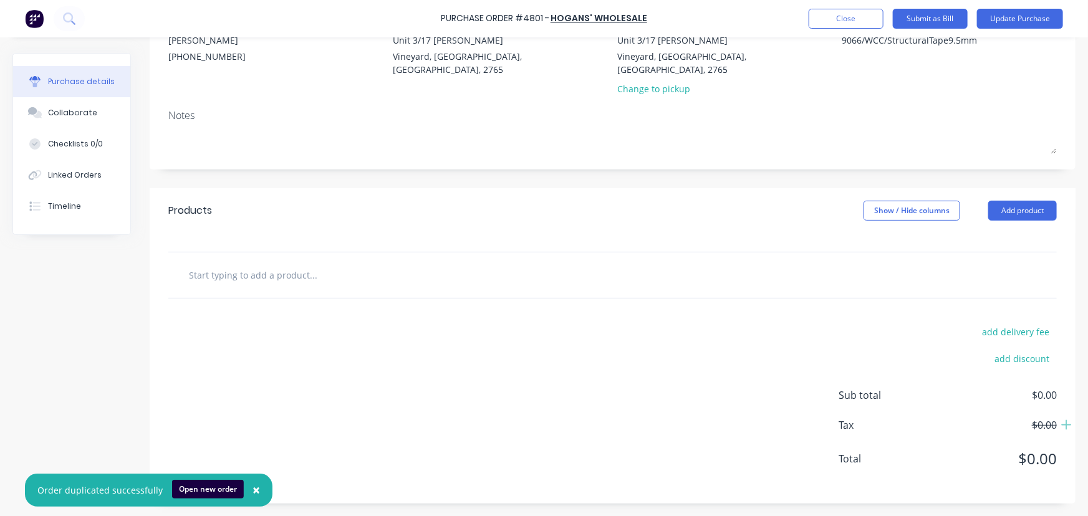
scroll to position [122, 0]
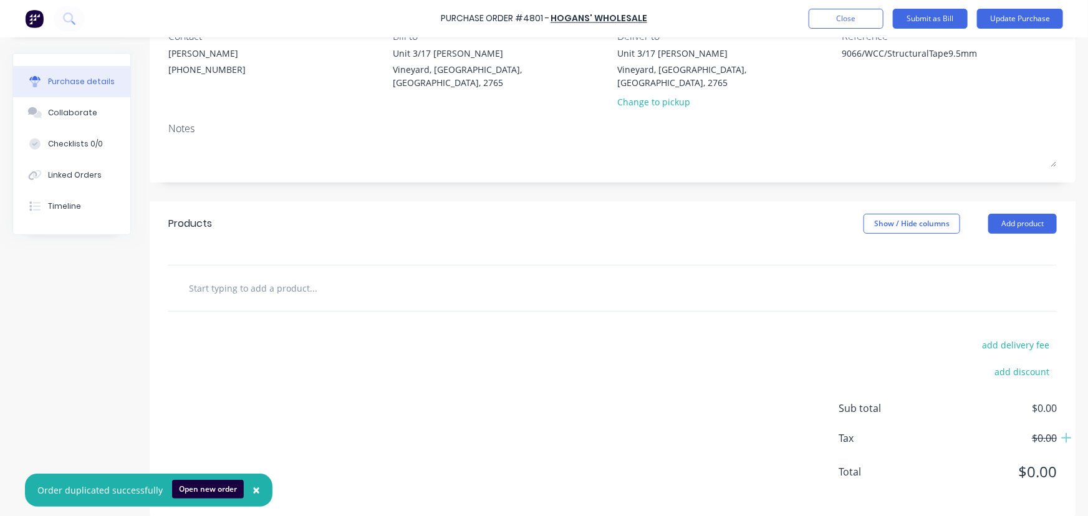
click at [330, 276] on input "text" at bounding box center [312, 288] width 249 height 25
type textarea "x"
type input "f"
type textarea "x"
type input "fa"
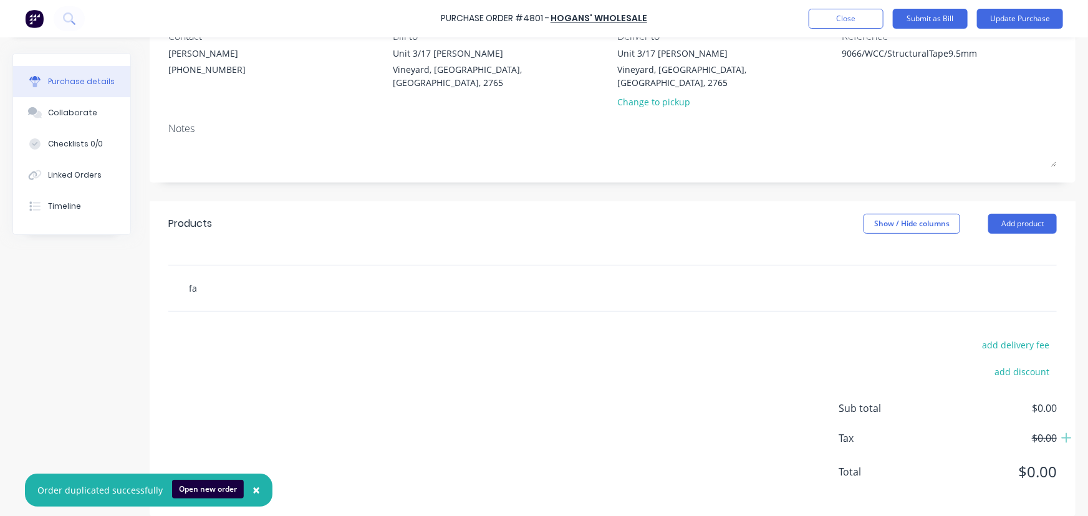
type textarea "x"
type input "fac"
type textarea "x"
type input "fact"
type textarea "x"
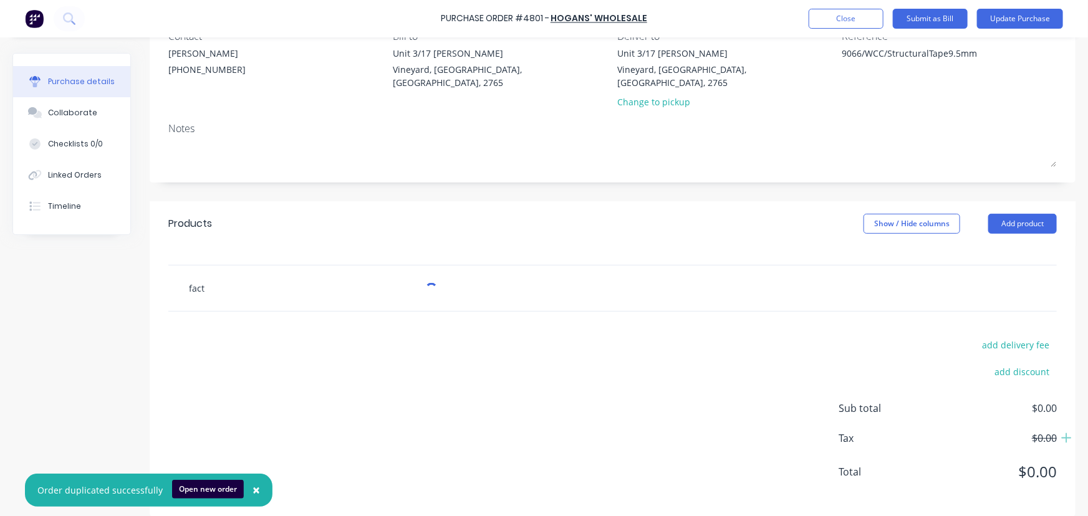
type input "facto"
type textarea "x"
type input "factor"
type textarea "x"
type input "factory"
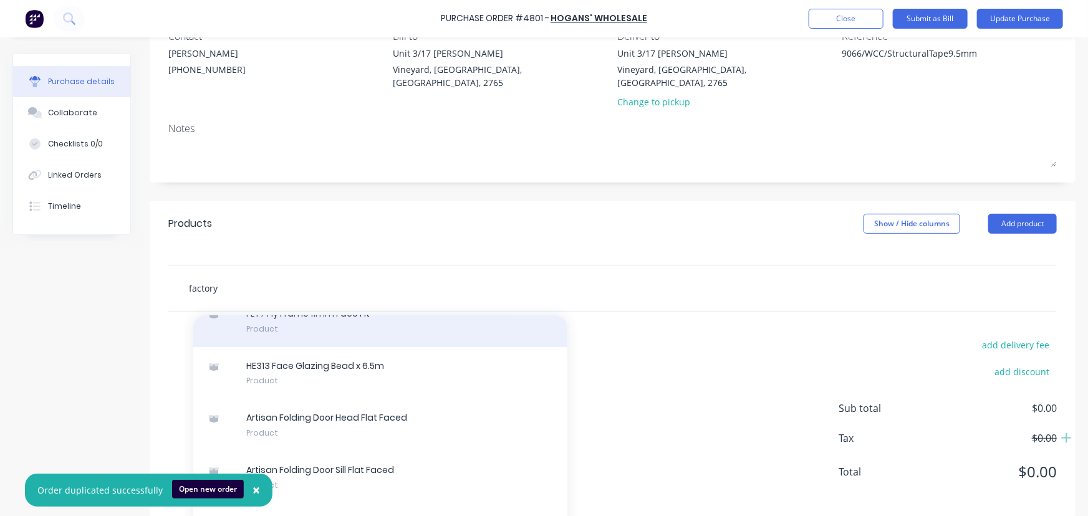
scroll to position [82, 0]
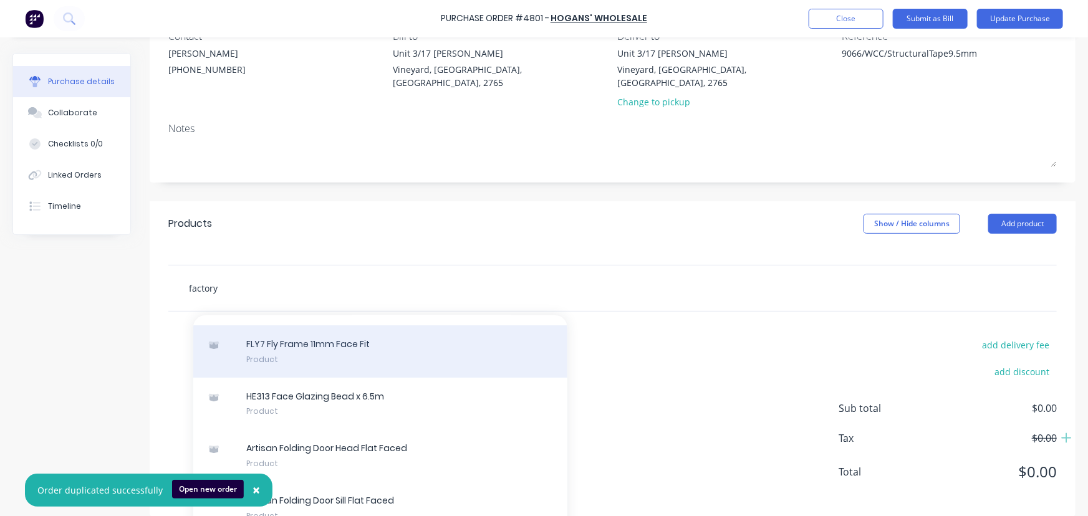
type textarea "x"
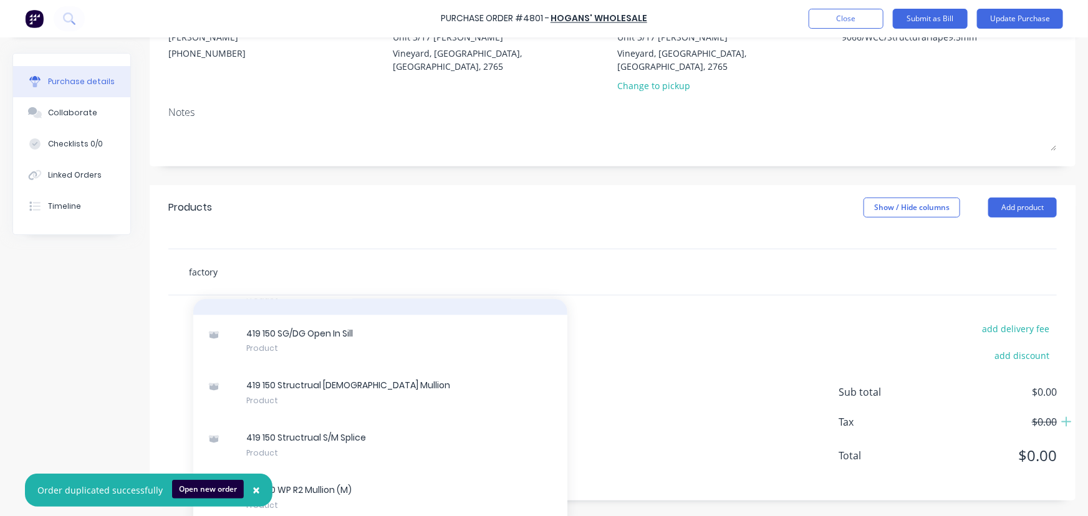
scroll to position [1813, 0]
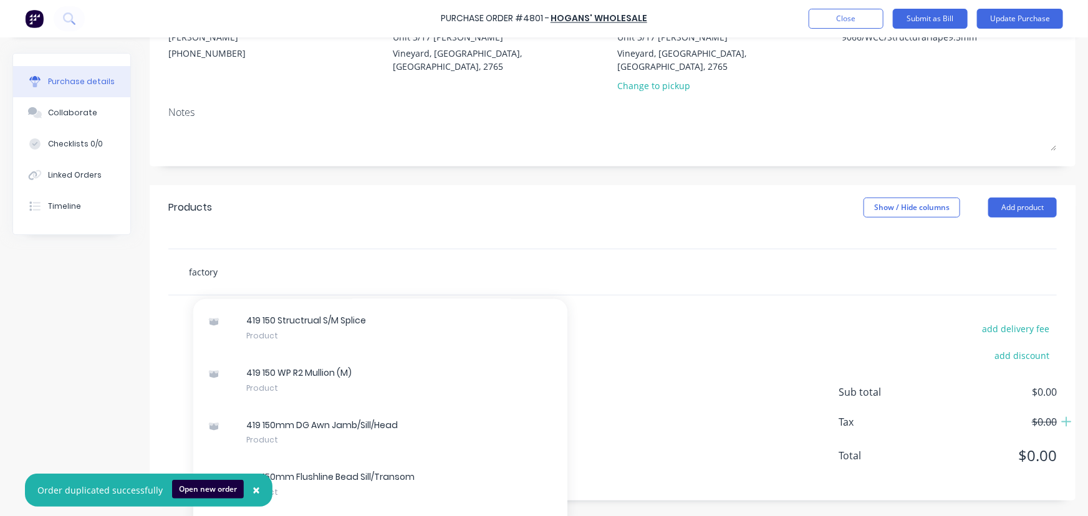
drag, startPoint x: 243, startPoint y: 264, endPoint x: 150, endPoint y: 273, distance: 93.4
click at [150, 273] on div "factory Add factory to order 1378167 Proglide meeting stile latching strike Pro…" at bounding box center [613, 272] width 926 height 47
type input "ta"
type textarea "x"
type input "tap"
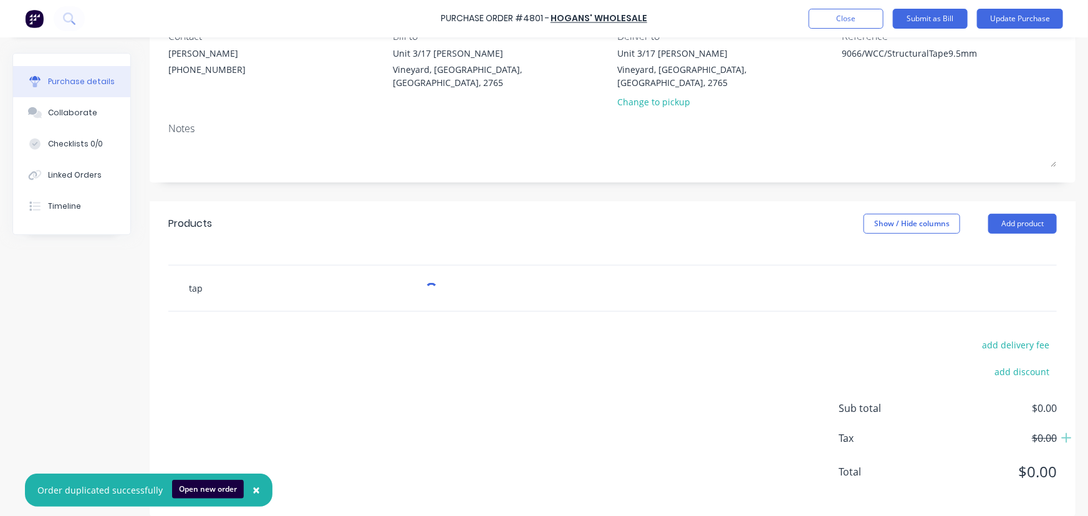
type textarea "x"
type input "tape"
type textarea "x"
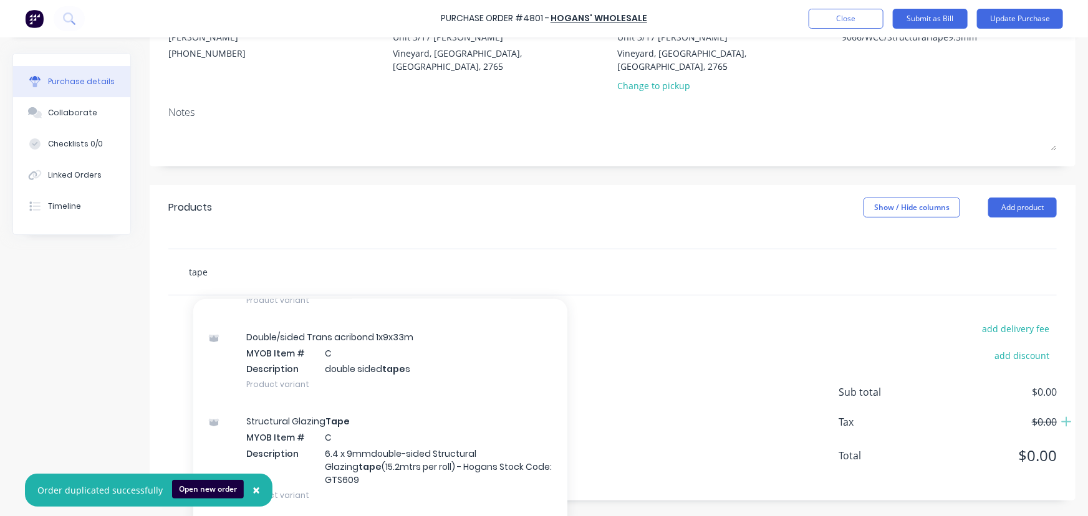
scroll to position [510, 0]
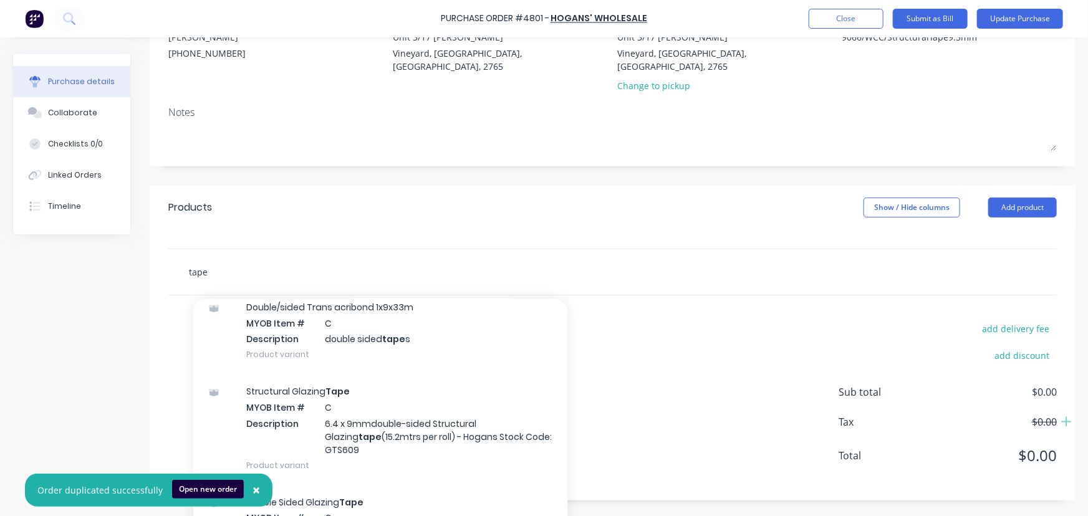
type input "tape"
click at [396, 390] on div "Structural Glazing Tape MYOB Item # C Description 6.4 x 9mmdouble-sided Structu…" at bounding box center [380, 428] width 374 height 110
type textarea "x"
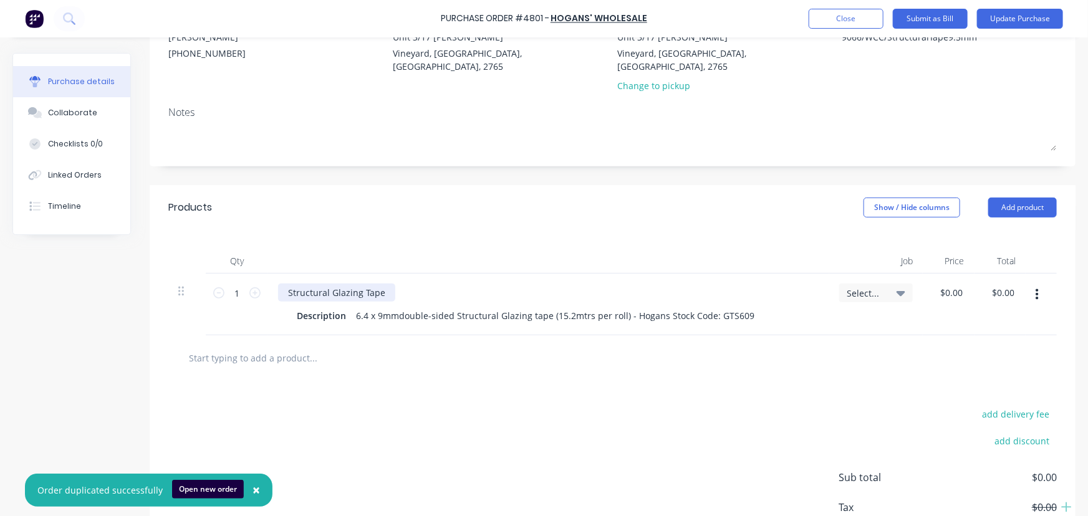
type textarea "x"
click at [386, 284] on div "Structural Glazing Tape" at bounding box center [336, 293] width 117 height 18
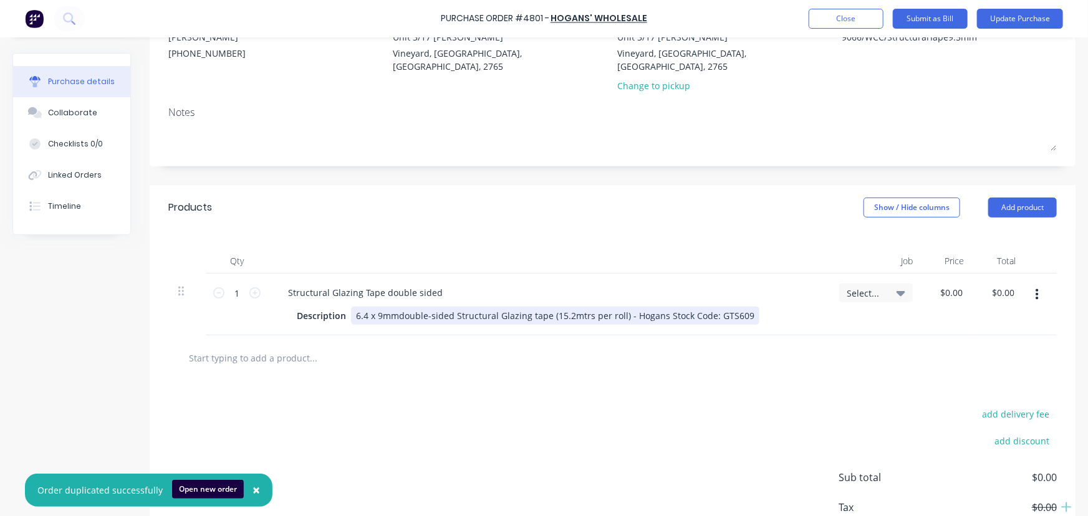
type textarea "x"
drag, startPoint x: 727, startPoint y: 299, endPoint x: 779, endPoint y: 304, distance: 52.0
click at [779, 307] on div "Description 6.4 x 9mmdouble-sided Structural Glazing tape (15.2mtrs per roll) -…" at bounding box center [546, 316] width 509 height 18
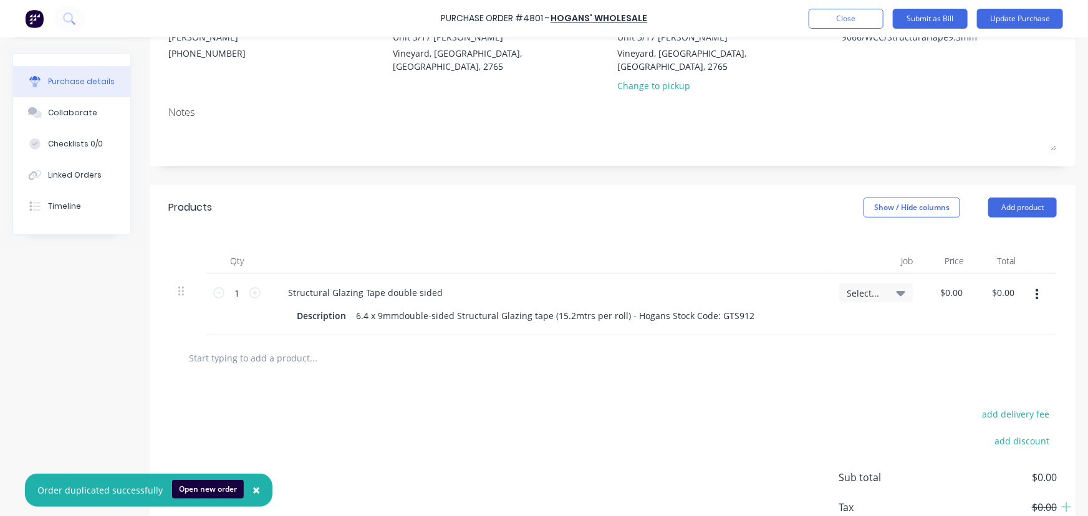
click at [688, 345] on div at bounding box center [612, 357] width 868 height 25
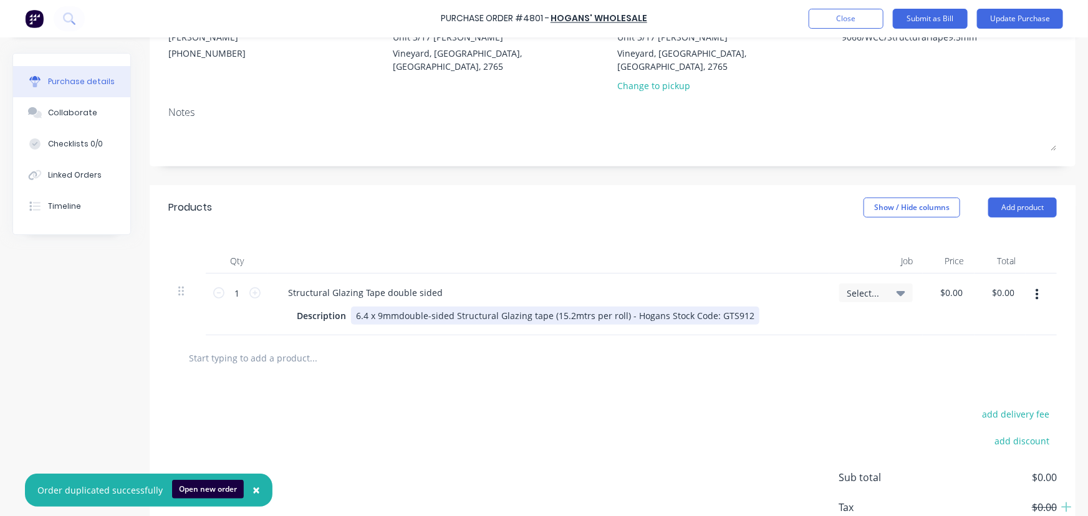
click at [381, 307] on div "6.4 x 9mmdouble-sided Structural Glazing tape (15.2mtrs per roll) - Hogans Stoc…" at bounding box center [555, 316] width 408 height 18
drag, startPoint x: 358, startPoint y: 299, endPoint x: 373, endPoint y: 299, distance: 15.0
click at [373, 307] on div "6.4 x 9mmdouble-sided Structural Glazing tape (15.2mtrs per roll) - Hogans Stoc…" at bounding box center [555, 316] width 408 height 18
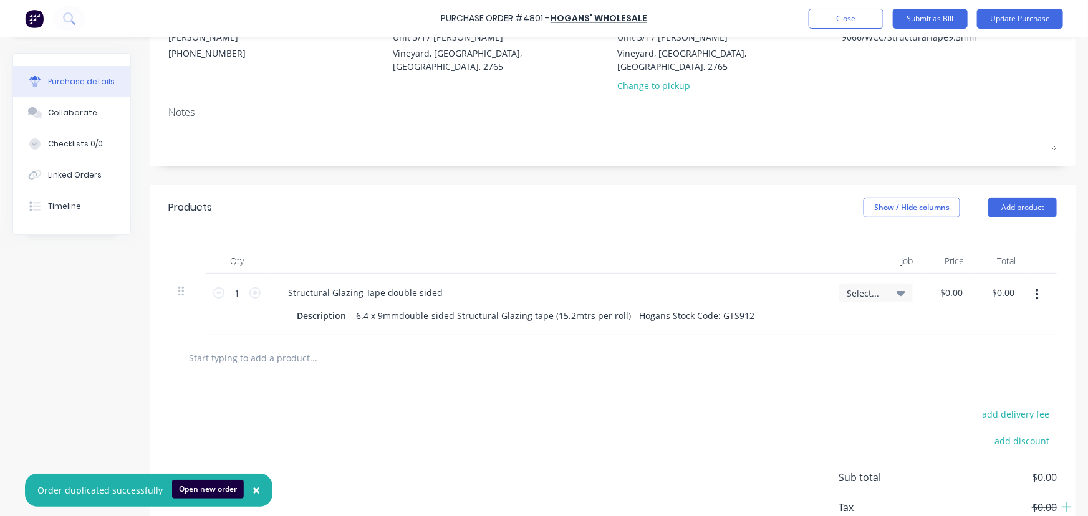
click at [441, 352] on div at bounding box center [365, 357] width 374 height 25
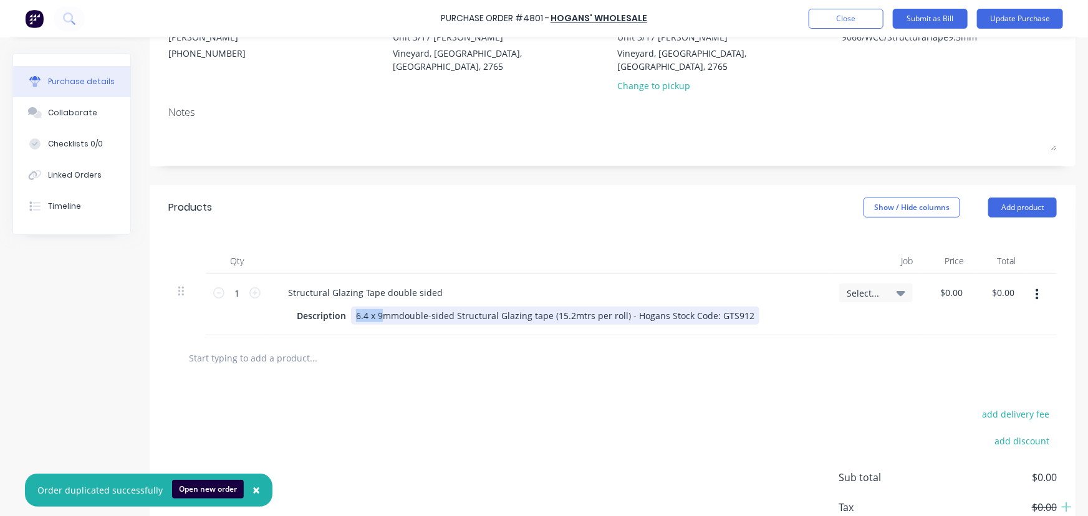
drag, startPoint x: 356, startPoint y: 299, endPoint x: 382, endPoint y: 300, distance: 26.2
click at [382, 307] on div "6.4 x 9mmdouble-sided Structural Glazing tape (15.2mtrs per roll) - Hogans Stoc…" at bounding box center [555, 316] width 408 height 18
click at [419, 307] on div "9.5mm x 12mmdouble-sided Structural Glazing tape (15.2mtrs per roll) - Hogans S…" at bounding box center [566, 316] width 430 height 18
drag, startPoint x: 577, startPoint y: 300, endPoint x: 589, endPoint y: 300, distance: 12.5
click at [589, 307] on div "9.5mm x 12mm double-sided Structural Glazing tape (15.2mtrs per roll) - Hogans …" at bounding box center [567, 316] width 432 height 18
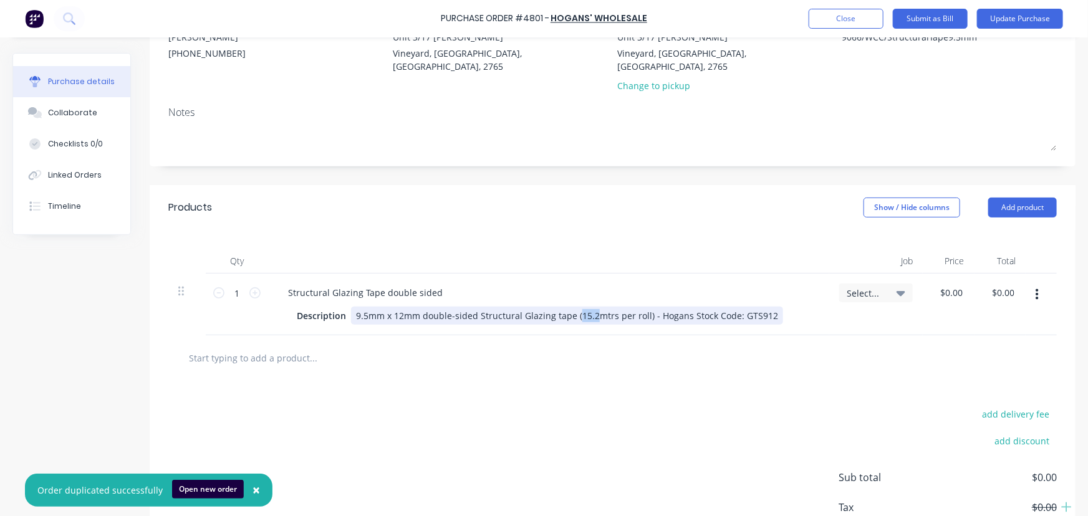
drag, startPoint x: 574, startPoint y: 300, endPoint x: 592, endPoint y: 300, distance: 17.5
click at [592, 307] on div "9.5mm x 12mm double-sided Structural Glazing tape (15.2mtrs per roll) - Hogans …" at bounding box center [567, 316] width 432 height 18
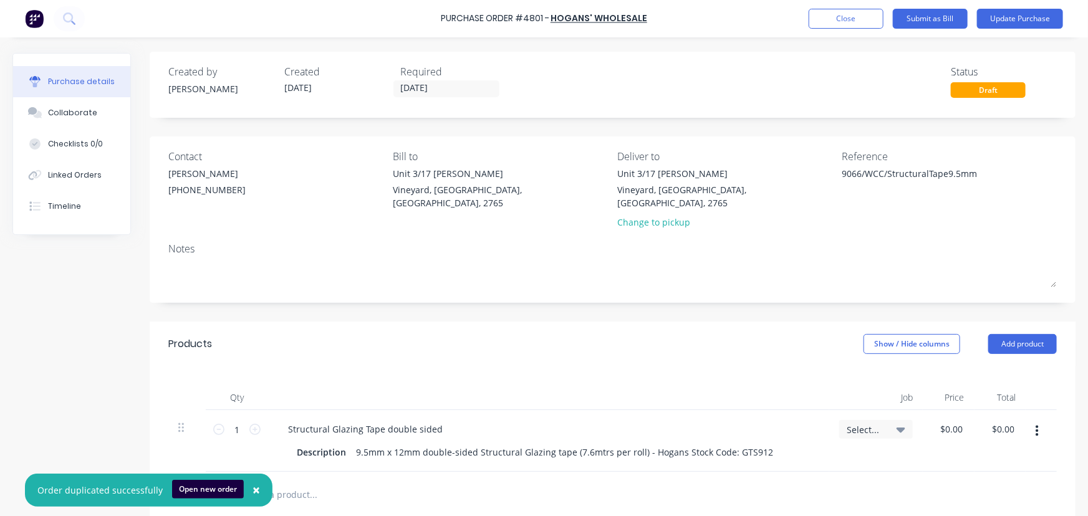
scroll to position [0, 0]
type textarea "x"
type input "0.00"
click at [947, 421] on input "0.00" at bounding box center [954, 430] width 24 height 18
type textarea "x"
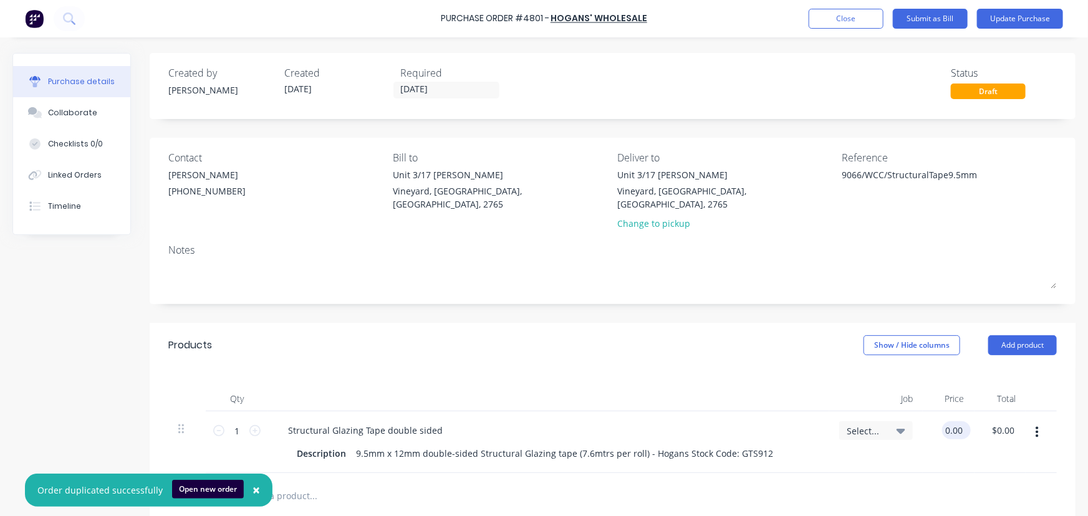
click at [948, 421] on input "0.00" at bounding box center [954, 430] width 24 height 18
type input "30.65"
type textarea "x"
type input "$30.65"
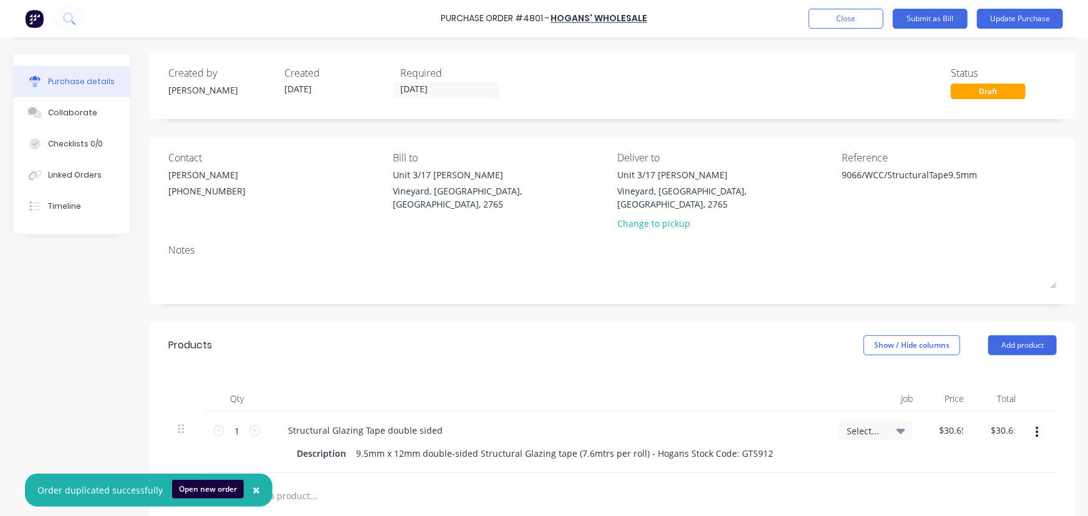
click at [729, 372] on div "Qty Job Price Total 1 1 Structural Glazing Tape double sided Description 9.5mm …" at bounding box center [613, 420] width 926 height 105
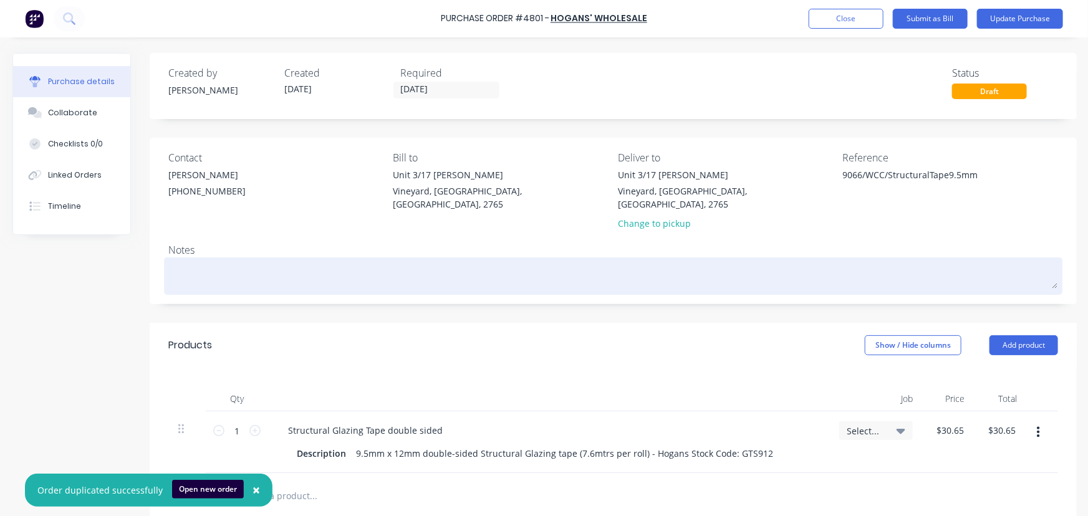
click at [290, 261] on textarea at bounding box center [613, 275] width 890 height 28
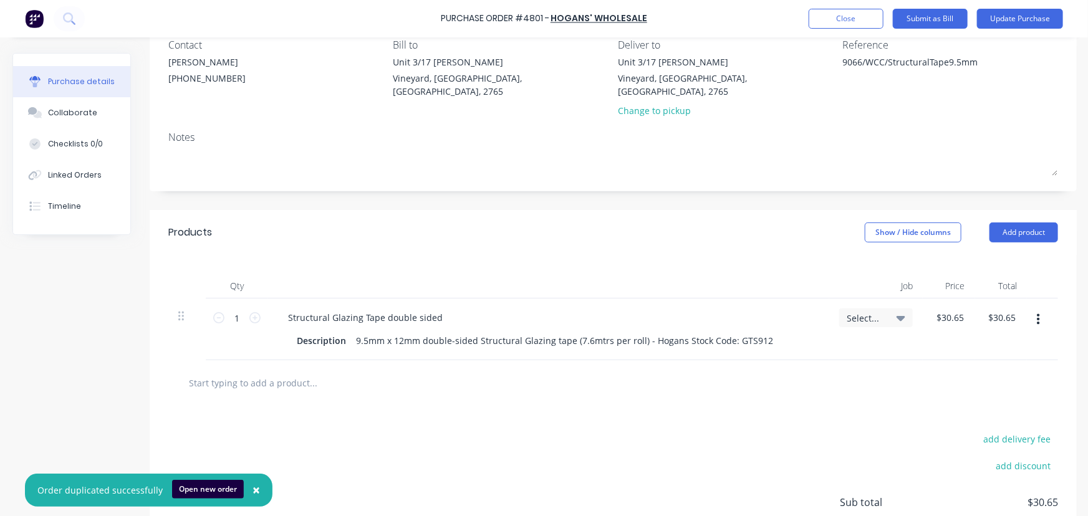
scroll to position [56, 0]
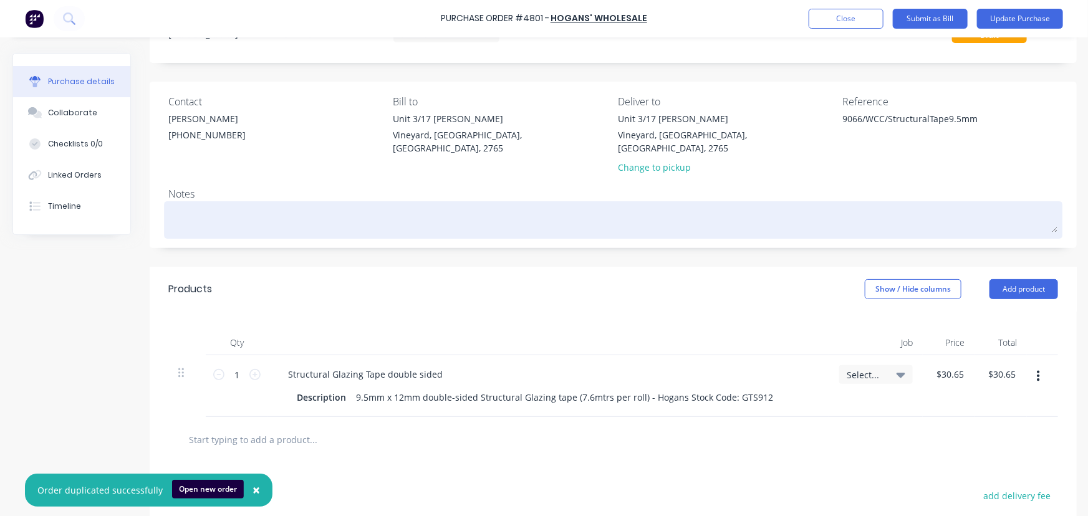
click at [204, 204] on textarea at bounding box center [613, 218] width 890 height 28
type textarea "x"
type textarea "P"
type textarea "x"
type textarea "Pr"
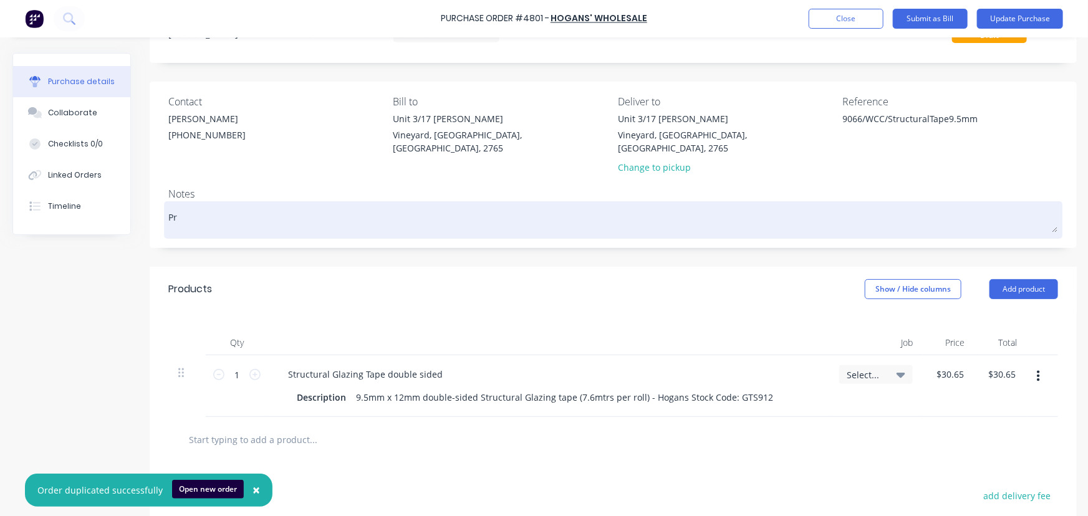
type textarea "x"
type textarea "Pri"
type textarea "x"
type textarea "Pric"
type textarea "x"
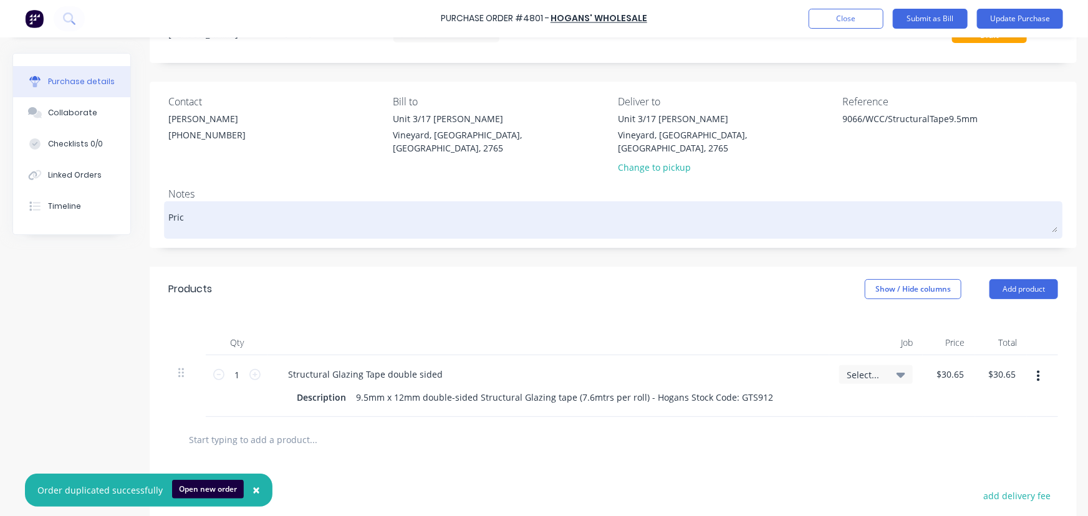
type textarea "Price"
type textarea "x"
type textarea "Price"
type textarea "x"
type textarea "Price a"
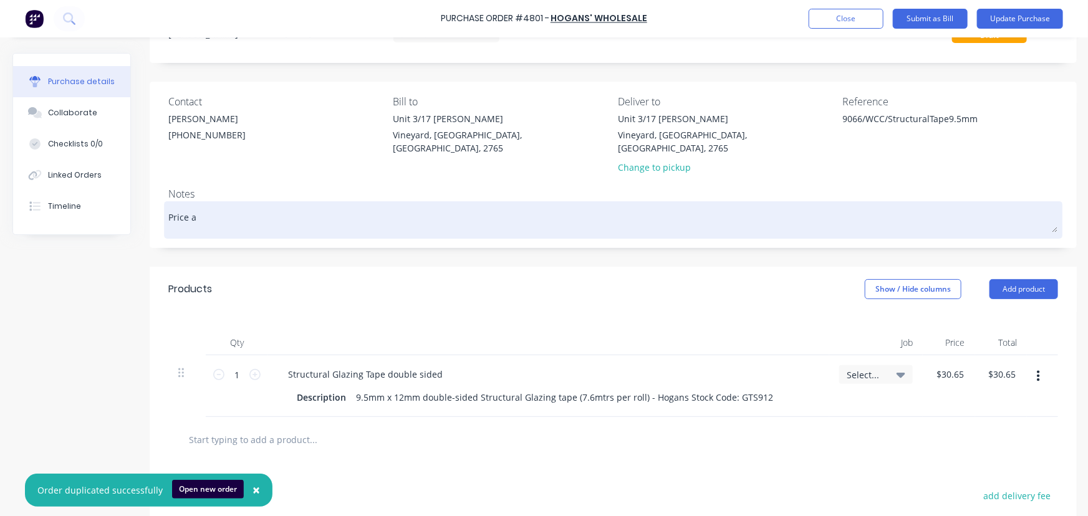
type textarea "x"
type textarea "Price as"
type textarea "x"
type textarea "Price as"
type textarea "x"
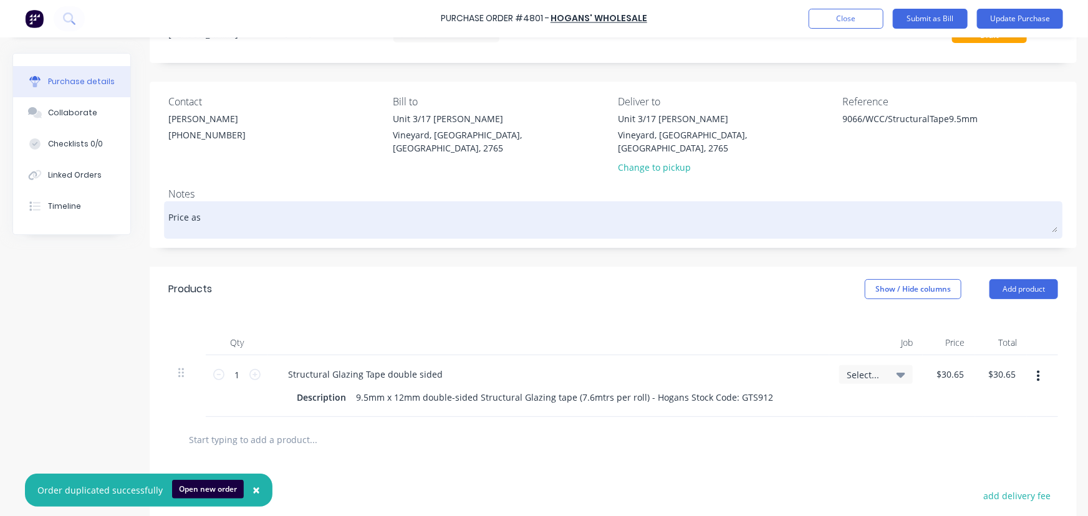
type textarea "Price as p"
type textarea "x"
type textarea "Price as pe"
type textarea "x"
type textarea "Price as per"
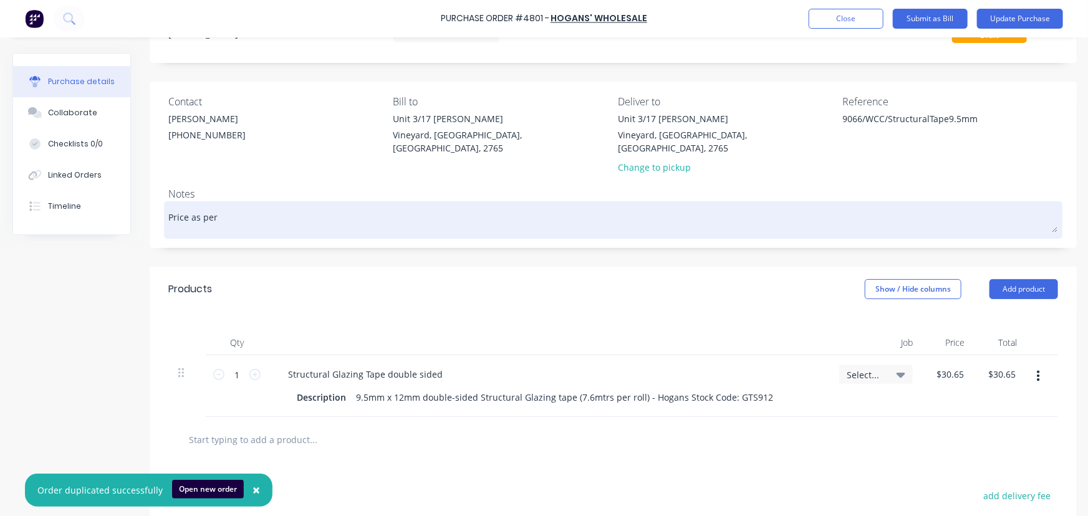
type textarea "x"
type textarea "Price as per"
type textarea "x"
type textarea "Price as per t"
type textarea "x"
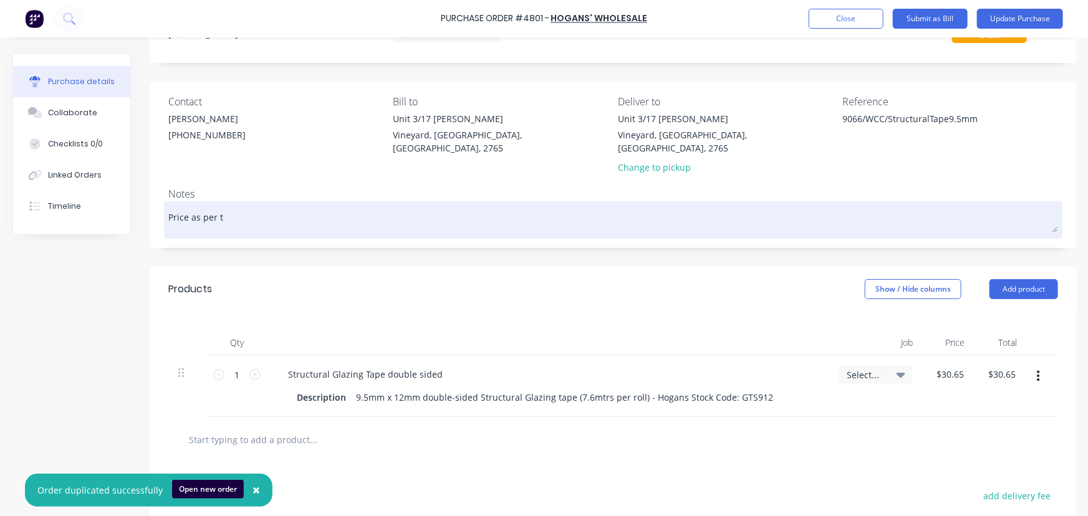
type textarea "Price as per th"
type textarea "x"
type textarea "Price as per the"
type textarea "x"
type textarea "Price as per the"
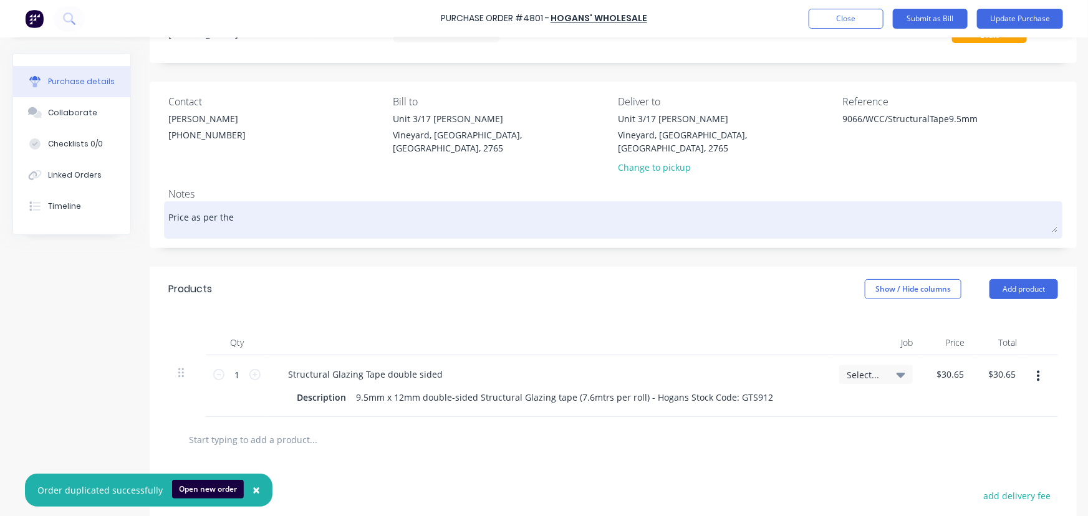
type textarea "x"
type textarea "Price as per the"
type textarea "x"
type textarea "Price as per th"
type textarea "x"
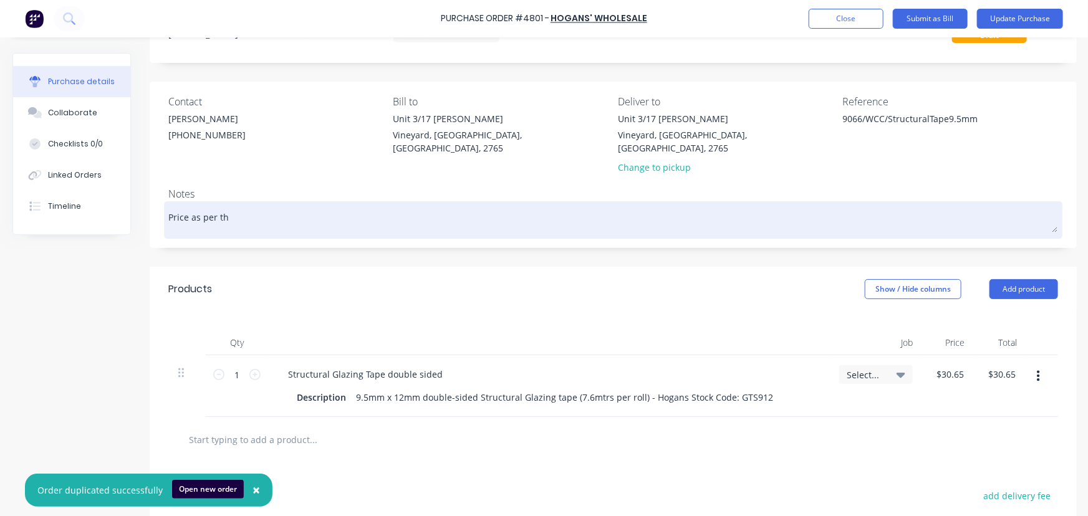
type textarea "Price as per t"
type textarea "x"
type textarea "Price as per"
type textarea "x"
type textarea "Price as per q"
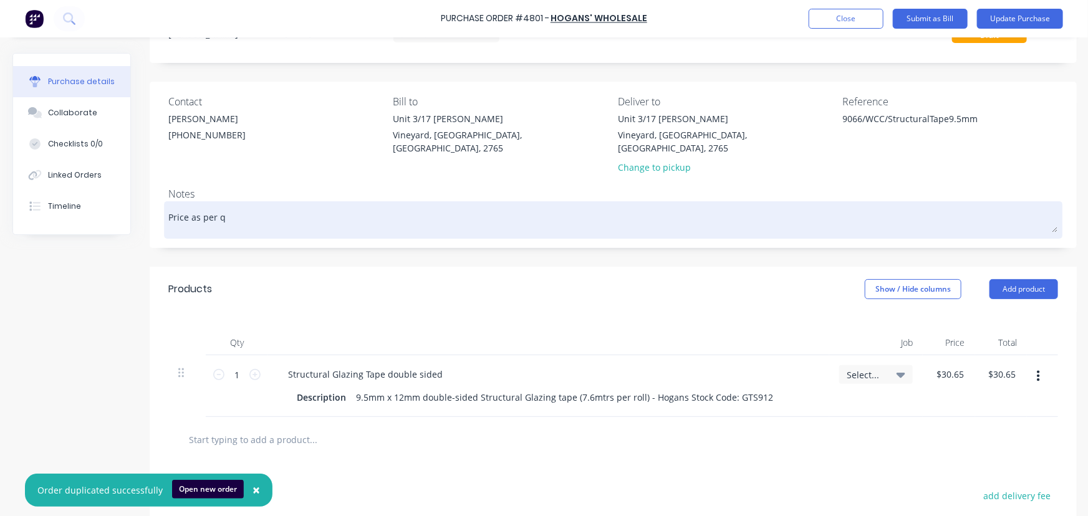
type textarea "x"
type textarea "Price as per qw"
type textarea "x"
type textarea "Price as per q"
type textarea "x"
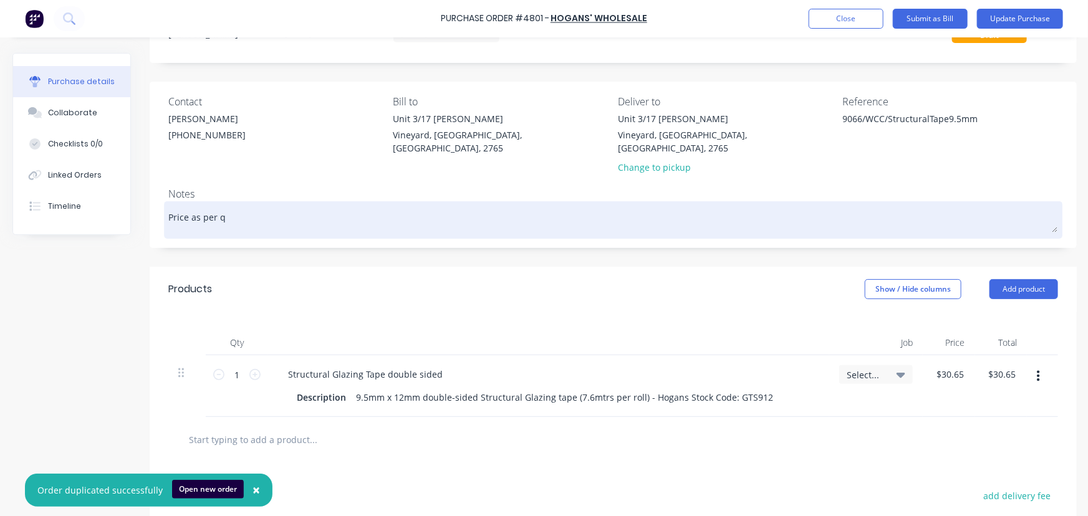
type textarea "Price as per"
type textarea "x"
type textarea "Price as per w"
type textarea "x"
type textarea "Price as per we"
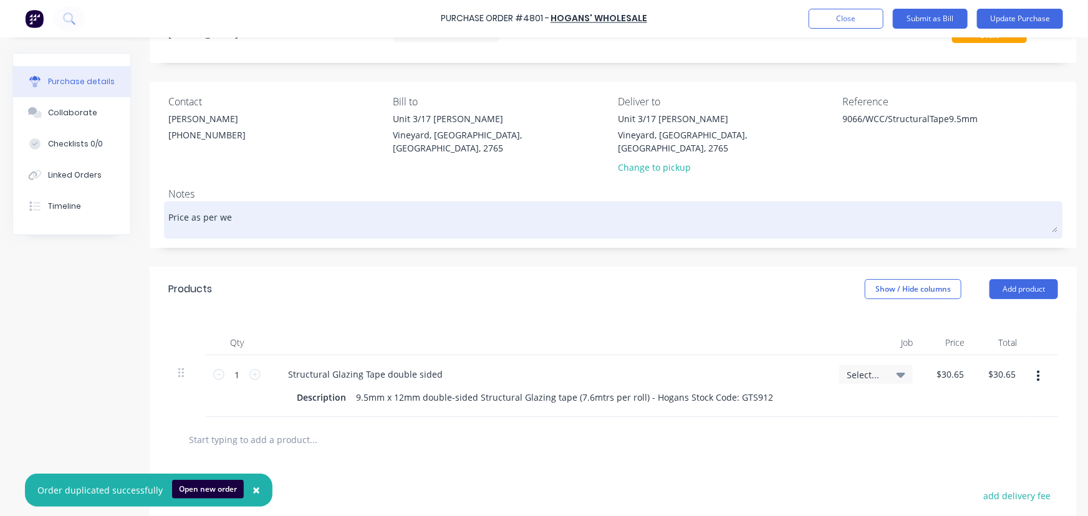
type textarea "x"
type textarea "Price as per wes"
type textarea "x"
type textarea "Price as per wesi"
type textarea "x"
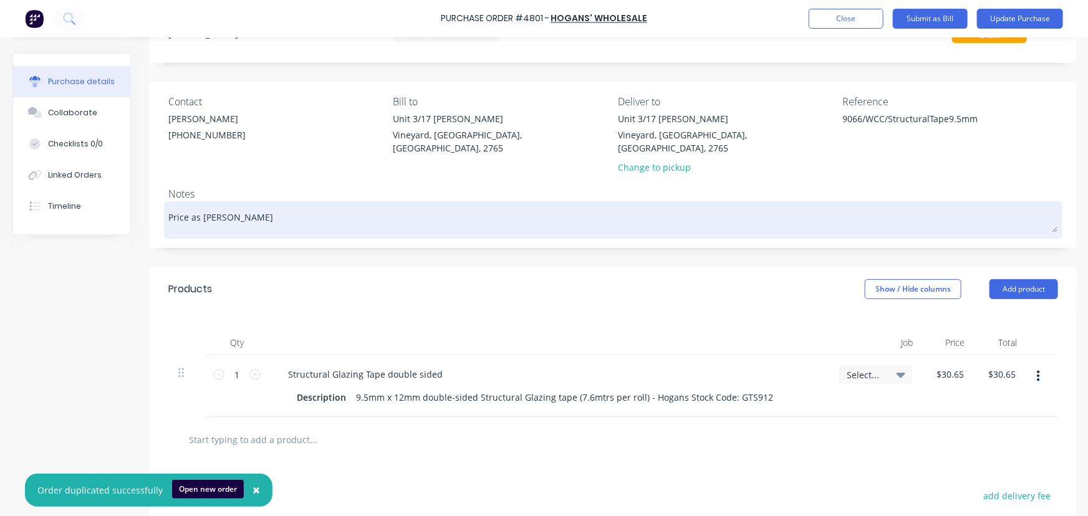
type textarea "Price as per wesit"
type textarea "x"
type textarea "Price as per wesite"
type textarea "x"
type textarea "Price as per wesit"
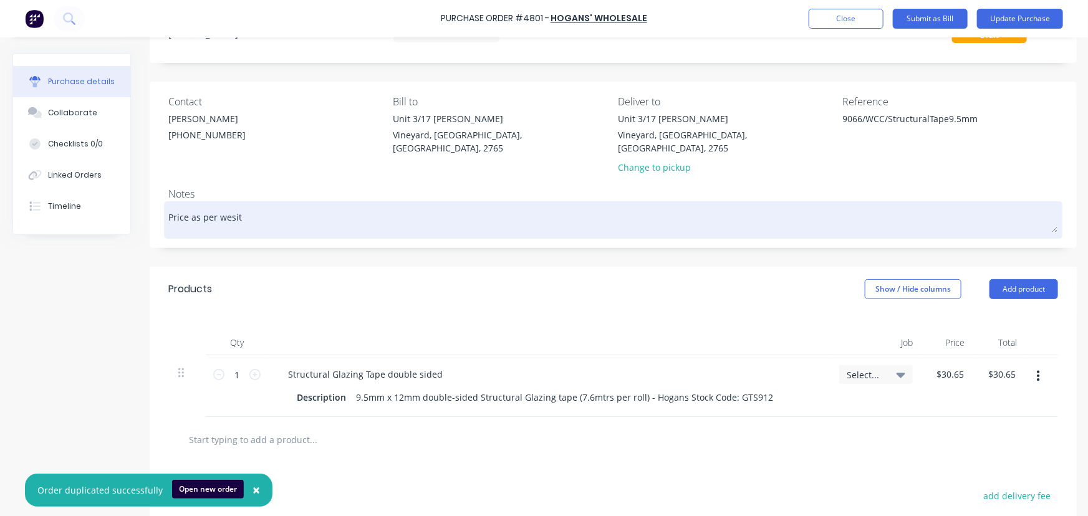
type textarea "x"
type textarea "Price as per wesi"
type textarea "x"
type textarea "Price as per wes"
type textarea "x"
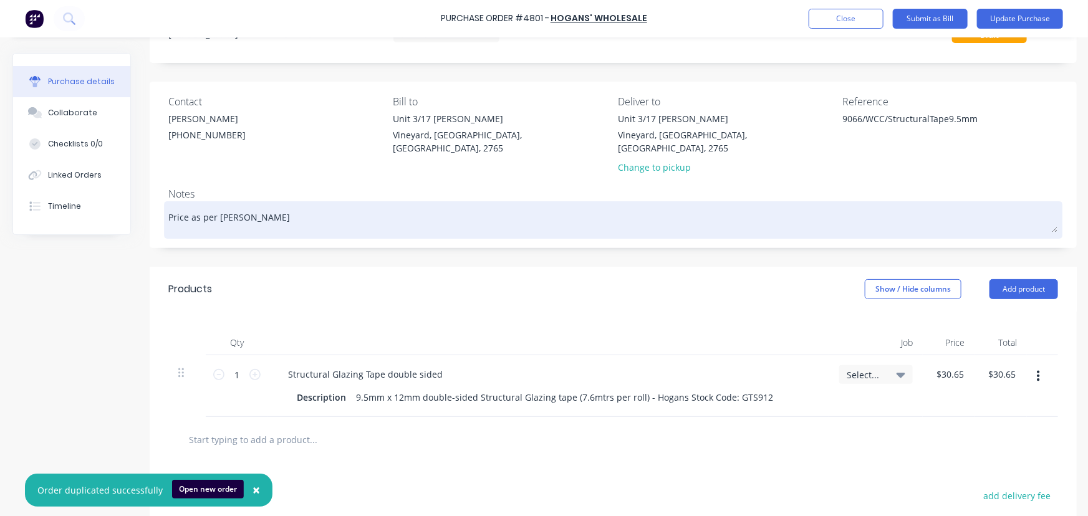
type textarea "Price as per we"
type textarea "x"
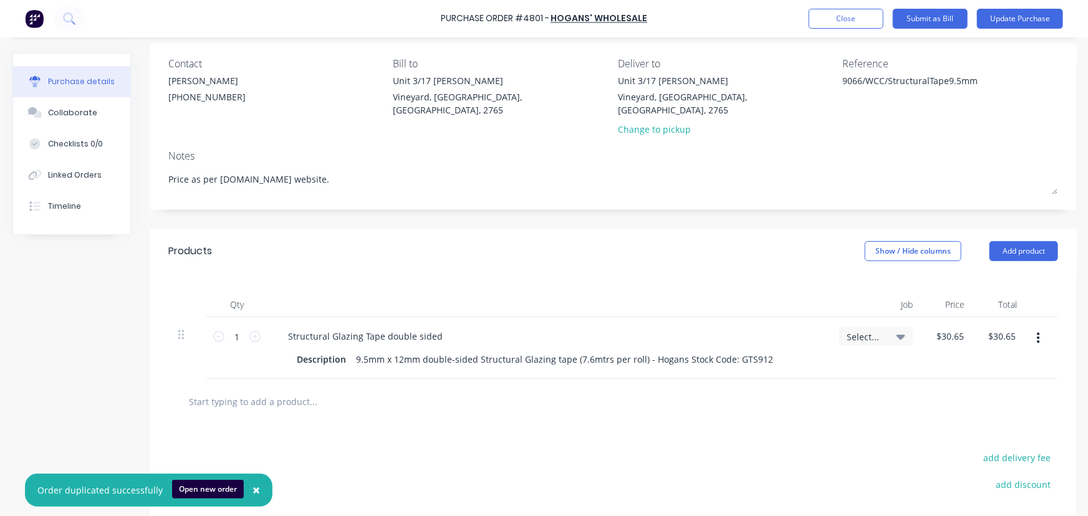
scroll to position [94, 0]
click at [67, 105] on button "Collaborate" at bounding box center [71, 112] width 117 height 31
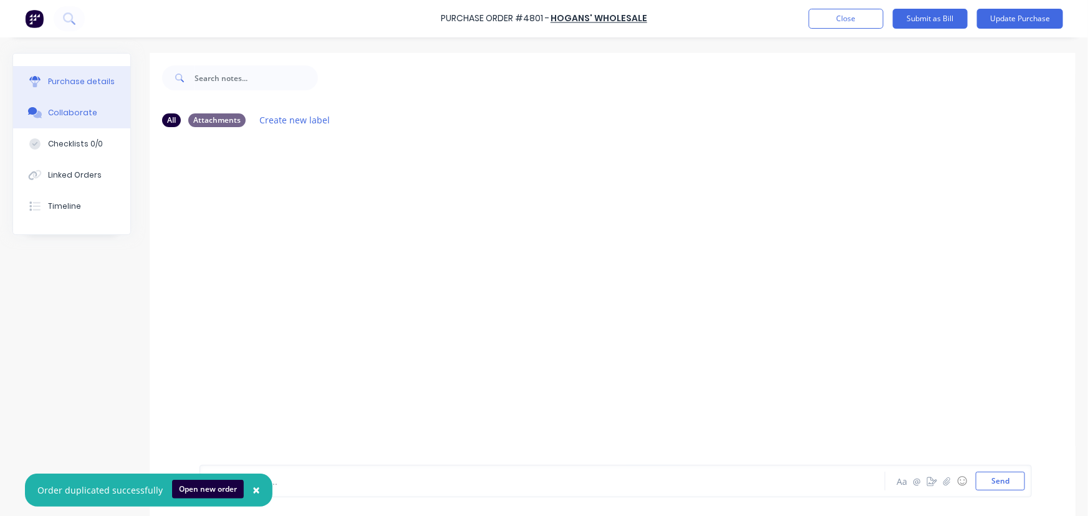
click at [77, 85] on div "Purchase details" at bounding box center [81, 81] width 67 height 11
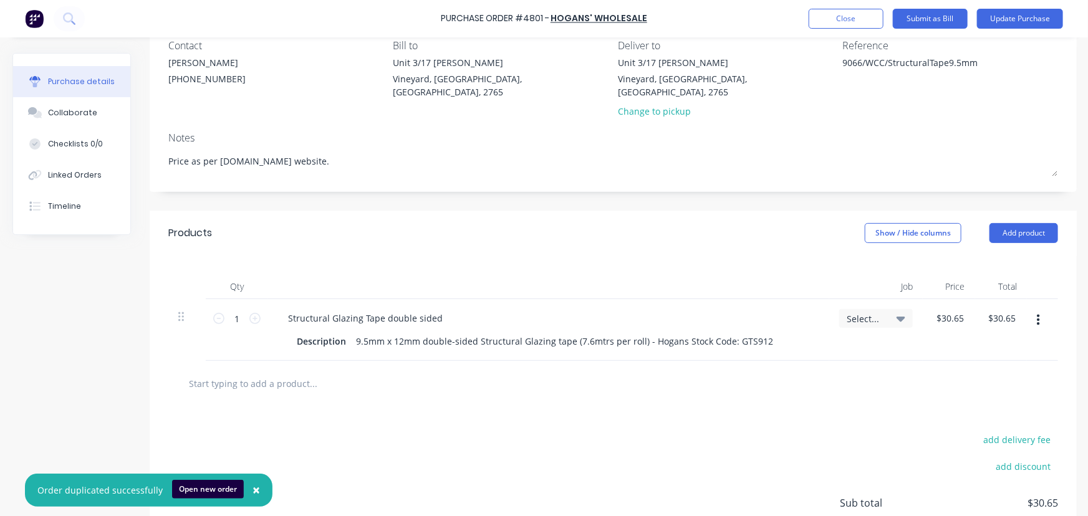
scroll to position [113, 0]
click at [252, 491] on span "×" at bounding box center [255, 489] width 7 height 17
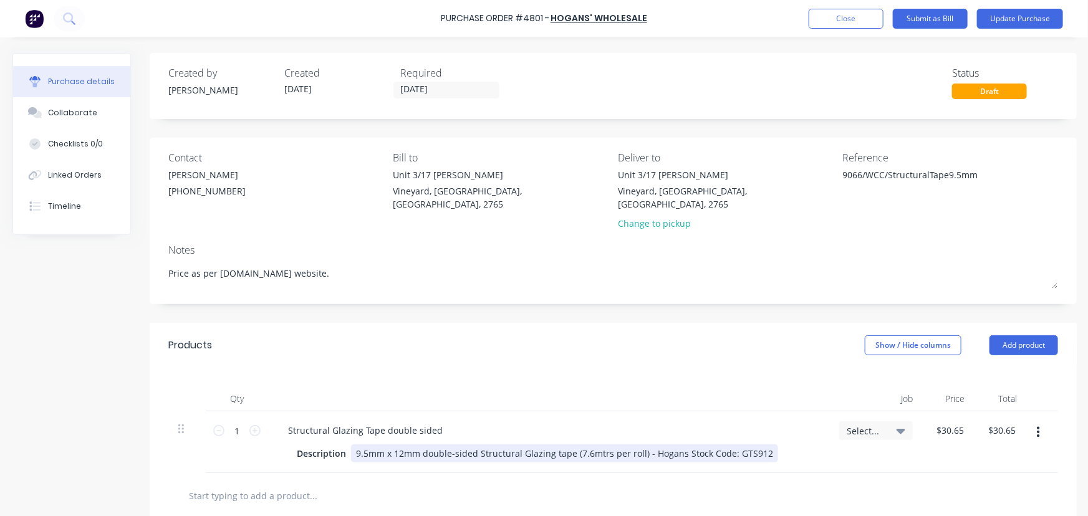
scroll to position [0, 0]
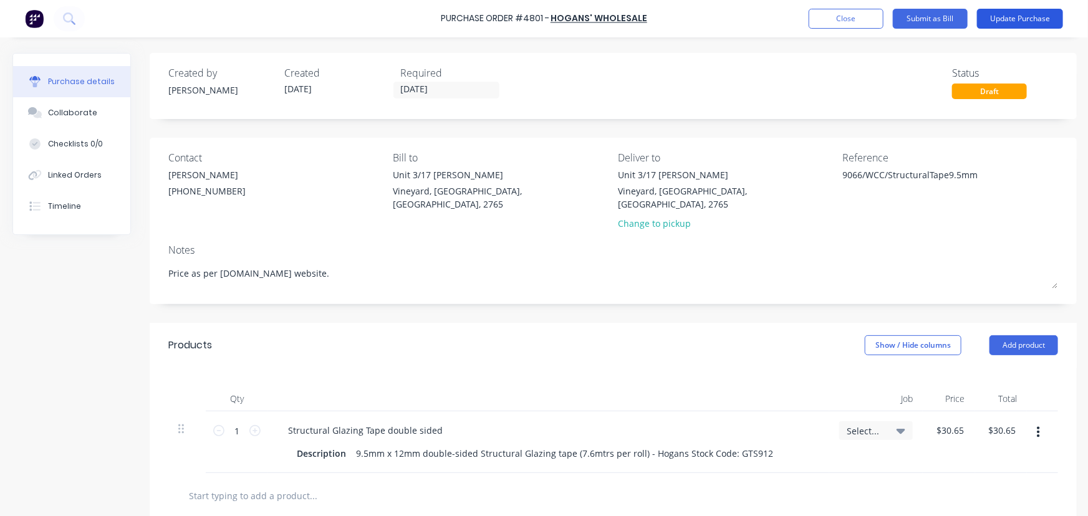
click at [1004, 24] on button "Update Purchase" at bounding box center [1020, 19] width 86 height 20
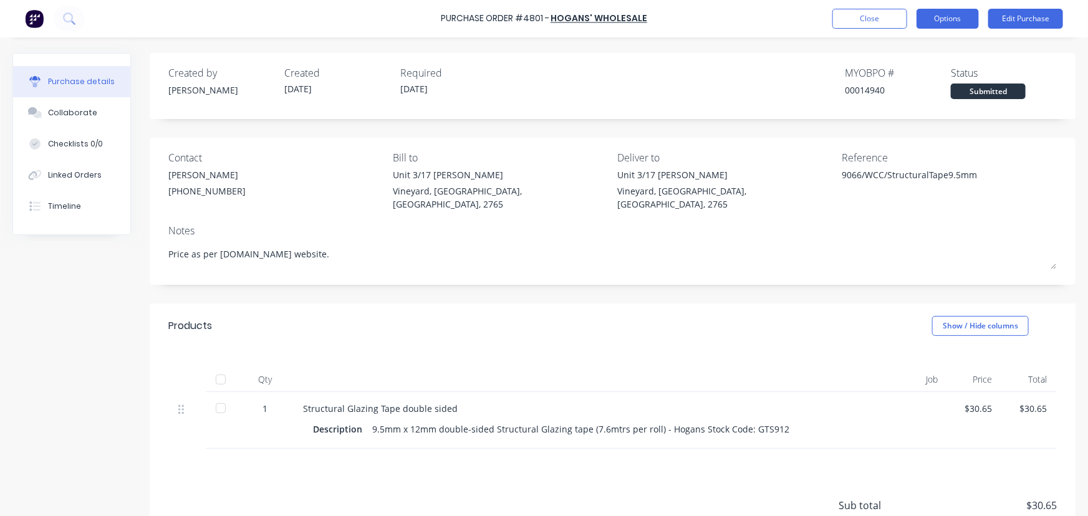
click at [954, 18] on button "Options" at bounding box center [947, 19] width 62 height 20
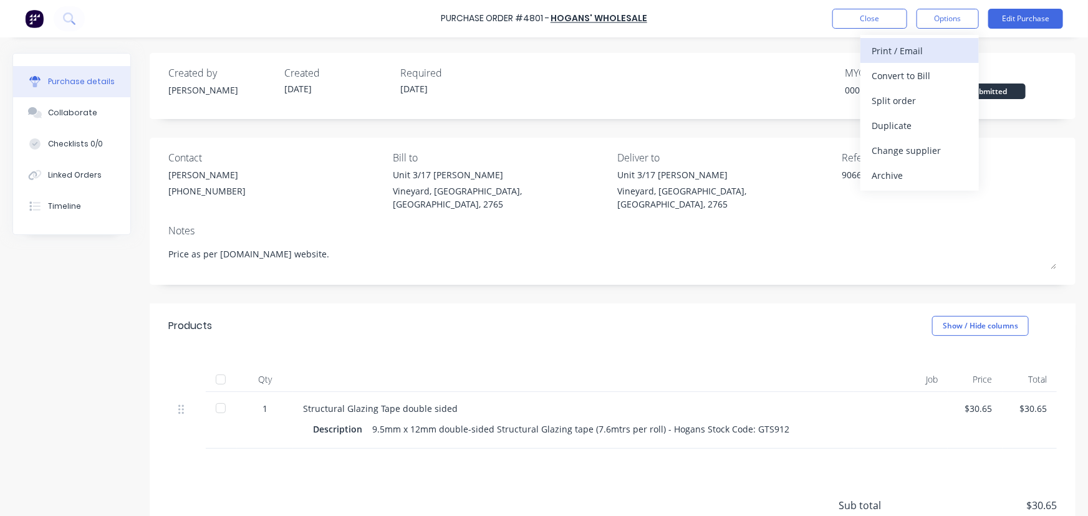
click at [926, 59] on div "Print / Email" at bounding box center [919, 51] width 96 height 18
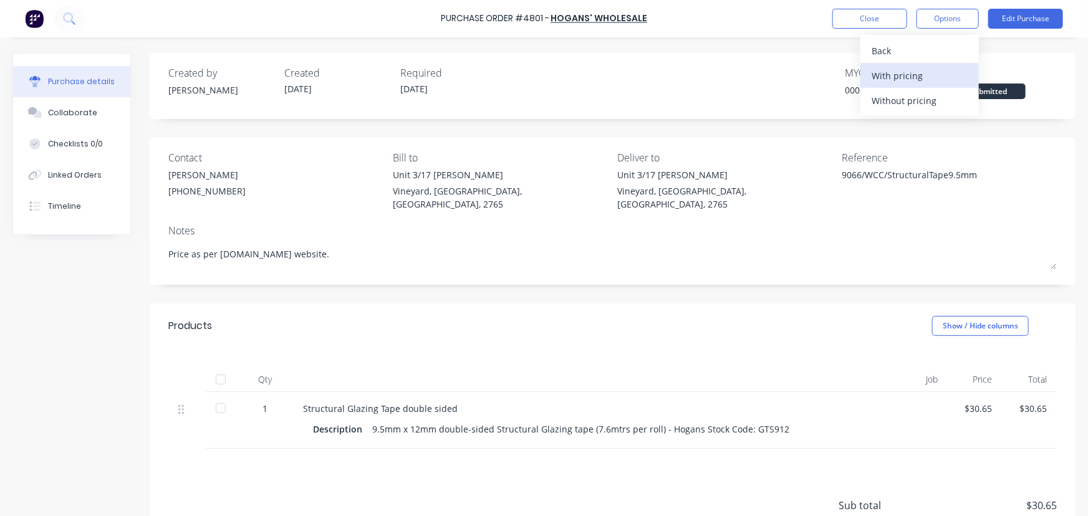
click at [910, 75] on div "With pricing" at bounding box center [919, 76] width 96 height 18
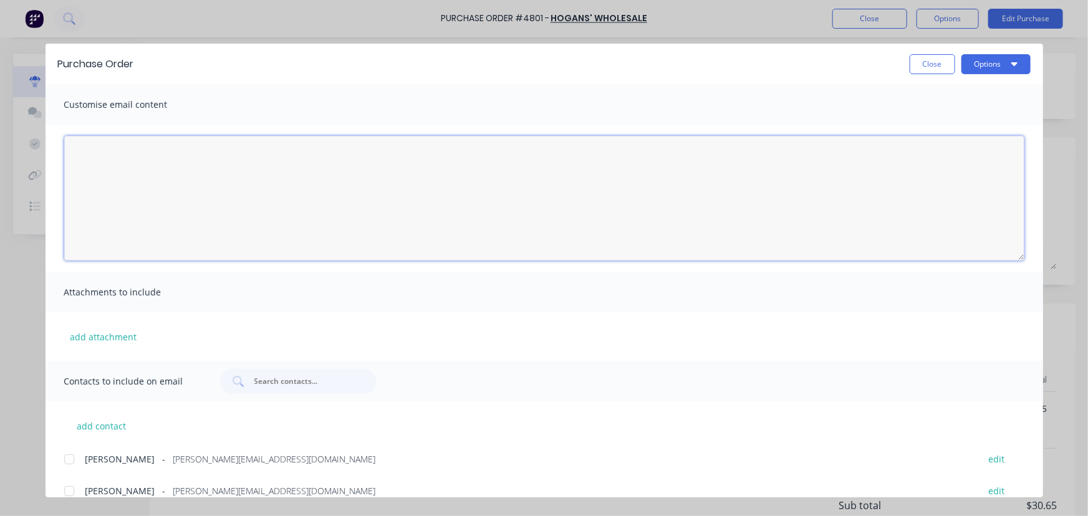
click at [203, 201] on textarea "[DATE]" at bounding box center [544, 198] width 960 height 125
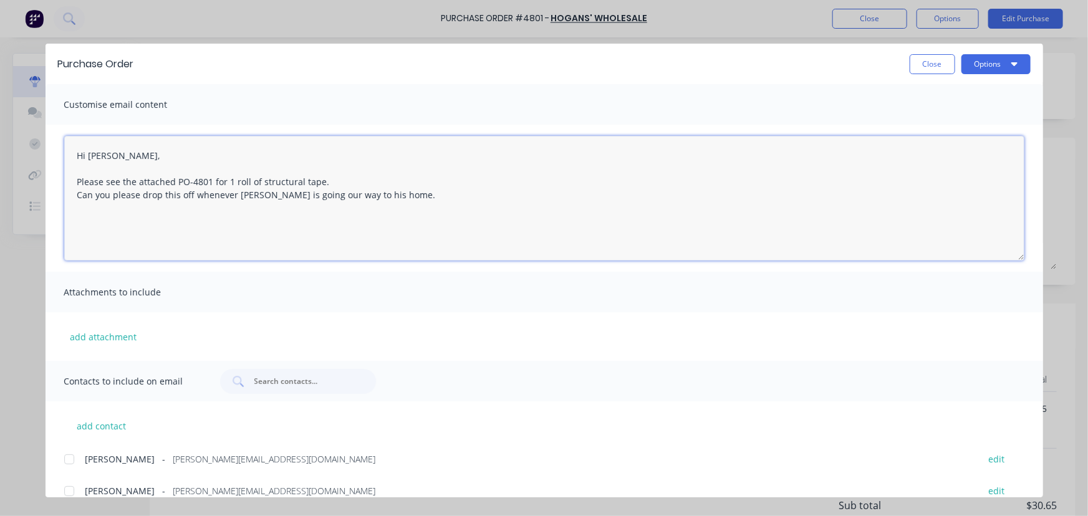
drag, startPoint x: 383, startPoint y: 193, endPoint x: 274, endPoint y: 199, distance: 109.9
click at [274, 199] on textarea "Hi Helen, Please see the attached PO-4801 for 1 roll of structural tape. Can yo…" at bounding box center [544, 198] width 960 height 125
click at [198, 213] on textarea "Hi Helen, Please see the attached PO-4801 for 1 roll of structural tape. Can yo…" at bounding box center [544, 198] width 960 height 125
click at [383, 199] on textarea "Hi Helen, Please see the attached PO-4801 for 1 roll of structural tape. Can yo…" at bounding box center [544, 198] width 960 height 125
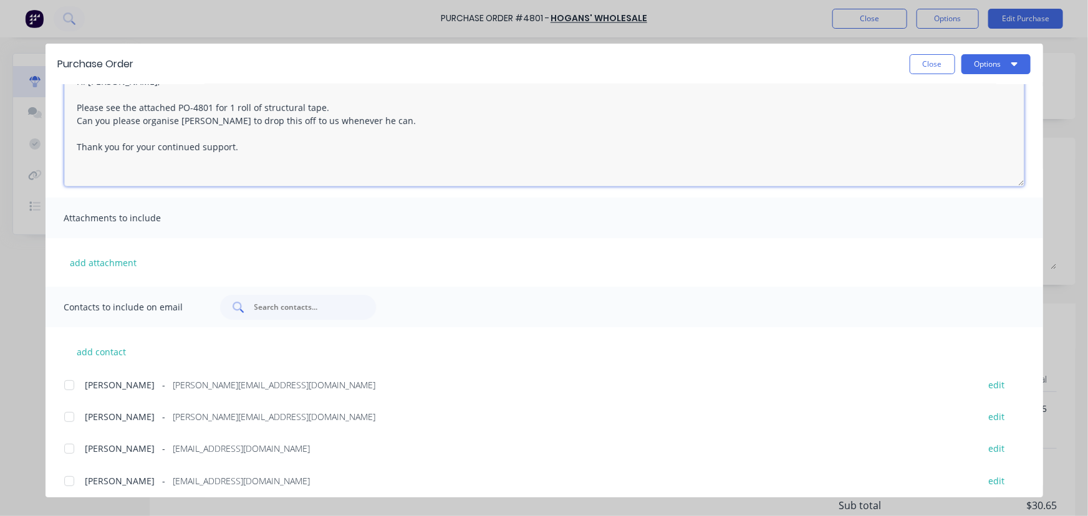
scroll to position [81, 0]
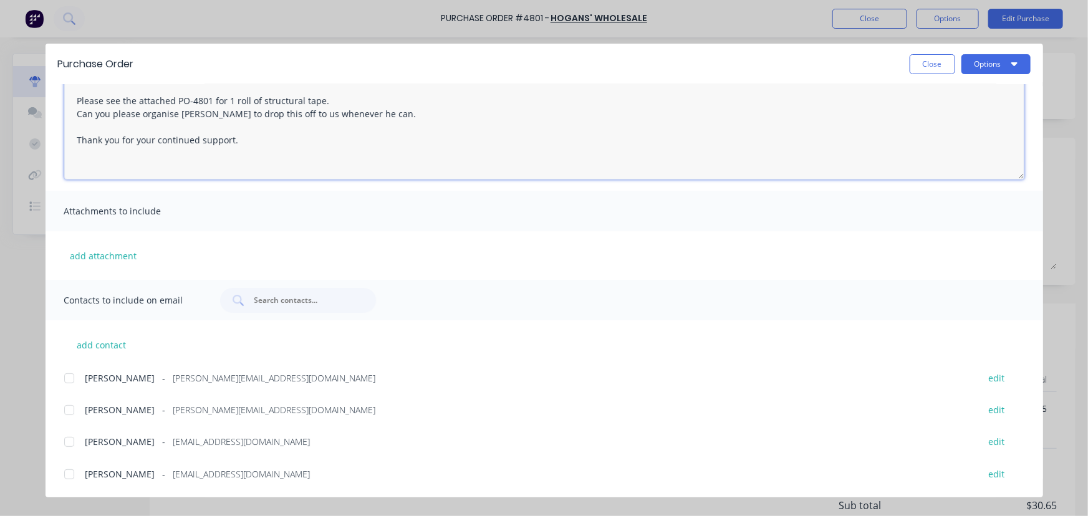
click at [72, 410] on div at bounding box center [69, 410] width 25 height 25
drag, startPoint x: 70, startPoint y: 371, endPoint x: 70, endPoint y: 382, distance: 10.6
click at [70, 372] on div at bounding box center [69, 378] width 25 height 25
click at [68, 443] on div at bounding box center [69, 442] width 25 height 25
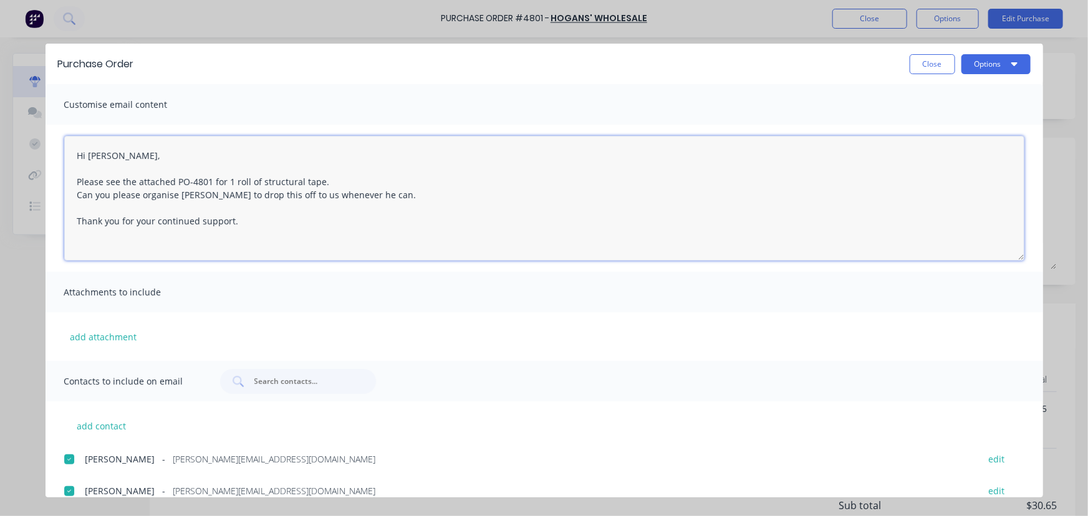
scroll to position [0, 0]
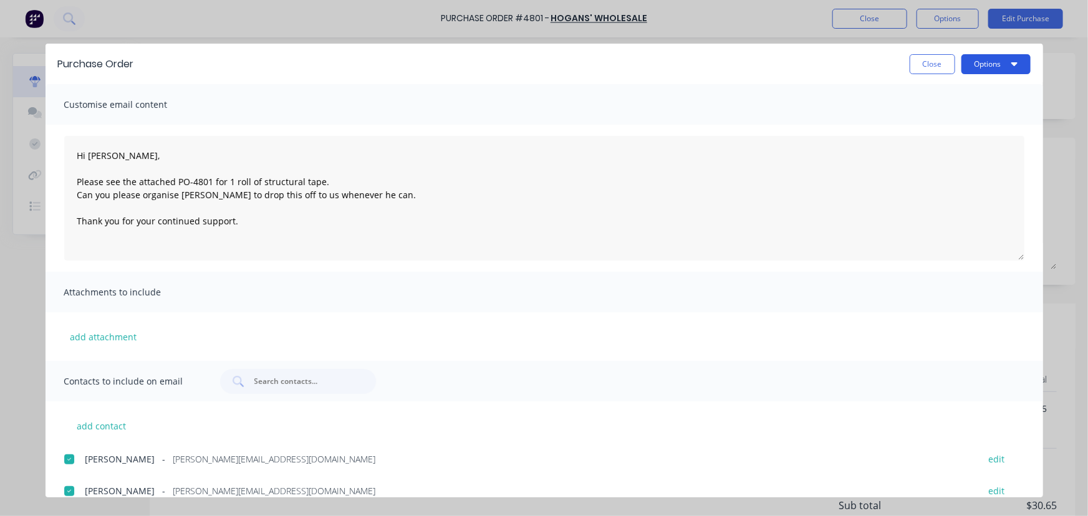
click at [1002, 59] on button "Options" at bounding box center [995, 64] width 69 height 20
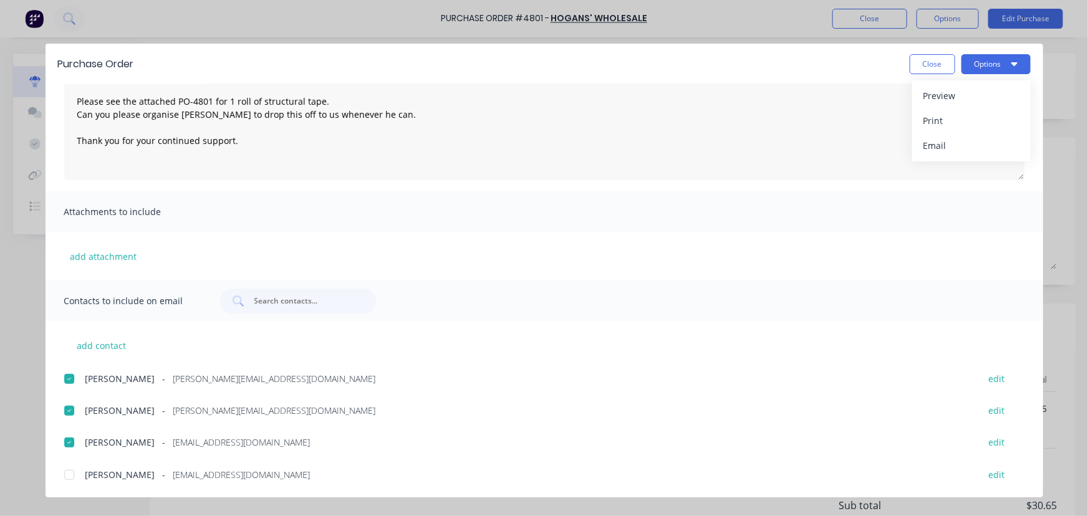
scroll to position [81, 0]
click at [75, 443] on div at bounding box center [69, 442] width 25 height 25
click at [65, 443] on div at bounding box center [69, 442] width 25 height 25
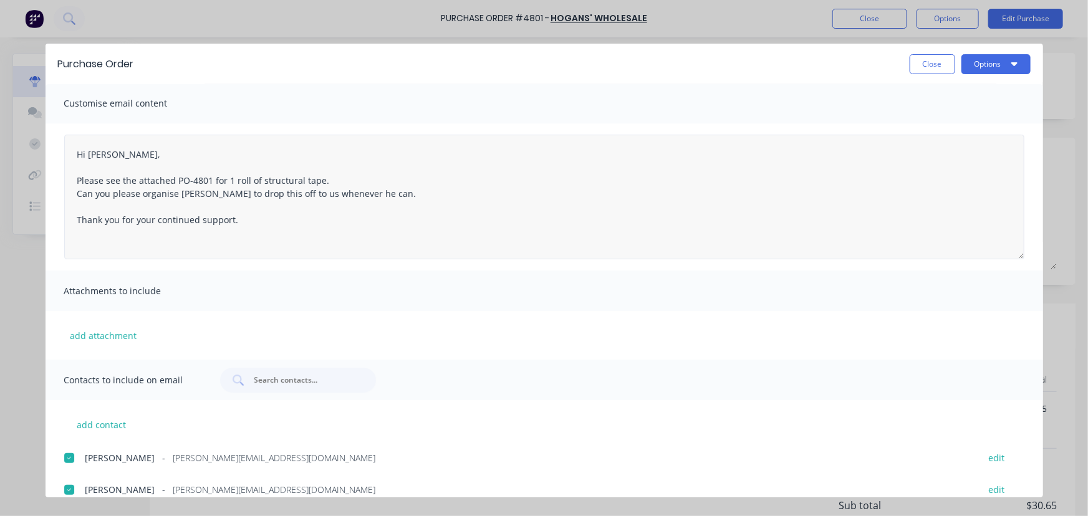
scroll to position [0, 0]
click at [166, 219] on textarea "Hi Helen, Please see the attached PO-4801 for 1 roll of structural tape. Can yo…" at bounding box center [544, 198] width 960 height 125
drag, startPoint x: 158, startPoint y: 221, endPoint x: 221, endPoint y: 223, distance: 63.0
click at [221, 223] on textarea "Hi Helen, Please see the attached PO-4801 for 1 roll of structural tape. Can yo…" at bounding box center [544, 198] width 960 height 125
click at [305, 234] on textarea "Hi Helen, Please see the attached PO-4801 for 1 roll of structural tape. Can yo…" at bounding box center [544, 198] width 960 height 125
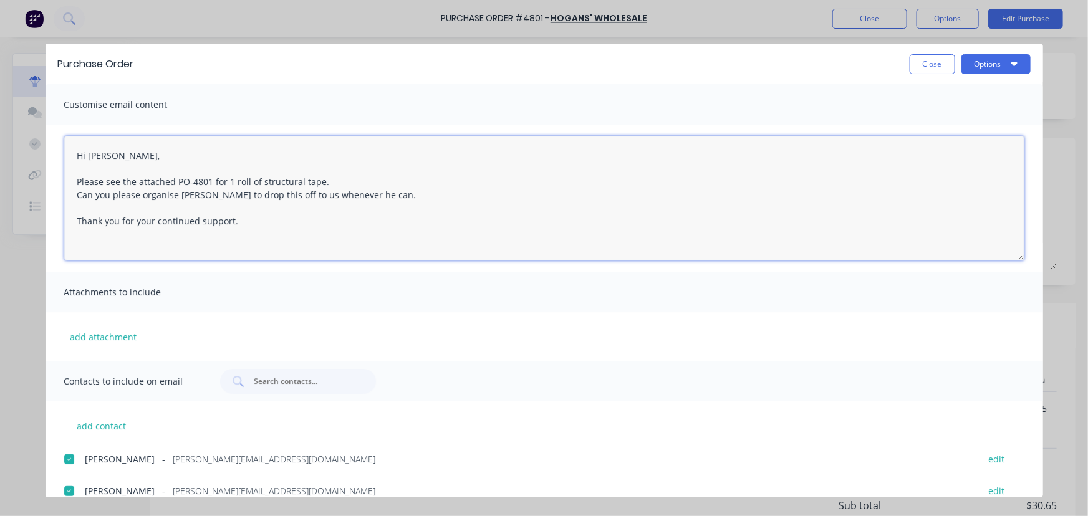
scroll to position [81, 0]
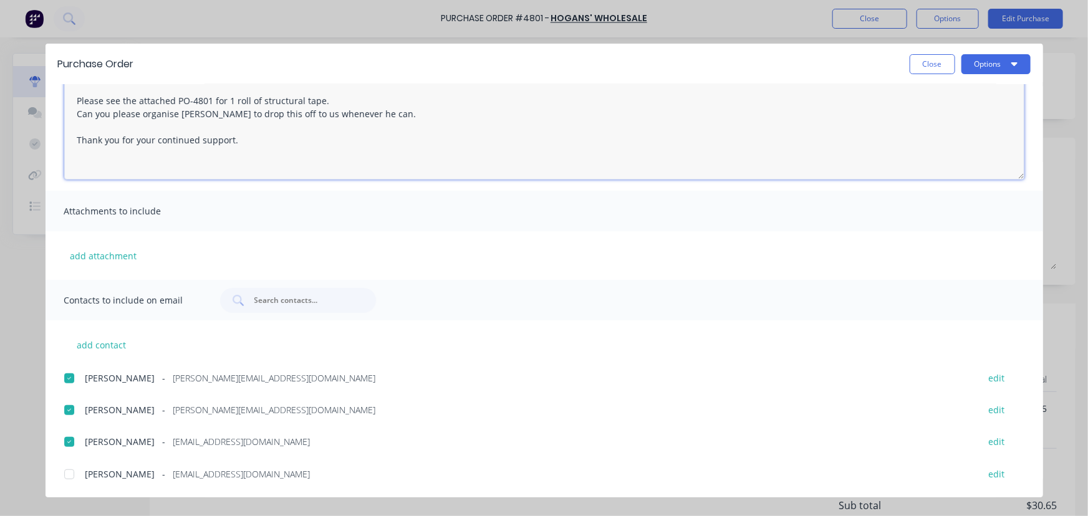
click at [69, 442] on div at bounding box center [69, 442] width 25 height 25
click at [70, 443] on div at bounding box center [69, 442] width 25 height 25
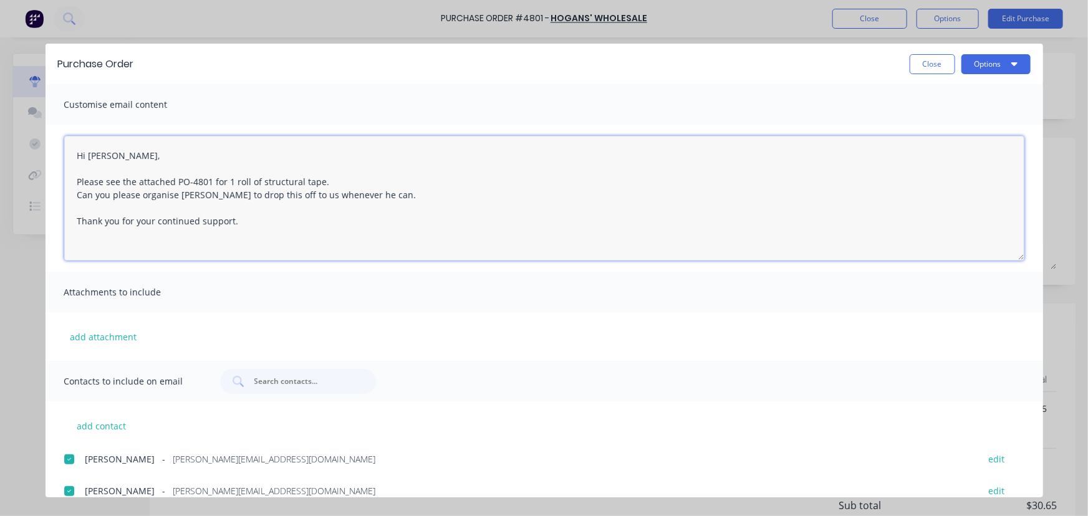
scroll to position [0, 0]
drag, startPoint x: 251, startPoint y: 213, endPoint x: 70, endPoint y: 217, distance: 180.8
click at [70, 217] on textarea "Hi Helen, Please see the attached PO-4801 for 1 roll of structural tape. Can yo…" at bounding box center [544, 198] width 960 height 125
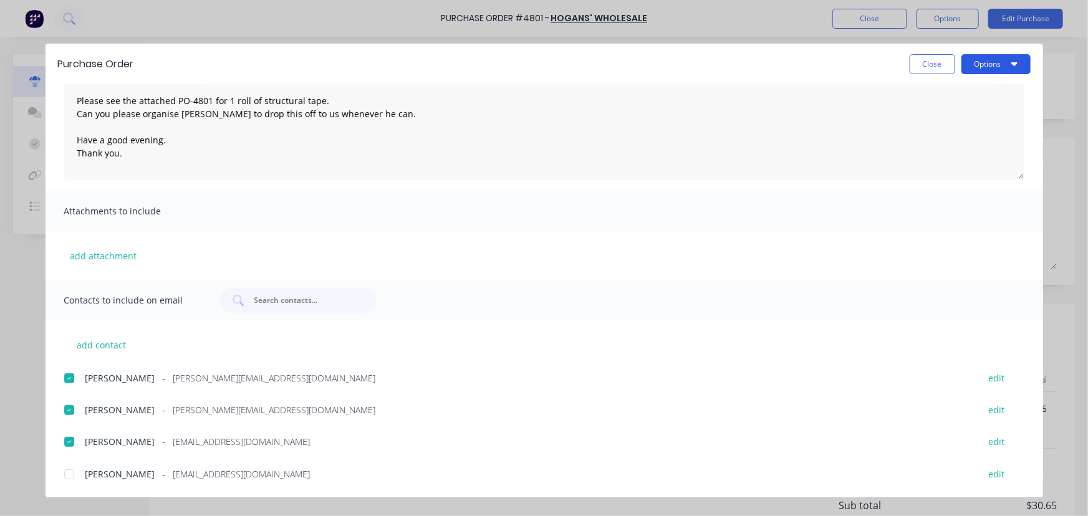
click at [1002, 62] on button "Options" at bounding box center [995, 64] width 69 height 20
click at [720, 27] on div "Purchase Order Close Options Preview Print Email Customise email content Hi Hel…" at bounding box center [544, 258] width 1088 height 516
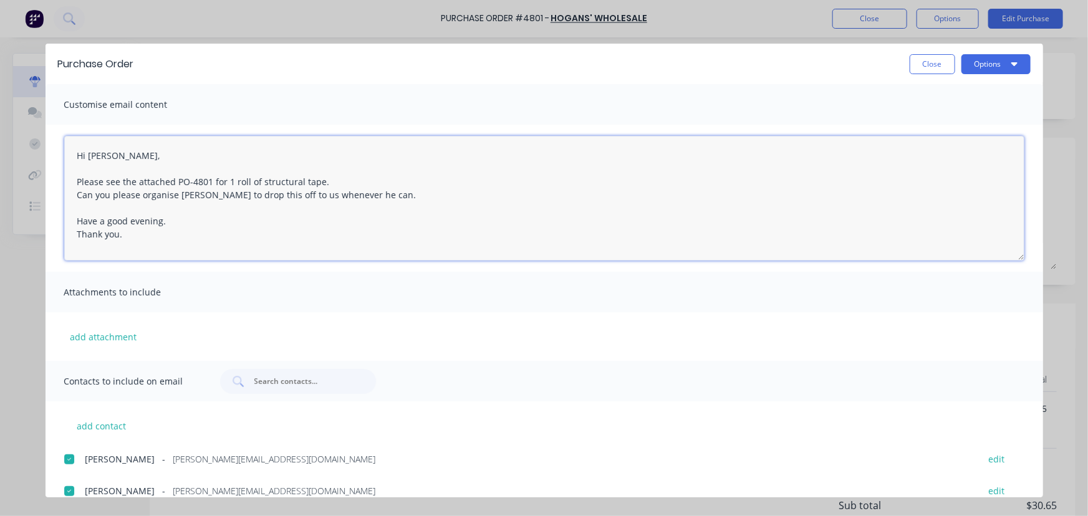
drag, startPoint x: 133, startPoint y: 148, endPoint x: 34, endPoint y: 50, distance: 138.4
click at [34, 50] on div "Purchase Order Close Options Customise email content Hi Helen, Please see the a…" at bounding box center [544, 258] width 1088 height 516
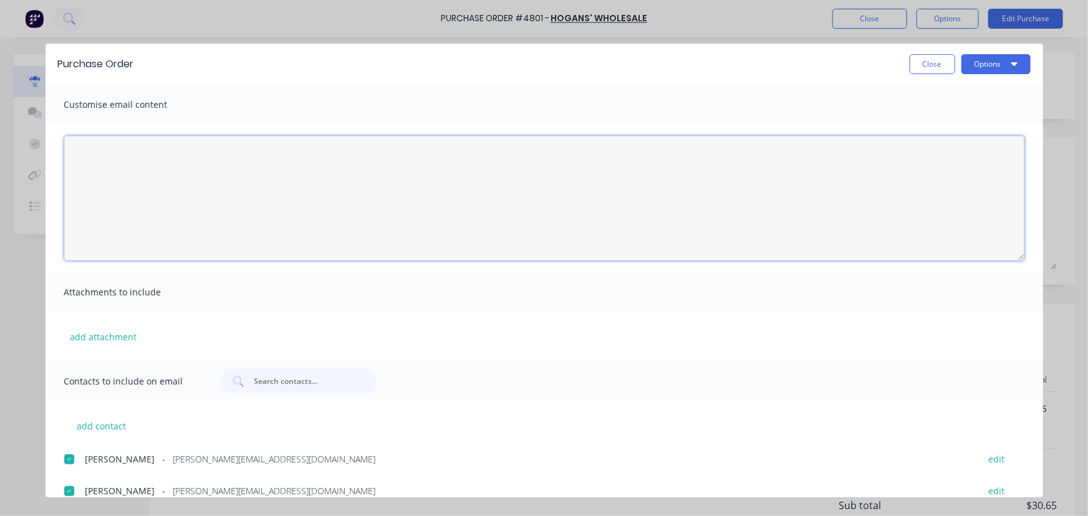
paste textarea "Hi Helen, Please see the attached PO-4801 for 1 roll of structural tape. Can yo…"
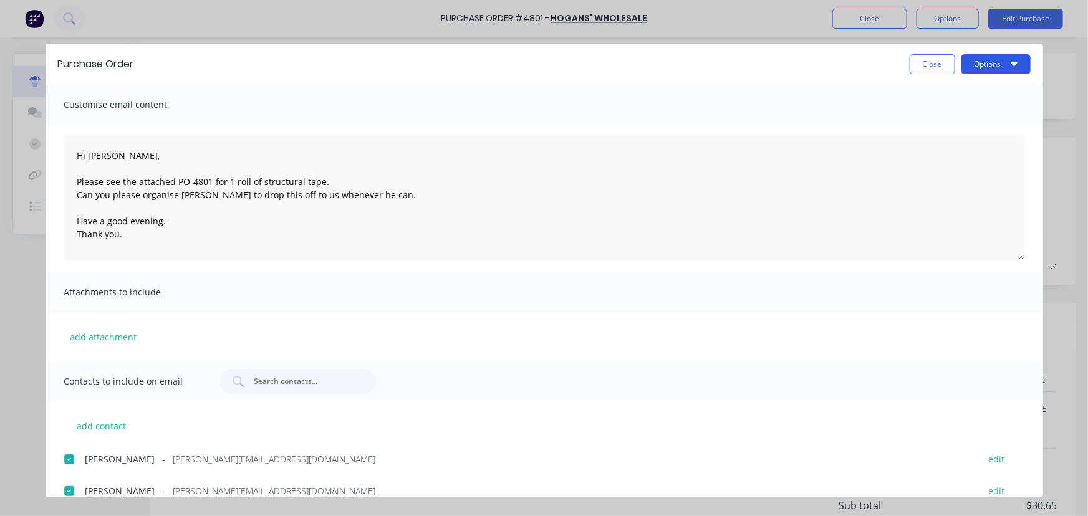
click at [977, 60] on button "Options" at bounding box center [995, 64] width 69 height 20
click at [962, 94] on div "Preview" at bounding box center [971, 96] width 96 height 18
click at [999, 64] on button "Options" at bounding box center [995, 64] width 69 height 20
click at [959, 146] on div "Email" at bounding box center [971, 146] width 96 height 18
click at [994, 70] on button "Options" at bounding box center [995, 64] width 69 height 20
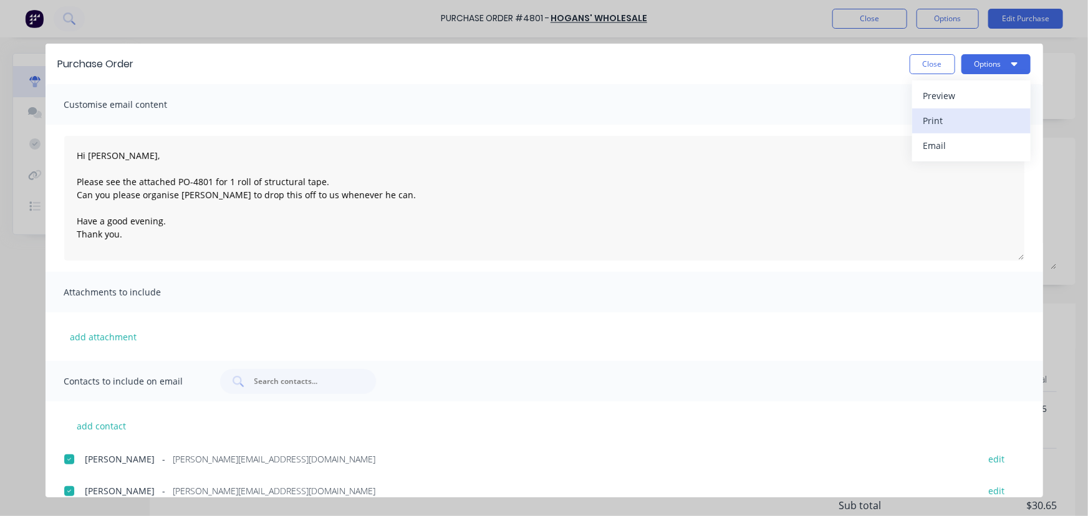
click at [974, 118] on div "Print" at bounding box center [971, 121] width 96 height 18
click at [936, 65] on button "Close" at bounding box center [933, 64] width 46 height 20
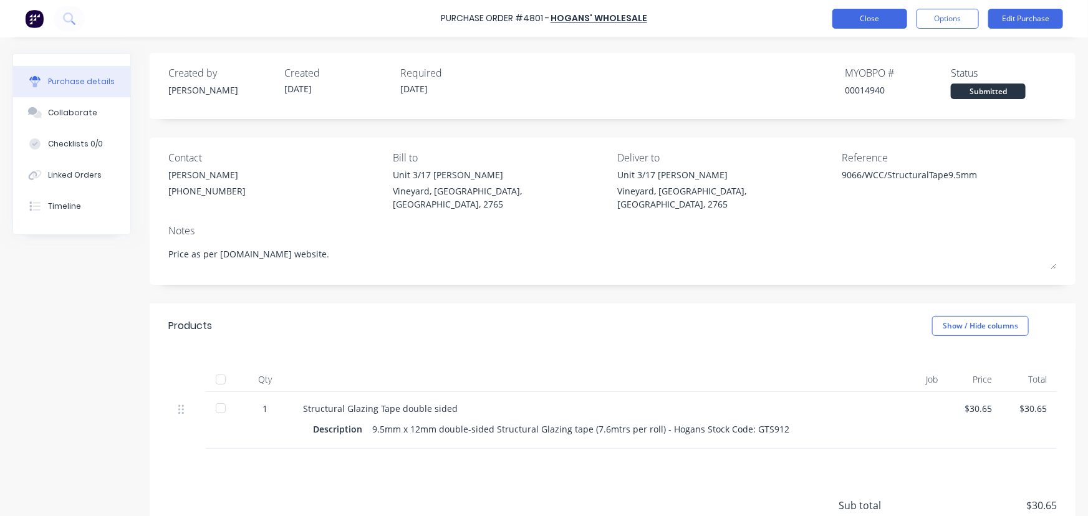
click at [859, 14] on button "Close" at bounding box center [869, 19] width 75 height 20
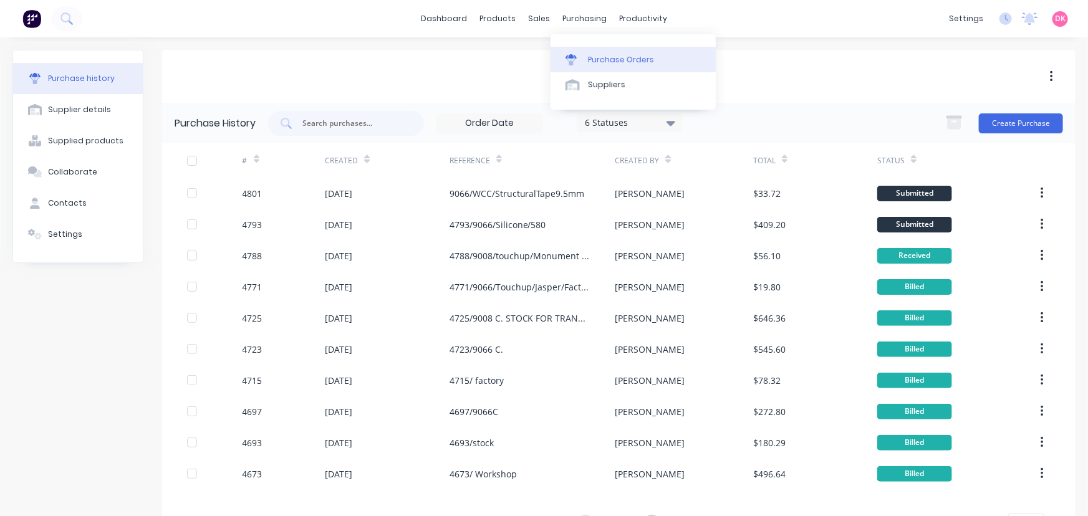
click at [593, 66] on link "Purchase Orders" at bounding box center [632, 59] width 165 height 25
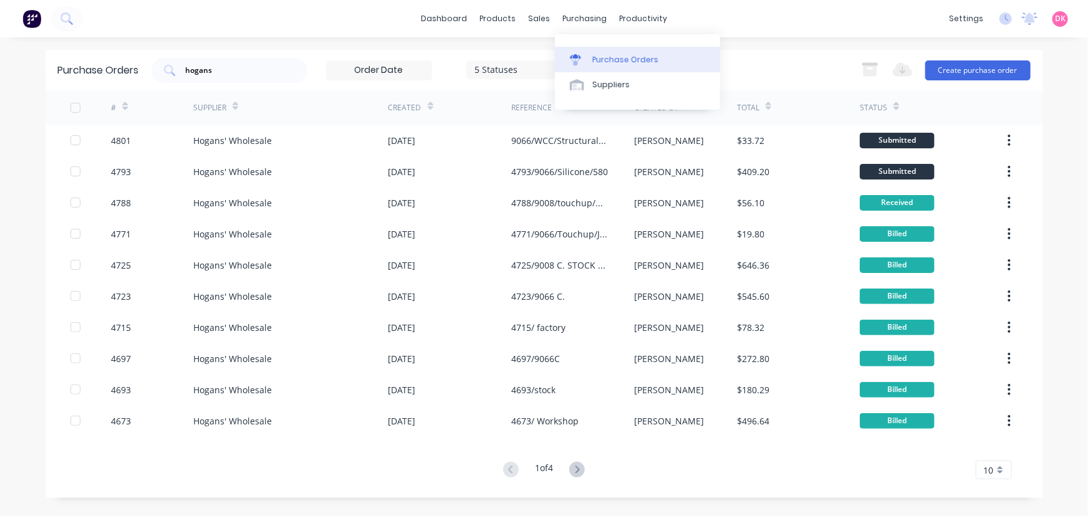
click at [593, 71] on link "Purchase Orders" at bounding box center [637, 59] width 165 height 25
click at [594, 68] on link "Purchase Orders" at bounding box center [637, 59] width 165 height 25
click at [178, 73] on div "hogans" at bounding box center [229, 70] width 156 height 25
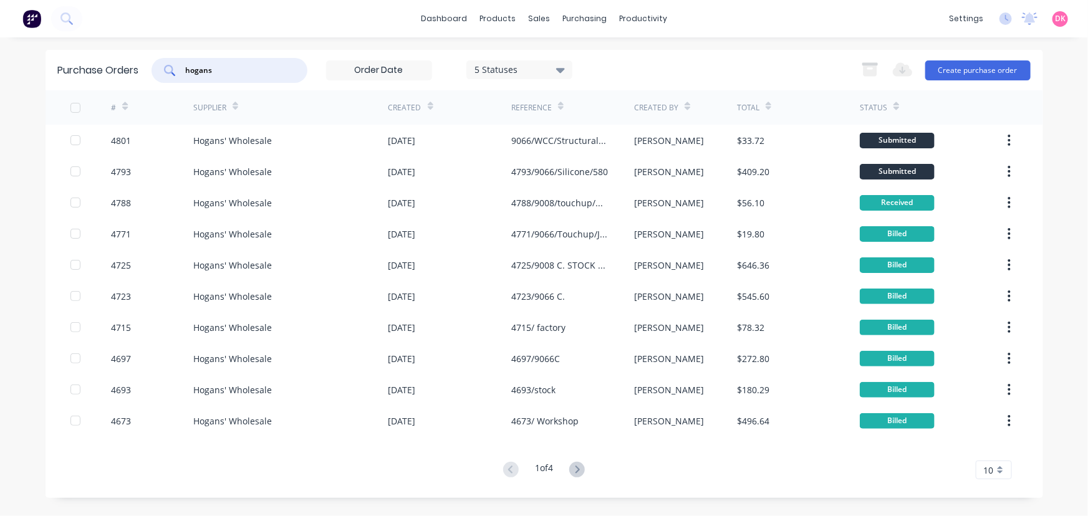
drag, startPoint x: 232, startPoint y: 70, endPoint x: 120, endPoint y: 85, distance: 112.5
click at [120, 85] on div "Purchase Orders hogans 5 Statuses 5 Statuses Export to Excel (XLSX) Create purc…" at bounding box center [544, 70] width 997 height 41
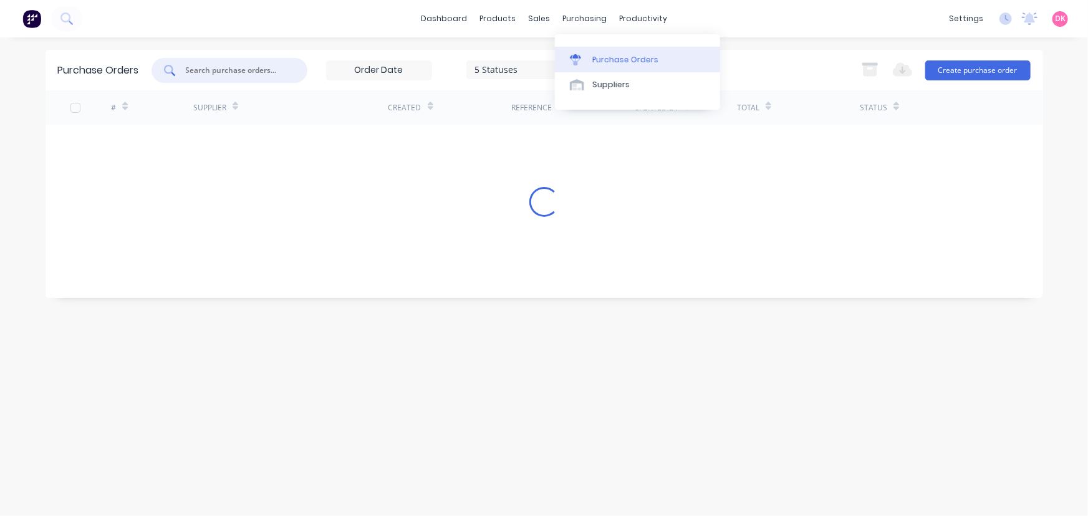
click at [597, 62] on div "Purchase Orders" at bounding box center [625, 59] width 66 height 11
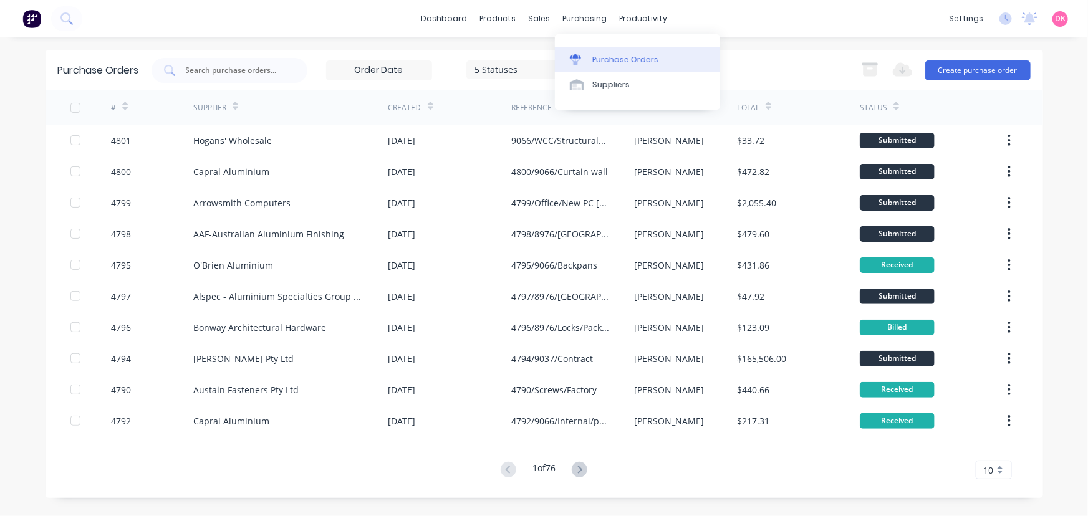
click at [603, 58] on div "Purchase Orders" at bounding box center [625, 59] width 66 height 11
click at [423, 104] on div "Created" at bounding box center [410, 108] width 45 height 22
click at [428, 107] on icon at bounding box center [430, 109] width 6 height 4
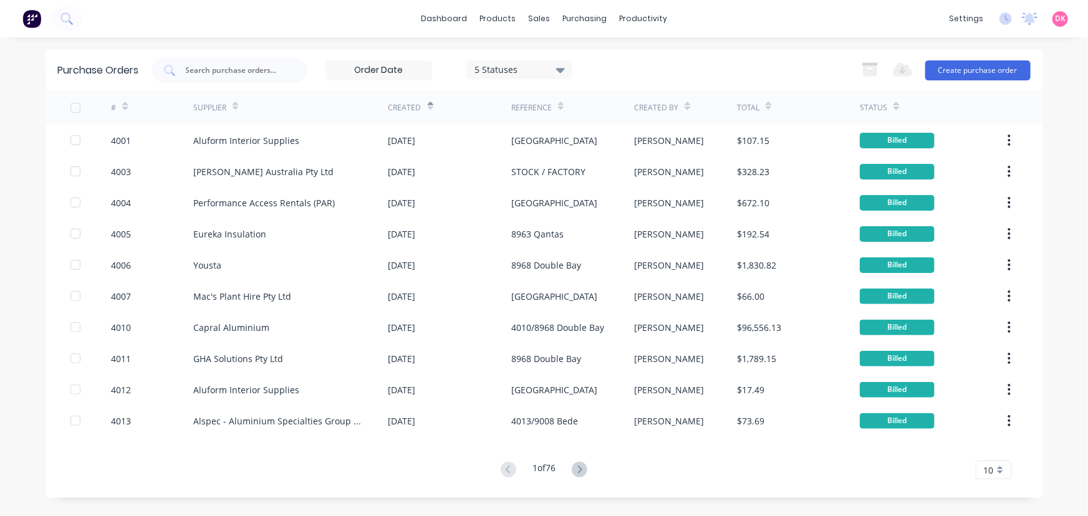
click at [428, 107] on icon at bounding box center [430, 109] width 6 height 4
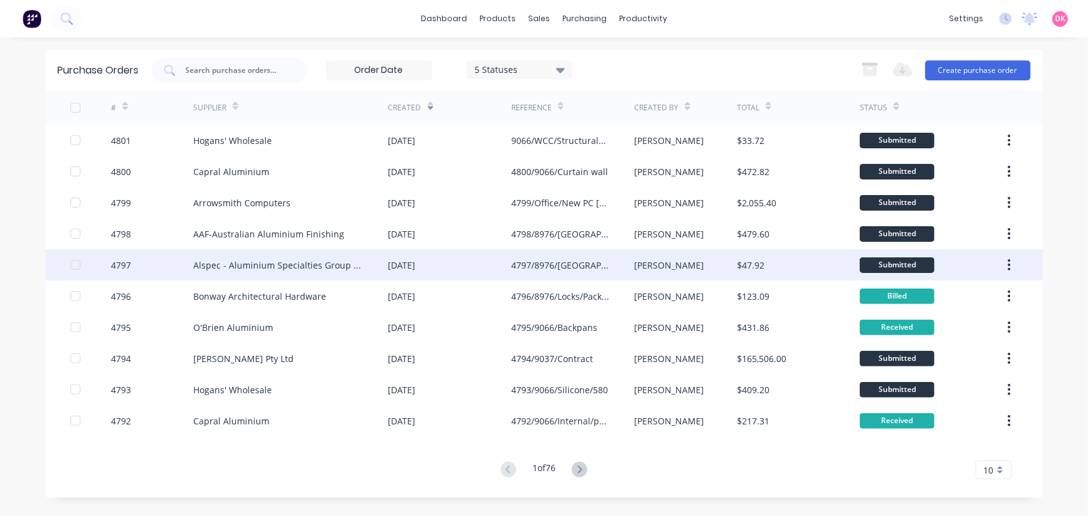
click at [416, 266] on div "[DATE]" at bounding box center [401, 265] width 27 height 13
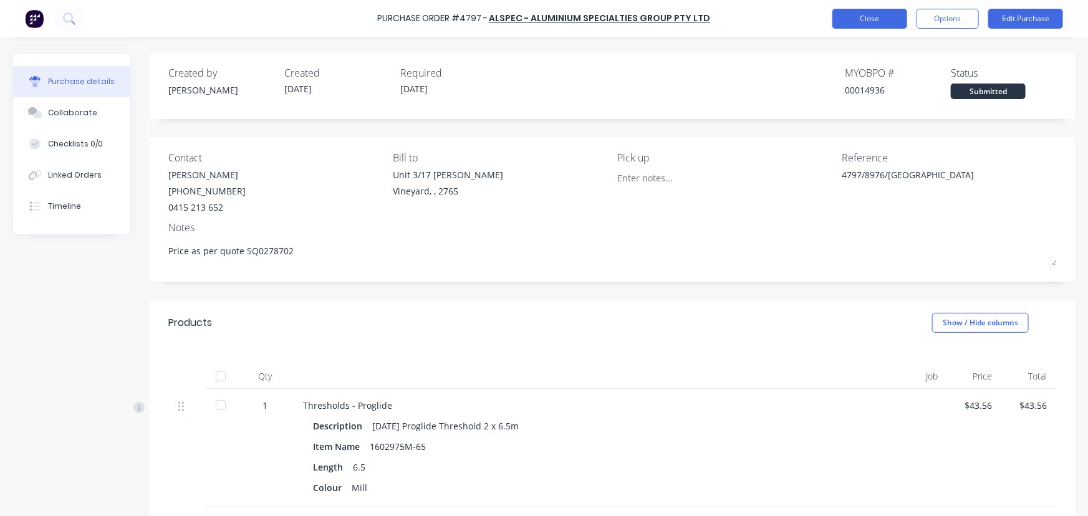
click at [864, 17] on button "Close" at bounding box center [869, 19] width 75 height 20
